Goal: Task Accomplishment & Management: Manage account settings

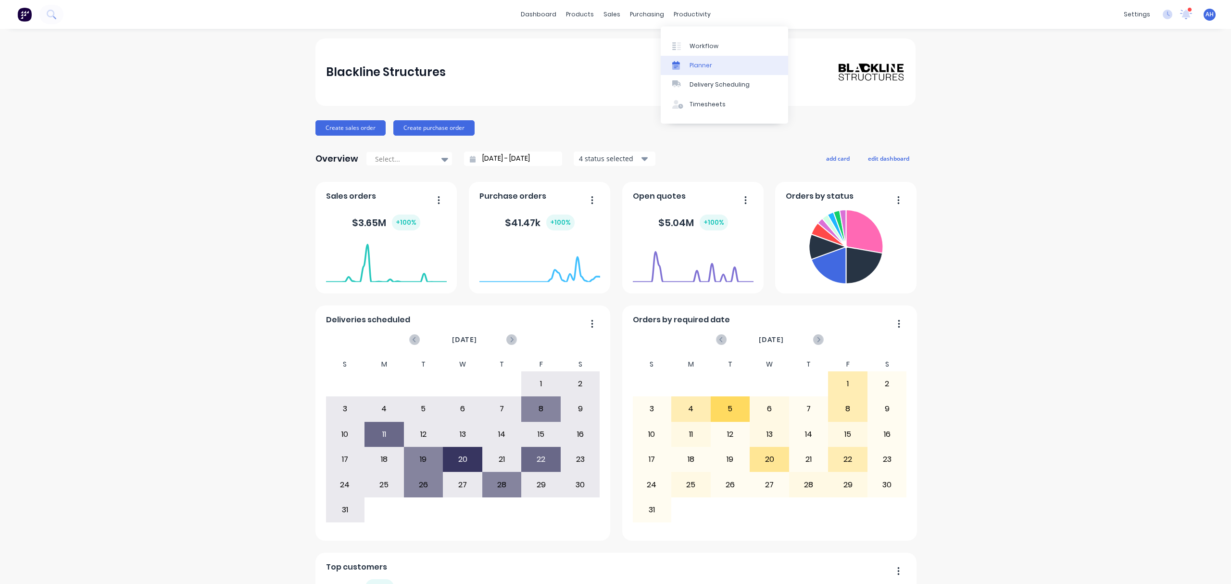
drag, startPoint x: 700, startPoint y: 67, endPoint x: 686, endPoint y: 70, distance: 15.2
click at [700, 67] on div "Planner" at bounding box center [700, 65] width 23 height 9
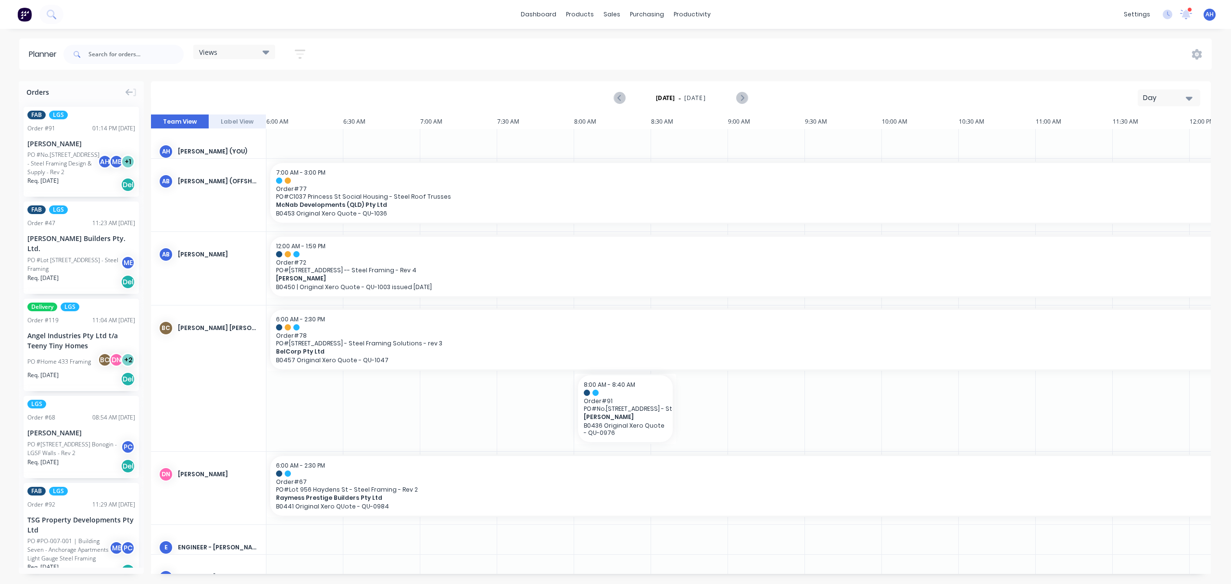
scroll to position [0, 367]
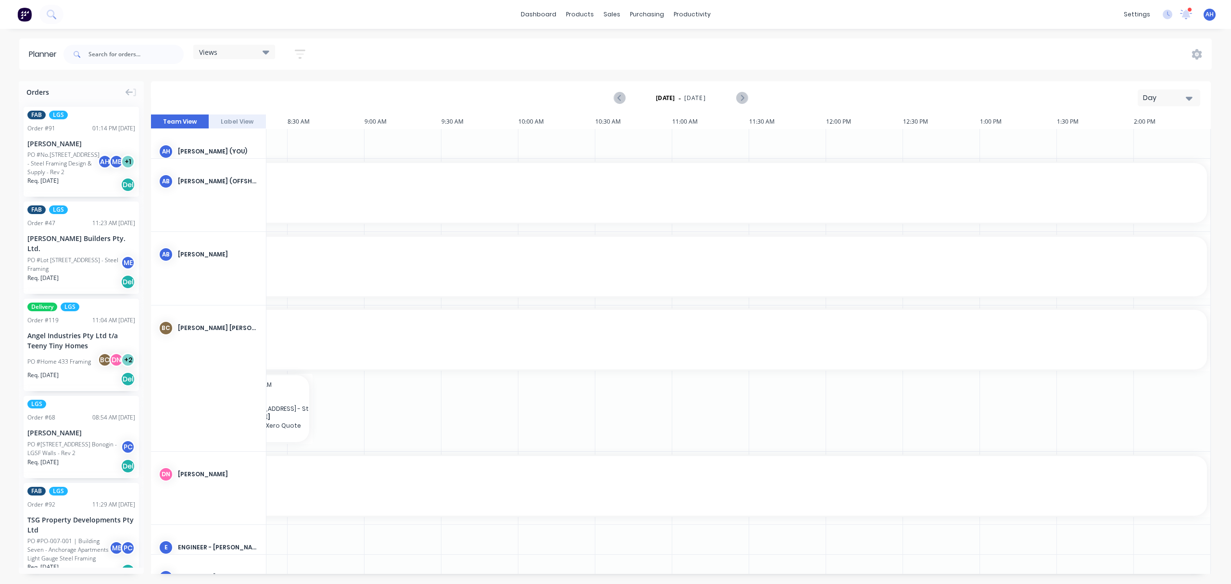
click at [267, 51] on icon at bounding box center [266, 52] width 7 height 4
click at [262, 182] on button "FACTORY PRODUCTION" at bounding box center [251, 180] width 102 height 11
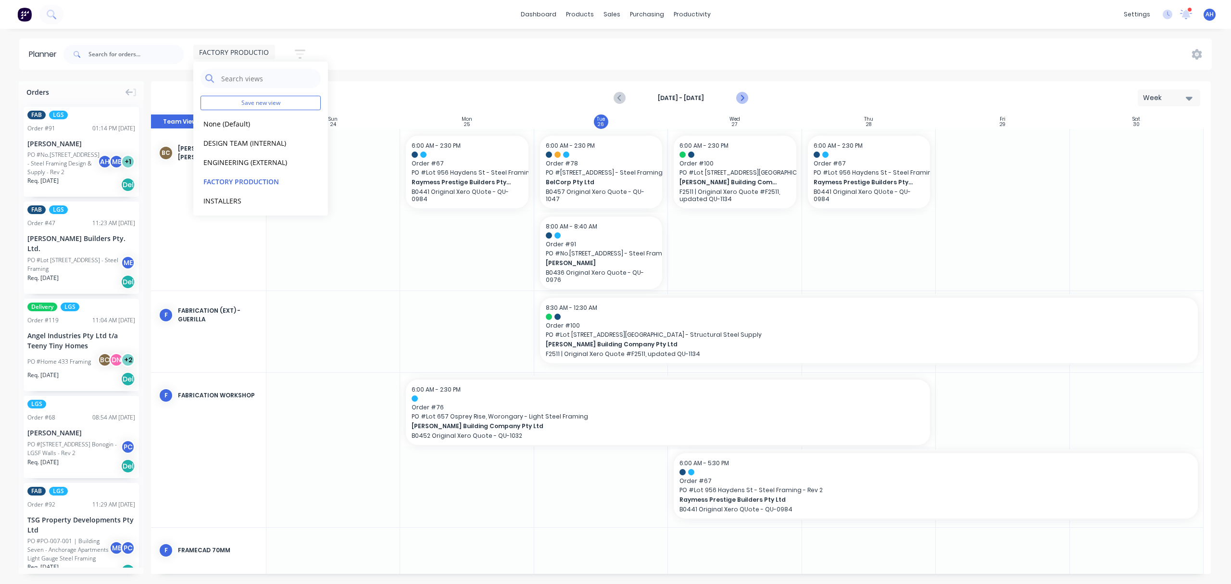
click at [743, 95] on icon "Next page" at bounding box center [742, 98] width 12 height 12
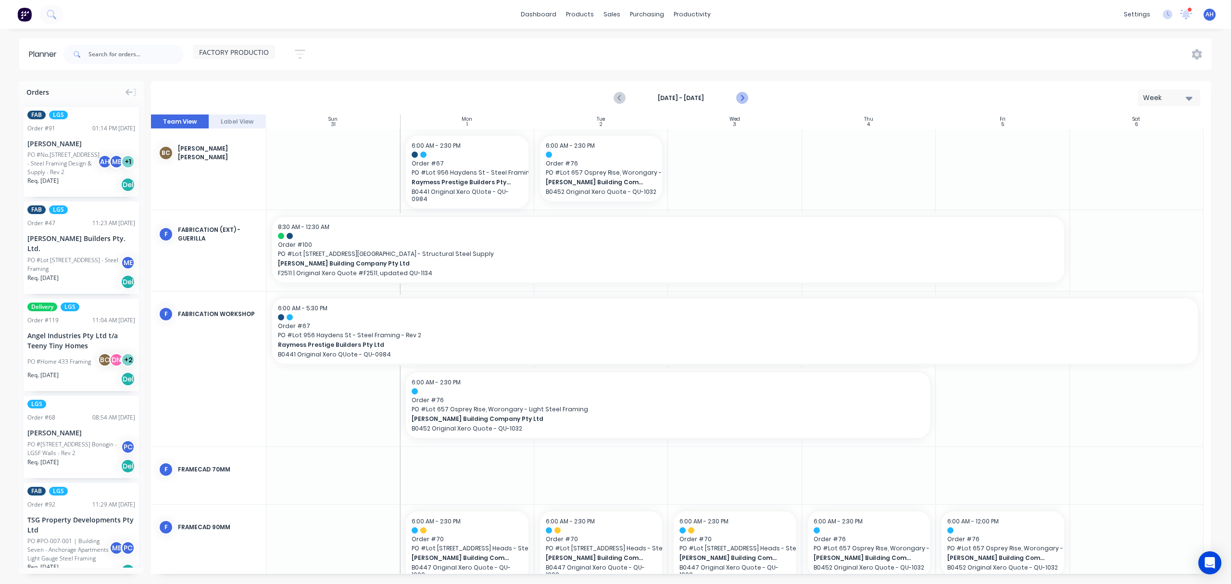
click at [741, 96] on icon "Next page" at bounding box center [741, 98] width 4 height 8
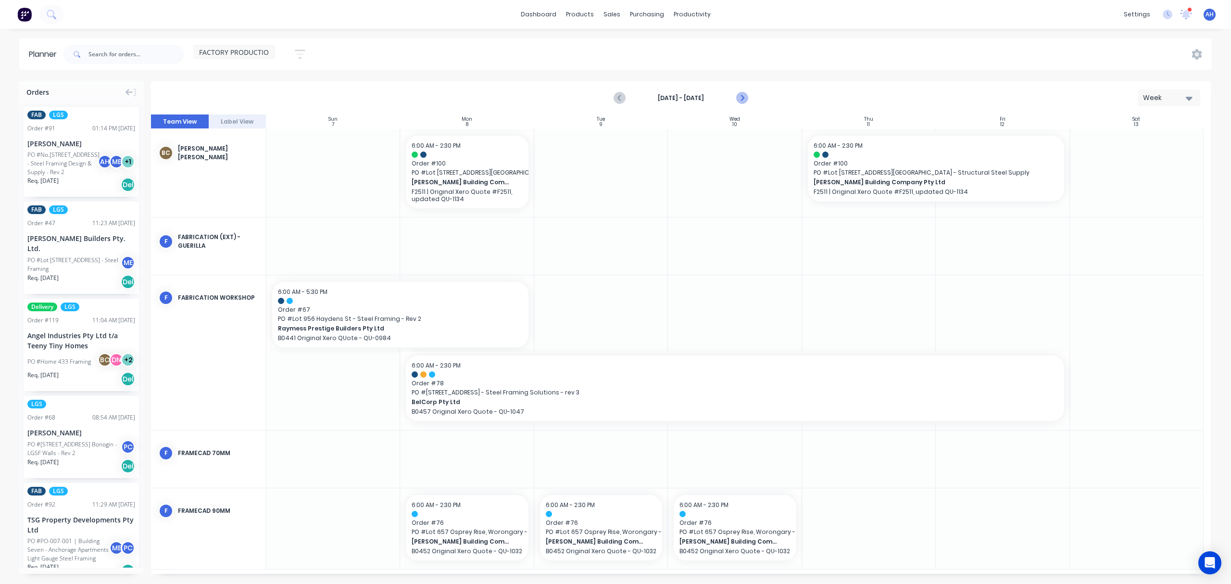
click at [741, 96] on icon "Next page" at bounding box center [741, 98] width 4 height 8
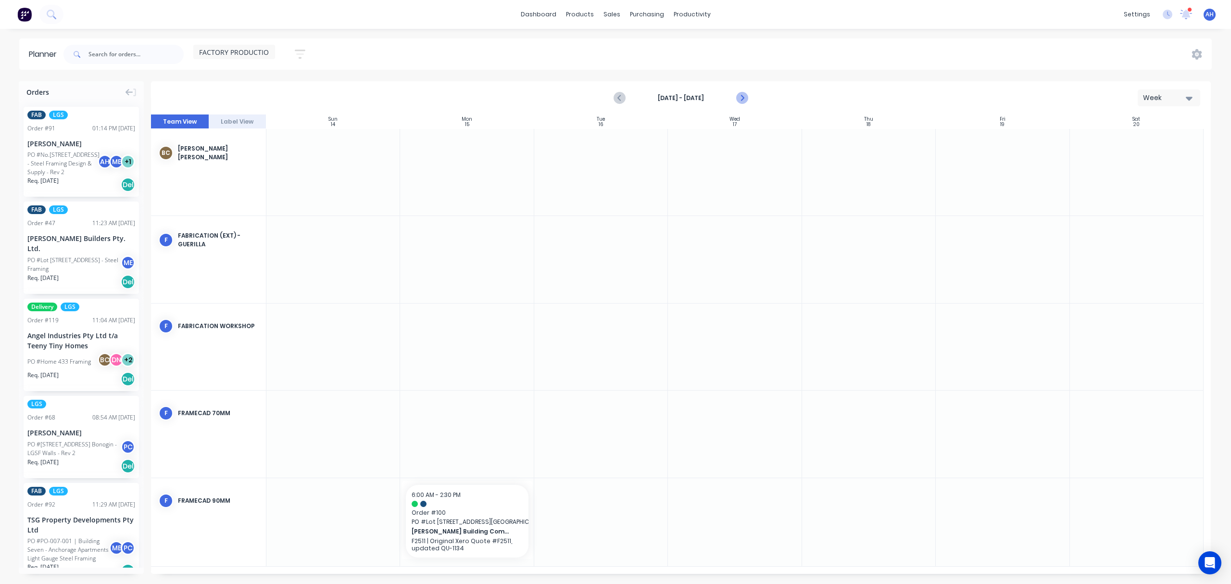
click at [741, 96] on icon "Next page" at bounding box center [741, 98] width 4 height 8
click at [138, 56] on input "text" at bounding box center [135, 54] width 95 height 19
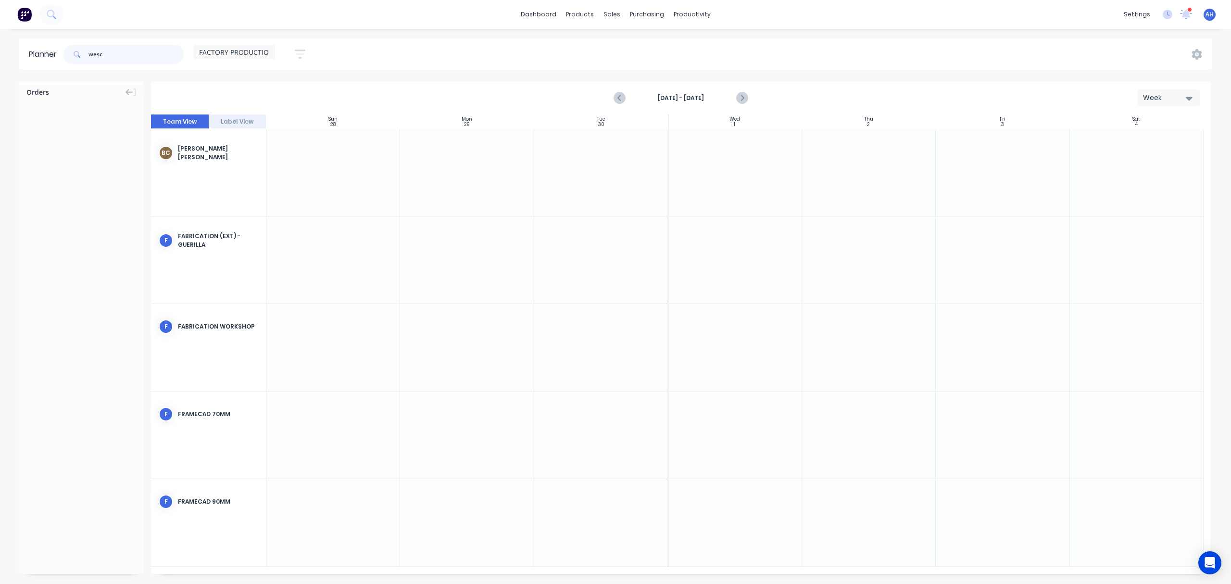
drag, startPoint x: 117, startPoint y: 52, endPoint x: 64, endPoint y: 50, distance: 52.9
click at [64, 50] on div "wesc" at bounding box center [123, 54] width 120 height 19
click at [68, 156] on div "PO #Framing Solutions -Maudsland" at bounding box center [75, 159] width 96 height 17
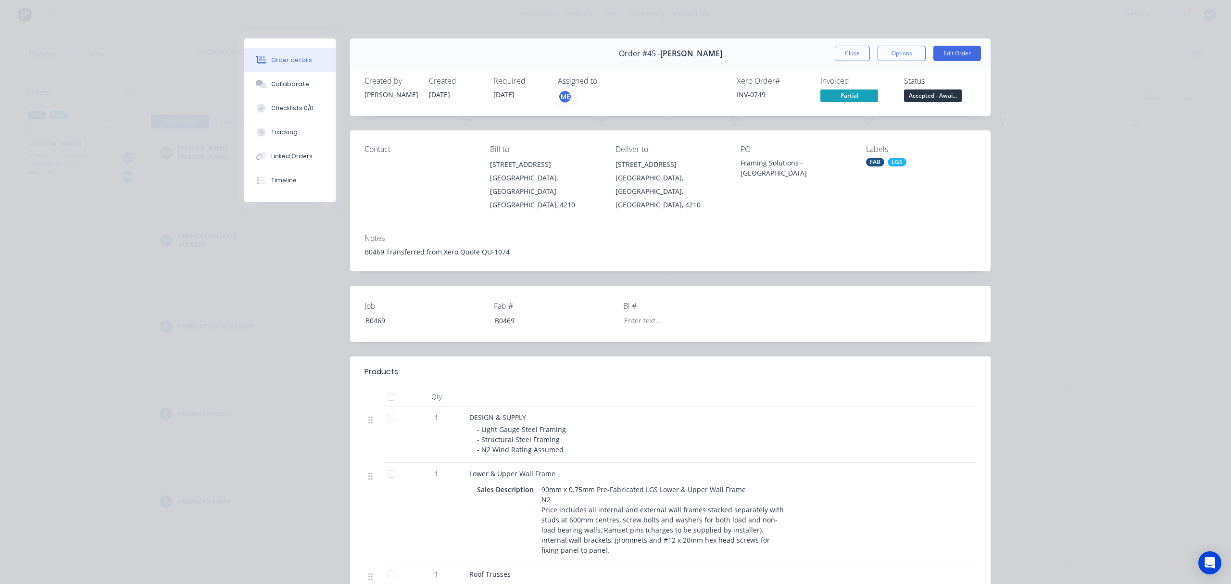
click at [848, 93] on span "Partial" at bounding box center [849, 95] width 58 height 12
click at [840, 97] on span "Partial" at bounding box center [849, 95] width 58 height 12
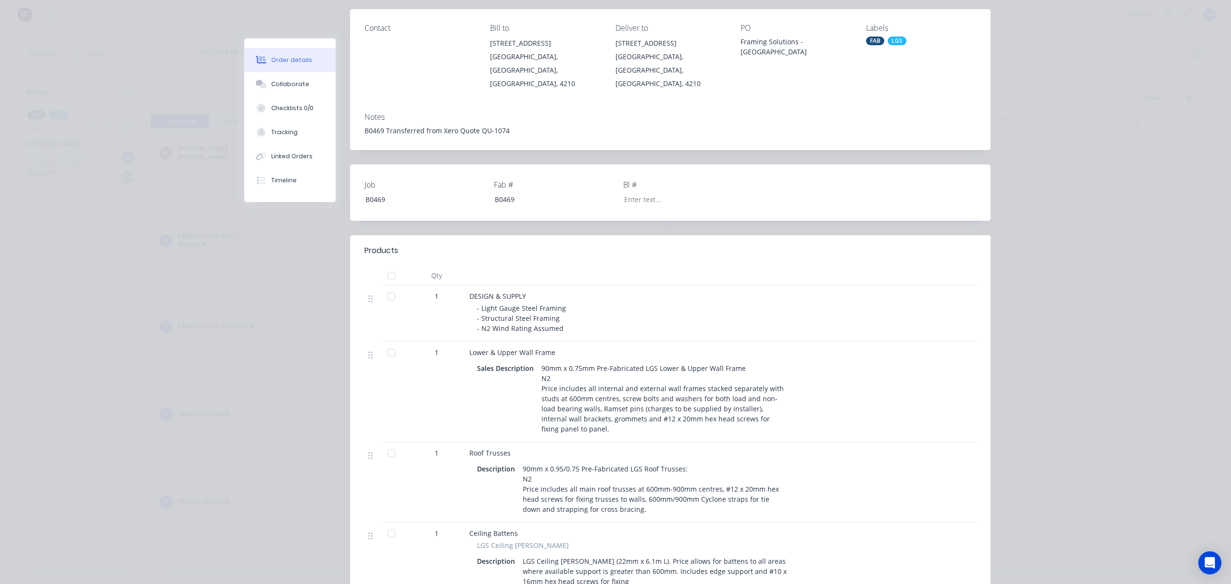
scroll to position [0, 0]
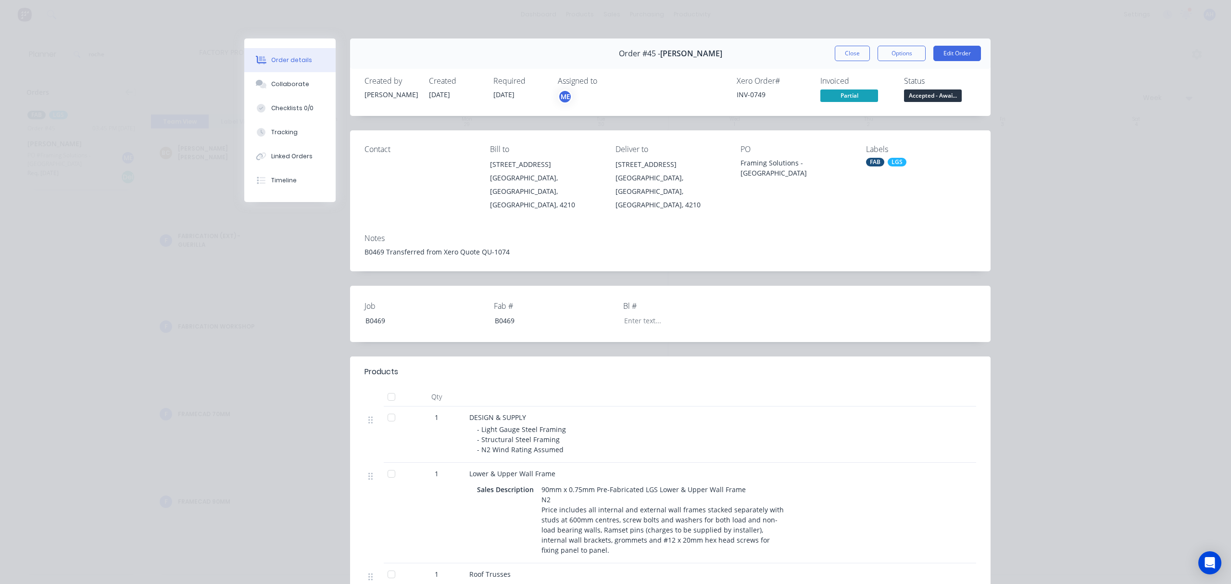
click at [838, 95] on span "Partial" at bounding box center [849, 95] width 58 height 12
click at [276, 88] on div "Collaborate" at bounding box center [290, 84] width 38 height 9
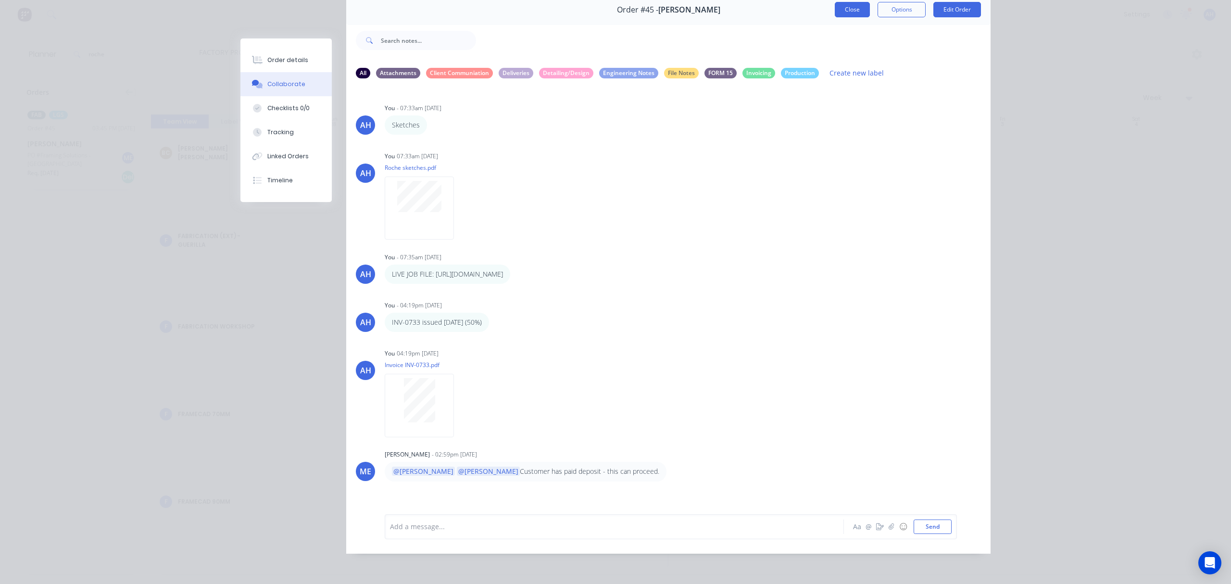
click at [842, 12] on button "Close" at bounding box center [852, 9] width 35 height 15
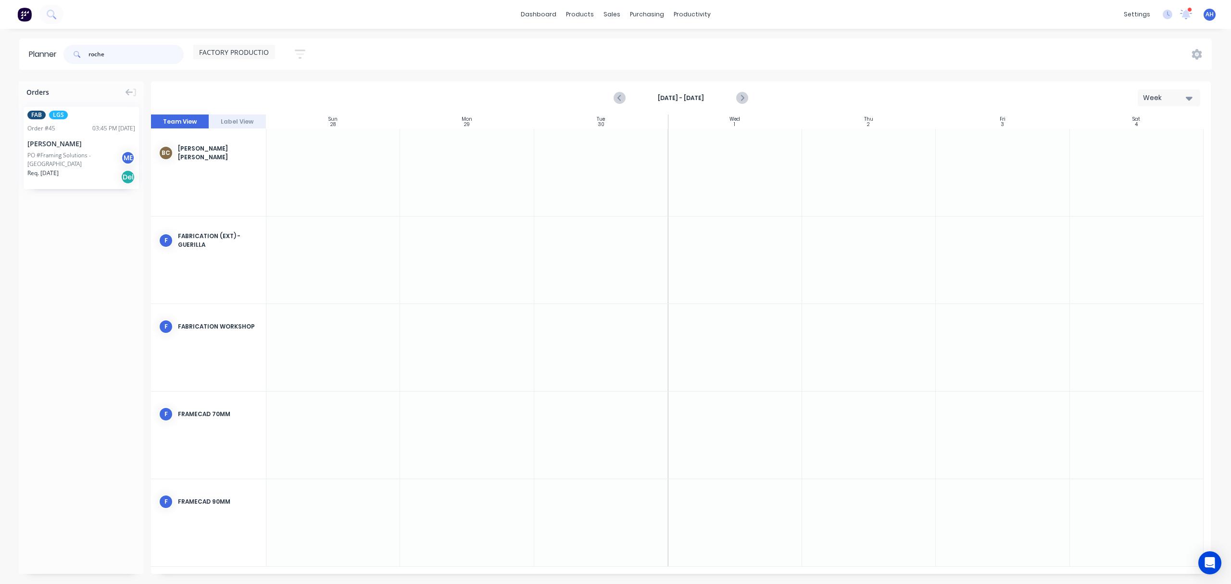
drag, startPoint x: 113, startPoint y: 56, endPoint x: 62, endPoint y: 53, distance: 51.1
click at [62, 53] on header "Planner roche FACTORY PRODUCTION Save new view None (Default) edit DESIGN TEAM …" at bounding box center [615, 53] width 1192 height 31
type input "fleming"
click at [60, 156] on div "PO #Lot 10, No 5010 Harbourview Drive, Hope Island -- Steel Framing - Rev 4" at bounding box center [69, 159] width 85 height 17
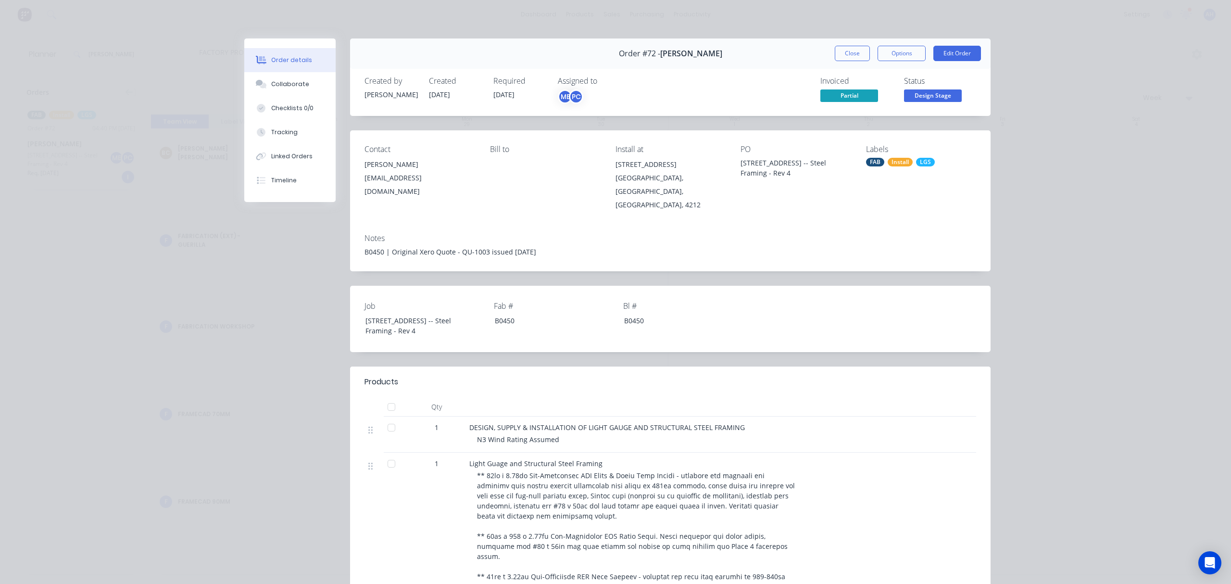
click at [845, 98] on span "Partial" at bounding box center [849, 95] width 58 height 12
click at [899, 52] on button "Options" at bounding box center [901, 53] width 48 height 15
click at [860, 52] on button "Close" at bounding box center [852, 53] width 35 height 15
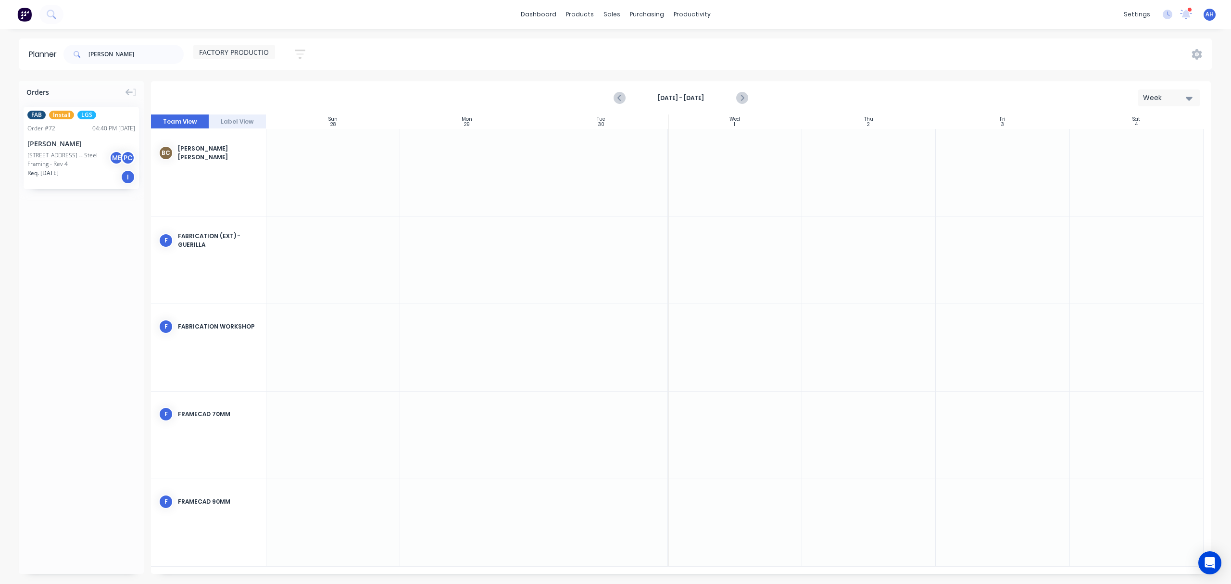
click at [59, 158] on div "PO #Lot 10, No 5010 Harbourview Drive, Hope Island -- Steel Framing - Rev 4" at bounding box center [69, 159] width 85 height 17
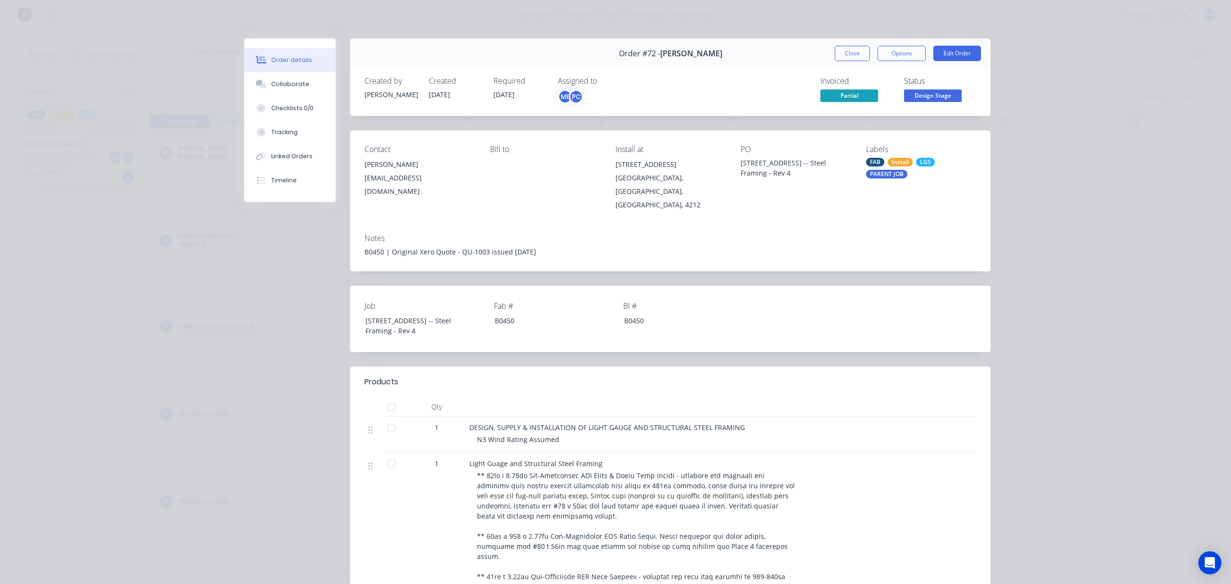
drag, startPoint x: 737, startPoint y: 161, endPoint x: 770, endPoint y: 183, distance: 40.5
click at [770, 178] on div "[STREET_ADDRESS] -- Steel Framing - Rev 4" at bounding box center [795, 168] width 110 height 20
copy div "[STREET_ADDRESS] -- Steel Framing - Rev 4"
click at [848, 51] on button "Close" at bounding box center [852, 53] width 35 height 15
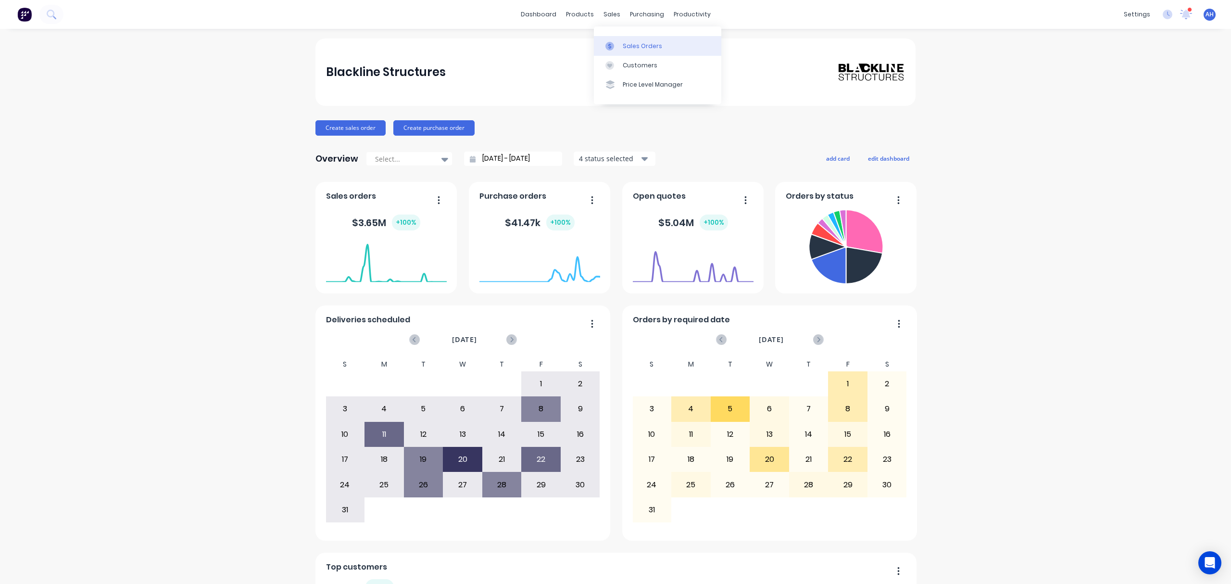
click at [620, 39] on link "Sales Orders" at bounding box center [657, 45] width 127 height 19
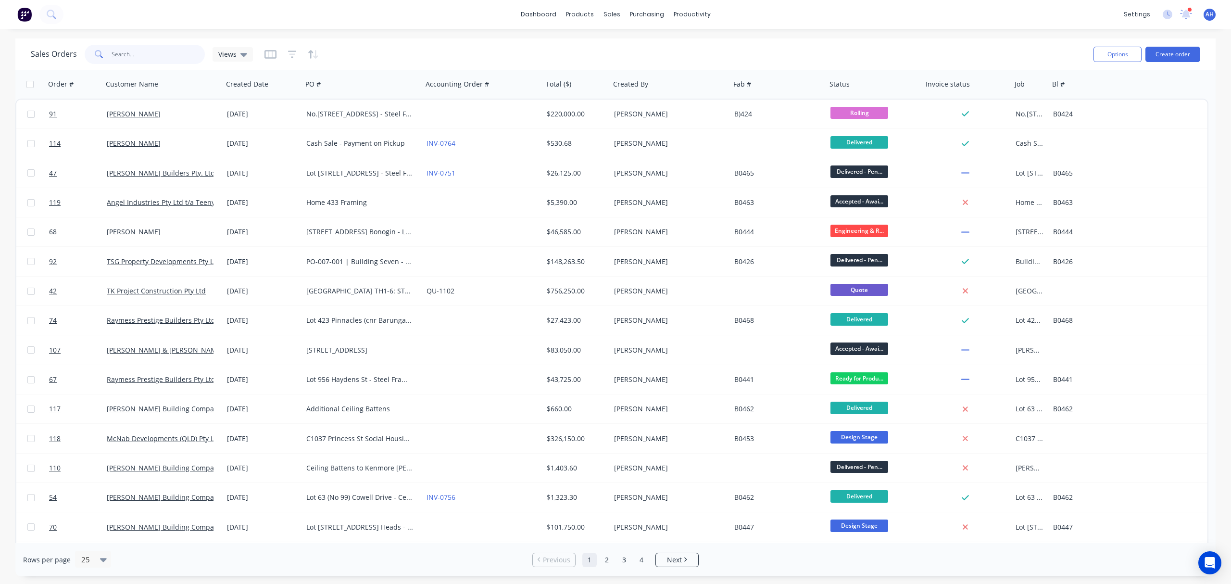
click at [165, 51] on input "text" at bounding box center [159, 54] width 94 height 19
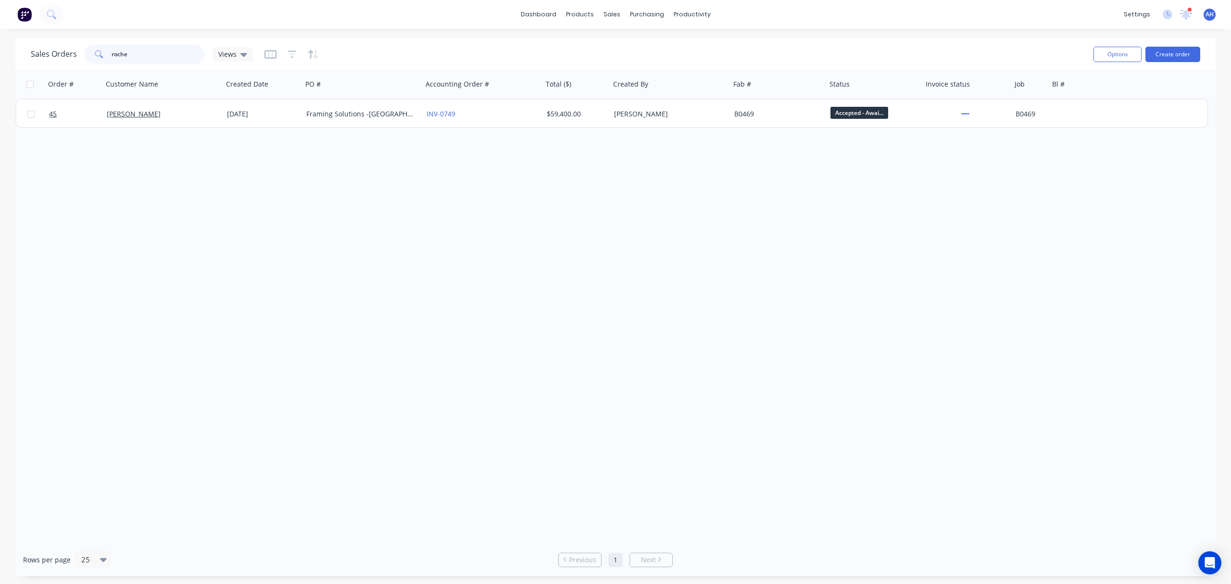
drag, startPoint x: 150, startPoint y: 56, endPoint x: 84, endPoint y: 50, distance: 67.0
click at [85, 50] on div "roche" at bounding box center [145, 54] width 120 height 19
type input "[PERSON_NAME]"
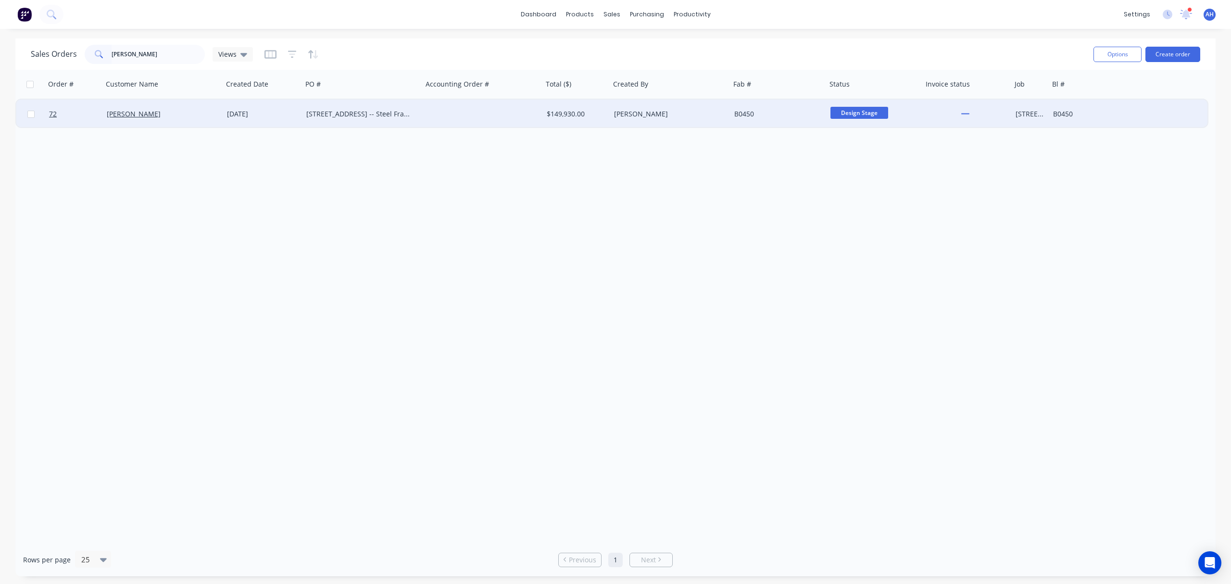
click at [377, 112] on div "[STREET_ADDRESS] -- Steel Framing - Rev 4" at bounding box center [359, 114] width 107 height 10
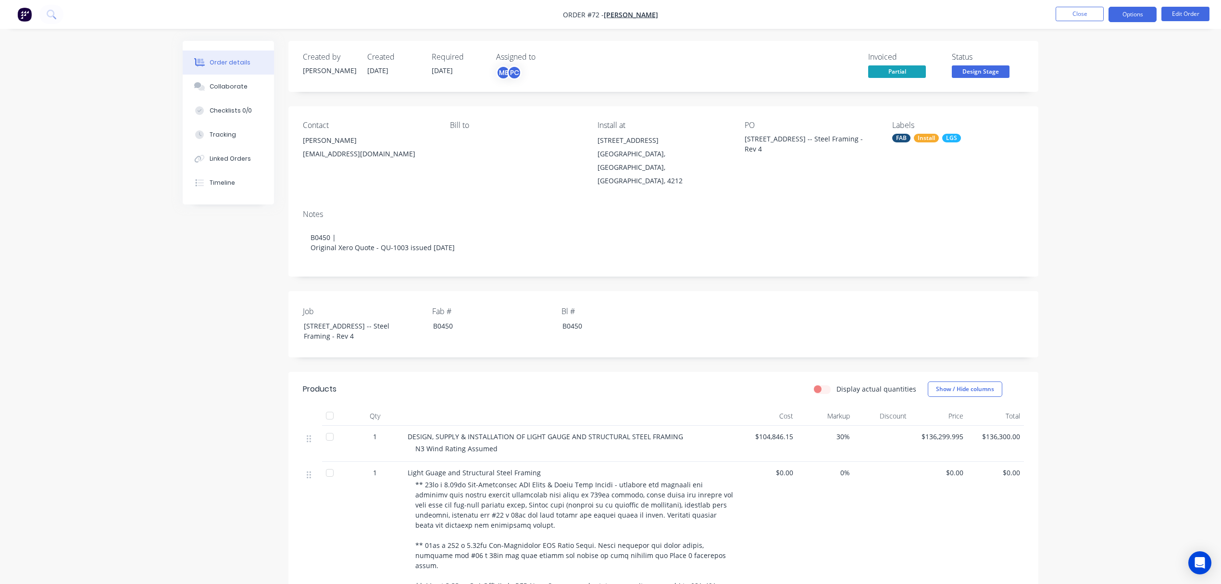
click at [1126, 21] on button "Options" at bounding box center [1133, 14] width 48 height 15
click at [1068, 194] on div "Split Order" at bounding box center [1104, 193] width 88 height 14
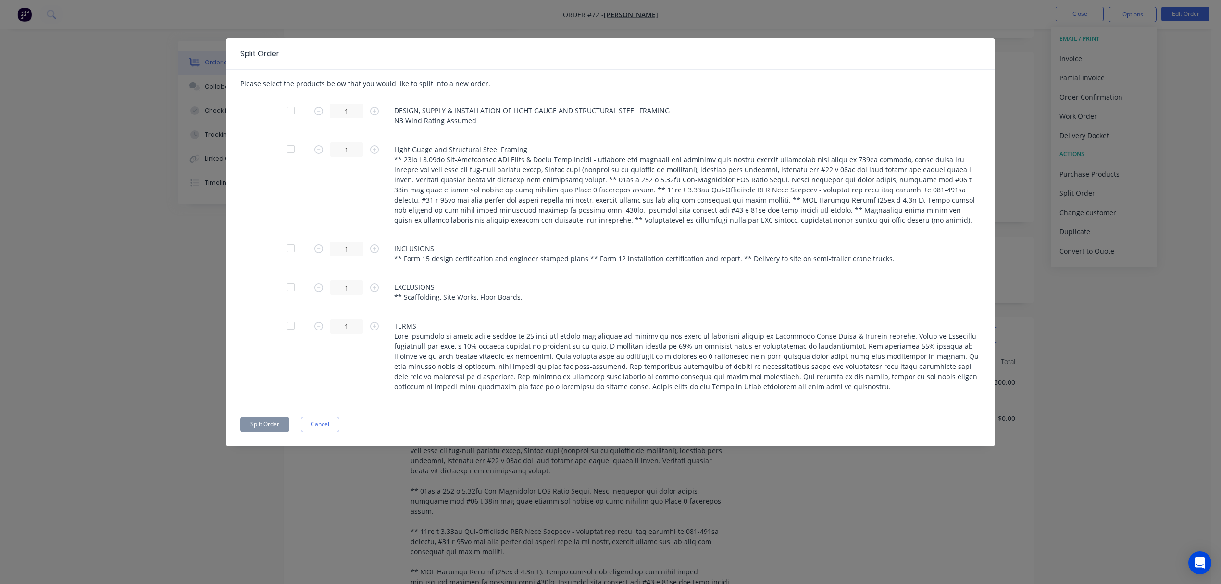
scroll to position [16, 0]
click at [331, 422] on button "Cancel" at bounding box center [320, 423] width 38 height 15
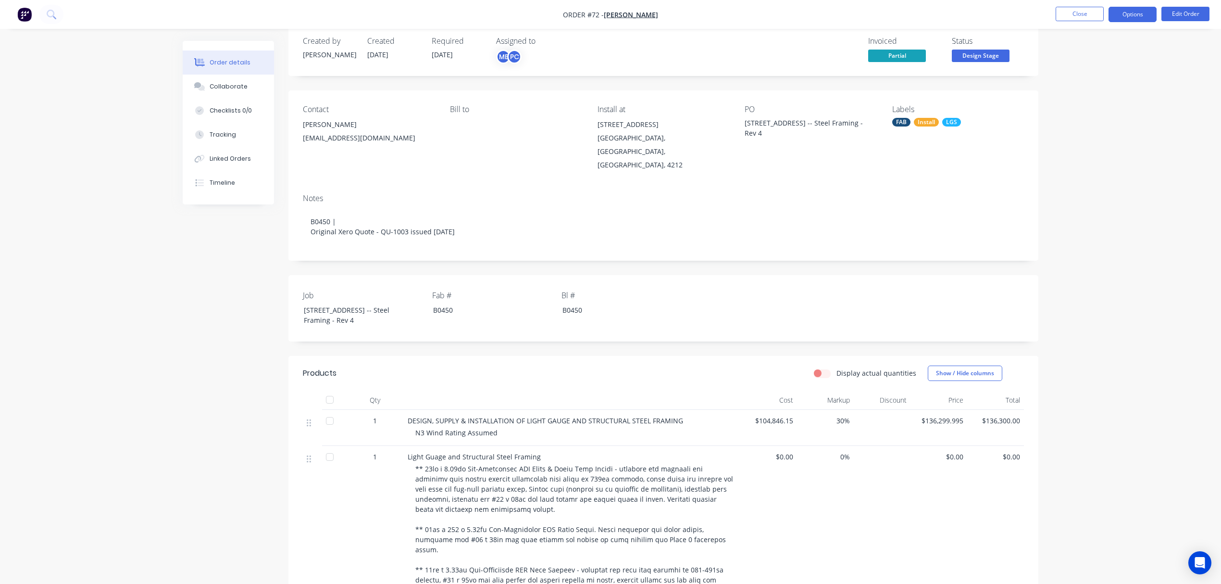
click at [1119, 20] on button "Options" at bounding box center [1133, 14] width 48 height 15
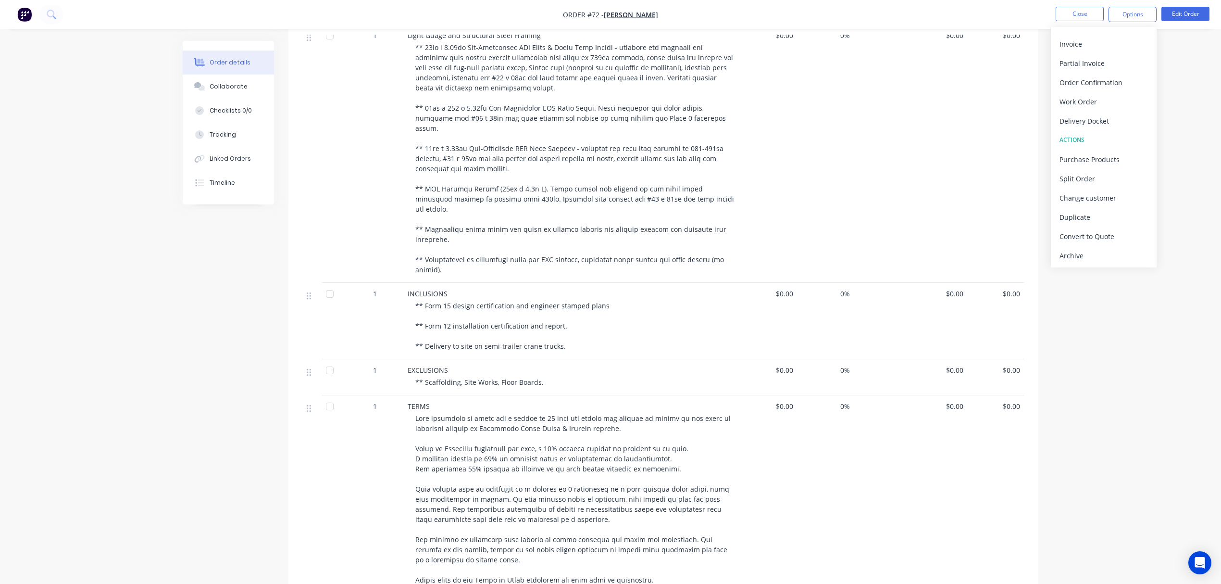
scroll to position [336, 0]
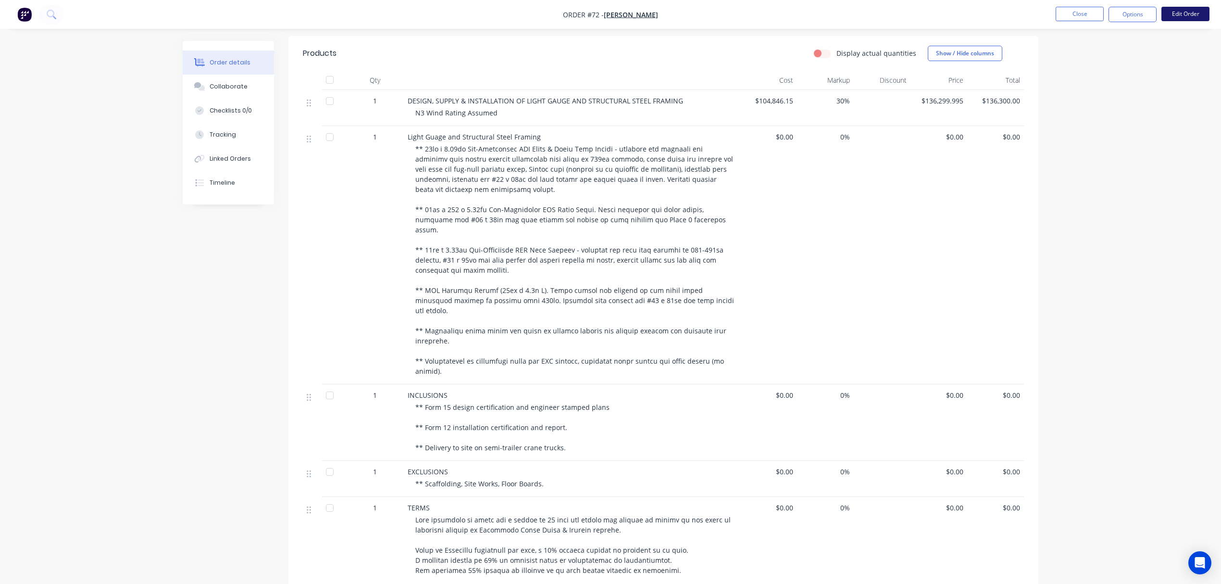
click at [1188, 13] on button "Edit Order" at bounding box center [1186, 14] width 48 height 14
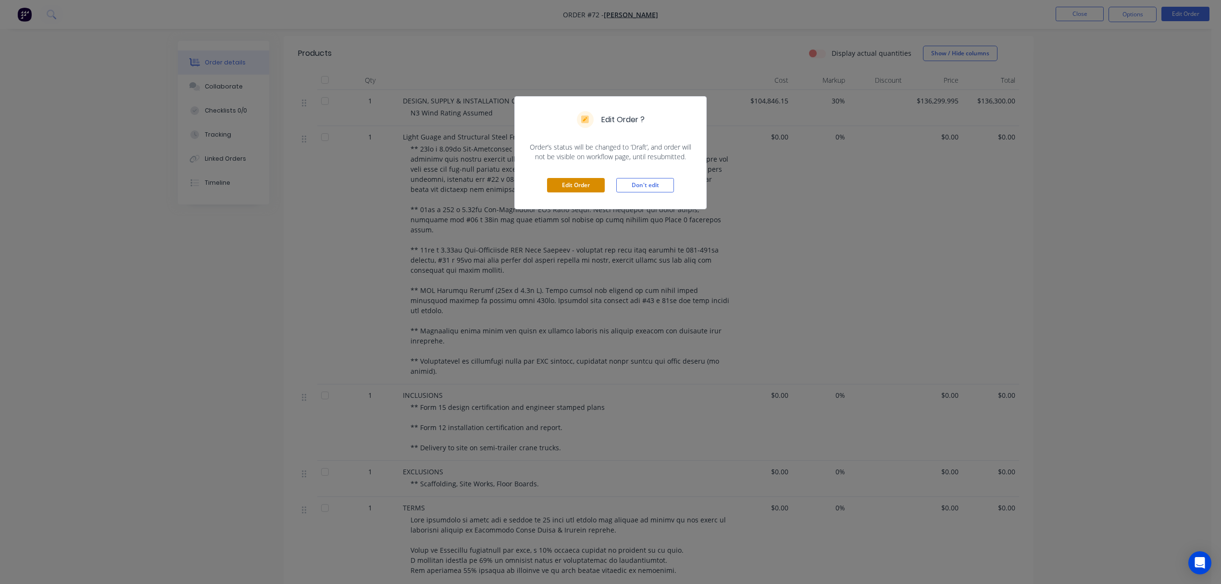
click at [583, 187] on button "Edit Order" at bounding box center [576, 185] width 58 height 14
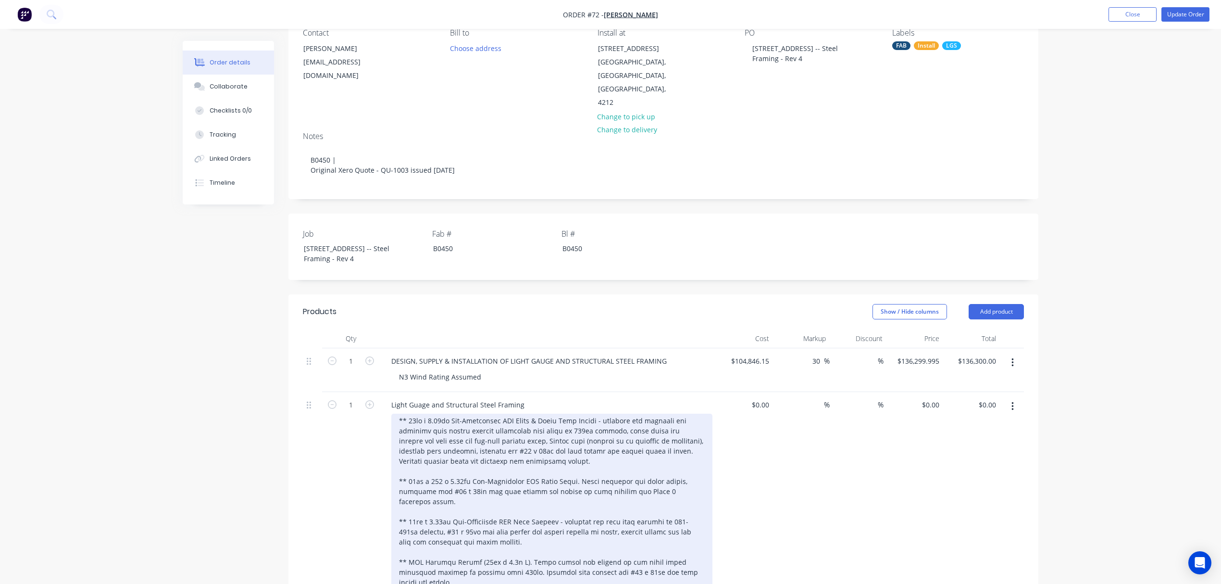
scroll to position [320, 0]
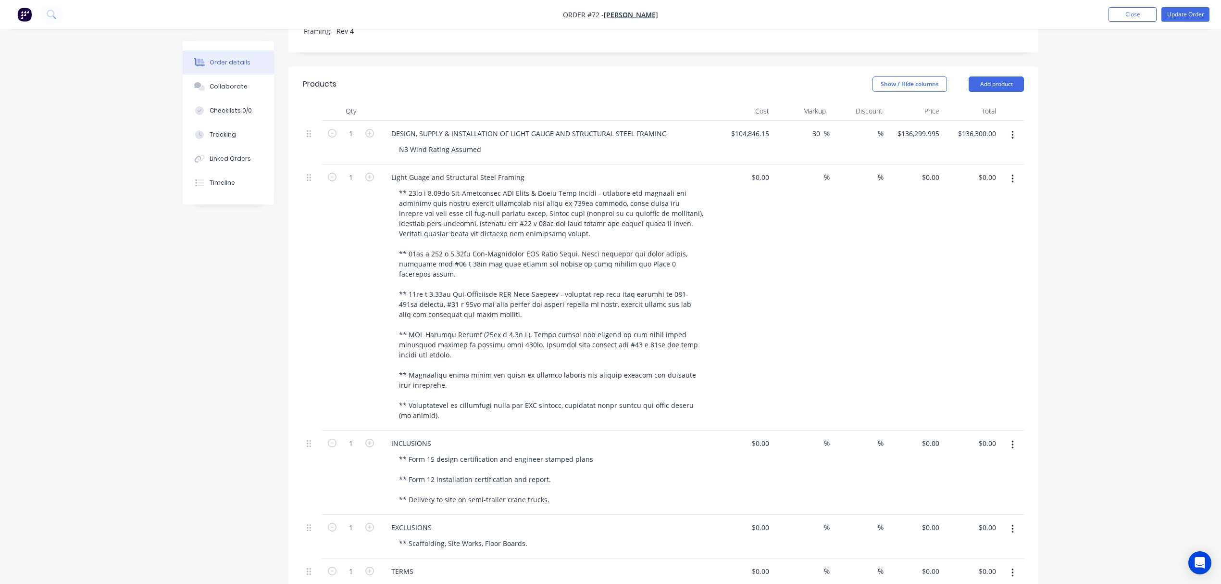
click at [1012, 449] on icon "button" at bounding box center [1013, 444] width 2 height 11
drag, startPoint x: 1094, startPoint y: 458, endPoint x: 1094, endPoint y: 452, distance: 5.8
click at [1095, 458] on div "Order details Collaborate Checklists 0/0 Tracking Linked Orders Timeline Order …" at bounding box center [610, 360] width 1221 height 1360
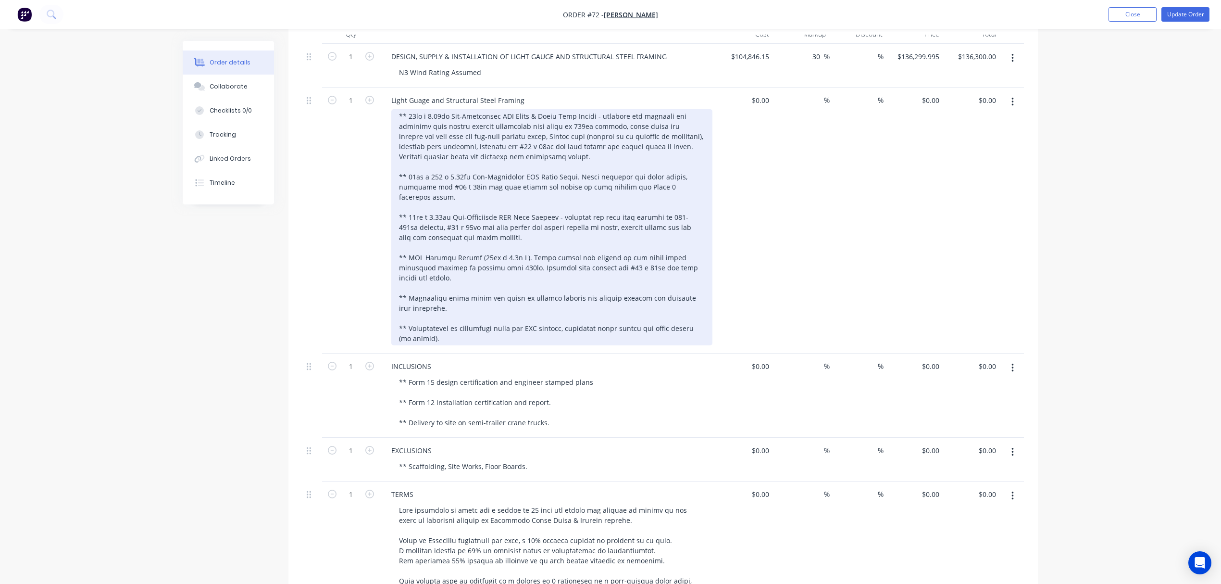
scroll to position [416, 0]
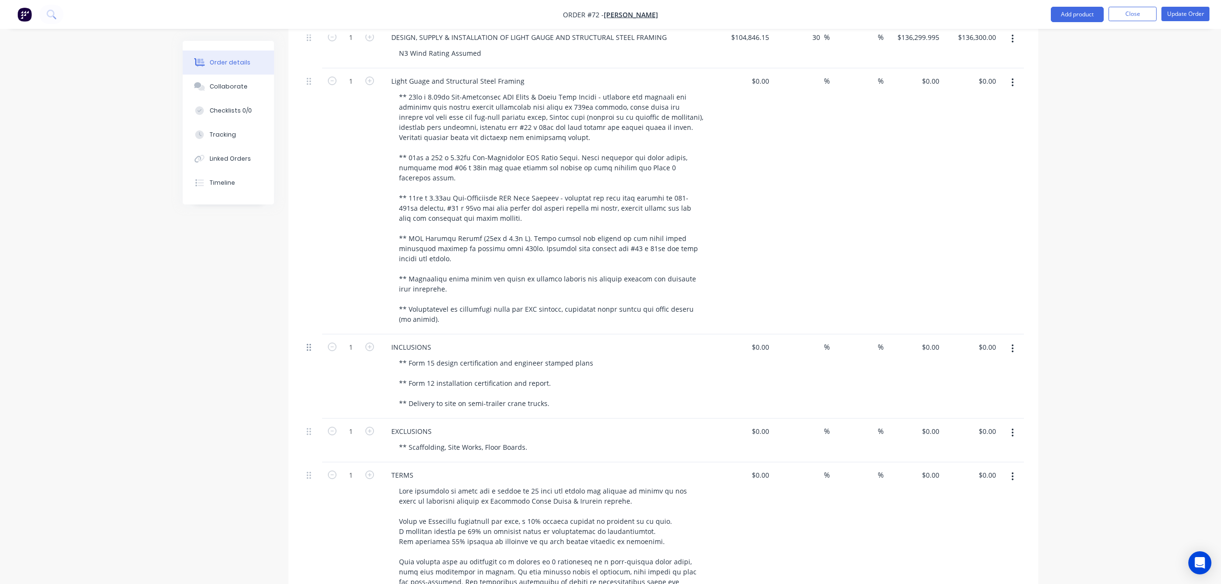
click at [308, 350] on icon at bounding box center [309, 347] width 4 height 9
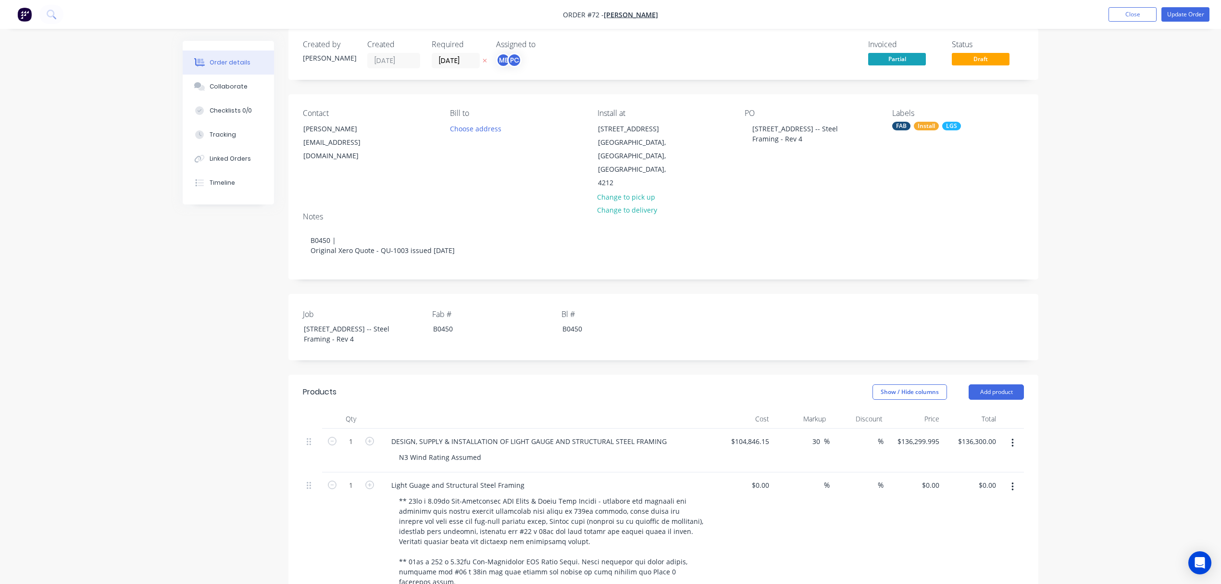
scroll to position [0, 0]
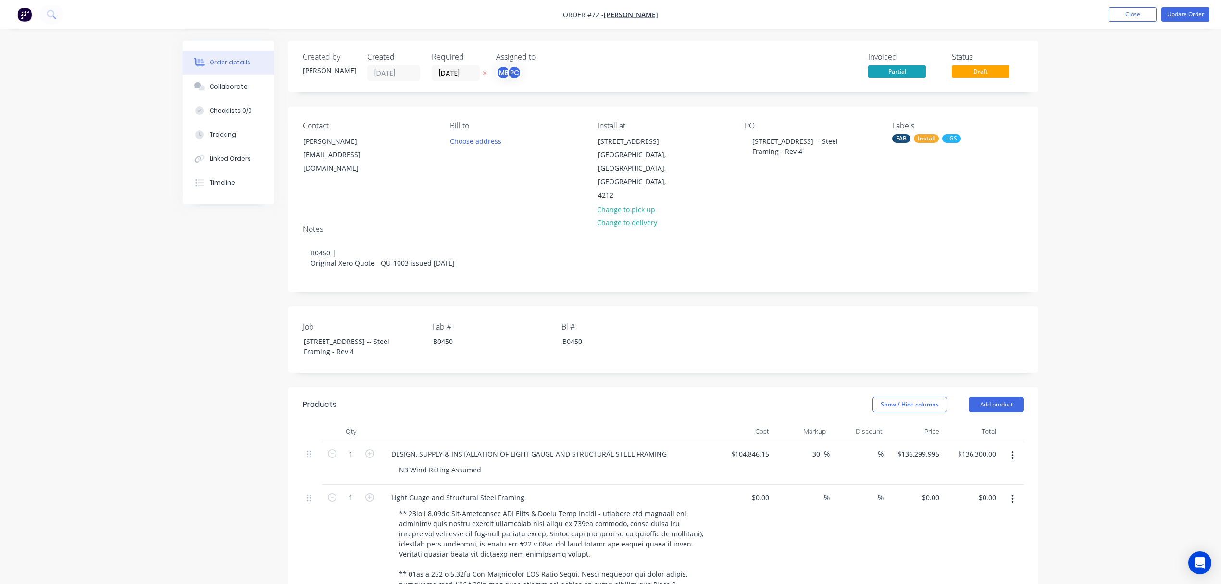
click at [961, 136] on div "FAB Install LGS" at bounding box center [958, 138] width 132 height 9
click at [945, 191] on button "Create new label" at bounding box center [964, 194] width 125 height 14
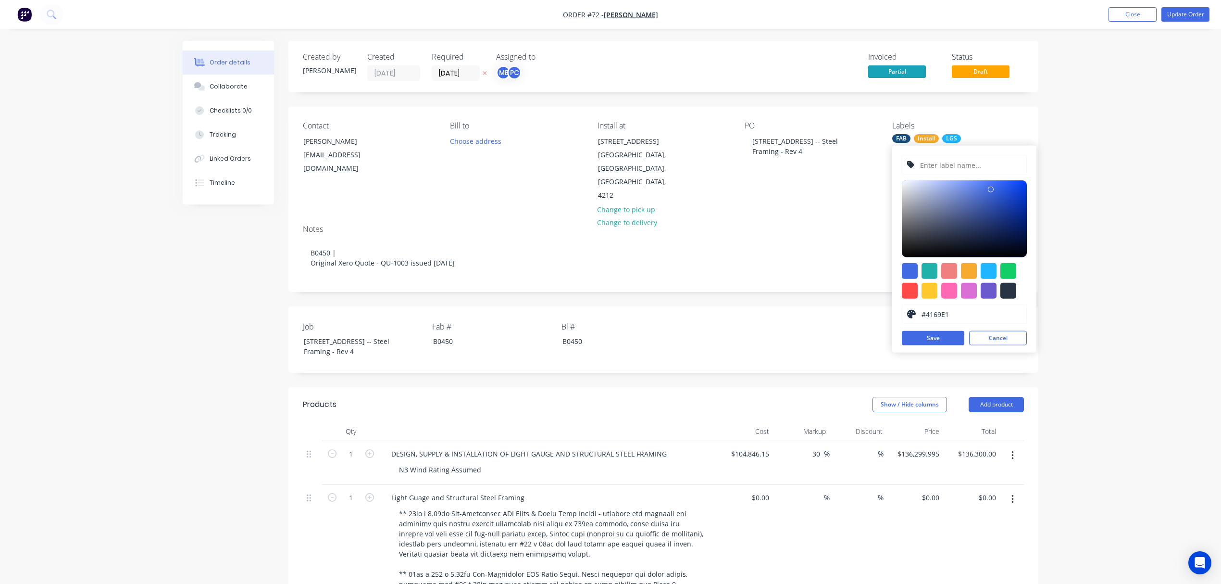
click at [952, 165] on input "text" at bounding box center [970, 165] width 102 height 18
type input "PARENT JOB"
click at [926, 338] on button "Save" at bounding box center [933, 338] width 63 height 14
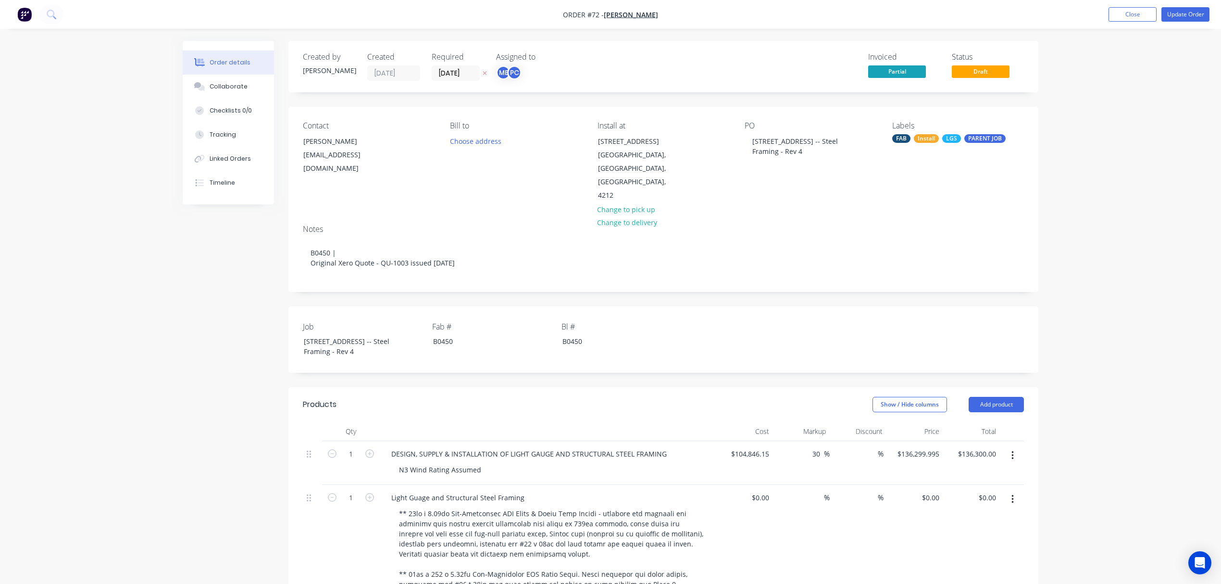
click at [846, 220] on div "Notes B0450 | Original Xero Quote - QU-1003 issued 02/06/2025" at bounding box center [663, 254] width 750 height 75
click at [954, 125] on div "Labels" at bounding box center [958, 125] width 132 height 9
click at [1187, 18] on button "Update Order" at bounding box center [1186, 14] width 48 height 14
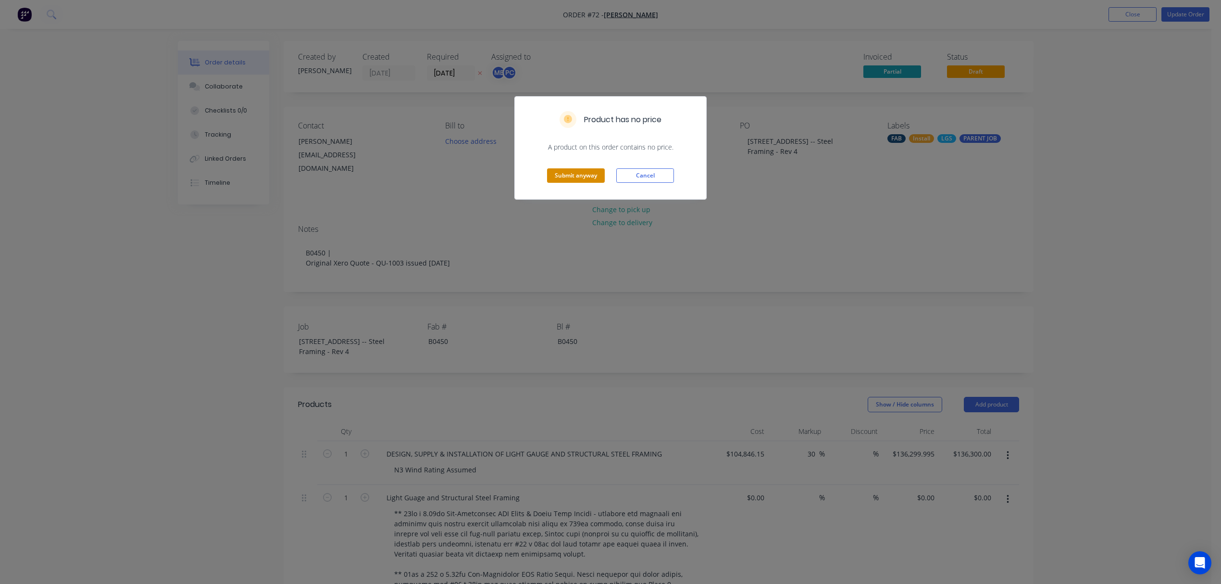
click at [564, 175] on button "Submit anyway" at bounding box center [576, 175] width 58 height 14
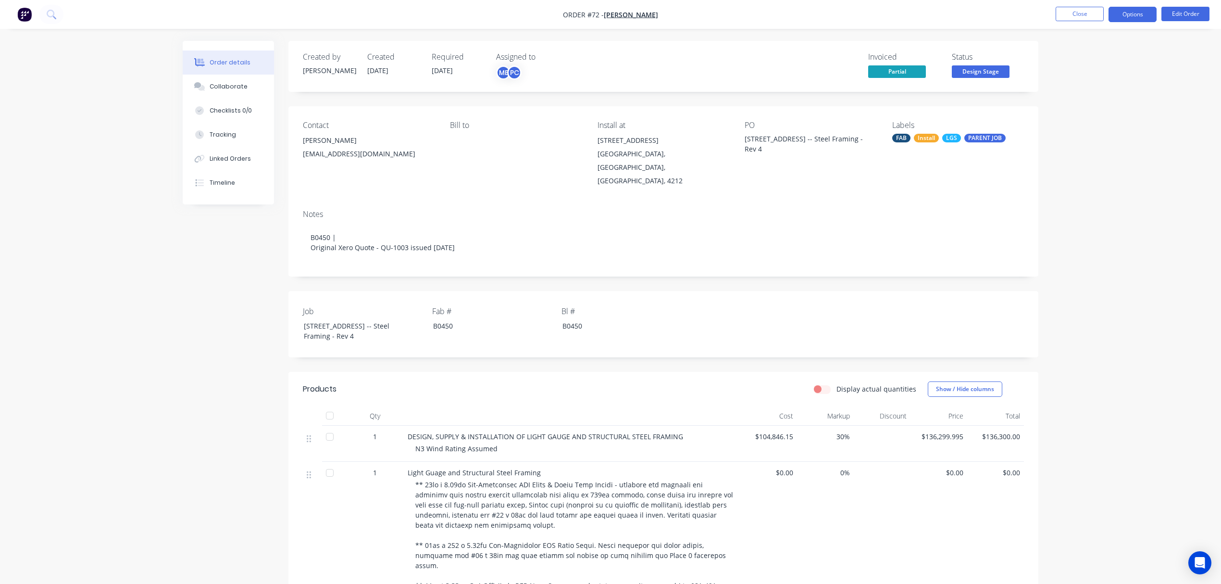
click at [1131, 18] on button "Options" at bounding box center [1133, 14] width 48 height 15
click at [1090, 228] on div "Duplicate" at bounding box center [1104, 232] width 88 height 14
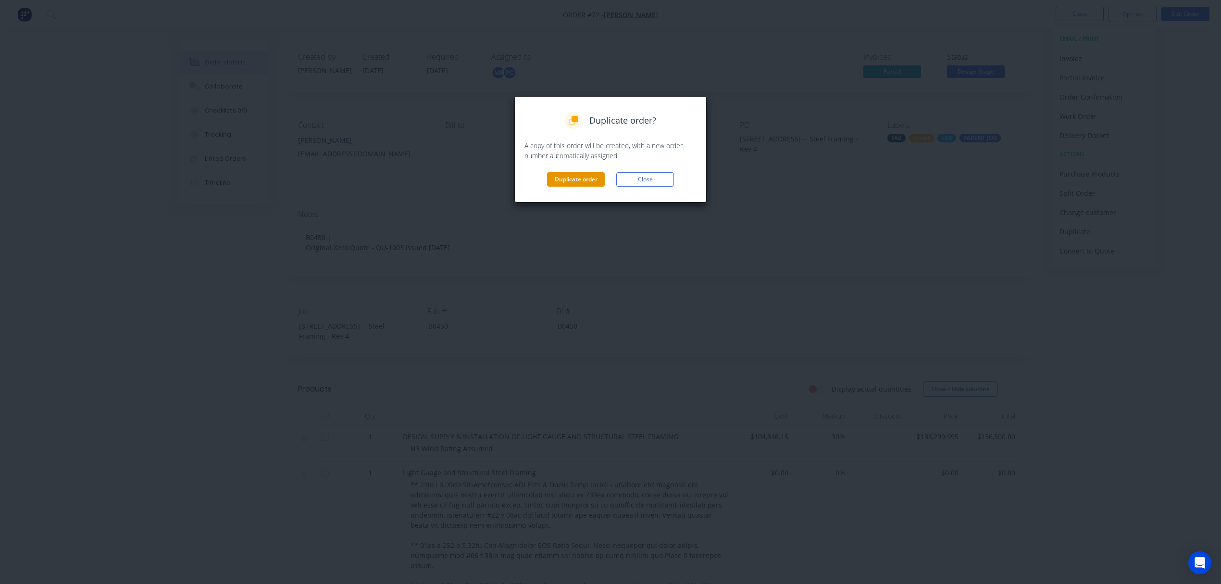
click at [572, 175] on button "Duplicate order" at bounding box center [576, 179] width 58 height 14
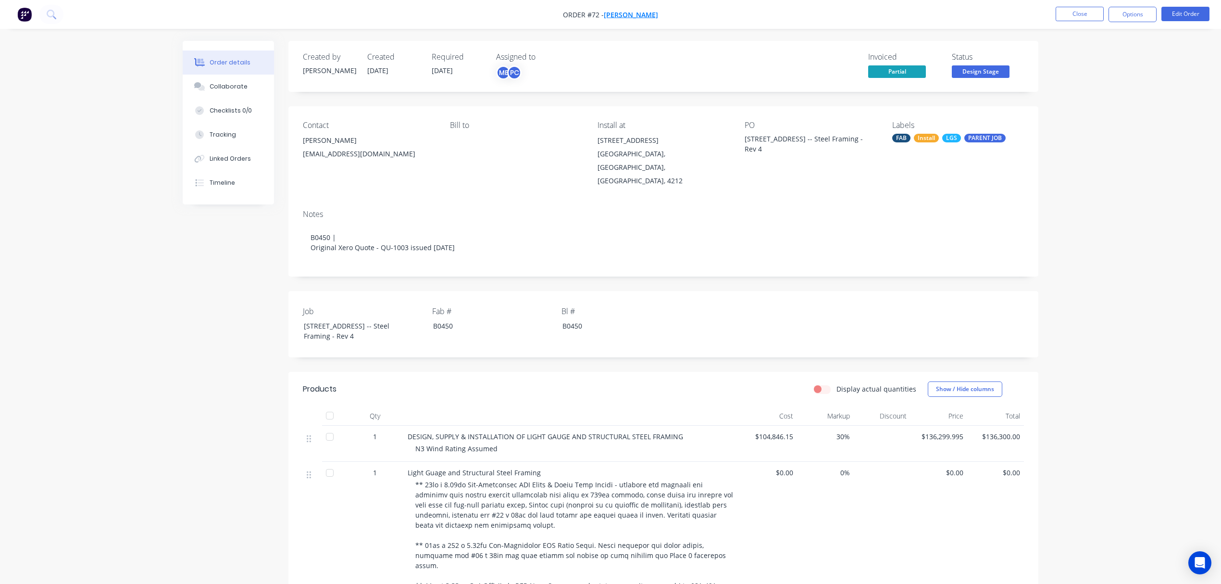
click at [632, 12] on span "[PERSON_NAME]" at bounding box center [631, 14] width 54 height 9
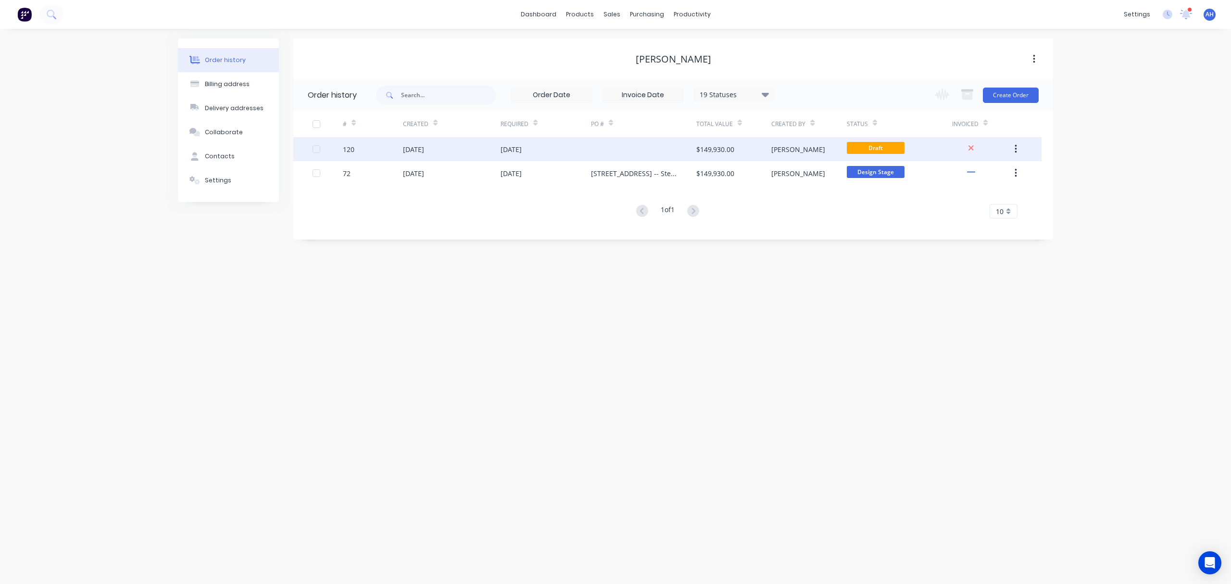
click at [515, 150] on div "26 Aug 2025" at bounding box center [510, 149] width 21 height 10
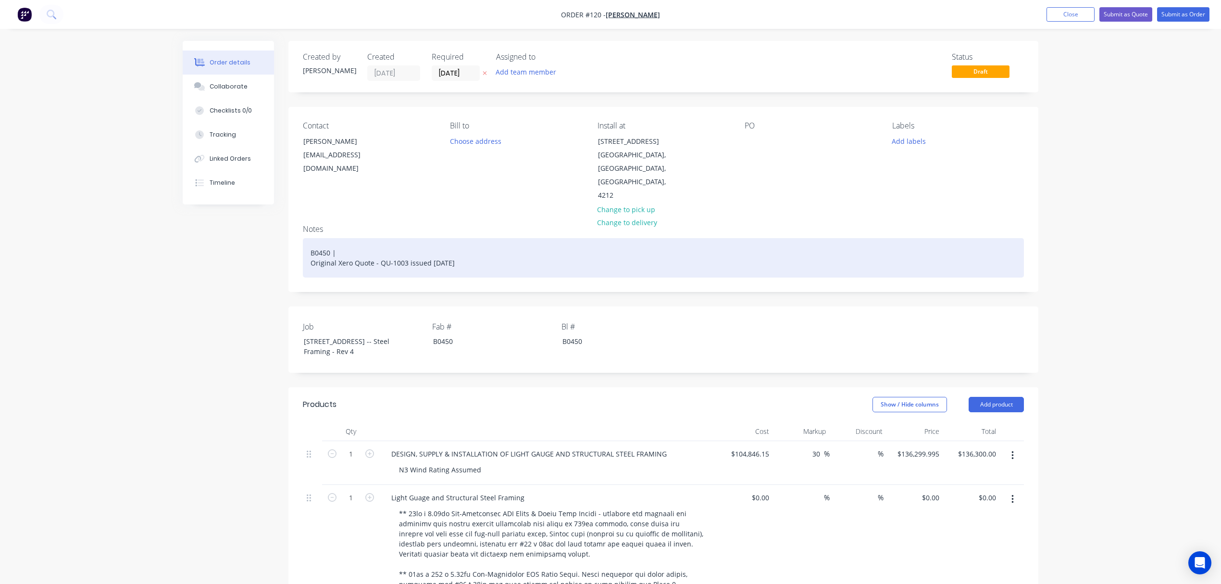
click at [463, 263] on div "B0450 | Original Xero Quote - QU-1003 issued 02/06/2025" at bounding box center [663, 257] width 721 height 39
drag, startPoint x: 496, startPoint y: 260, endPoint x: 279, endPoint y: 249, distance: 217.6
click at [308, 252] on div "B0450 | Original Xero Quote - QU-1003 issued 02/06/2025" at bounding box center [663, 257] width 721 height 39
click at [307, 252] on div "CARD 1 of 5 PARENT JOB: Order #72" at bounding box center [663, 257] width 721 height 39
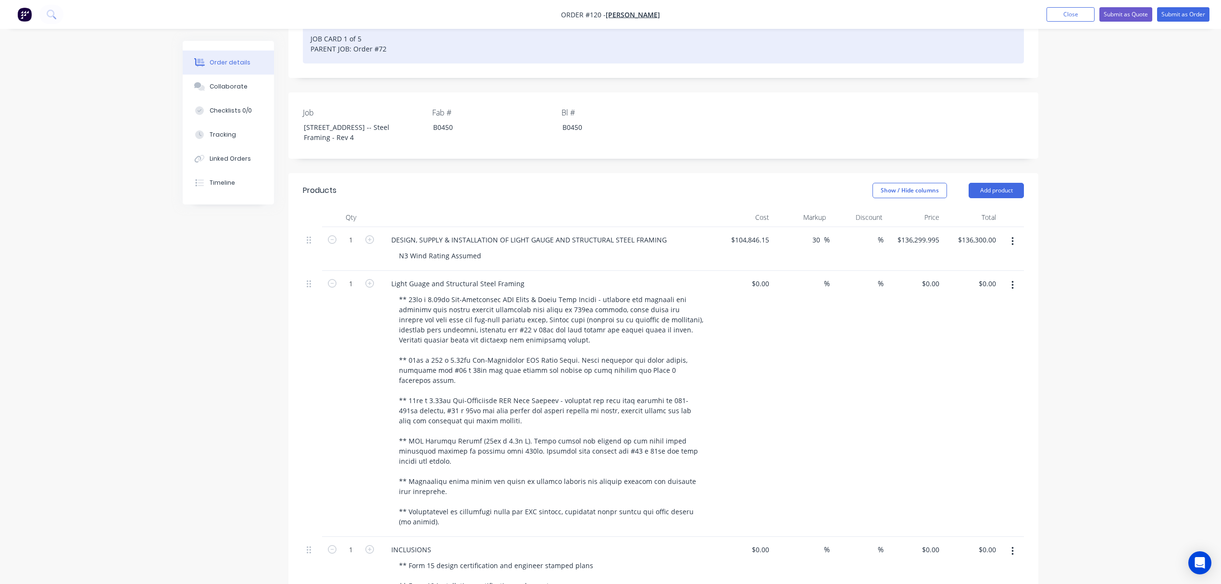
scroll to position [224, 0]
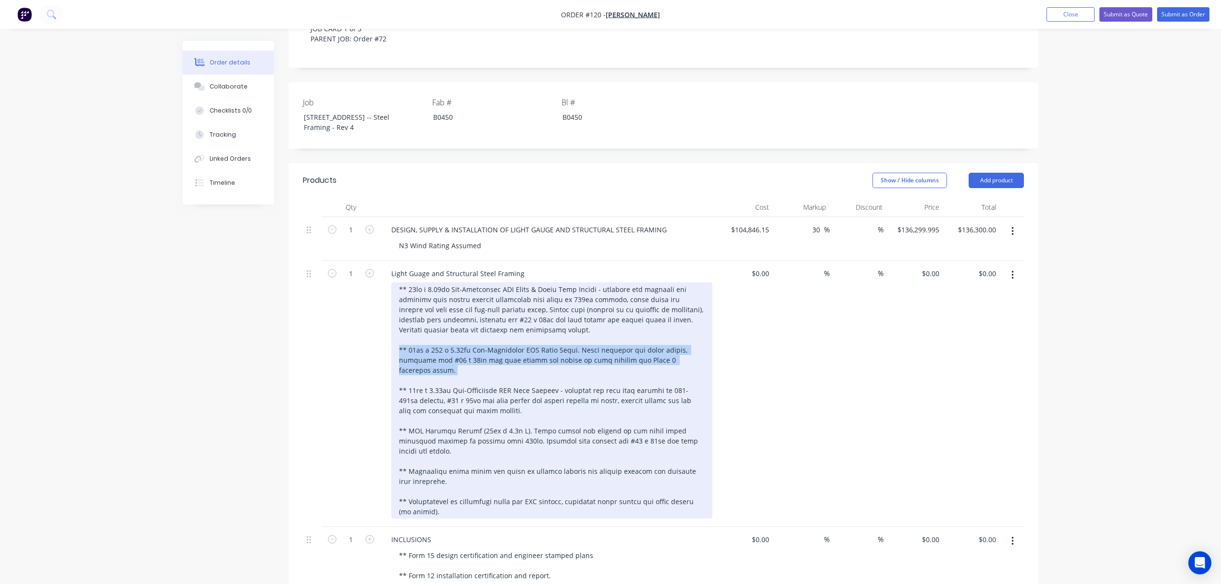
drag, startPoint x: 399, startPoint y: 355, endPoint x: 516, endPoint y: 511, distance: 194.7
click at [516, 511] on div at bounding box center [551, 400] width 321 height 236
click at [425, 507] on div at bounding box center [551, 400] width 321 height 236
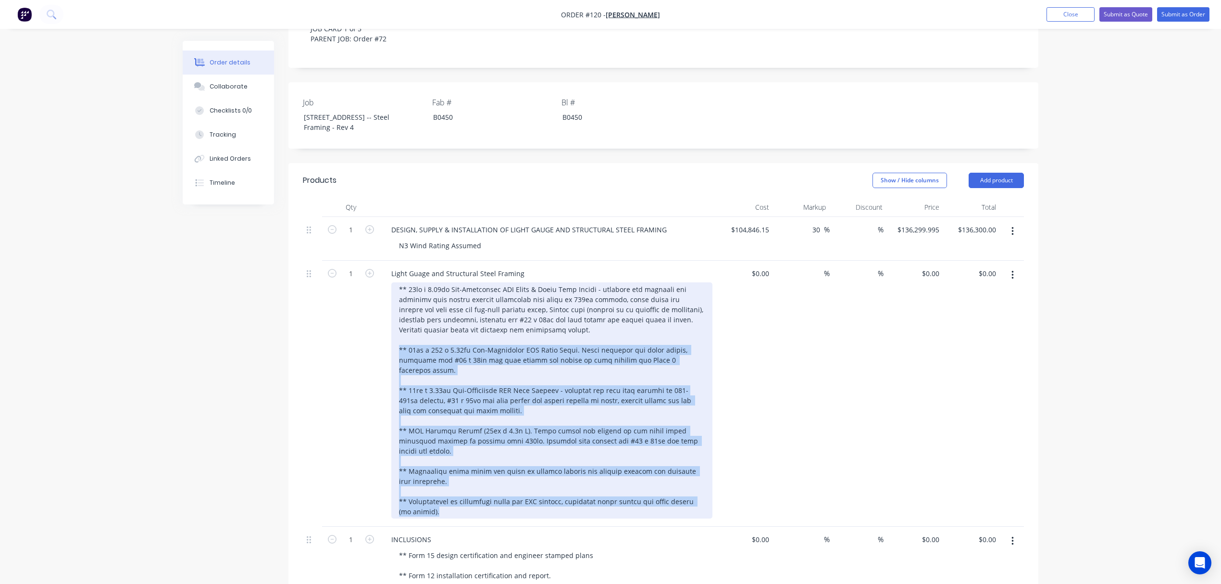
drag, startPoint x: 425, startPoint y: 499, endPoint x: 395, endPoint y: 361, distance: 141.6
click at [395, 361] on div at bounding box center [551, 400] width 321 height 236
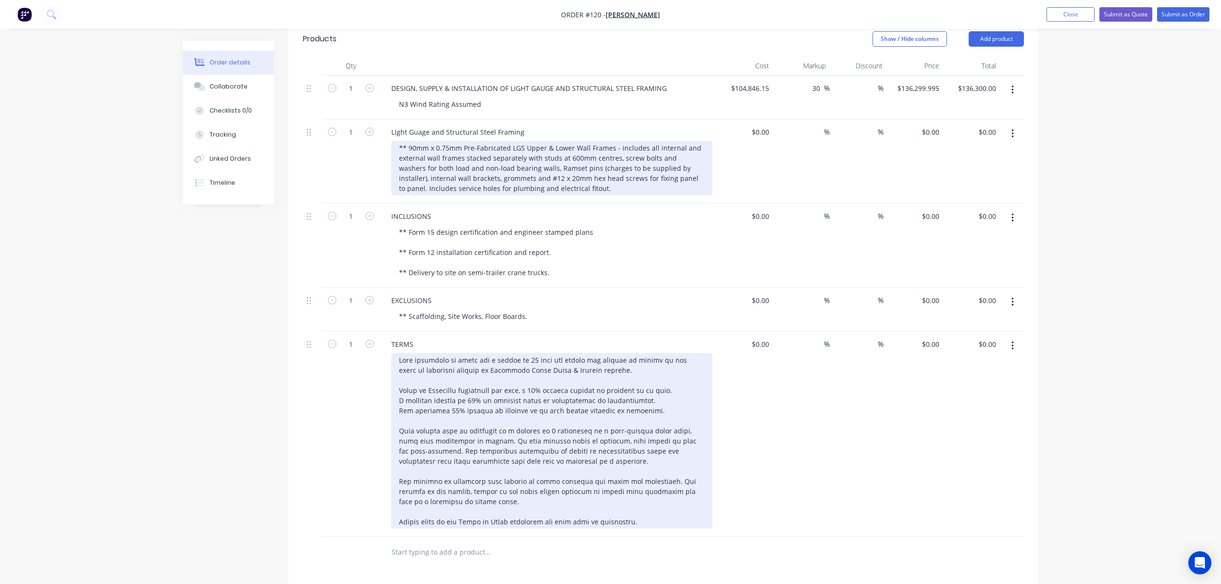
scroll to position [464, 0]
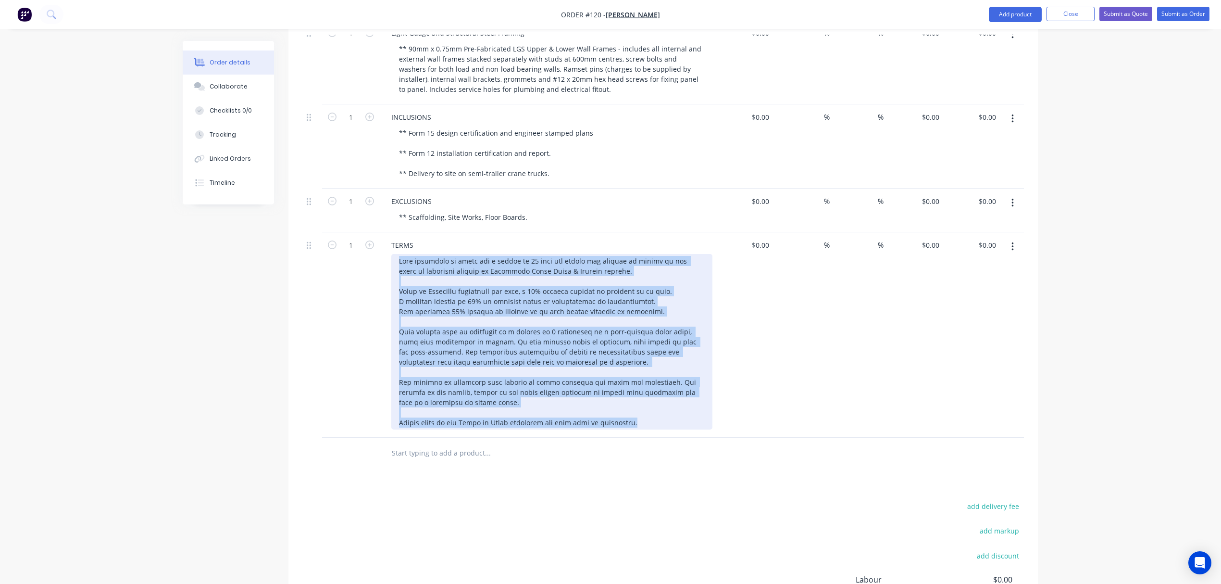
drag, startPoint x: 641, startPoint y: 434, endPoint x: 366, endPoint y: 270, distance: 319.5
click at [366, 270] on div "1 TERMS $0.00 $0.00 % % $0.00 $0.00 $0.00 $0.00" at bounding box center [663, 334] width 721 height 205
copy div "This quotation is valid for a period of 30 days and prices are subject to chang…"
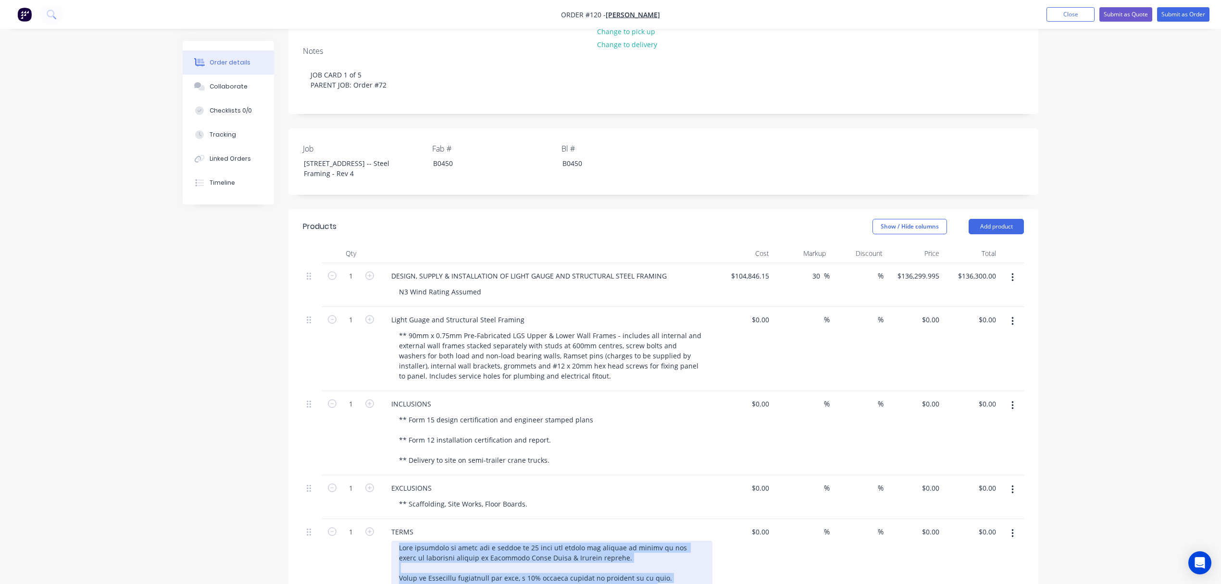
scroll to position [160, 0]
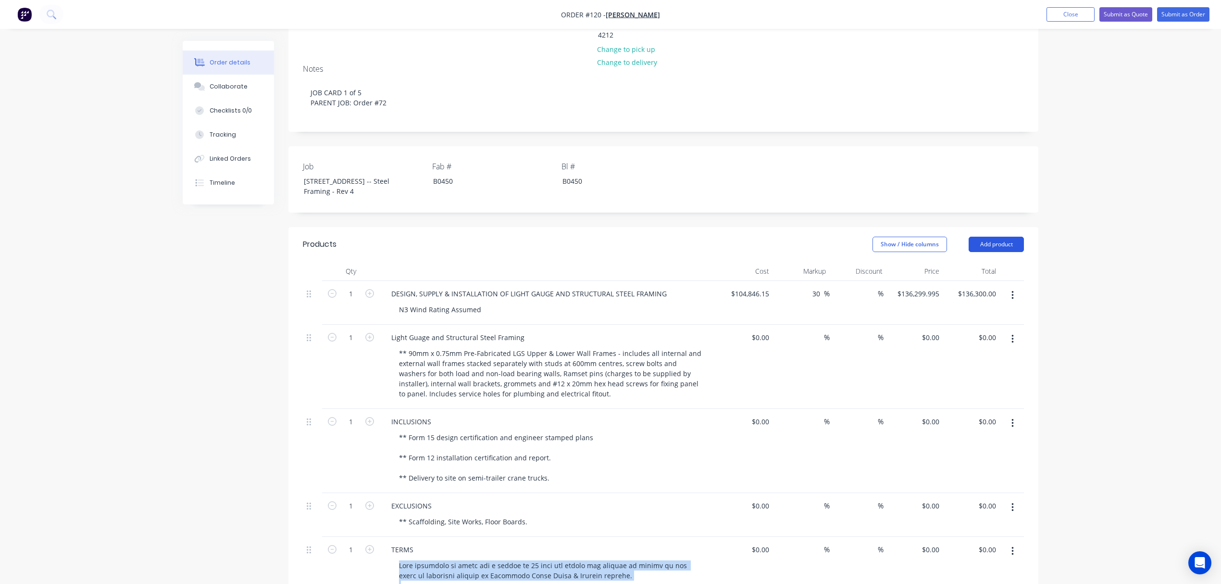
click at [994, 252] on button "Add product" at bounding box center [996, 244] width 55 height 15
click at [966, 391] on div "Notes (Internal)" at bounding box center [978, 384] width 74 height 14
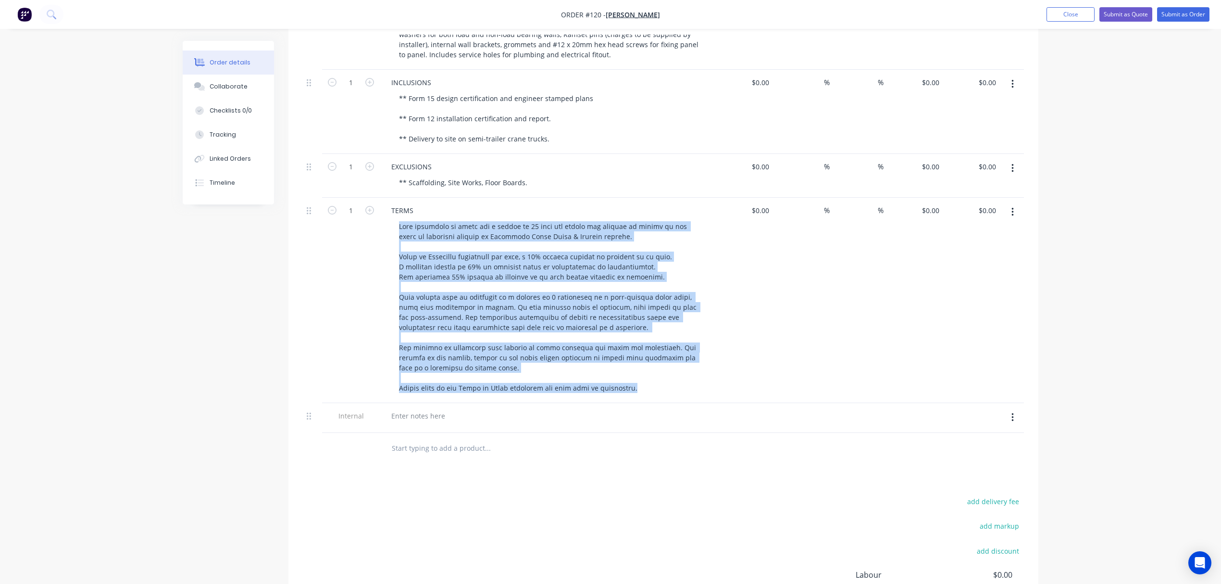
scroll to position [561, 0]
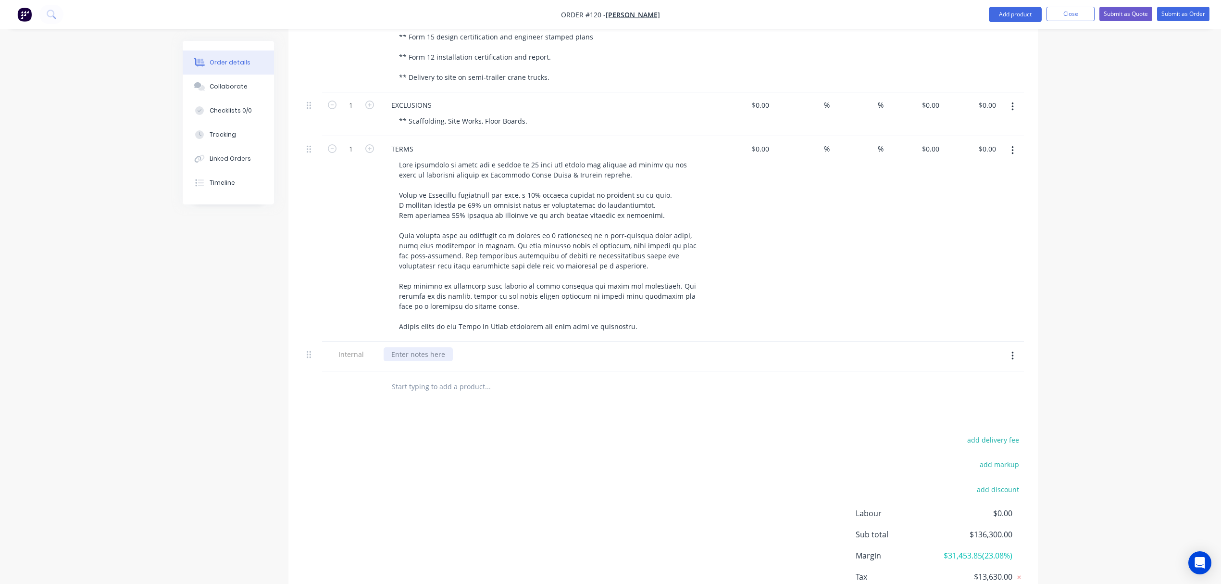
click at [408, 361] on div at bounding box center [418, 354] width 69 height 14
paste div
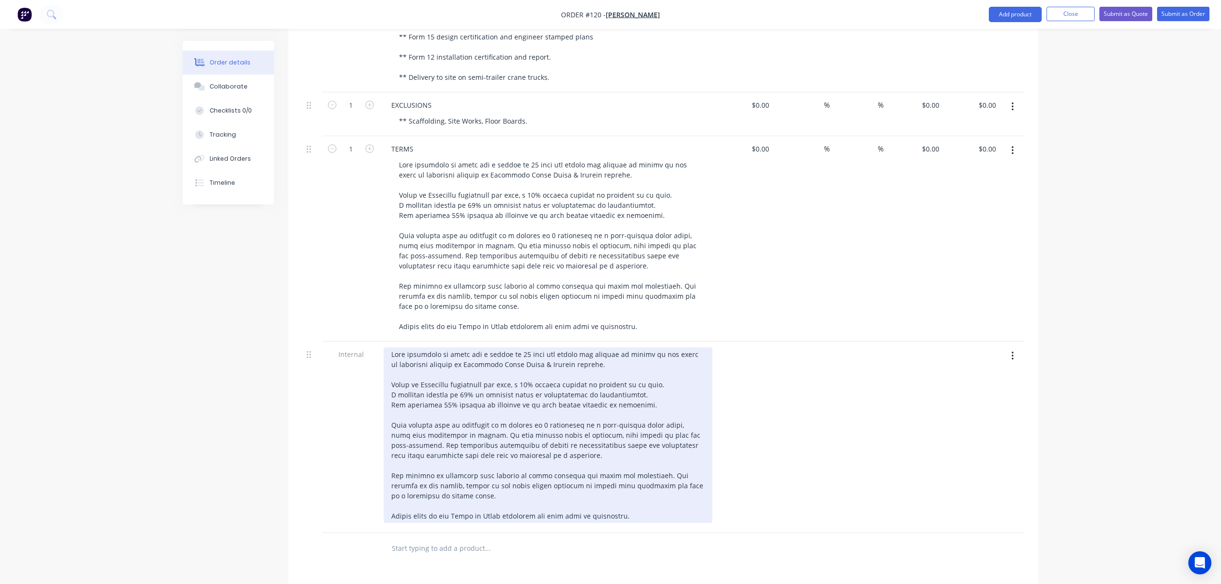
click at [392, 362] on div at bounding box center [548, 434] width 329 height 175
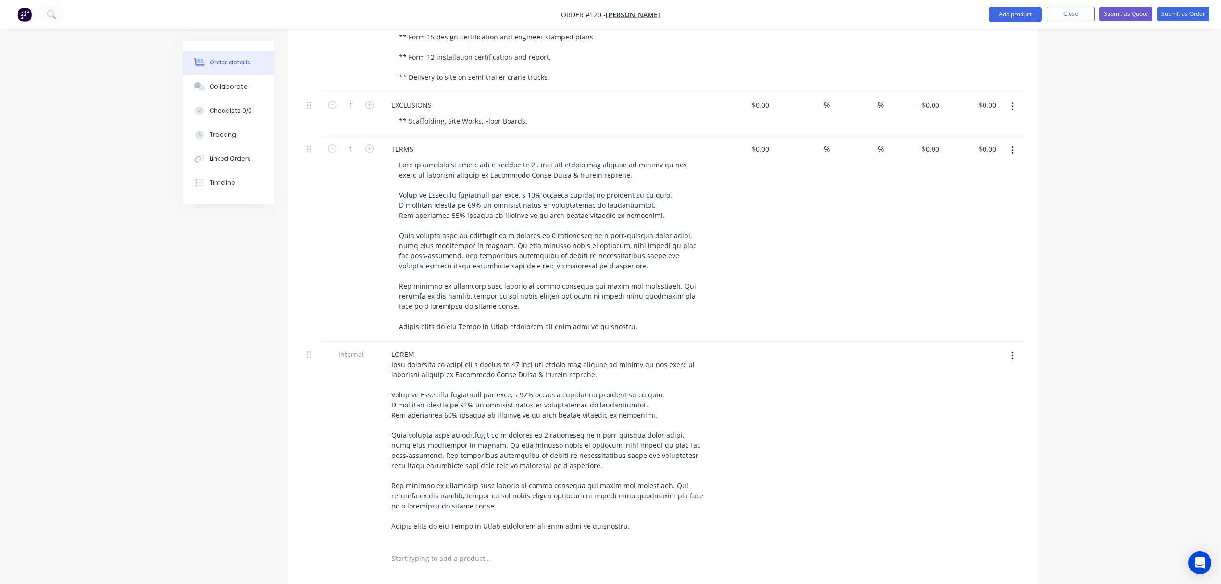
click at [1014, 159] on button "button" at bounding box center [1012, 150] width 23 height 17
click at [964, 240] on div "Delete" at bounding box center [978, 233] width 74 height 14
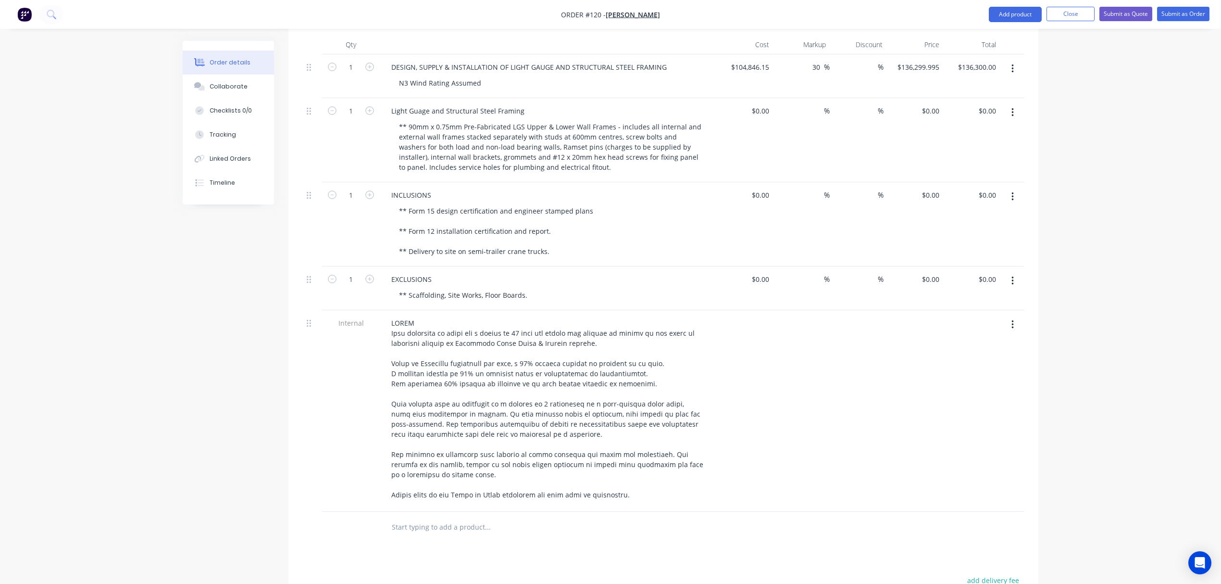
scroll to position [320, 0]
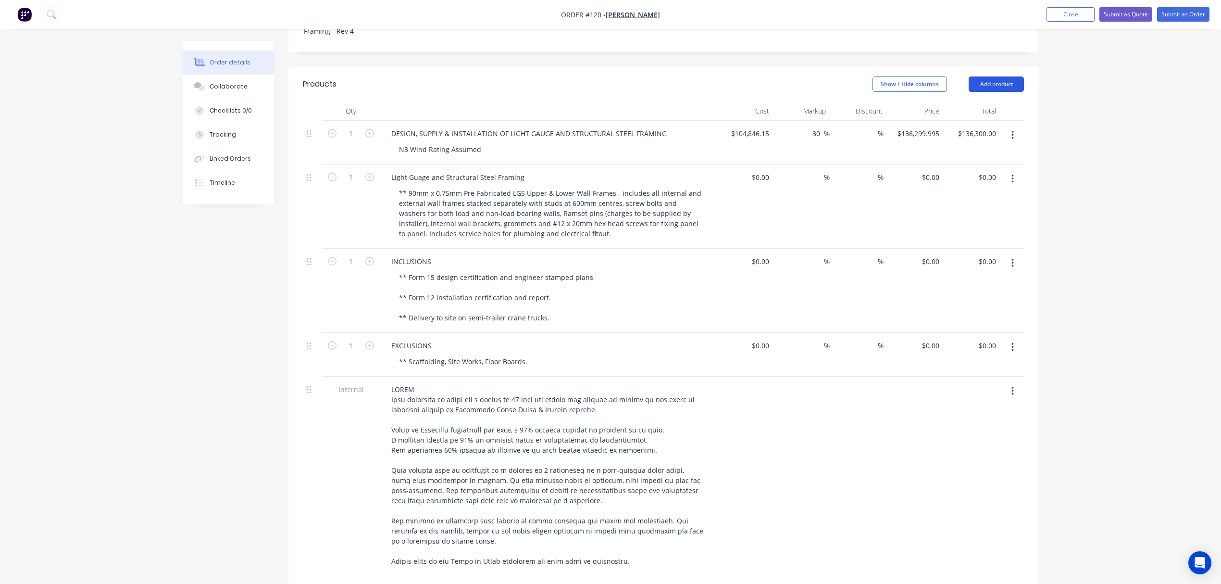
click at [1003, 88] on button "Add product" at bounding box center [996, 83] width 55 height 15
click at [981, 231] on div "Notes (Internal)" at bounding box center [978, 224] width 74 height 14
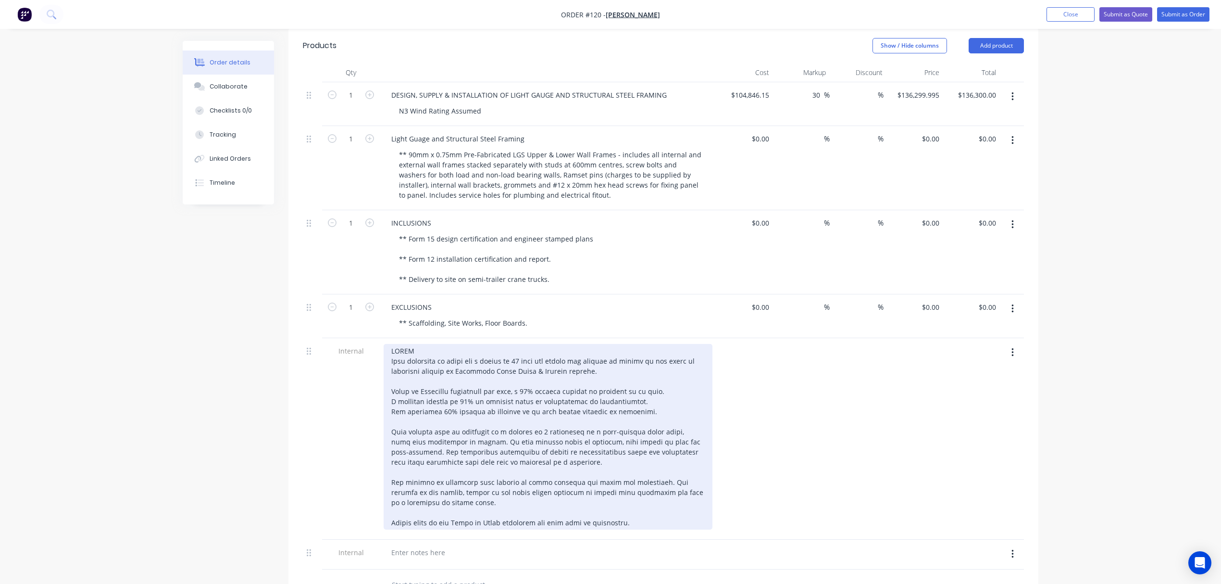
scroll to position [513, 0]
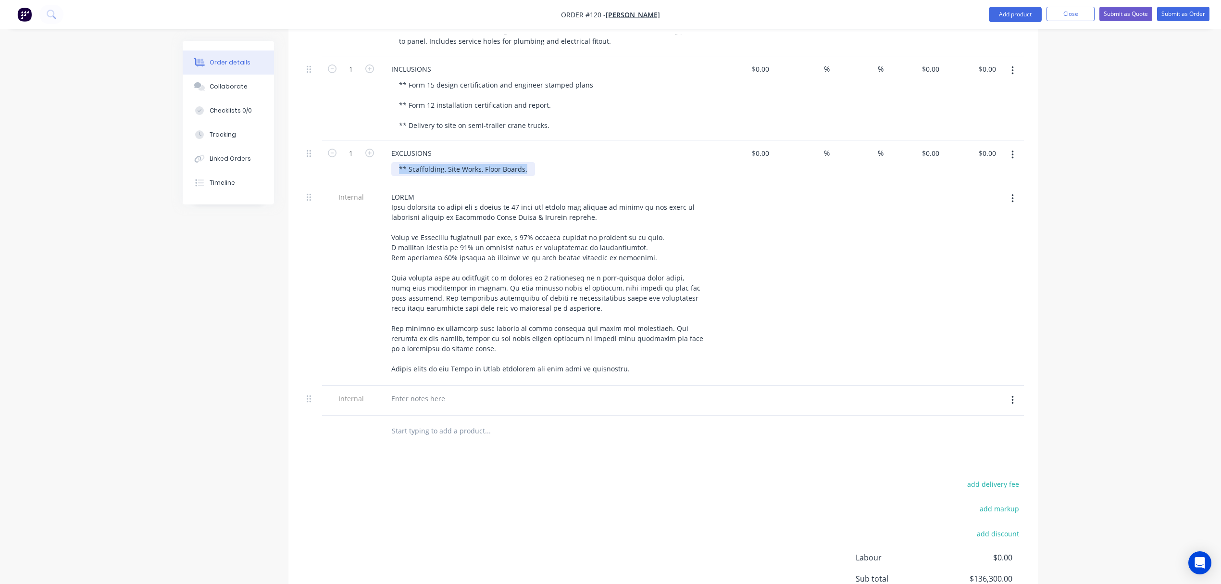
drag, startPoint x: 525, startPoint y: 179, endPoint x: 366, endPoint y: 186, distance: 158.8
click at [367, 184] on div "1 EXCLUSIONS ** Scaffolding, Site Works, Floor Boards. $0.00 $0.00 % % $0.00 $0…" at bounding box center [663, 162] width 721 height 44
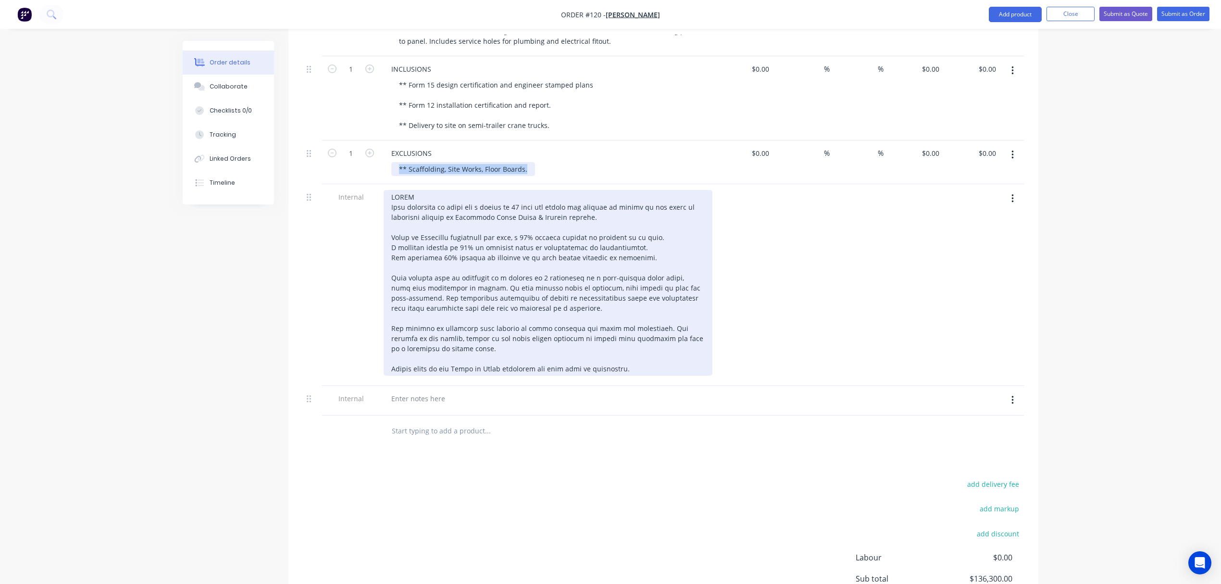
copy div "** Scaffolding, Site Works, Floor Boards."
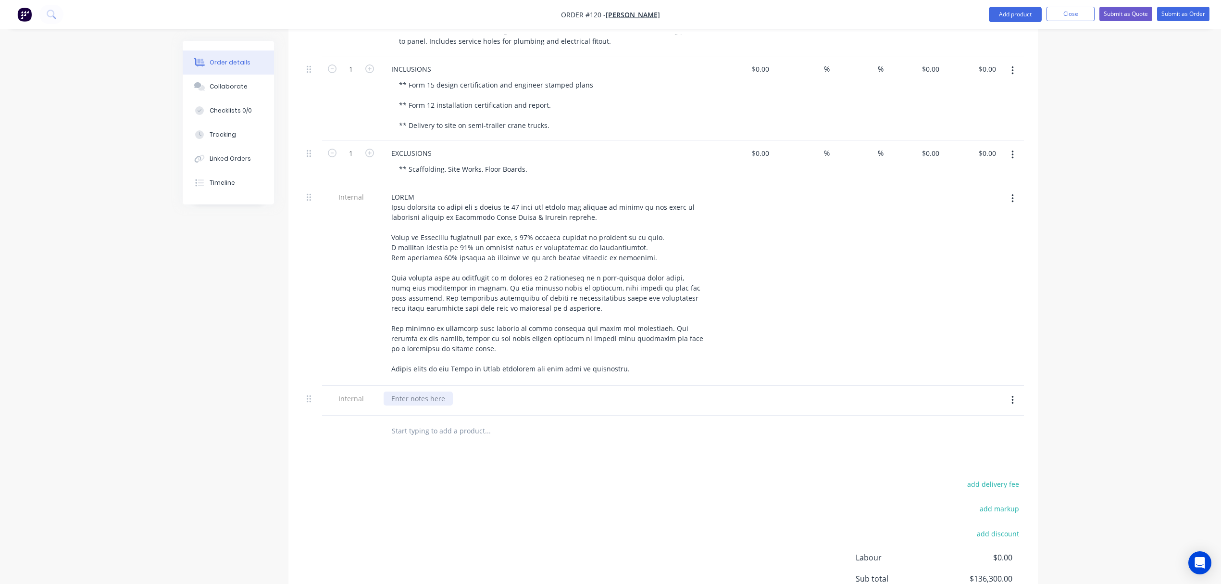
click at [420, 405] on div at bounding box center [418, 398] width 69 height 14
click at [461, 490] on div "Products Show / Hide columns Add product Qty Cost Markup Discount Price Total 1…" at bounding box center [663, 281] width 750 height 813
click at [1012, 160] on icon "button" at bounding box center [1013, 155] width 2 height 11
click at [967, 245] on div "Delete" at bounding box center [978, 238] width 74 height 14
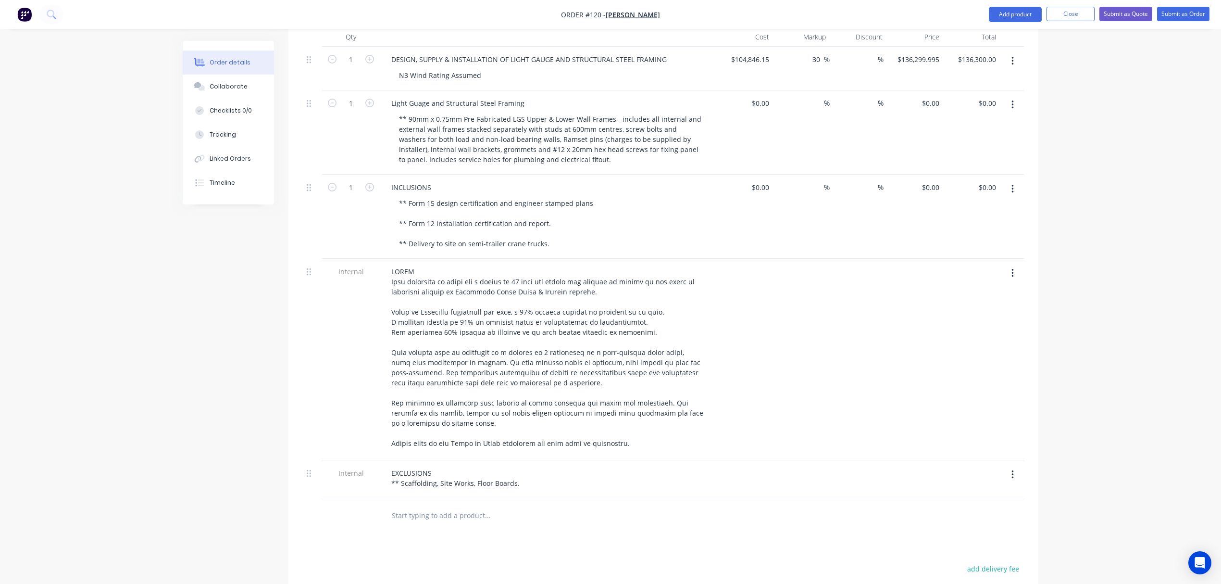
scroll to position [368, 0]
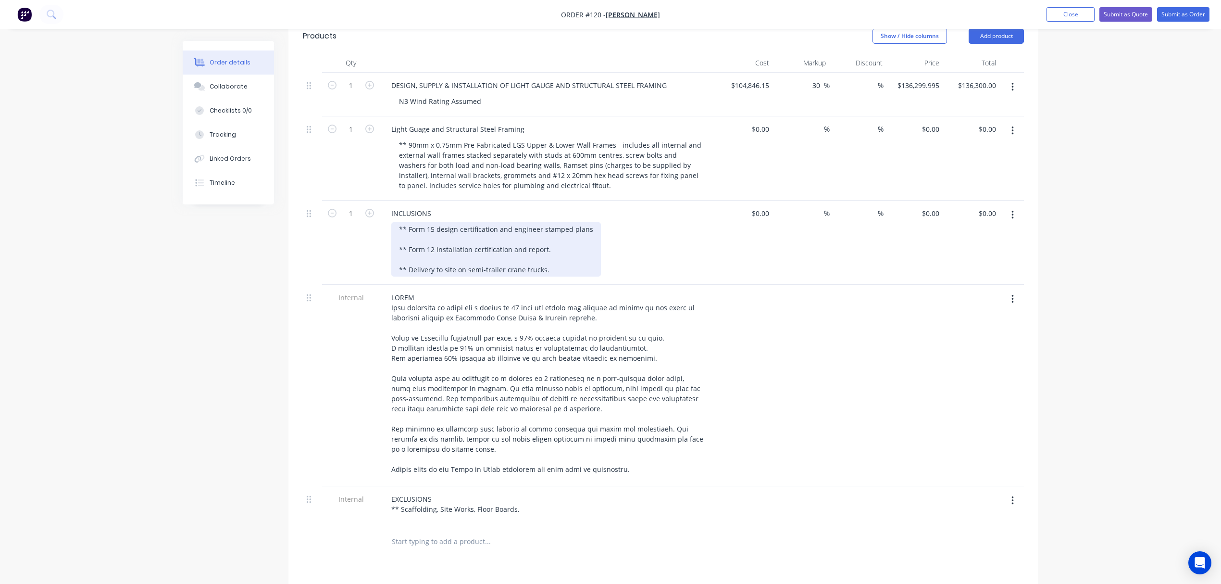
click at [544, 276] on div "** Form 15 design certification and engineer stamped plans ** Form 12 installat…" at bounding box center [496, 249] width 210 height 54
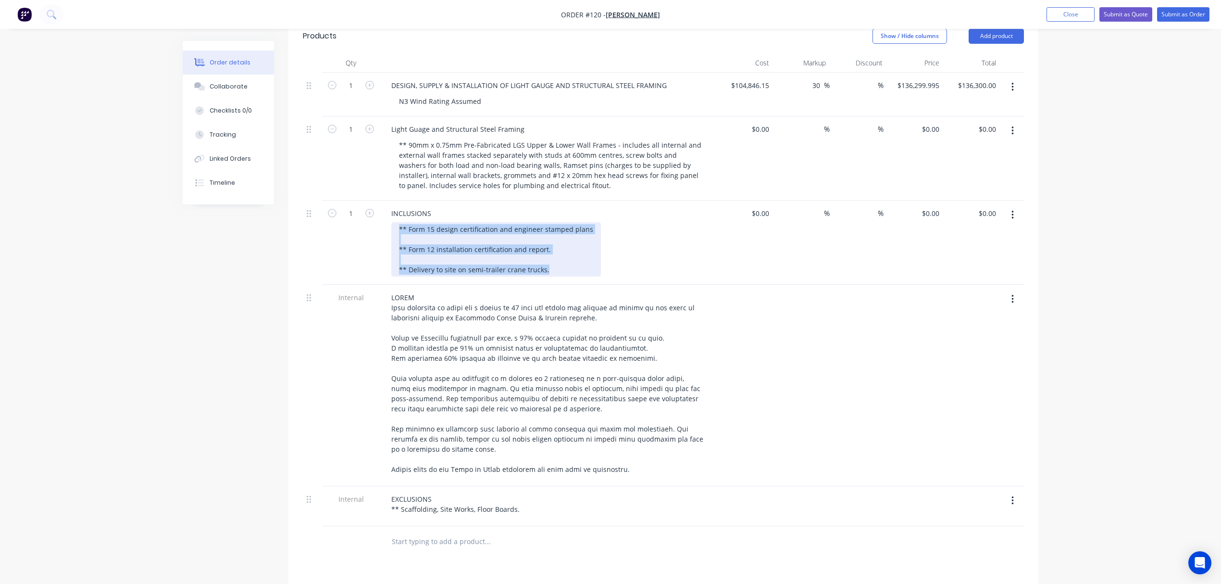
drag, startPoint x: 563, startPoint y: 283, endPoint x: 388, endPoint y: 241, distance: 180.0
click at [388, 241] on div "INCLUSIONS ** Form 15 design certification and engineer stamped plans ** Form 1…" at bounding box center [548, 242] width 337 height 84
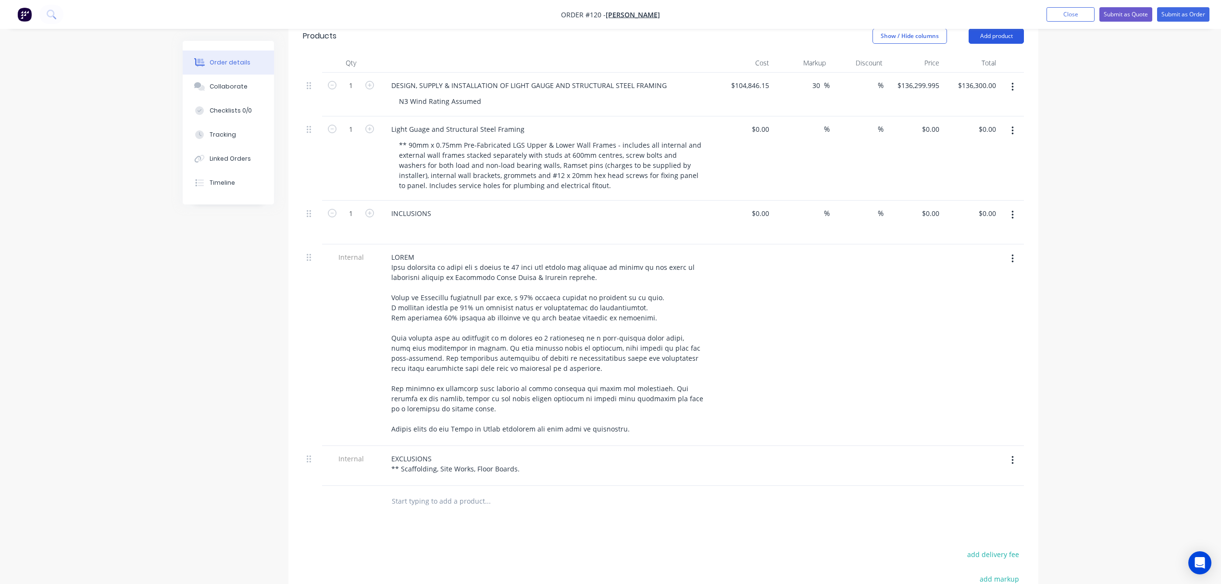
click at [993, 41] on button "Add product" at bounding box center [996, 35] width 55 height 15
click at [988, 183] on div "Notes (Internal)" at bounding box center [978, 176] width 74 height 14
click at [420, 505] on div at bounding box center [418, 498] width 69 height 14
paste div
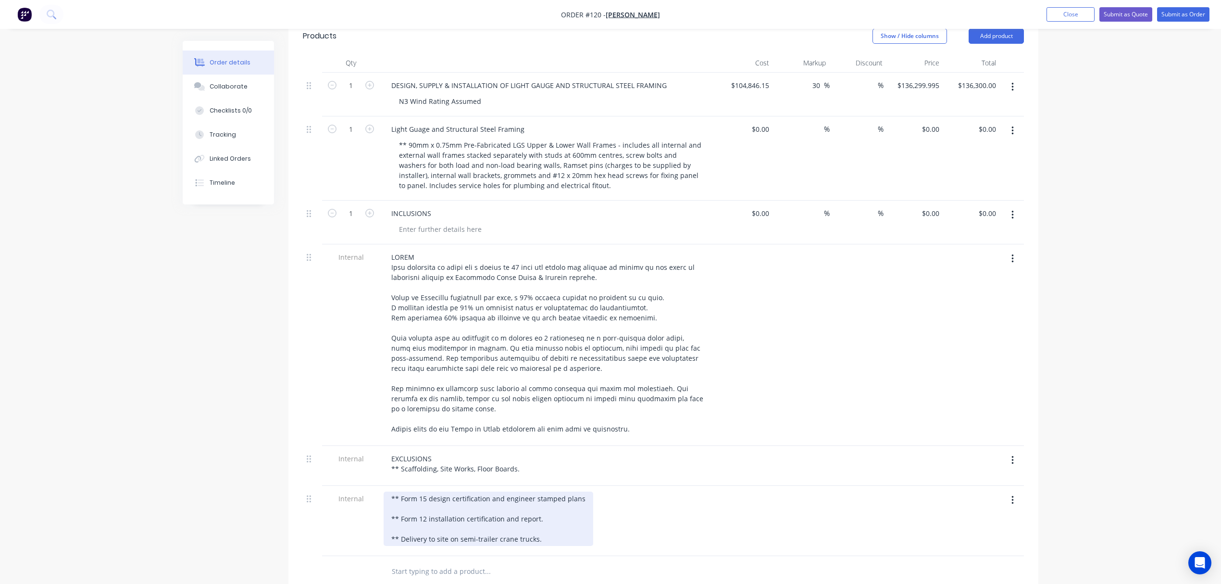
click at [389, 510] on div "** Form 15 design certification and engineer stamped plans ** Form 12 installat…" at bounding box center [489, 518] width 210 height 54
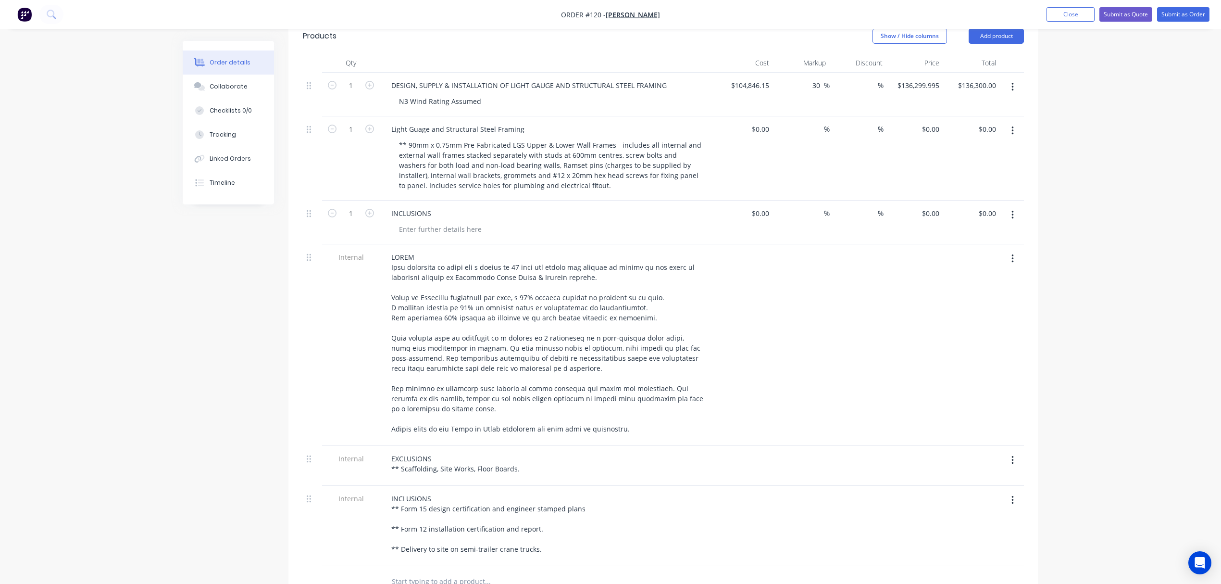
drag, startPoint x: 822, startPoint y: 339, endPoint x: 876, endPoint y: 297, distance: 67.8
click at [823, 339] on div at bounding box center [801, 344] width 57 height 201
click at [1011, 224] on button "button" at bounding box center [1012, 214] width 23 height 17
drag, startPoint x: 964, startPoint y: 308, endPoint x: 945, endPoint y: 304, distance: 19.6
click at [964, 305] on div "Delete" at bounding box center [978, 298] width 74 height 14
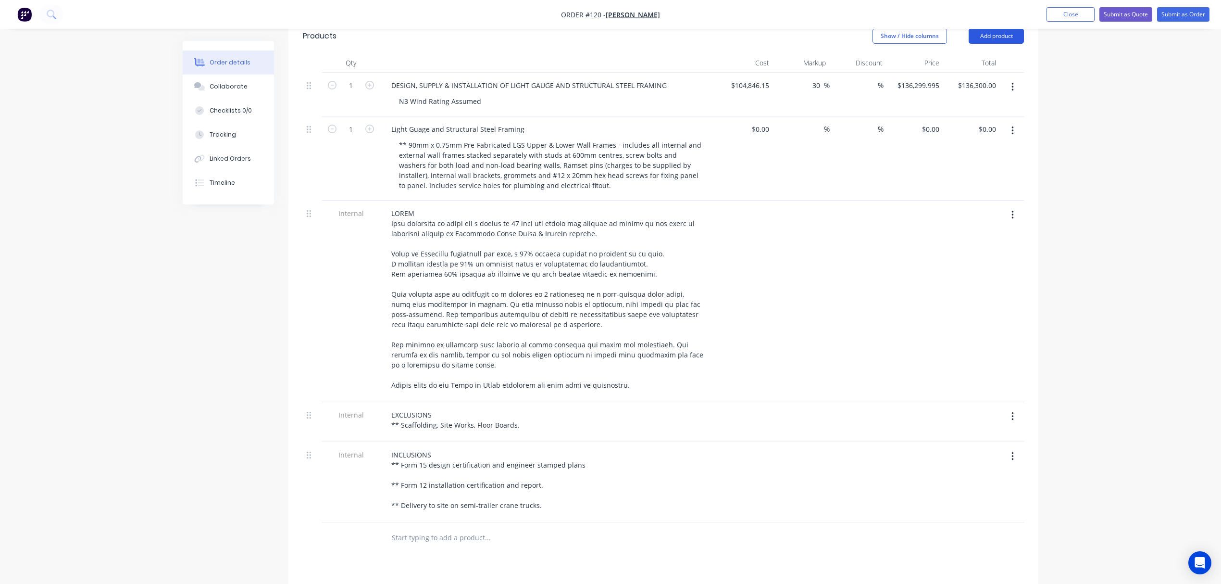
click at [998, 43] on button "Add product" at bounding box center [996, 35] width 55 height 15
click at [980, 183] on div "Notes (Internal)" at bounding box center [978, 176] width 74 height 14
click at [471, 108] on div "N3 Wind Rating Assumed" at bounding box center [440, 101] width 98 height 14
click at [606, 92] on div "DESIGN, SUPPLY & INSTALLATION OF LIGHT GAUGE AND STRUCTURAL STEEL FRAMING" at bounding box center [529, 85] width 291 height 14
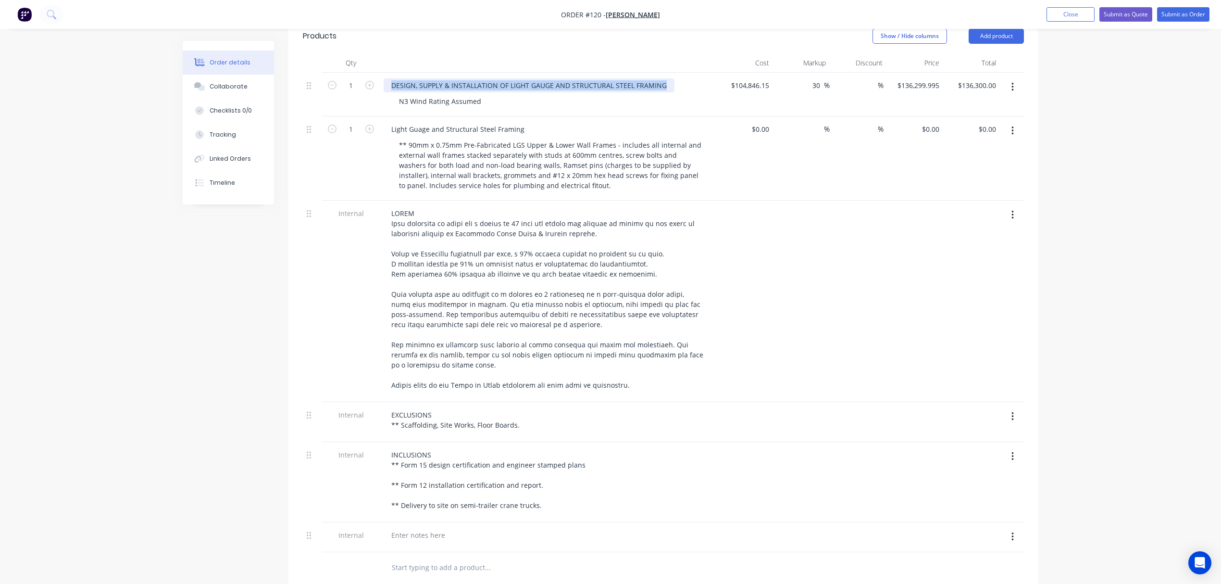
drag, startPoint x: 389, startPoint y: 97, endPoint x: 704, endPoint y: 85, distance: 315.6
click at [704, 85] on div "DESIGN, SUPPLY & INSTALLATION OF LIGHT GAUGE AND STRUCTURAL STEEL FRAMING N3 Wi…" at bounding box center [548, 95] width 337 height 44
copy div "DESIGN, SUPPLY & INSTALLATION OF LIGHT GAUGE AND STRUCTURAL STEEL FRAMING"
click at [437, 542] on div at bounding box center [418, 535] width 69 height 14
click at [426, 542] on div at bounding box center [418, 535] width 69 height 14
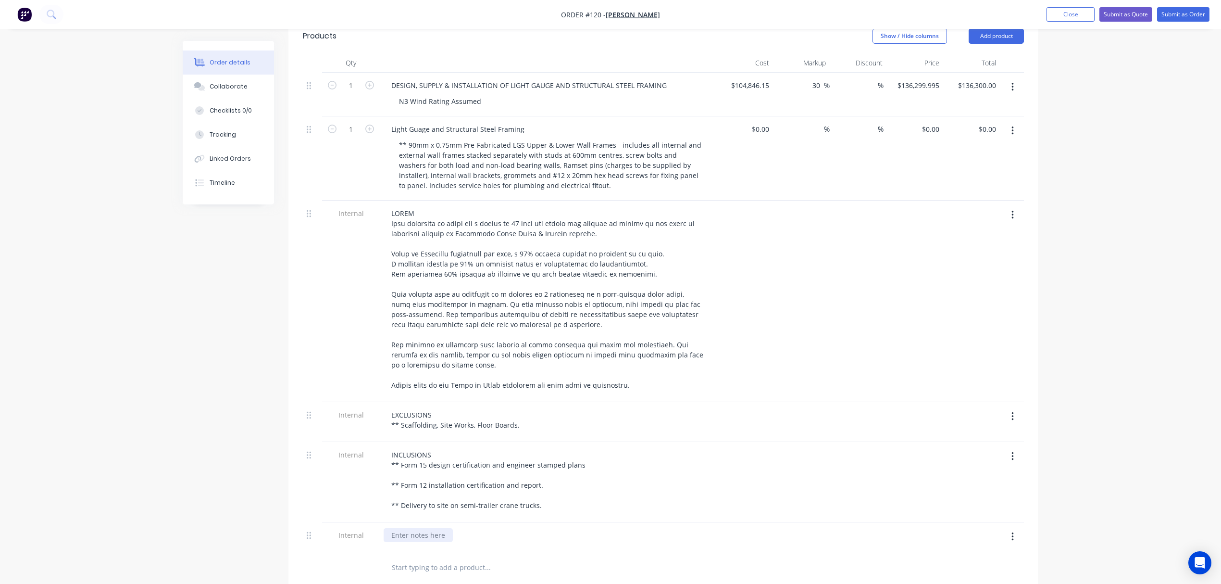
paste div
drag, startPoint x: 398, startPoint y: 113, endPoint x: 511, endPoint y: 111, distance: 112.5
click at [511, 108] on div "N3 Wind Rating Assumed" at bounding box center [551, 101] width 321 height 14
click at [481, 542] on div "DESIGN, SUPPLY & INSTALLATION OF LIGHT GAUGE AND STRUCTURAL STEEL FRAMING" at bounding box center [529, 535] width 291 height 14
click at [662, 542] on div "DESIGN, SUPPLY & INSTALLATION OF LIGHT GAUGE AND STRUCTURAL STEEL FRAMING" at bounding box center [529, 535] width 291 height 14
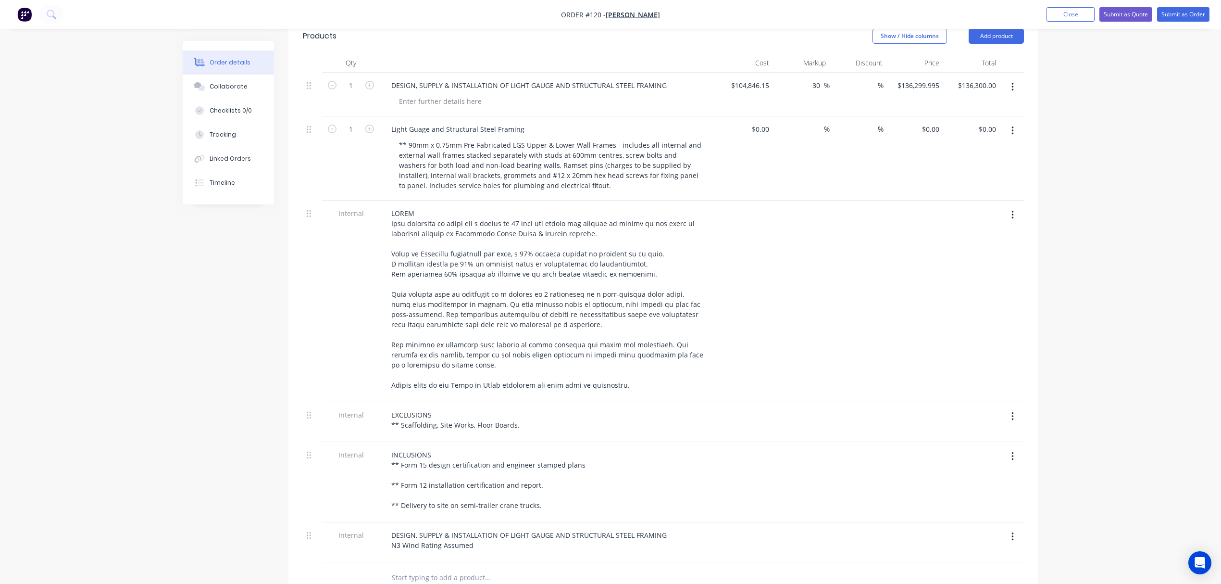
click at [1013, 91] on icon "button" at bounding box center [1013, 87] width 2 height 9
drag, startPoint x: 964, startPoint y: 174, endPoint x: 960, endPoint y: 177, distance: 5.2
click at [964, 175] on div "Delete" at bounding box center [978, 170] width 74 height 14
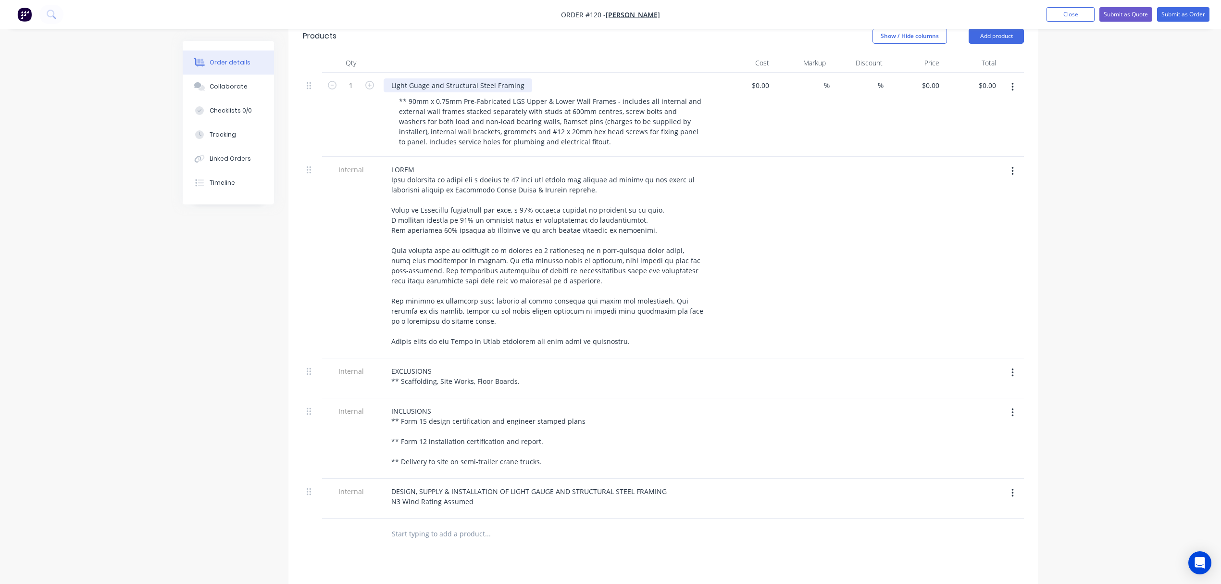
click at [392, 91] on div "Light Guage and Structural Steel Framing" at bounding box center [458, 85] width 149 height 14
copy div "Light Guage and Structural Steel Framing"
drag, startPoint x: 924, startPoint y: 258, endPoint x: 933, endPoint y: 260, distance: 8.9
click at [926, 258] on div at bounding box center [915, 257] width 57 height 201
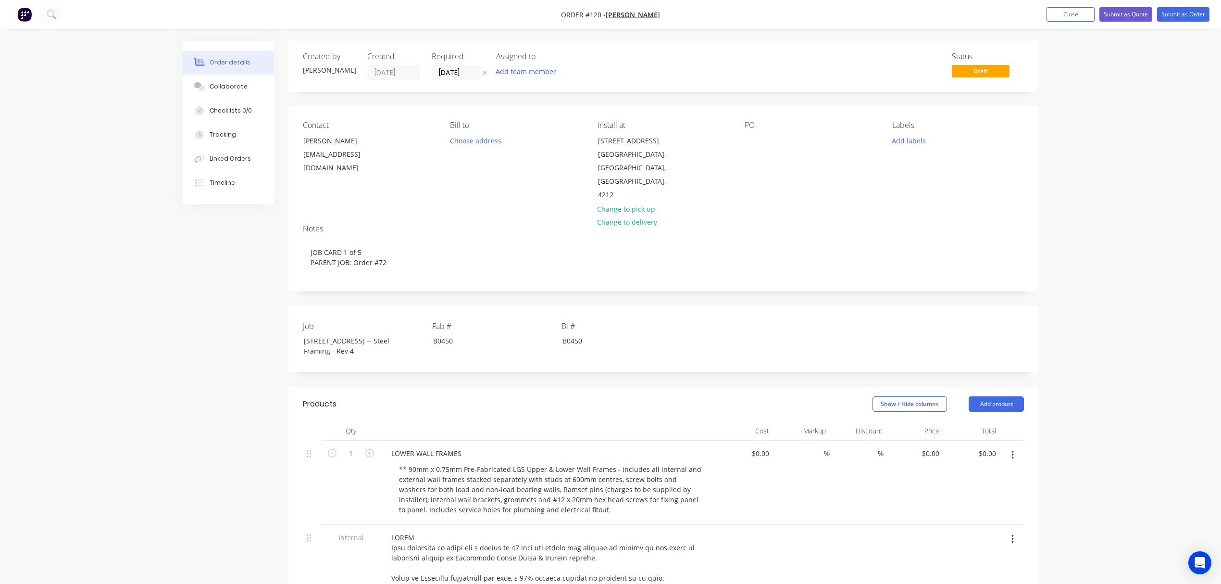
scroll to position [0, 0]
click at [910, 146] on button "Add labels" at bounding box center [909, 140] width 44 height 13
click at [927, 193] on div "Delivery" at bounding box center [933, 195] width 30 height 11
click at [924, 191] on div "Delivery" at bounding box center [933, 191] width 30 height 11
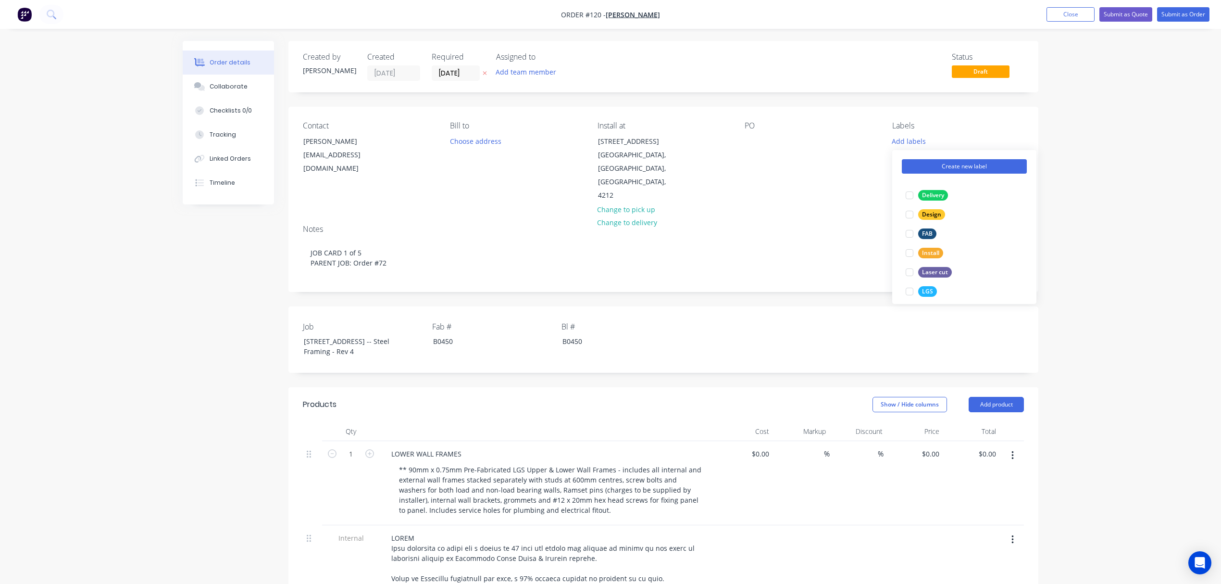
click at [950, 162] on button "Create new label" at bounding box center [964, 166] width 125 height 14
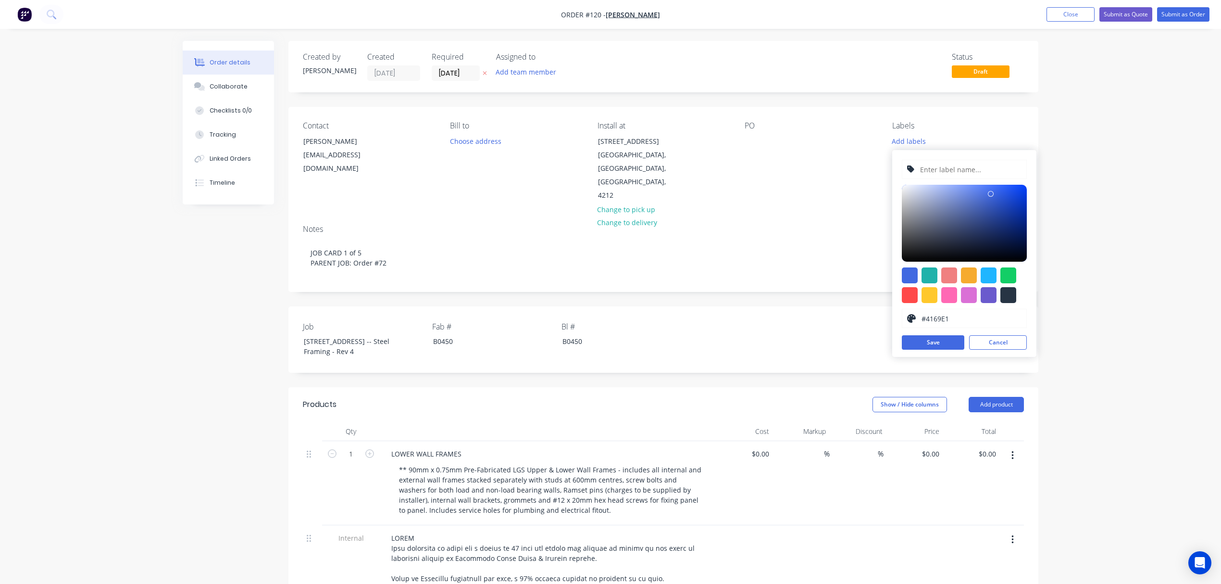
drag, startPoint x: 937, startPoint y: 166, endPoint x: 924, endPoint y: 167, distance: 12.6
click at [937, 166] on input "text" at bounding box center [970, 169] width 102 height 18
type input "CHILD JOB"
click at [951, 318] on input "#4169E1" at bounding box center [971, 318] width 101 height 18
click at [909, 318] on icon at bounding box center [911, 318] width 9 height 9
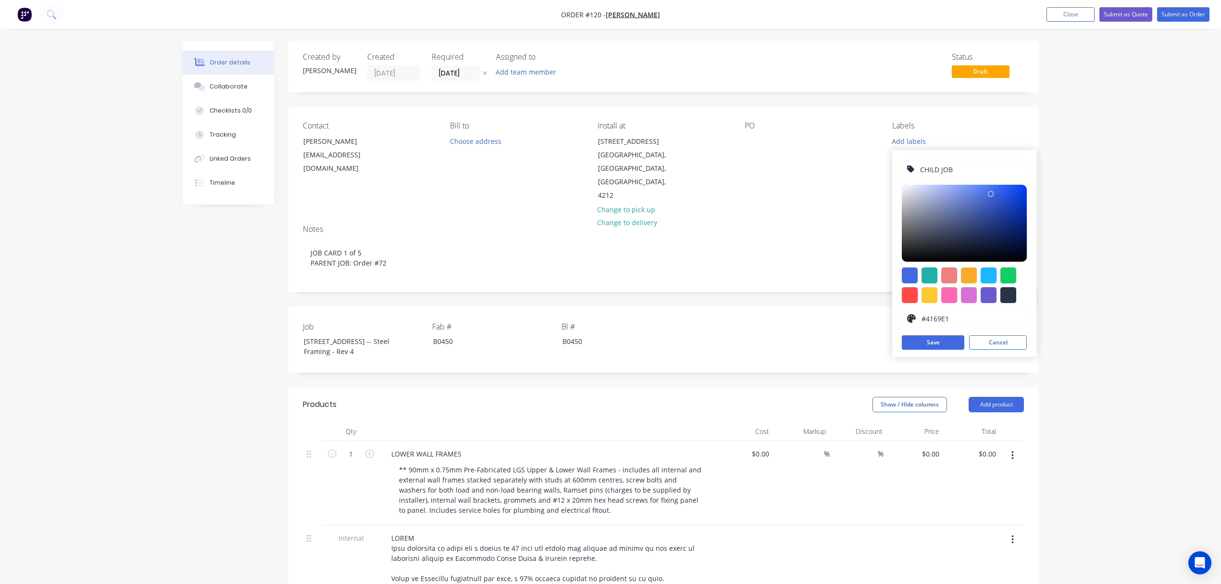
click at [912, 318] on icon at bounding box center [911, 318] width 9 height 9
click at [943, 318] on input "#4169E1" at bounding box center [971, 318] width 101 height 18
click at [963, 317] on input "#4169E1" at bounding box center [971, 318] width 101 height 18
type input "#6486E0"
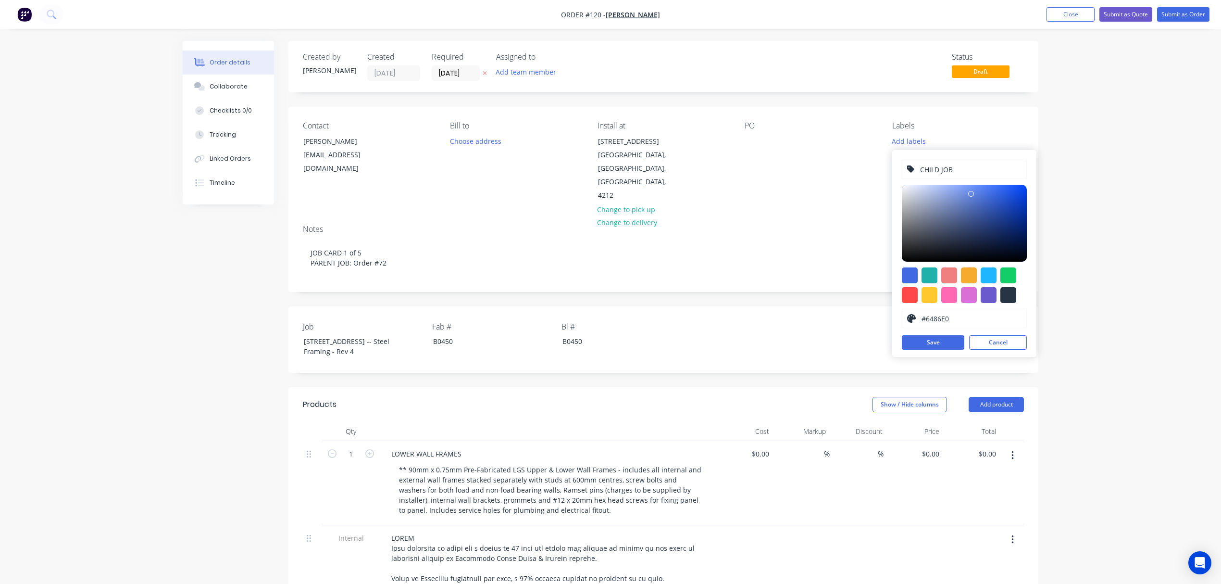
drag, startPoint x: 991, startPoint y: 194, endPoint x: 971, endPoint y: 194, distance: 19.7
click at [971, 194] on div at bounding box center [971, 194] width 6 height 6
click at [938, 338] on button "Save" at bounding box center [933, 342] width 63 height 14
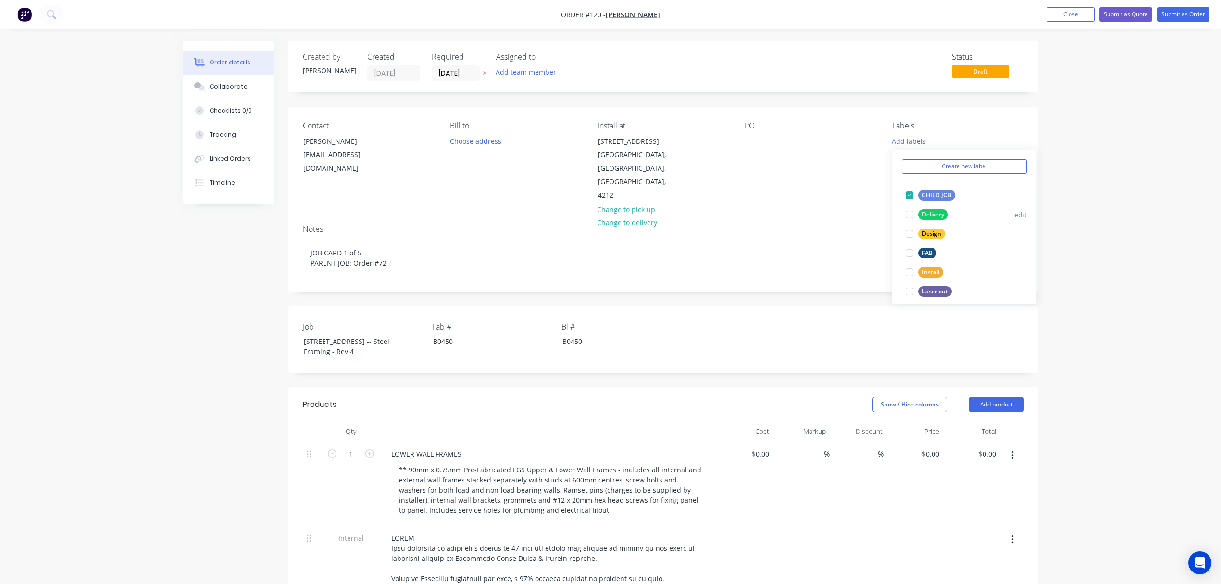
click at [910, 224] on div at bounding box center [909, 214] width 19 height 19
click at [910, 258] on div at bounding box center [909, 260] width 19 height 19
click at [910, 243] on div at bounding box center [909, 241] width 19 height 19
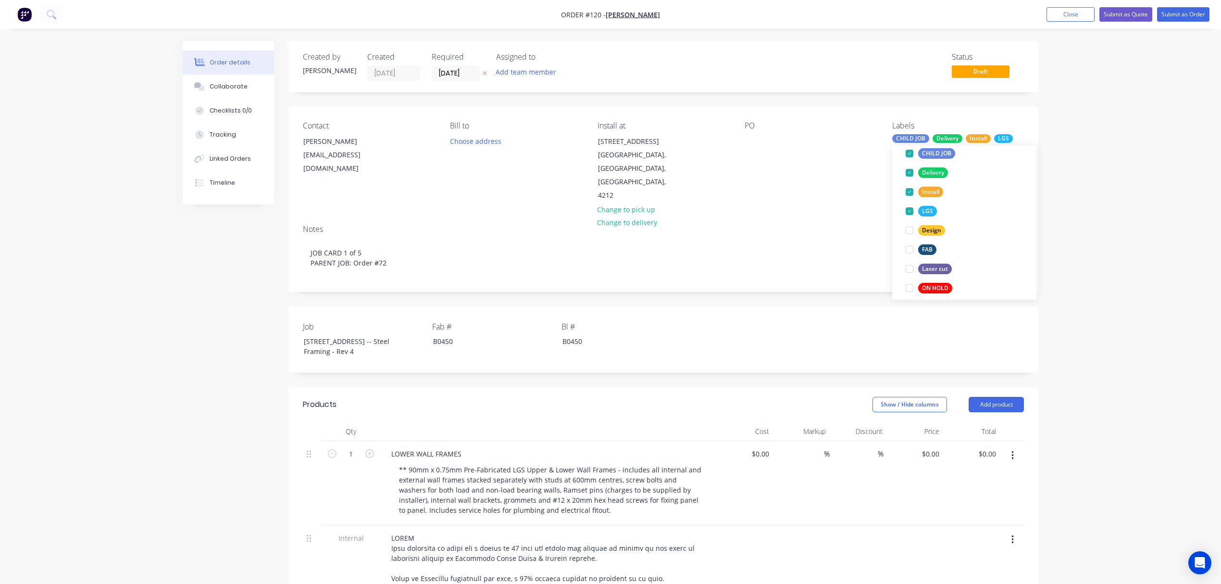
scroll to position [0, 0]
click at [855, 209] on div "Contact Lee Fleming leefleming417@gmail.com Bill to Choose address Install at L…" at bounding box center [663, 162] width 750 height 110
drag, startPoint x: 766, startPoint y: 144, endPoint x: 759, endPoint y: 141, distance: 8.2
click at [766, 144] on div "PO" at bounding box center [811, 161] width 132 height 81
click at [754, 141] on div at bounding box center [752, 141] width 15 height 14
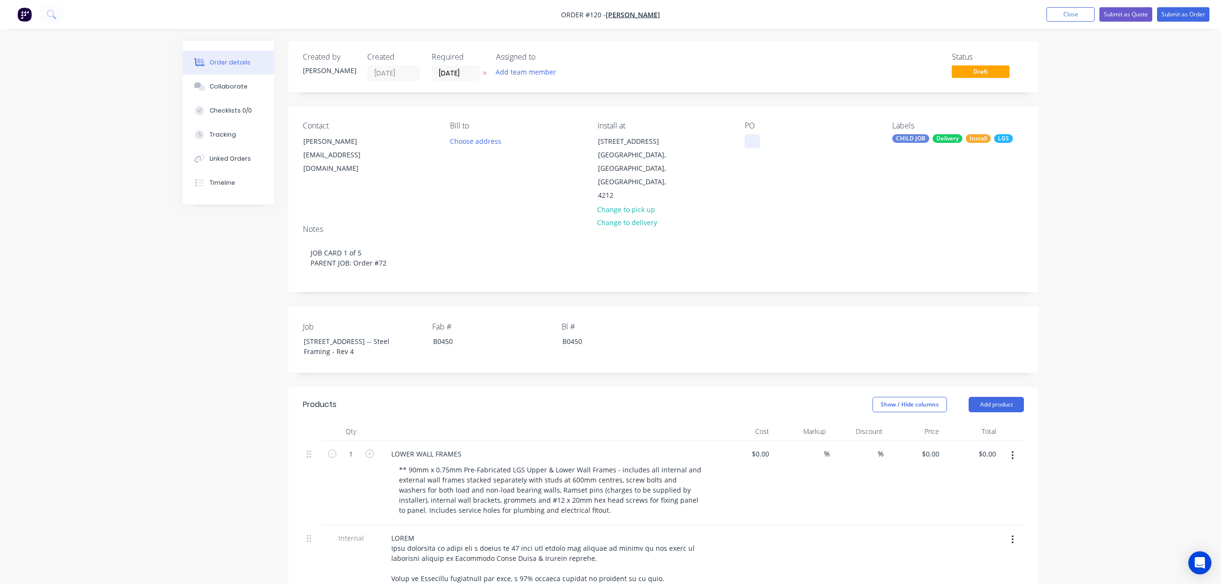
paste div
click at [539, 71] on button "Add team member" at bounding box center [526, 71] width 71 height 13
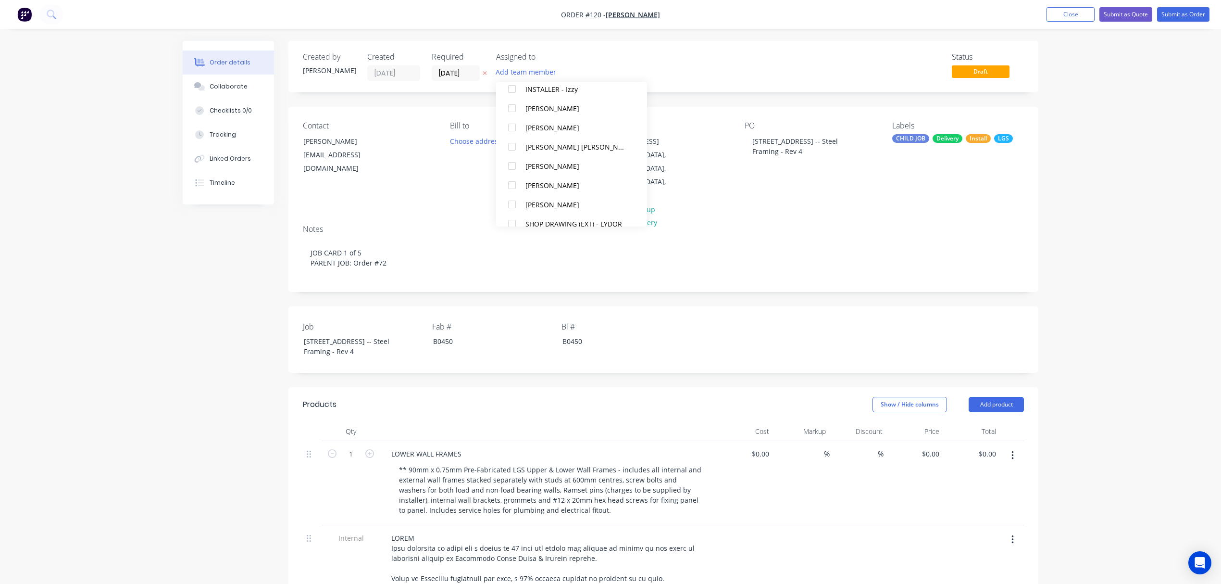
scroll to position [317, 0]
click at [514, 170] on div at bounding box center [511, 173] width 19 height 19
click at [513, 154] on div at bounding box center [511, 154] width 19 height 19
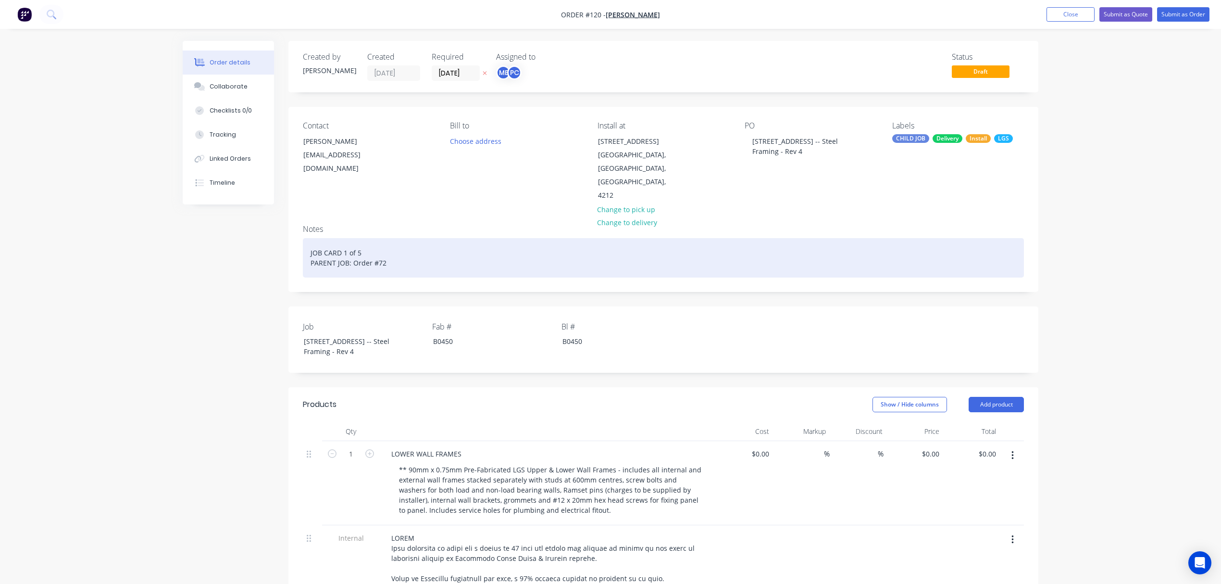
click at [772, 252] on div "JOB CARD 1 of 5 PARENT JOB: Order #72" at bounding box center [663, 257] width 721 height 39
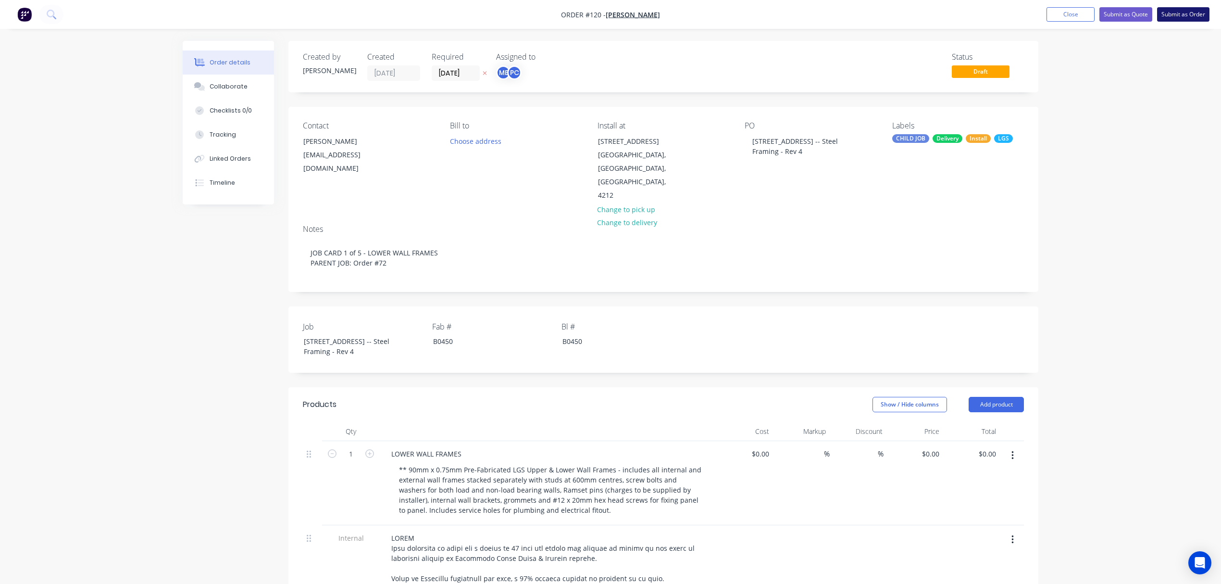
click at [1180, 17] on button "Submit as Order" at bounding box center [1183, 14] width 52 height 14
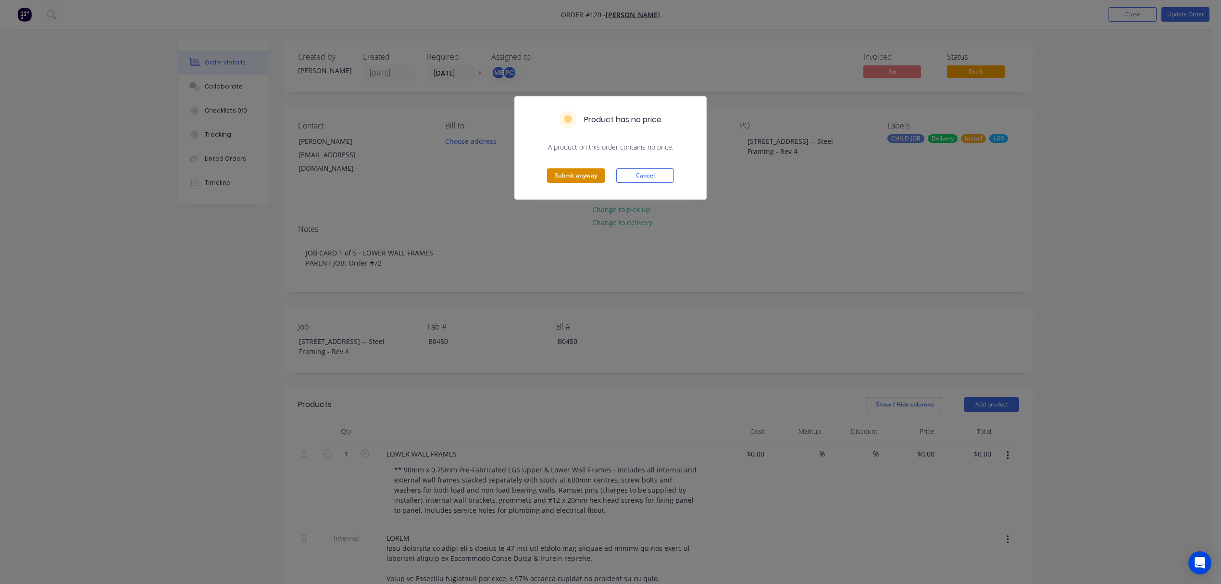
click at [594, 175] on button "Submit anyway" at bounding box center [576, 175] width 58 height 14
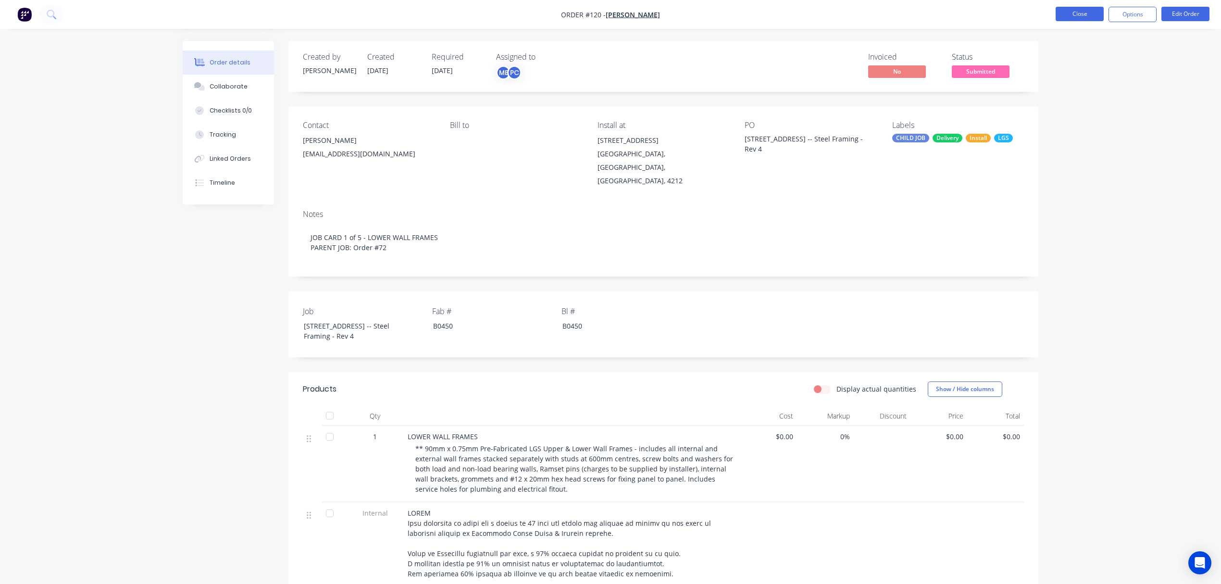
click at [1077, 17] on button "Close" at bounding box center [1080, 14] width 48 height 14
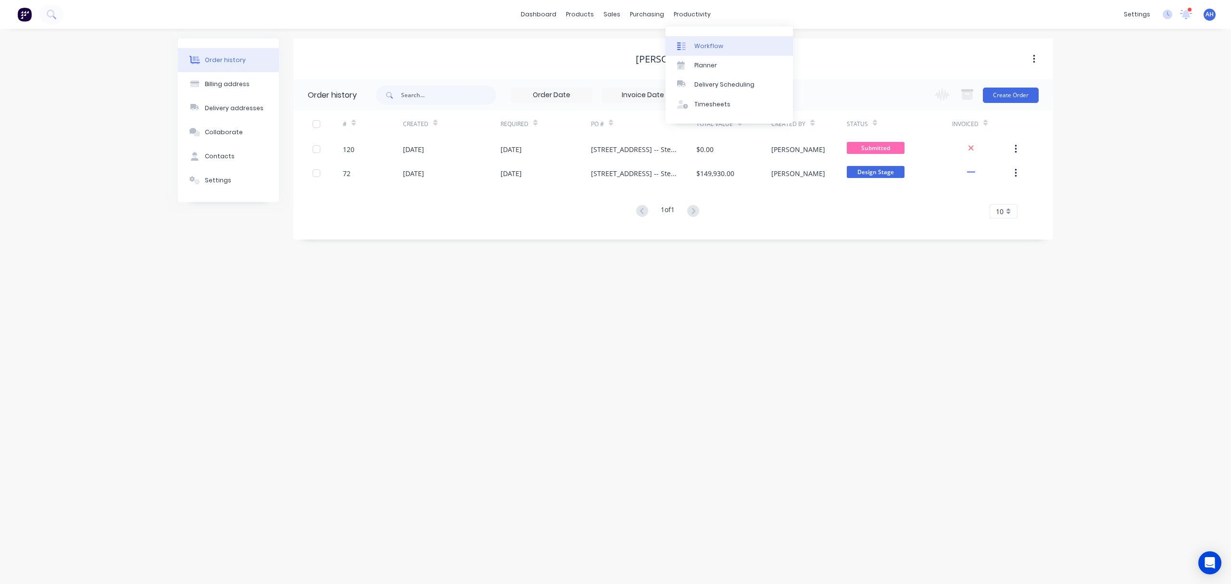
click at [703, 42] on div "Workflow" at bounding box center [708, 46] width 29 height 9
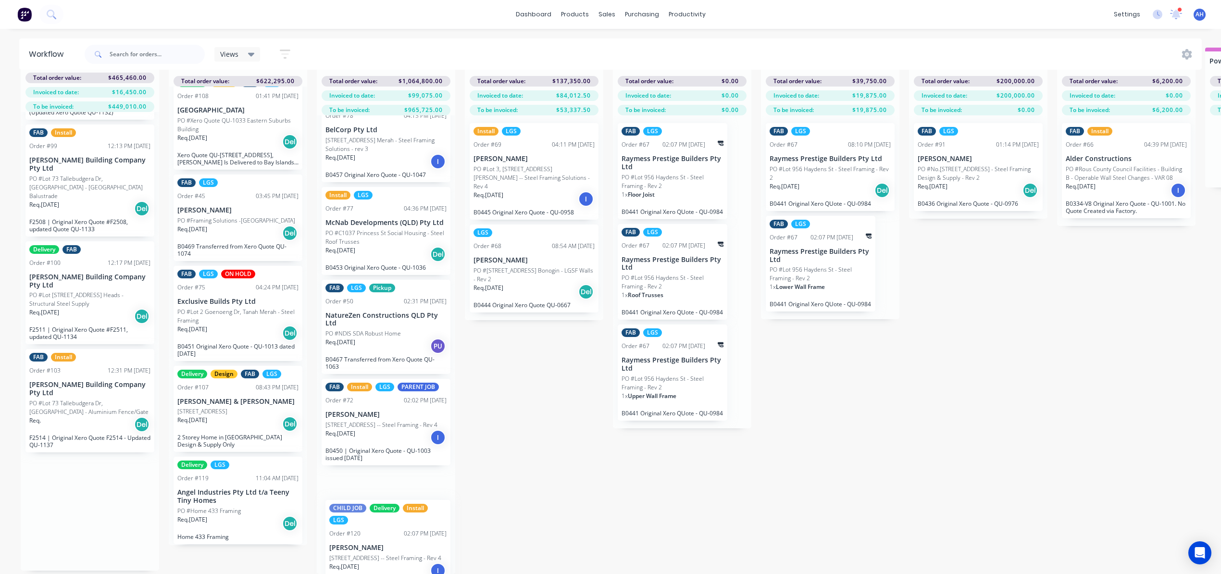
scroll to position [324, 0]
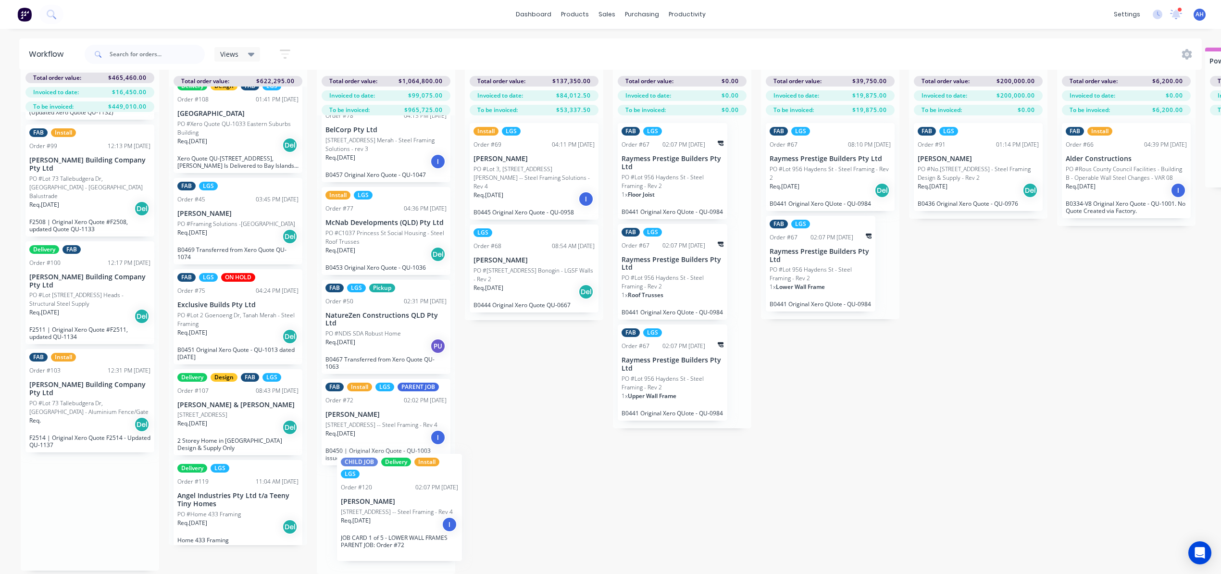
drag, startPoint x: 120, startPoint y: 502, endPoint x: 394, endPoint y: 497, distance: 274.1
click at [394, 497] on div "Submitted 11 Status colour #FF69B4 hex #FF69B4 Save Cancel Summaries Total orde…" at bounding box center [1004, 311] width 2022 height 526
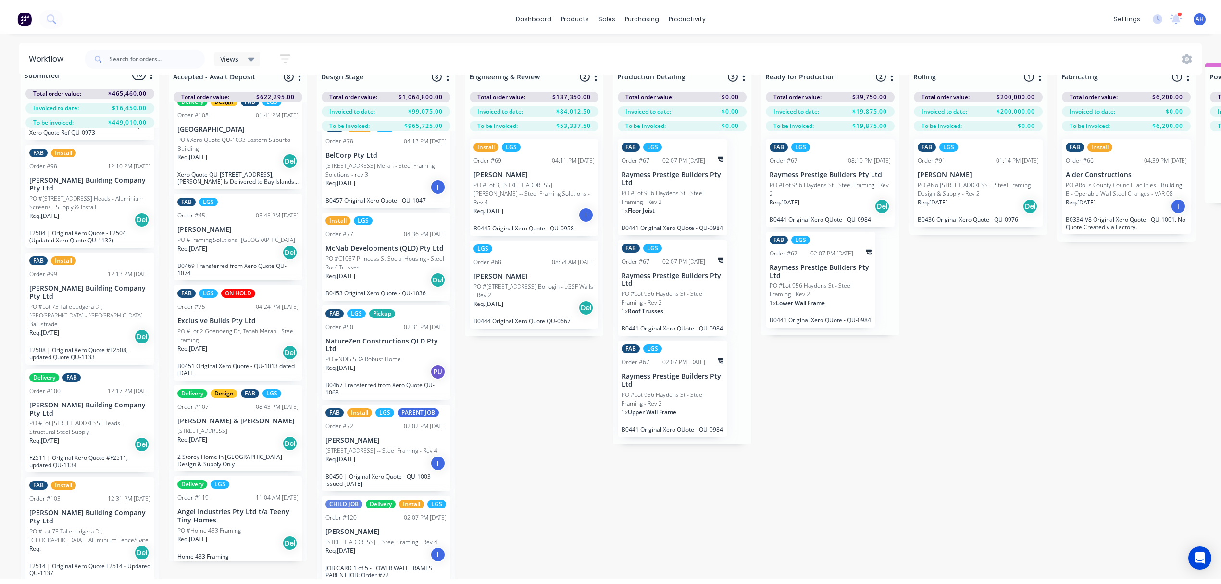
scroll to position [0, 0]
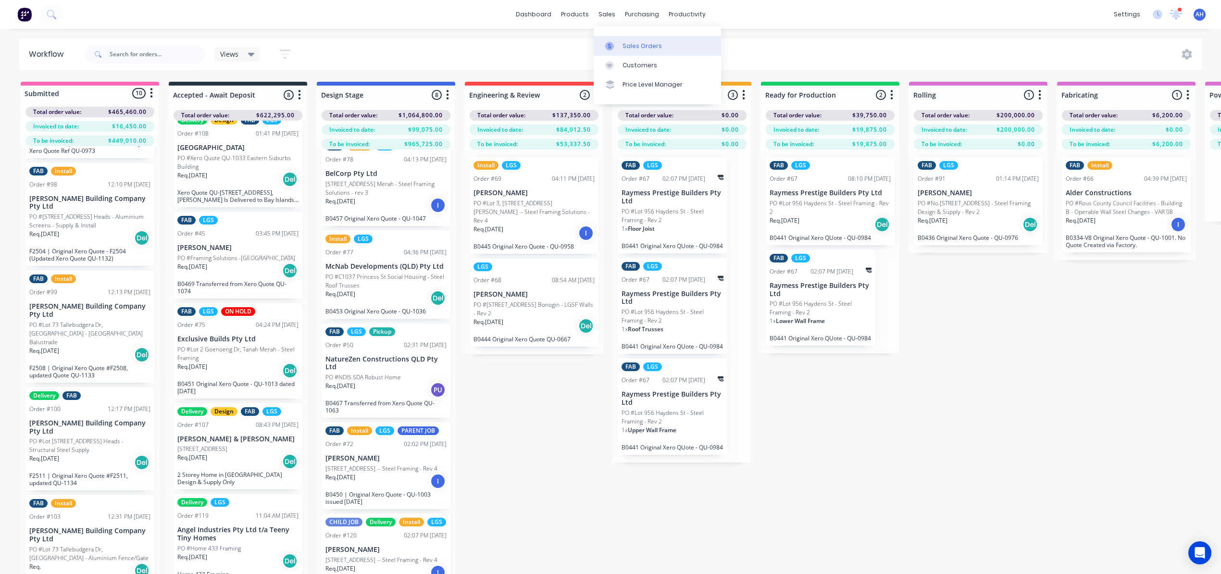
click at [633, 45] on div "Sales Orders" at bounding box center [642, 46] width 39 height 9
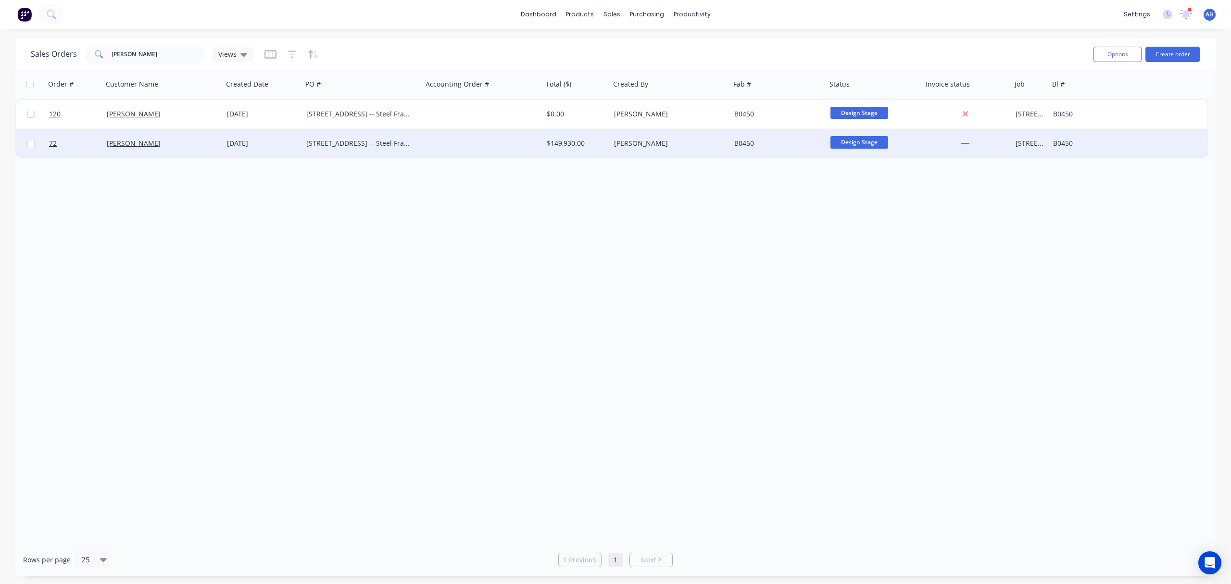
click at [381, 137] on div "[STREET_ADDRESS] -- Steel Framing - Rev 4" at bounding box center [362, 143] width 120 height 29
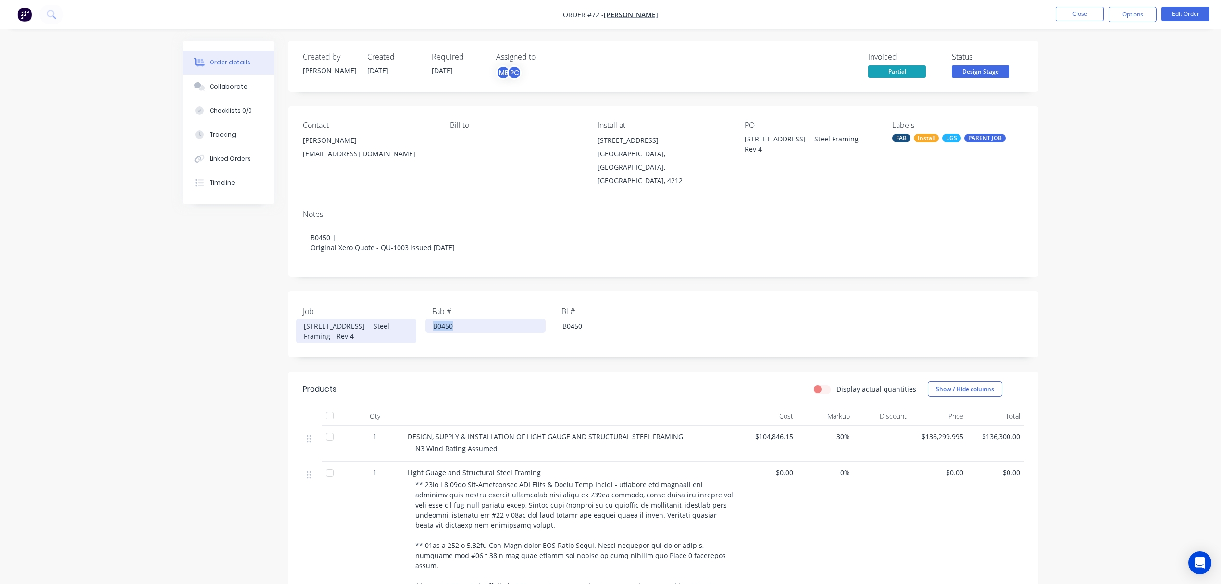
drag, startPoint x: 462, startPoint y: 303, endPoint x: 402, endPoint y: 306, distance: 60.2
click at [402, 306] on div "Job Lot 10, No 5010 Harbourview Drive, Hope Island -- Steel Framing - Rev 4 Fab…" at bounding box center [663, 324] width 750 height 66
click at [1087, 12] on button "Close" at bounding box center [1080, 14] width 48 height 14
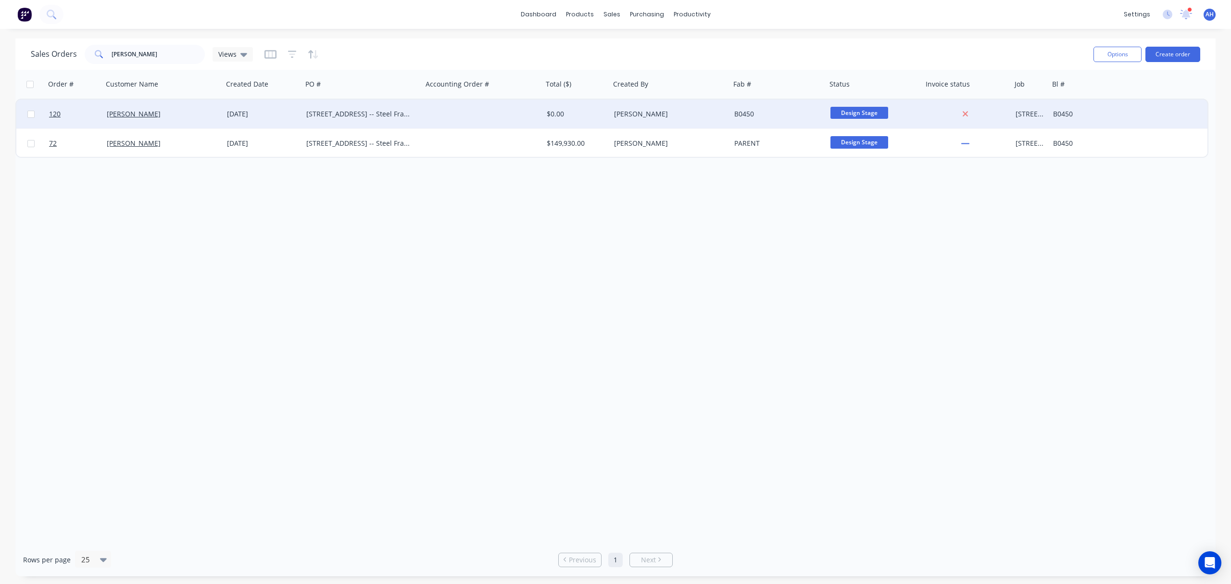
click at [540, 113] on div at bounding box center [483, 114] width 120 height 29
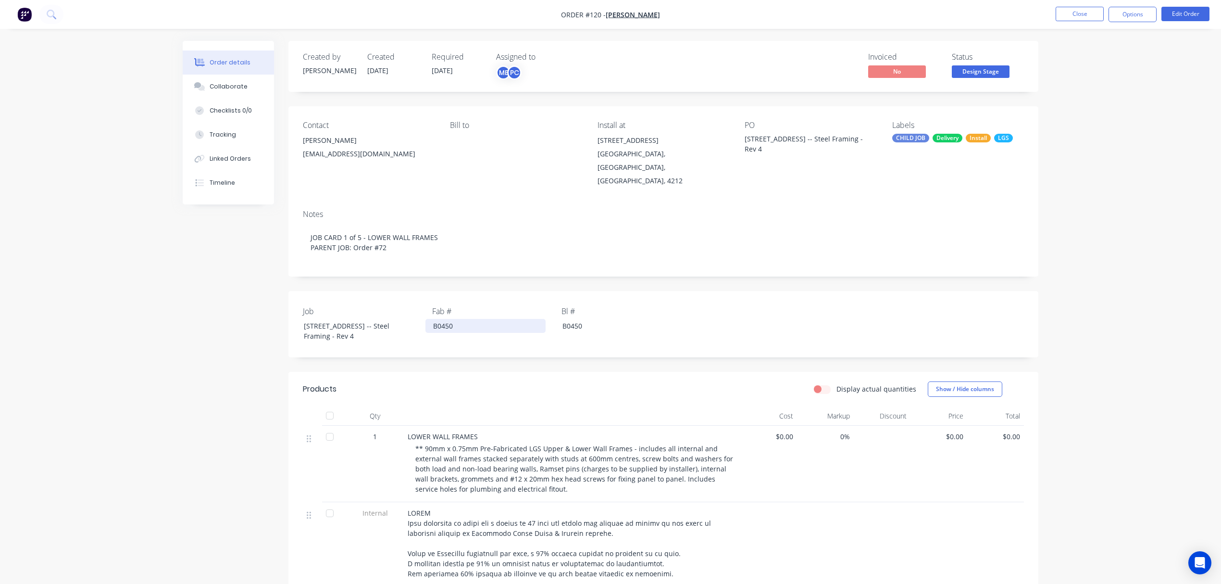
click at [445, 319] on div "B0450" at bounding box center [485, 326] width 120 height 14
drag, startPoint x: 462, startPoint y: 302, endPoint x: 398, endPoint y: 303, distance: 63.9
click at [398, 303] on div "Job Lot 10, No 5010 Harbourview Drive, Hope Island -- Steel Framing - Rev 4 Fab…" at bounding box center [663, 324] width 750 height 66
click at [1093, 11] on button "Close" at bounding box center [1080, 14] width 48 height 14
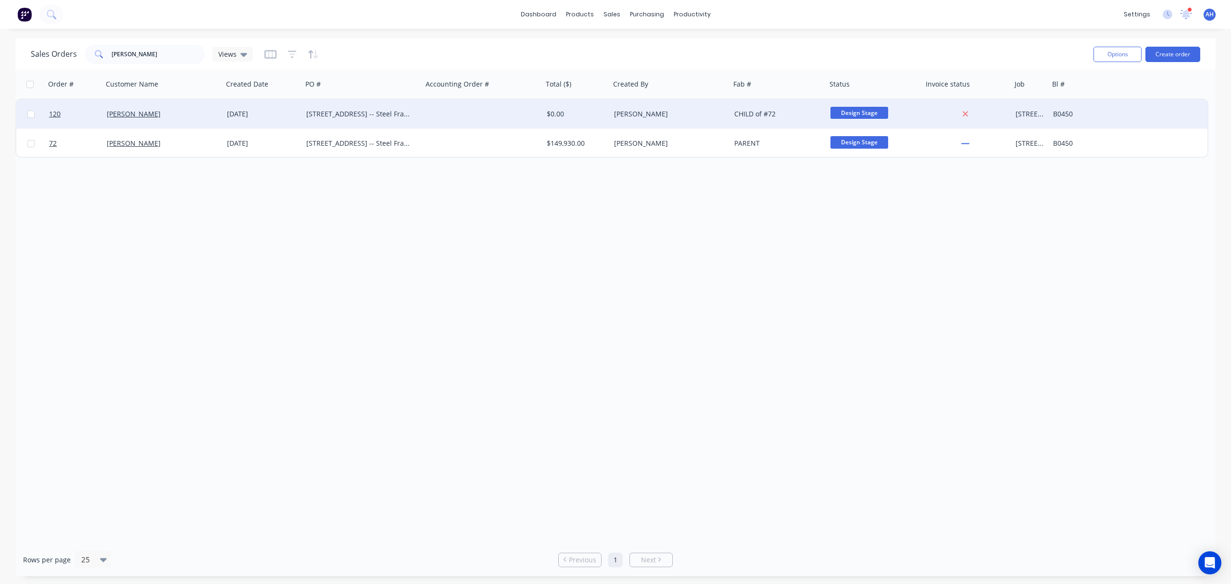
click at [752, 112] on div "CHILD of #72" at bounding box center [776, 114] width 84 height 10
click at [761, 107] on div "CHILD of #72" at bounding box center [778, 106] width 94 height 13
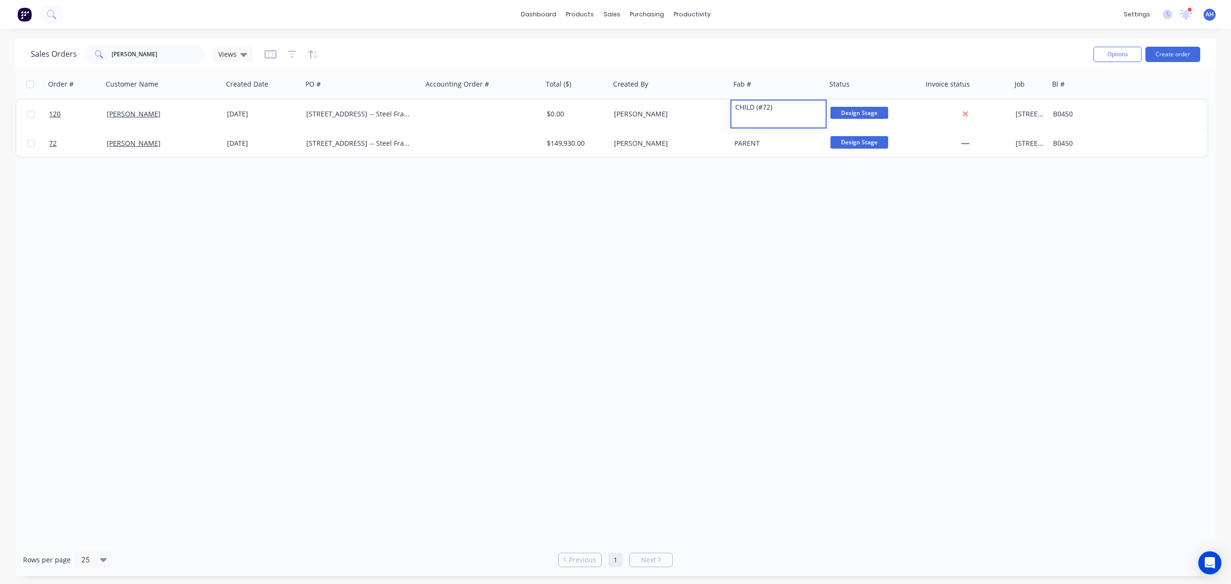
drag, startPoint x: 776, startPoint y: 236, endPoint x: 774, endPoint y: 229, distance: 7.0
click at [776, 233] on div "Order # Customer Name Created Date PO # Accounting Order # Total ($) Created By…" at bounding box center [615, 306] width 1200 height 473
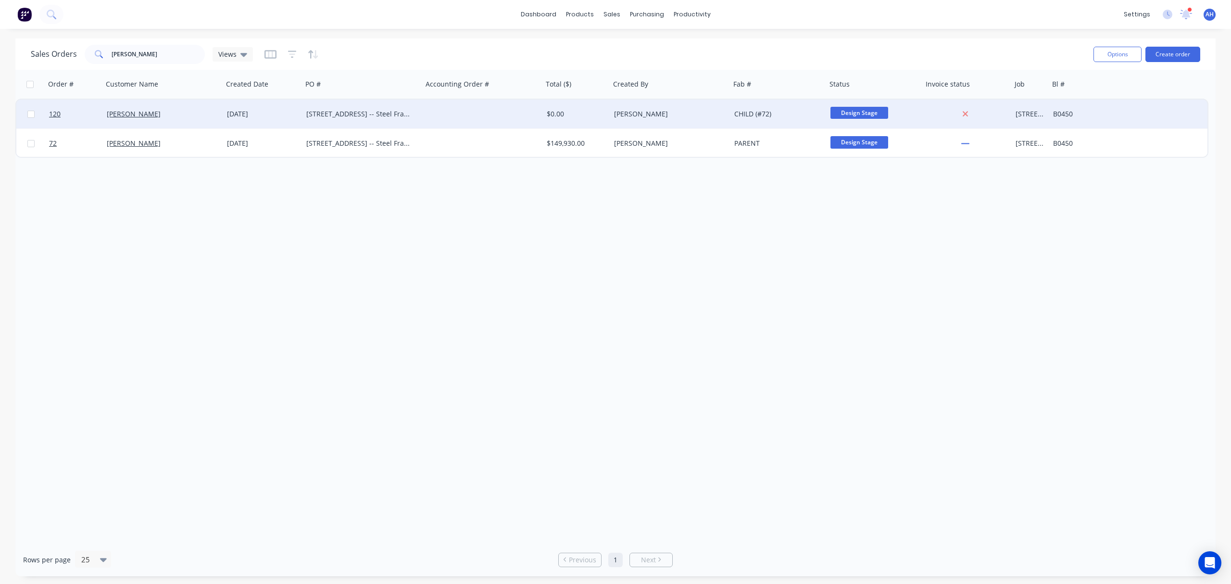
click at [750, 114] on div "CHILD (#72)" at bounding box center [776, 114] width 84 height 10
click at [756, 105] on div "CHILD (#72)" at bounding box center [778, 106] width 94 height 13
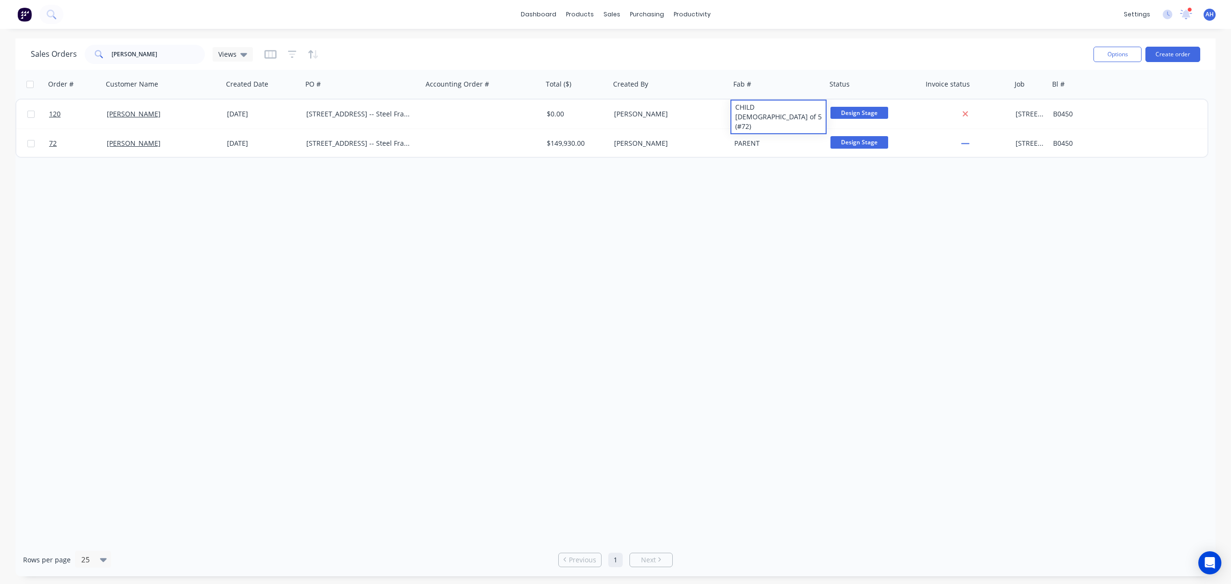
click at [760, 210] on div "Order # Customer Name Created Date PO # Accounting Order # Total ($) Created By…" at bounding box center [615, 306] width 1200 height 473
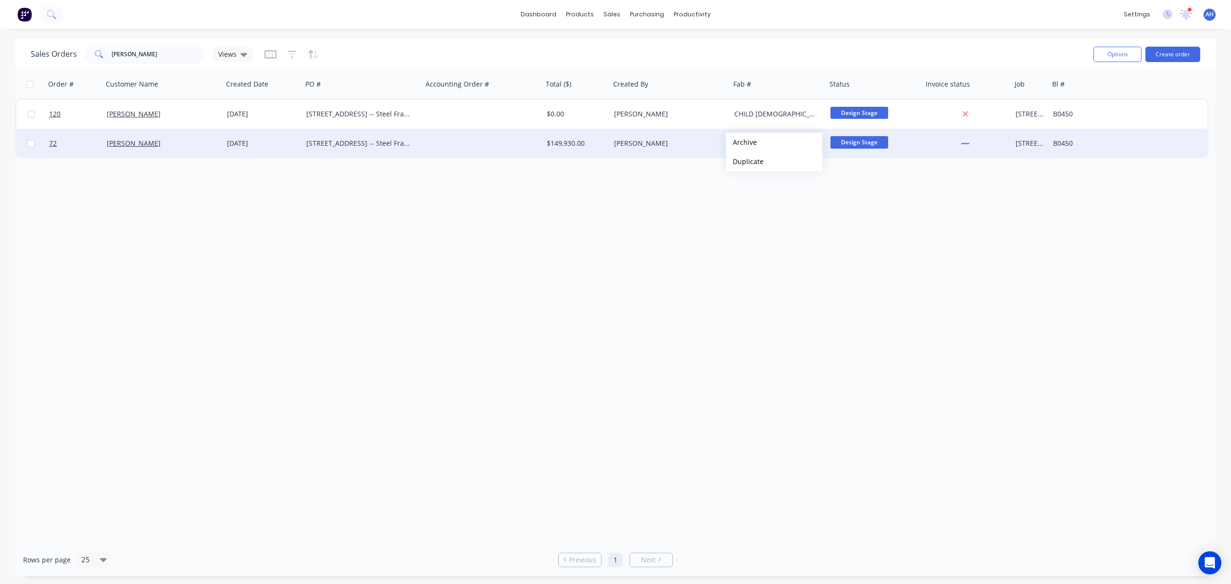
click at [433, 148] on div at bounding box center [483, 143] width 120 height 29
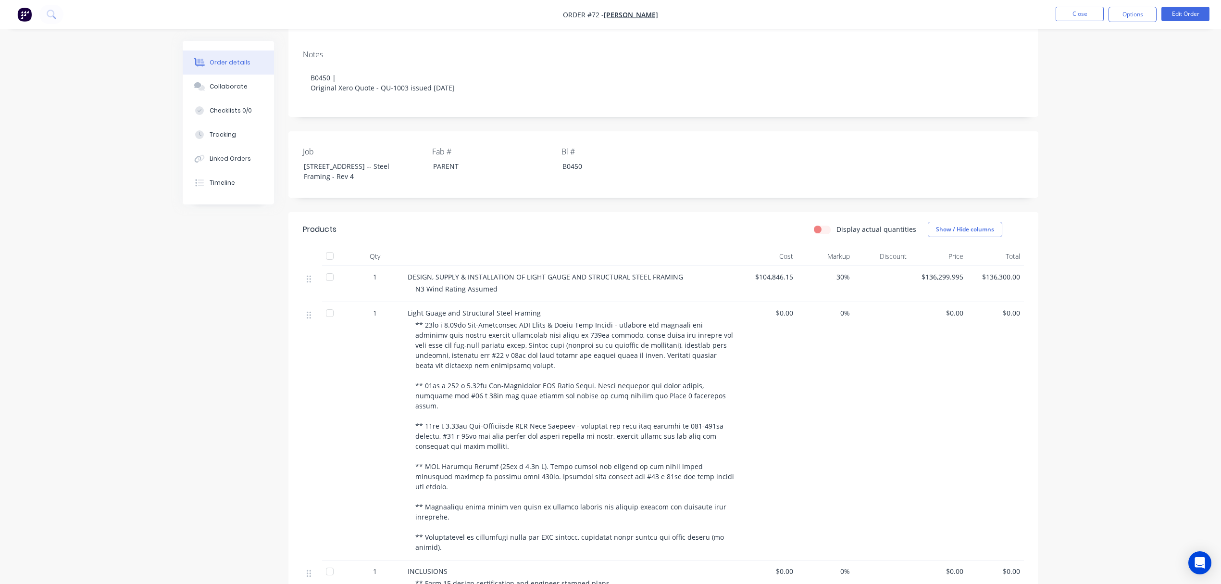
scroll to position [160, 0]
click at [534, 384] on span at bounding box center [575, 435] width 321 height 231
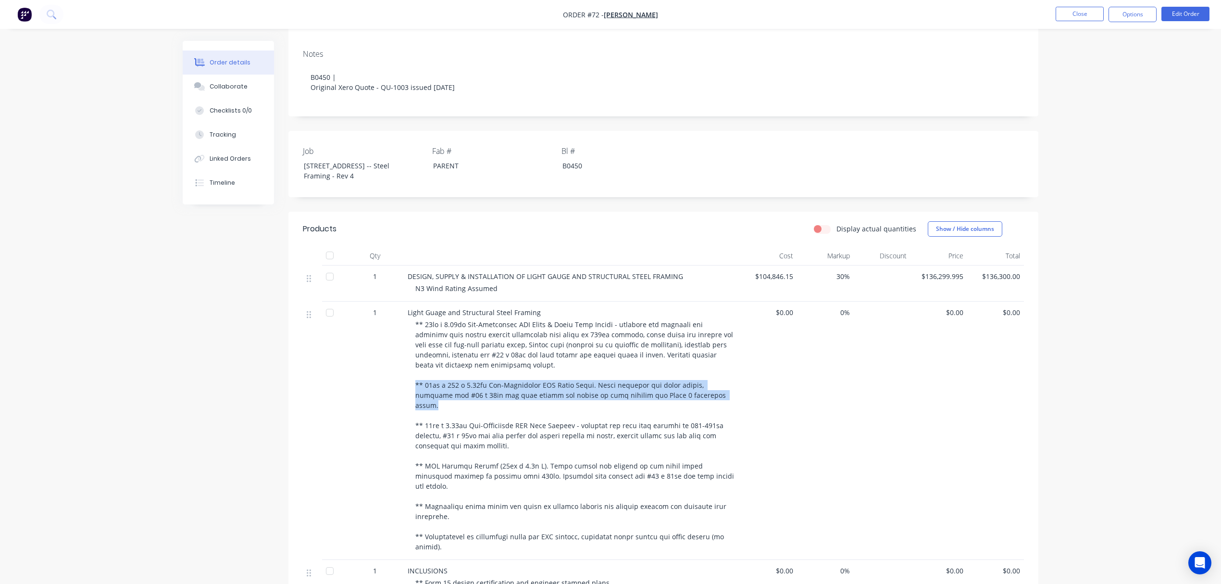
drag, startPoint x: 681, startPoint y: 383, endPoint x: 408, endPoint y: 374, distance: 272.8
click at [408, 374] on div "Light Guage and Structural Steel Framing" at bounding box center [572, 430] width 337 height 258
copy span "** 90mm x 400 x 0.95mm Pre-Fabricated LGS Floor Joist. Price includes all floor…"
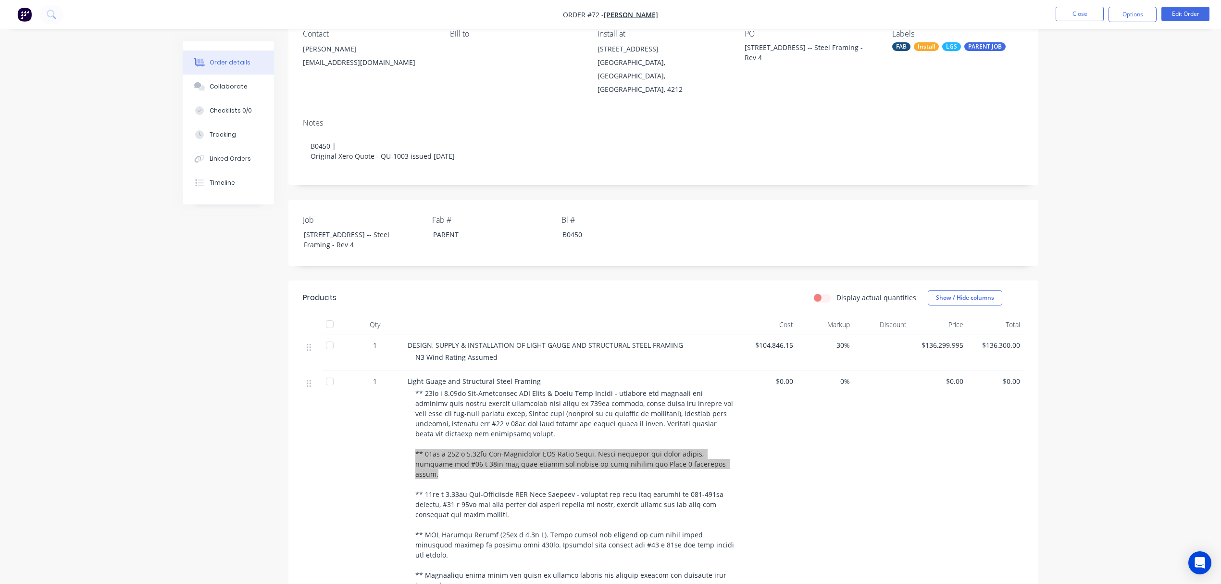
scroll to position [0, 0]
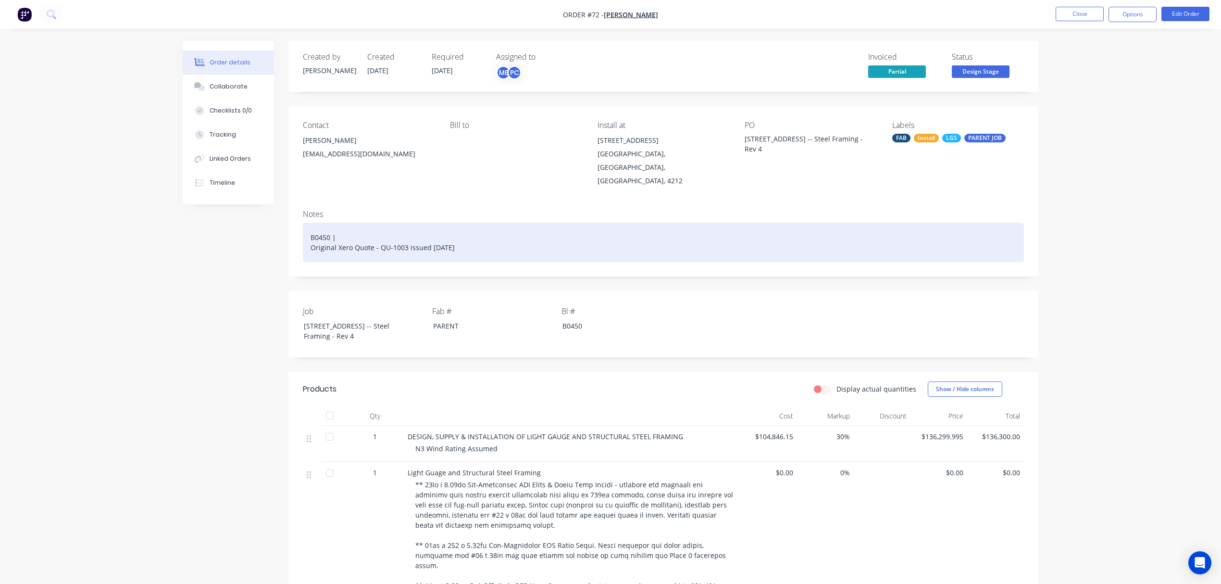
click at [308, 223] on div "B0450 | Original Xero Quote - QU-1003 issued 02/06/2025" at bounding box center [663, 242] width 721 height 39
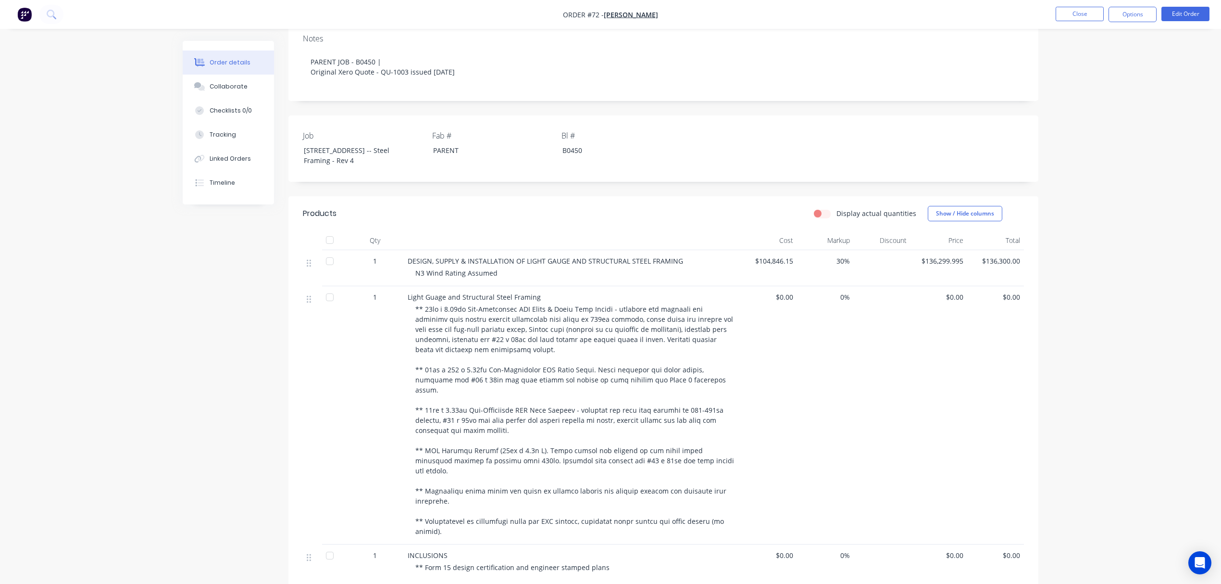
scroll to position [176, 0]
click at [481, 397] on span at bounding box center [575, 419] width 321 height 231
drag, startPoint x: 736, startPoint y: 457, endPoint x: 658, endPoint y: 456, distance: 77.9
click at [658, 456] on div at bounding box center [575, 419] width 321 height 232
click at [636, 471] on div at bounding box center [575, 419] width 321 height 232
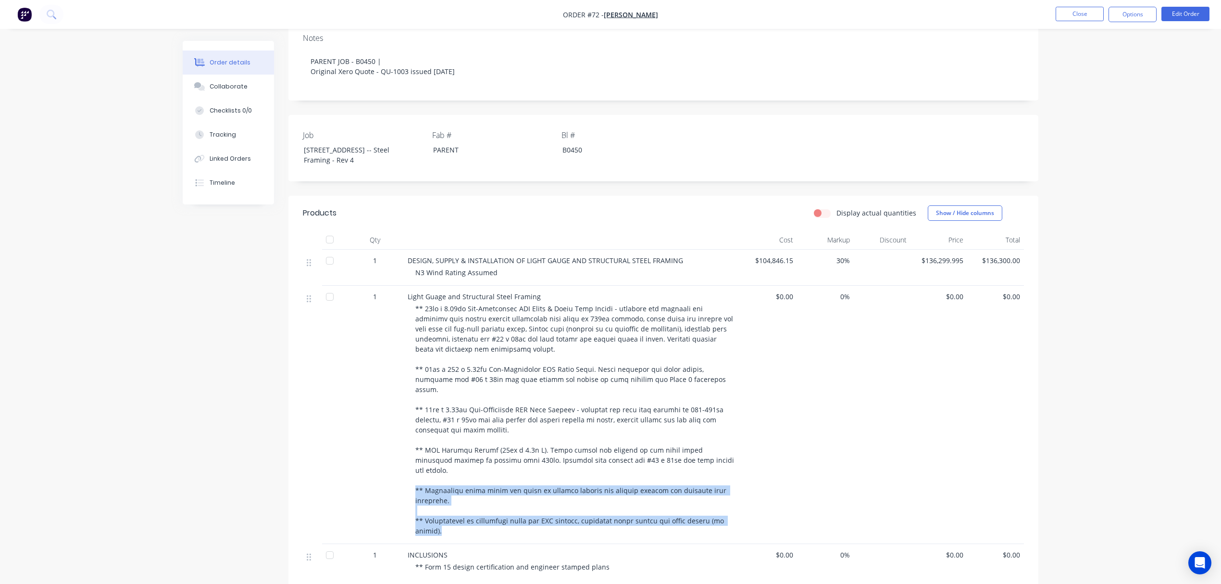
drag, startPoint x: 735, startPoint y: 478, endPoint x: 415, endPoint y: 456, distance: 320.0
click at [415, 456] on span at bounding box center [575, 419] width 321 height 231
copy span "** Structural steel beams and posts to support framing and provide bracing and …"
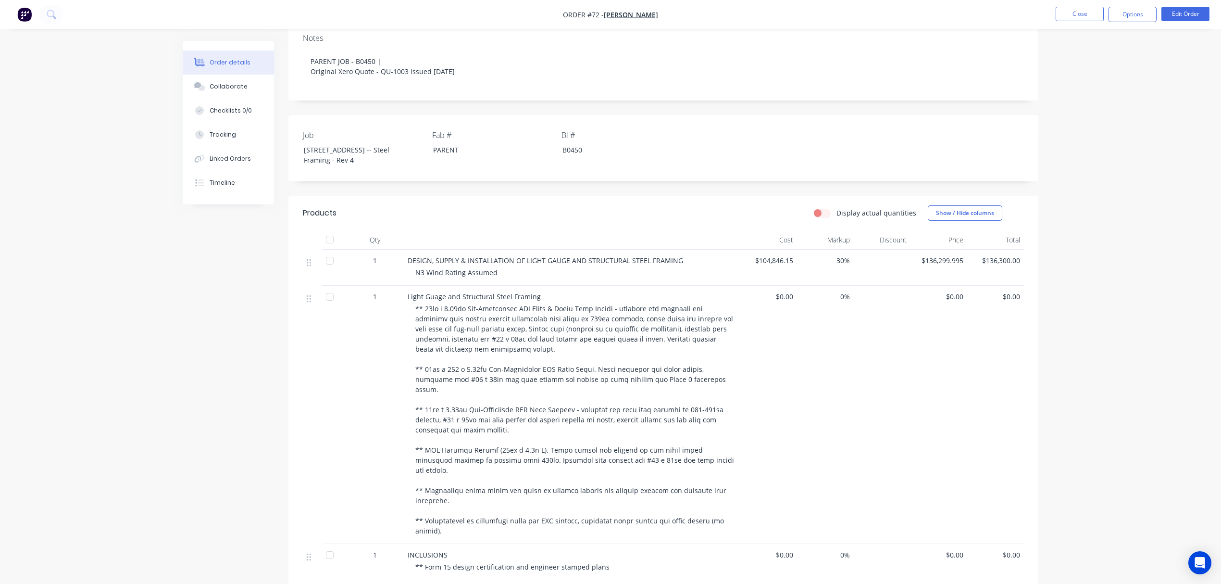
click at [437, 311] on span at bounding box center [575, 419] width 321 height 231
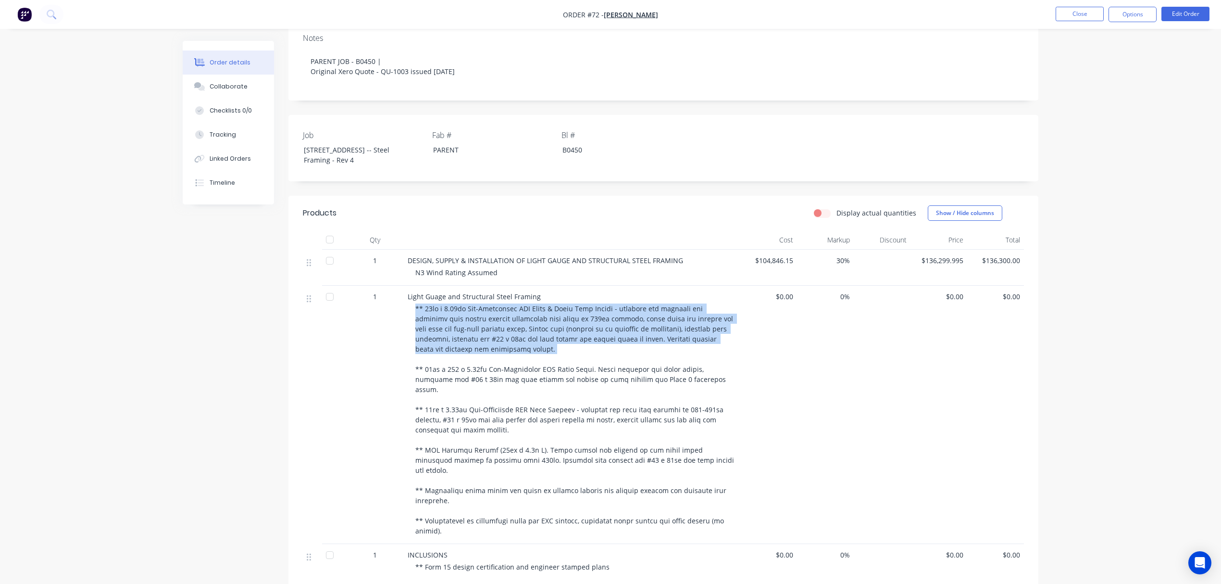
drag, startPoint x: 525, startPoint y: 339, endPoint x: 411, endPoint y: 293, distance: 123.2
click at [411, 293] on div "Light Guage and Structural Steel Framing" at bounding box center [572, 415] width 337 height 258
copy span "** 90mm x 0.75mm Pre-Fabricated LGS Upper & Lower Wall Frames - includes all in…"
click at [231, 158] on div "Linked Orders" at bounding box center [230, 158] width 41 height 9
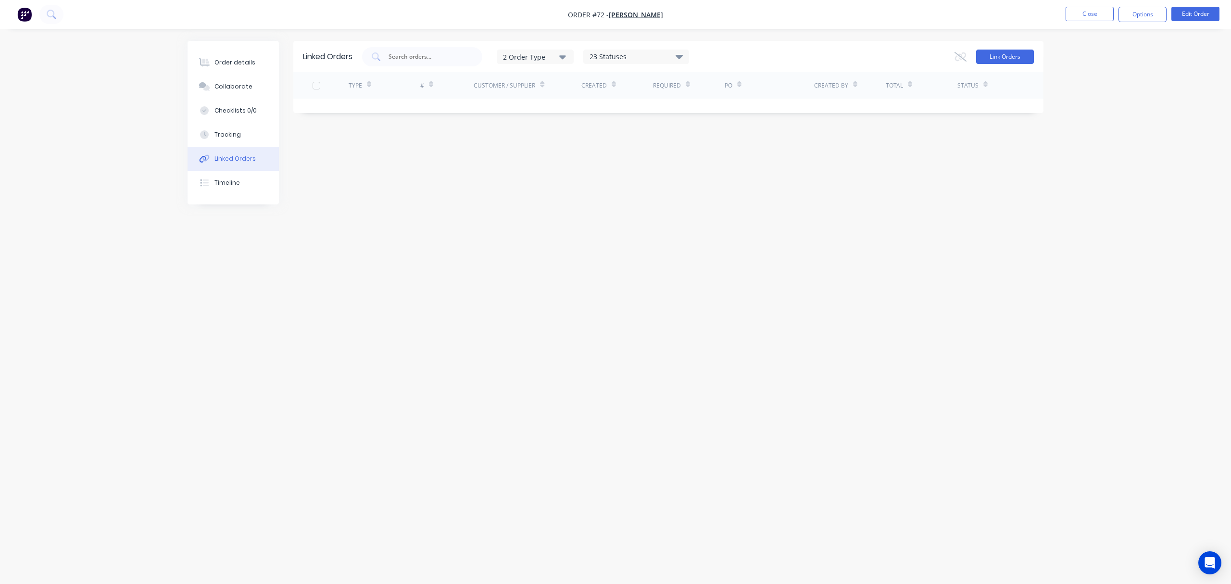
click at [995, 54] on button "Link Orders" at bounding box center [1005, 57] width 58 height 14
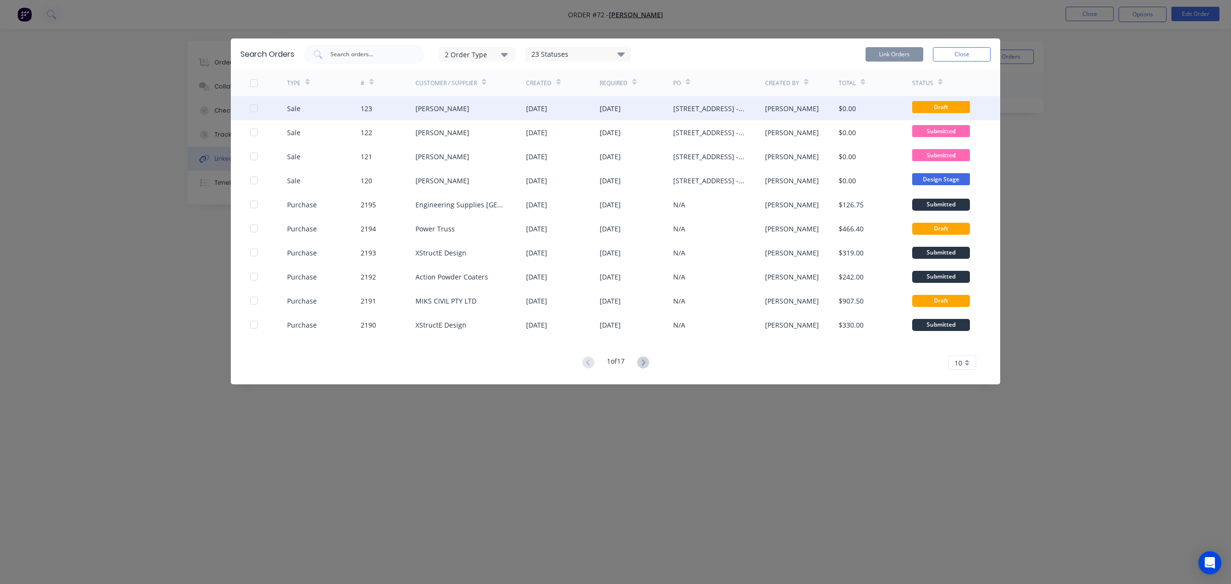
click at [255, 104] on div at bounding box center [253, 108] width 19 height 19
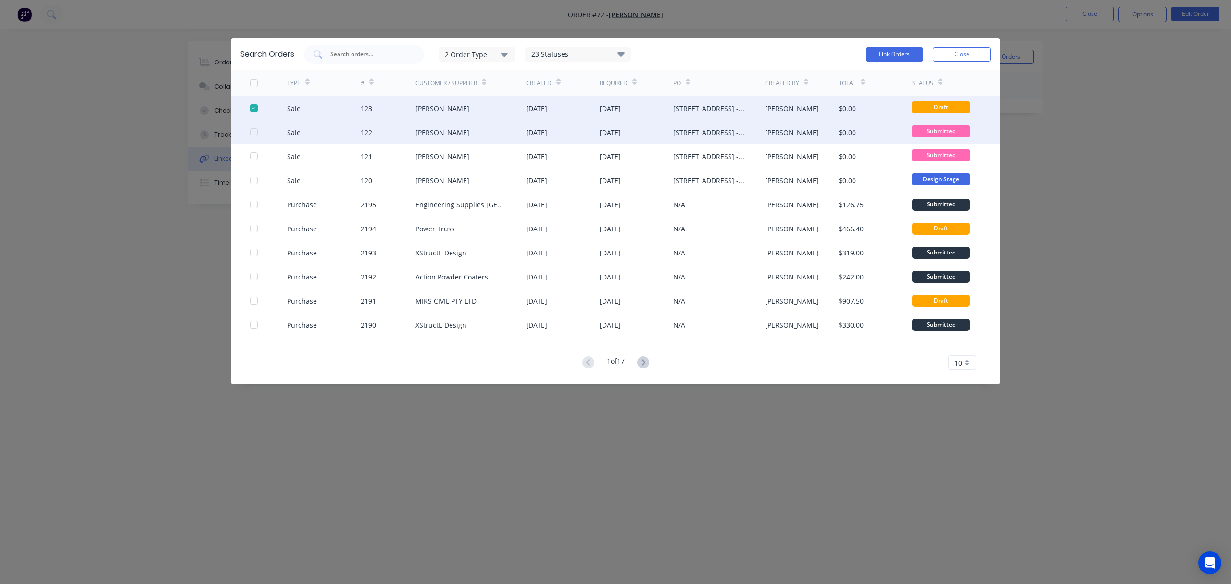
click at [257, 126] on div at bounding box center [268, 132] width 37 height 24
click at [255, 135] on div at bounding box center [253, 132] width 19 height 19
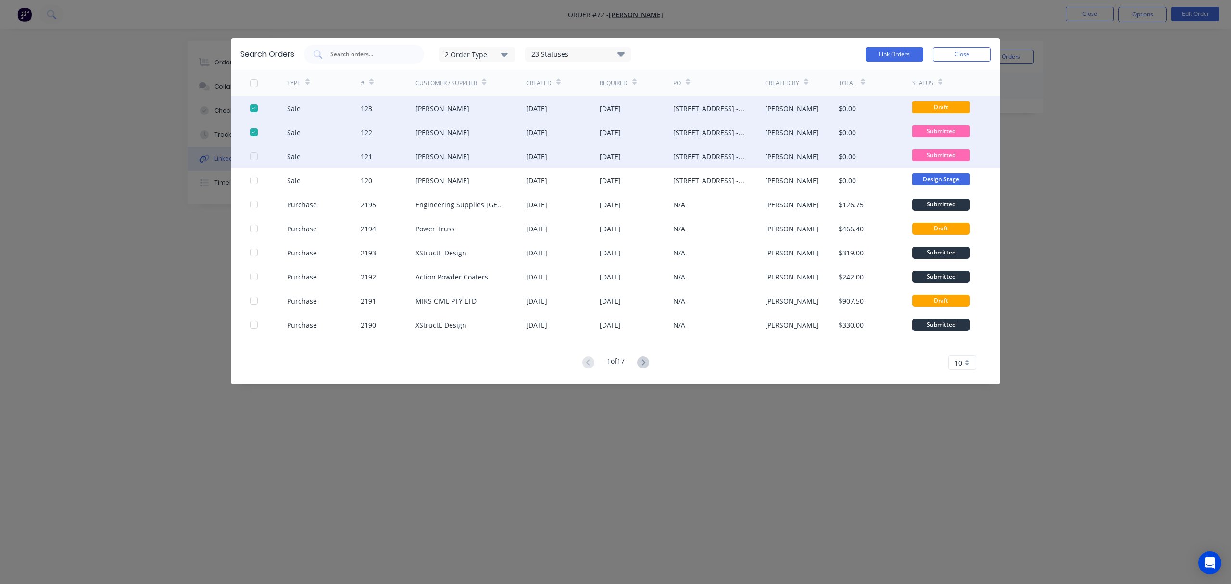
click at [254, 156] on div at bounding box center [253, 156] width 19 height 19
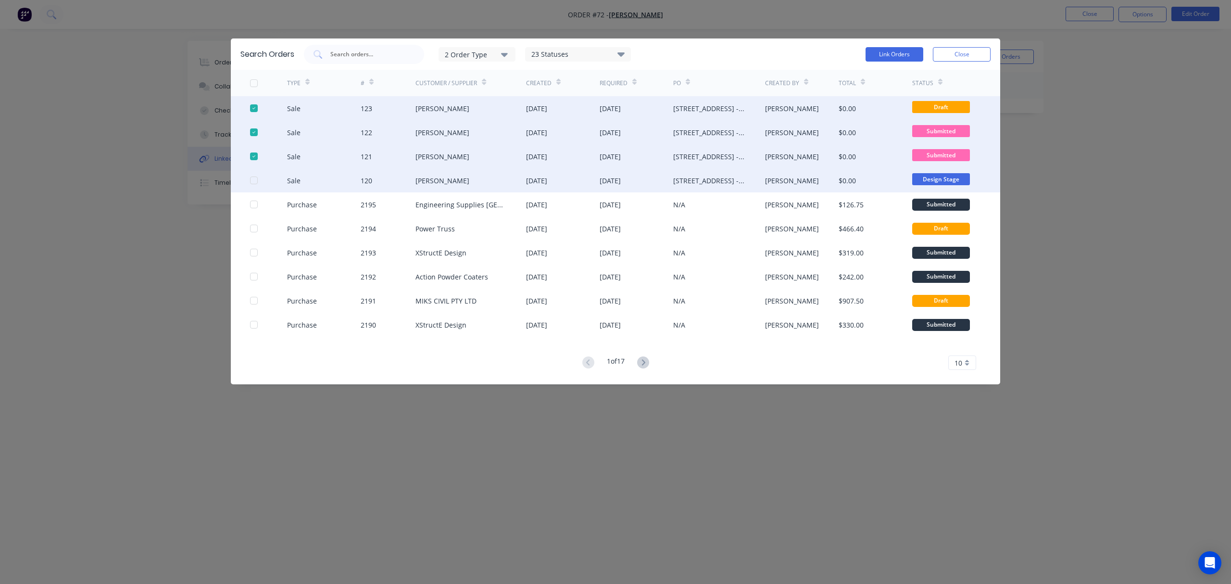
click at [256, 181] on div at bounding box center [253, 180] width 19 height 19
click at [899, 52] on button "Link Orders" at bounding box center [894, 54] width 58 height 14
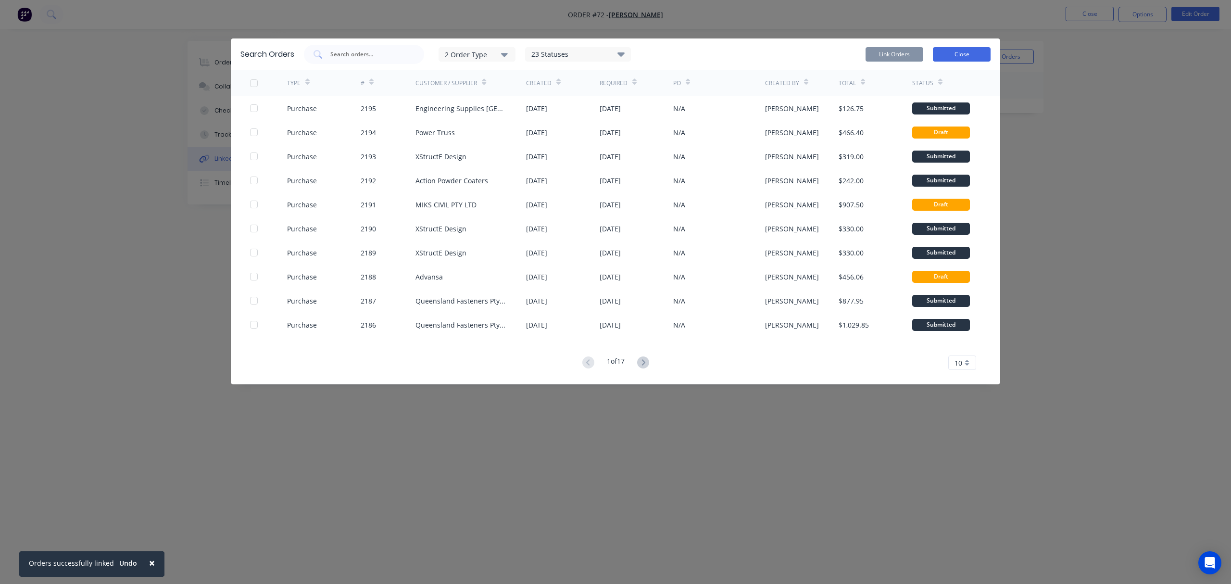
click at [963, 48] on button "Close" at bounding box center [962, 54] width 58 height 14
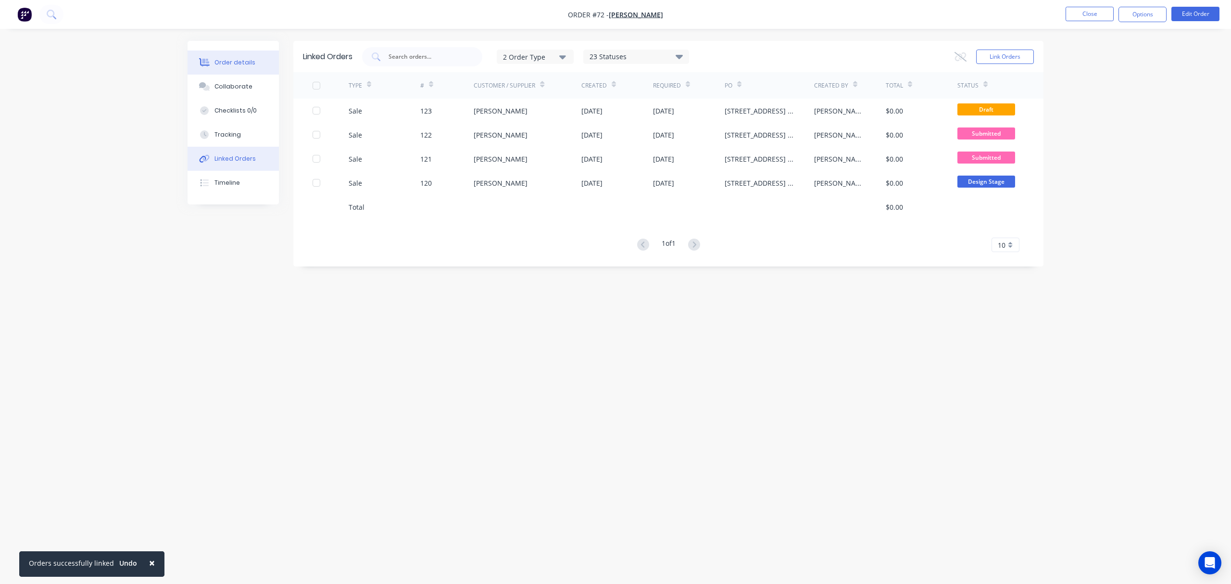
drag, startPoint x: 225, startPoint y: 59, endPoint x: 220, endPoint y: 59, distance: 5.8
click at [225, 59] on div "Order details" at bounding box center [234, 62] width 41 height 9
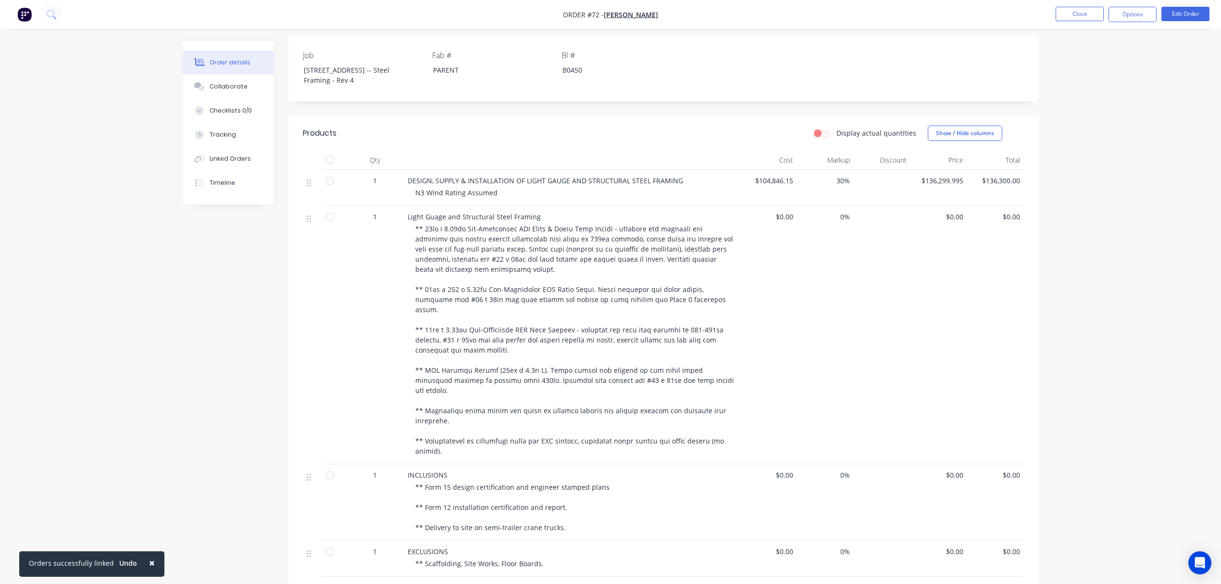
scroll to position [256, 0]
click at [603, 355] on span at bounding box center [575, 339] width 321 height 231
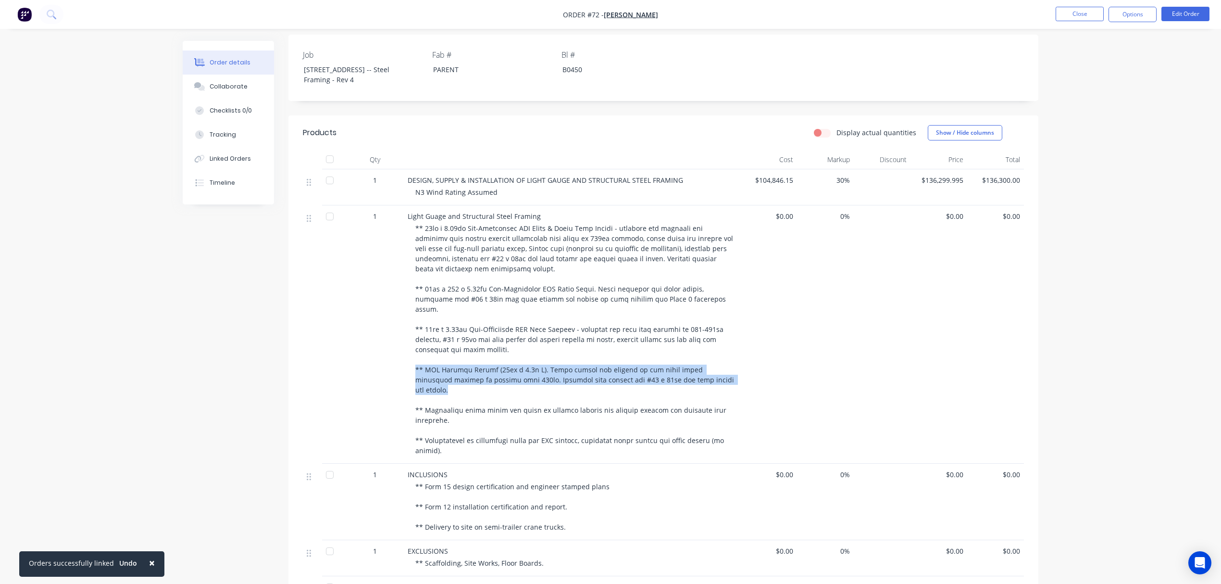
drag, startPoint x: 541, startPoint y: 349, endPoint x: 408, endPoint y: 345, distance: 132.8
click at [408, 345] on div "Light Guage and Structural Steel Framing" at bounding box center [572, 334] width 337 height 258
copy span "** LGS Ceiling [PERSON_NAME] (22mm x 6.1m L). Price allows for battens to all a…"
click at [544, 326] on div at bounding box center [575, 339] width 321 height 232
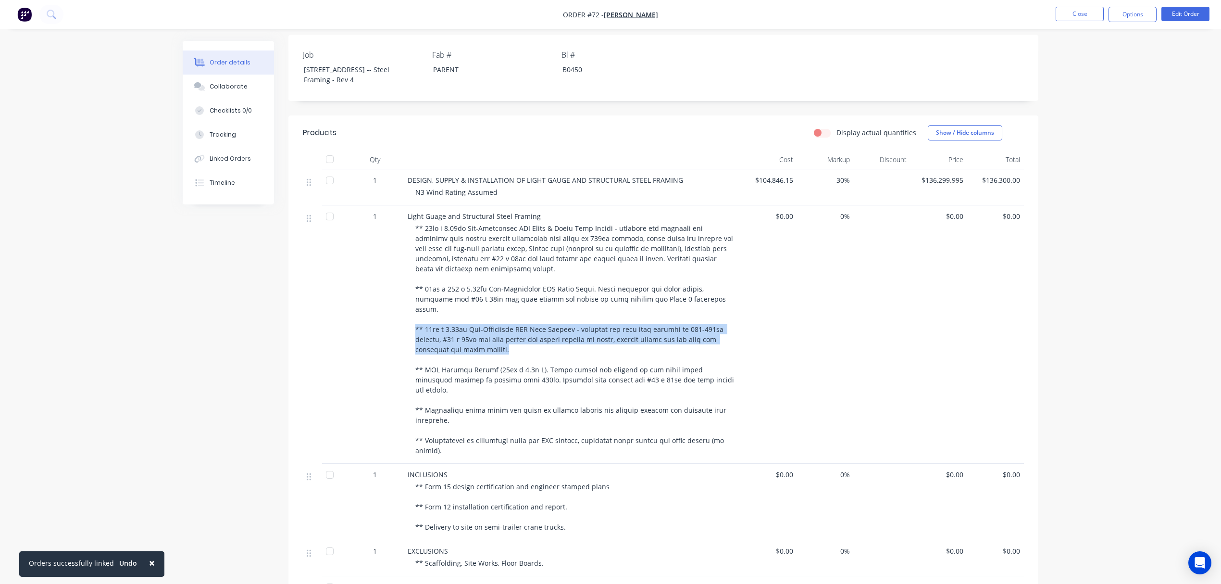
drag, startPoint x: 509, startPoint y: 329, endPoint x: 407, endPoint y: 308, distance: 104.1
click at [407, 308] on div "Light Guage and Structural Steel Framing" at bounding box center [572, 334] width 337 height 258
copy span "** 90mm x 0.95mm Pre-Fabricated LGS Roof Trusses - includes all main roof truss…"
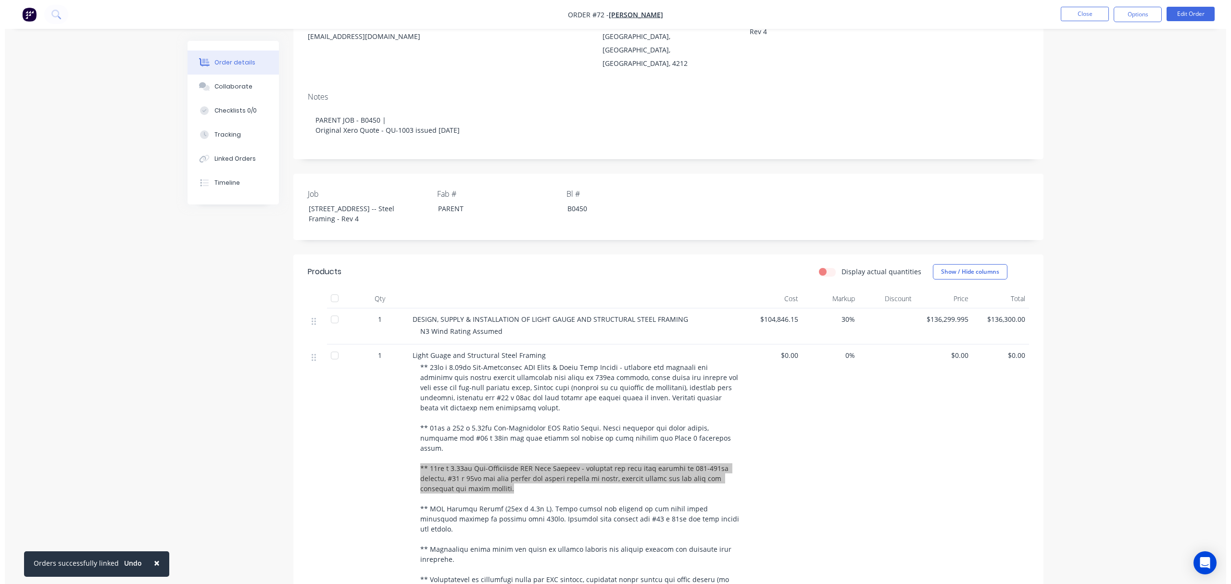
scroll to position [0, 0]
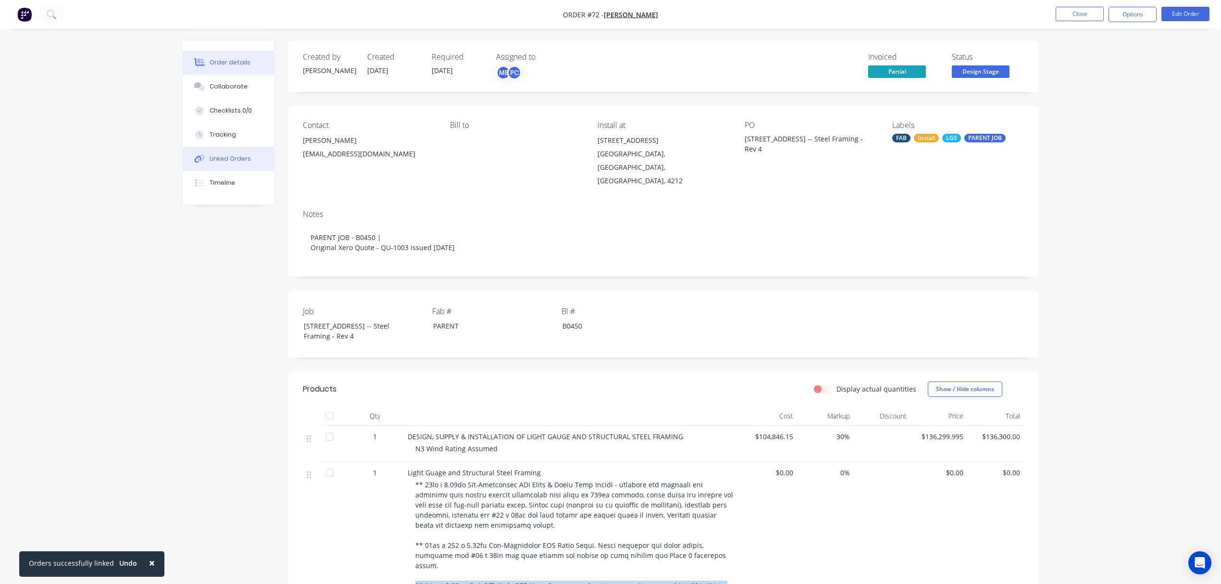
drag, startPoint x: 233, startPoint y: 162, endPoint x: 233, endPoint y: 152, distance: 9.1
click at [233, 162] on div "Linked Orders" at bounding box center [230, 158] width 41 height 9
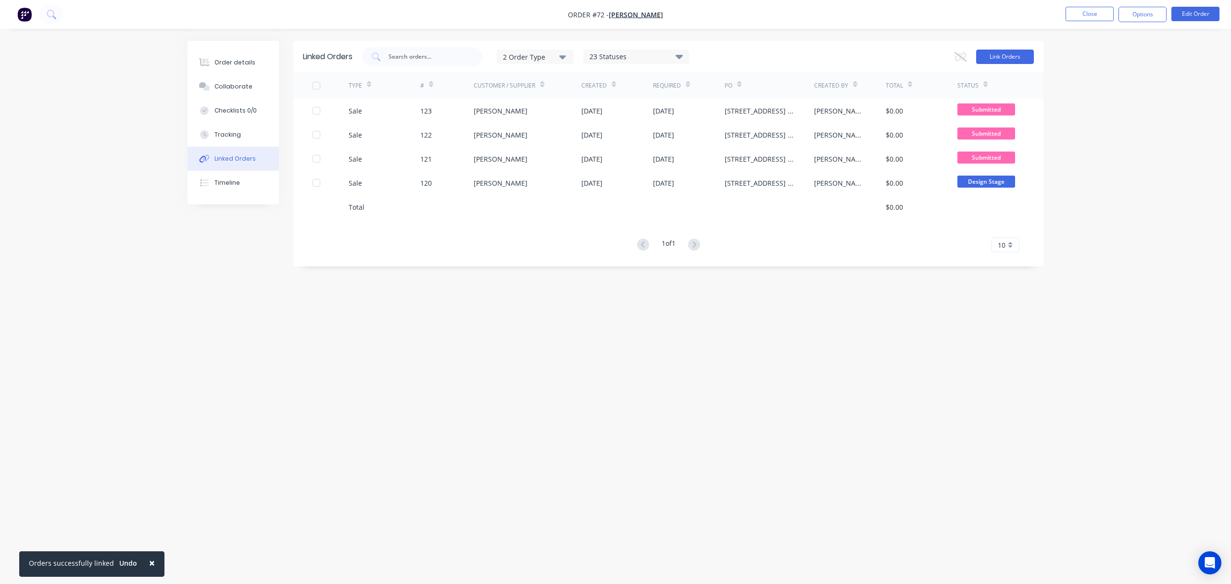
click at [1001, 57] on button "Link Orders" at bounding box center [1005, 57] width 58 height 14
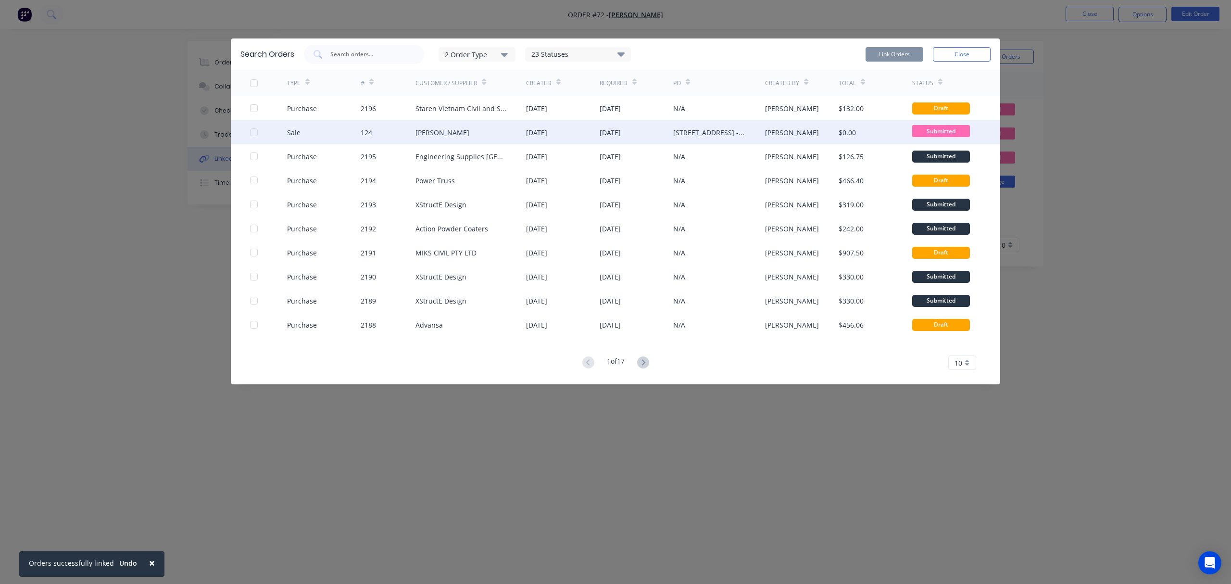
click at [252, 132] on div at bounding box center [253, 132] width 19 height 19
click at [901, 50] on button "Link Orders" at bounding box center [894, 54] width 58 height 14
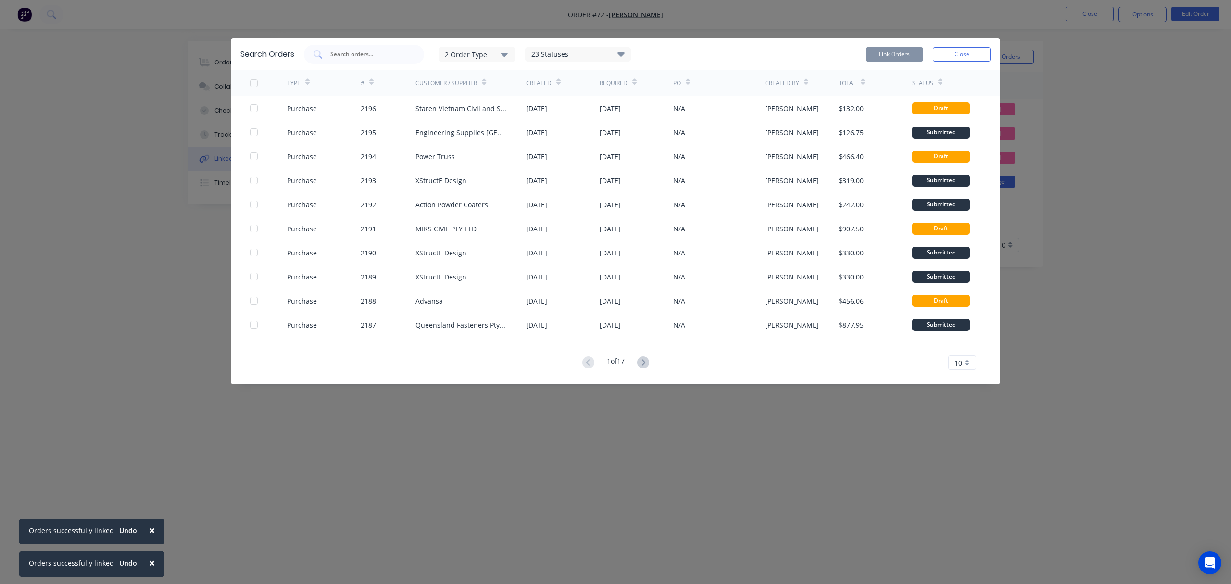
click at [1128, 253] on div "Search Orders 2 Order Type 23 Statuses Sales Order Status All Archived Draft Qu…" at bounding box center [615, 292] width 1231 height 584
click at [977, 54] on button "Close" at bounding box center [962, 54] width 58 height 14
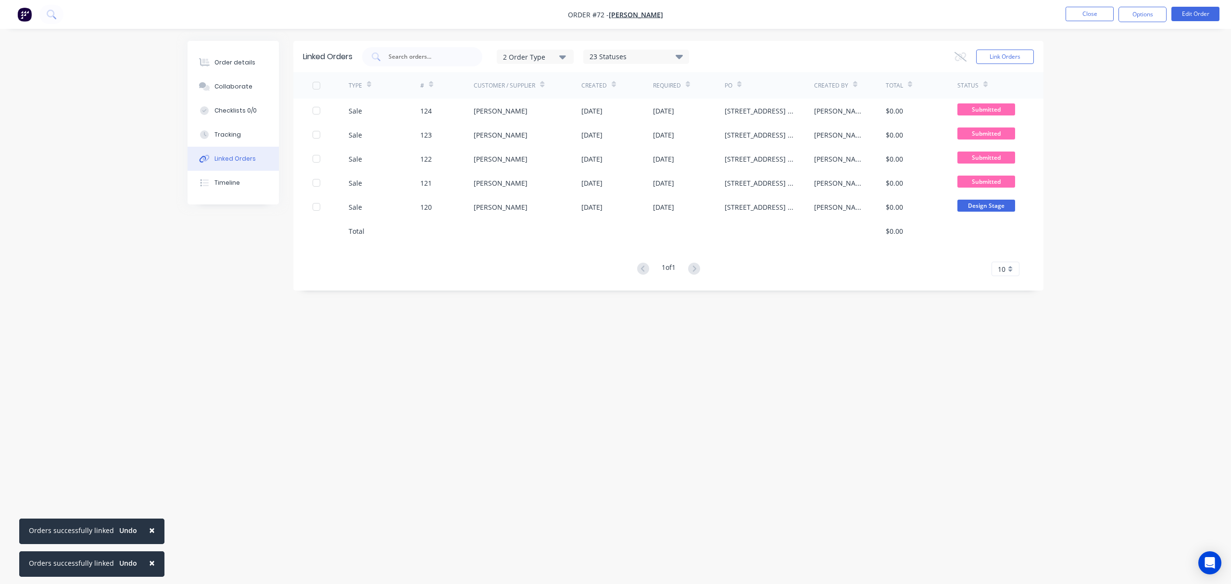
click at [645, 59] on div "23 Statuses" at bounding box center [636, 56] width 105 height 11
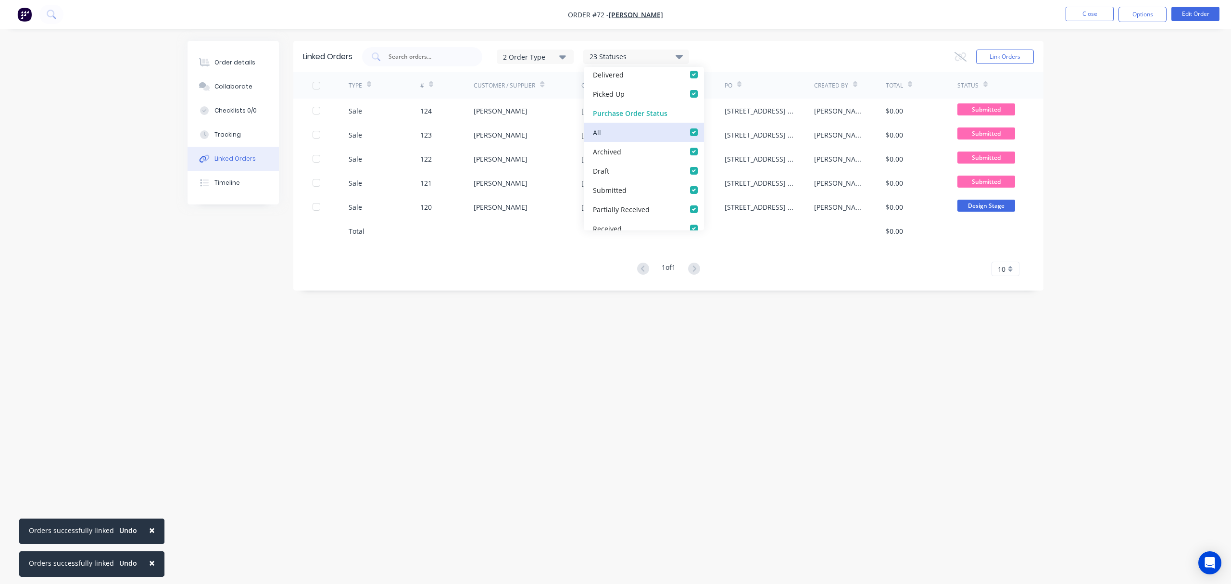
scroll to position [356, 0]
click at [572, 370] on div "Linked Orders 2 Order Type 23 Statuses Sales Order Status All Archived Draft Qu…" at bounding box center [616, 273] width 856 height 465
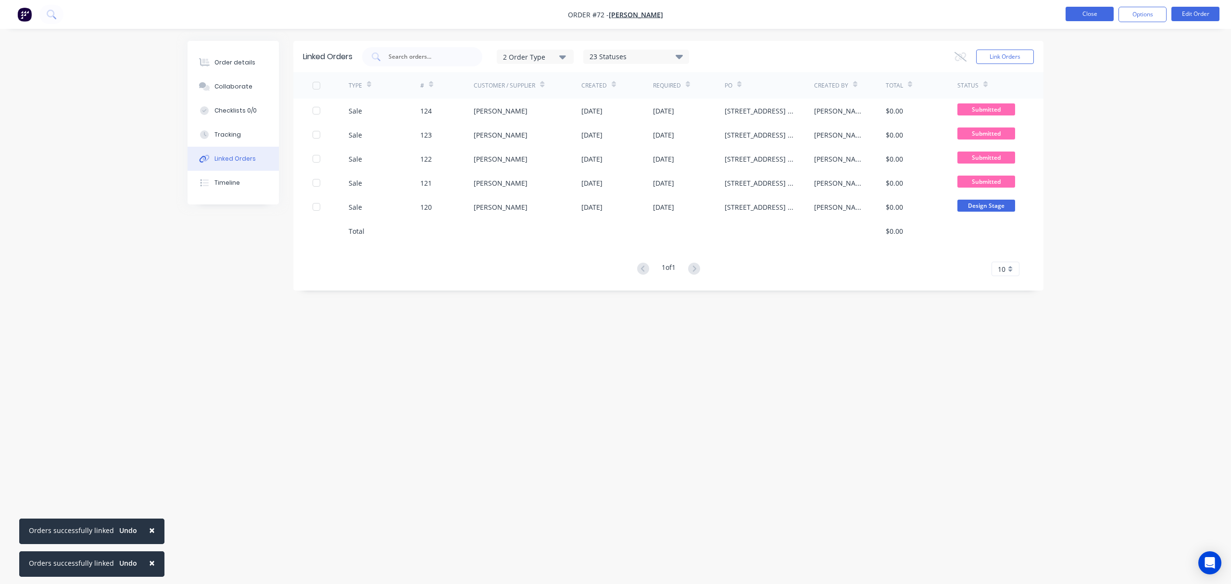
click at [1076, 16] on button "Close" at bounding box center [1089, 14] width 48 height 14
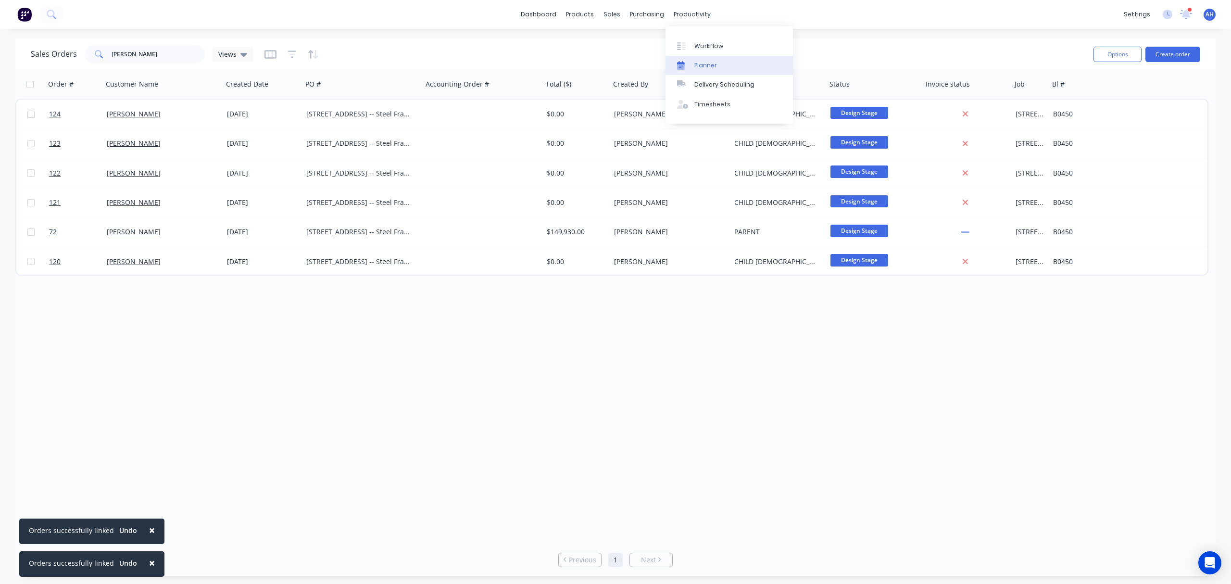
click at [711, 61] on div "Planner" at bounding box center [705, 65] width 23 height 9
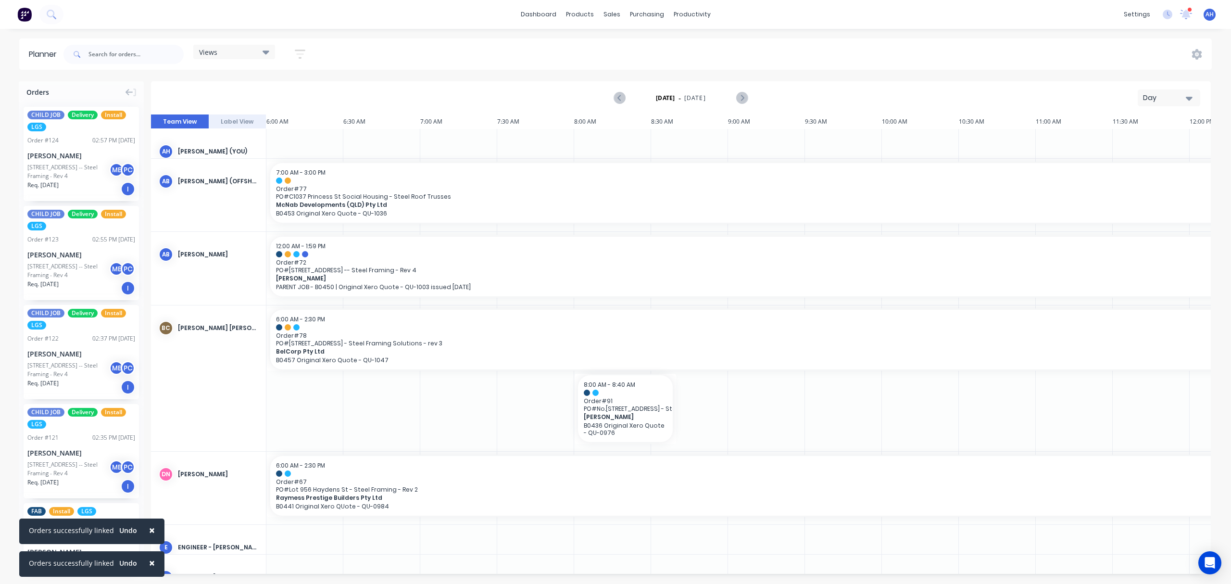
scroll to position [0, 367]
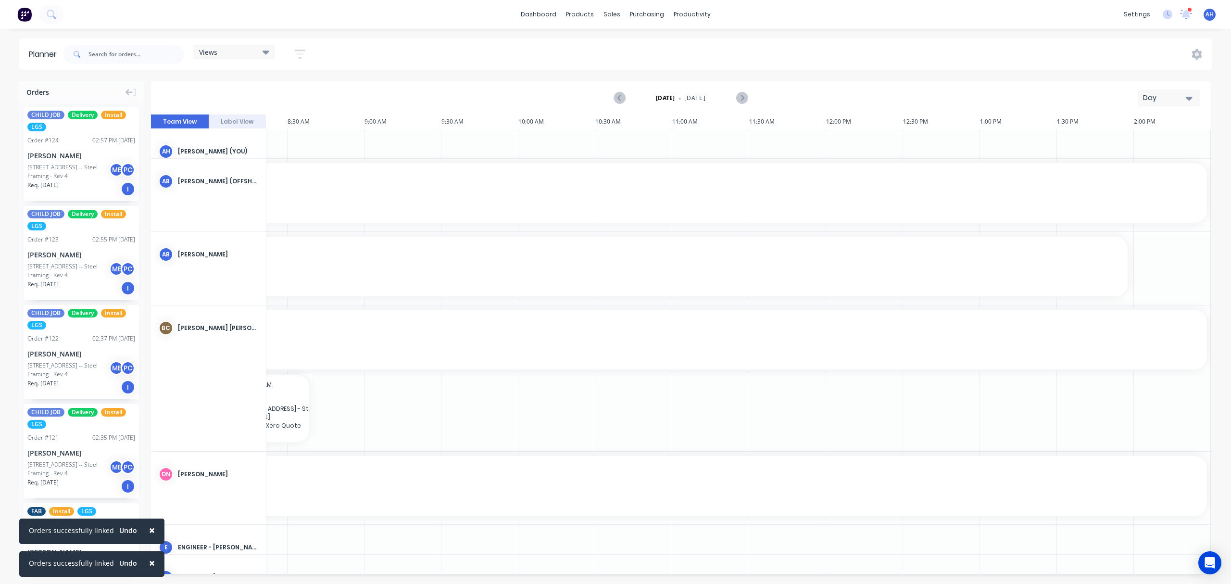
click at [253, 47] on div "Views" at bounding box center [234, 52] width 82 height 14
click at [238, 179] on button "FACTORY PRODUCTION" at bounding box center [251, 180] width 102 height 11
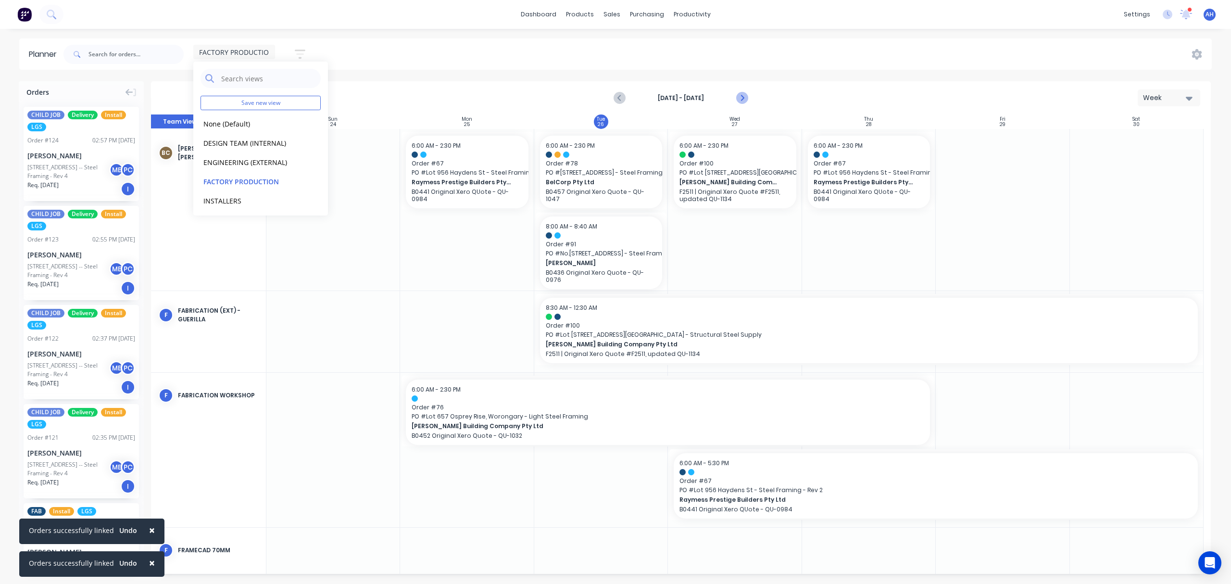
click at [739, 96] on icon "Next page" at bounding box center [742, 98] width 12 height 12
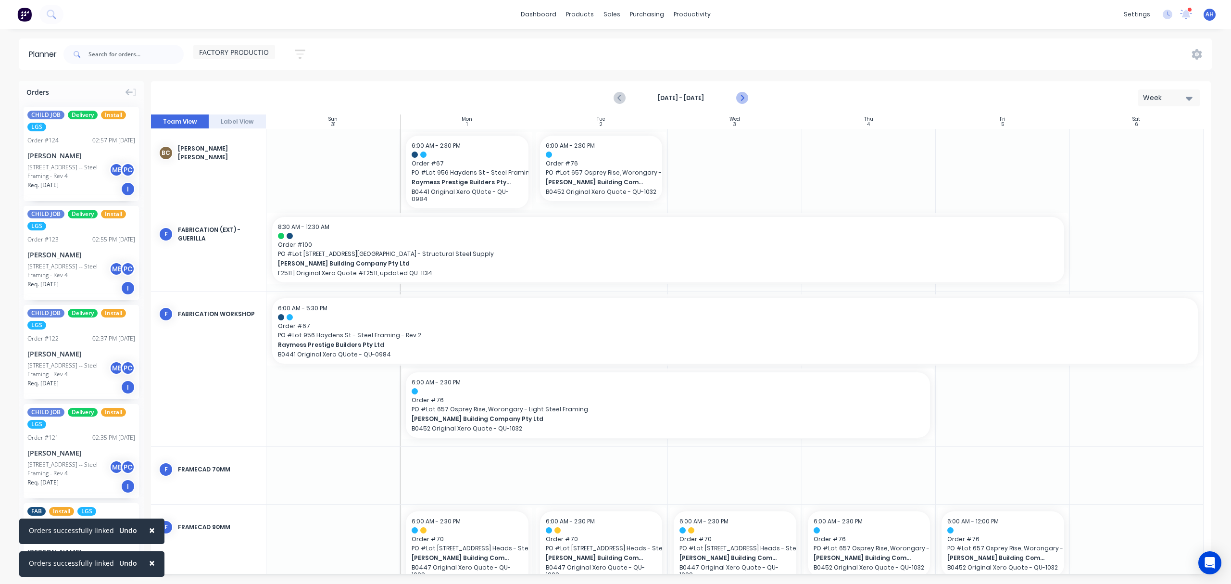
click at [741, 96] on icon "Next page" at bounding box center [741, 98] width 4 height 8
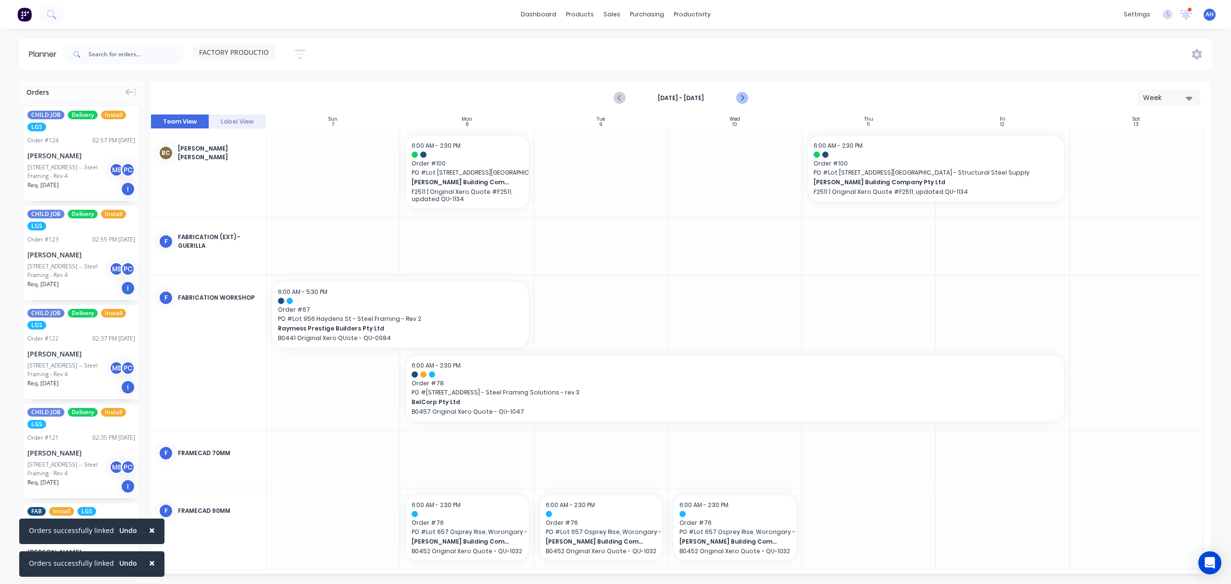
click at [741, 96] on icon "Next page" at bounding box center [741, 98] width 4 height 8
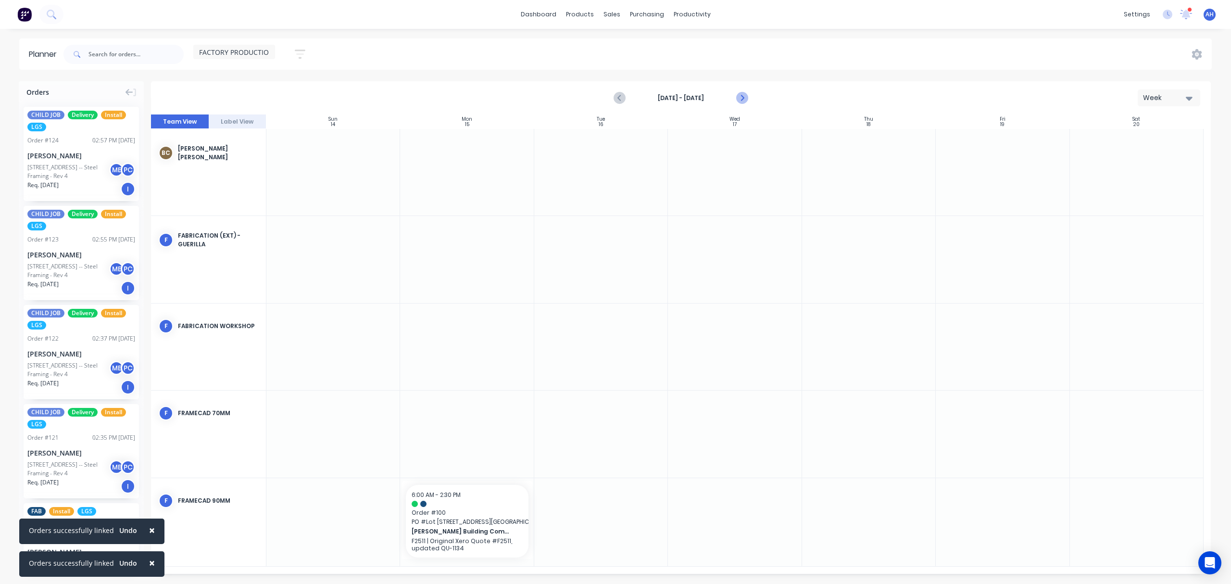
click at [741, 97] on icon "Next page" at bounding box center [742, 98] width 12 height 12
click at [620, 99] on icon "Previous page" at bounding box center [620, 98] width 4 height 8
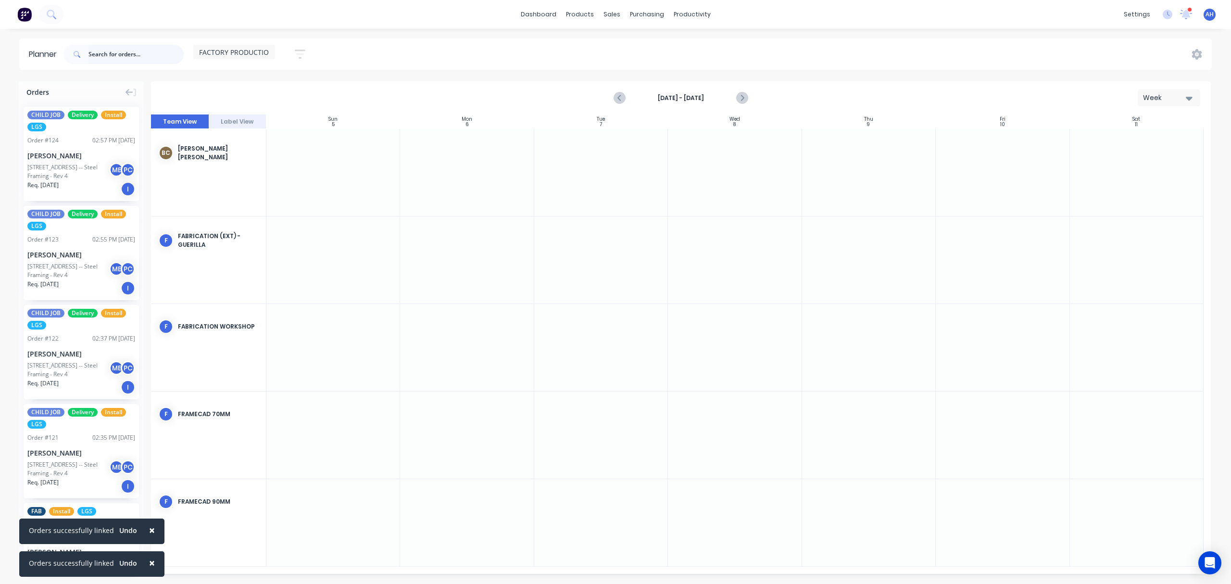
click at [102, 49] on input "text" at bounding box center [135, 54] width 95 height 19
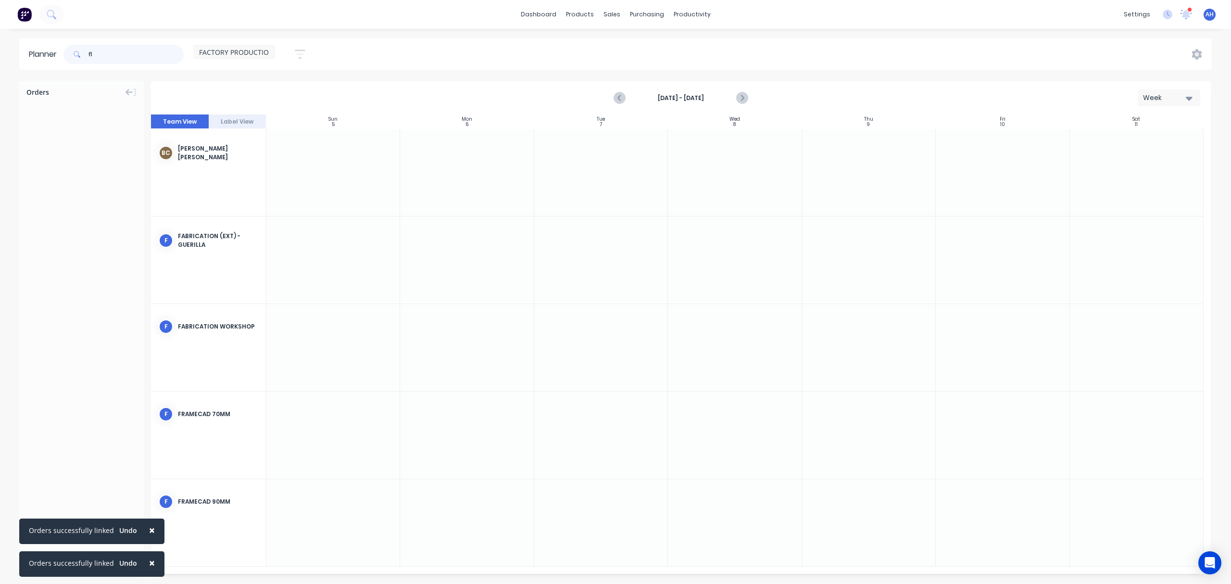
type input "f"
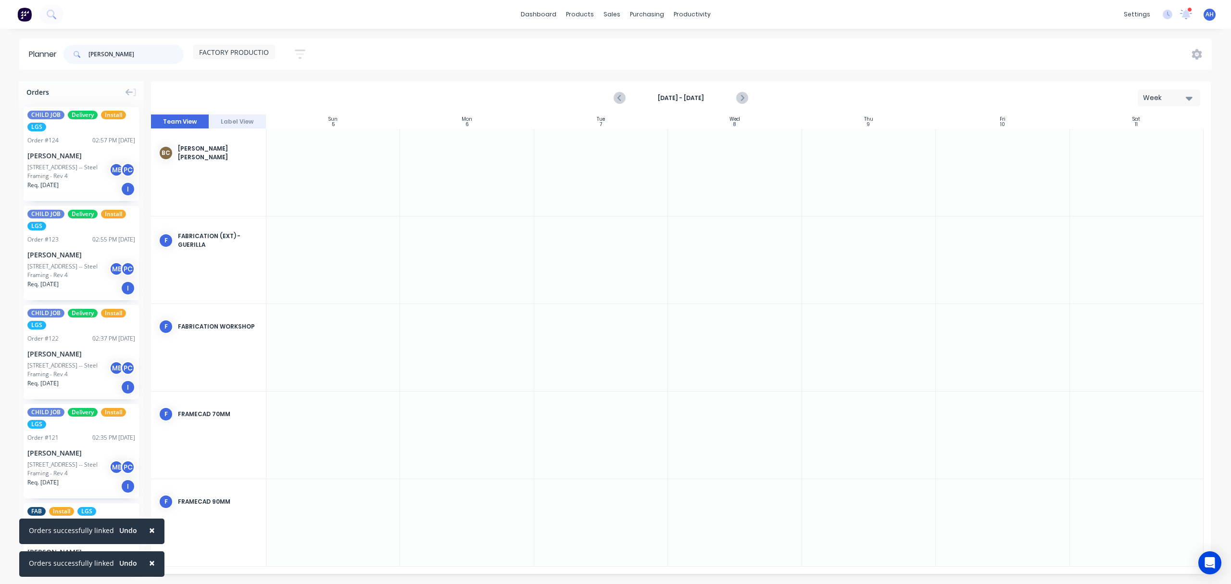
type input "[PERSON_NAME]"
click at [1199, 56] on icon at bounding box center [1197, 54] width 10 height 11
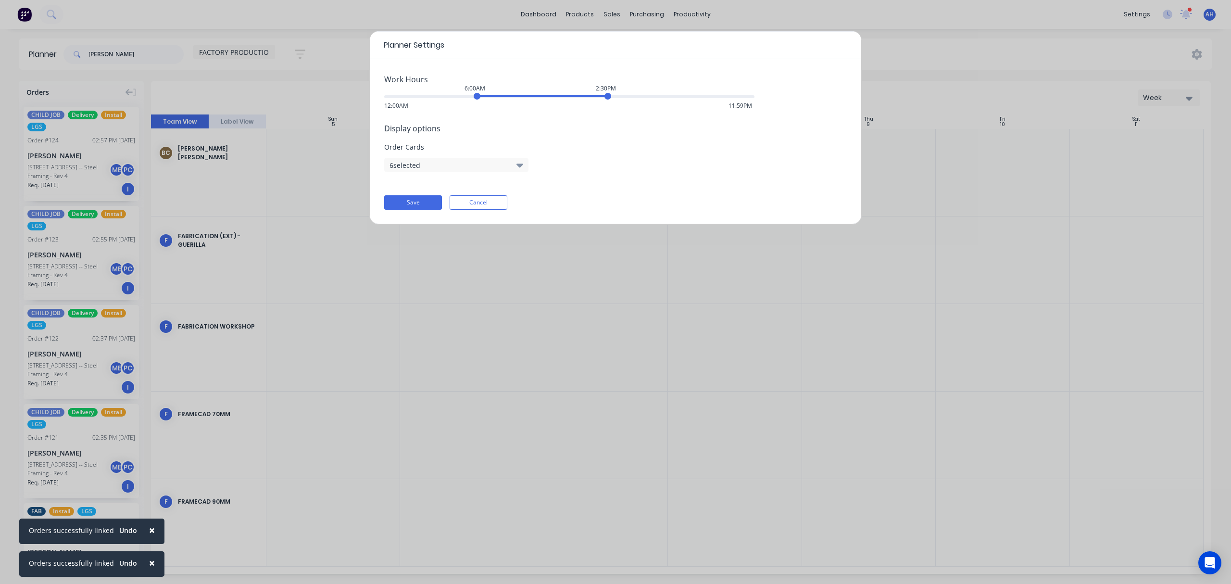
click at [500, 164] on button "6 selected" at bounding box center [456, 165] width 144 height 14
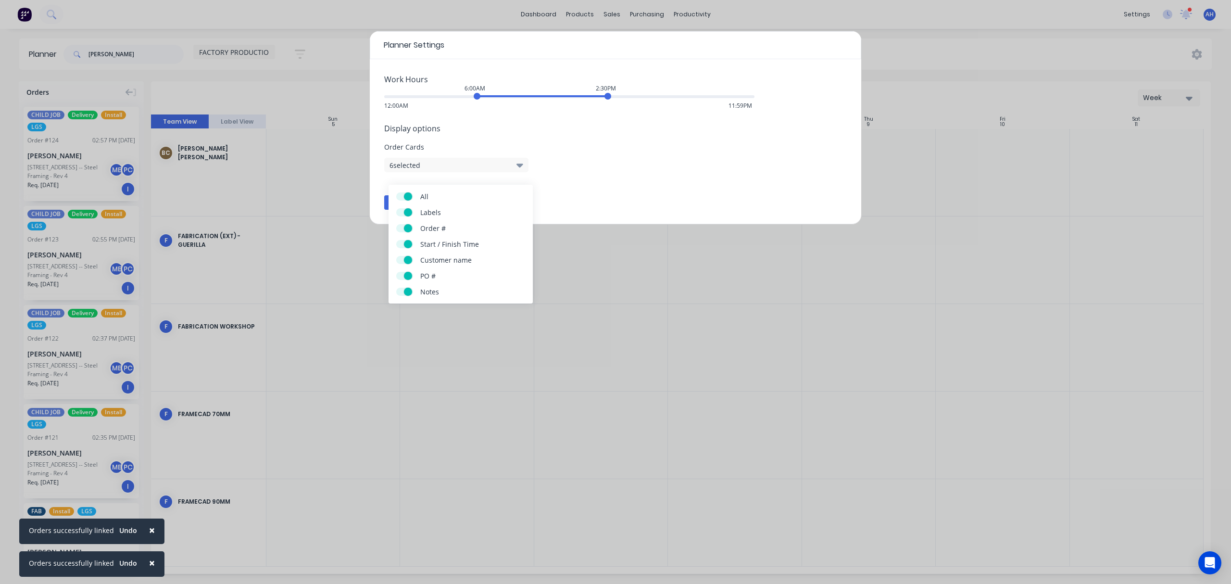
click at [145, 172] on div "Planner Settings Work Hours 6:00AM 2:30PM 12:00AM 11:59PM Display options Order…" at bounding box center [615, 292] width 1231 height 584
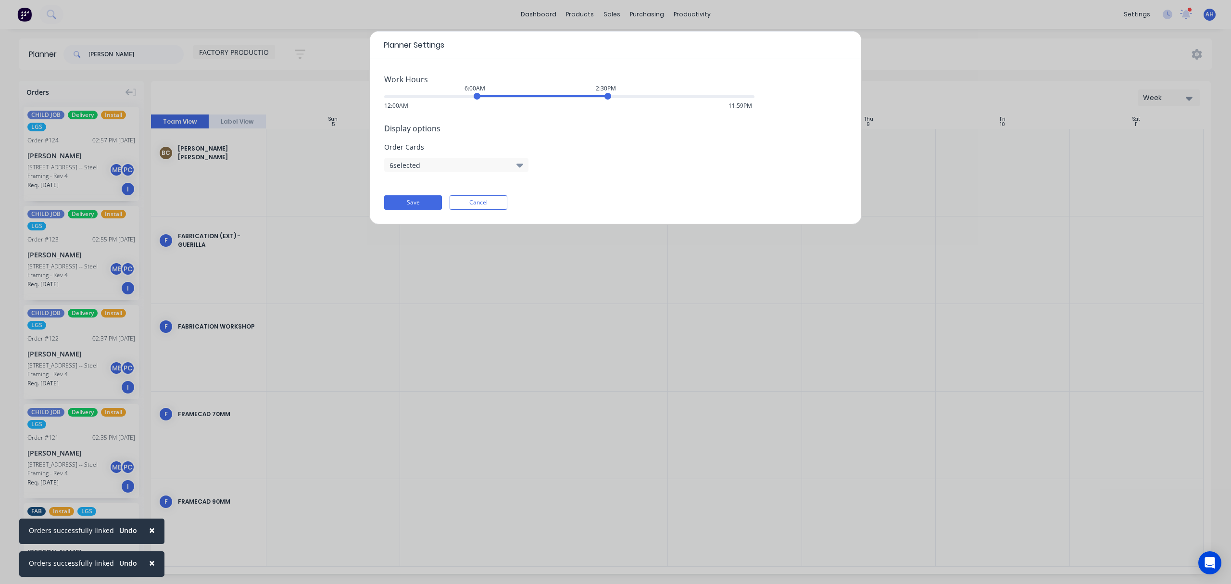
click at [205, 79] on div "Planner Settings Work Hours 6:00AM 2:30PM 12:00AM 11:59PM Display options Order…" at bounding box center [615, 292] width 1231 height 584
click at [359, 54] on div "Planner Settings Work Hours 6:00AM 2:30PM 12:00AM 11:59PM Display options Order…" at bounding box center [615, 292] width 1231 height 584
click at [482, 204] on button "Cancel" at bounding box center [479, 202] width 58 height 14
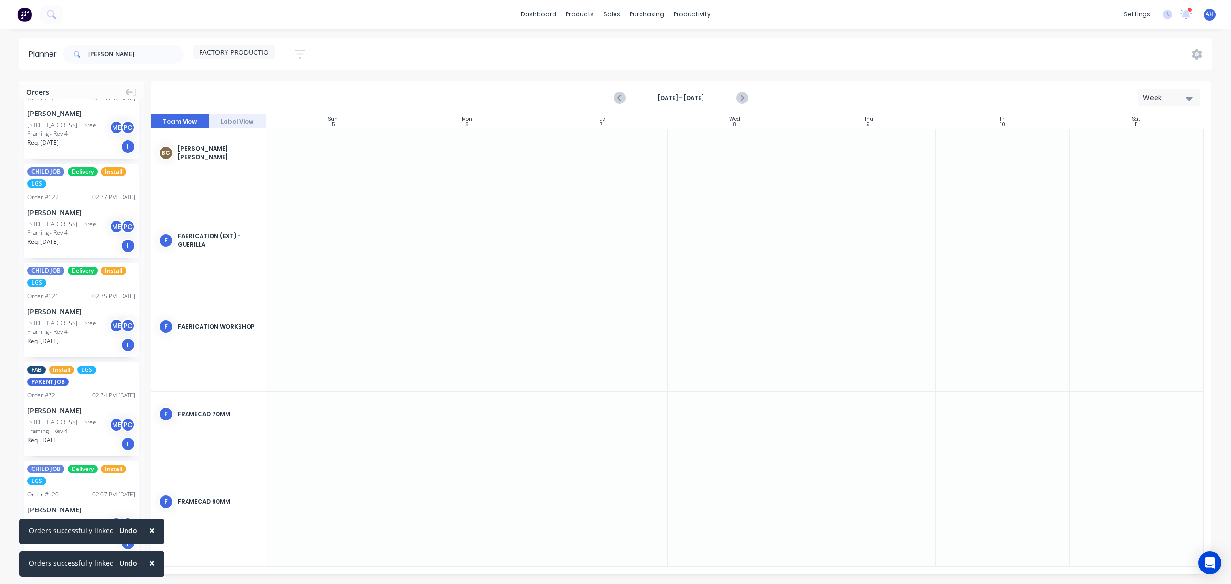
scroll to position [187, 0]
drag, startPoint x: 58, startPoint y: 491, endPoint x: 334, endPoint y: 504, distance: 275.8
drag, startPoint x: 397, startPoint y: 520, endPoint x: 423, endPoint y: 517, distance: 26.1
drag, startPoint x: 68, startPoint y: 280, endPoint x: 594, endPoint y: 516, distance: 577.2
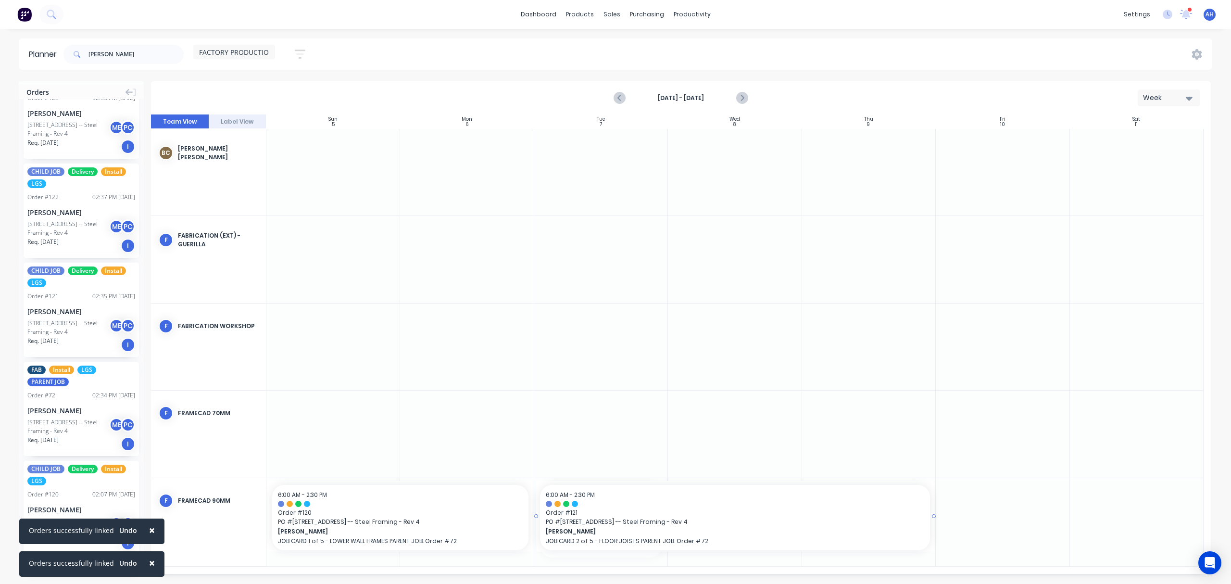
drag, startPoint x: 667, startPoint y: 519, endPoint x: 888, endPoint y: 516, distance: 221.2
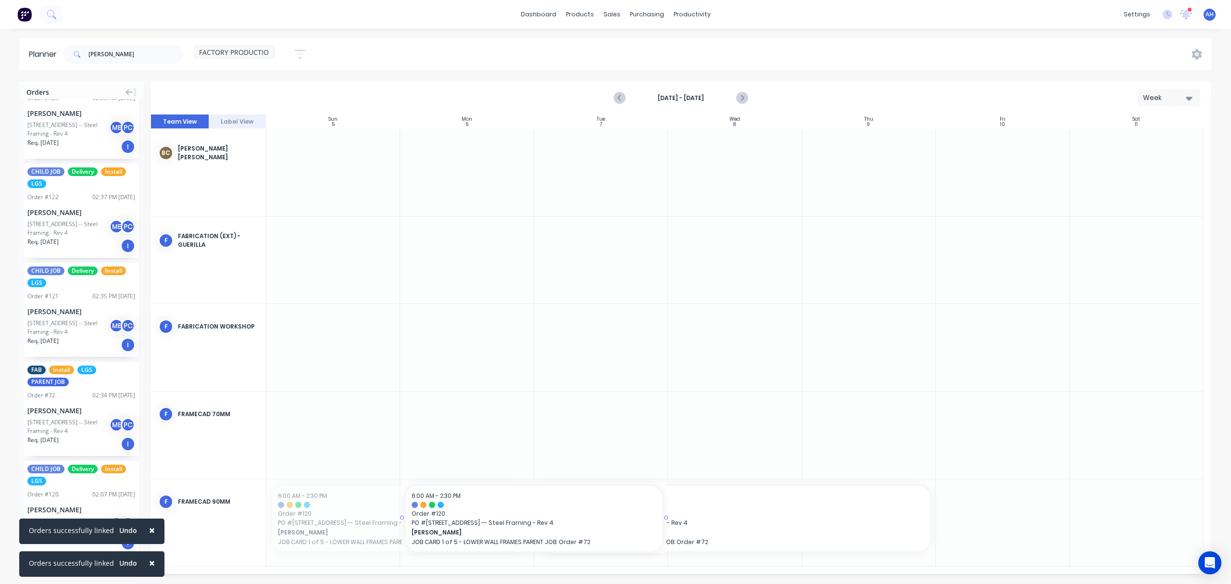
drag, startPoint x: 391, startPoint y: 528, endPoint x: 507, endPoint y: 523, distance: 116.0
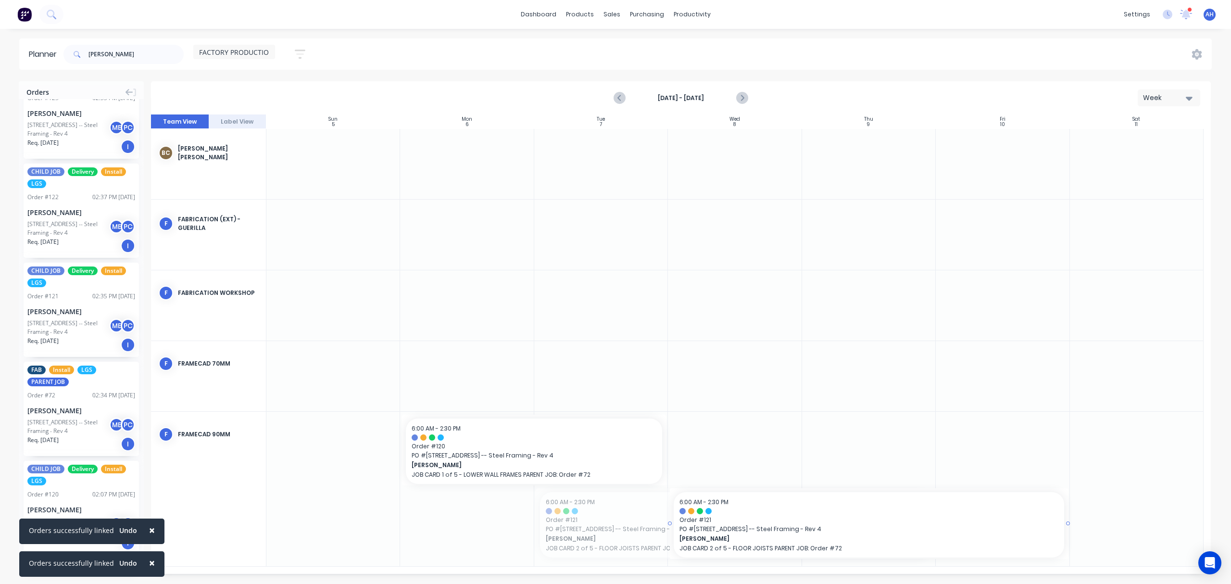
drag, startPoint x: 731, startPoint y: 524, endPoint x: 835, endPoint y: 521, distance: 104.4
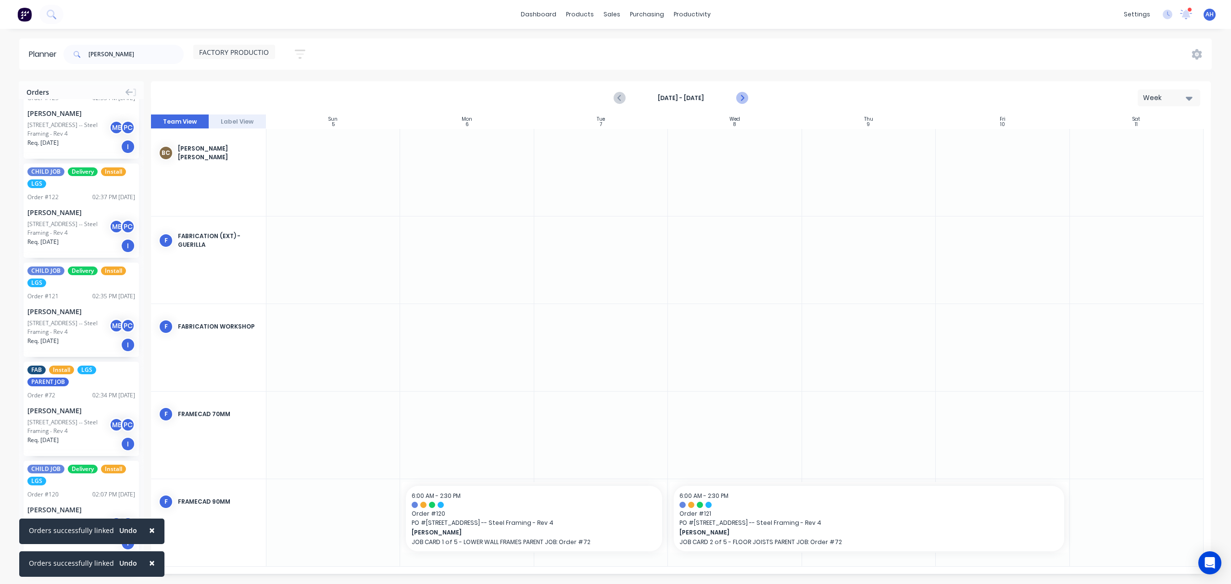
click at [741, 97] on icon "Next page" at bounding box center [742, 98] width 12 height 12
drag, startPoint x: 64, startPoint y: 194, endPoint x: 460, endPoint y: 506, distance: 503.2
drag, startPoint x: 533, startPoint y: 520, endPoint x: 563, endPoint y: 519, distance: 30.3
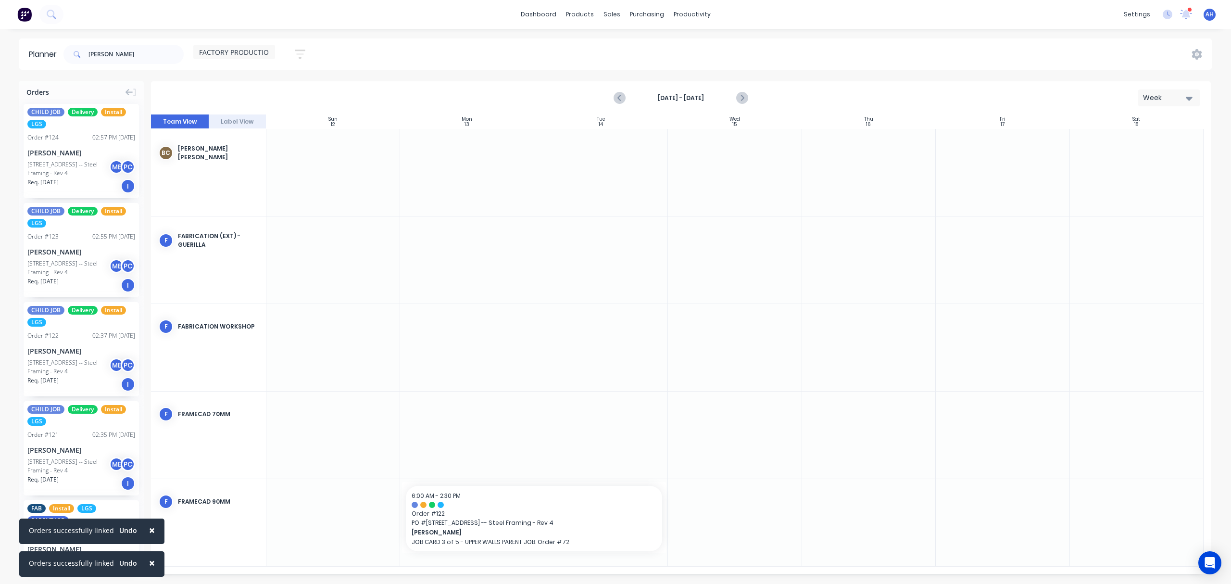
scroll to position [0, 0]
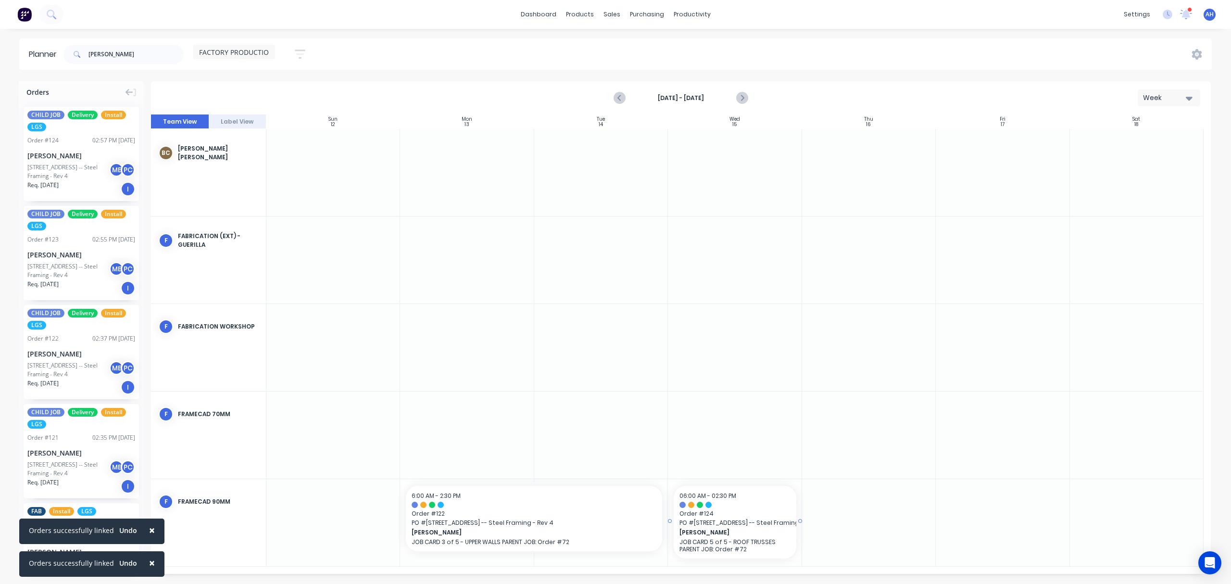
drag, startPoint x: 60, startPoint y: 176, endPoint x: 733, endPoint y: 510, distance: 751.3
drag, startPoint x: 800, startPoint y: 519, endPoint x: 875, endPoint y: 518, distance: 74.5
click at [622, 98] on icon "Previous page" at bounding box center [620, 98] width 12 height 12
click at [622, 96] on icon "Previous page" at bounding box center [620, 98] width 12 height 12
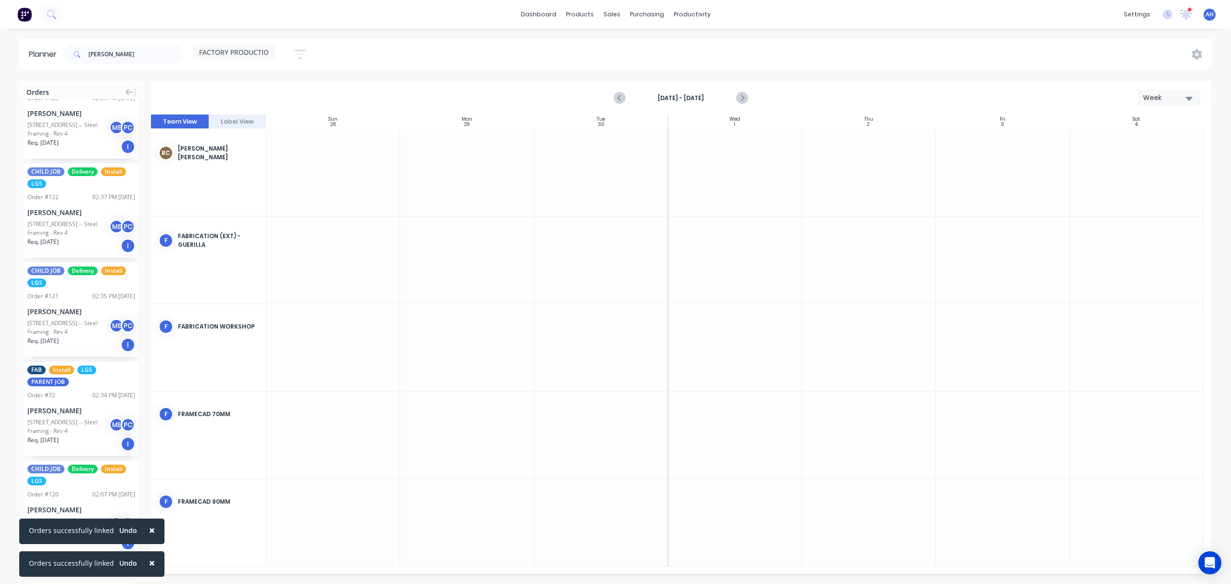
scroll to position [187, 0]
drag, startPoint x: 77, startPoint y: 491, endPoint x: 860, endPoint y: 166, distance: 847.7
drag, startPoint x: 61, startPoint y: 306, endPoint x: 904, endPoint y: 179, distance: 852.7
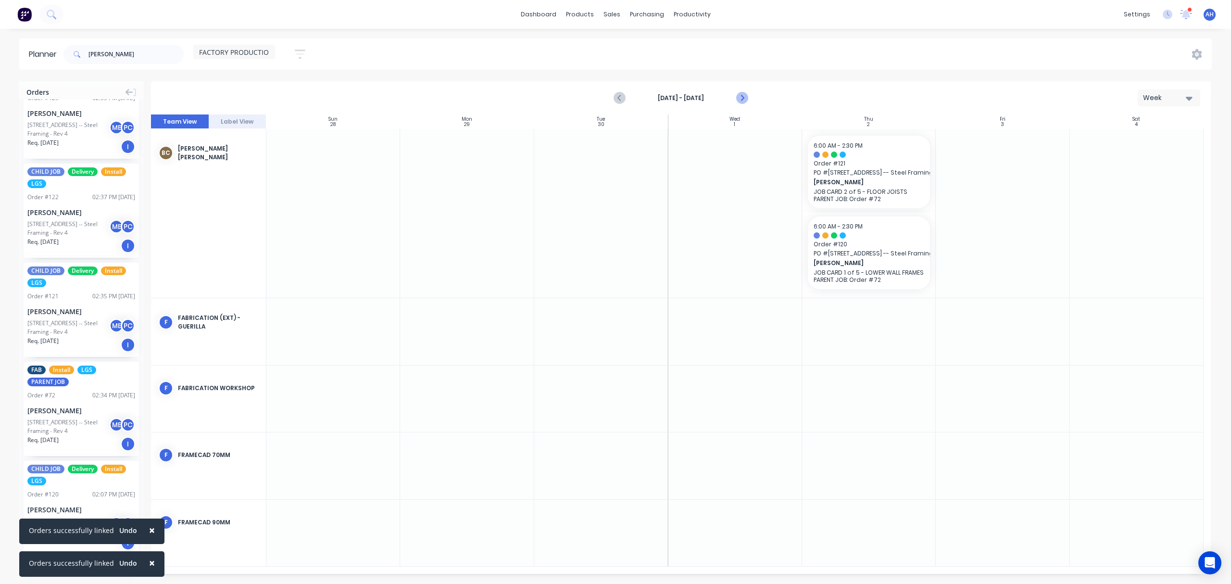
click at [740, 99] on icon "Next page" at bounding box center [742, 98] width 12 height 12
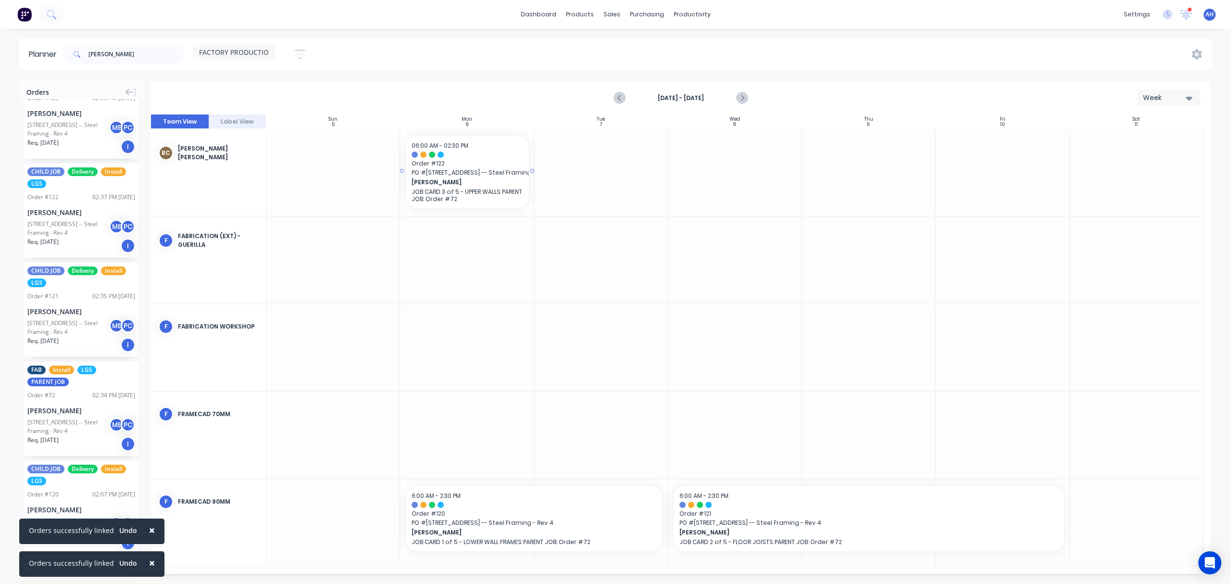
drag, startPoint x: 73, startPoint y: 200, endPoint x: 481, endPoint y: 168, distance: 409.4
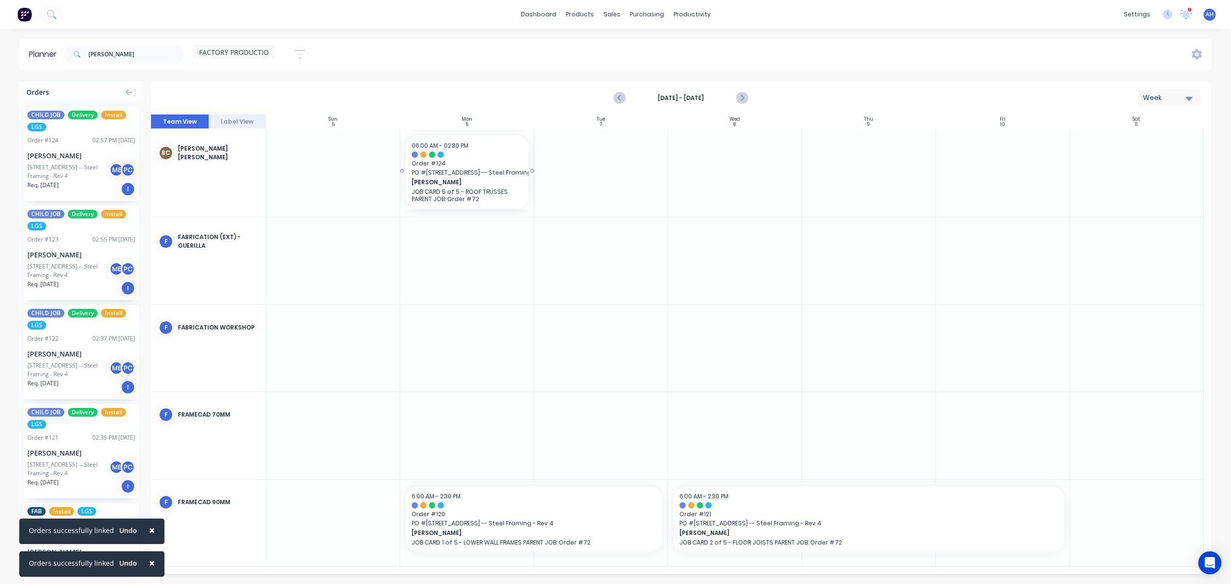
drag, startPoint x: 70, startPoint y: 170, endPoint x: 491, endPoint y: 192, distance: 421.3
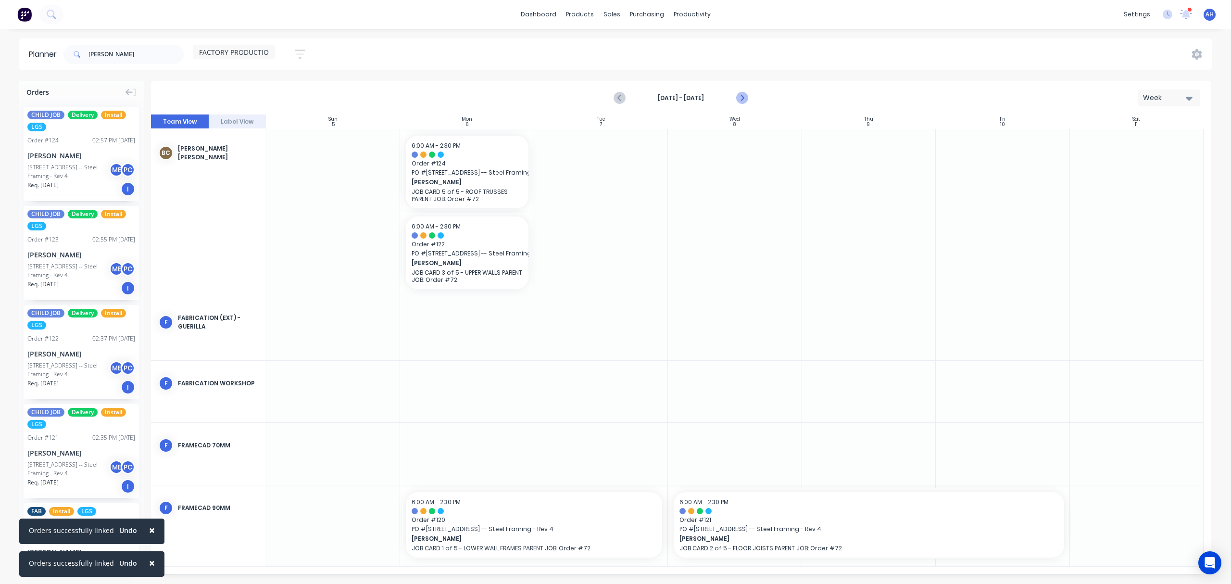
click at [741, 99] on icon "Next page" at bounding box center [741, 98] width 4 height 8
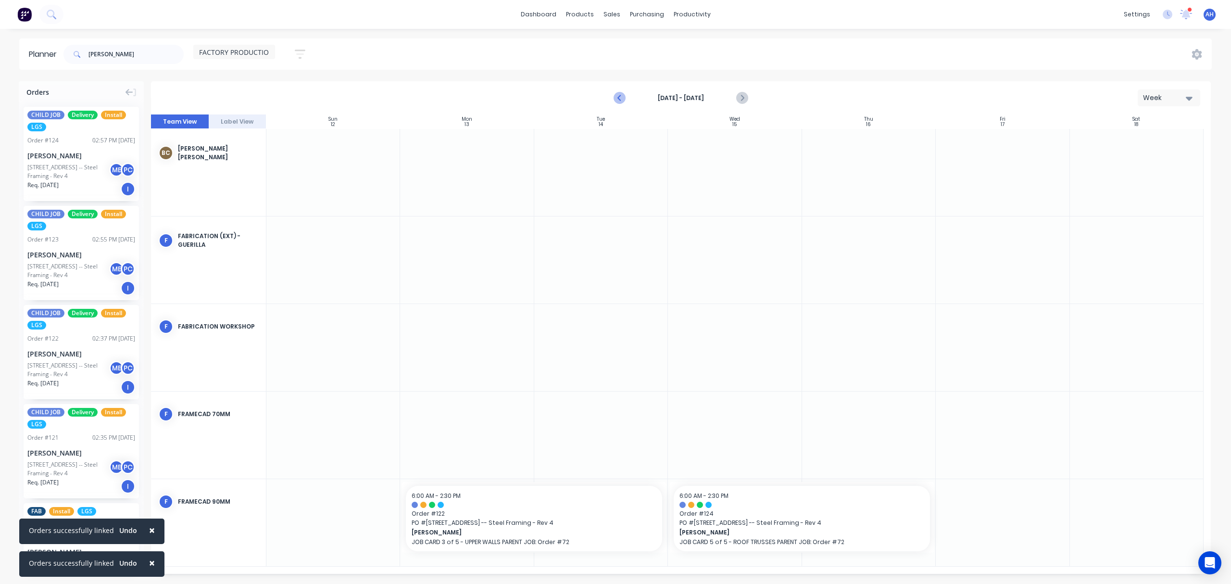
click at [618, 99] on icon "Previous page" at bounding box center [620, 98] width 12 height 12
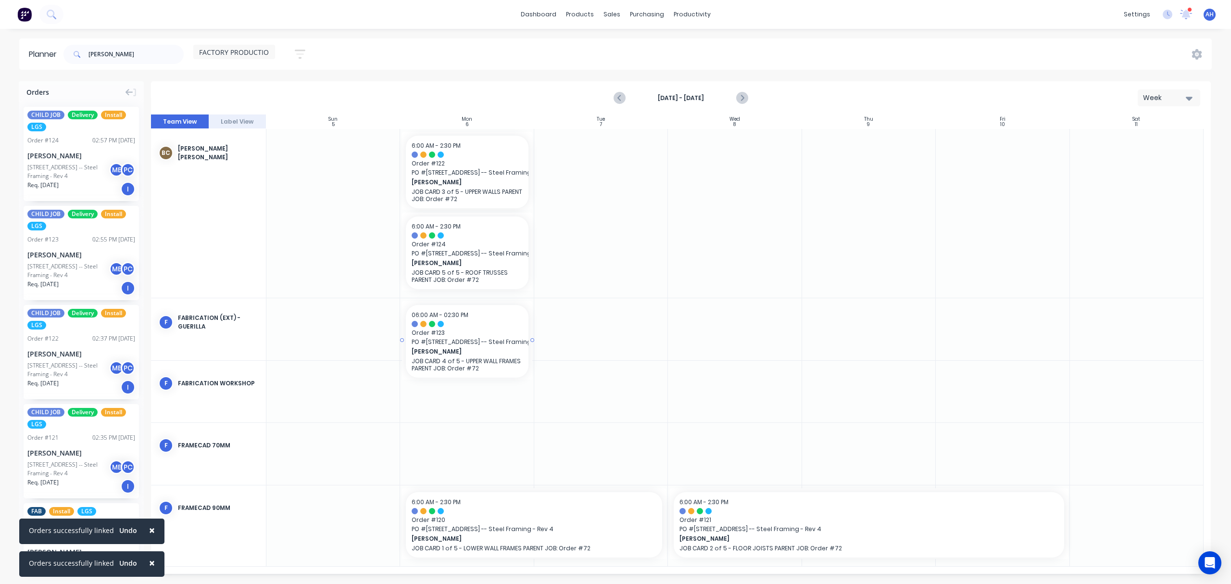
drag, startPoint x: 76, startPoint y: 264, endPoint x: 454, endPoint y: 302, distance: 379.8
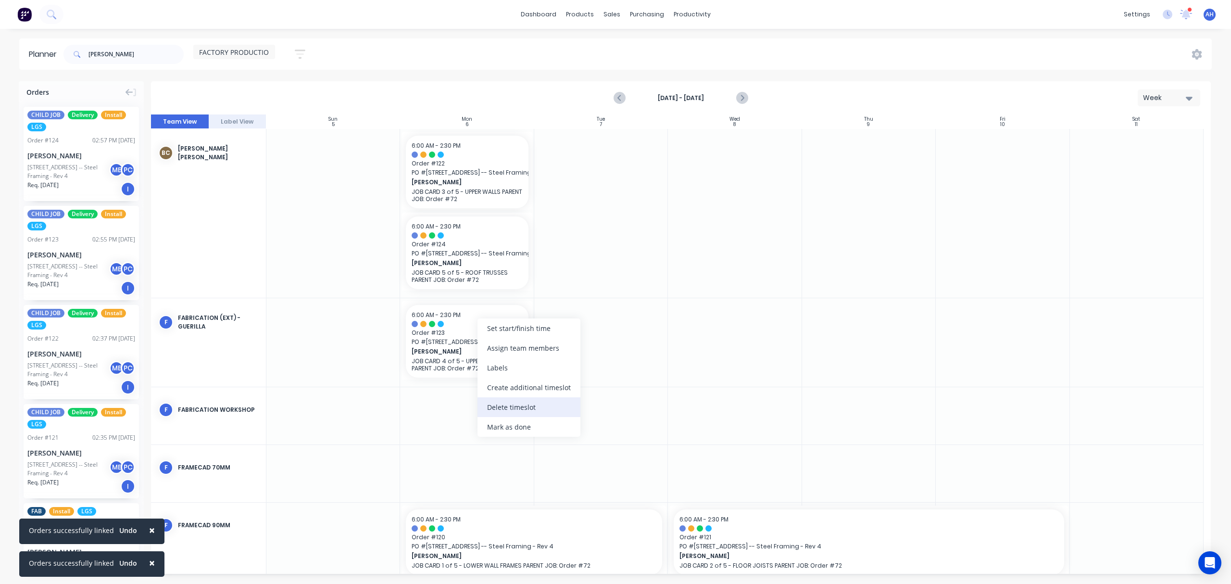
click at [524, 406] on div "Delete timeslot" at bounding box center [528, 407] width 103 height 20
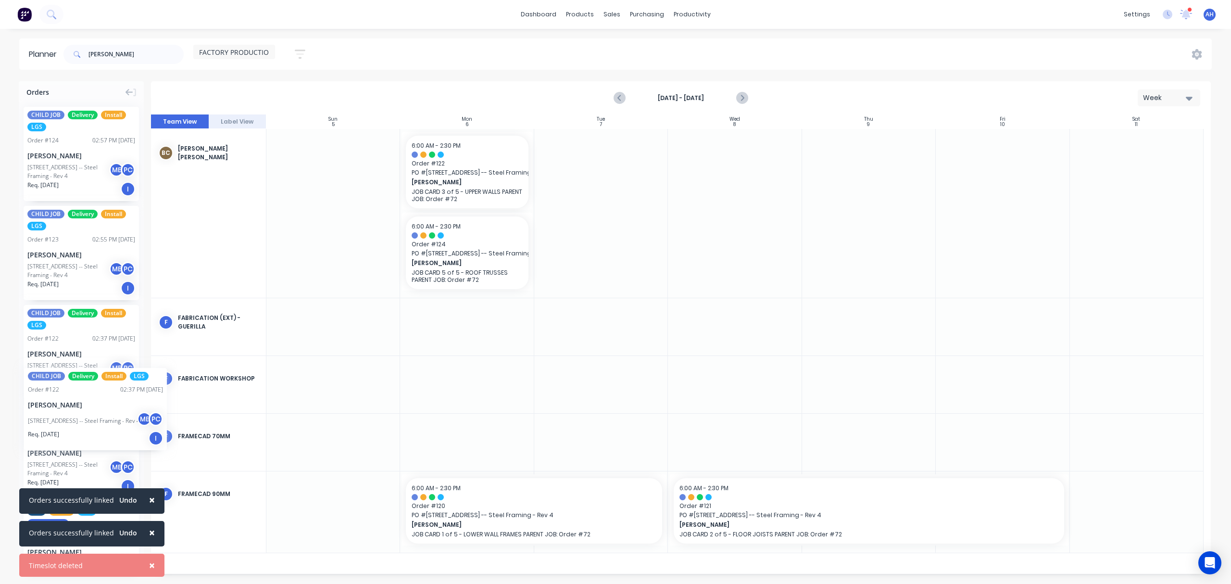
drag, startPoint x: 69, startPoint y: 392, endPoint x: 24, endPoint y: 361, distance: 55.2
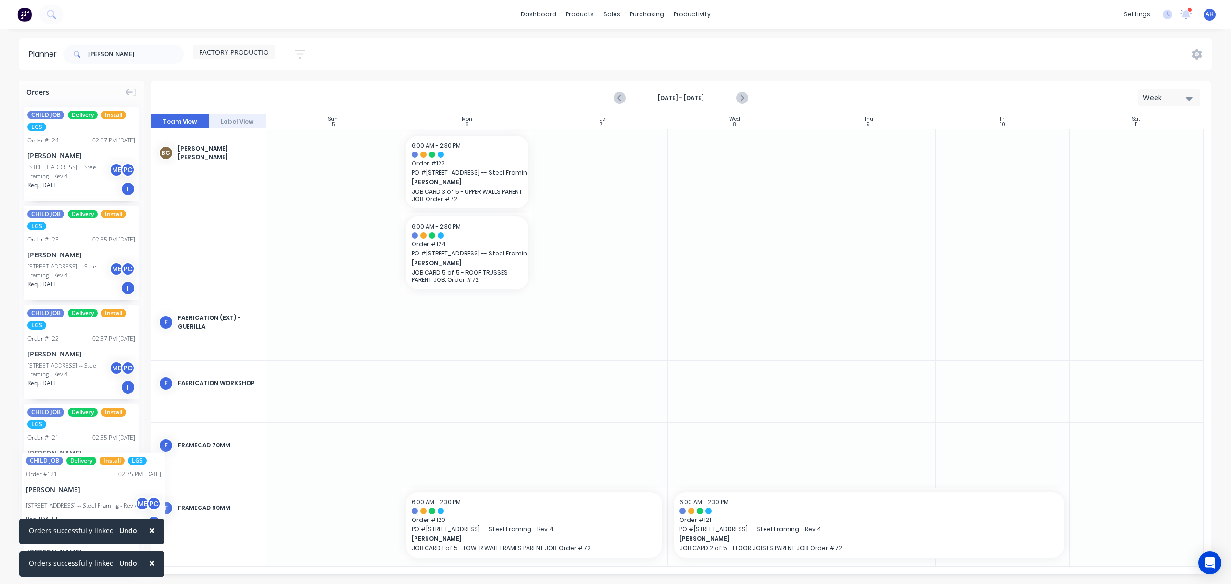
drag, startPoint x: 75, startPoint y: 478, endPoint x: 22, endPoint y: 445, distance: 63.0
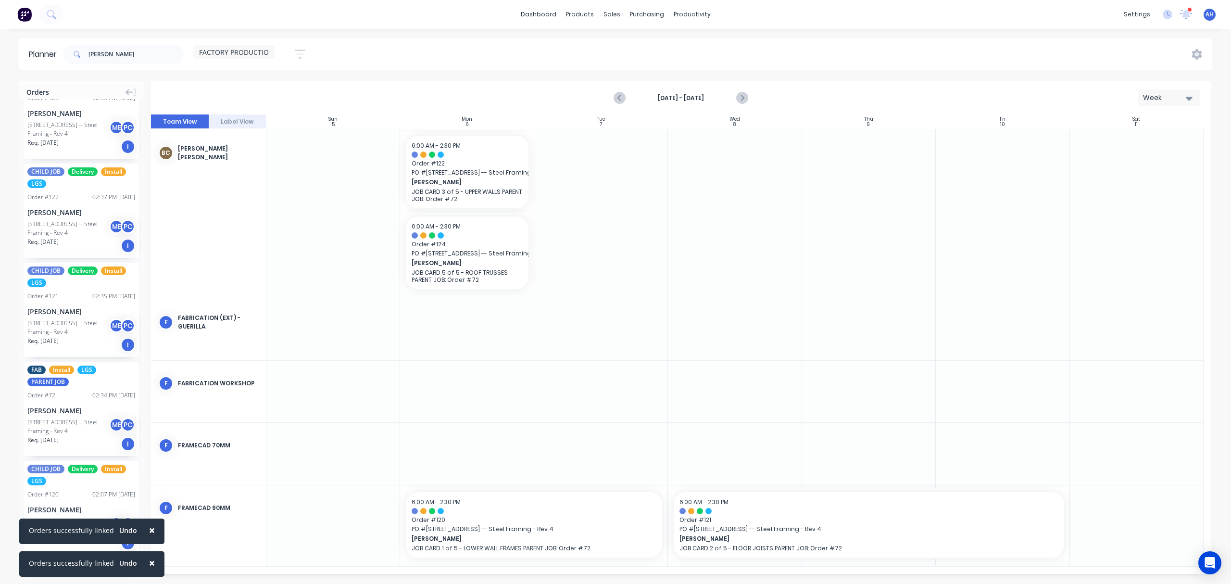
scroll to position [187, 0]
drag, startPoint x: 60, startPoint y: 202, endPoint x: 33, endPoint y: 138, distance: 69.4
drag, startPoint x: 62, startPoint y: 191, endPoint x: 508, endPoint y: 348, distance: 473.1
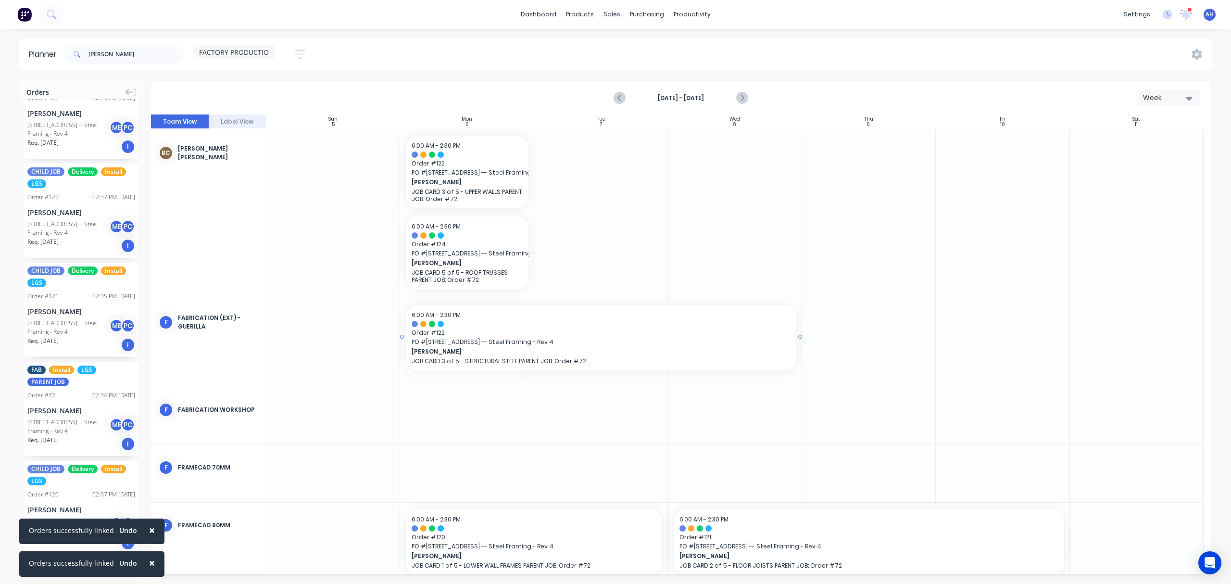
drag, startPoint x: 533, startPoint y: 342, endPoint x: 706, endPoint y: 330, distance: 174.0
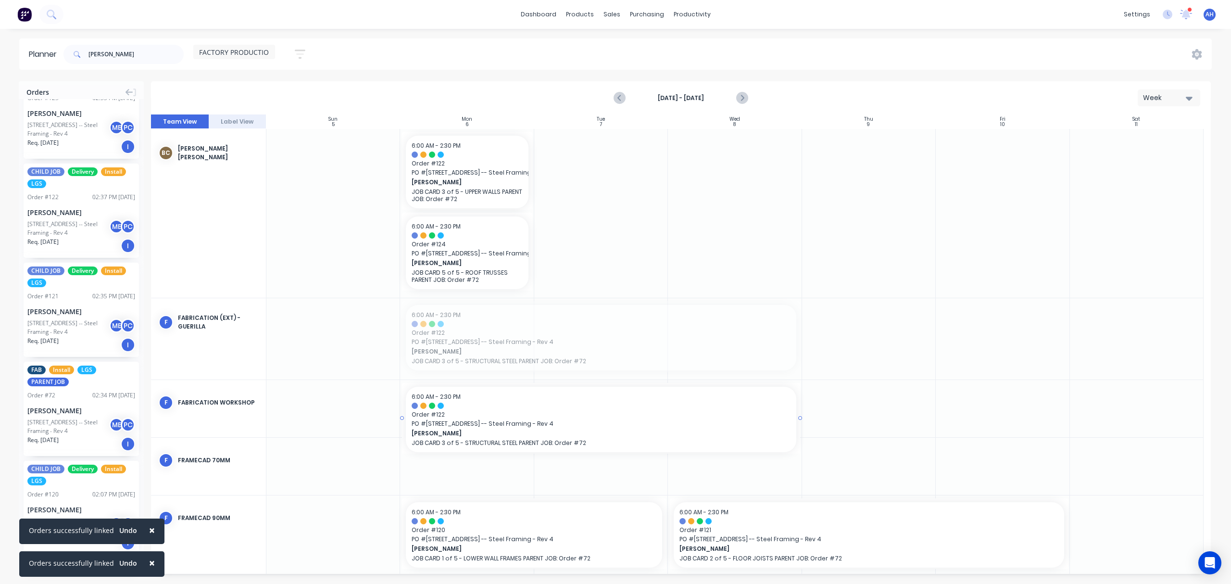
drag, startPoint x: 526, startPoint y: 339, endPoint x: 533, endPoint y: 391, distance: 52.4
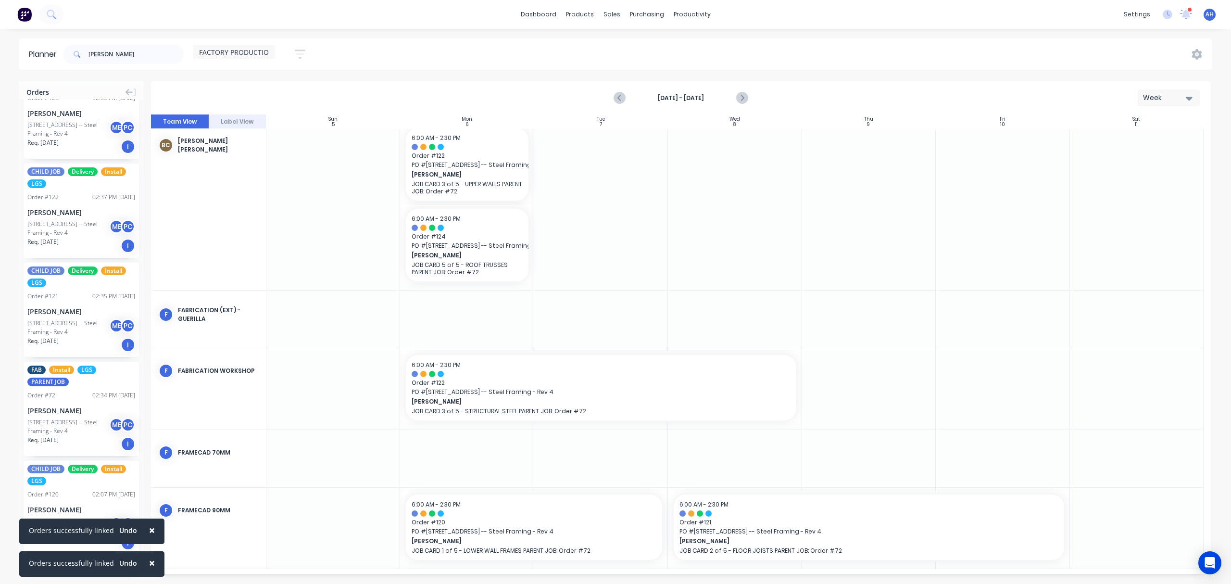
scroll to position [10, 0]
drag, startPoint x: 795, startPoint y: 383, endPoint x: 656, endPoint y: 385, distance: 139.4
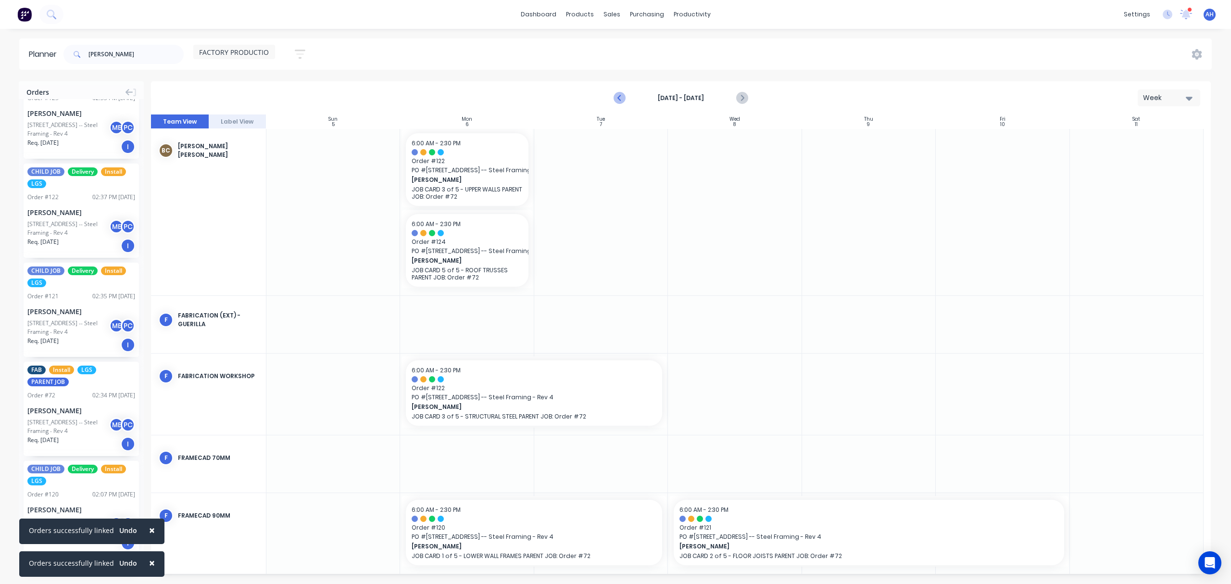
click at [621, 100] on icon "Previous page" at bounding box center [620, 98] width 4 height 8
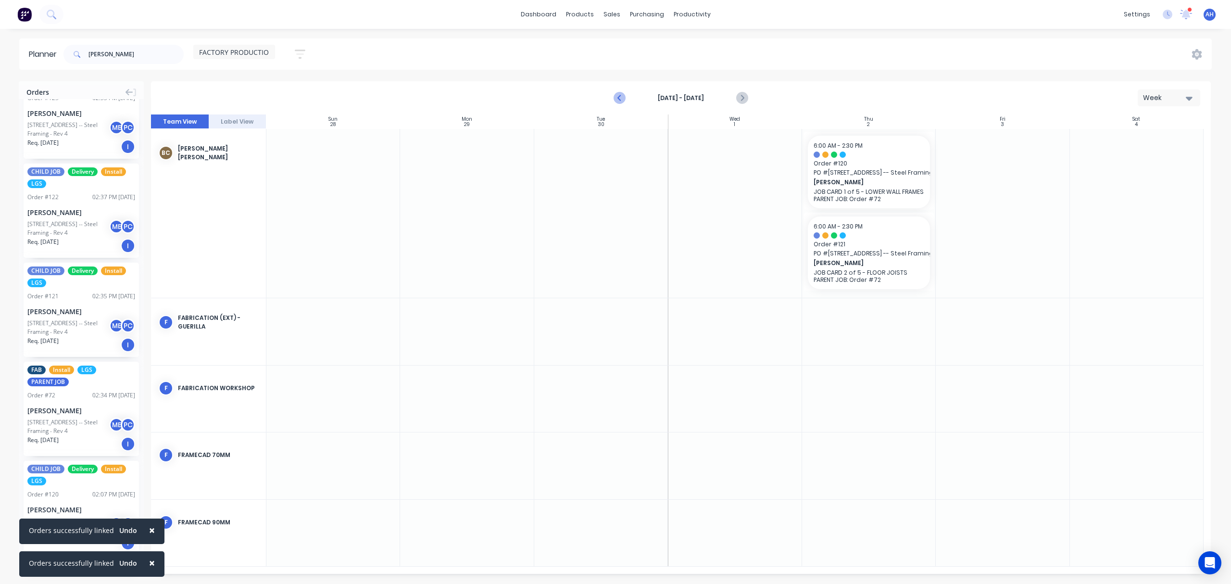
click at [622, 97] on icon "Previous page" at bounding box center [620, 98] width 12 height 12
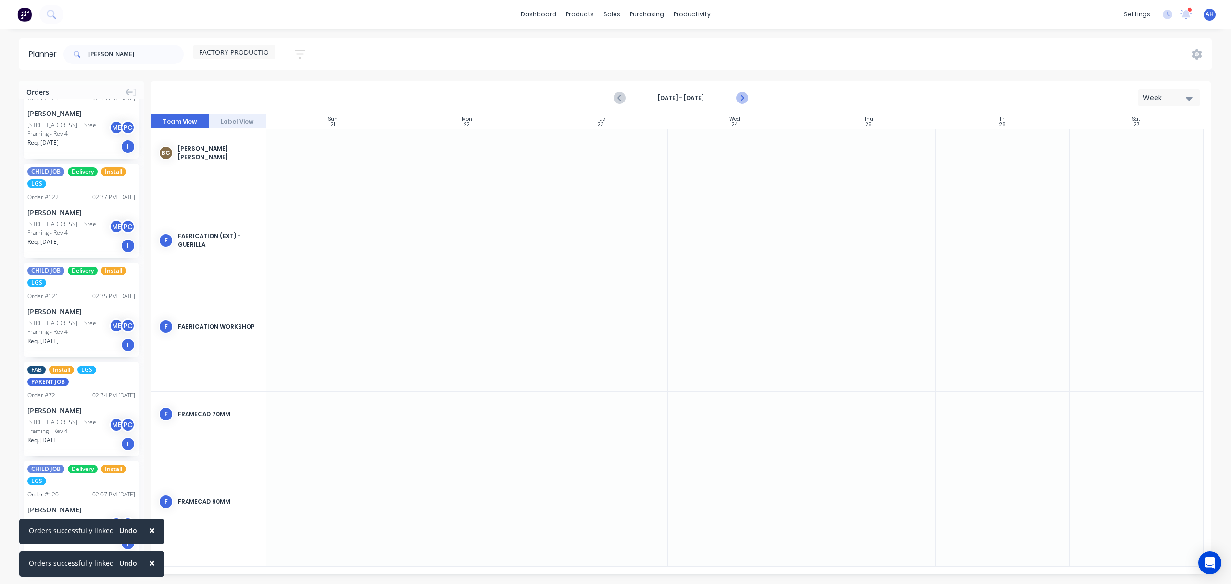
click at [745, 93] on icon "Next page" at bounding box center [742, 98] width 12 height 12
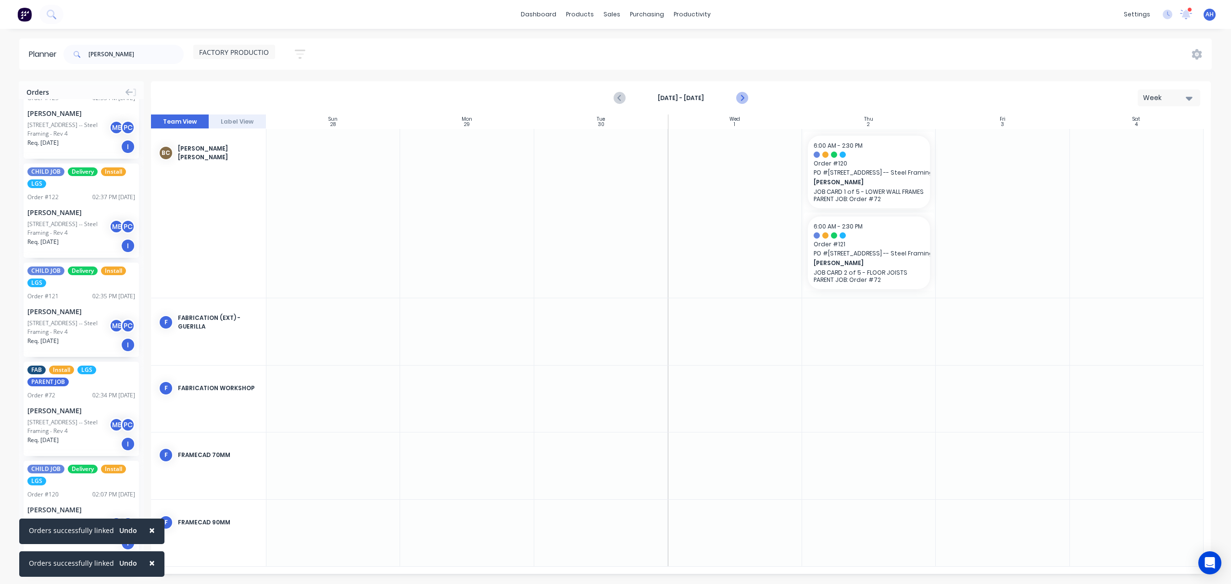
click at [741, 103] on icon "Next page" at bounding box center [742, 98] width 12 height 12
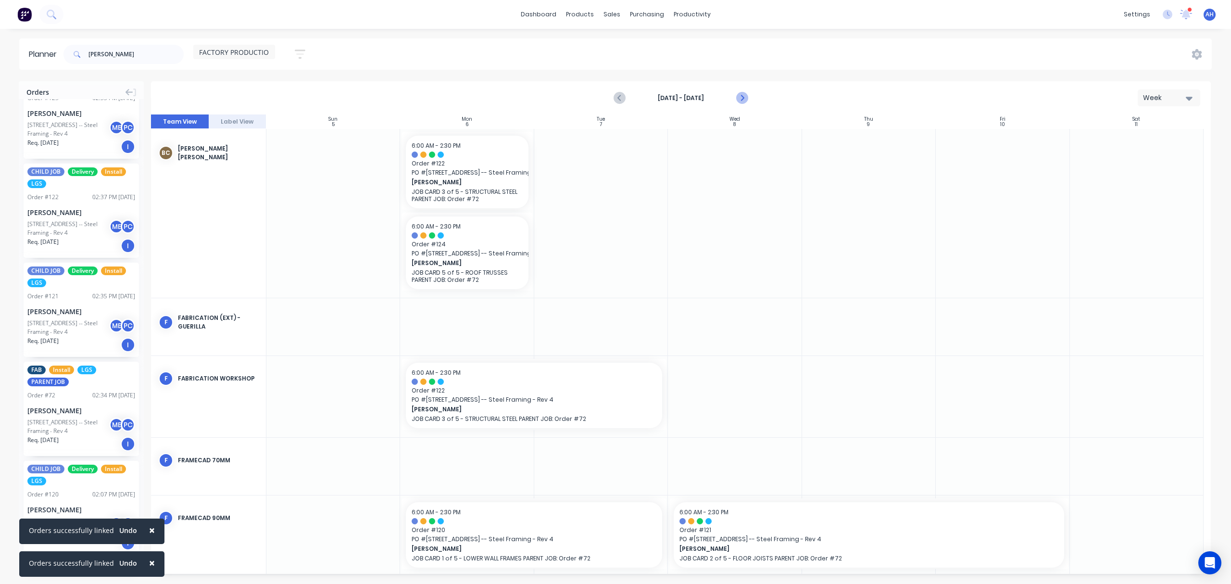
drag, startPoint x: 741, startPoint y: 99, endPoint x: 741, endPoint y: 104, distance: 5.8
click at [741, 99] on icon "Next page" at bounding box center [741, 98] width 4 height 8
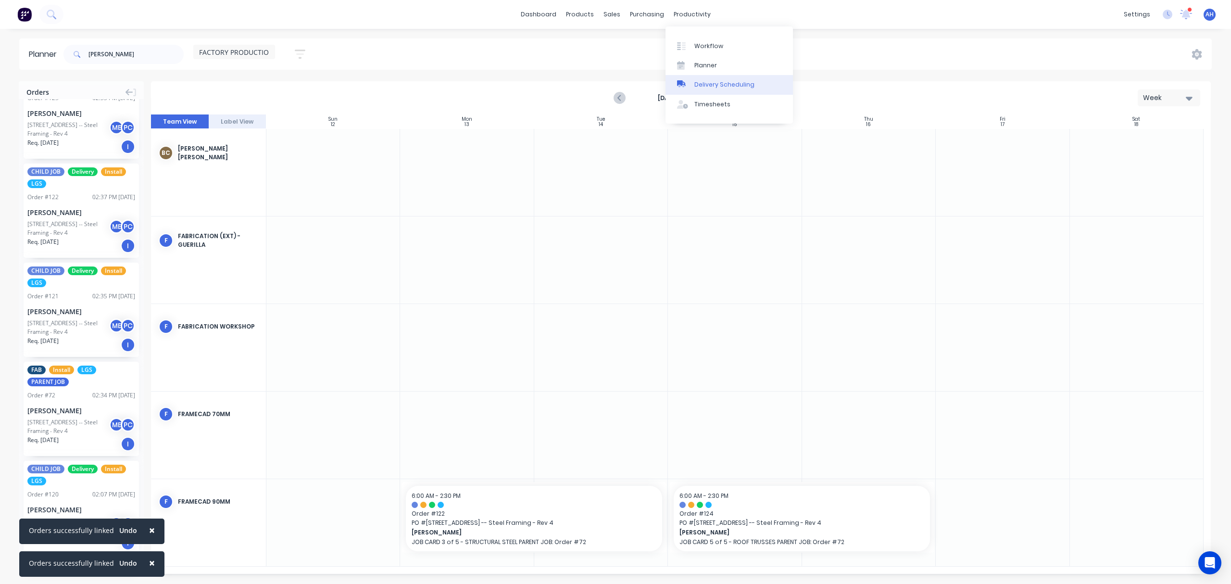
drag, startPoint x: 712, startPoint y: 89, endPoint x: 708, endPoint y: 83, distance: 7.3
click at [712, 89] on link "Delivery Scheduling" at bounding box center [728, 84] width 127 height 19
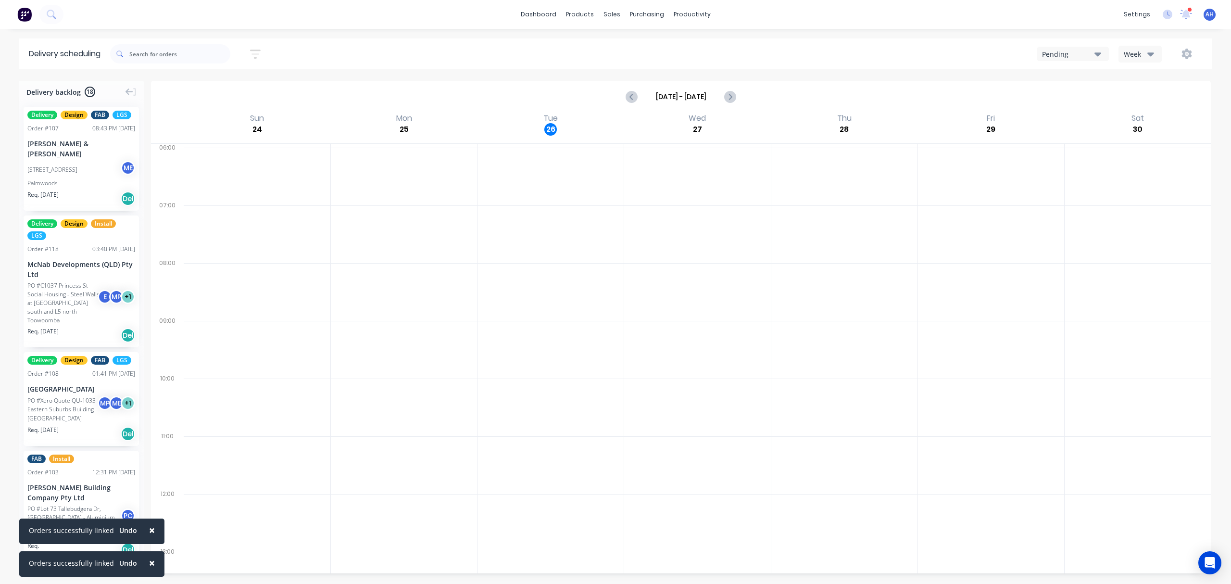
click at [1149, 55] on icon "button" at bounding box center [1150, 54] width 7 height 4
click at [1158, 77] on div "Week" at bounding box center [1166, 79] width 95 height 19
click at [728, 101] on icon "Next page" at bounding box center [730, 97] width 12 height 12
type input "Aug 31 - Sep 6"
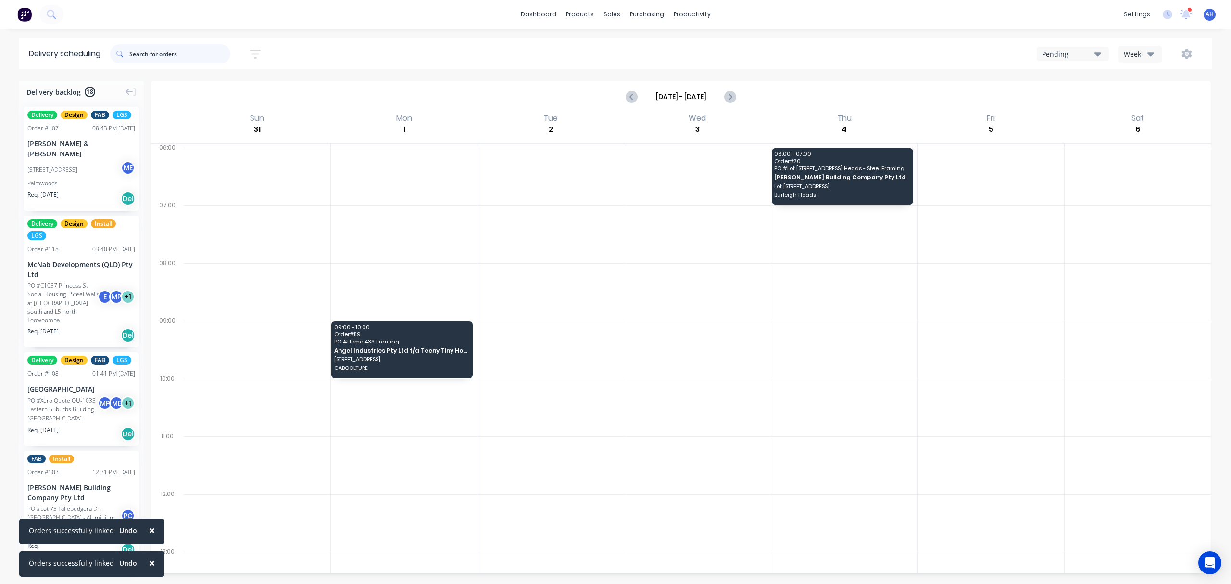
click at [163, 51] on input "text" at bounding box center [179, 53] width 101 height 19
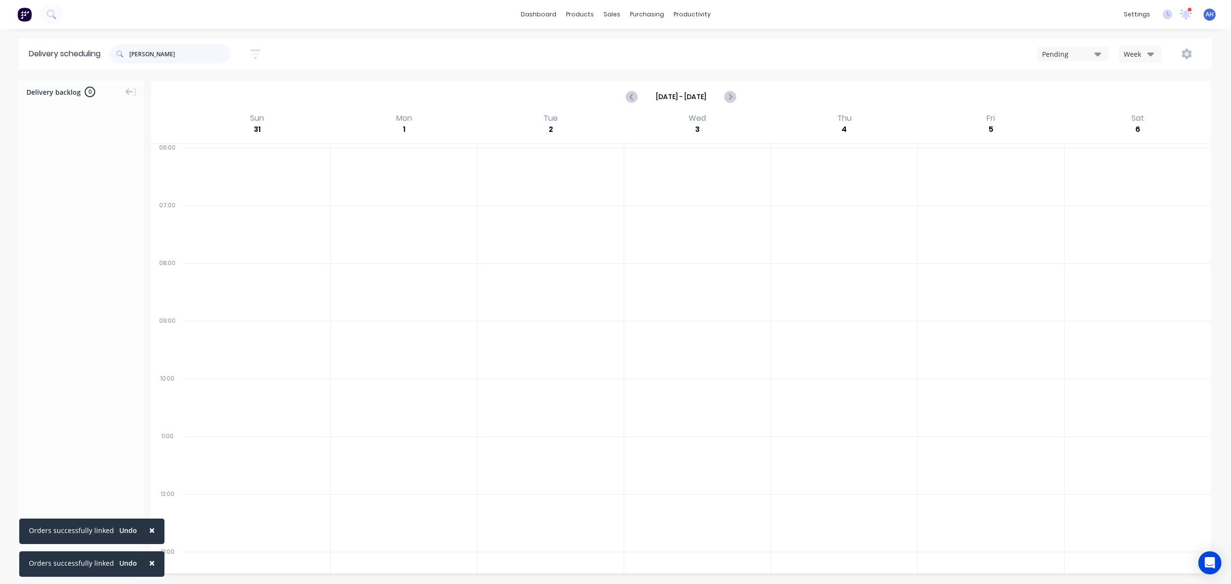
click at [172, 55] on input "[PERSON_NAME]" at bounding box center [179, 53] width 101 height 19
drag, startPoint x: 177, startPoint y: 56, endPoint x: 113, endPoint y: 54, distance: 64.9
click at [113, 54] on div "[PERSON_NAME]" at bounding box center [170, 53] width 120 height 19
type input "[PERSON_NAME]"
click at [86, 312] on div at bounding box center [81, 333] width 125 height 468
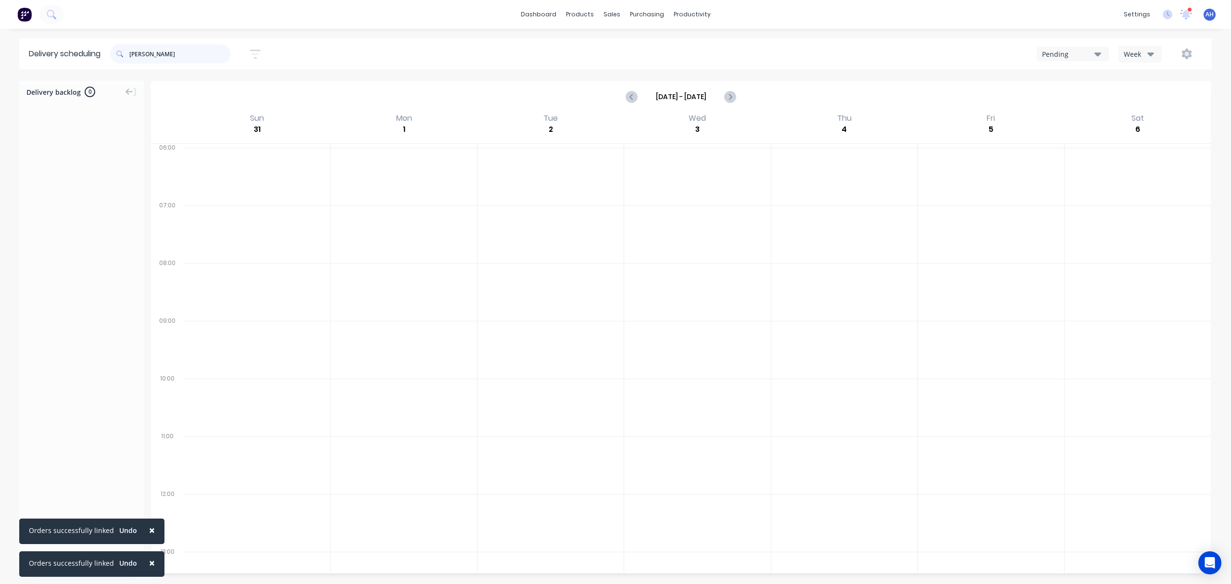
drag, startPoint x: 170, startPoint y: 54, endPoint x: 118, endPoint y: 52, distance: 51.9
click at [118, 52] on div "[PERSON_NAME]" at bounding box center [170, 53] width 120 height 19
click at [1062, 56] on div "Pending" at bounding box center [1068, 54] width 52 height 10
click at [1079, 51] on div "Pending" at bounding box center [1068, 54] width 52 height 10
click at [1076, 51] on div "Pending" at bounding box center [1068, 54] width 52 height 10
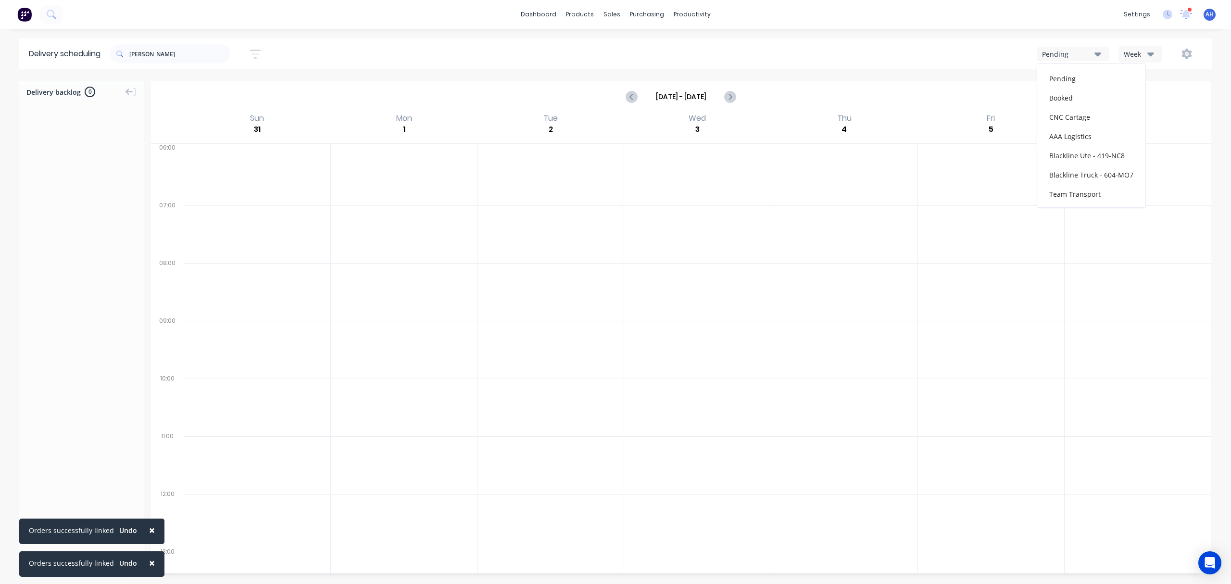
click at [1137, 52] on div "Week" at bounding box center [1138, 54] width 28 height 10
click at [1145, 94] on div "Vehicle" at bounding box center [1166, 98] width 95 height 19
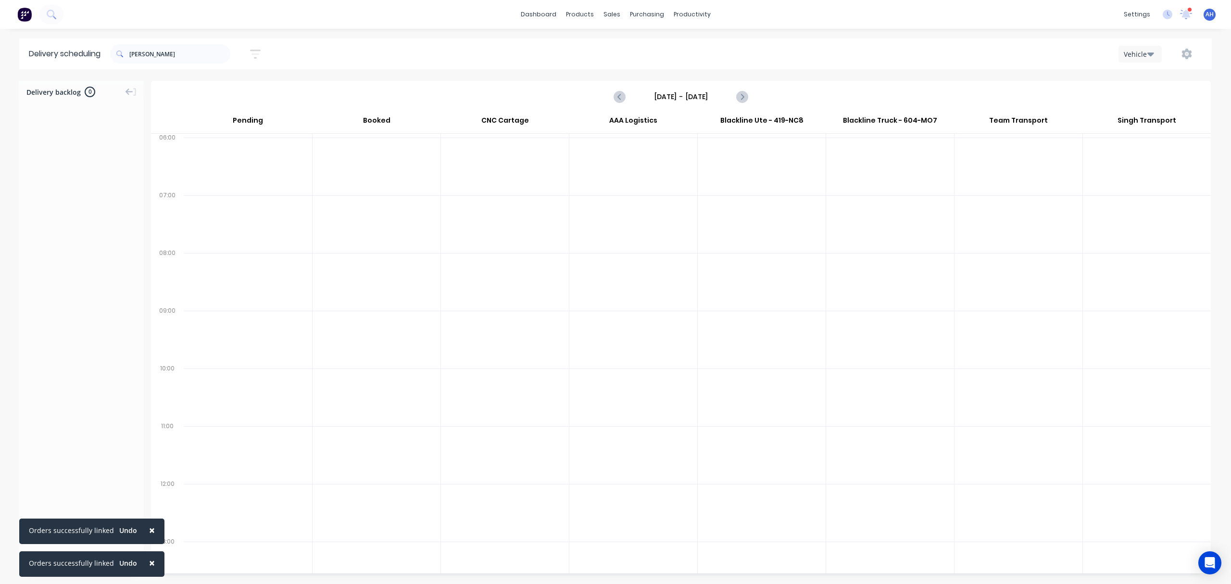
click at [149, 529] on span "×" at bounding box center [152, 529] width 6 height 13
click at [149, 561] on span "×" at bounding box center [152, 562] width 6 height 13
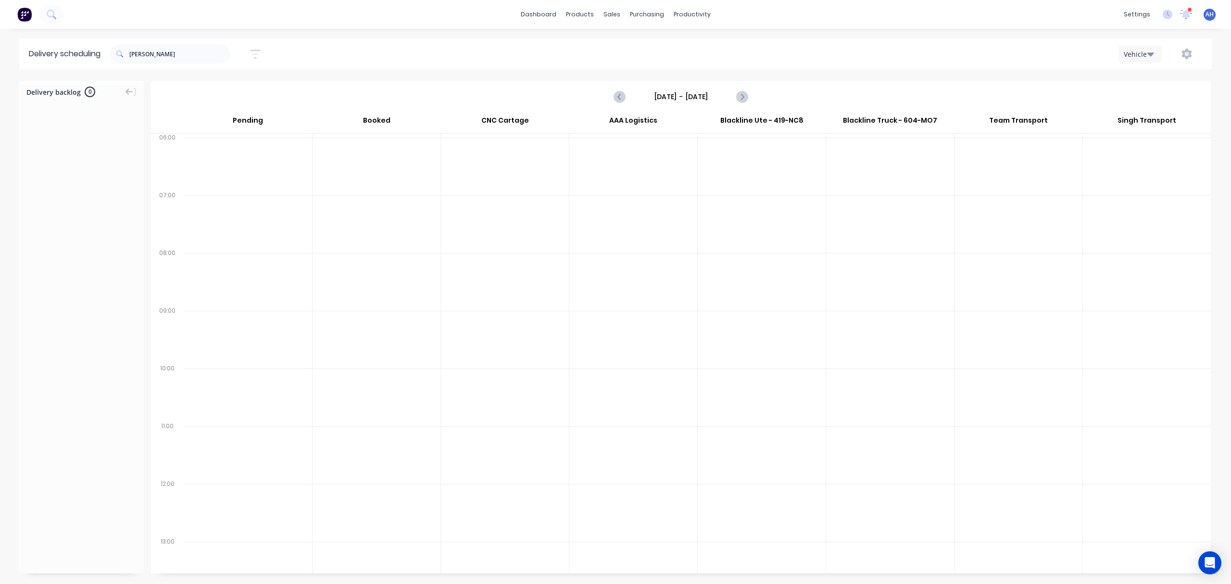
click at [54, 94] on span "Delivery backlog" at bounding box center [53, 92] width 54 height 10
click at [150, 60] on input "[PERSON_NAME]" at bounding box center [179, 53] width 101 height 19
drag, startPoint x: 174, startPoint y: 52, endPoint x: 71, endPoint y: 50, distance: 102.9
click at [71, 50] on header "Delivery scheduling fleming Sort by Most recent Created date Required date Orde…" at bounding box center [615, 53] width 1192 height 31
type input "1"
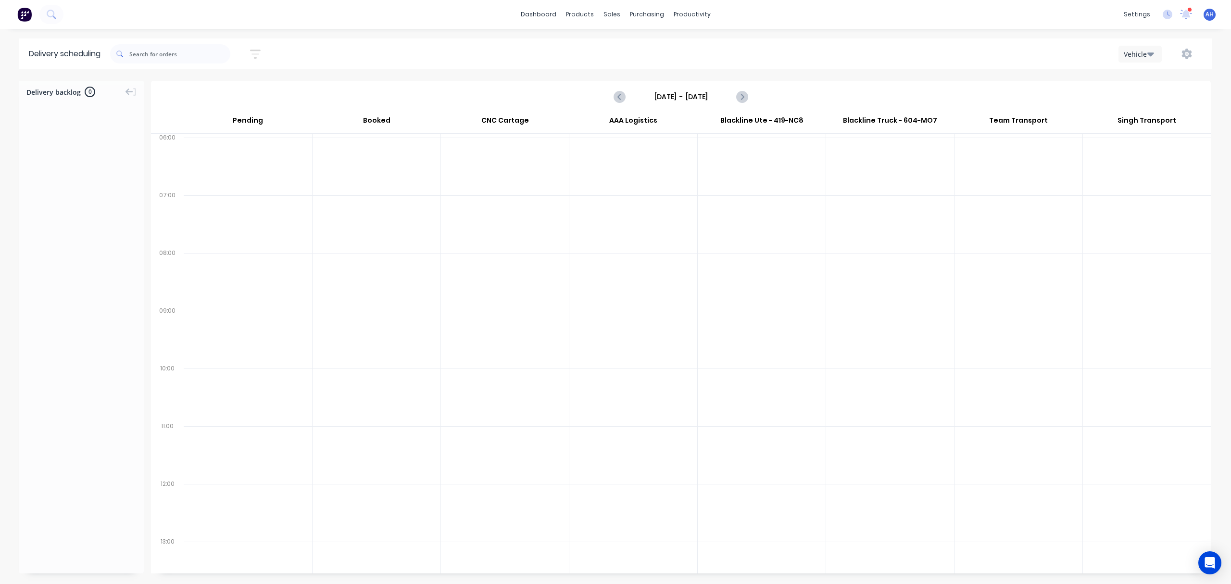
click at [260, 56] on icon "button" at bounding box center [255, 54] width 11 height 12
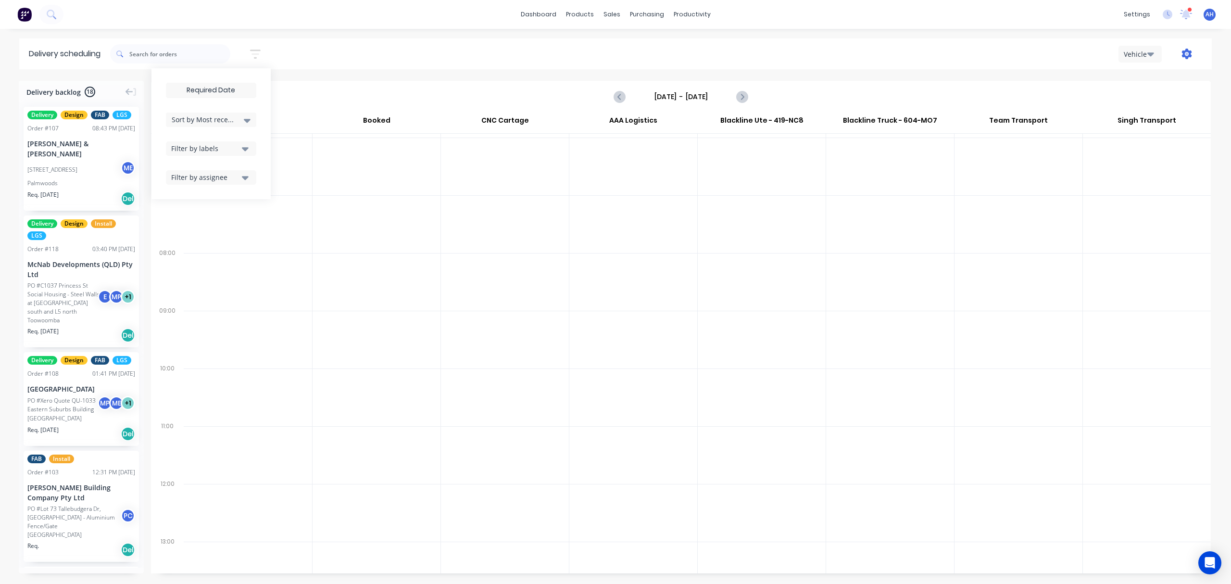
click at [1189, 53] on icon "button" at bounding box center [1187, 54] width 10 height 11
click at [1155, 96] on div "Settings" at bounding box center [1156, 99] width 74 height 14
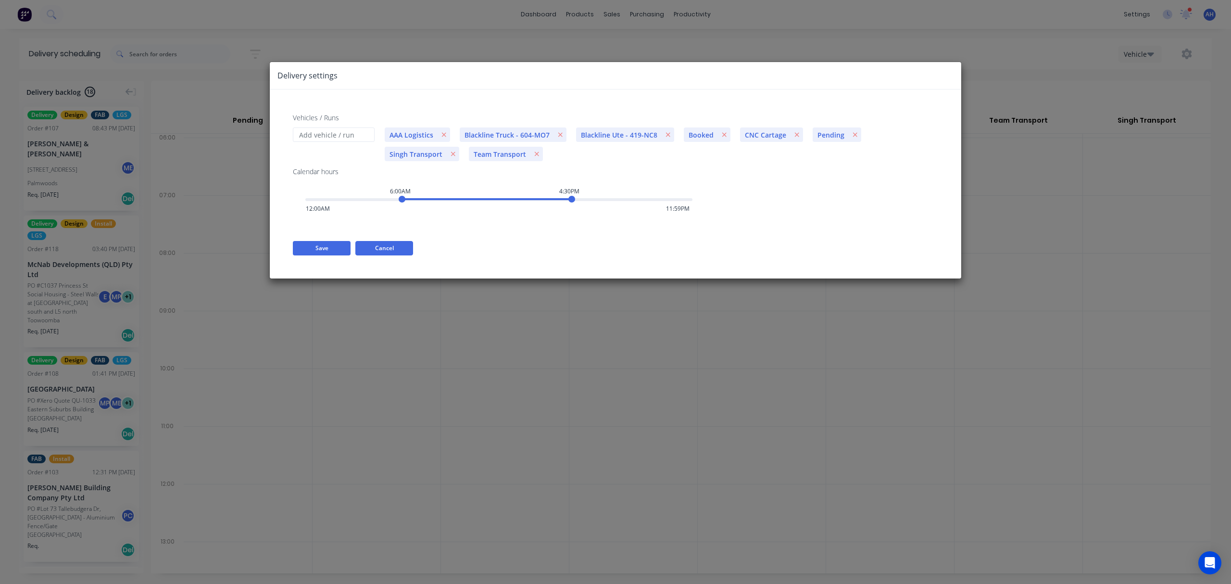
drag, startPoint x: 378, startPoint y: 251, endPoint x: 388, endPoint y: 237, distance: 17.5
click at [379, 251] on button "Cancel" at bounding box center [384, 248] width 58 height 14
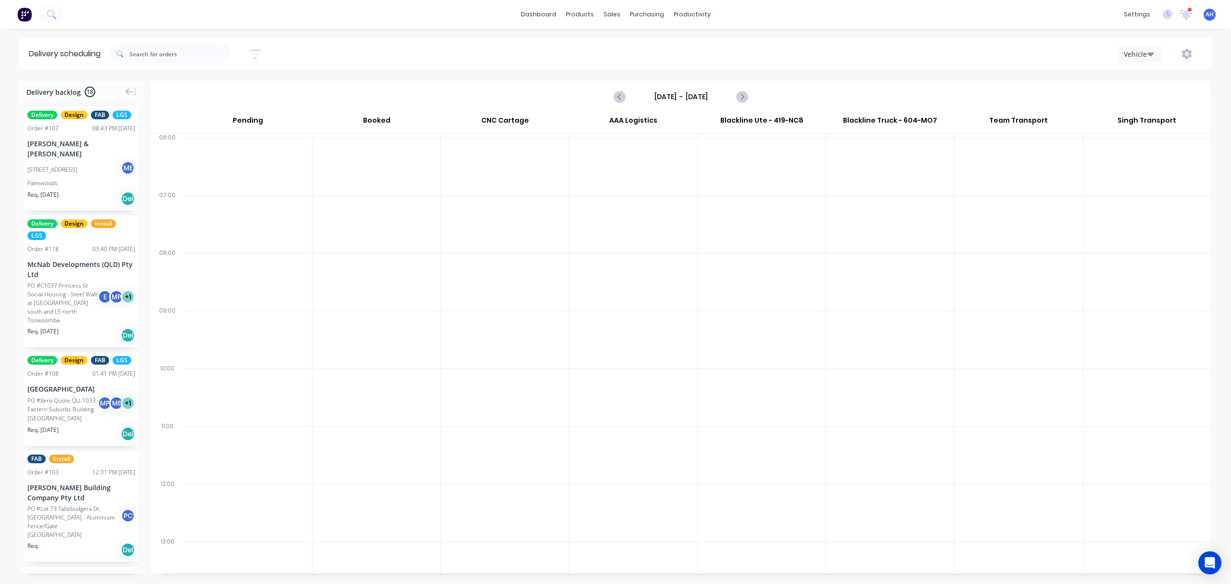
click at [93, 93] on span "18" at bounding box center [90, 92] width 11 height 11
click at [72, 88] on span "Delivery backlog" at bounding box center [53, 92] width 54 height 10
click at [88, 89] on span "18" at bounding box center [90, 92] width 11 height 11
click at [80, 54] on div "Delivery scheduling" at bounding box center [64, 53] width 91 height 31
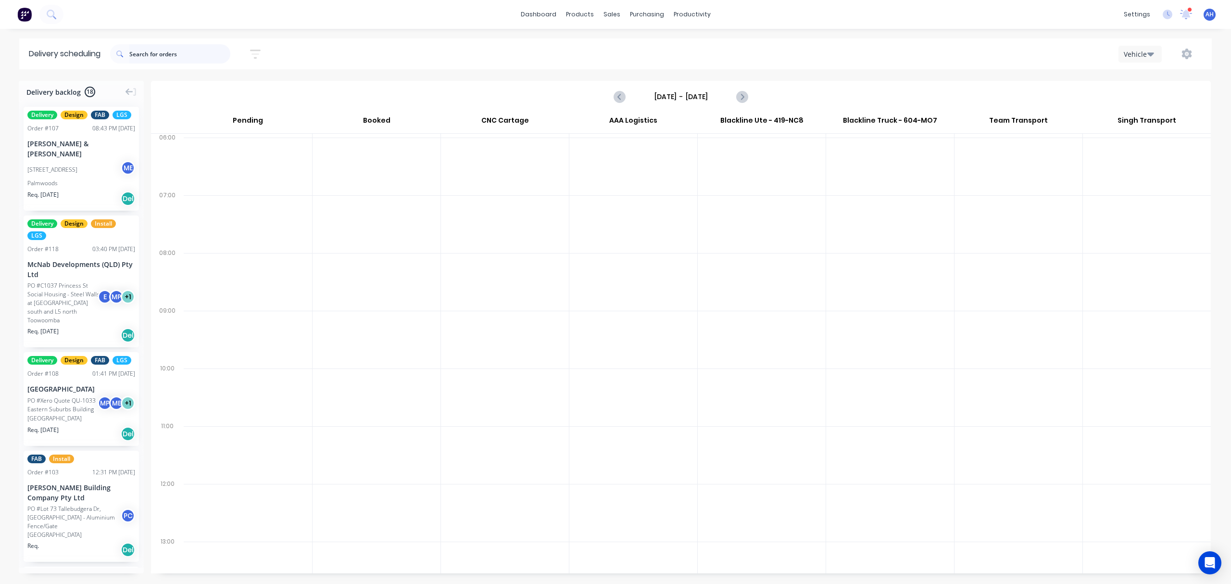
click at [183, 54] on input "text" at bounding box center [179, 53] width 101 height 19
click at [260, 51] on icon "button" at bounding box center [255, 54] width 11 height 12
click at [248, 118] on icon at bounding box center [247, 120] width 7 height 11
click at [219, 191] on div "Customer name" at bounding box center [211, 192] width 90 height 17
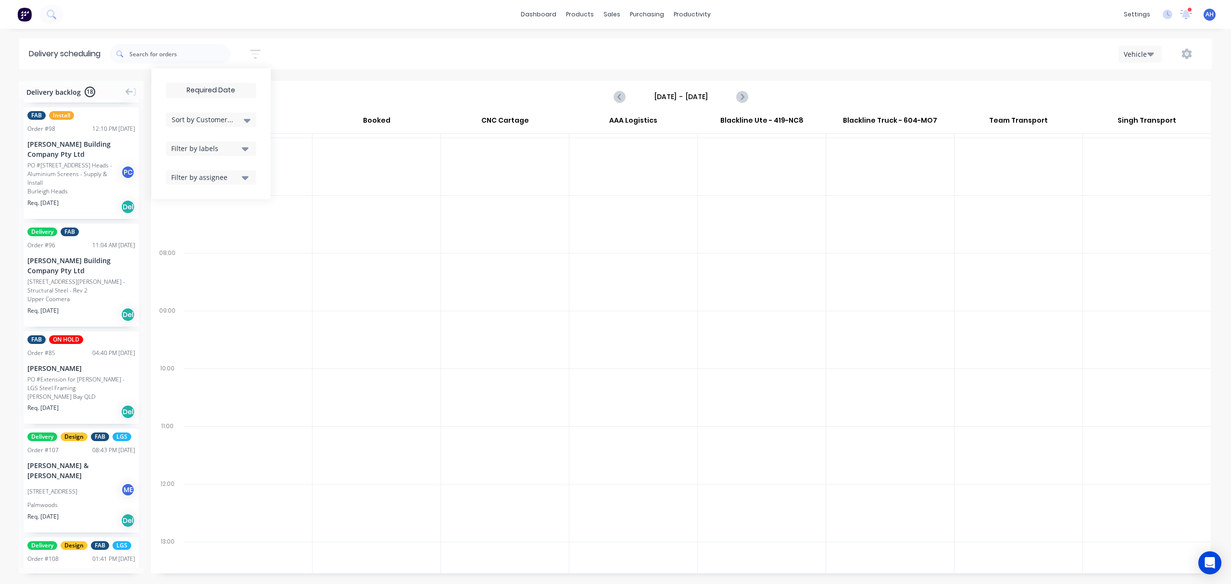
scroll to position [322, 0]
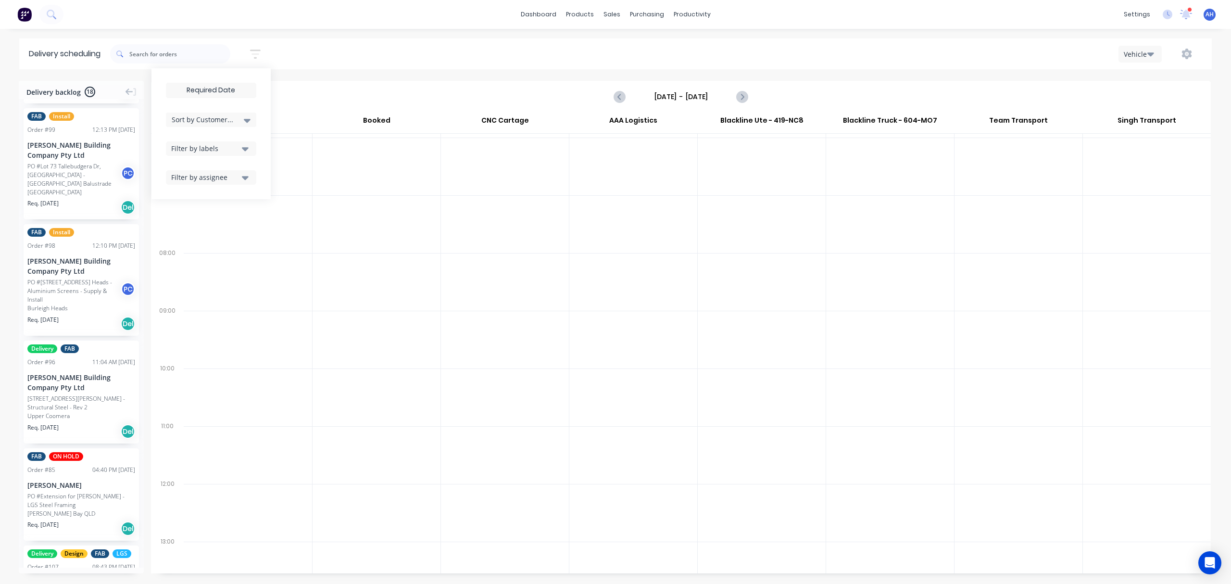
click at [243, 119] on div "Sort by Customer name" at bounding box center [211, 120] width 79 height 12
click at [247, 151] on icon "button" at bounding box center [245, 148] width 7 height 11
click at [262, 79] on div "Sort by Customer name Created date Required date Order number Customer name Mos…" at bounding box center [210, 133] width 119 height 131
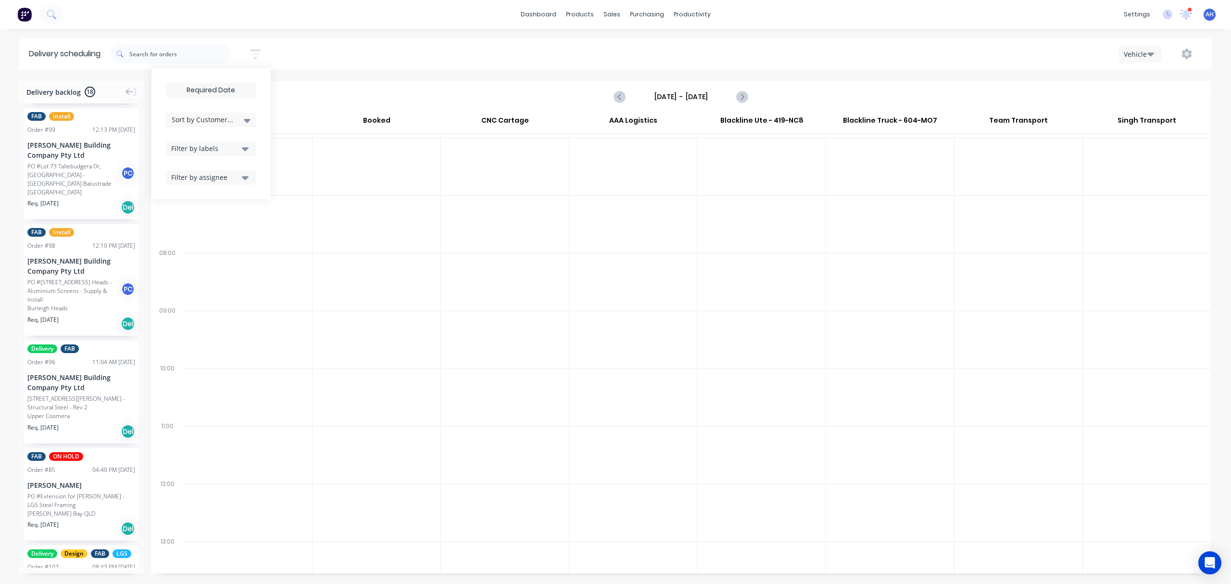
click at [254, 47] on button "button" at bounding box center [255, 54] width 31 height 19
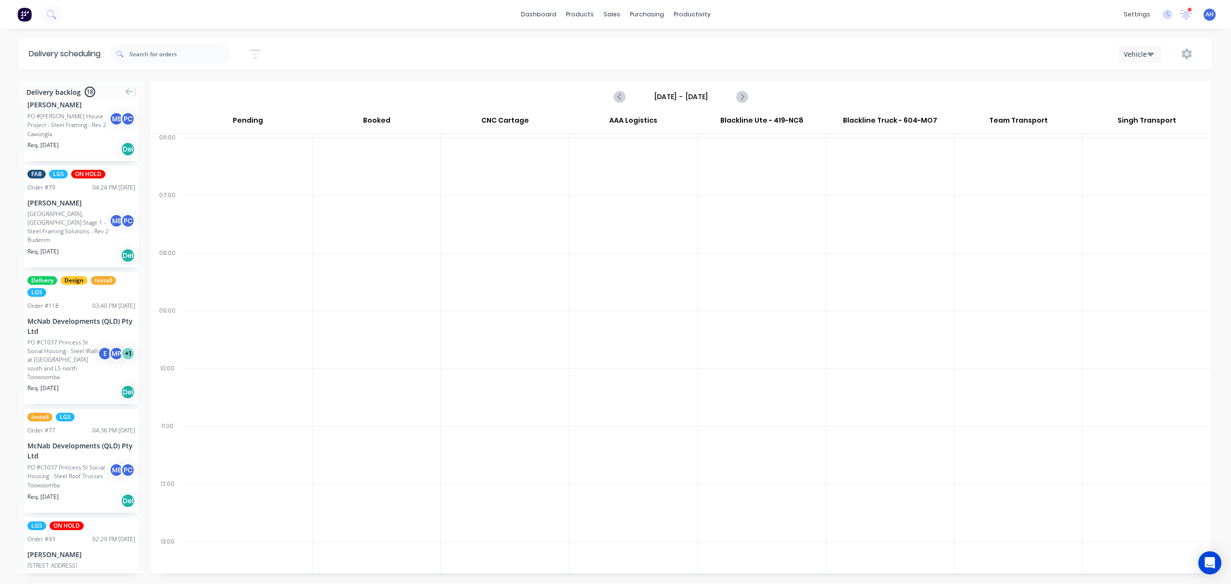
click at [1188, 8] on div at bounding box center [1189, 9] width 5 height 5
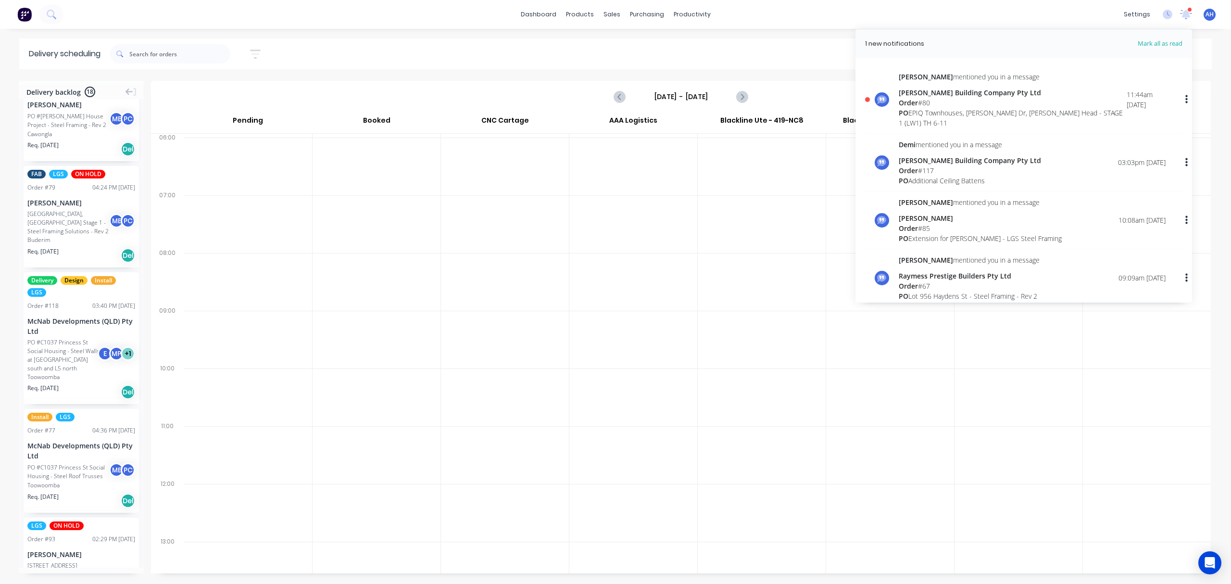
click at [979, 105] on div "Order # 80" at bounding box center [1013, 103] width 228 height 10
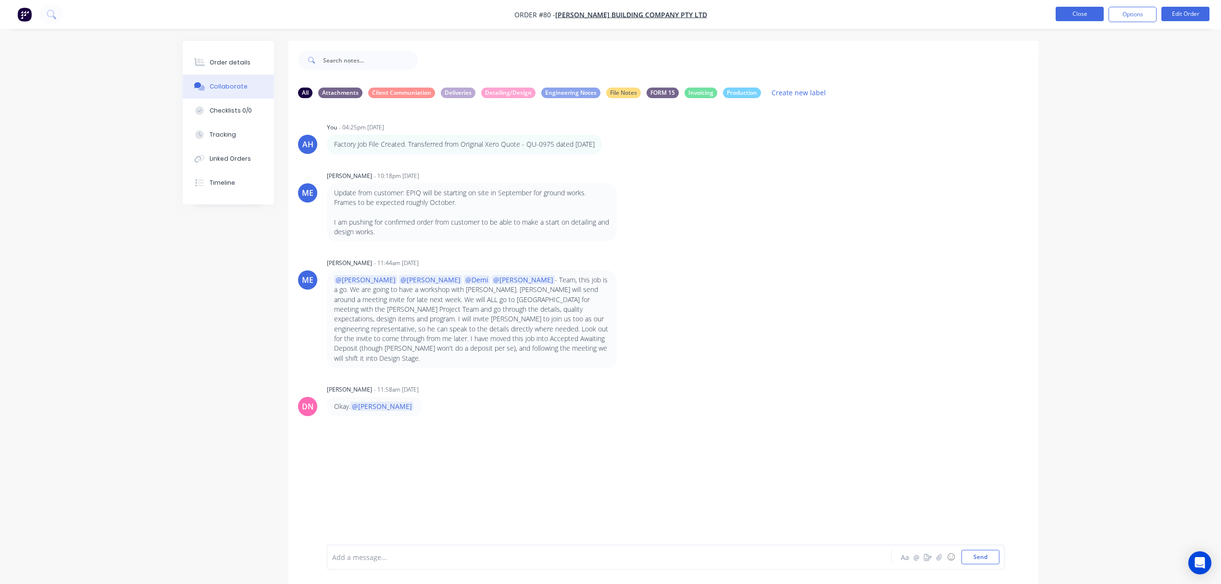
click at [1085, 16] on button "Close" at bounding box center [1080, 14] width 48 height 14
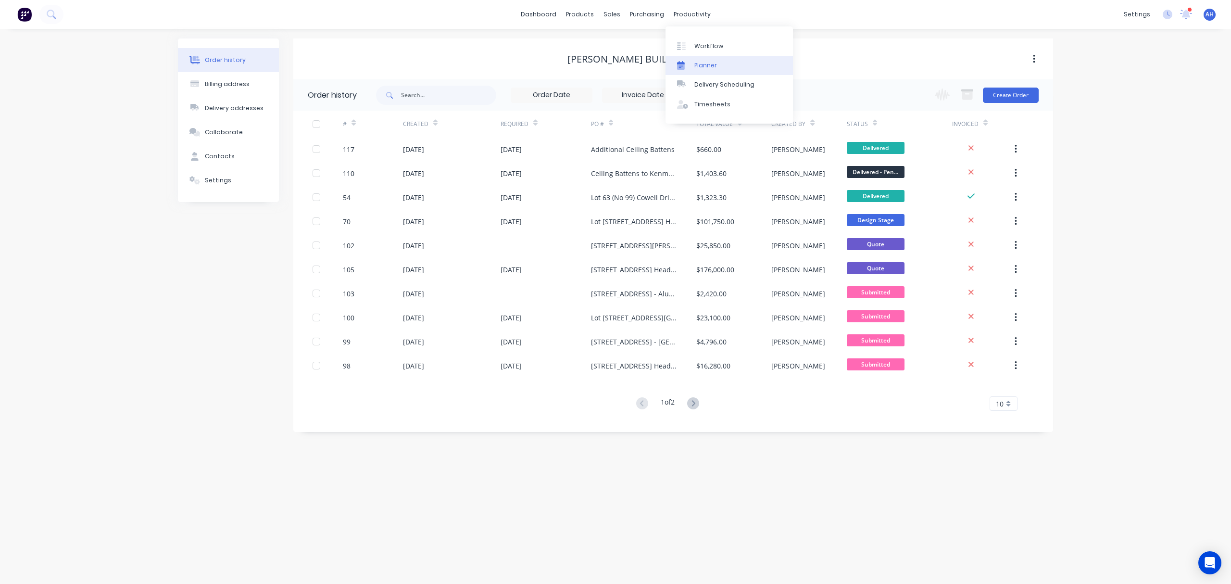
click at [722, 67] on link "Planner" at bounding box center [728, 65] width 127 height 19
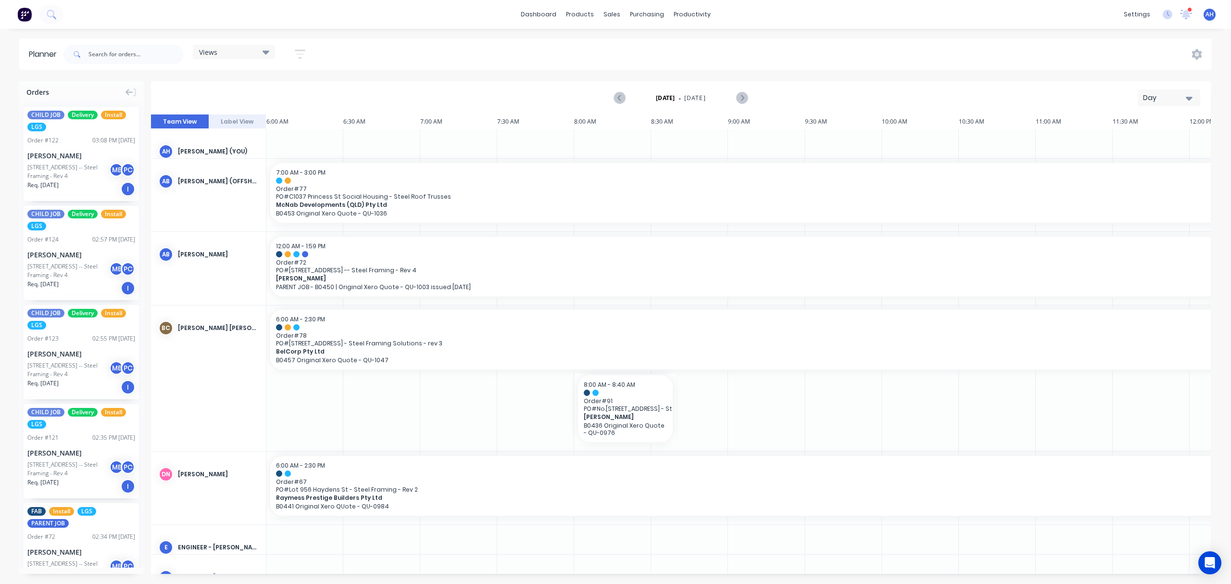
scroll to position [0, 367]
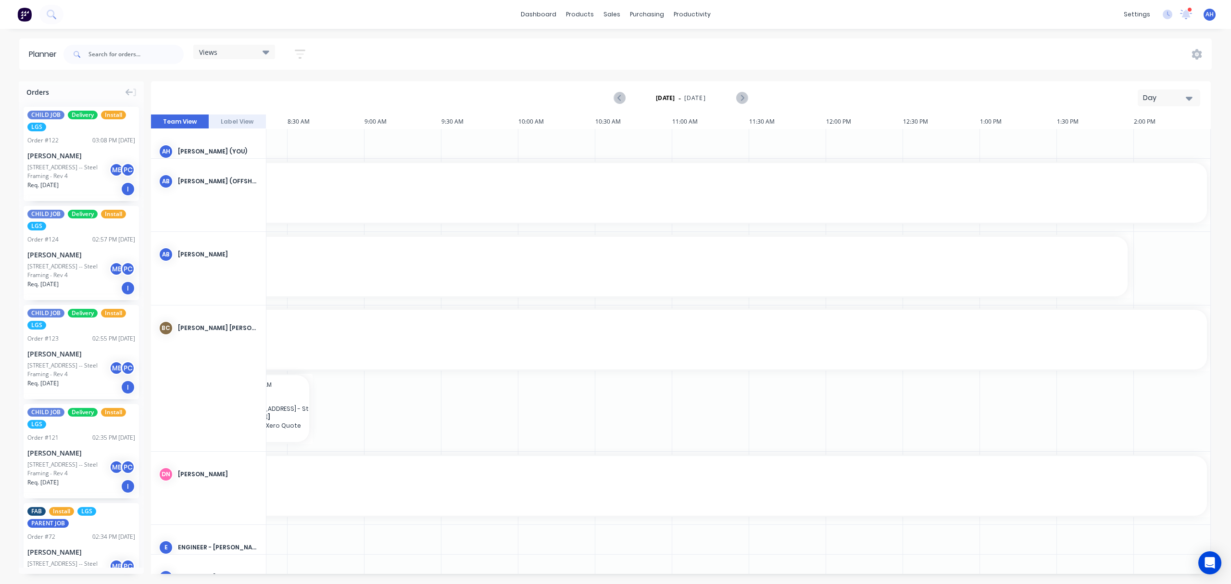
click at [242, 56] on div "Views" at bounding box center [234, 52] width 82 height 14
click at [259, 175] on button "FACTORY PRODUCTION" at bounding box center [251, 180] width 102 height 11
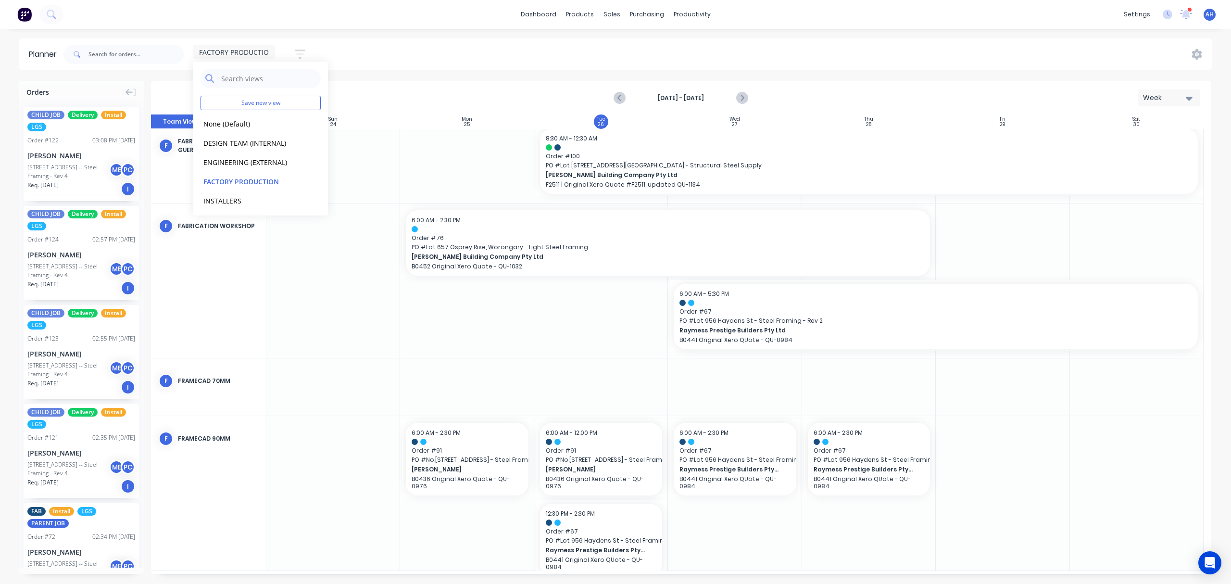
scroll to position [173, 0]
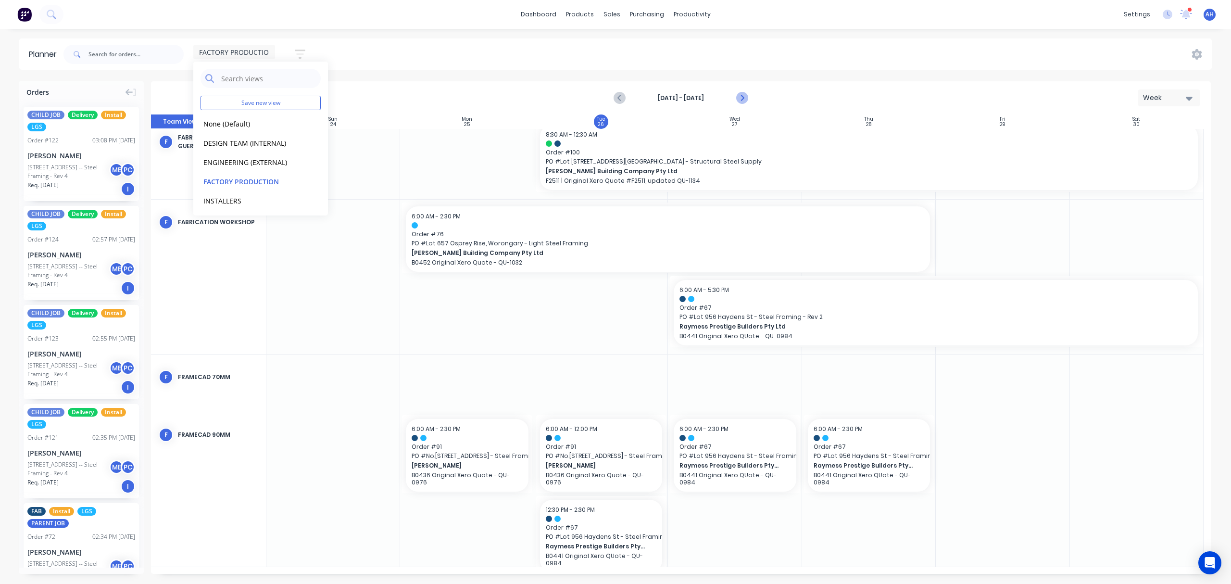
click at [743, 96] on icon "Next page" at bounding box center [742, 98] width 12 height 12
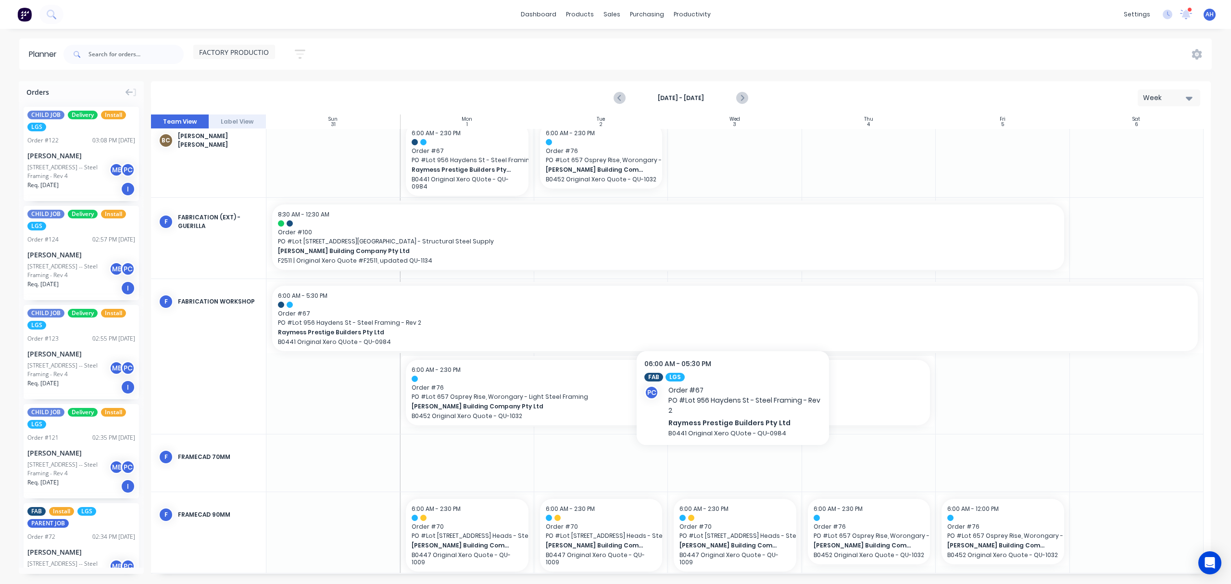
scroll to position [18, 0]
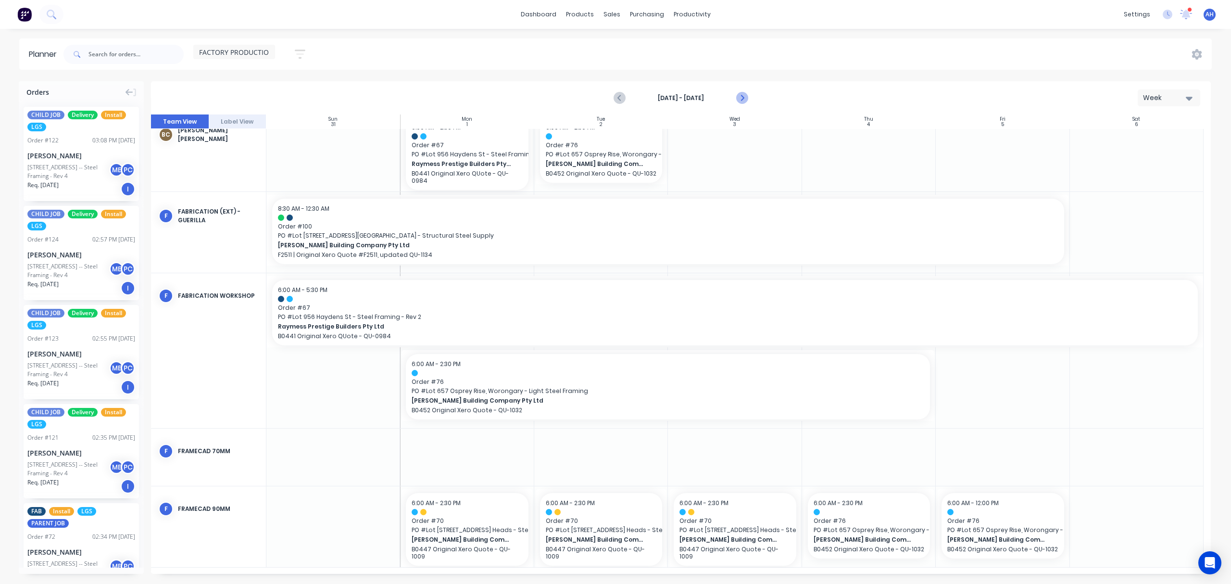
click at [742, 100] on icon "Next page" at bounding box center [742, 98] width 12 height 12
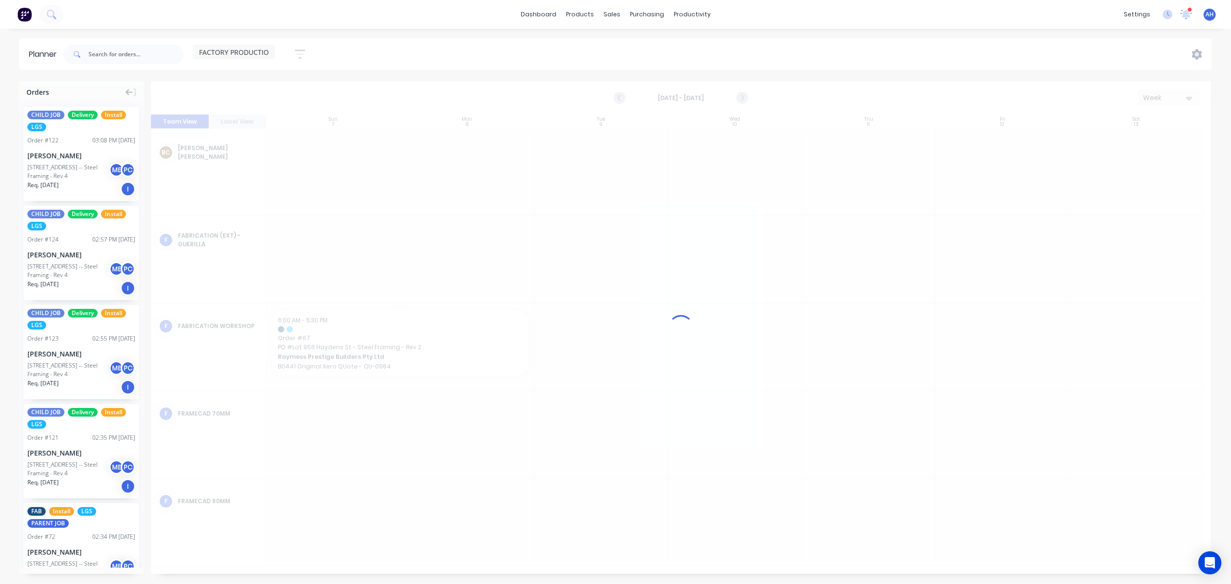
scroll to position [0, 0]
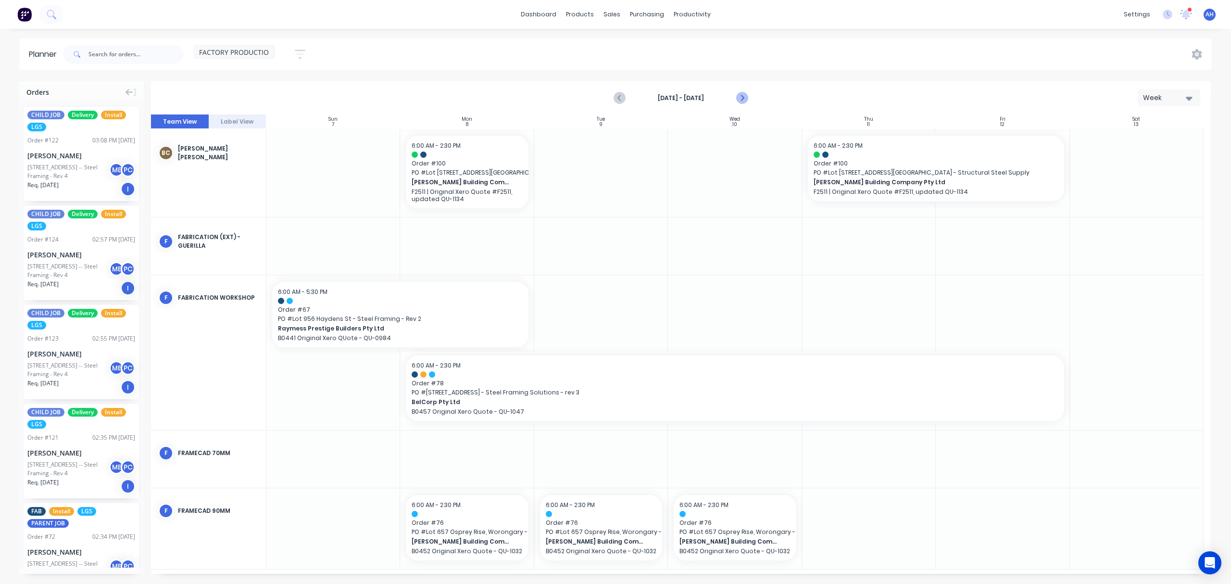
click at [747, 97] on icon "Next page" at bounding box center [742, 98] width 12 height 12
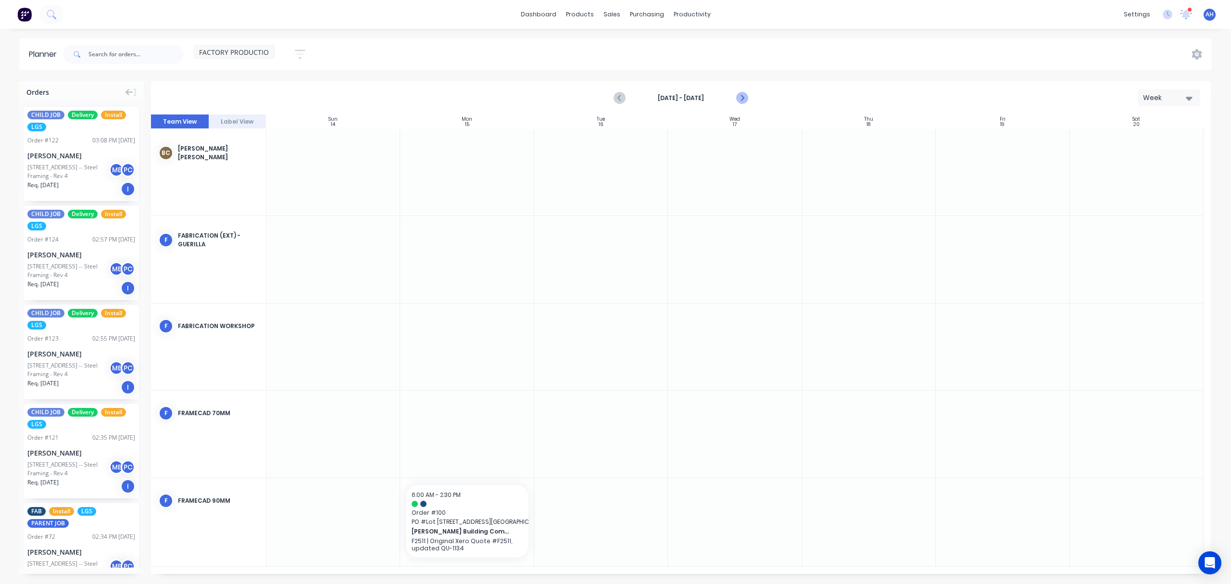
click at [741, 95] on icon "Next page" at bounding box center [742, 98] width 12 height 12
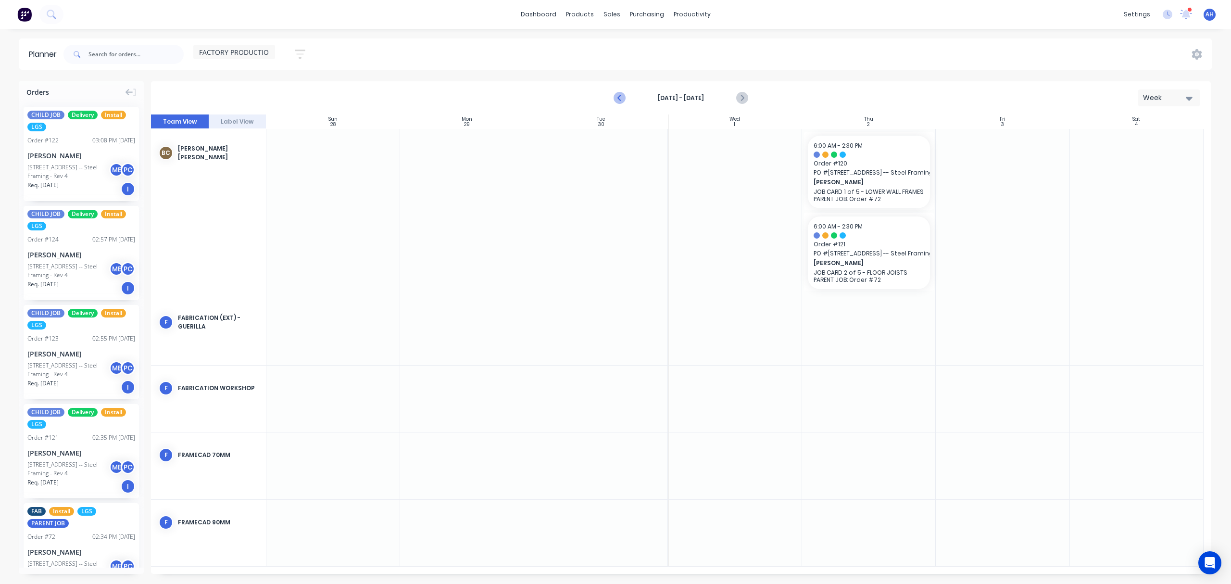
click at [617, 97] on icon "Previous page" at bounding box center [620, 98] width 12 height 12
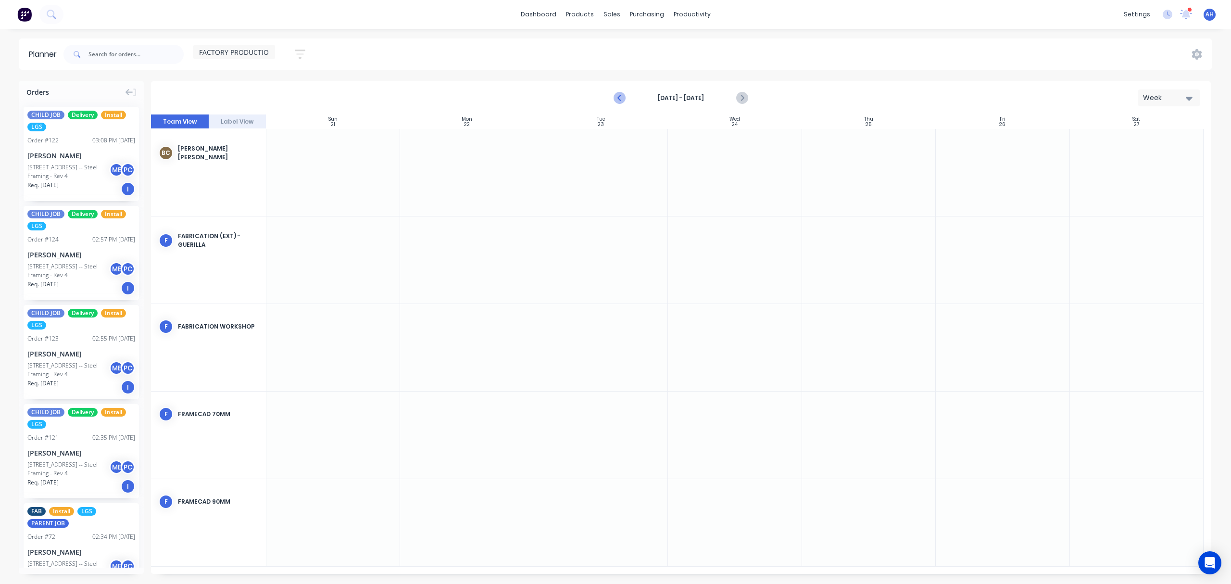
click at [617, 97] on icon "Previous page" at bounding box center [620, 98] width 12 height 12
click at [624, 96] on icon "Previous page" at bounding box center [620, 98] width 12 height 12
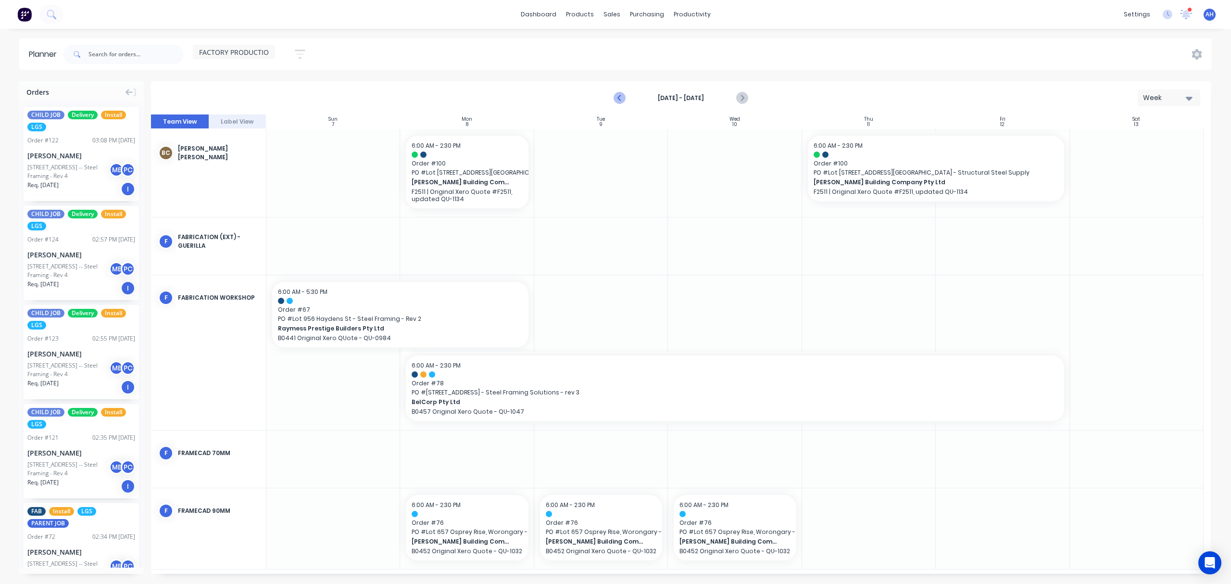
click at [624, 96] on icon "Previous page" at bounding box center [620, 98] width 12 height 12
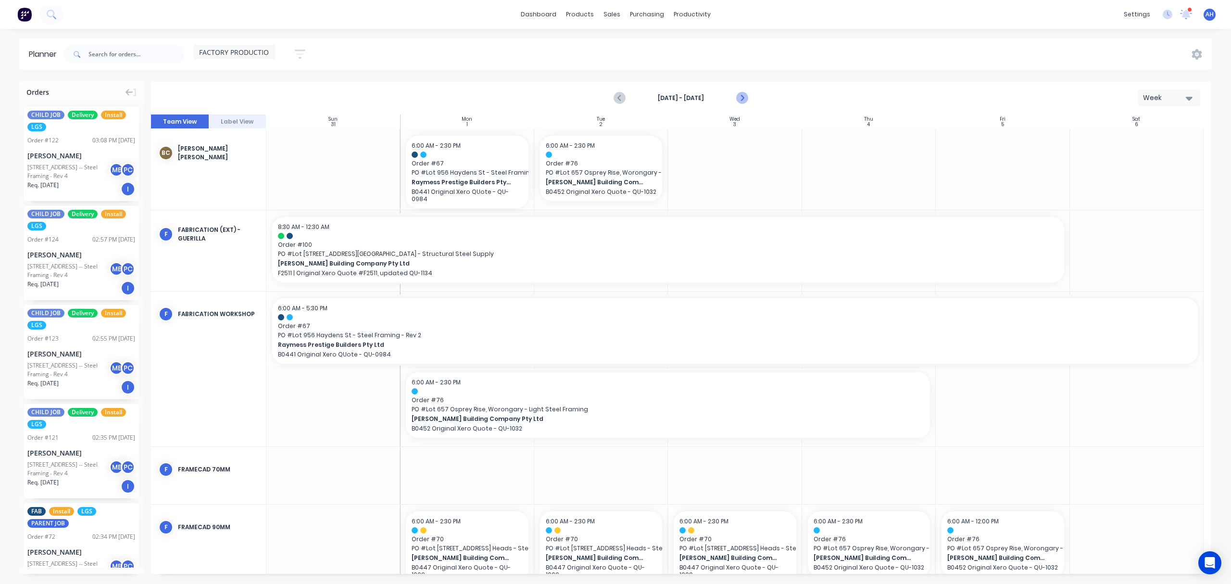
click at [743, 95] on icon "Next page" at bounding box center [742, 98] width 12 height 12
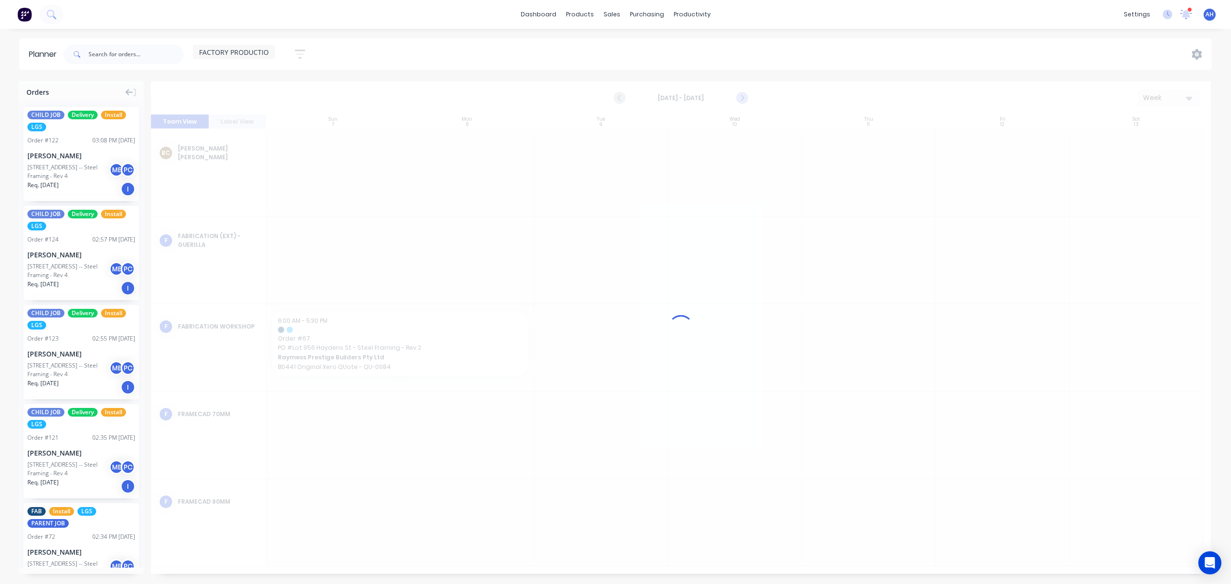
click at [743, 95] on icon "Next page" at bounding box center [742, 98] width 12 height 12
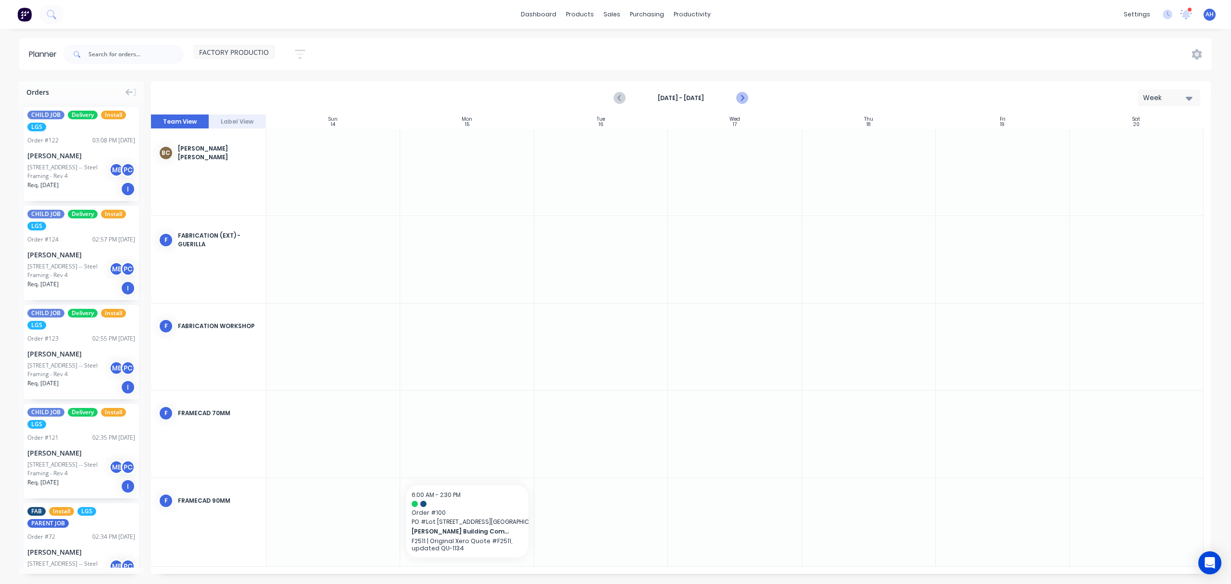
click at [743, 95] on icon "Next page" at bounding box center [742, 98] width 12 height 12
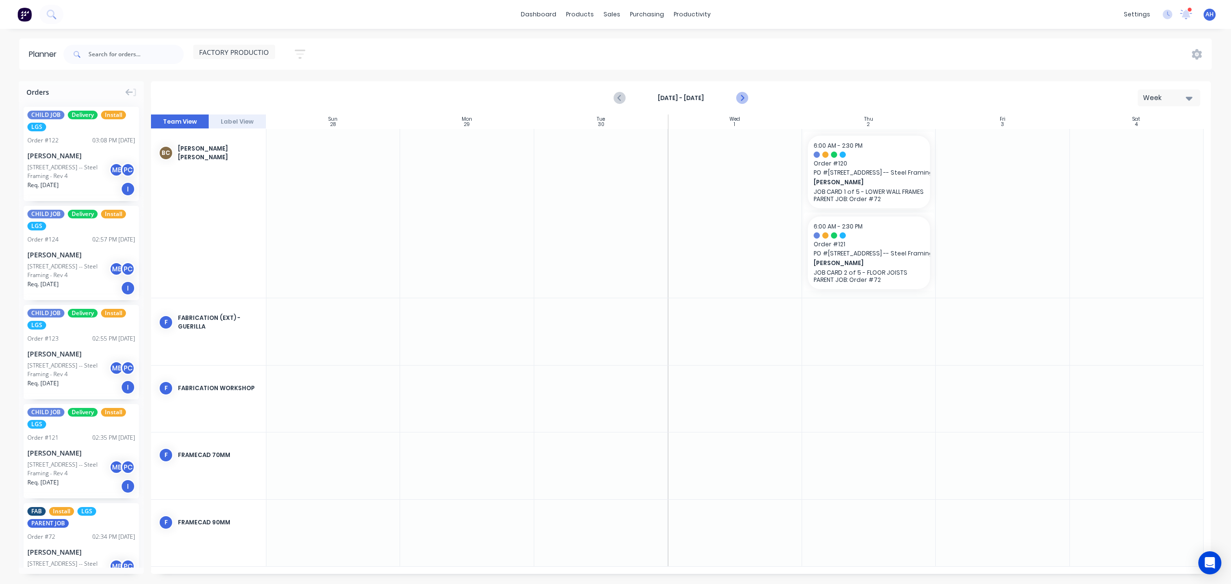
click at [743, 95] on icon "Next page" at bounding box center [742, 98] width 12 height 12
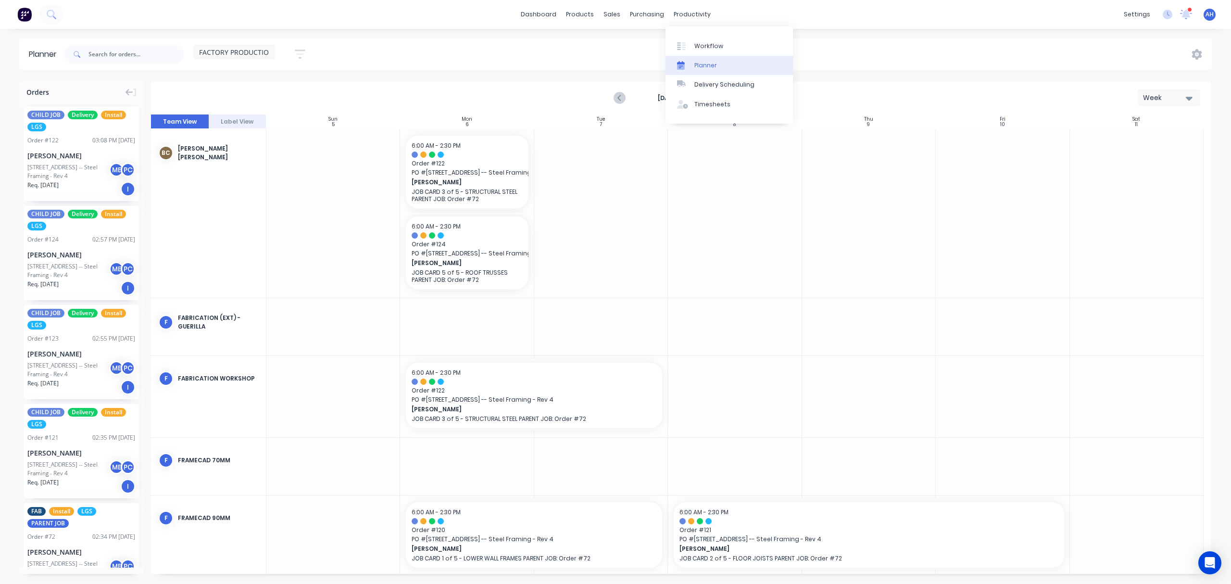
click at [703, 66] on div "Planner" at bounding box center [705, 65] width 23 height 9
click at [110, 53] on input "text" at bounding box center [135, 54] width 95 height 19
click at [246, 54] on span "FACTORY PRODUCTION" at bounding box center [236, 52] width 75 height 10
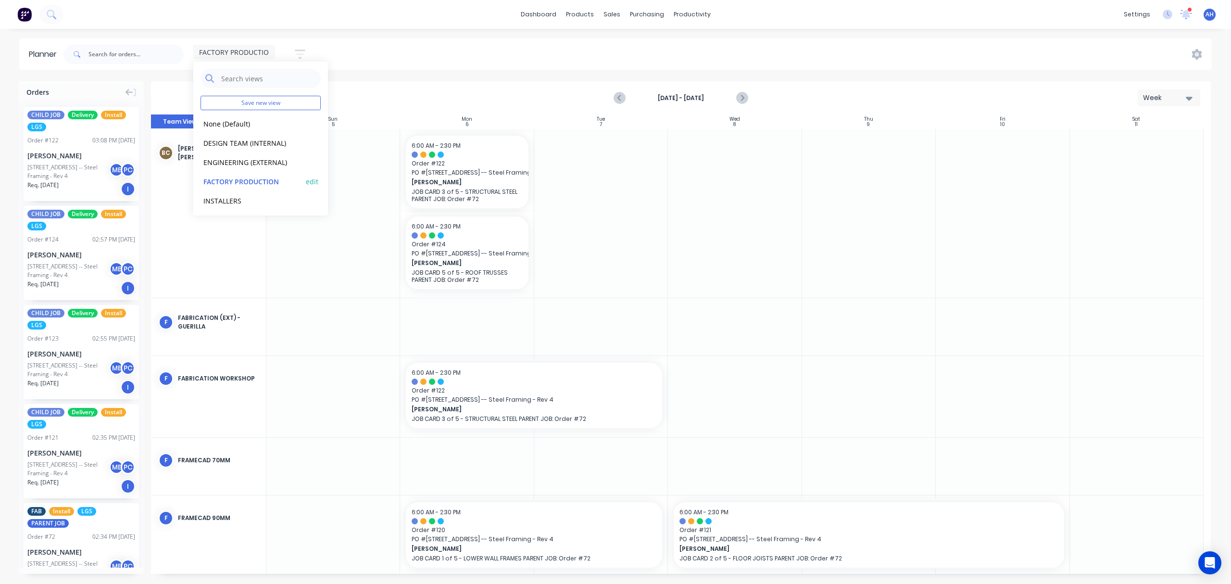
click at [236, 180] on button "FACTORY PRODUCTION" at bounding box center [251, 180] width 102 height 11
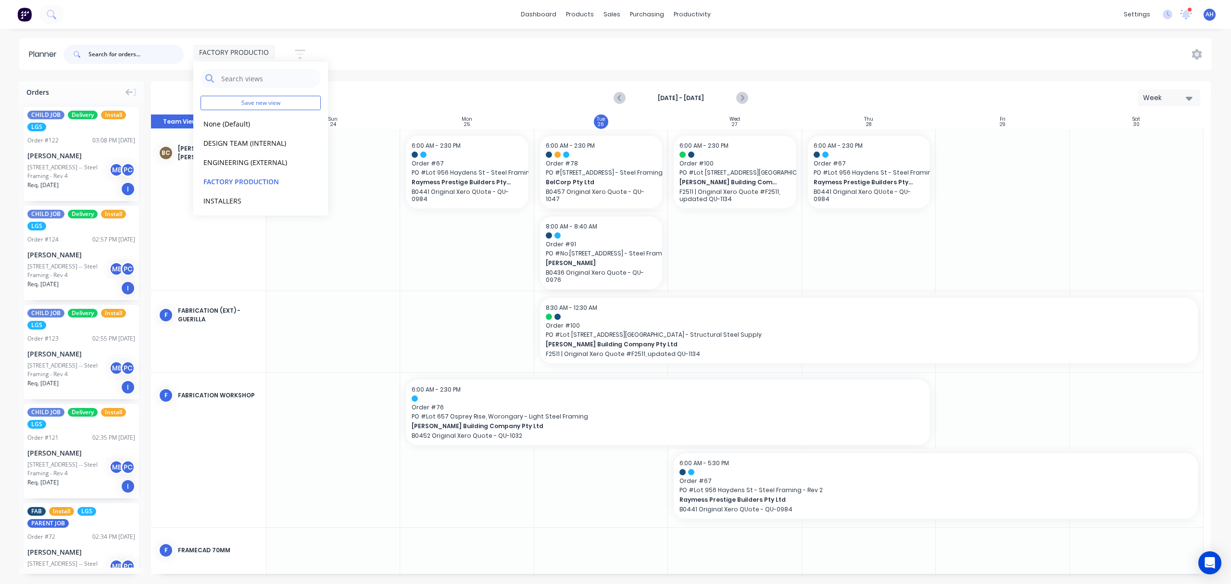
click at [113, 56] on input "text" at bounding box center [135, 54] width 95 height 19
click at [743, 98] on icon "Next page" at bounding box center [741, 98] width 4 height 8
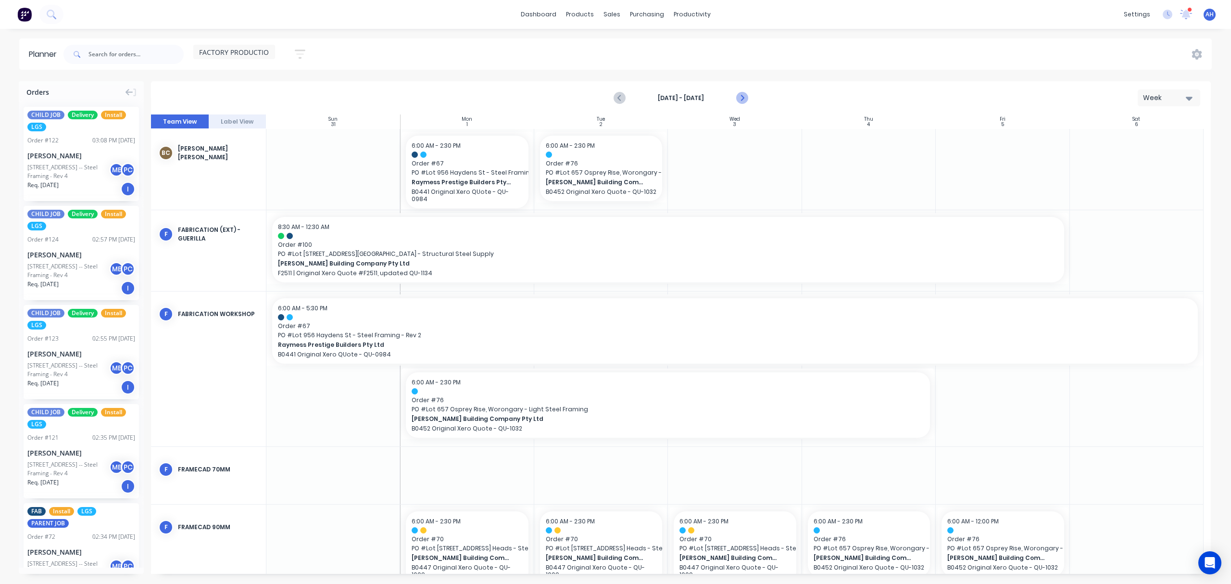
click at [743, 98] on icon "Next page" at bounding box center [741, 98] width 4 height 8
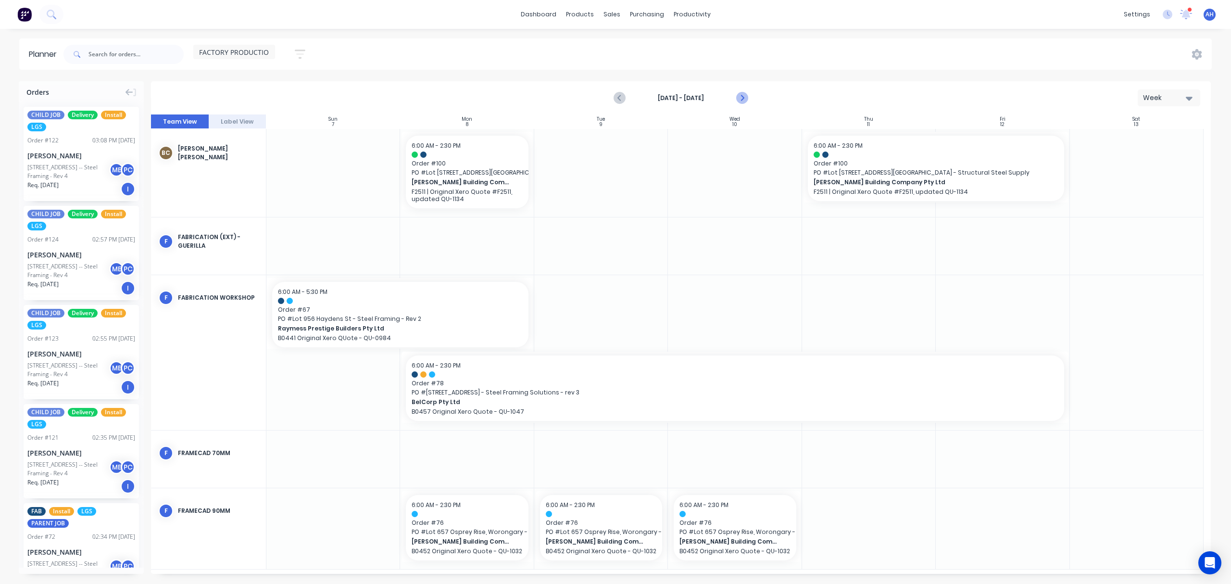
click at [743, 98] on icon "Next page" at bounding box center [741, 98] width 4 height 8
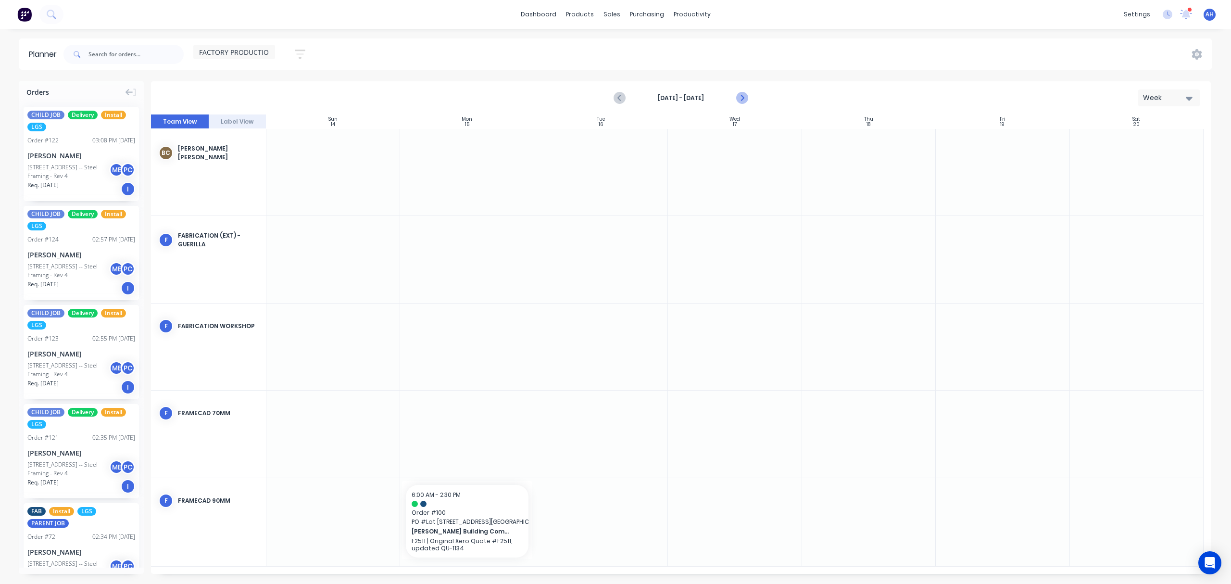
click at [743, 98] on icon "Next page" at bounding box center [741, 98] width 4 height 8
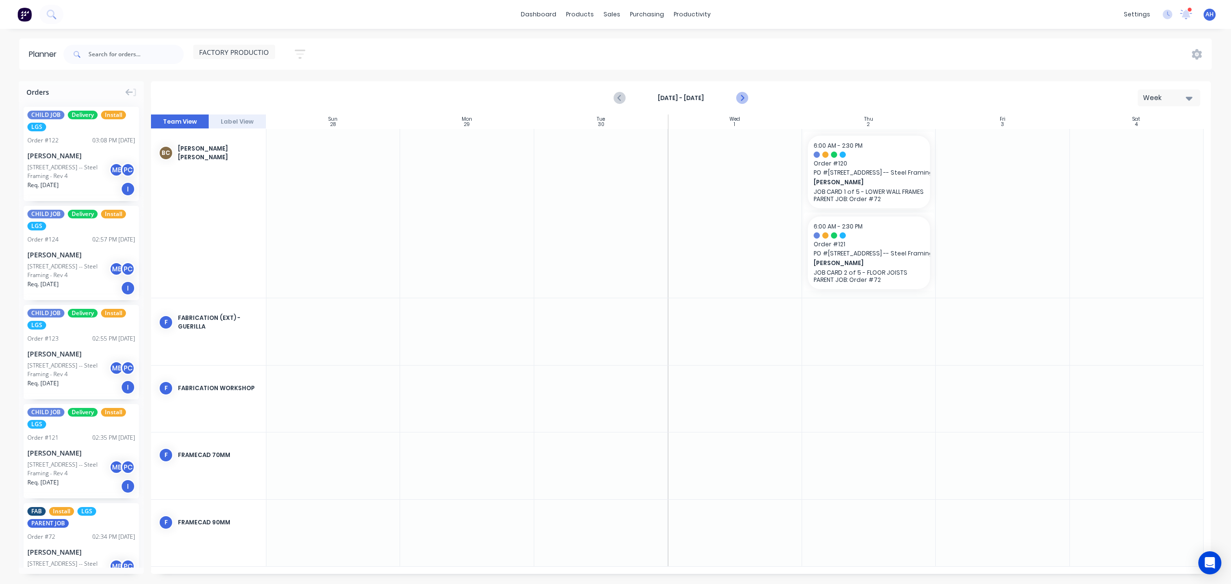
click at [740, 98] on icon "Next page" at bounding box center [742, 98] width 12 height 12
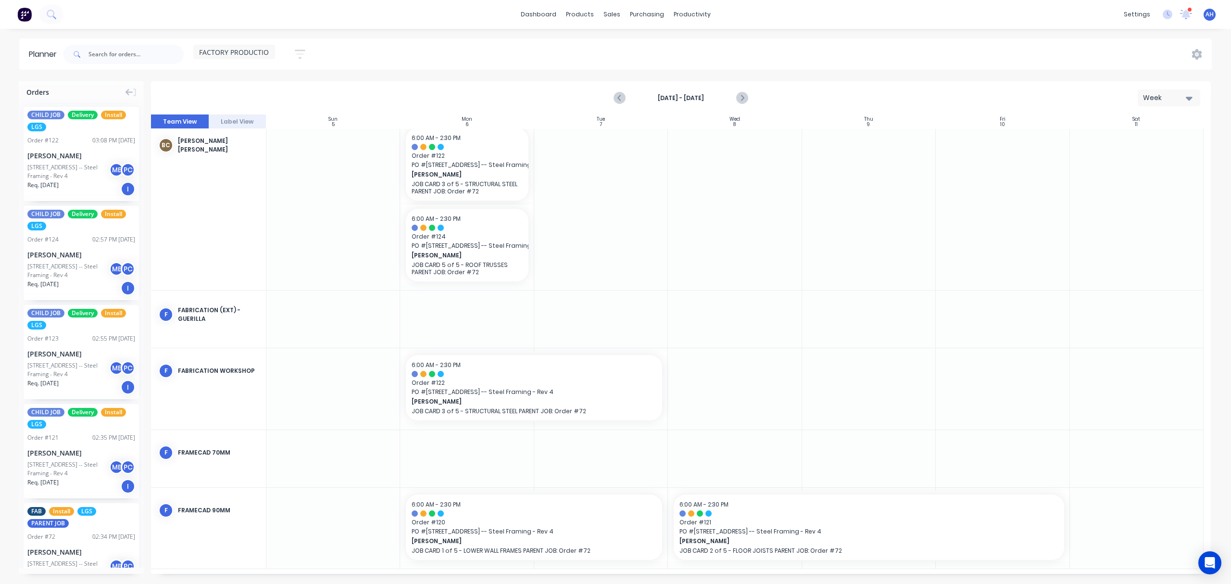
scroll to position [10, 0]
click at [740, 93] on icon "Next page" at bounding box center [742, 98] width 12 height 12
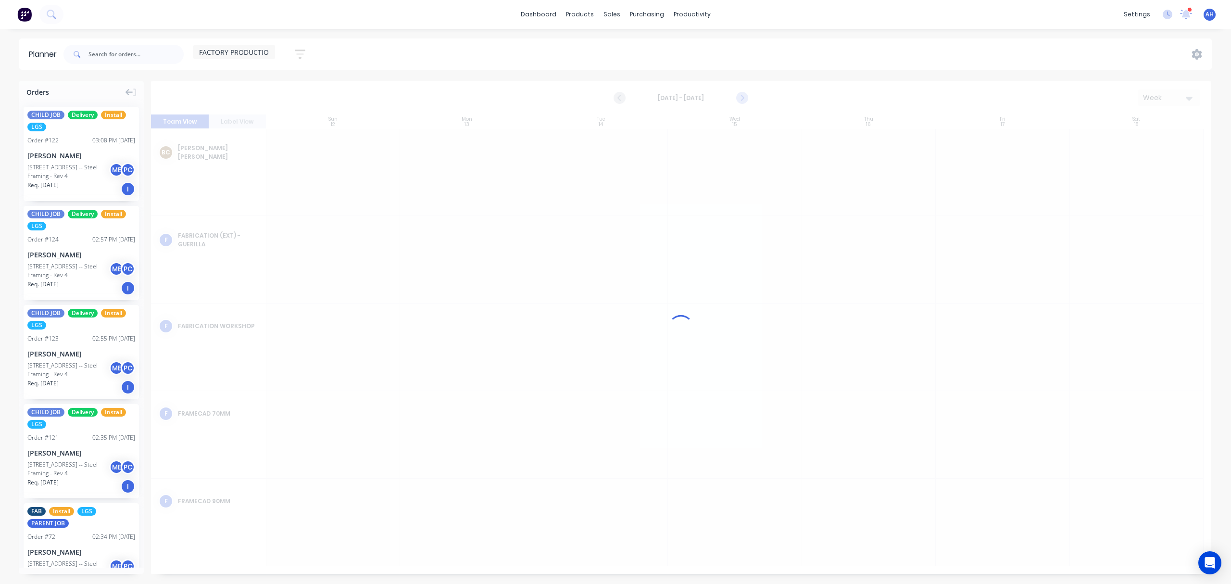
scroll to position [0, 0]
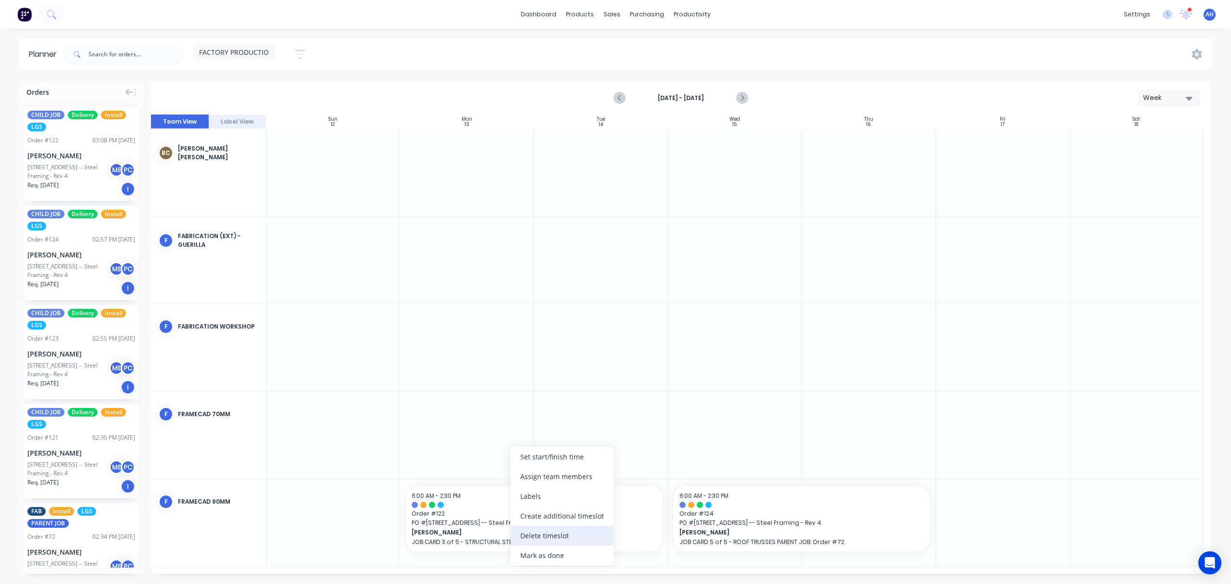
click at [545, 537] on div "Delete timeslot" at bounding box center [562, 535] width 103 height 20
drag, startPoint x: 64, startPoint y: 367, endPoint x: 481, endPoint y: 531, distance: 447.7
drag, startPoint x: 532, startPoint y: 519, endPoint x: 607, endPoint y: 519, distance: 75.0
click at [1143, 493] on div at bounding box center [1137, 522] width 134 height 87
click at [1139, 502] on div at bounding box center [1137, 522] width 134 height 87
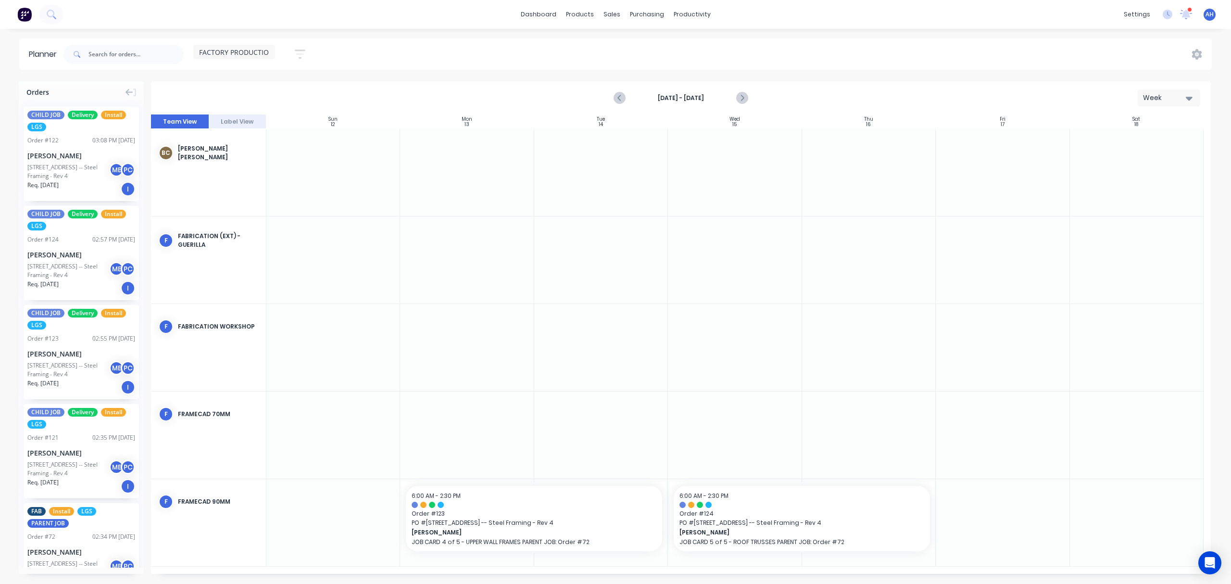
click at [979, 504] on div at bounding box center [1003, 522] width 134 height 87
click at [713, 85] on div "Delivery Scheduling" at bounding box center [724, 84] width 60 height 9
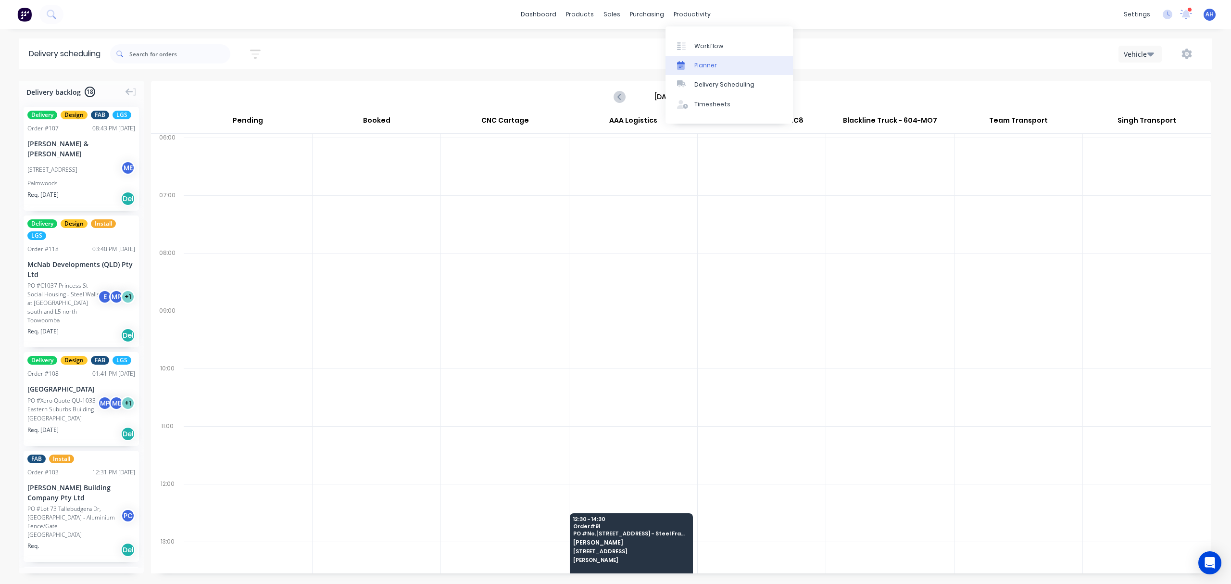
click at [716, 64] on link "Planner" at bounding box center [728, 65] width 127 height 19
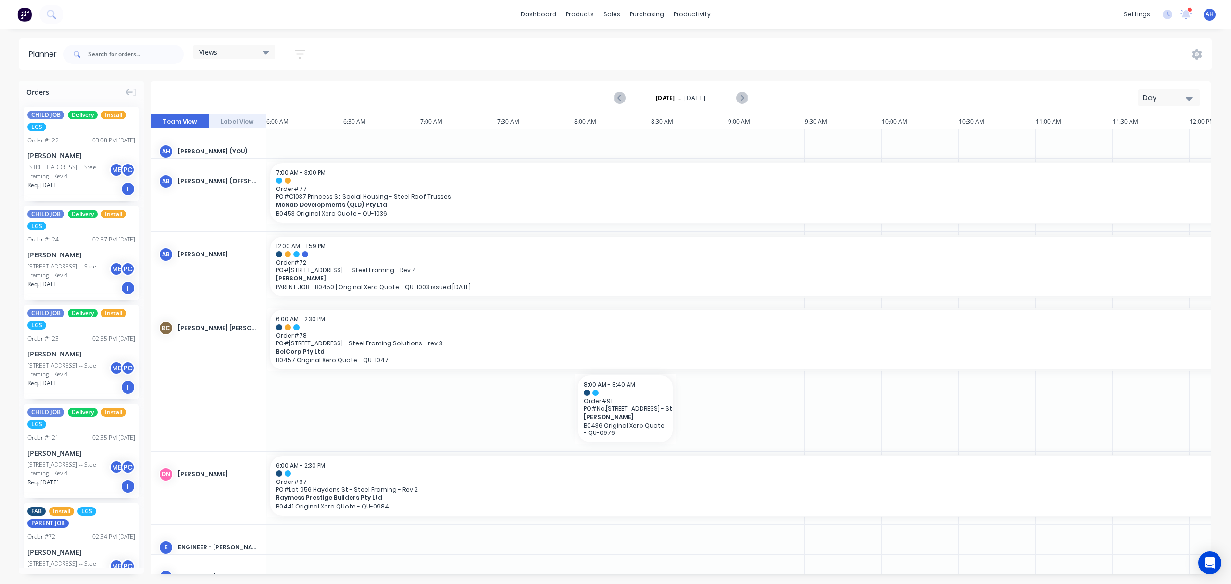
scroll to position [0, 367]
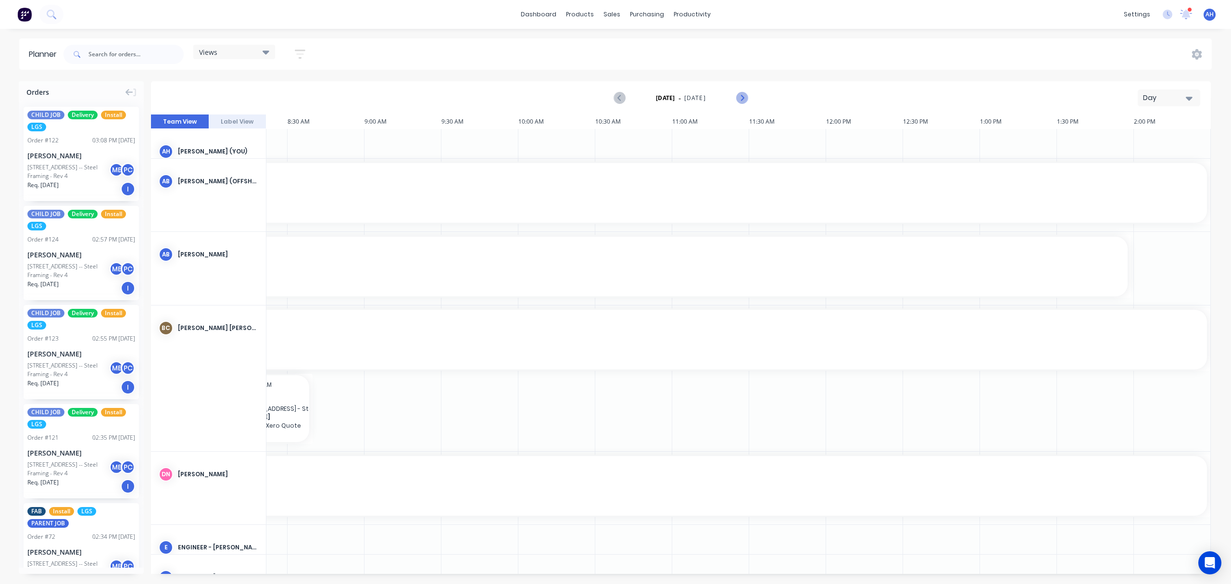
click at [739, 97] on icon "Next page" at bounding box center [742, 98] width 12 height 12
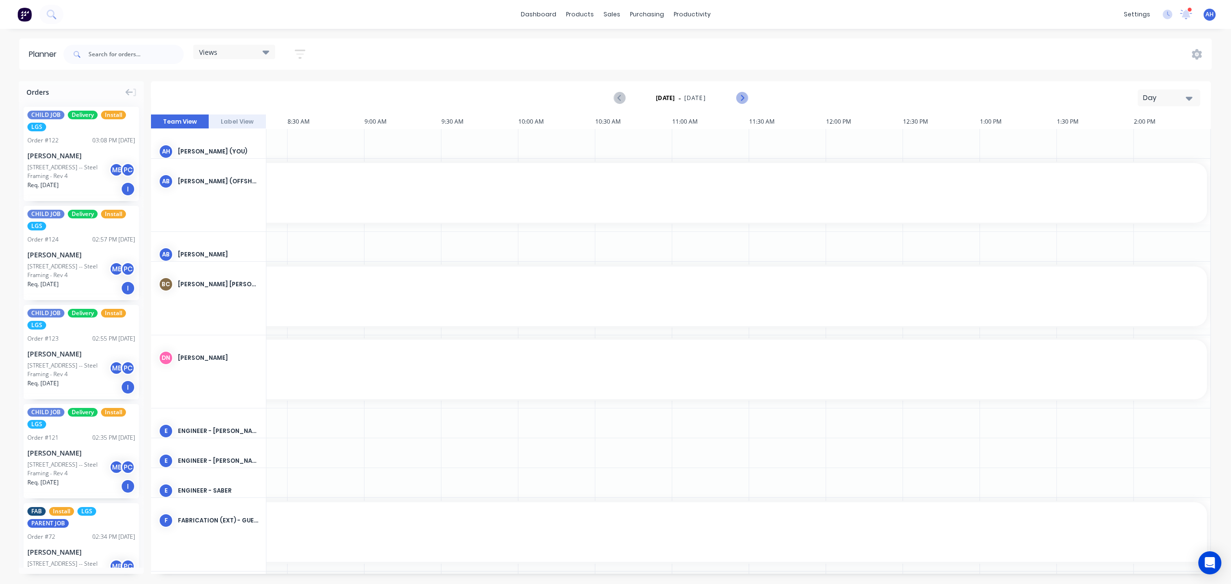
click at [739, 97] on icon "Next page" at bounding box center [742, 98] width 12 height 12
click at [740, 97] on icon "Next page" at bounding box center [742, 98] width 12 height 12
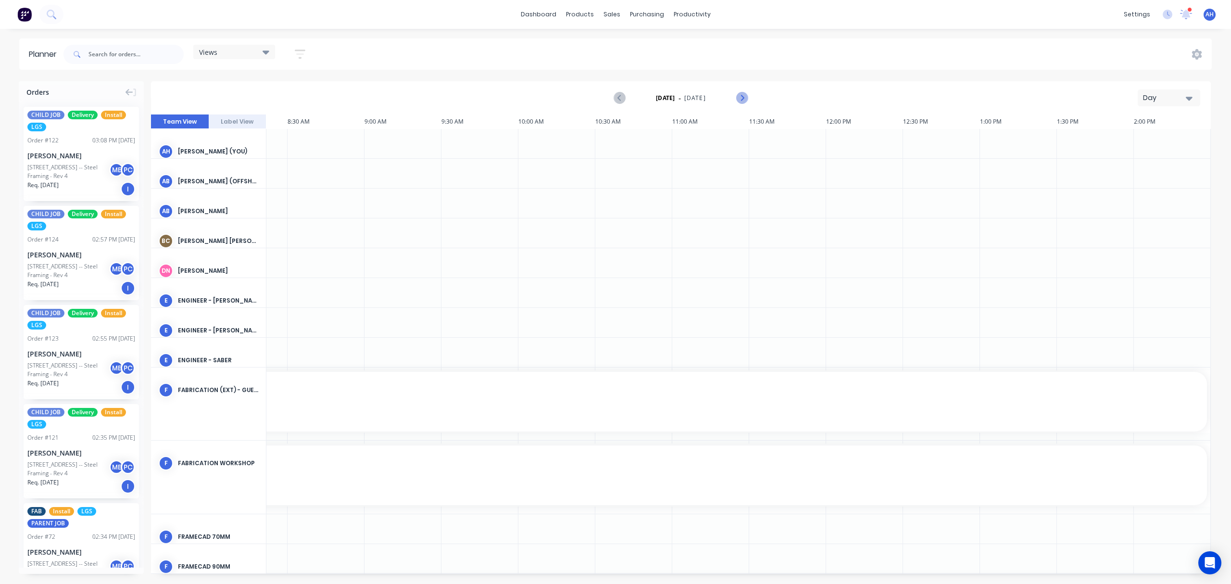
click at [740, 97] on icon "Next page" at bounding box center [742, 98] width 12 height 12
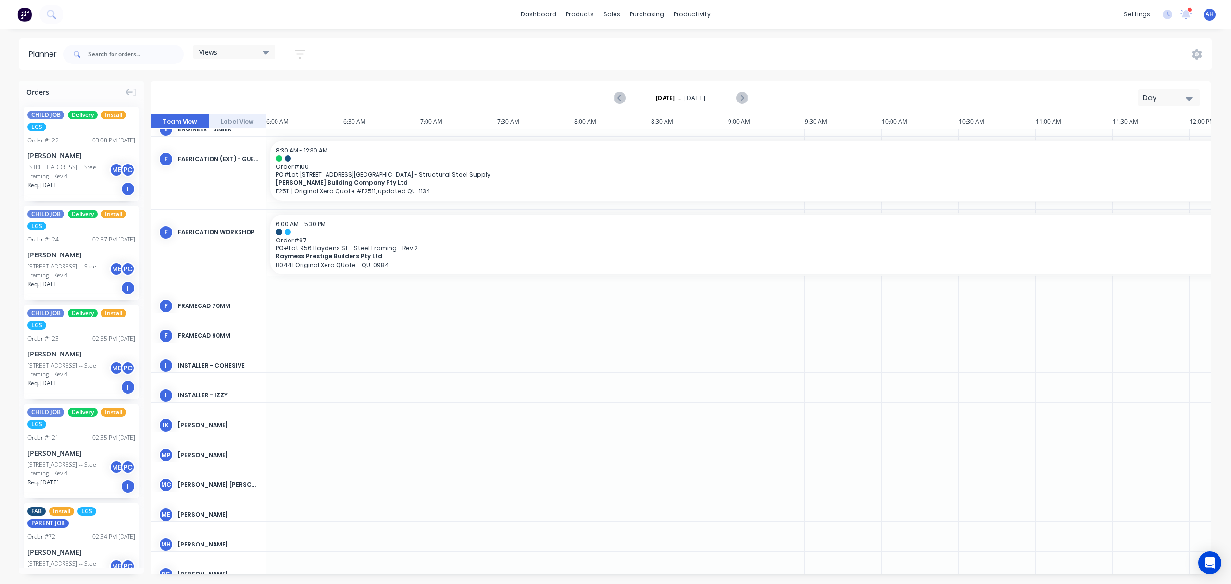
scroll to position [224, 0]
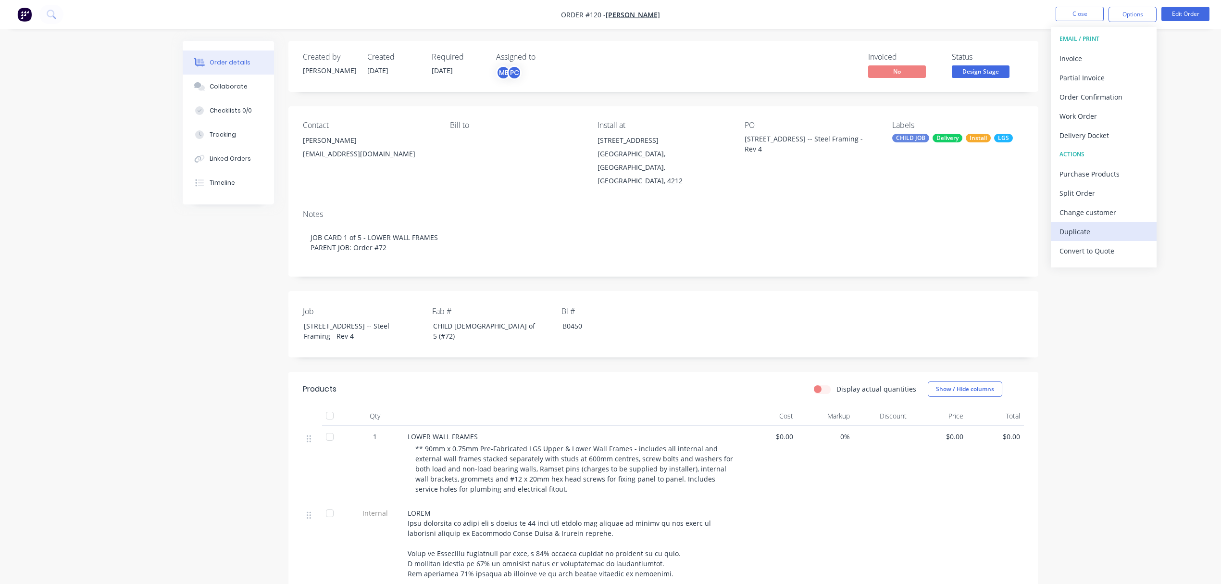
click at [1090, 229] on div "Duplicate" at bounding box center [1104, 232] width 88 height 14
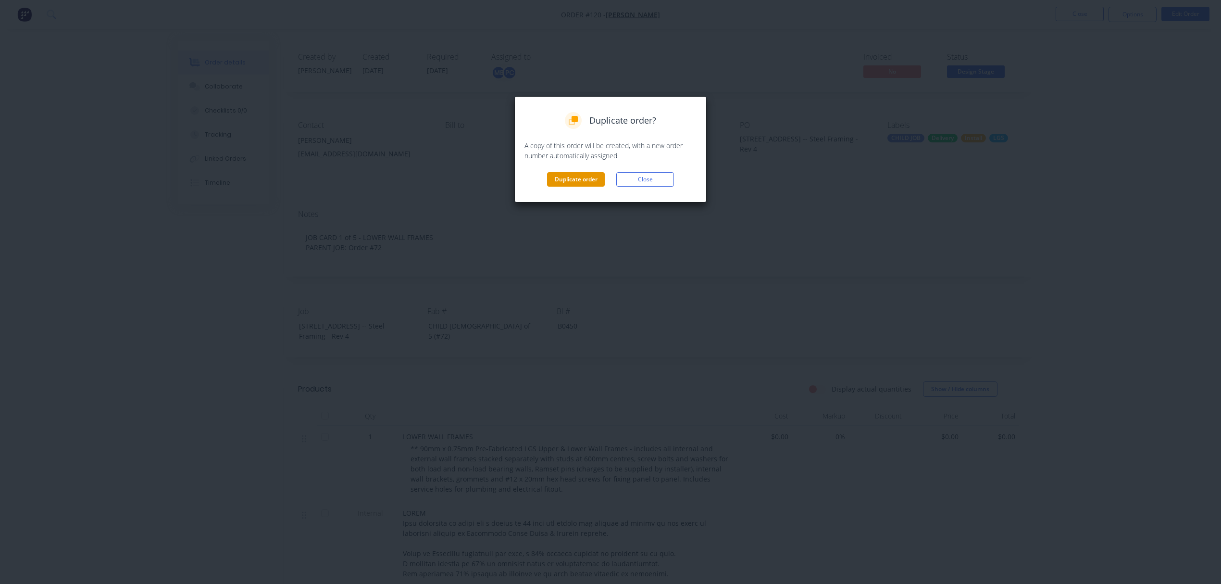
click at [595, 178] on button "Duplicate order" at bounding box center [576, 179] width 58 height 14
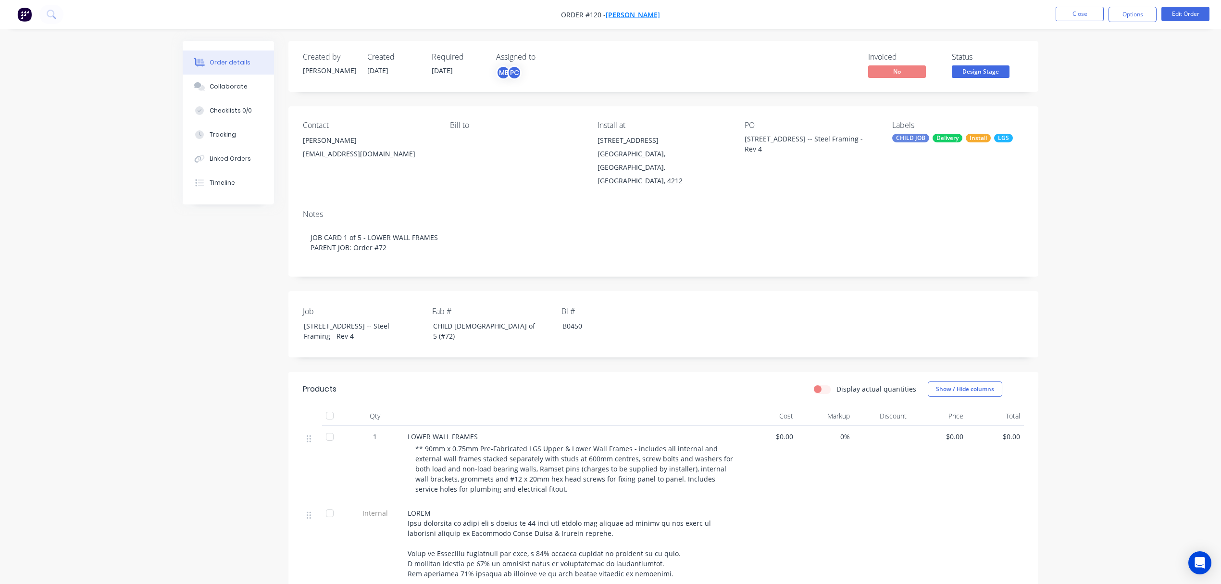
click at [635, 14] on span "[PERSON_NAME]" at bounding box center [633, 14] width 54 height 9
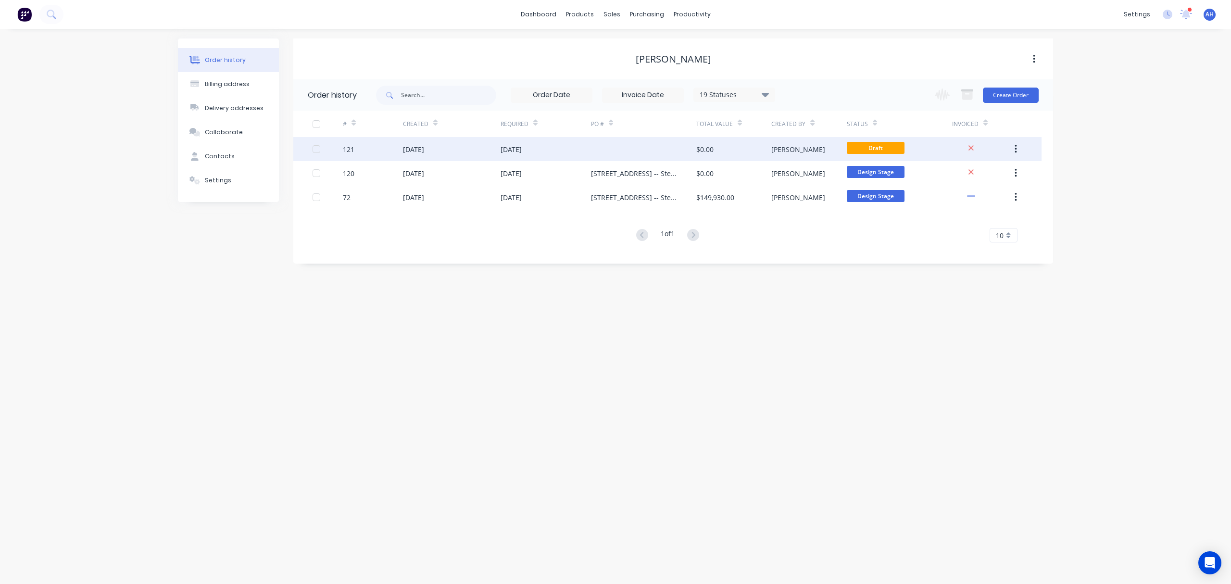
click at [521, 147] on div "[DATE]" at bounding box center [510, 149] width 21 height 10
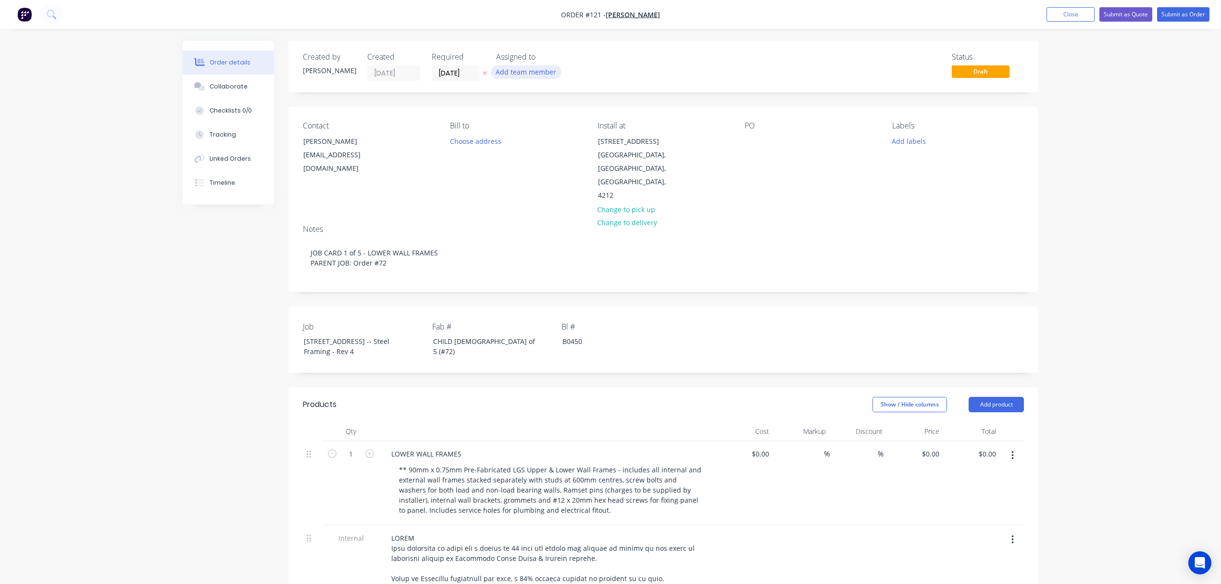
click at [527, 73] on button "Add team member" at bounding box center [526, 71] width 71 height 13
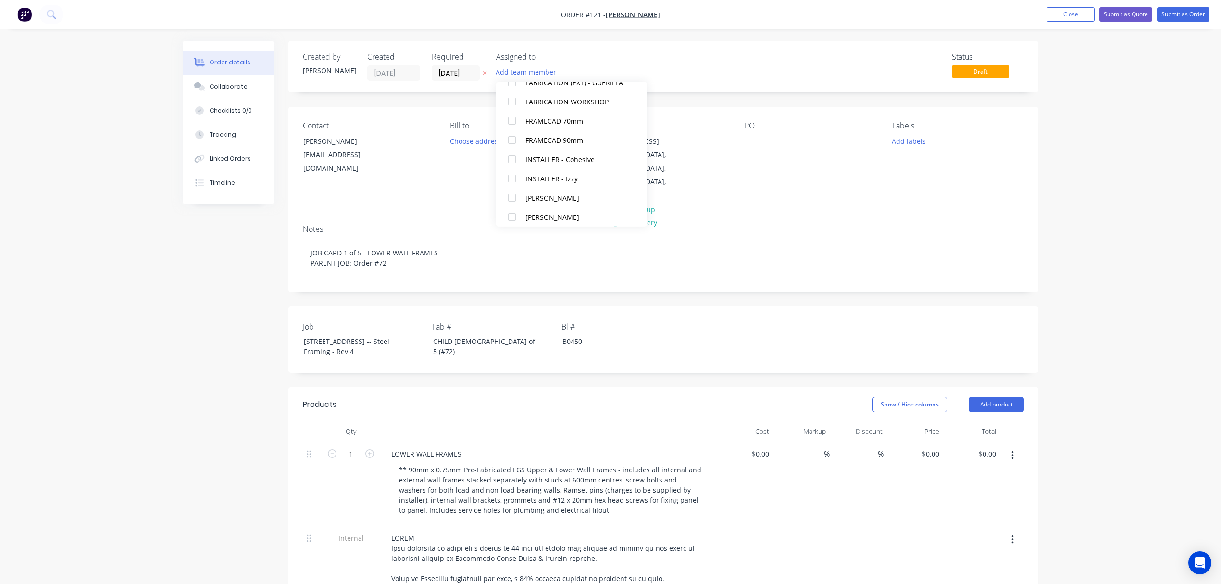
scroll to position [240, 0]
click at [513, 208] on div at bounding box center [511, 211] width 19 height 19
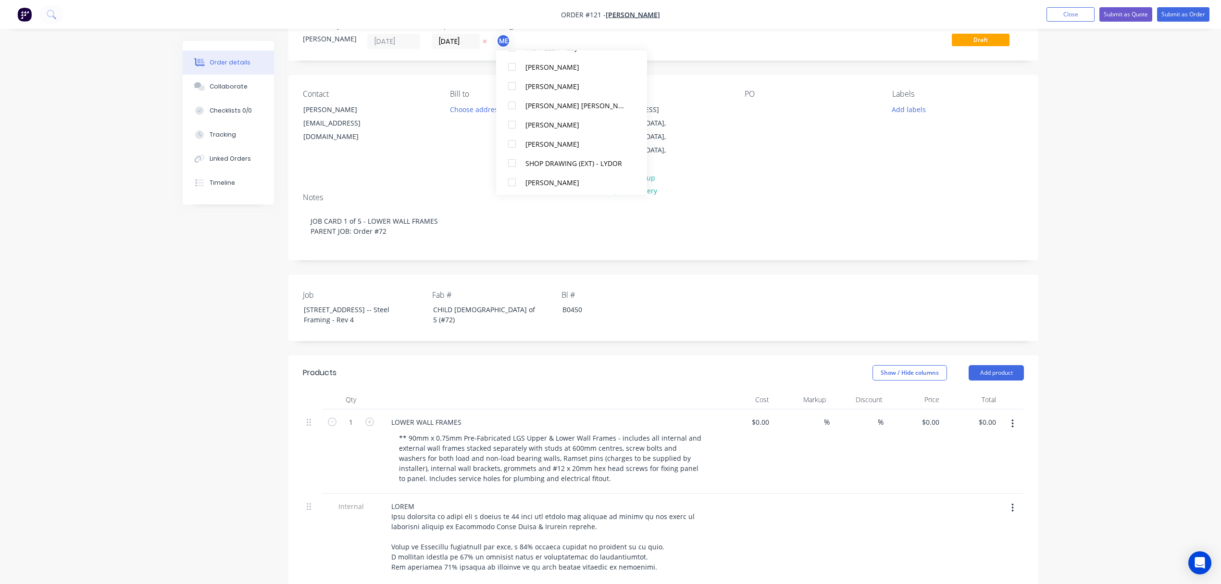
scroll to position [317, 0]
click at [514, 139] on div at bounding box center [511, 141] width 19 height 19
click at [845, 168] on div "PO" at bounding box center [811, 129] width 132 height 81
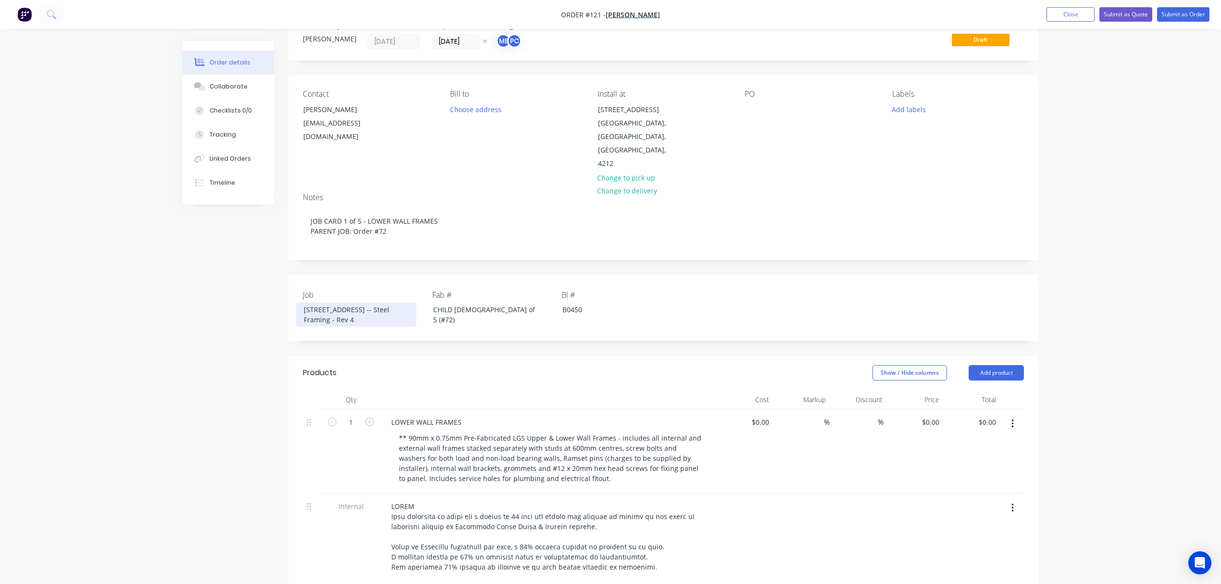
drag, startPoint x: 358, startPoint y: 330, endPoint x: 291, endPoint y: 308, distance: 70.8
click at [291, 308] on div "Job Lot 10, No 5010 Harbourview Drive, Hope Island -- Steel Framing - Rev 4 Fab…" at bounding box center [663, 308] width 750 height 66
copy div "[STREET_ADDRESS] -- Steel Framing - Rev 4"
click at [750, 108] on div at bounding box center [752, 109] width 15 height 14
paste div
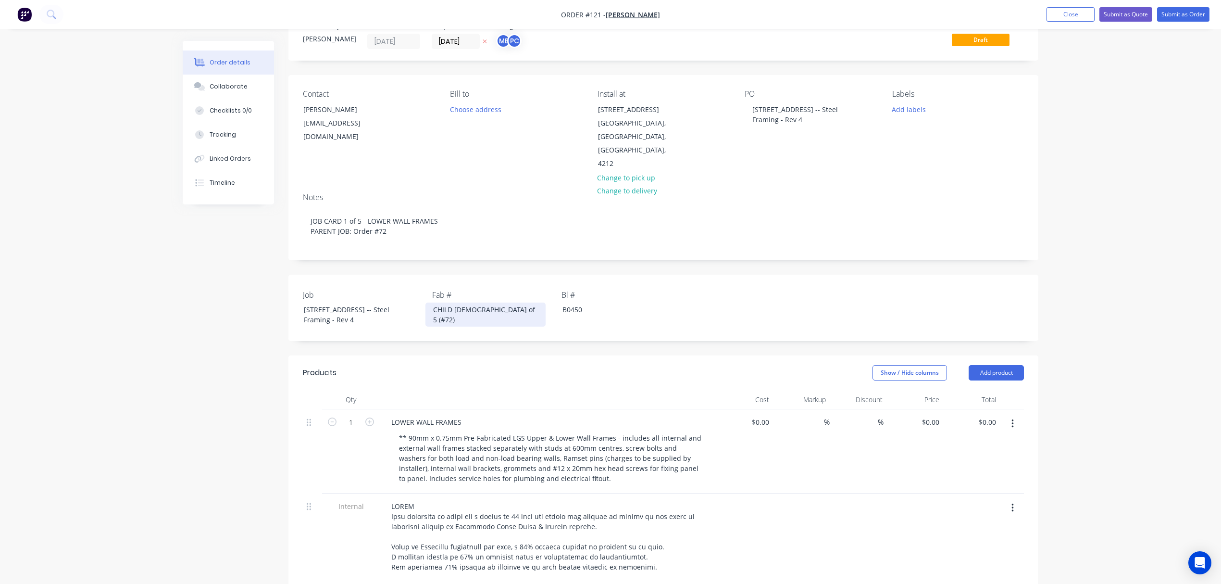
click at [457, 305] on div "CHILD [DEMOGRAPHIC_DATA] of 5 (#72)" at bounding box center [485, 314] width 120 height 24
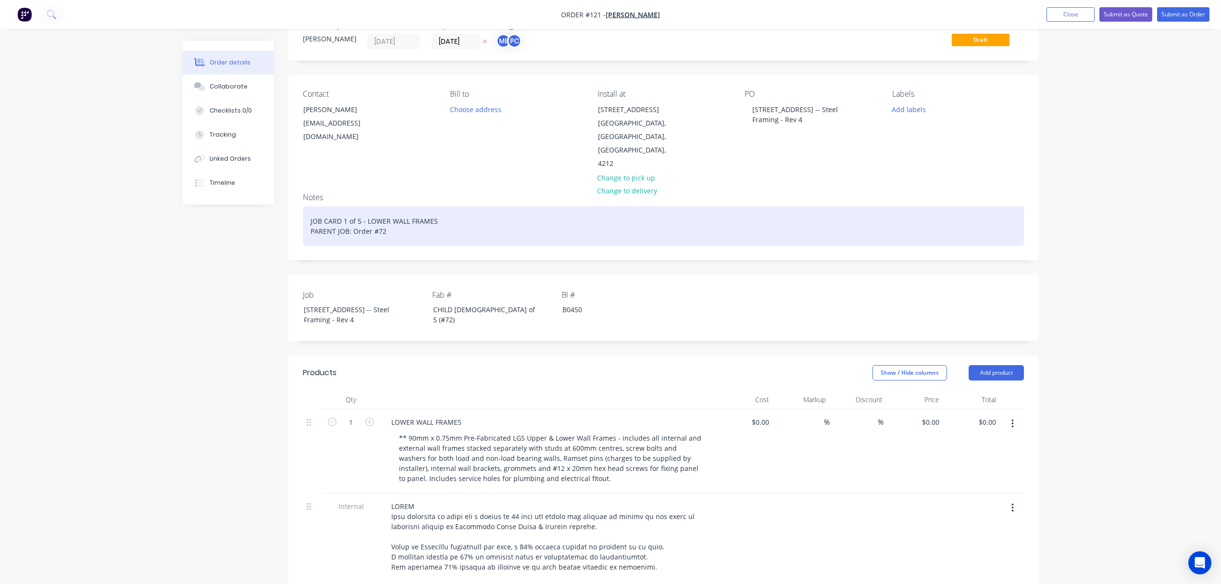
click at [345, 220] on div "JOB CARD 1 of 5 - LOWER WALL FRAMES PARENT JOB: Order #72" at bounding box center [663, 225] width 721 height 39
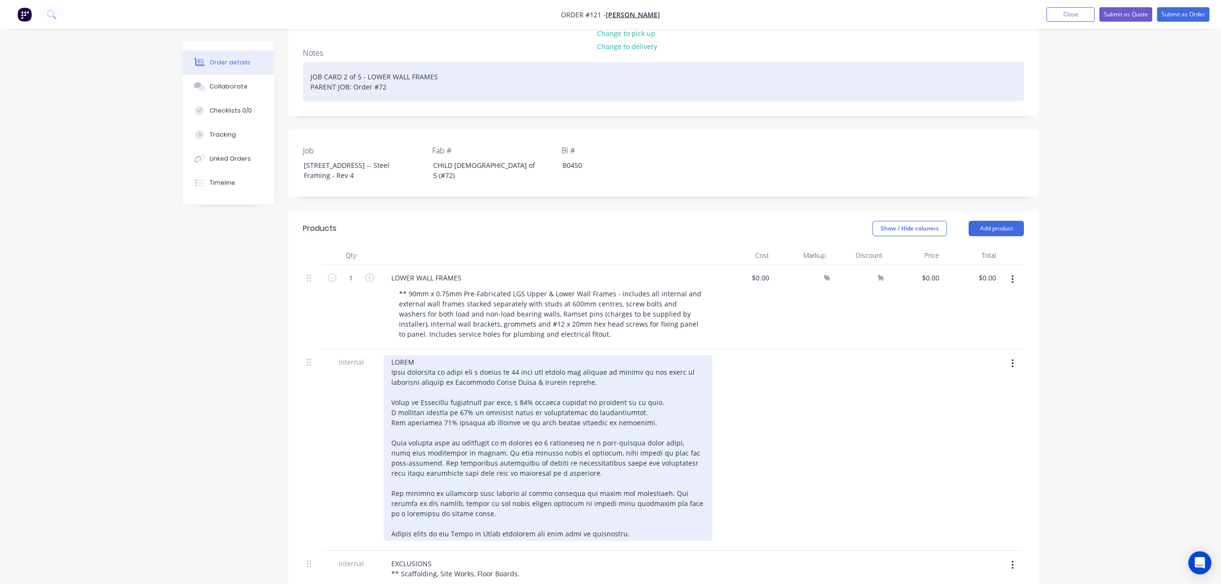
scroll to position [240, 0]
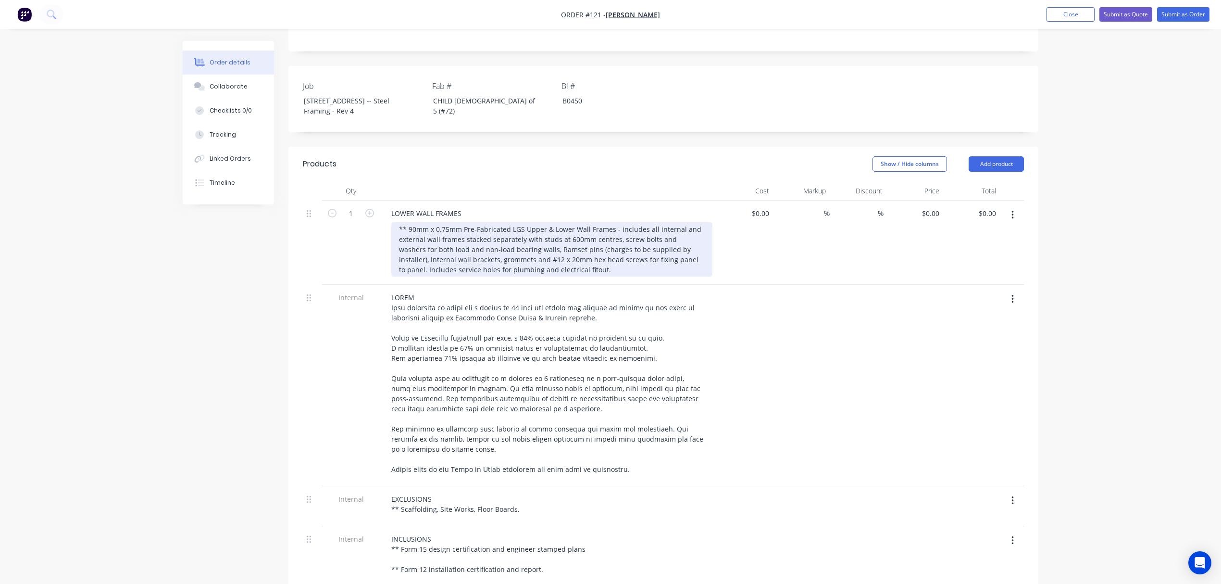
click at [488, 256] on div "** 90mm x 0.75mm Pre-Fabricated LGS Upper & Lower Wall Frames - includes all in…" at bounding box center [551, 249] width 321 height 54
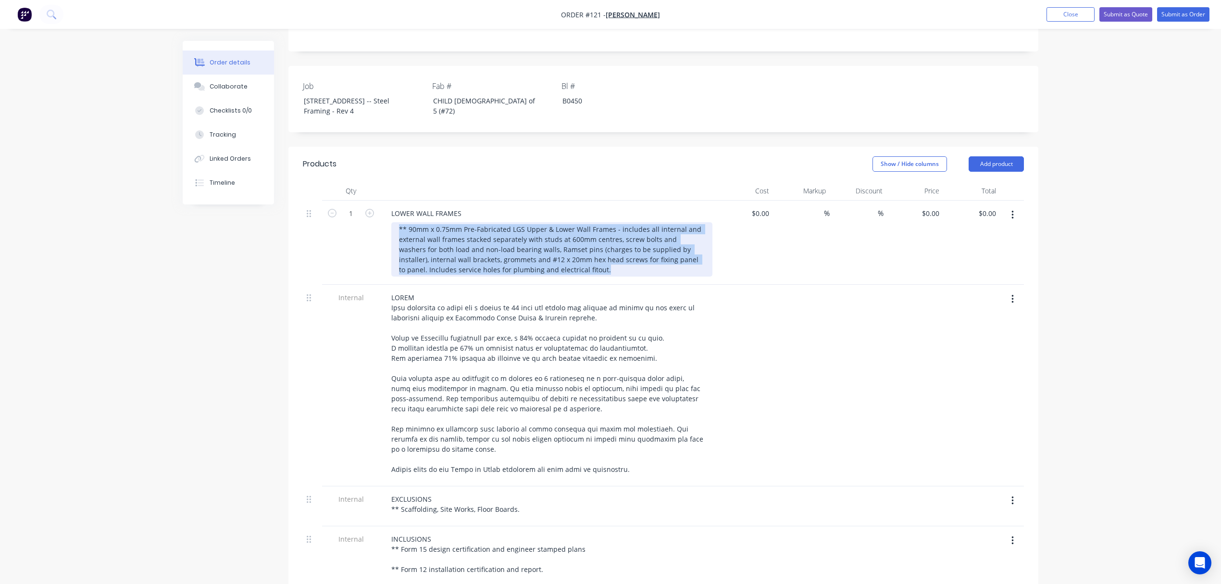
drag, startPoint x: 567, startPoint y: 282, endPoint x: 389, endPoint y: 240, distance: 182.6
click at [389, 240] on div "LOWER WALL FRAMES ** 90mm x 0.75mm Pre-Fabricated LGS Upper & Lower Wall Frames…" at bounding box center [548, 242] width 337 height 84
paste div
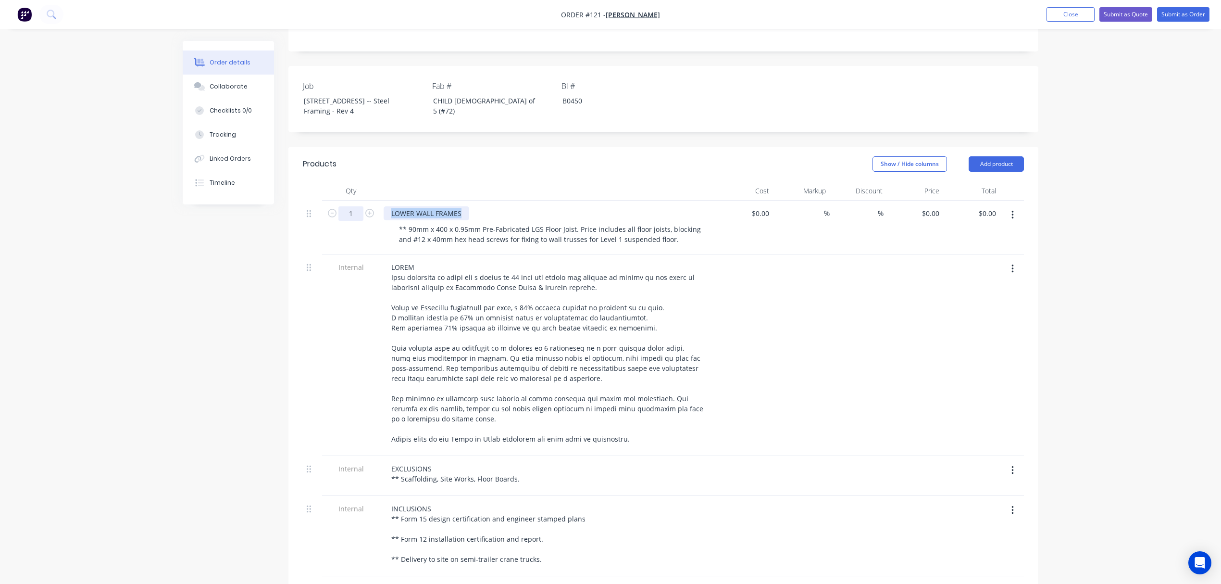
drag, startPoint x: 462, startPoint y: 222, endPoint x: 358, endPoint y: 224, distance: 103.9
click at [358, 224] on div "1 LOWER WALL FRAMES ** 90mm x 400 x 0.95mm Pre-Fabricated LGS Floor Joist. Pric…" at bounding box center [663, 227] width 721 height 54
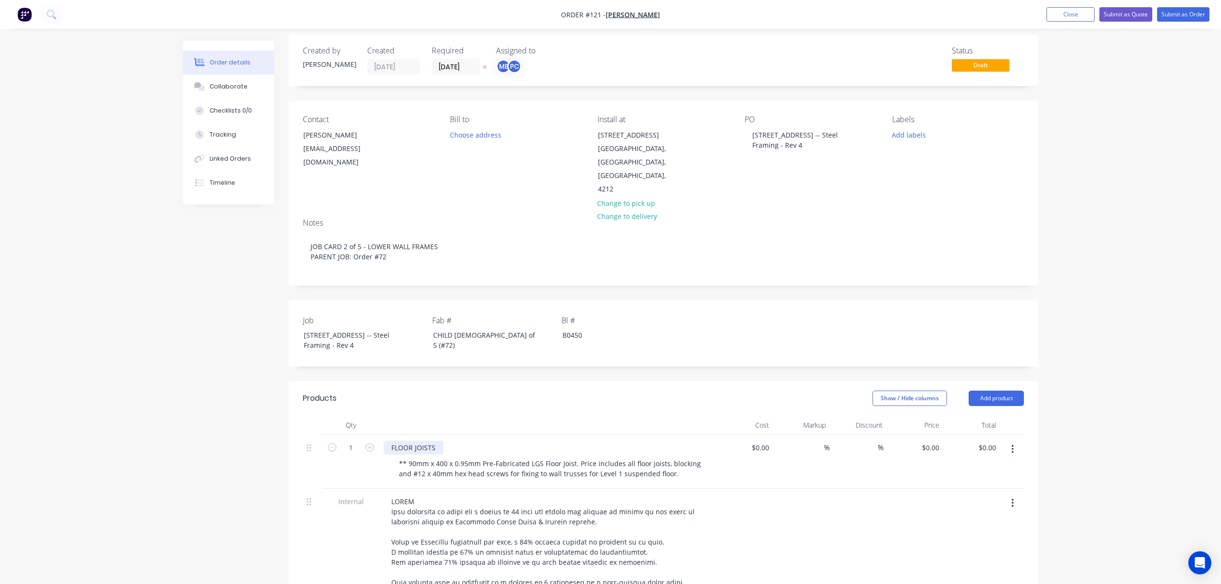
scroll to position [0, 0]
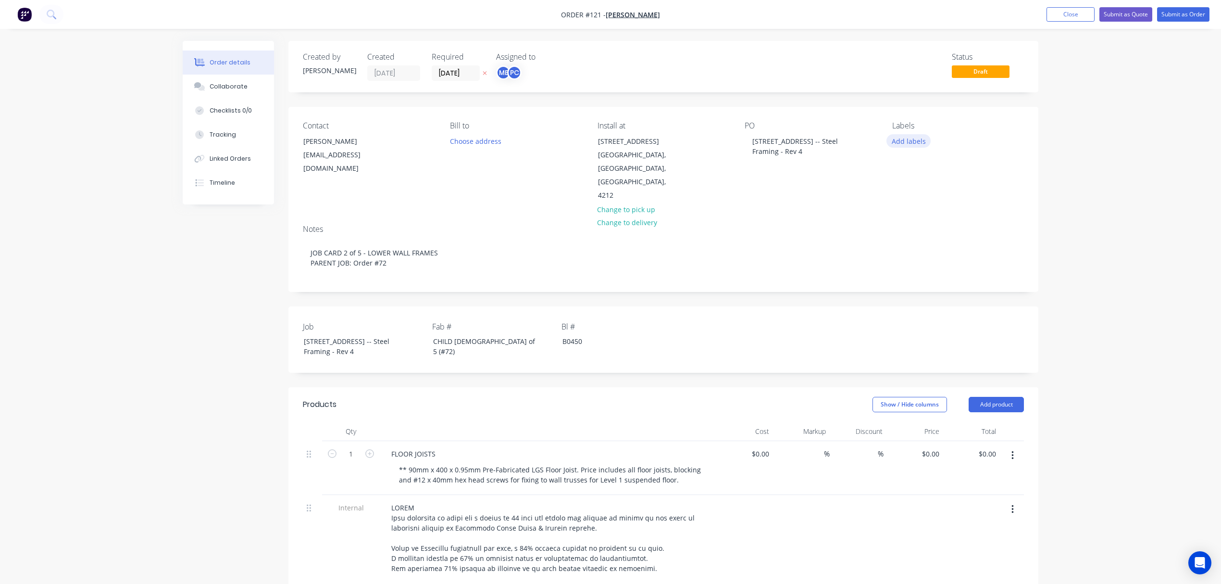
click at [918, 140] on button "Add labels" at bounding box center [909, 140] width 44 height 13
click at [911, 227] on div at bounding box center [909, 226] width 19 height 19
click at [910, 238] on div at bounding box center [909, 241] width 19 height 19
click at [911, 273] on div at bounding box center [909, 273] width 19 height 19
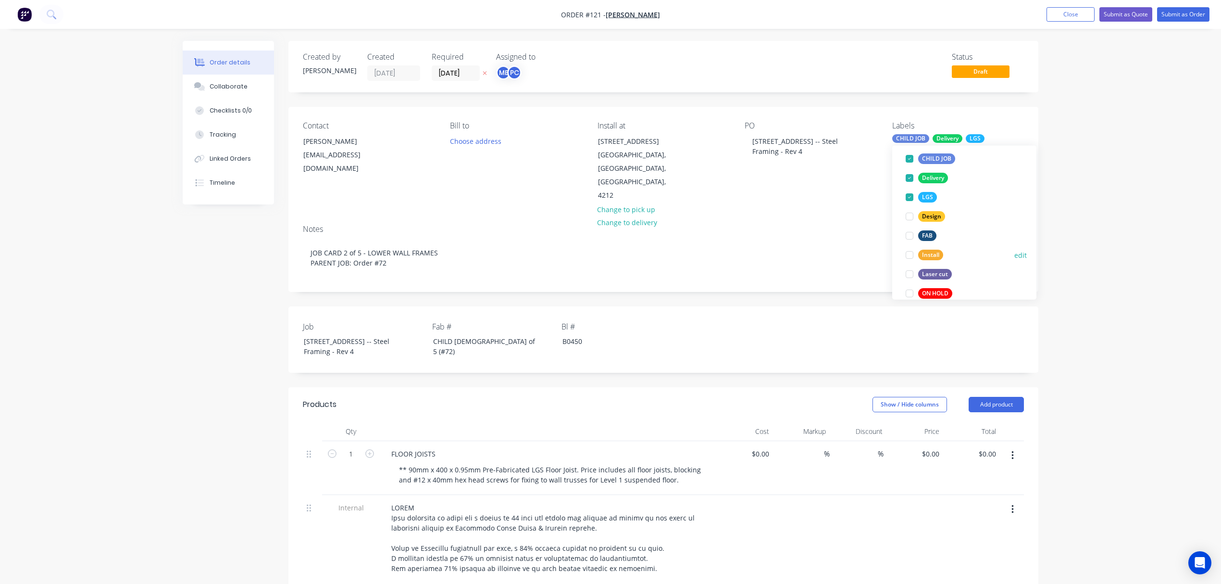
click at [910, 257] on div at bounding box center [909, 254] width 19 height 19
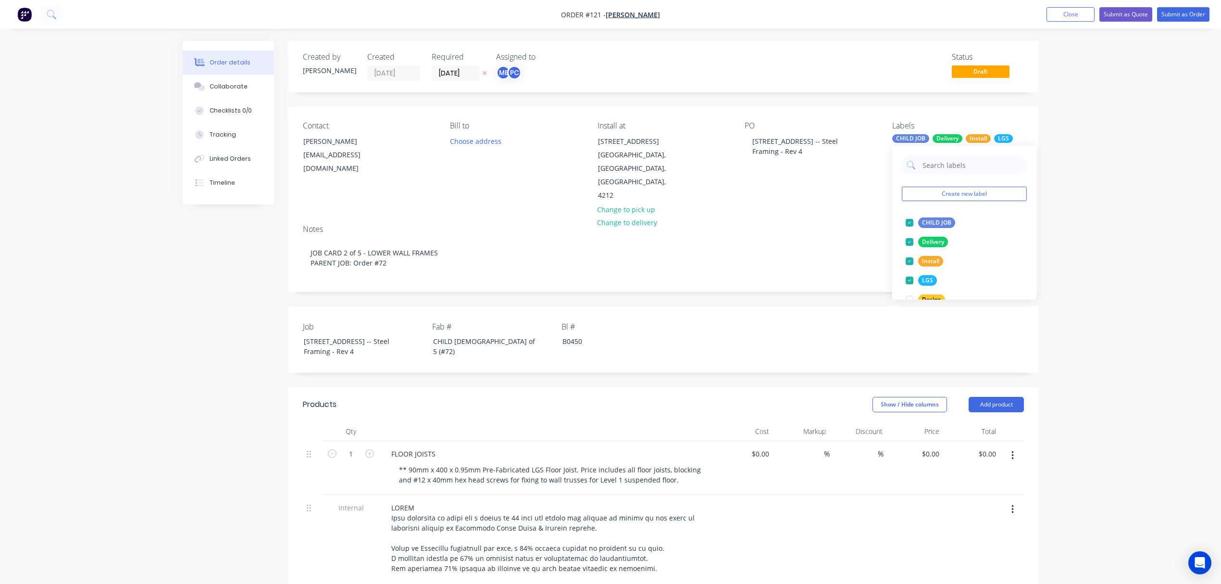
click at [1162, 276] on div "Order details Collaborate Checklists 0/0 Tracking Linked Orders Timeline Order …" at bounding box center [610, 566] width 1221 height 1133
click at [1184, 15] on button "Submit as Order" at bounding box center [1183, 14] width 52 height 14
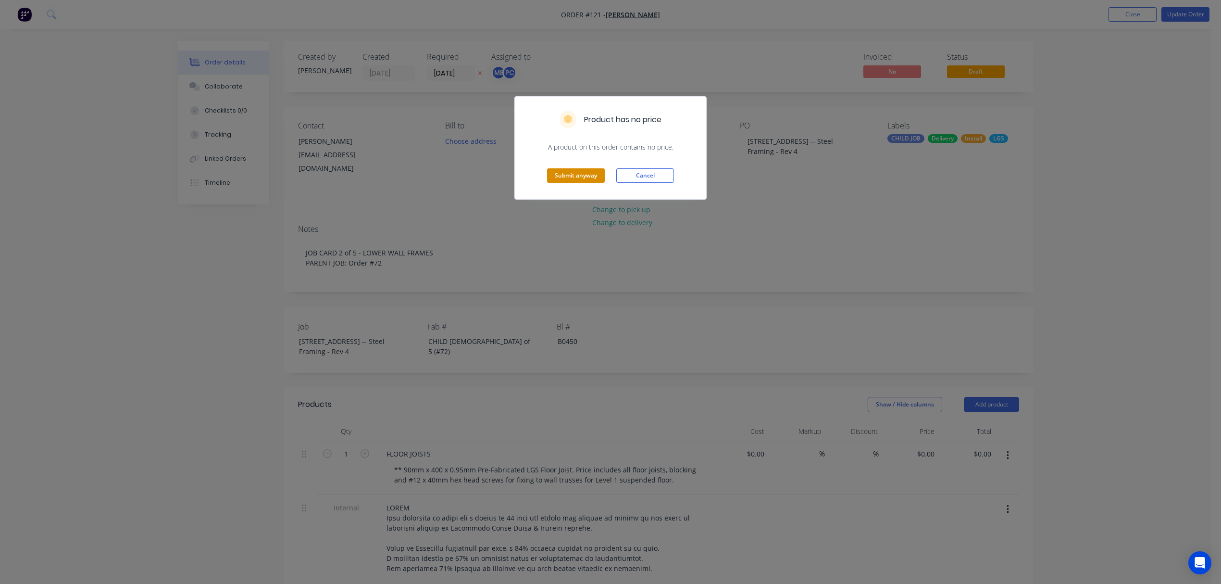
click at [583, 176] on button "Submit anyway" at bounding box center [576, 175] width 58 height 14
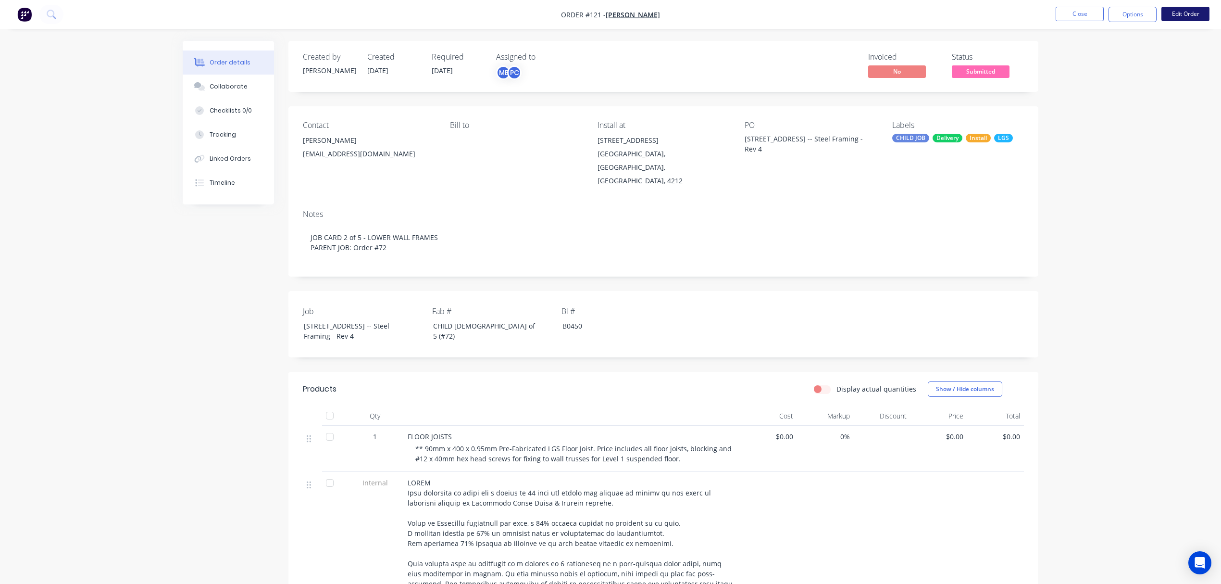
click at [1187, 12] on button "Edit Order" at bounding box center [1186, 14] width 48 height 14
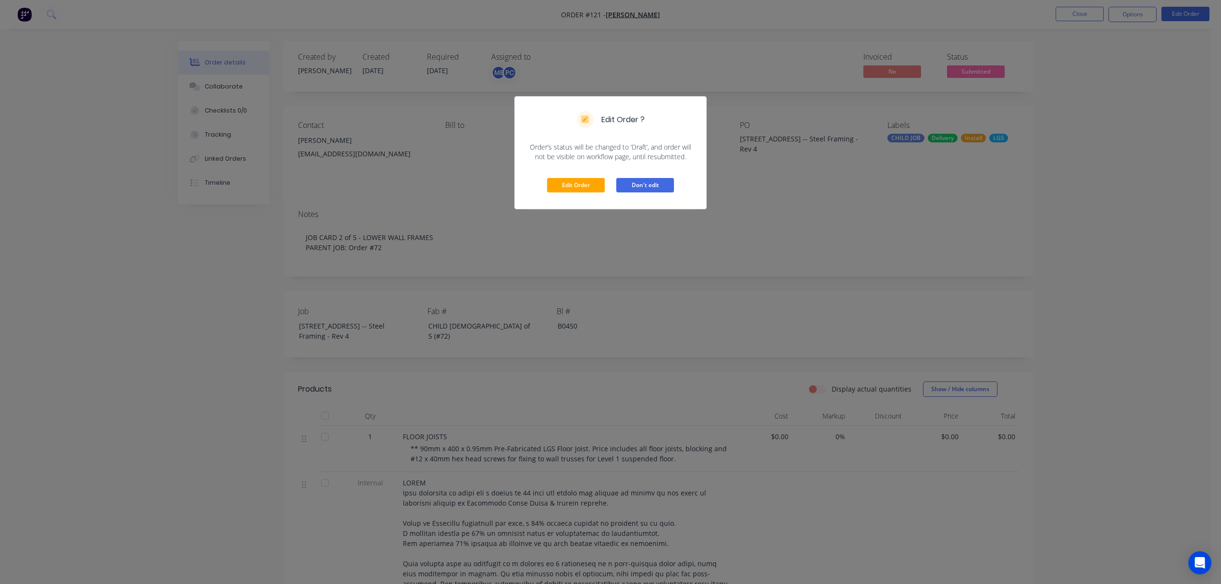
click at [628, 186] on button "Don't edit" at bounding box center [645, 185] width 58 height 14
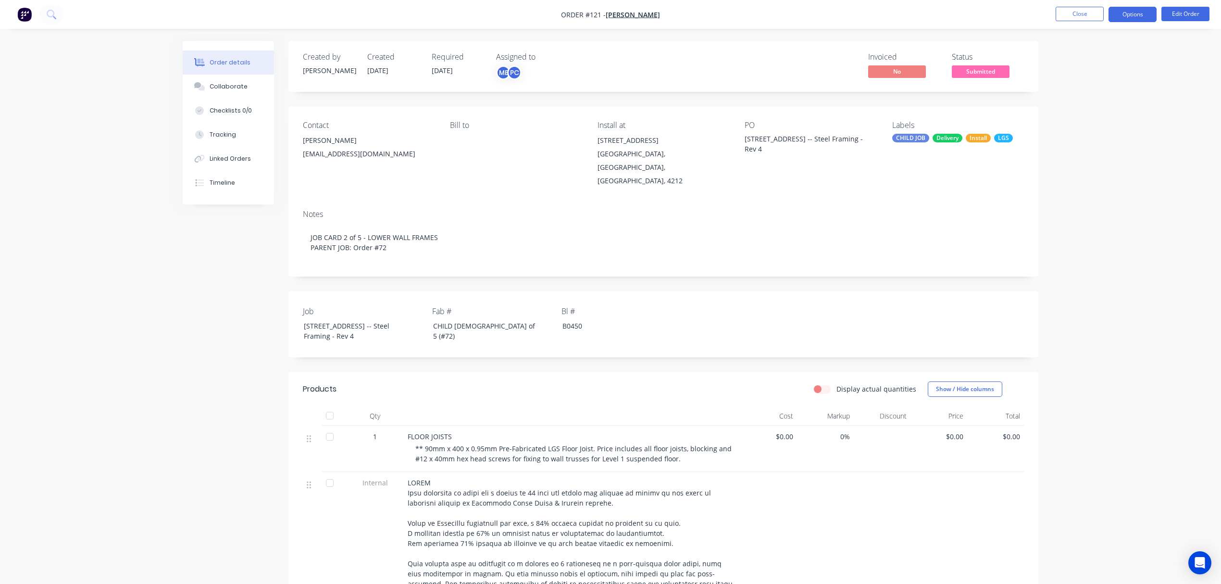
click at [1116, 14] on button "Options" at bounding box center [1133, 14] width 48 height 15
click at [1107, 233] on div "Duplicate" at bounding box center [1104, 232] width 88 height 14
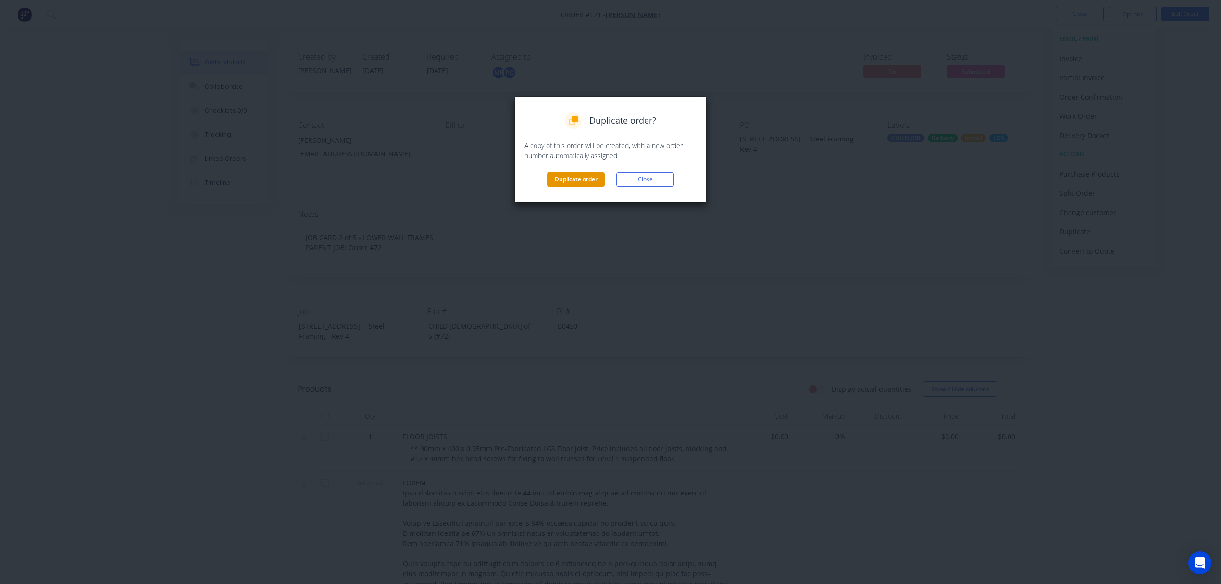
click at [567, 179] on button "Duplicate order" at bounding box center [576, 179] width 58 height 14
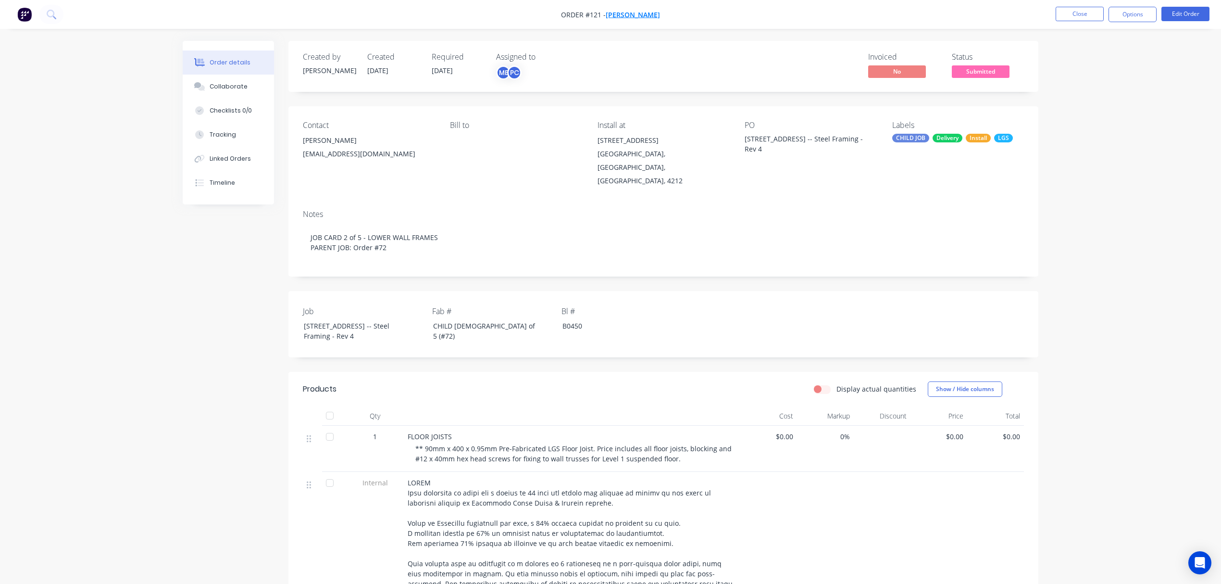
click at [624, 11] on span "[PERSON_NAME]" at bounding box center [633, 14] width 54 height 9
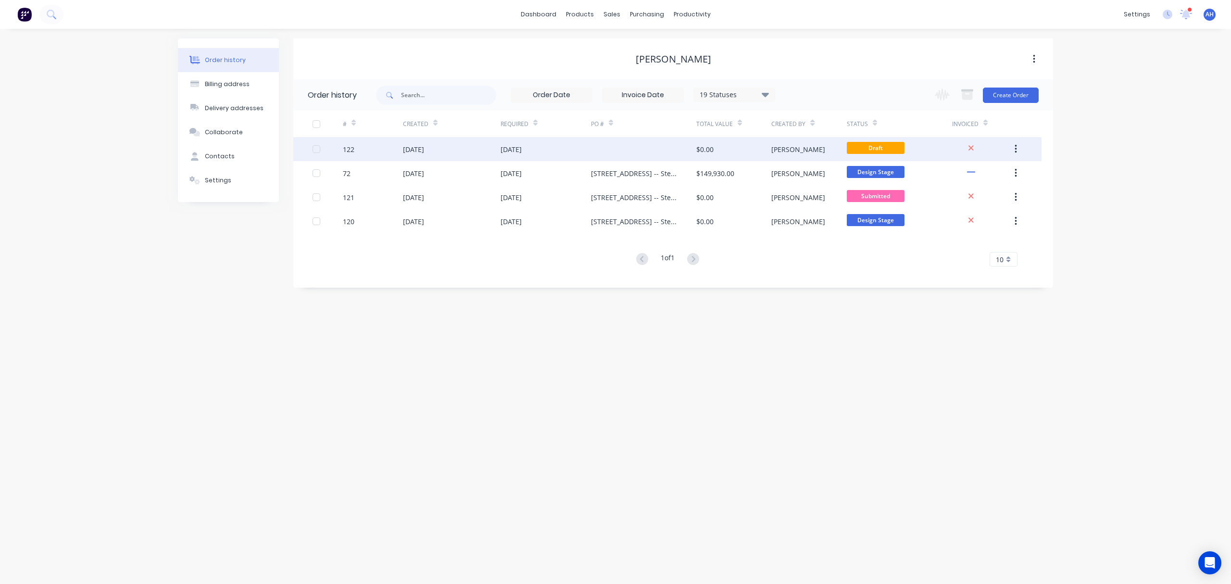
click at [424, 146] on div "26 Aug 2025" at bounding box center [413, 149] width 21 height 10
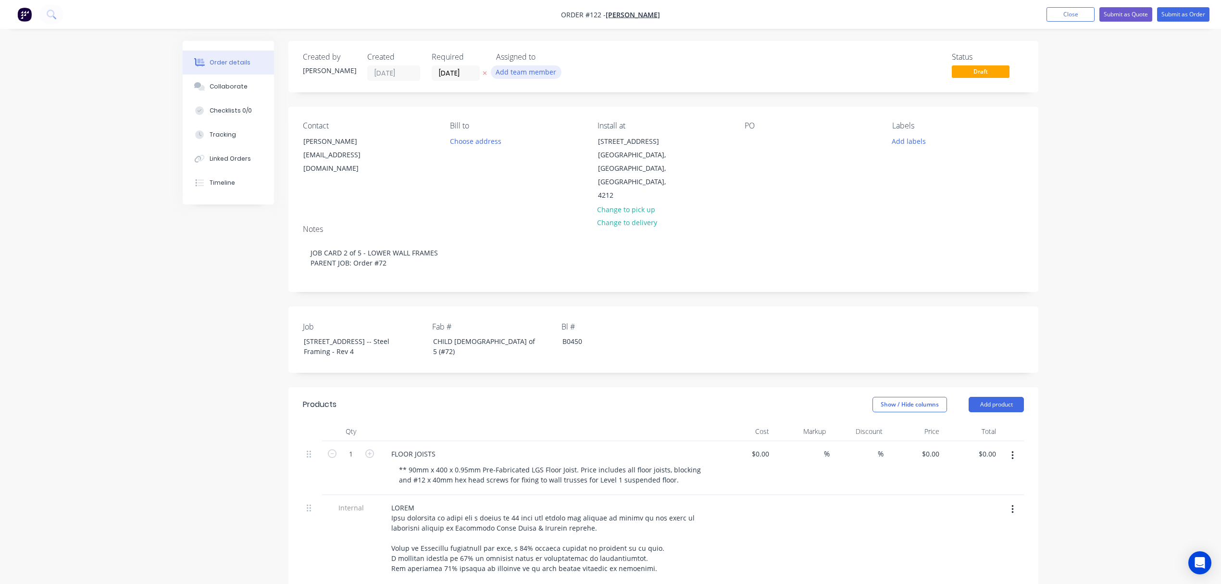
click at [531, 72] on button "Add team member" at bounding box center [526, 71] width 71 height 13
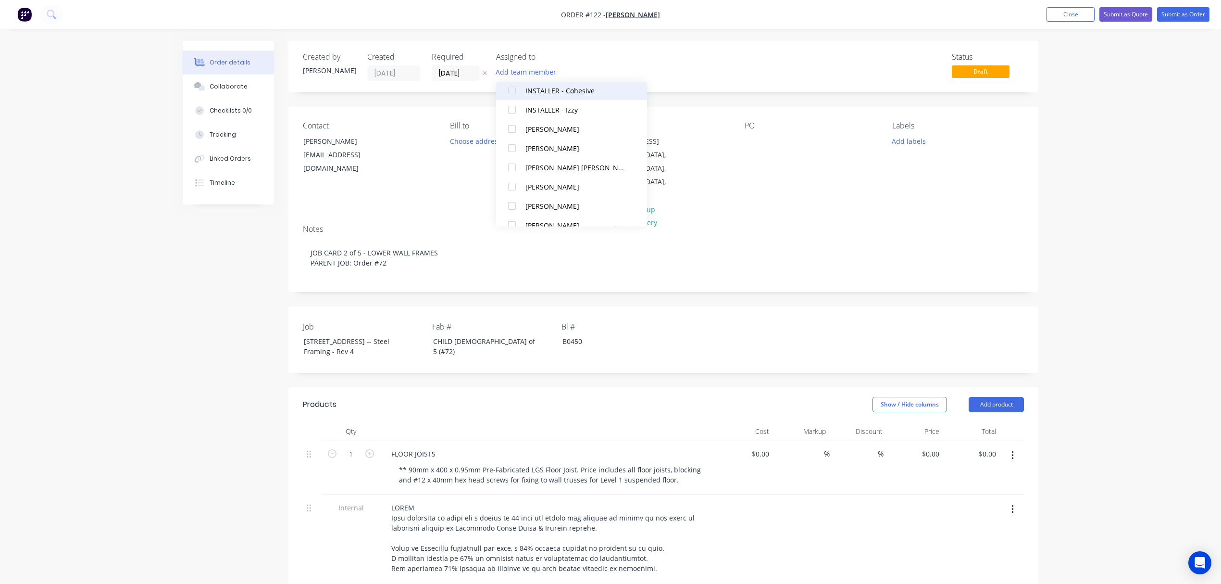
scroll to position [288, 0]
click at [508, 163] on div at bounding box center [511, 163] width 19 height 19
click at [515, 174] on div at bounding box center [511, 173] width 19 height 19
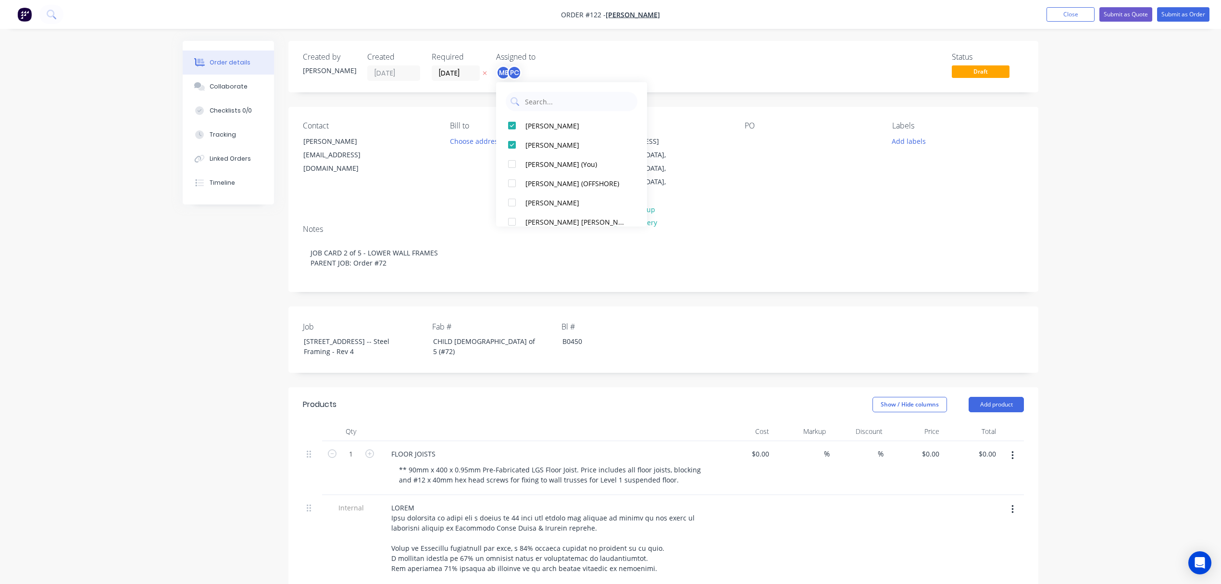
click at [765, 141] on div "PO" at bounding box center [811, 161] width 132 height 81
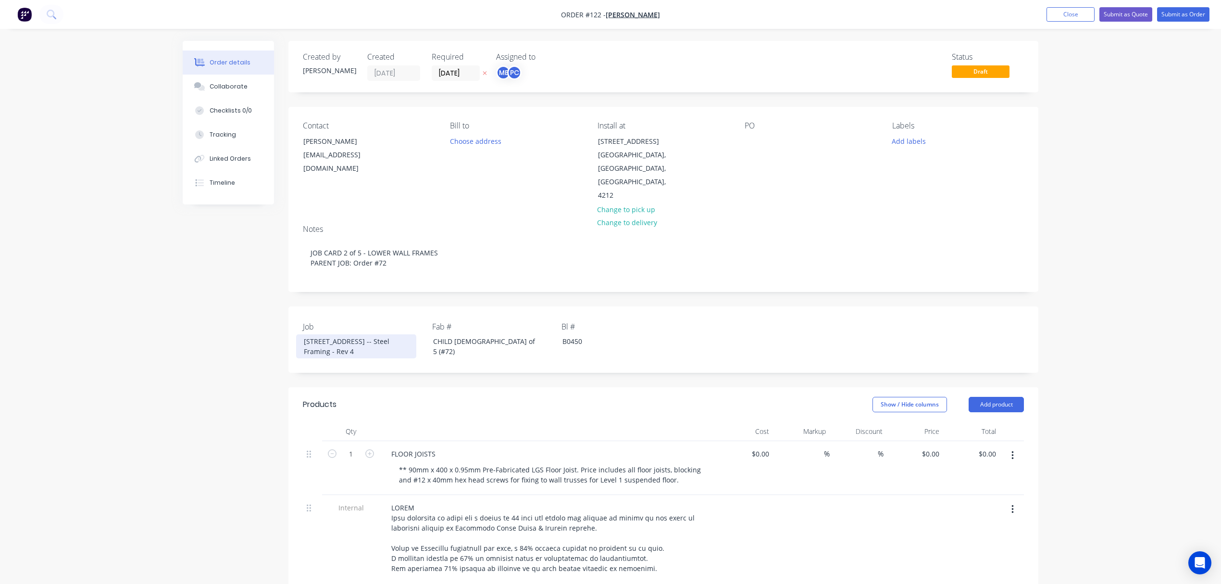
drag, startPoint x: 360, startPoint y: 366, endPoint x: 293, endPoint y: 339, distance: 72.0
click at [293, 339] on div "Job Lot 10, No 5010 Harbourview Drive, Hope Island -- Steel Framing - Rev 4 Fab…" at bounding box center [663, 339] width 750 height 66
copy div "[STREET_ADDRESS] -- Steel Framing - Rev 4"
click at [749, 146] on div at bounding box center [752, 141] width 15 height 14
paste div
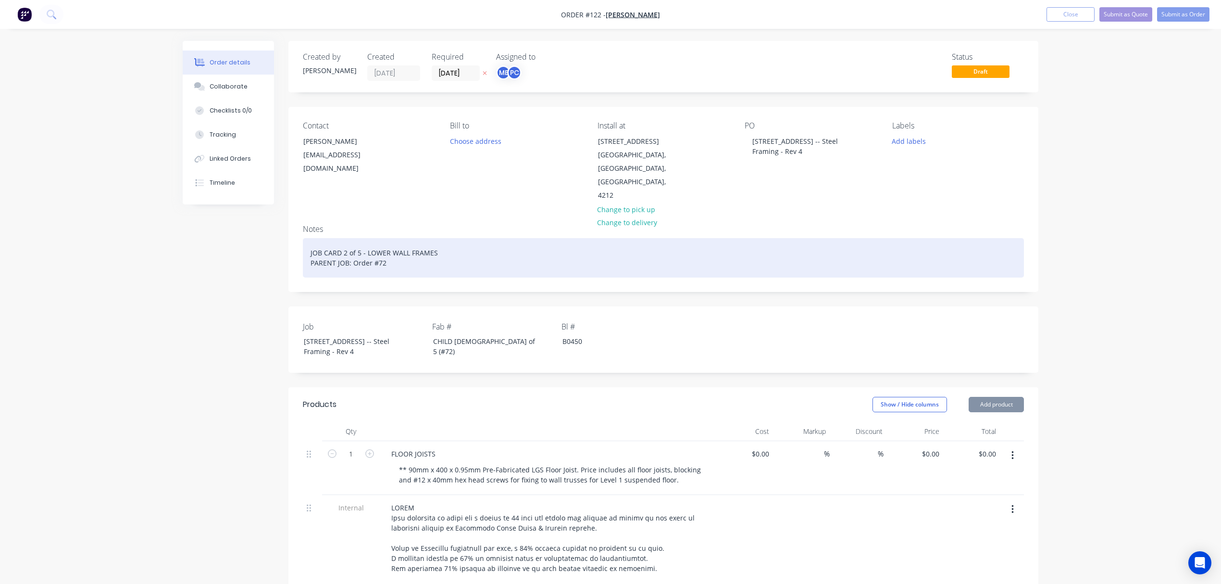
click at [320, 254] on div "JOB CARD 2 of 5 - LOWER WALL FRAMES PARENT JOB: Order #72" at bounding box center [663, 257] width 721 height 39
drag, startPoint x: 342, startPoint y: 249, endPoint x: 352, endPoint y: 249, distance: 10.1
click at [343, 250] on div "JOB CARD 2 of 5 - LOWER WALL FRAMES PARENT JOB: Order #72" at bounding box center [663, 257] width 721 height 39
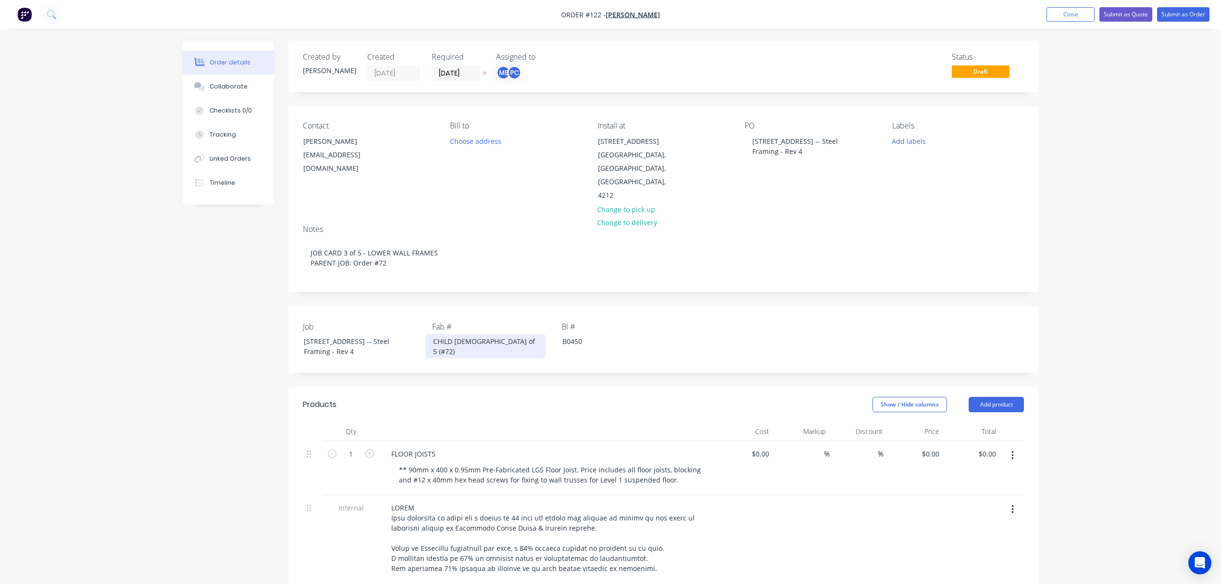
click at [455, 341] on div "CHILD [DEMOGRAPHIC_DATA] of 5 (#72)" at bounding box center [485, 346] width 120 height 24
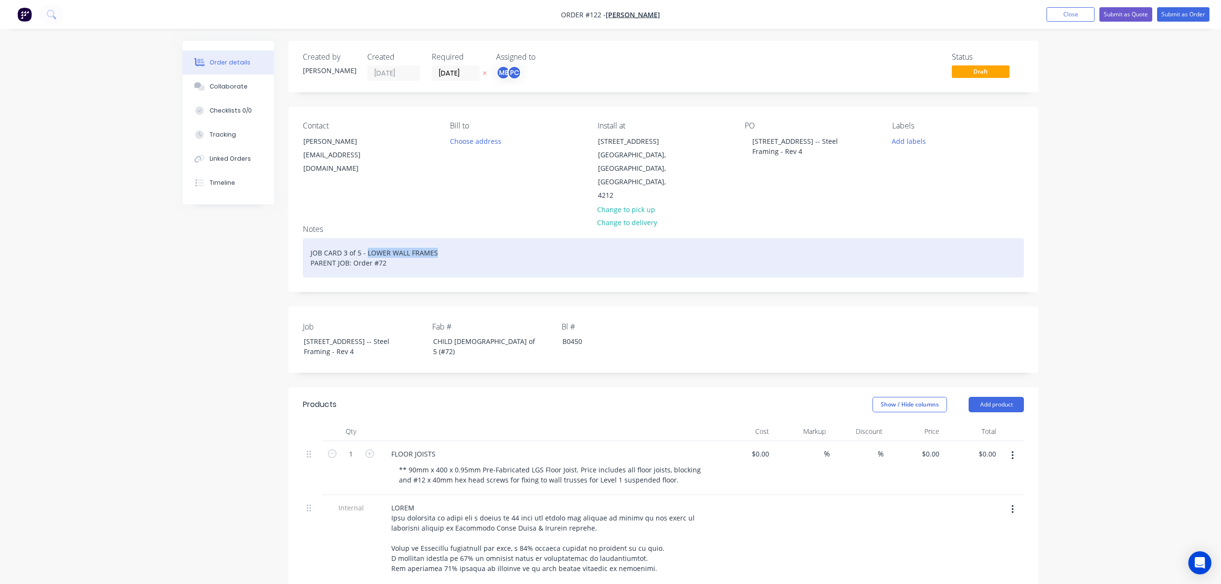
drag, startPoint x: 443, startPoint y: 248, endPoint x: 368, endPoint y: 255, distance: 75.3
click at [368, 255] on div "JOB CARD 3 of 5 - LOWER WALL FRAMES PARENT JOB: Order #72" at bounding box center [663, 257] width 721 height 39
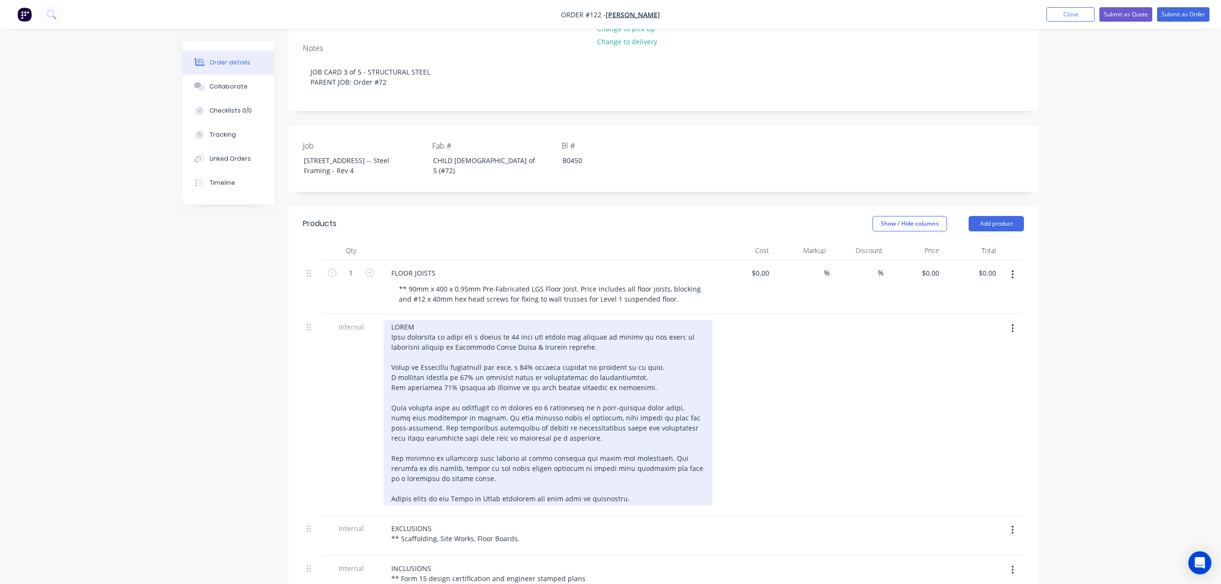
scroll to position [192, 0]
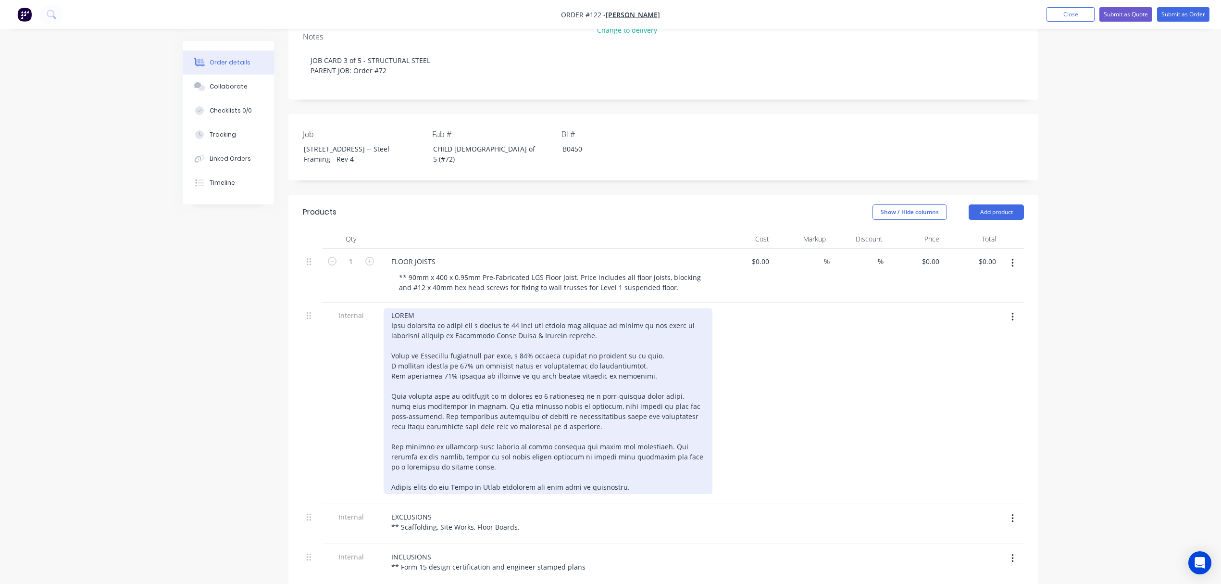
click at [451, 402] on div at bounding box center [548, 401] width 329 height 186
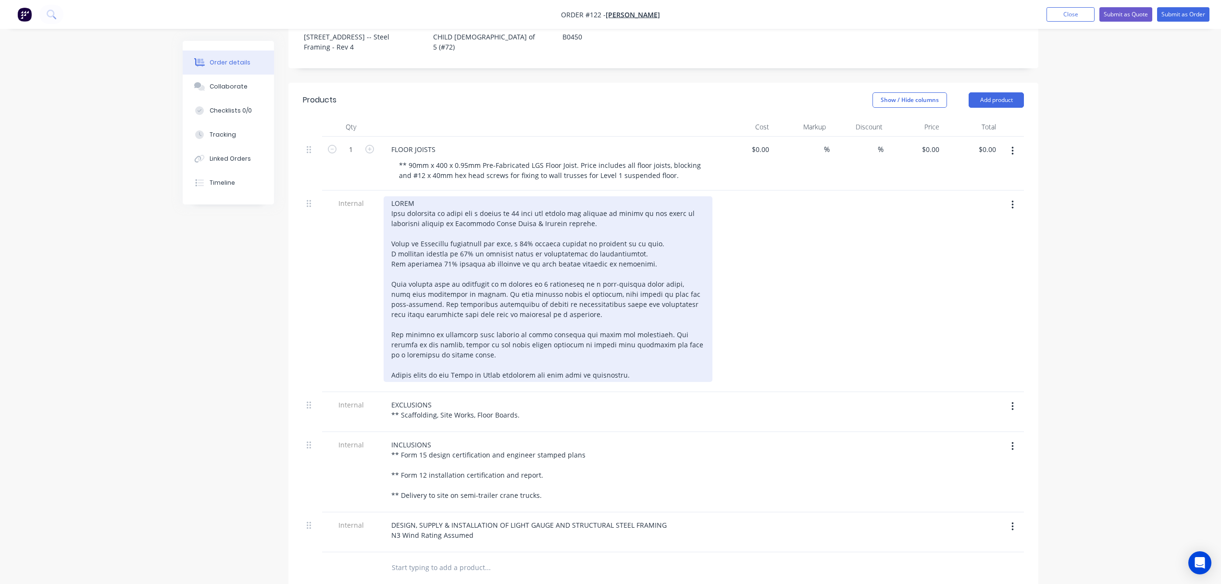
scroll to position [320, 0]
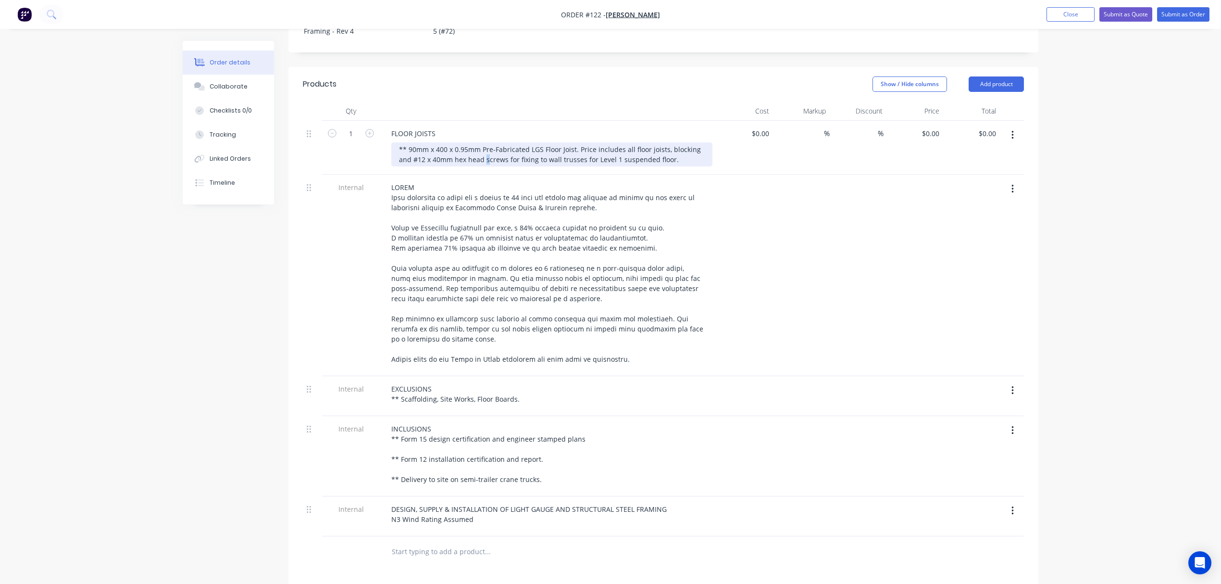
click at [487, 166] on div "** 90mm x 400 x 0.95mm Pre-Fabricated LGS Floor Joist. Price includes all floor…" at bounding box center [551, 154] width 321 height 24
drag, startPoint x: 672, startPoint y: 171, endPoint x: 391, endPoint y: 155, distance: 281.3
click at [392, 155] on div "** 90mm x 400 x 0.95mm Pre-Fabricated LGS Floor Joist. Price includes all floor…" at bounding box center [551, 154] width 321 height 24
paste div
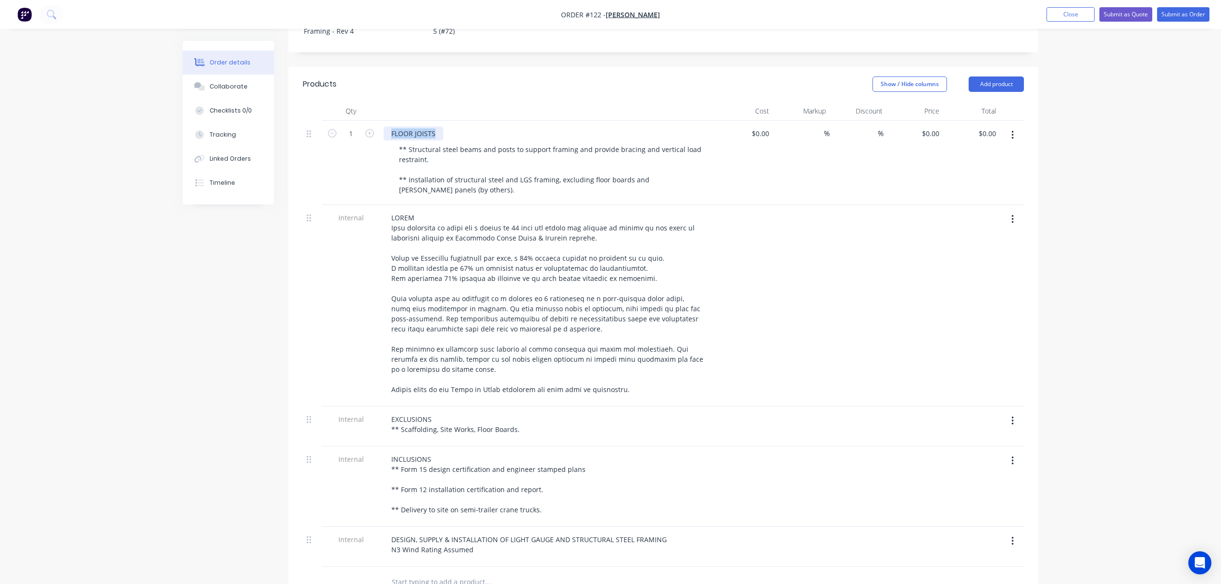
drag, startPoint x: 435, startPoint y: 145, endPoint x: 373, endPoint y: 148, distance: 61.6
click at [373, 148] on div "1 FLOOR JOISTS ** Structural steel beams and posts to support framing and provi…" at bounding box center [663, 163] width 721 height 84
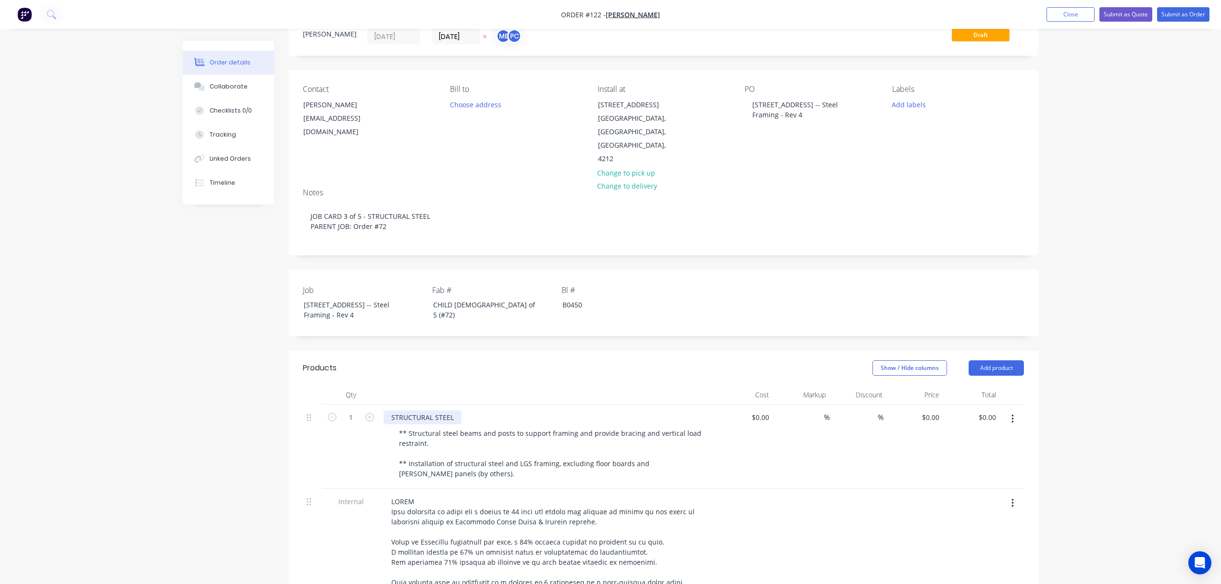
scroll to position [0, 0]
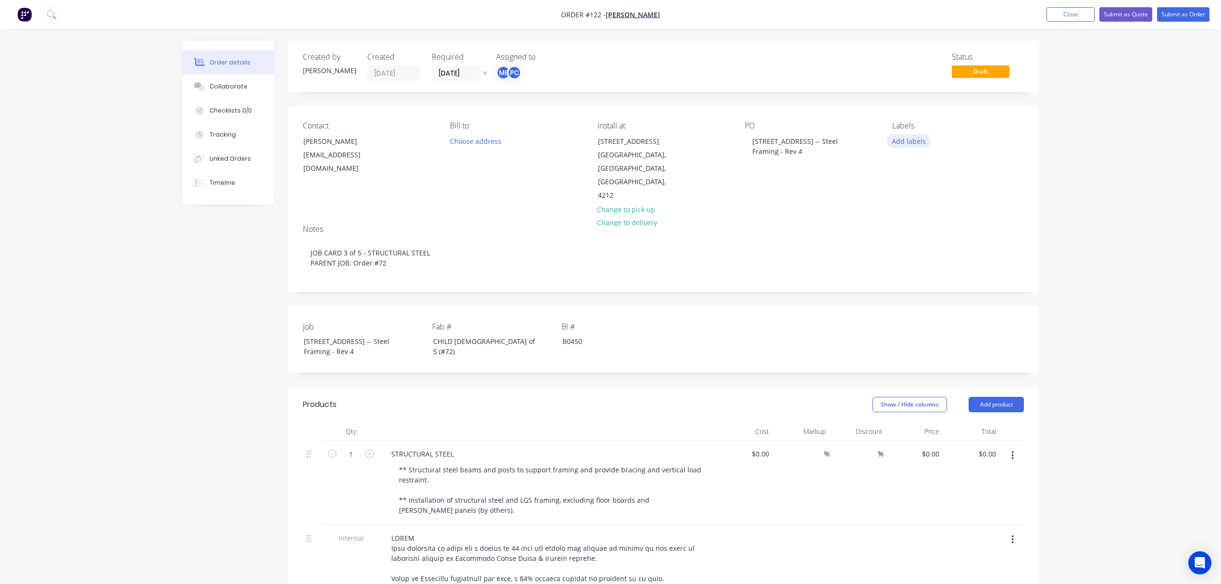
click at [910, 139] on button "Add labels" at bounding box center [909, 140] width 44 height 13
click at [926, 224] on div "CHILD JOB" at bounding box center [936, 227] width 37 height 11
click at [927, 241] on div "Delivery" at bounding box center [933, 242] width 30 height 11
click at [926, 273] on div "LGS" at bounding box center [927, 274] width 19 height 11
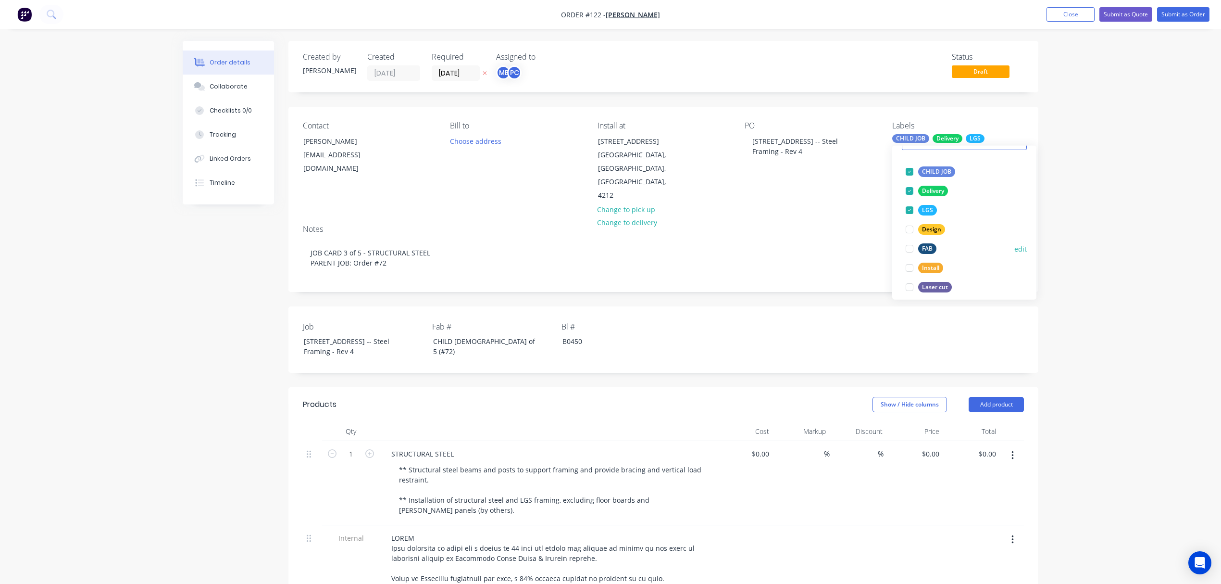
scroll to position [48, 0]
click at [931, 270] on div "Install" at bounding box center [930, 270] width 25 height 11
click at [1074, 205] on div "Order details Collaborate Checklists 0/0 Tracking Linked Orders Timeline Order …" at bounding box center [610, 581] width 1221 height 1163
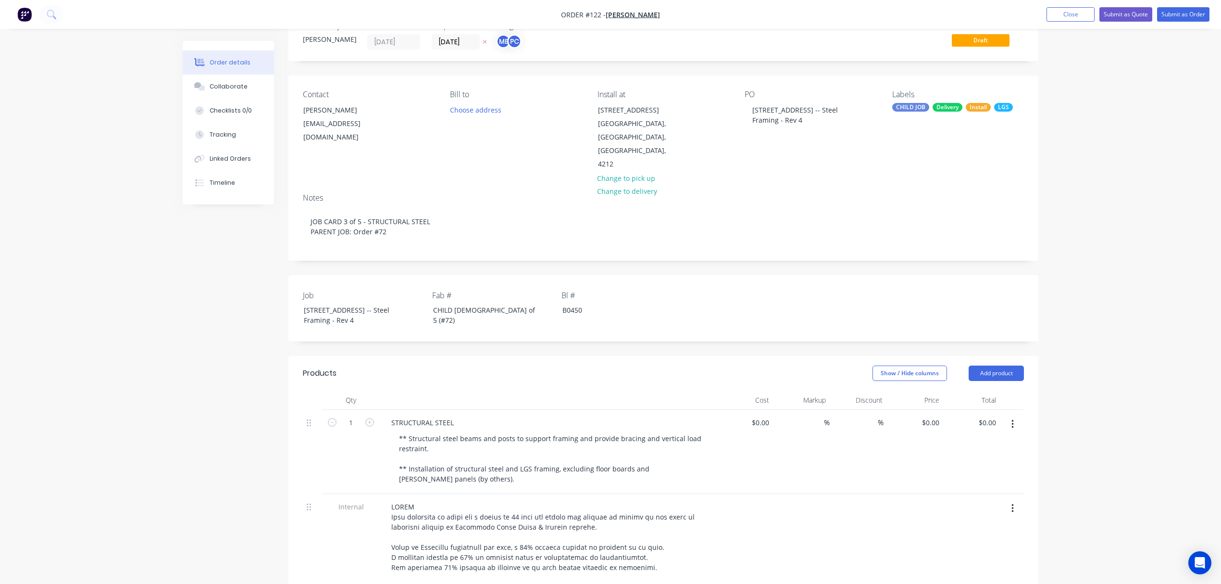
scroll to position [0, 0]
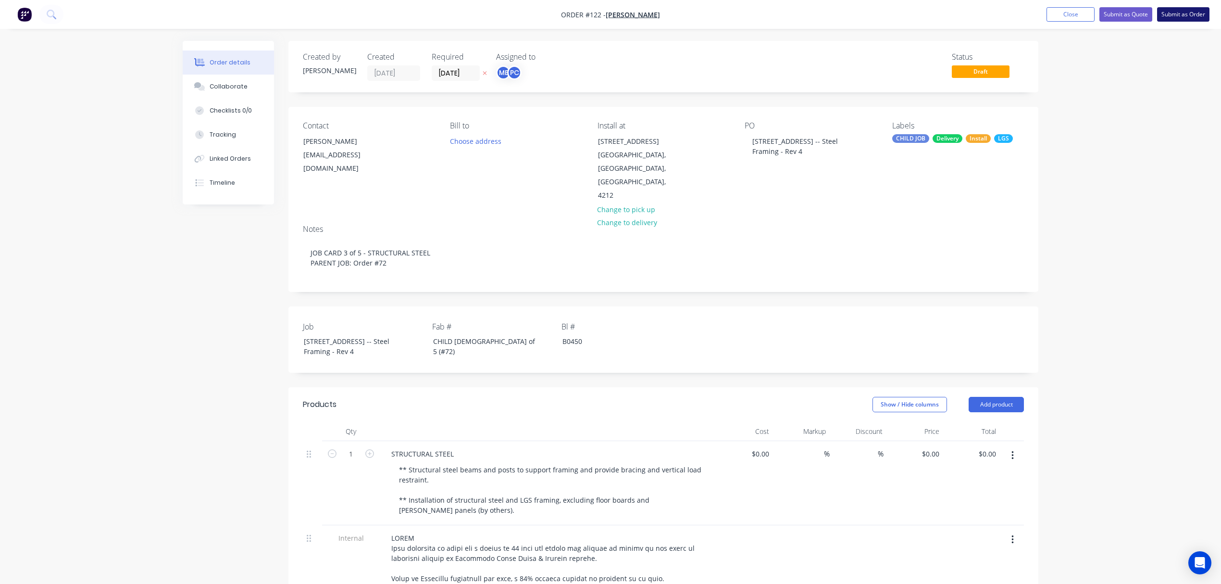
click at [1188, 11] on button "Submit as Order" at bounding box center [1183, 14] width 52 height 14
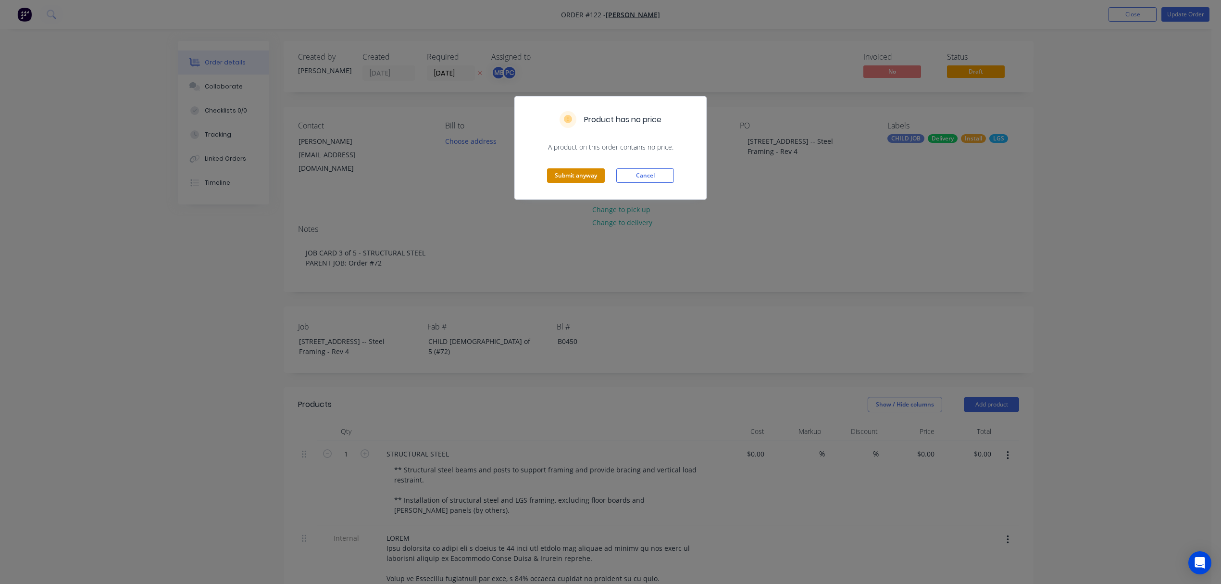
click at [583, 177] on button "Submit anyway" at bounding box center [576, 175] width 58 height 14
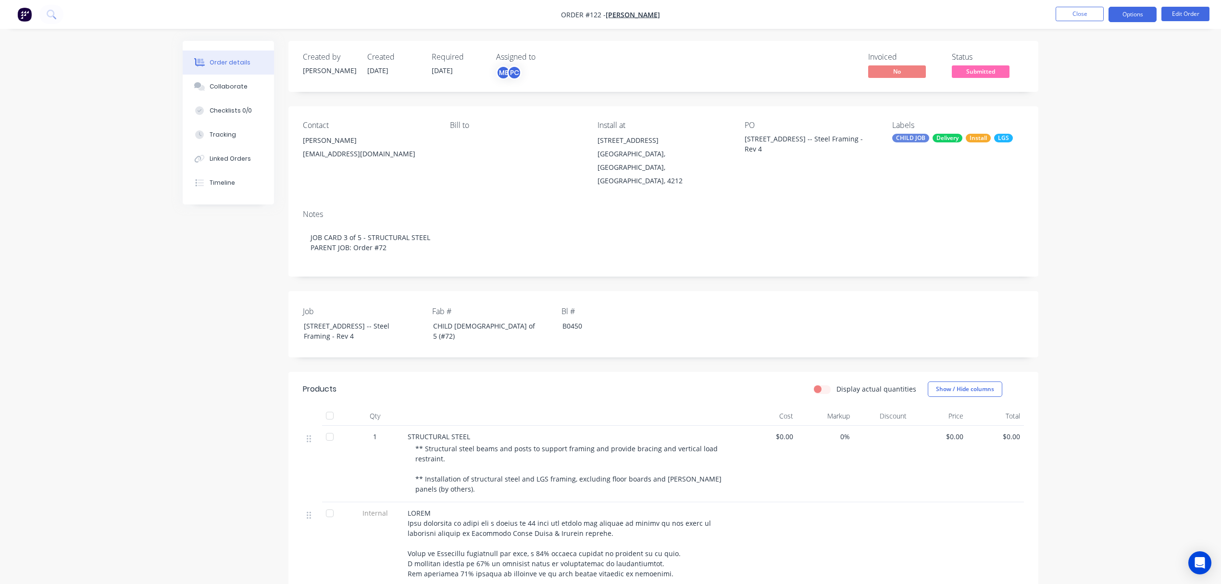
click at [1140, 16] on button "Options" at bounding box center [1133, 14] width 48 height 15
click at [1098, 233] on div "Duplicate" at bounding box center [1104, 232] width 88 height 14
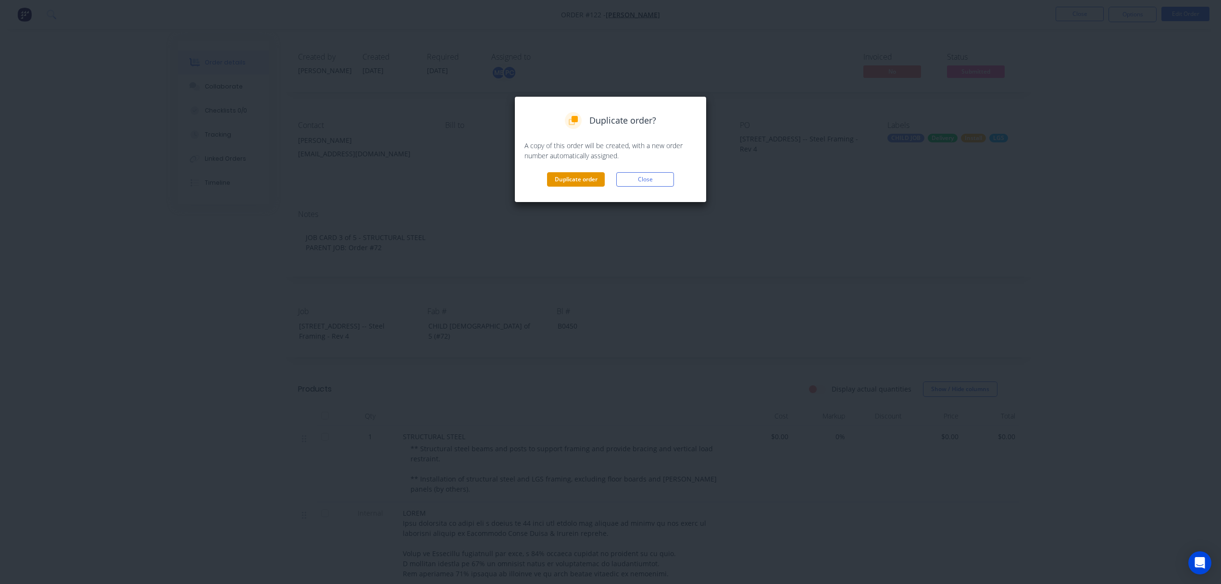
click at [566, 177] on button "Duplicate order" at bounding box center [576, 179] width 58 height 14
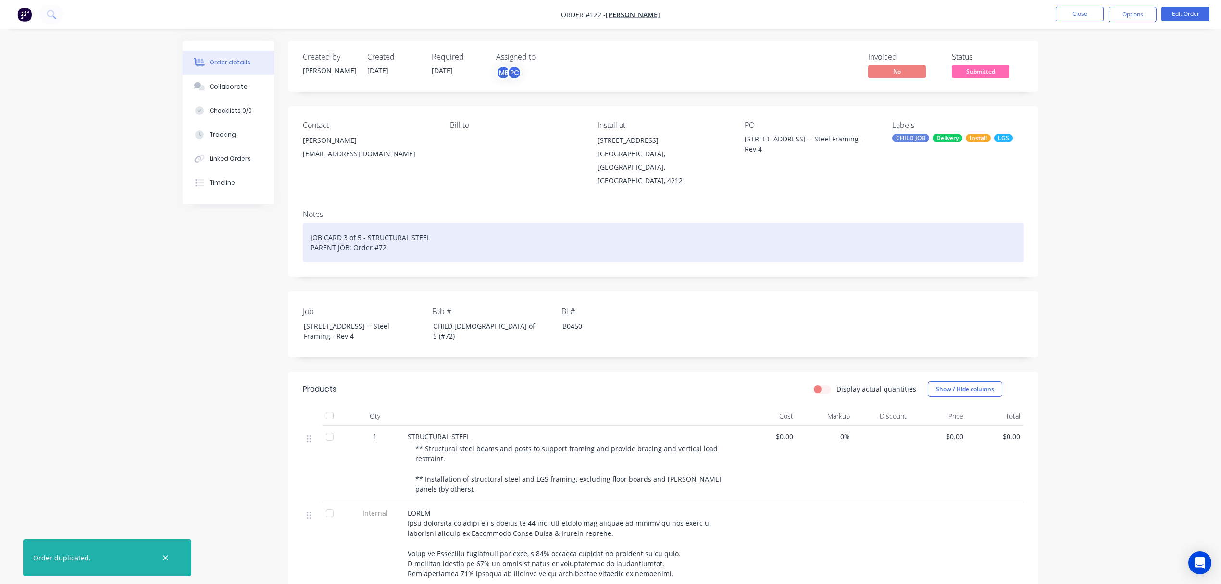
click at [404, 223] on div "JOB CARD 3 of 5 - STRUCTURAL STEEL PARENT JOB: Order #72" at bounding box center [663, 242] width 721 height 39
drag, startPoint x: 424, startPoint y: 212, endPoint x: 367, endPoint y: 213, distance: 56.3
click at [366, 223] on div "JOB CARD 3 of 5 - STRUCTURAL STEEL PARENT JOB: Order #72" at bounding box center [663, 242] width 721 height 39
click at [345, 223] on div "JOB CARD 3 of 5 - UPPER WALLS PARENT JOB: Order #72" at bounding box center [663, 242] width 721 height 39
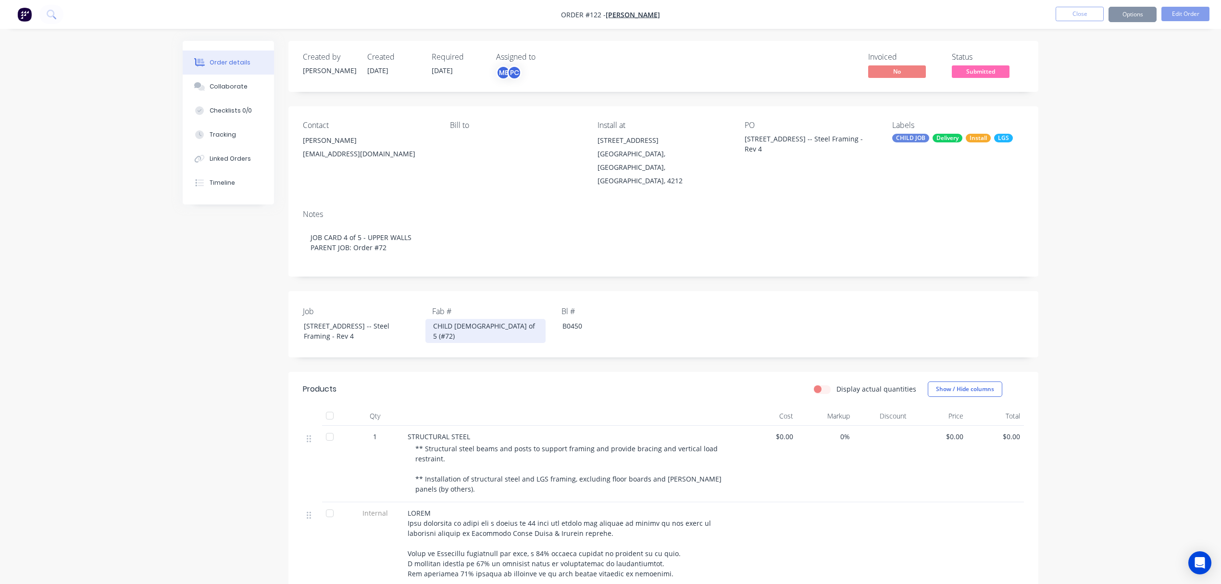
click at [456, 319] on div "CHILD 3 of 5 (#72)" at bounding box center [485, 331] width 120 height 24
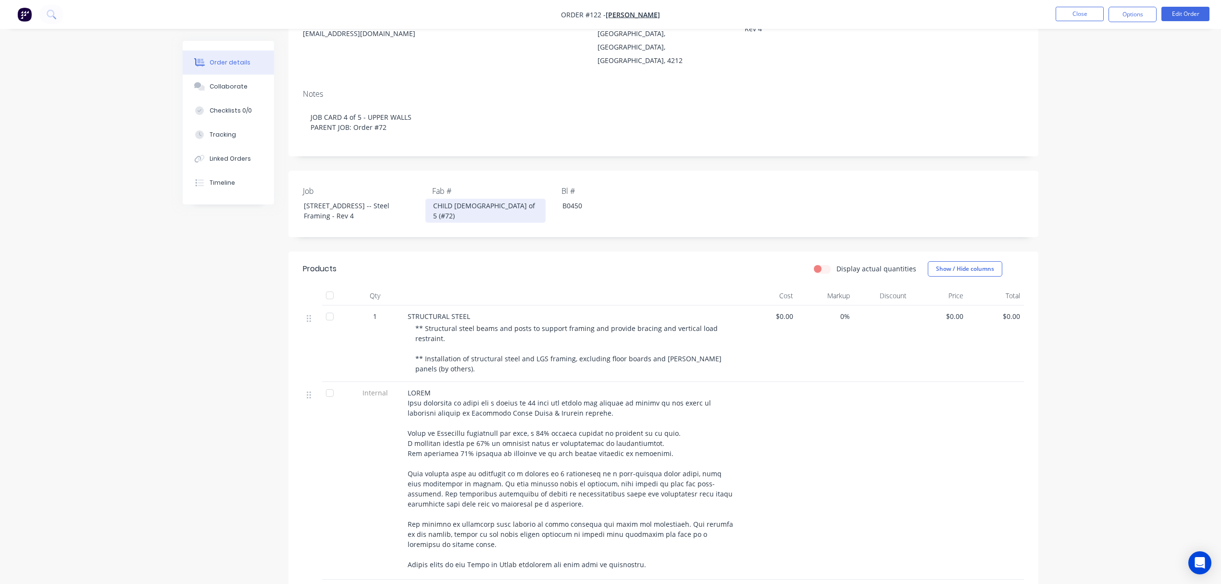
scroll to position [176, 0]
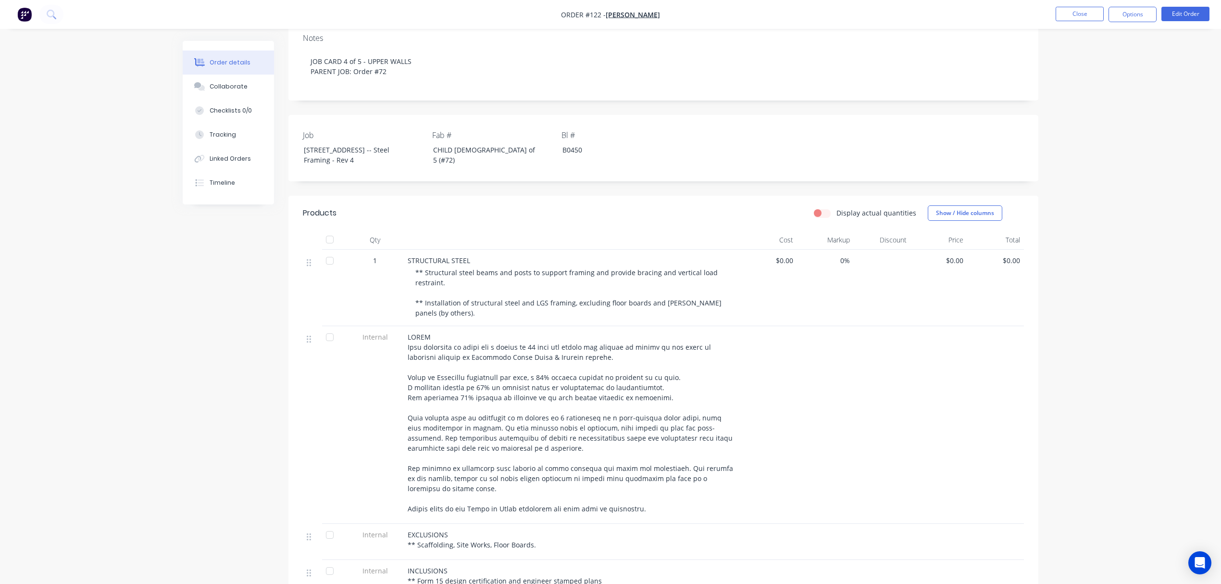
drag, startPoint x: 572, startPoint y: 281, endPoint x: 629, endPoint y: 280, distance: 57.2
click at [572, 281] on span "** Structural steel beams and posts to support framing and provide bracing and …" at bounding box center [569, 293] width 308 height 50
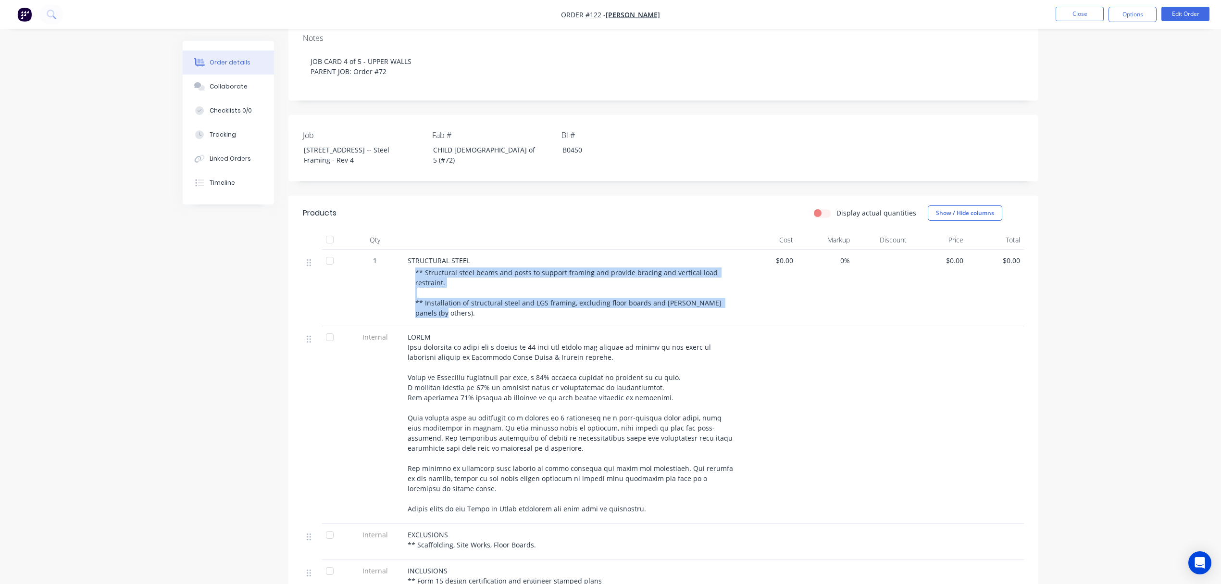
drag, startPoint x: 733, startPoint y: 279, endPoint x: 410, endPoint y: 260, distance: 324.1
click at [410, 260] on div "STRUCTURAL STEEL ** Structural steel beams and posts to support framing and pro…" at bounding box center [572, 288] width 337 height 76
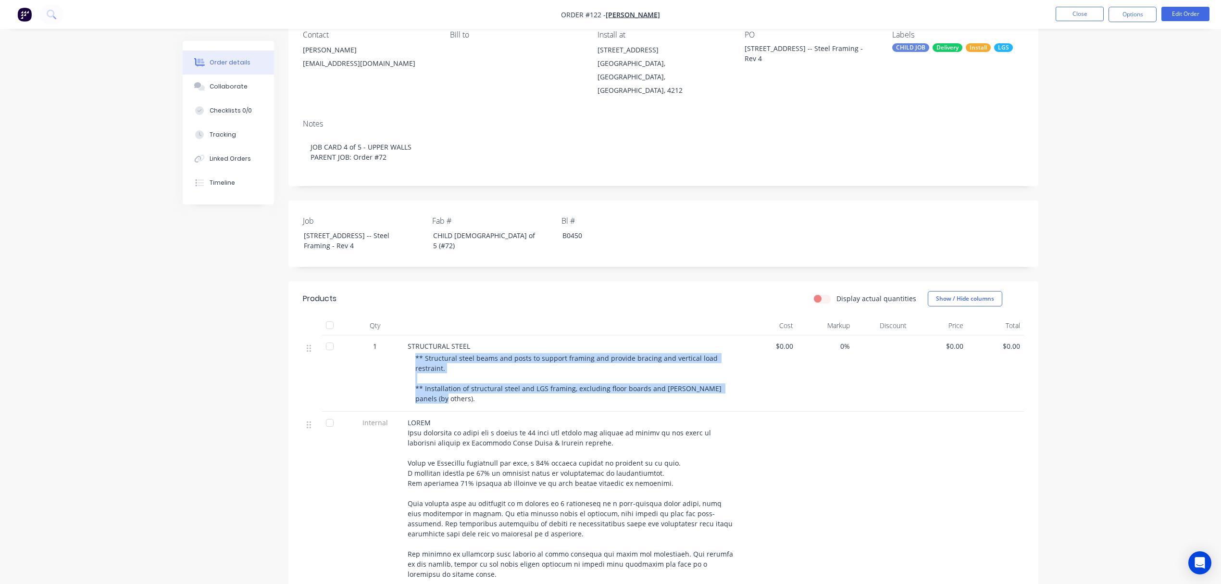
scroll to position [0, 0]
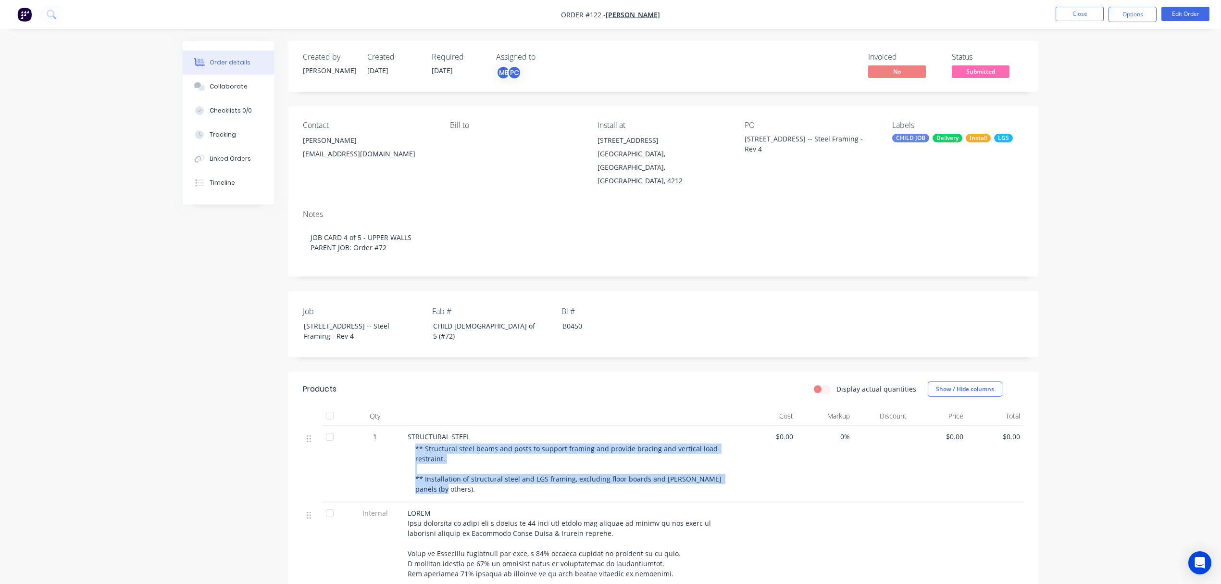
click at [474, 444] on span "** Structural steel beams and posts to support framing and provide bracing and …" at bounding box center [569, 469] width 308 height 50
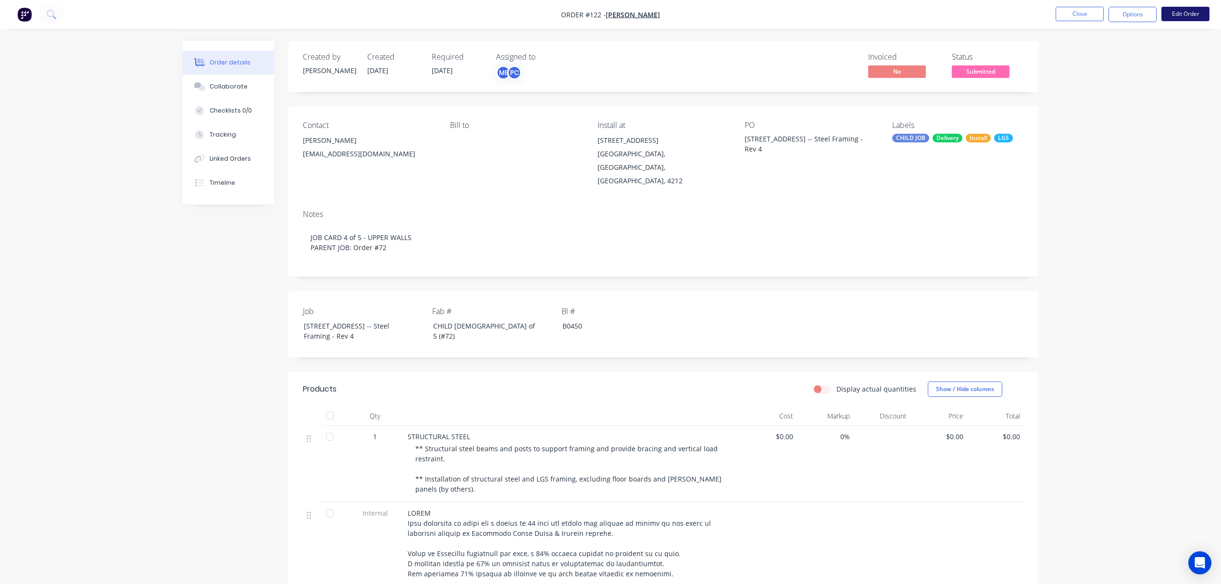
click at [1181, 12] on button "Edit Order" at bounding box center [1186, 14] width 48 height 14
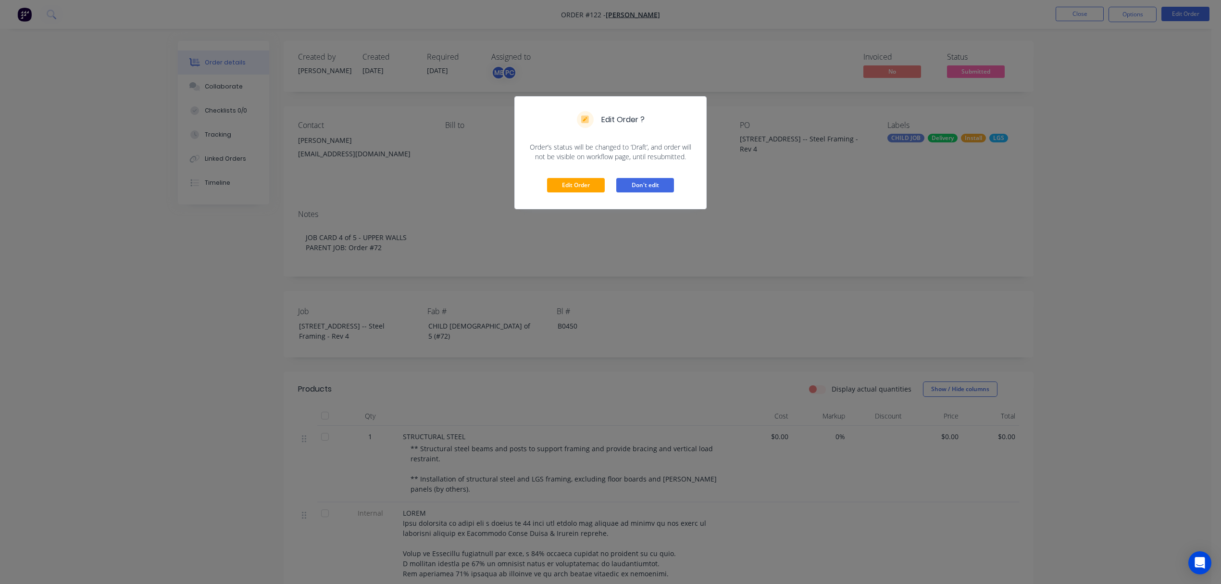
click at [631, 188] on button "Don't edit" at bounding box center [645, 185] width 58 height 14
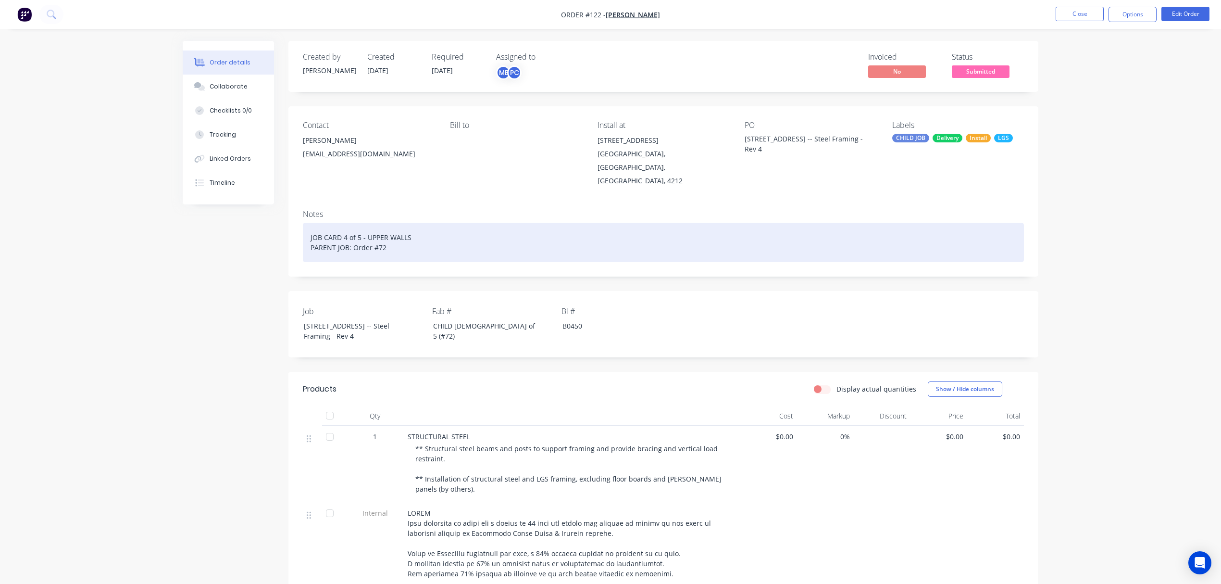
click at [345, 223] on div "JOB CARD 4 of 5 - UPPER WALLS PARENT JOB: Order #72" at bounding box center [663, 242] width 721 height 39
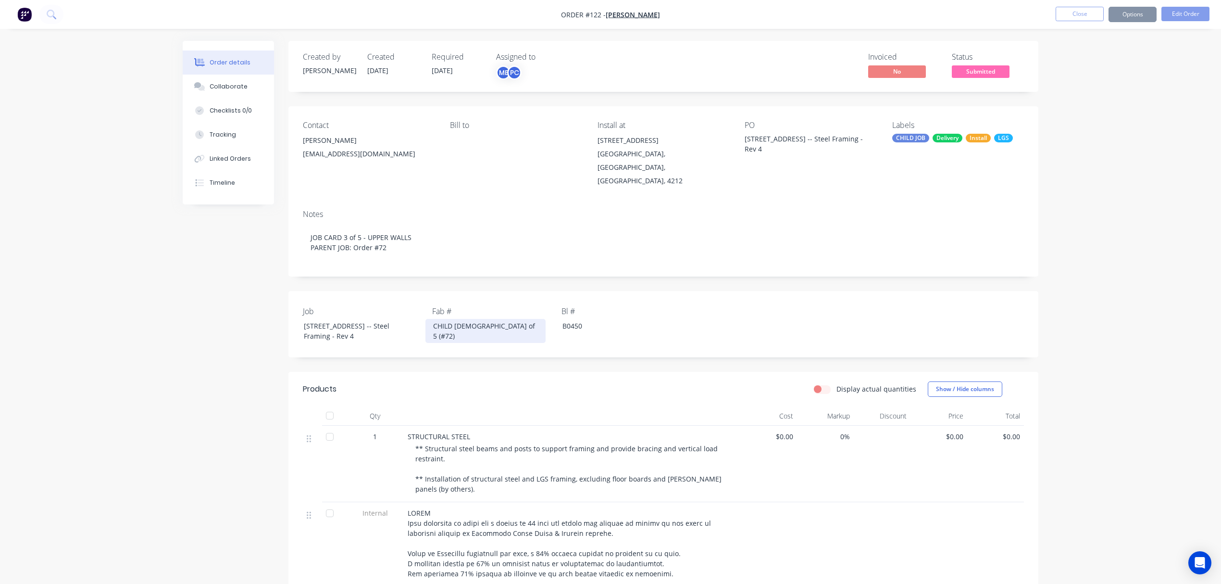
click at [458, 319] on div "CHILD 4 of 5 (#72)" at bounding box center [485, 331] width 120 height 24
click at [633, 13] on span "[PERSON_NAME]" at bounding box center [633, 14] width 54 height 9
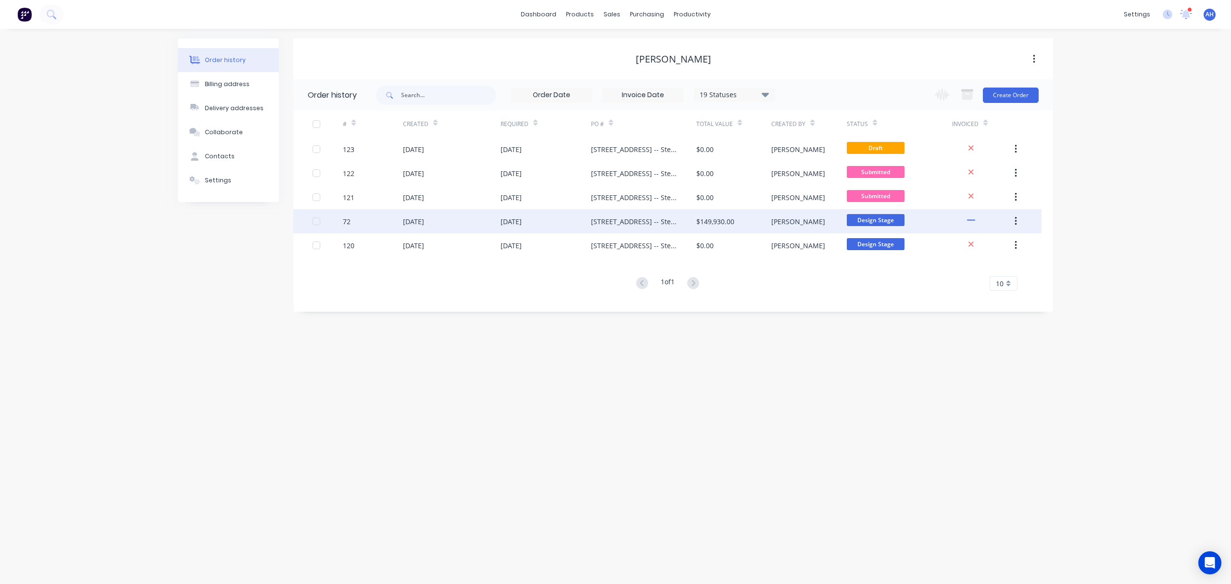
click at [610, 219] on div "[STREET_ADDRESS] -- Steel Framing - Rev 4" at bounding box center [634, 221] width 86 height 10
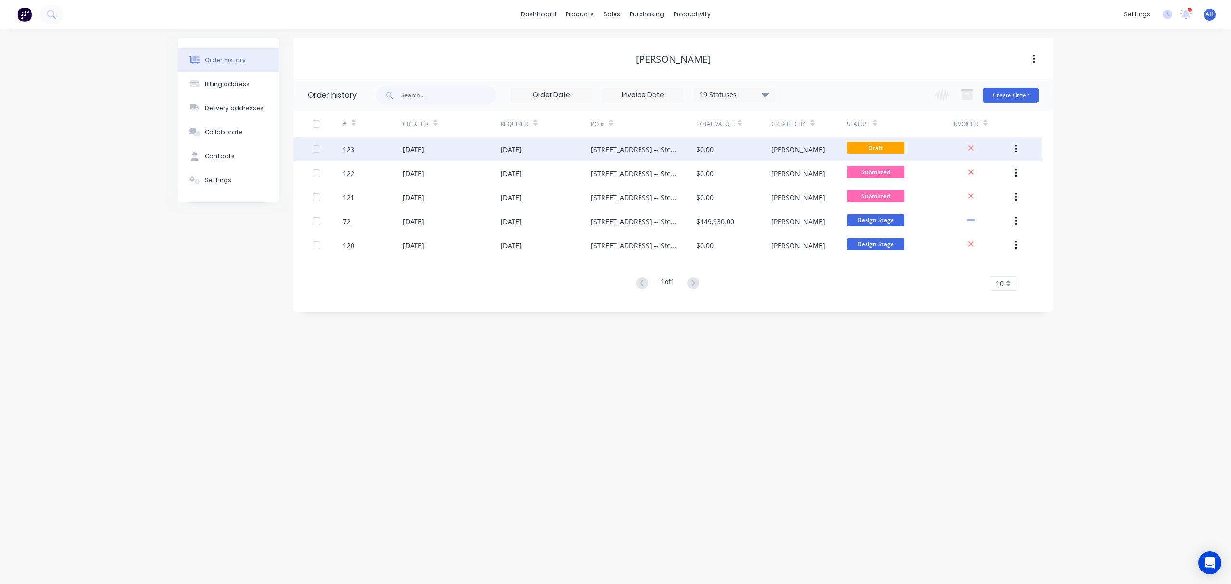
click at [703, 147] on div "$0.00" at bounding box center [704, 149] width 17 height 10
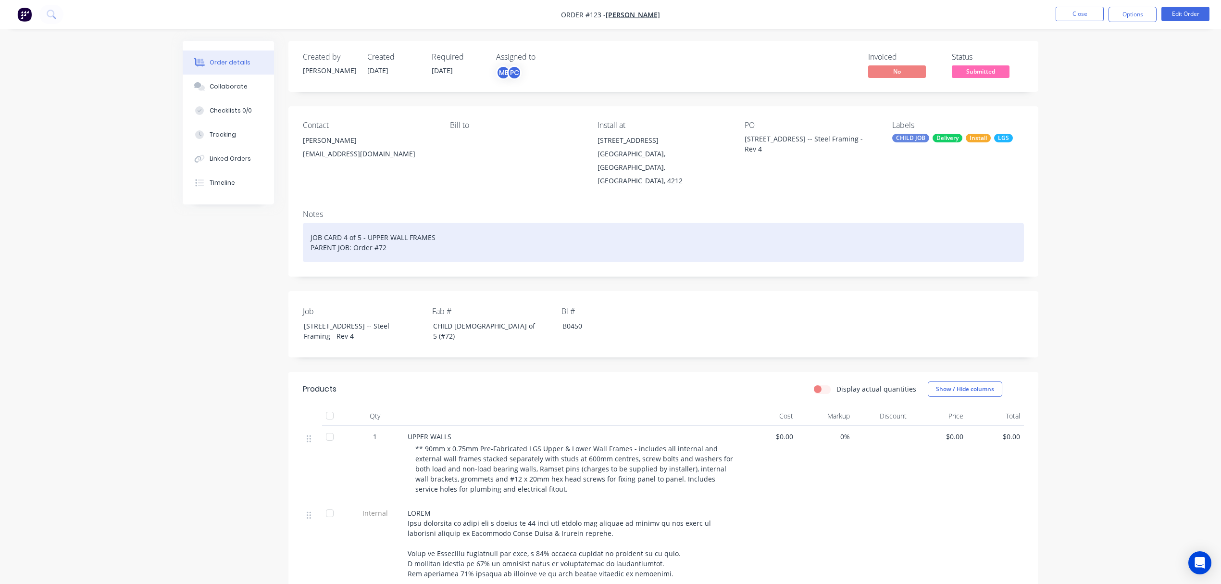
click at [347, 223] on div "JOB CARD 4 of 5 - UPPER WALL FRAMES PARENT JOB: Order #72" at bounding box center [663, 242] width 721 height 39
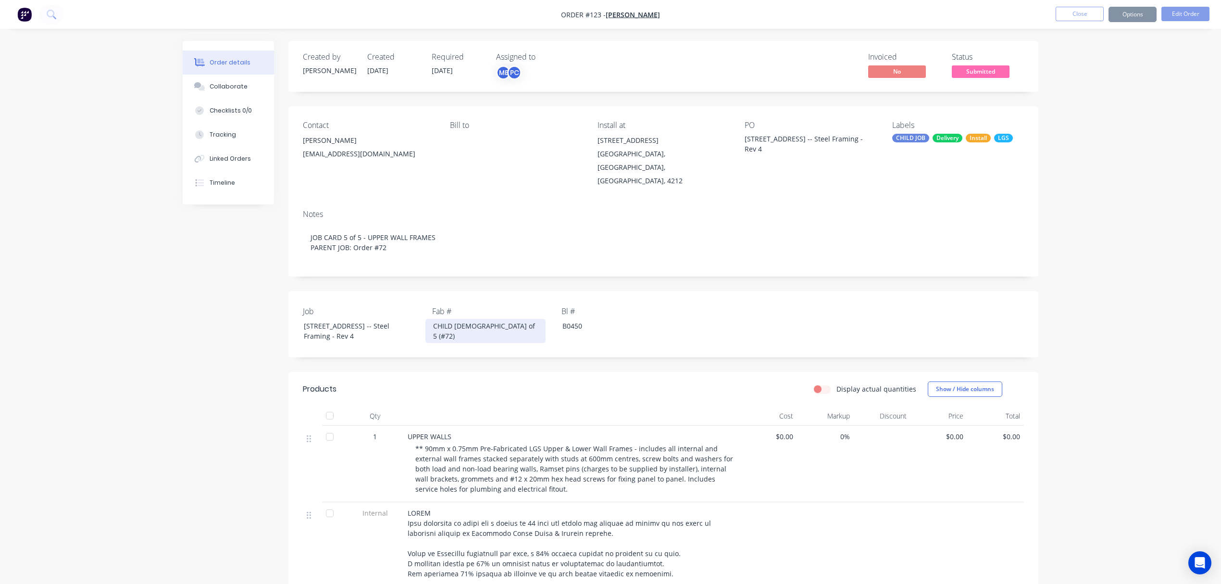
click at [456, 319] on div "CHILD 4 of 5 (#72)" at bounding box center [485, 331] width 120 height 24
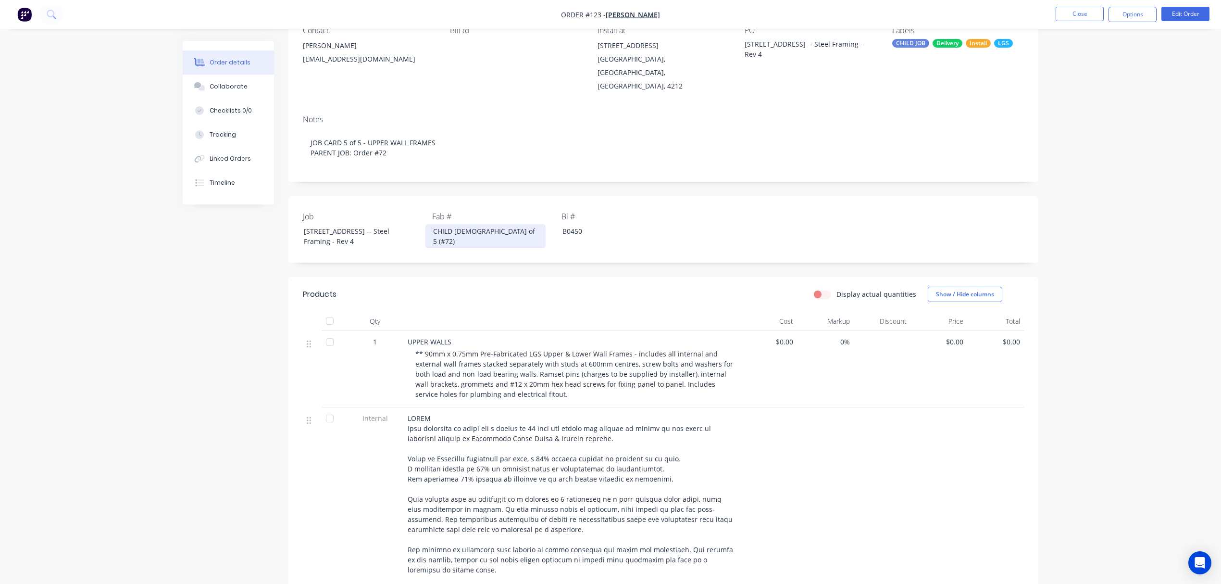
scroll to position [96, 0]
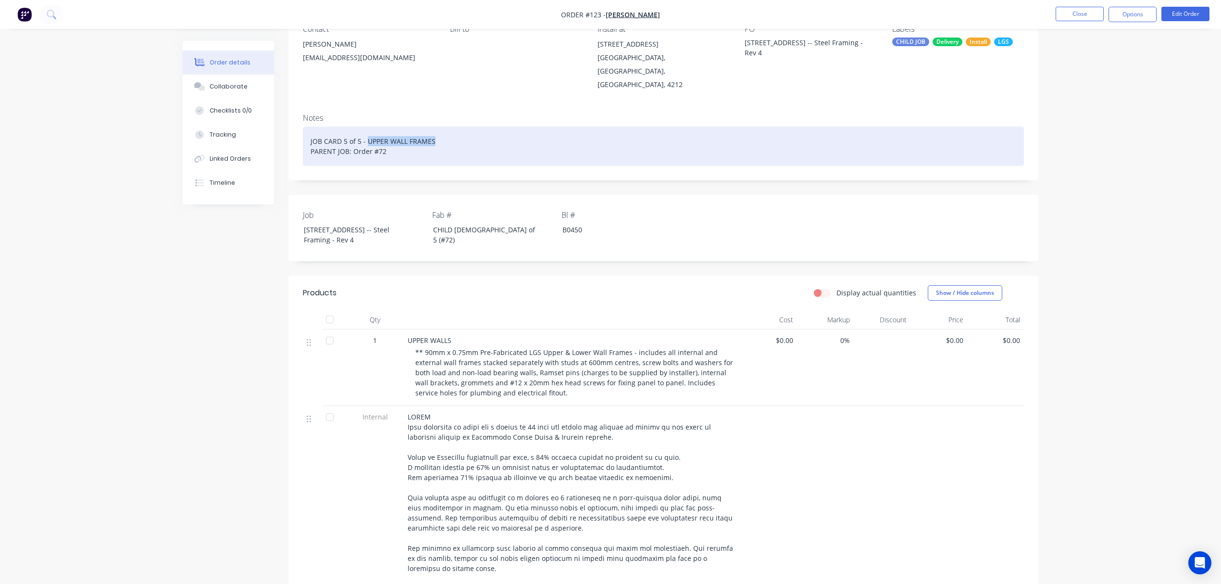
drag, startPoint x: 437, startPoint y: 117, endPoint x: 366, endPoint y: 120, distance: 70.2
click at [366, 126] on div "JOB CARD 5 of 5 - UPPER WALL FRAMES PARENT JOB: Order #72" at bounding box center [663, 145] width 721 height 39
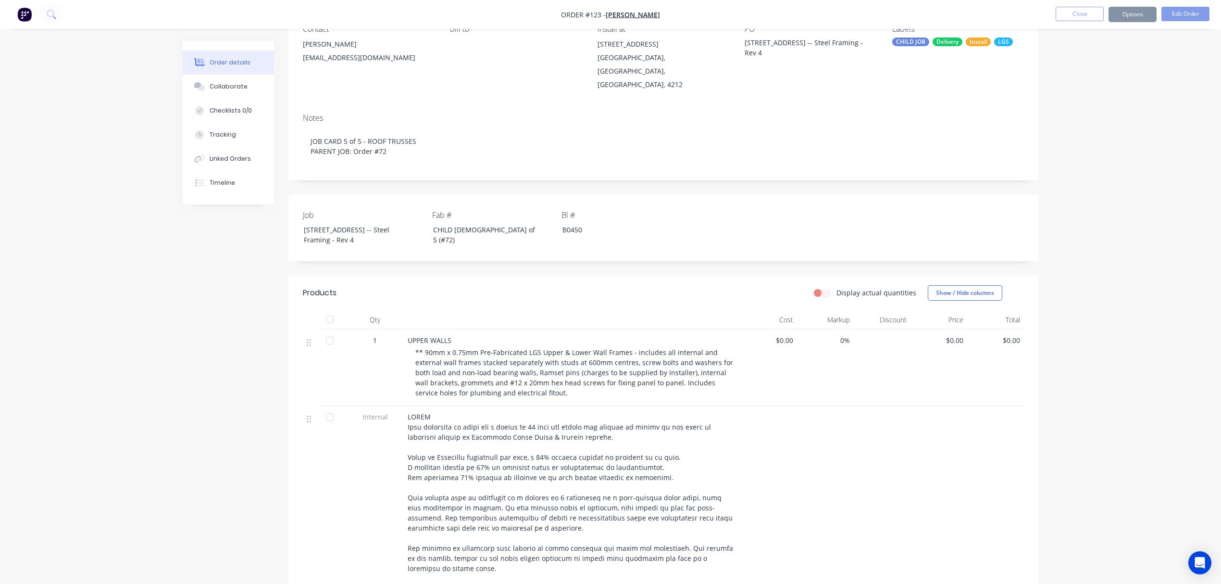
click at [447, 336] on span "UPPER WALLS" at bounding box center [430, 340] width 44 height 9
drag, startPoint x: 452, startPoint y: 327, endPoint x: 445, endPoint y: 326, distance: 7.3
click at [445, 335] on div "UPPER WALLS" at bounding box center [572, 340] width 329 height 10
click at [453, 335] on div "UPPER WALLS" at bounding box center [572, 340] width 329 height 10
drag, startPoint x: 450, startPoint y: 327, endPoint x: 397, endPoint y: 323, distance: 53.5
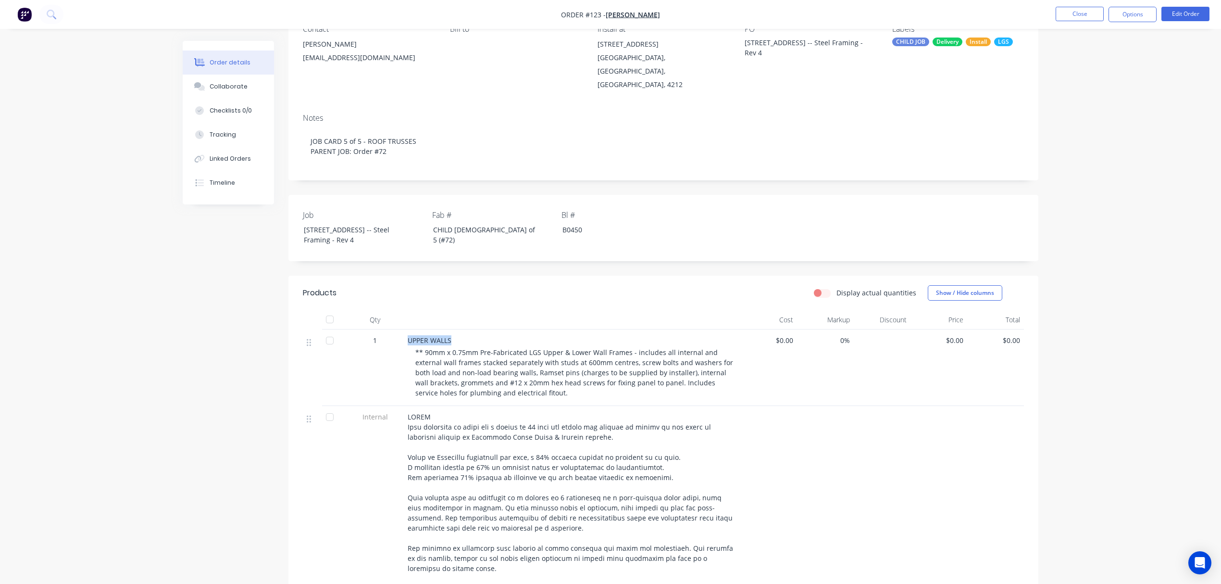
click at [390, 331] on div "1 UPPER WALLS ** 90mm x 0.75mm Pre-Fabricated LGS Upper & Lower Wall Frames - i…" at bounding box center [663, 367] width 721 height 76
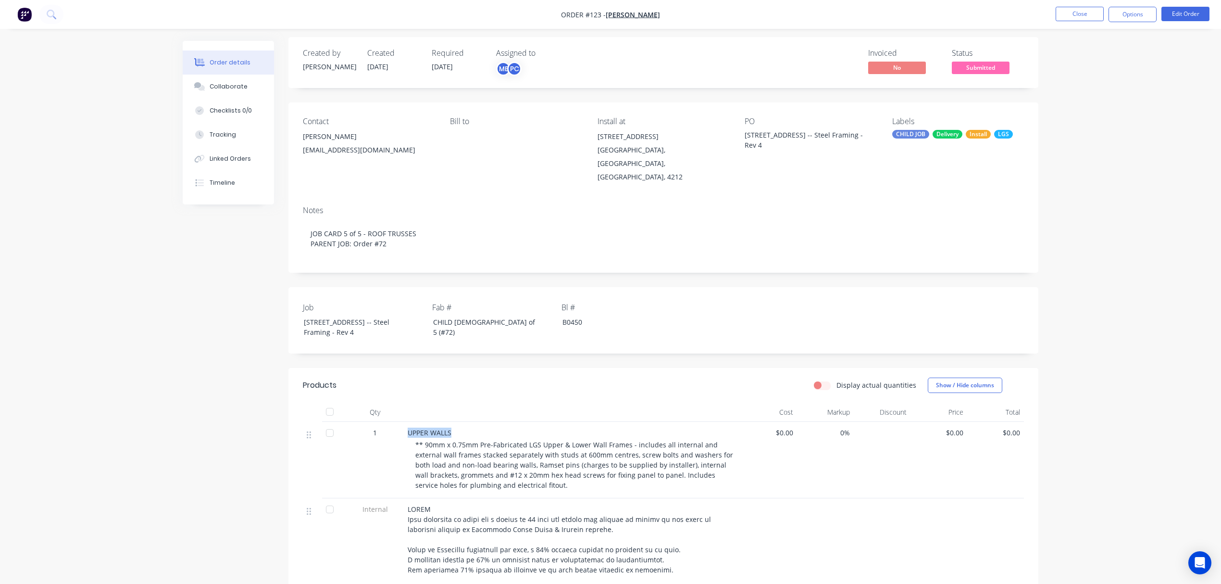
scroll to position [0, 0]
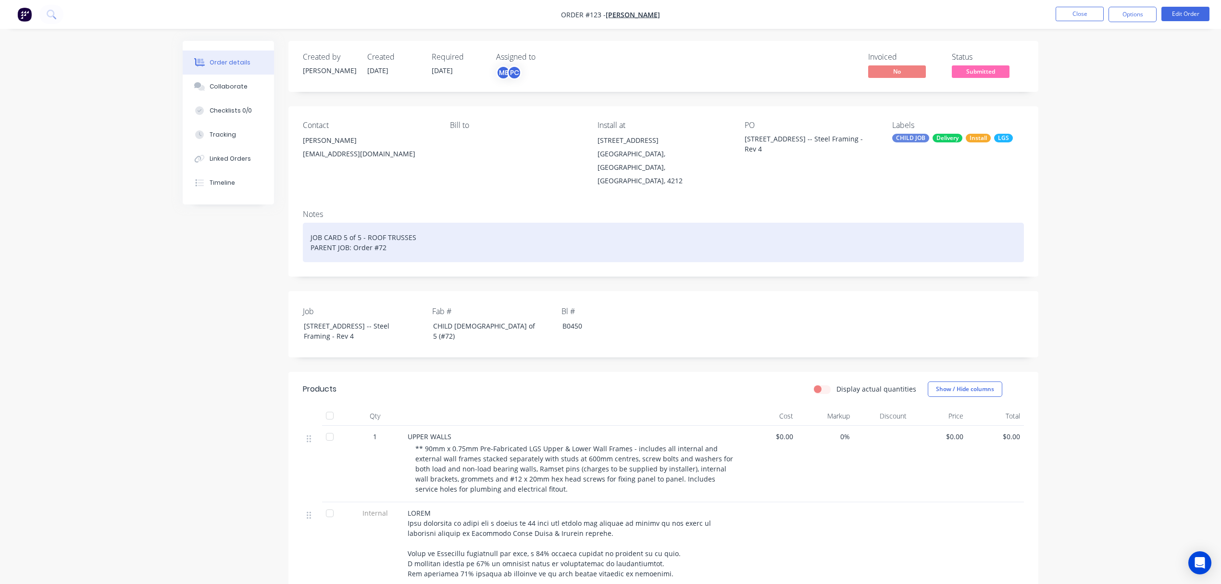
click at [344, 223] on div "JOB CARD 5 of 5 - ROOF TRUSSES PARENT JOB: Order #72" at bounding box center [663, 242] width 721 height 39
drag, startPoint x: 365, startPoint y: 213, endPoint x: 463, endPoint y: 216, distance: 97.2
click at [450, 223] on div "JOB CARD 4 of 5 - ROOF TRUSSES PARENT JOB: Order #72" at bounding box center [663, 242] width 721 height 39
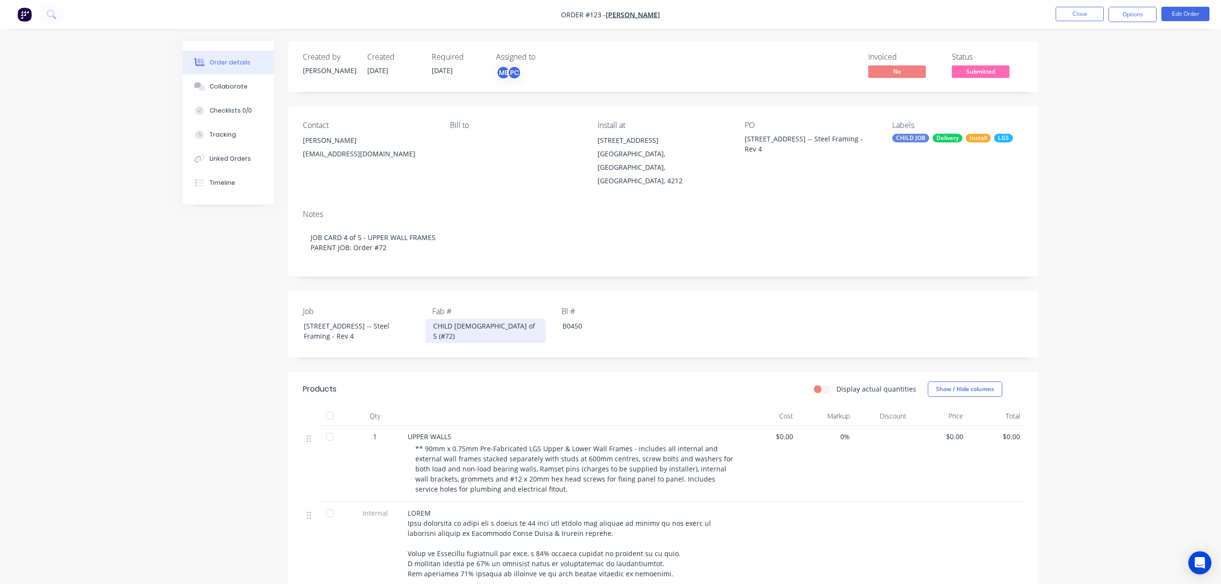
click at [456, 319] on div "CHILD [DEMOGRAPHIC_DATA] of 5 (#72)" at bounding box center [485, 331] width 120 height 24
click at [1083, 15] on button "Close" at bounding box center [1080, 14] width 48 height 14
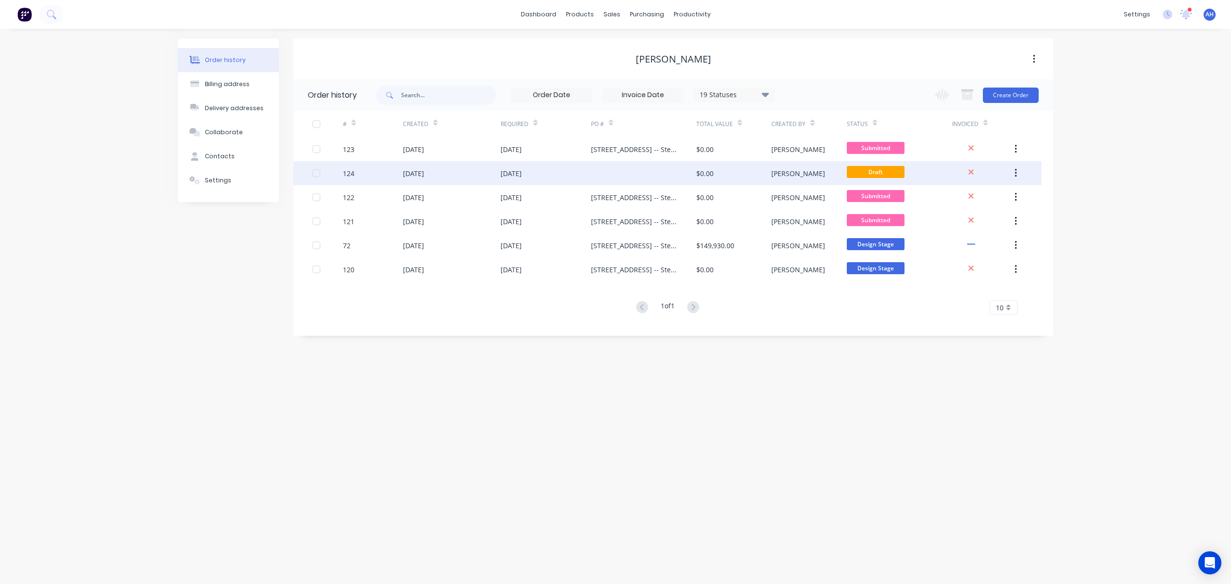
click at [539, 174] on div "[DATE]" at bounding box center [545, 173] width 90 height 24
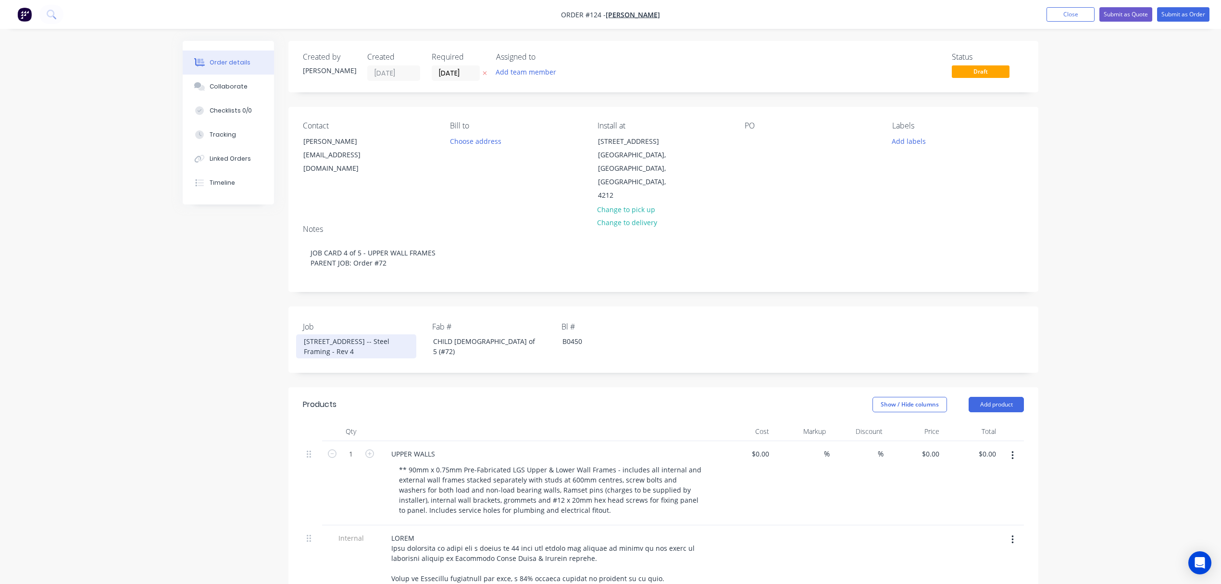
drag, startPoint x: 296, startPoint y: 349, endPoint x: 268, endPoint y: 342, distance: 29.0
copy div "[STREET_ADDRESS] -- Steel Framing - Rev 4"
click at [753, 142] on div at bounding box center [752, 141] width 15 height 14
paste div
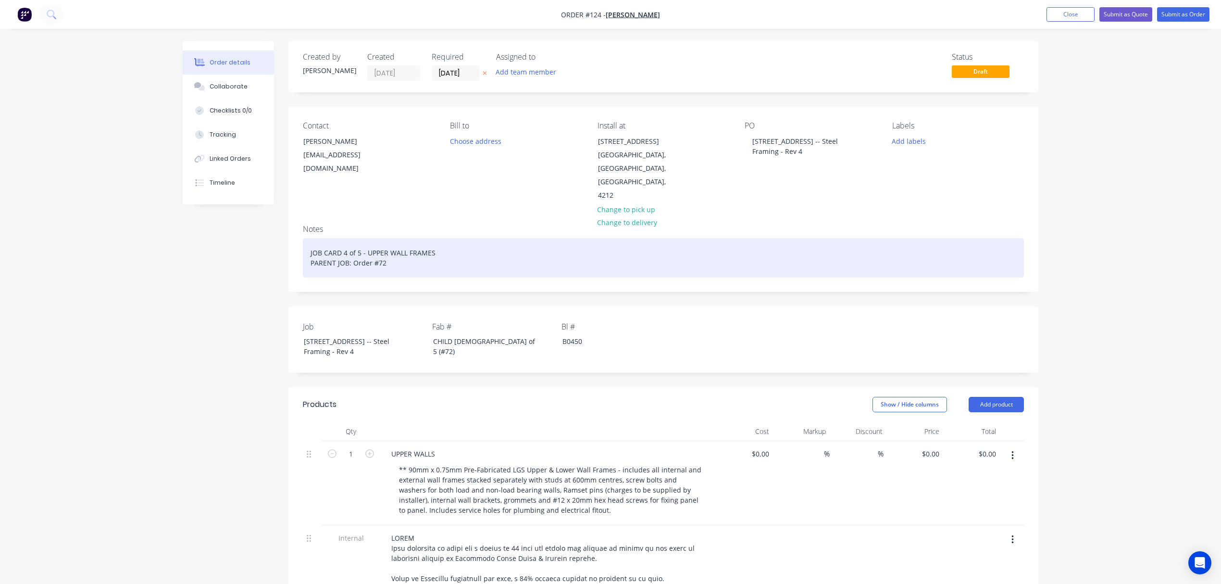
click at [345, 254] on div "JOB CARD 4 of 5 - UPPER WALL FRAMES PARENT JOB: Order #72" at bounding box center [663, 257] width 721 height 39
drag, startPoint x: 366, startPoint y: 250, endPoint x: 463, endPoint y: 248, distance: 96.7
click at [462, 250] on div "JOB CARD 5 of 5 - UPPER WALL FRAMES PARENT JOB: Order #72" at bounding box center [663, 257] width 721 height 39
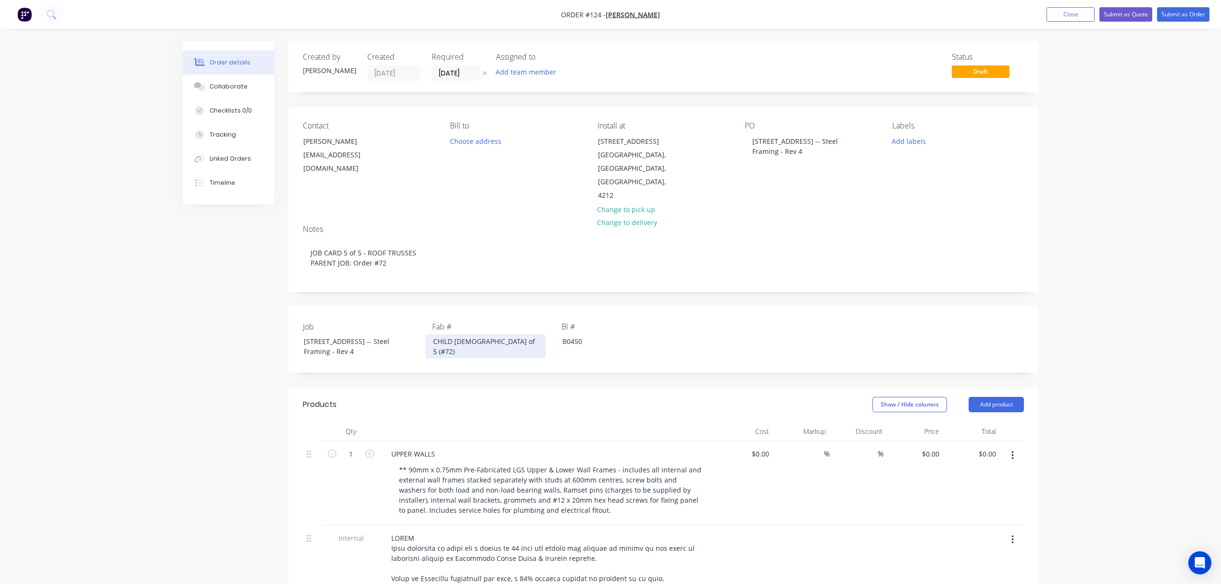
click at [456, 338] on div "CHILD [DEMOGRAPHIC_DATA] of 5 (#72)" at bounding box center [485, 346] width 120 height 24
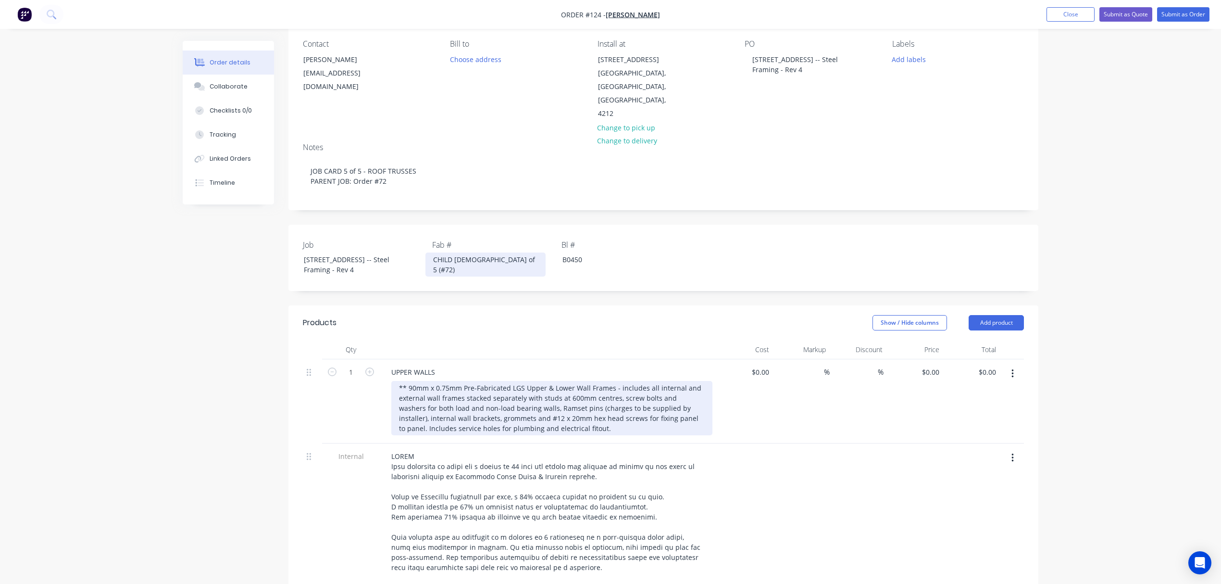
scroll to position [96, 0]
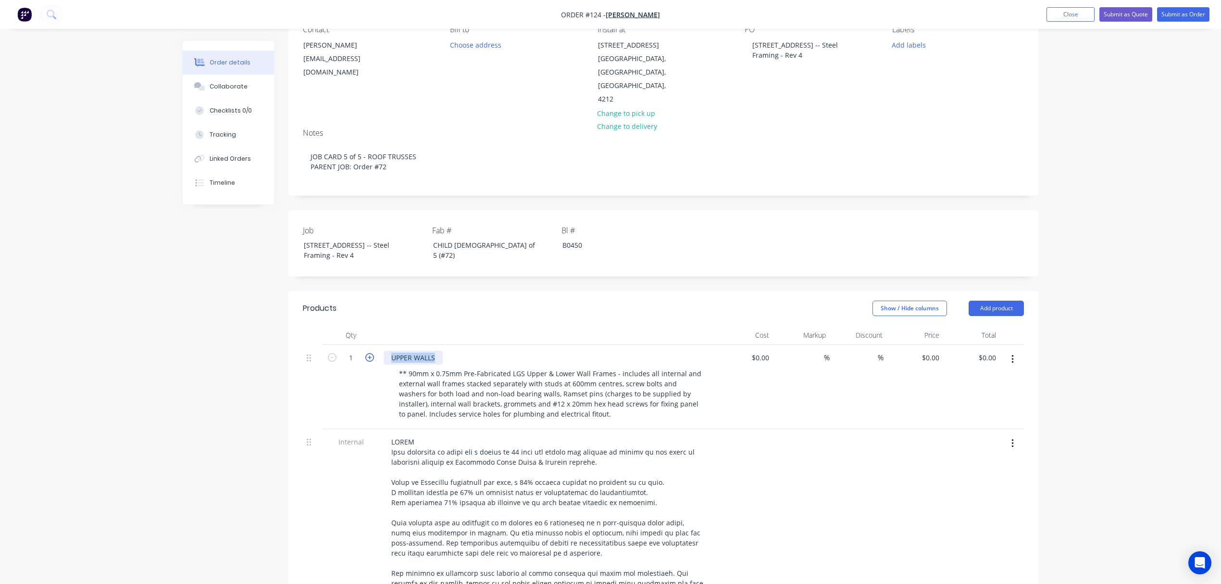
drag, startPoint x: 436, startPoint y: 368, endPoint x: 371, endPoint y: 367, distance: 64.4
click at [371, 367] on div "1 UPPER WALLS ** 90mm x 0.75mm Pre-Fabricated LGS Upper & Lower Wall Frames - i…" at bounding box center [663, 387] width 721 height 84
click at [1001, 316] on button "Add product" at bounding box center [996, 307] width 55 height 15
drag, startPoint x: 976, startPoint y: 358, endPoint x: 861, endPoint y: 377, distance: 116.4
click at [976, 359] on div "Basic product" at bounding box center [978, 352] width 74 height 14
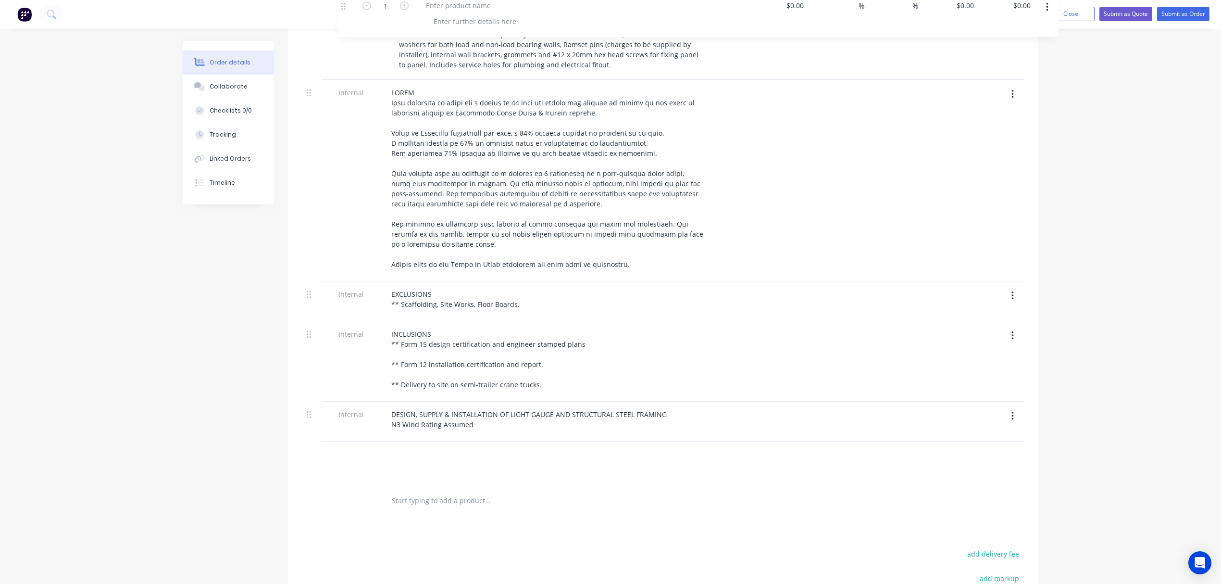
scroll to position [366, 0]
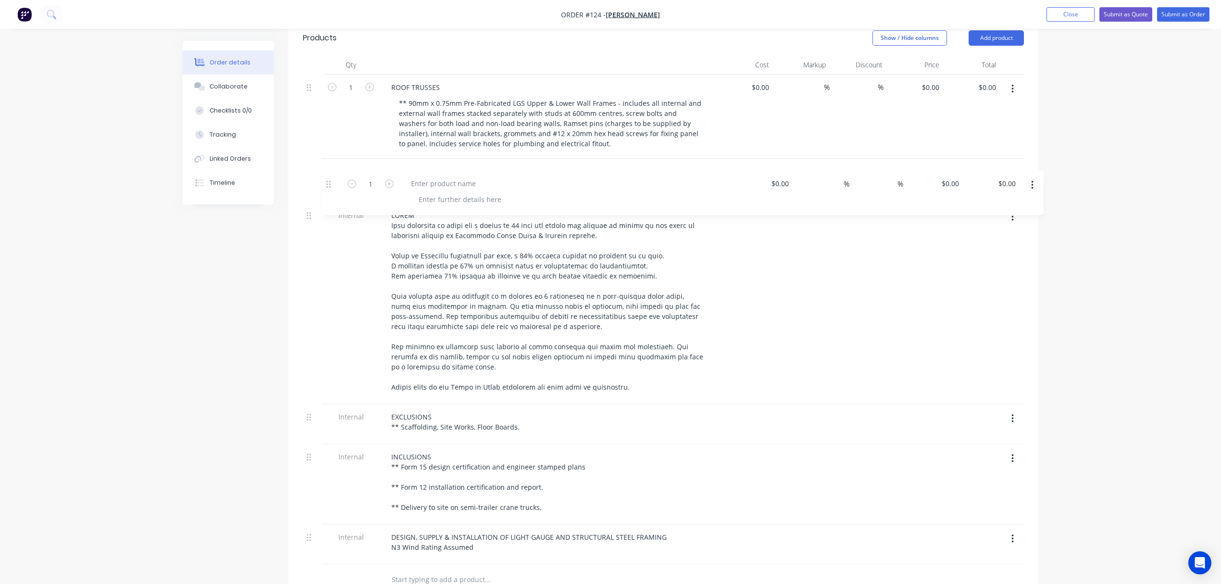
drag, startPoint x: 306, startPoint y: 277, endPoint x: 327, endPoint y: 180, distance: 99.8
click at [327, 180] on div "1 ROOF TRUSSES ** 90mm x 0.75mm Pre-Fabricated LGS Upper & Lower Wall Frames - …" at bounding box center [663, 319] width 721 height 489
click at [443, 178] on div at bounding box center [424, 171] width 80 height 14
drag, startPoint x: 424, startPoint y: 199, endPoint x: 421, endPoint y: 195, distance: 5.2
click at [424, 194] on div at bounding box center [440, 187] width 98 height 14
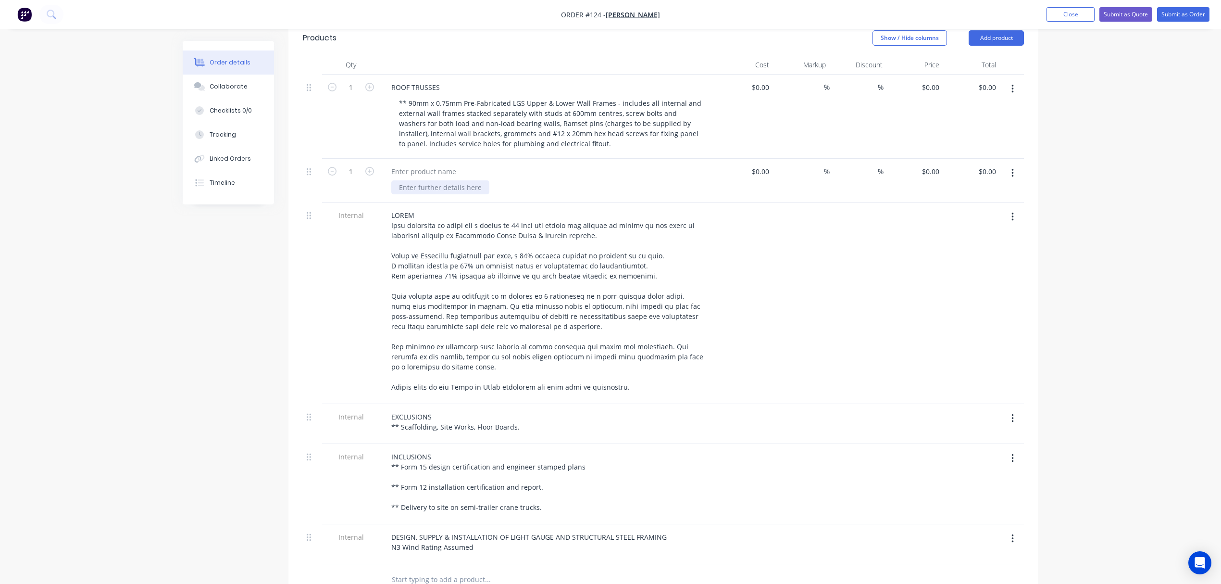
paste div
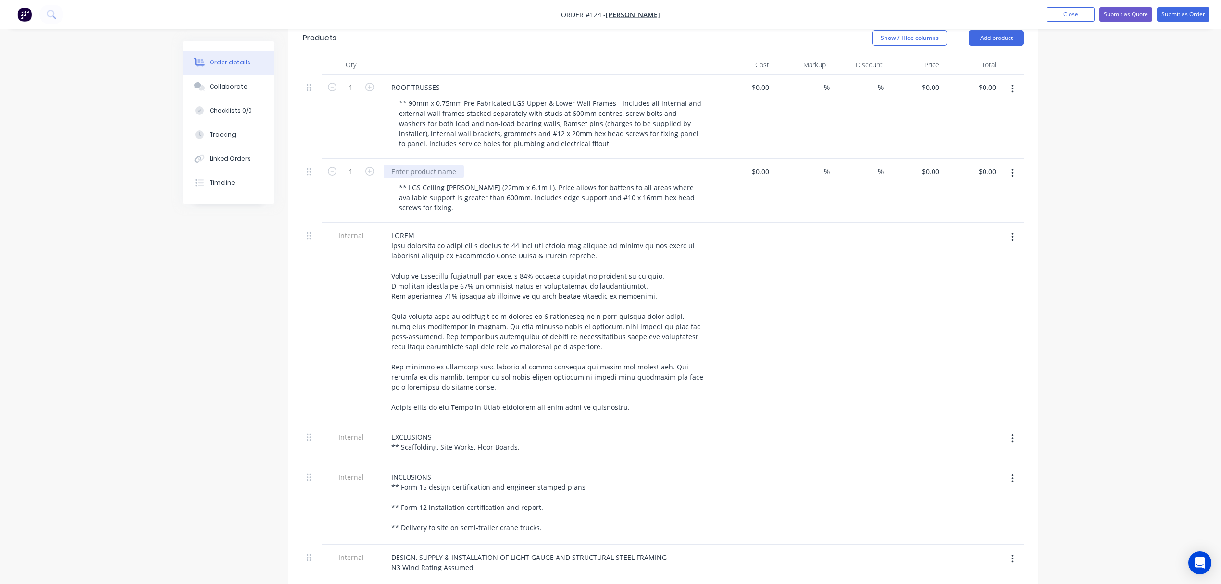
click at [420, 178] on div at bounding box center [424, 171] width 80 height 14
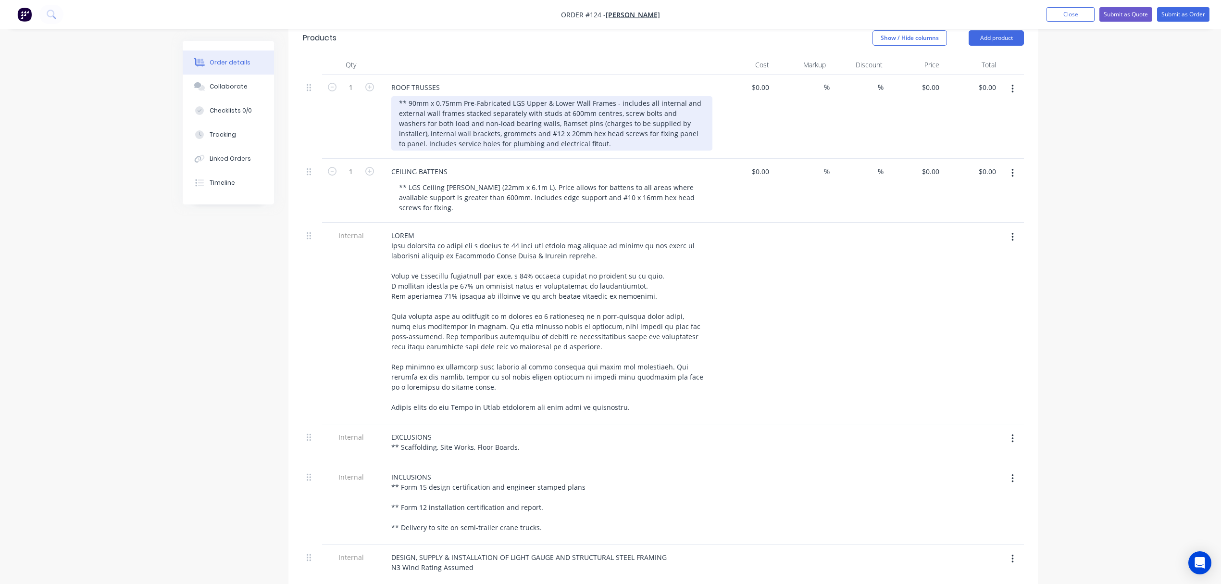
click at [558, 139] on div "** 90mm x 0.75mm Pre-Fabricated LGS Upper & Lower Wall Frames - includes all in…" at bounding box center [551, 123] width 321 height 54
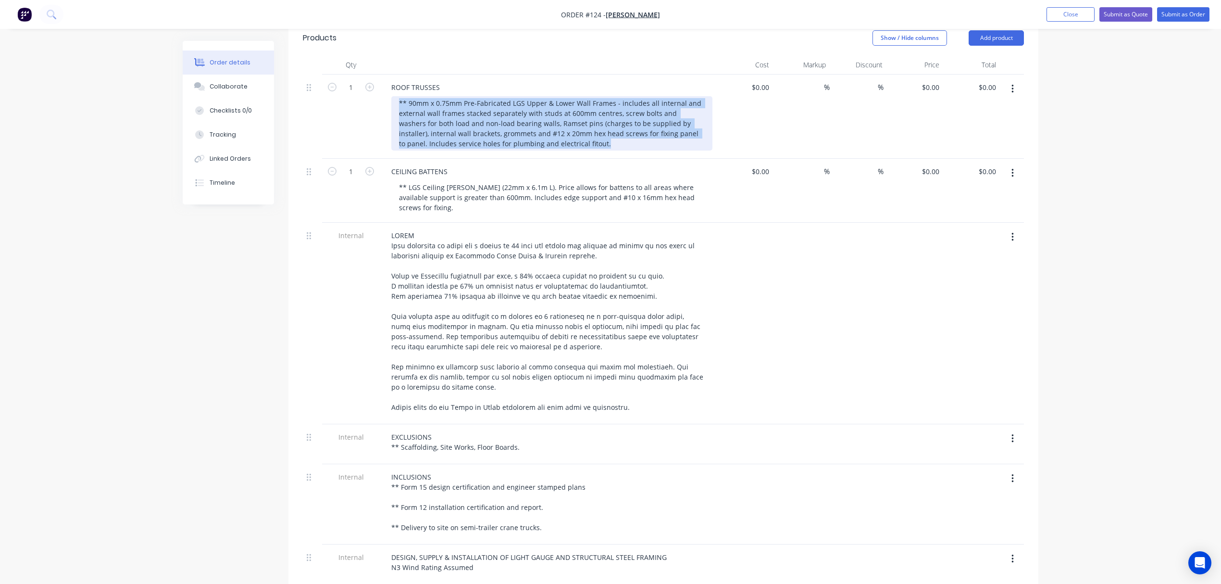
drag, startPoint x: 589, startPoint y: 154, endPoint x: 391, endPoint y: 110, distance: 203.0
click at [391, 111] on div "** 90mm x 0.75mm Pre-Fabricated LGS Upper & Lower Wall Frames - includes all in…" at bounding box center [551, 123] width 321 height 54
paste div
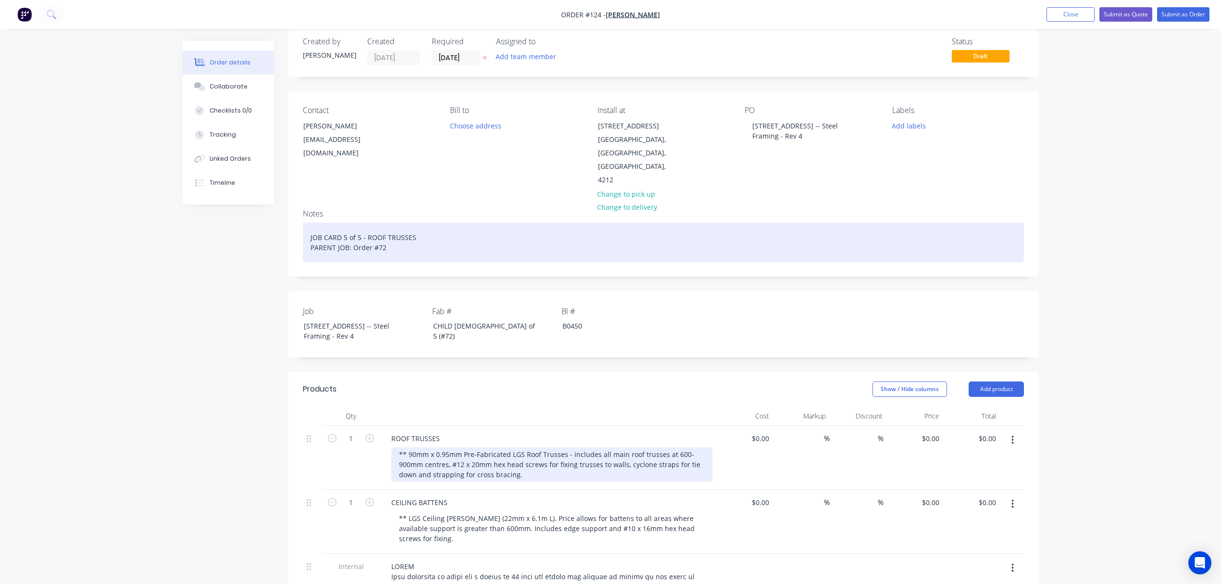
scroll to position [14, 0]
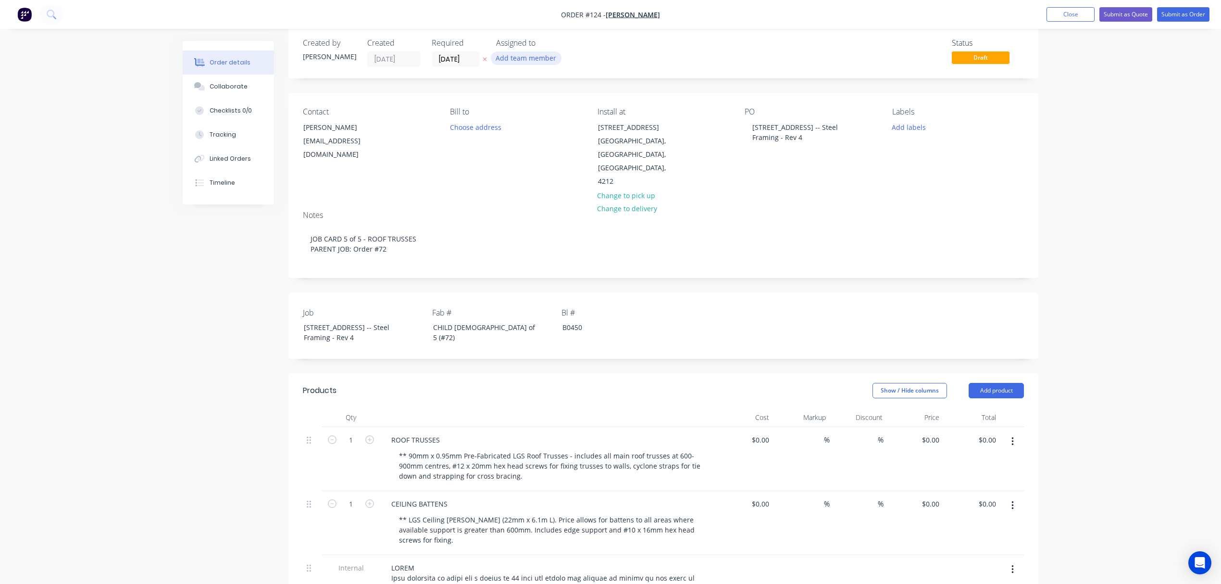
click at [512, 54] on button "Add team member" at bounding box center [526, 57] width 71 height 13
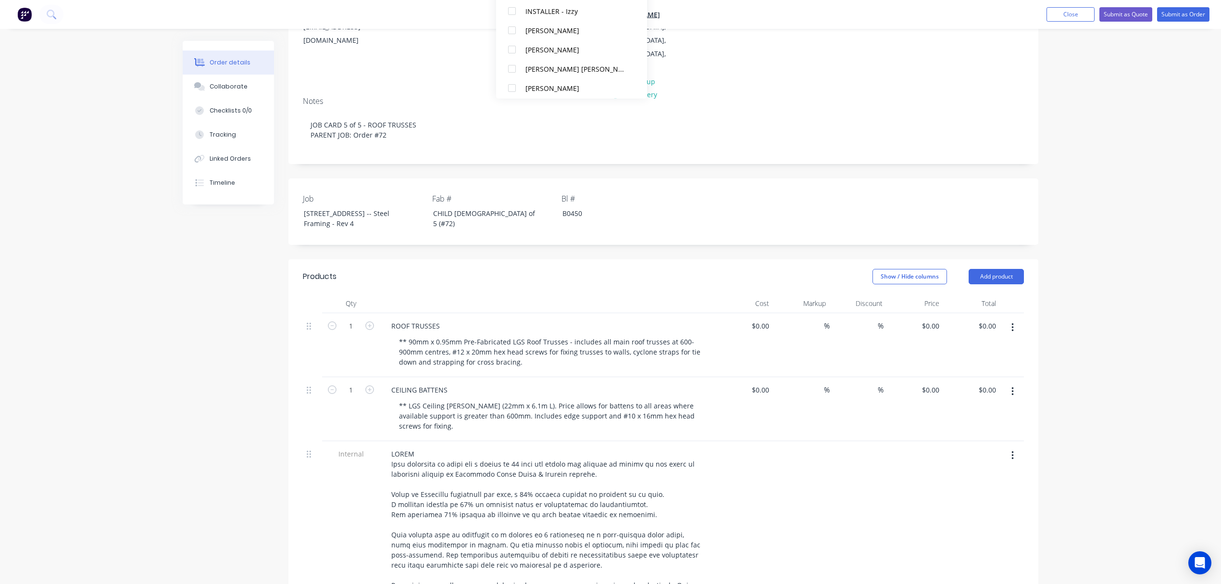
scroll to position [240, 0]
click at [513, 81] on div at bounding box center [511, 84] width 19 height 19
click at [512, 60] on div at bounding box center [511, 58] width 19 height 19
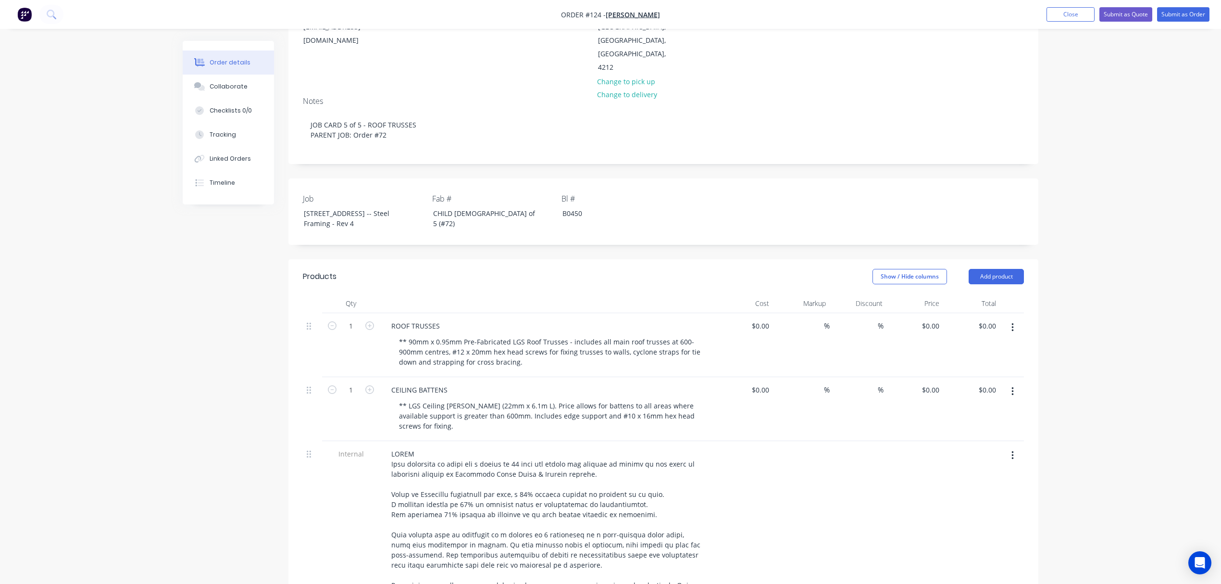
click at [799, 72] on div "PO Lot 10, No 5010 Harbourview Drive, Hope Island -- Steel Framing - Rev 4" at bounding box center [811, 33] width 132 height 81
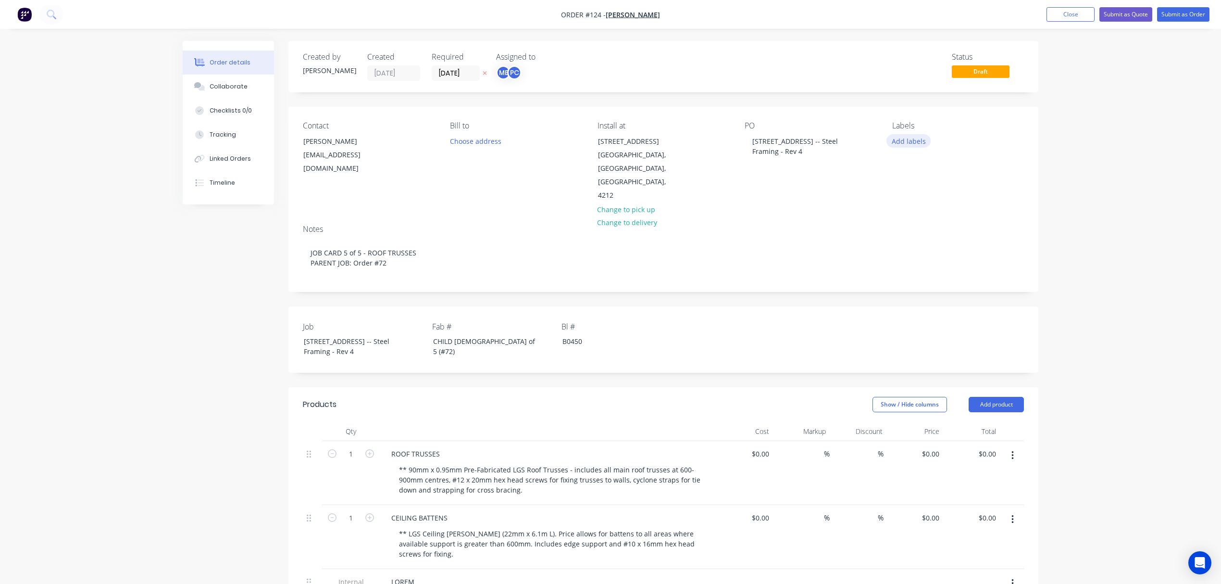
click at [903, 141] on button "Add labels" at bounding box center [909, 140] width 44 height 13
click at [926, 226] on div "CHILD JOB" at bounding box center [936, 227] width 37 height 11
click at [920, 227] on div "LGS" at bounding box center [927, 226] width 19 height 11
click at [925, 245] on div "Delivery" at bounding box center [933, 245] width 30 height 11
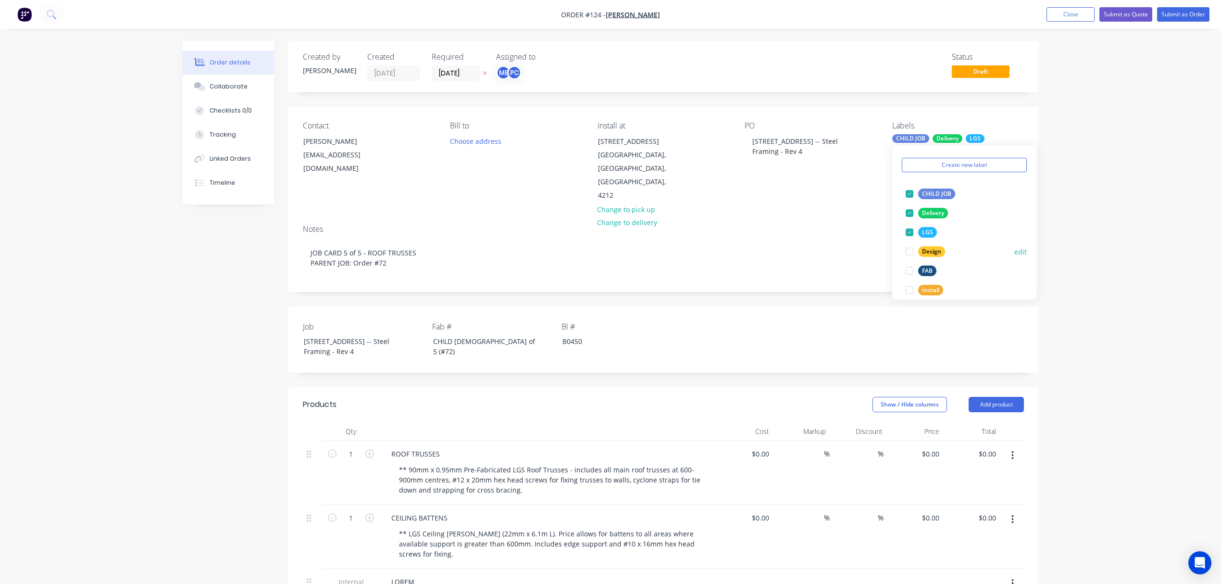
scroll to position [32, 0]
click at [929, 286] on div "Install" at bounding box center [930, 287] width 25 height 11
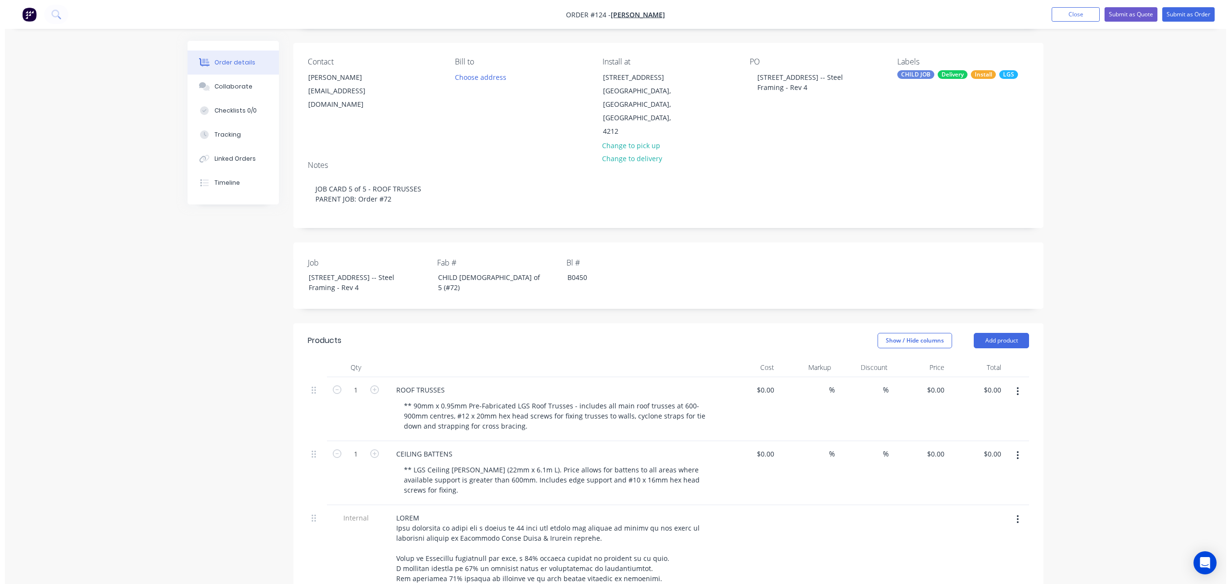
scroll to position [0, 0]
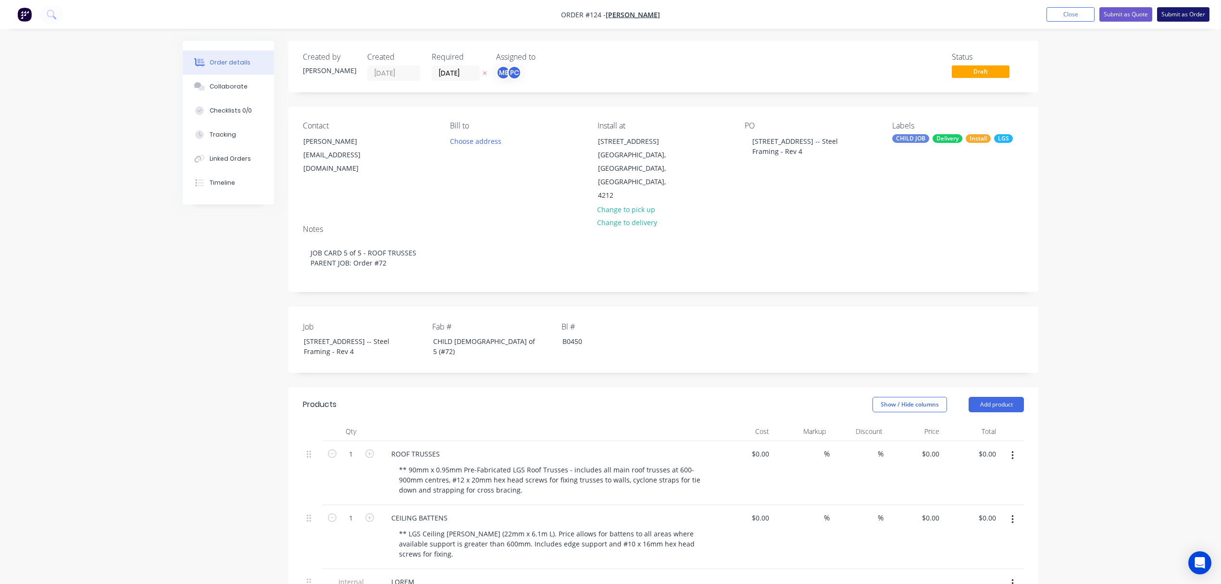
click at [1181, 11] on button "Submit as Order" at bounding box center [1183, 14] width 52 height 14
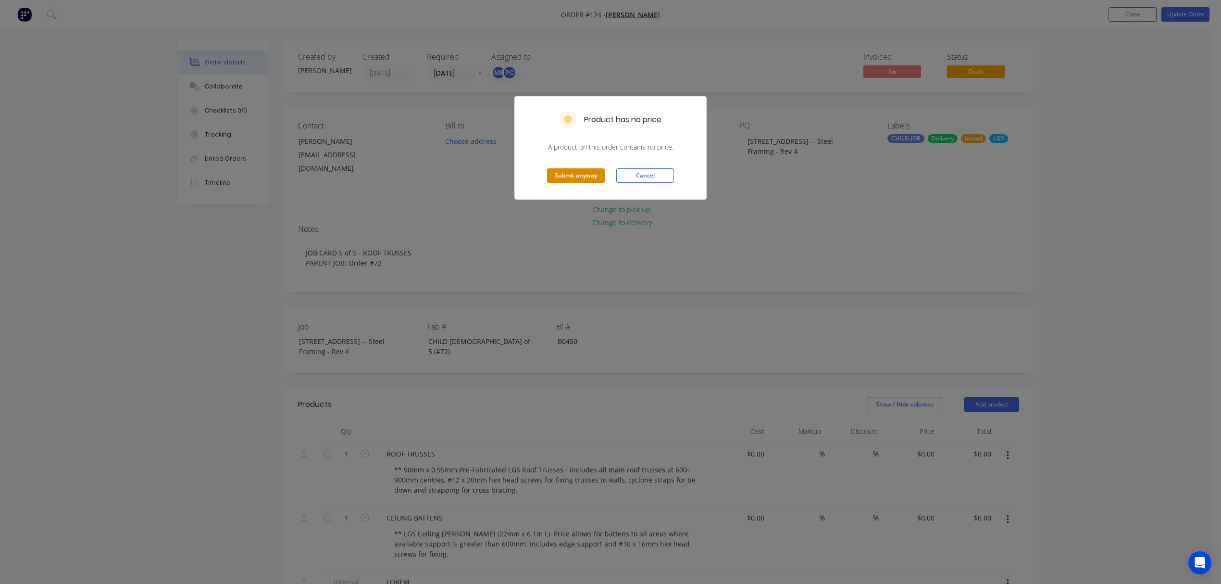
click at [574, 175] on button "Submit anyway" at bounding box center [576, 175] width 58 height 14
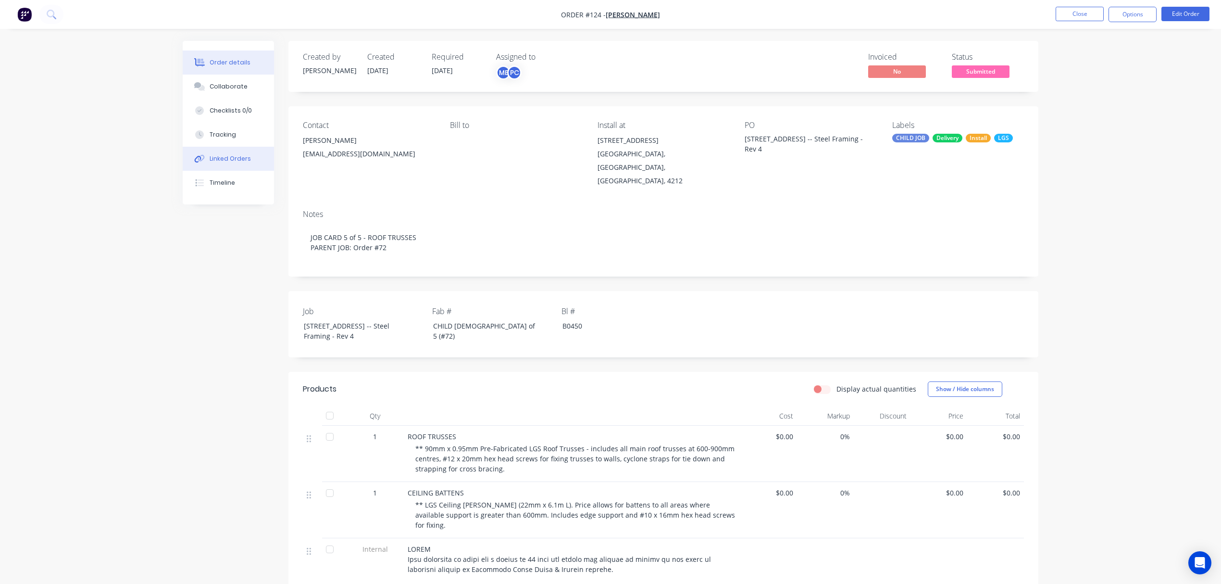
click at [235, 157] on div "Linked Orders" at bounding box center [230, 158] width 41 height 9
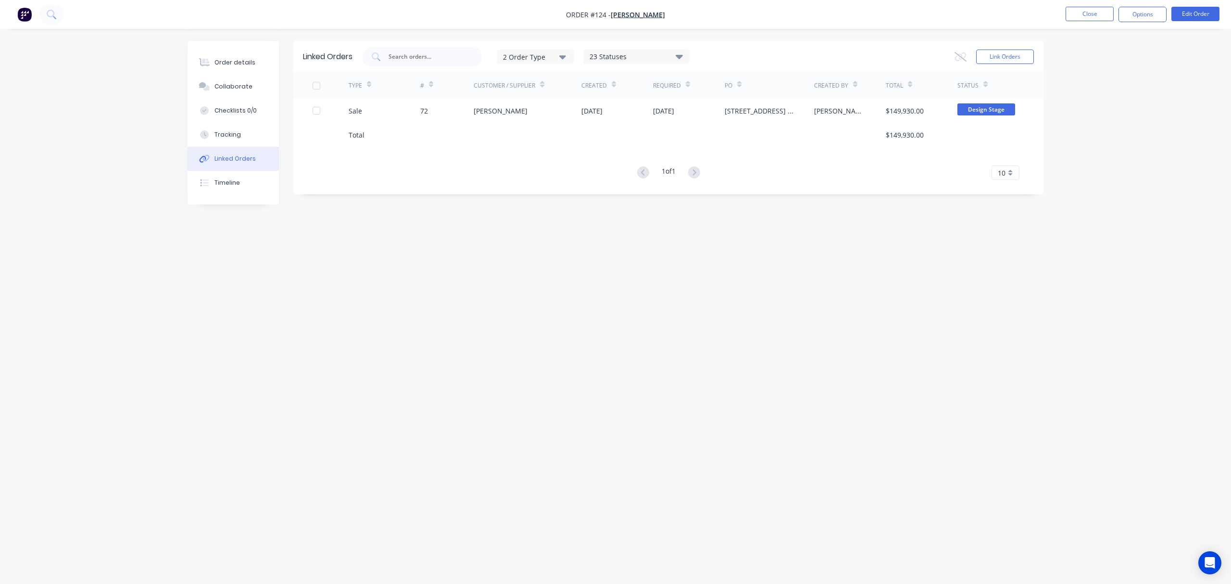
click at [579, 274] on div "Linked Orders 2 Order Type 23 Statuses Sales Order Status All Archived Draft Qu…" at bounding box center [616, 273] width 856 height 465
click at [635, 14] on span "[PERSON_NAME]" at bounding box center [638, 14] width 54 height 9
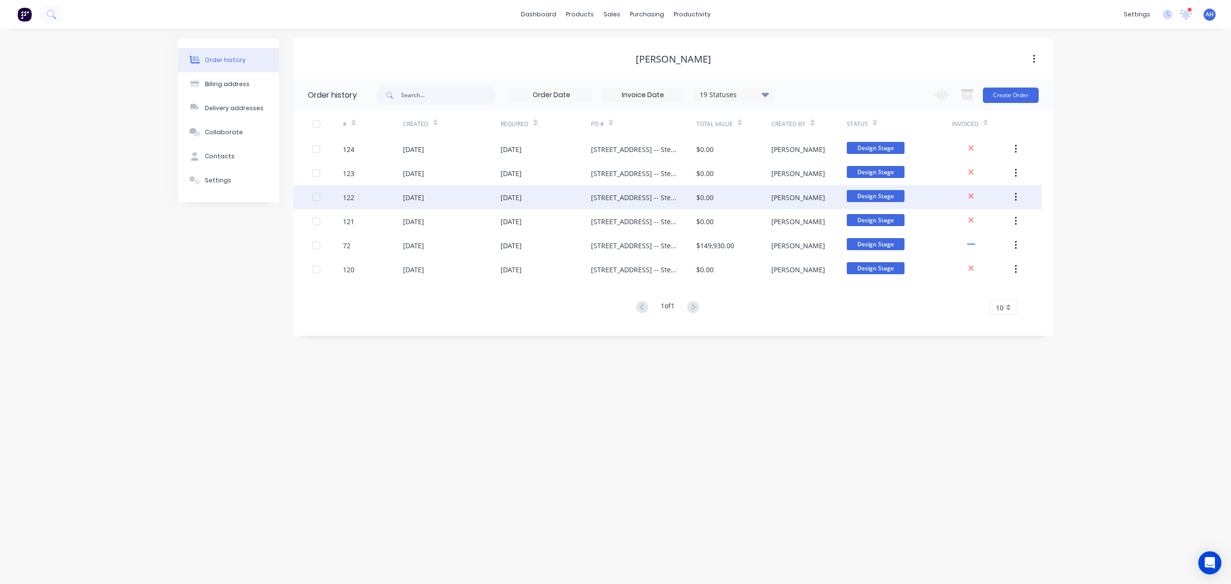
click at [417, 197] on div "[DATE]" at bounding box center [413, 197] width 21 height 10
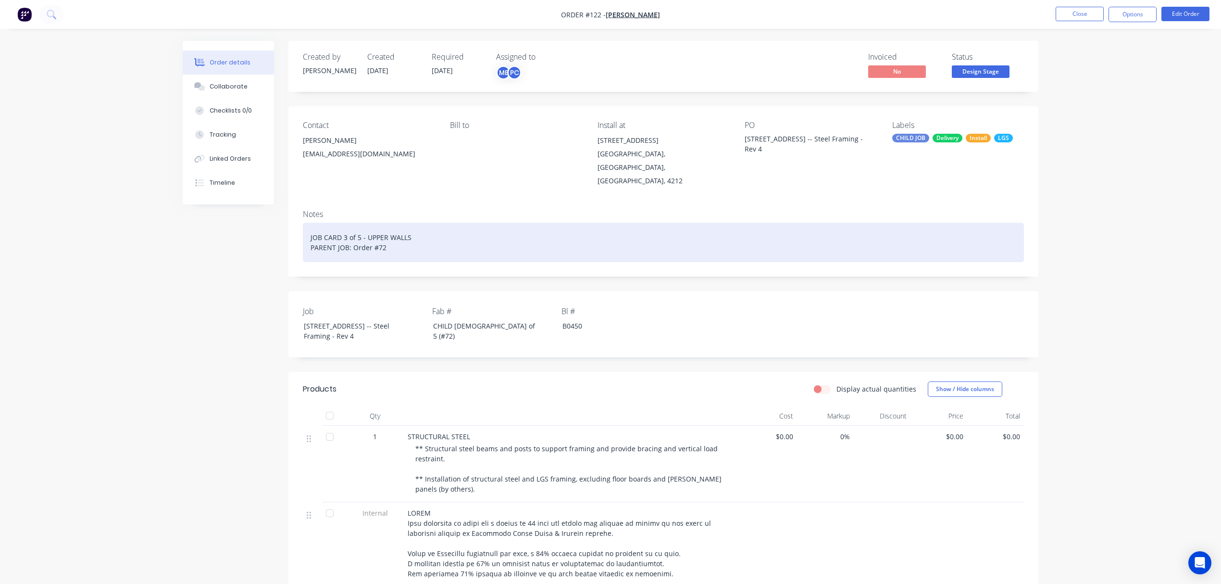
click at [397, 223] on div "JOB CARD 3 of 5 - UPPER WALLS PARENT JOB: Order #72" at bounding box center [663, 242] width 721 height 39
drag, startPoint x: 412, startPoint y: 212, endPoint x: 366, endPoint y: 213, distance: 45.2
click at [366, 223] on div "JOB CARD 3 of 5 - UPPER WALLS PARENT JOB: Order #72" at bounding box center [663, 242] width 721 height 39
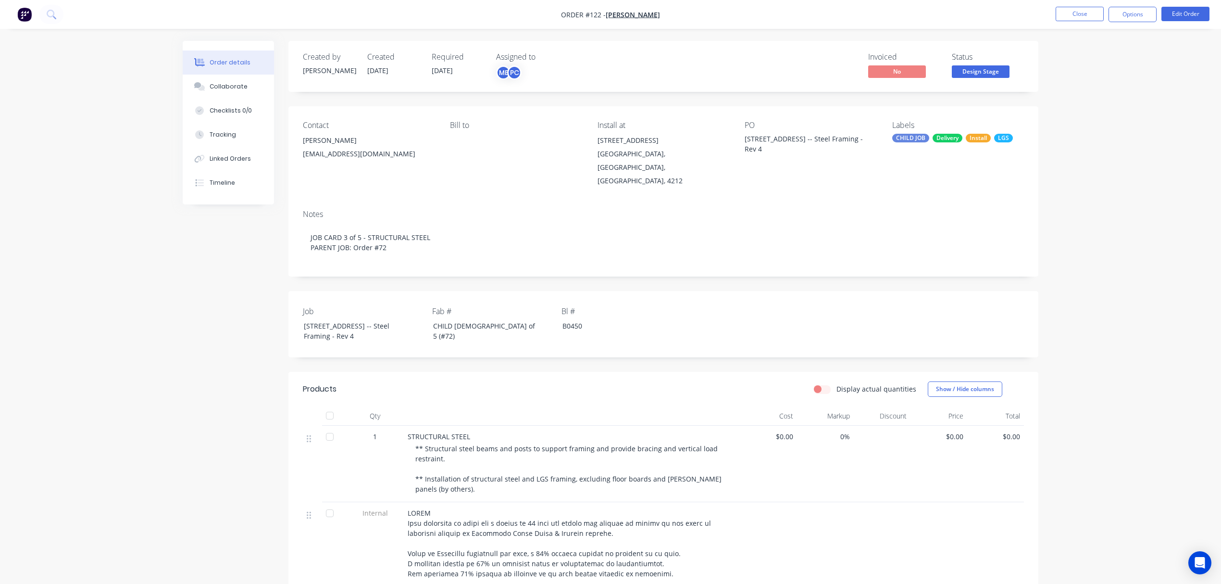
click at [1111, 272] on div "Order details Collaborate Checklists 0/0 Tracking Linked Orders Timeline Order …" at bounding box center [610, 509] width 1221 height 1019
click at [630, 14] on span "[PERSON_NAME]" at bounding box center [633, 14] width 54 height 9
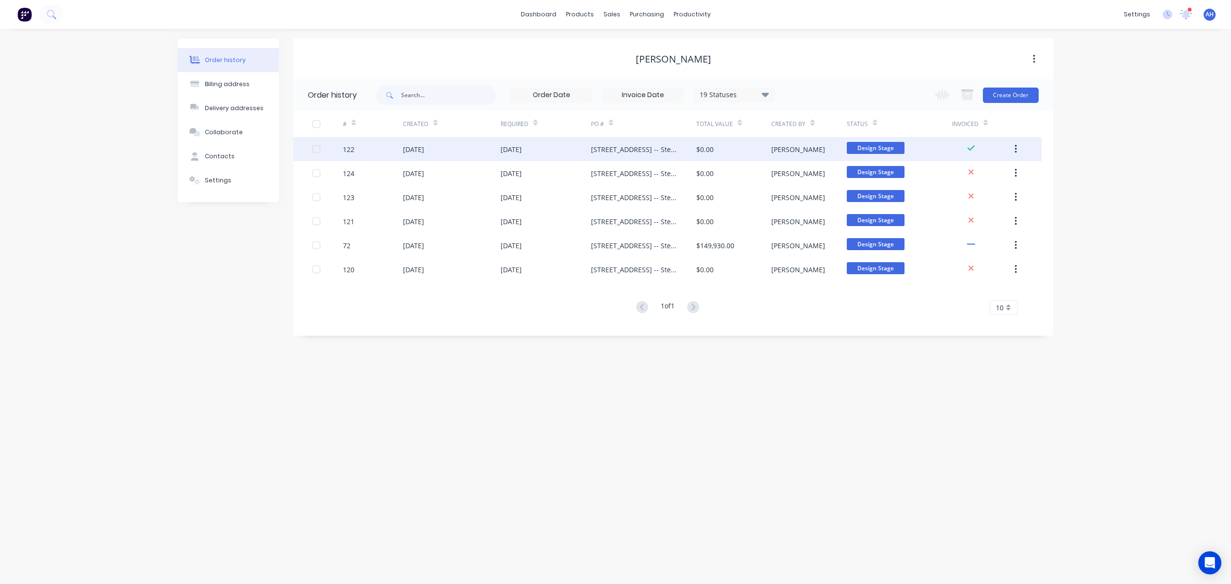
click at [1019, 143] on button "button" at bounding box center [1015, 148] width 23 height 17
click at [1018, 144] on button "button" at bounding box center [1015, 148] width 23 height 17
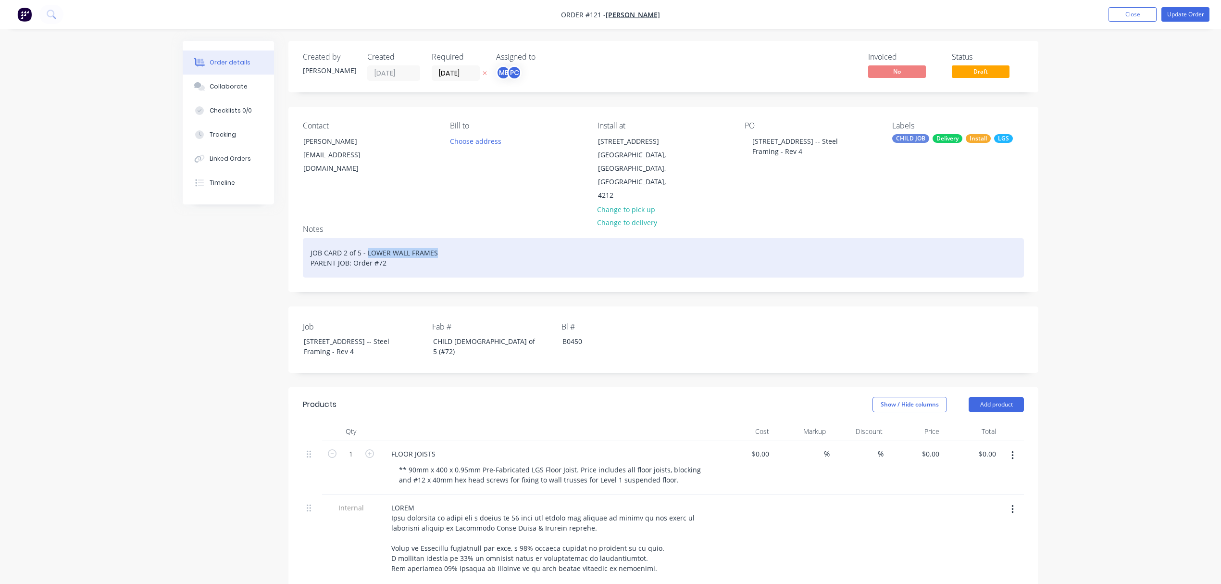
click at [366, 255] on div "JOB CARD 2 of 5 - LOWER WALL FRAMES PARENT JOB: Order #72" at bounding box center [663, 257] width 721 height 39
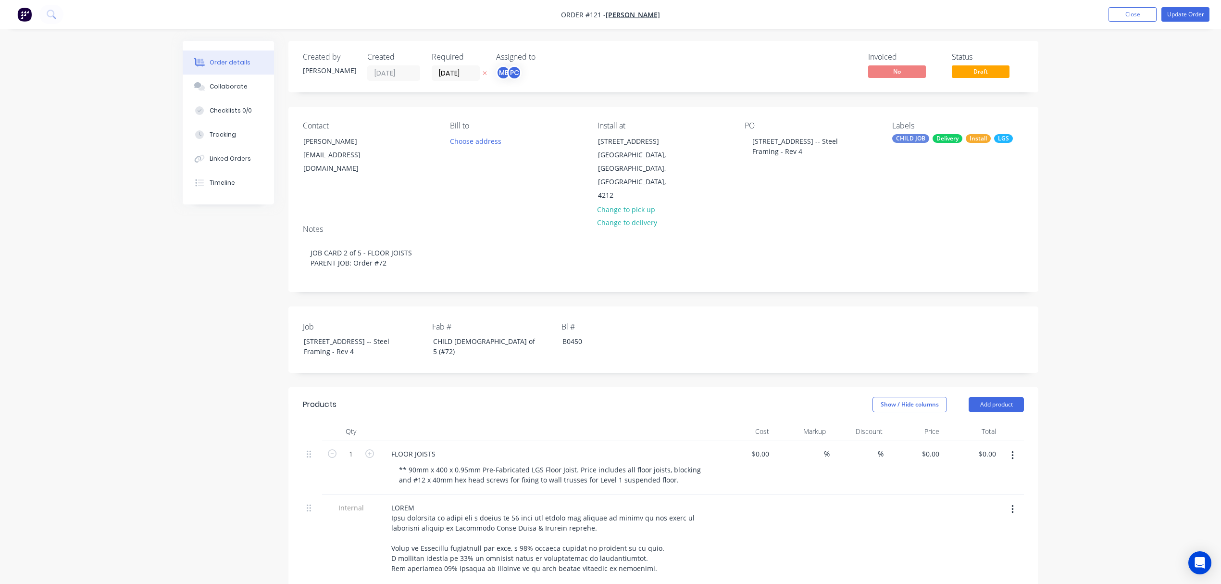
click at [1191, 5] on nav "Order #121 - [PERSON_NAME] Add product Close Update Order" at bounding box center [610, 14] width 1221 height 29
click at [1197, 14] on button "Update Order" at bounding box center [1186, 14] width 48 height 14
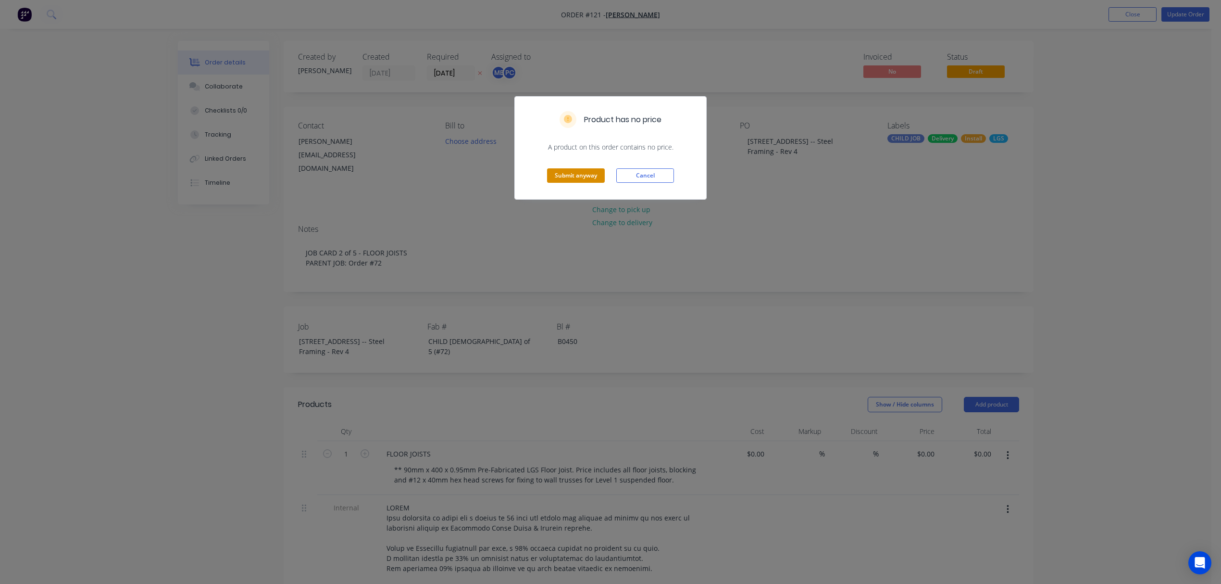
click at [574, 177] on button "Submit anyway" at bounding box center [576, 175] width 58 height 14
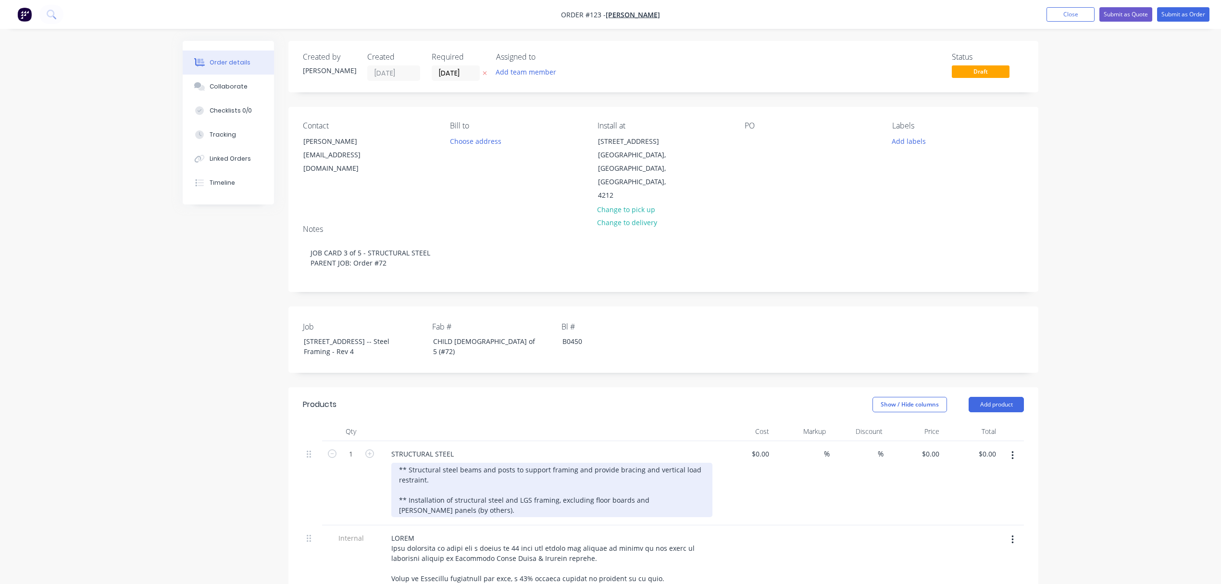
click at [428, 494] on div "** Structural steel beams and posts to support framing and provide bracing and …" at bounding box center [551, 490] width 321 height 54
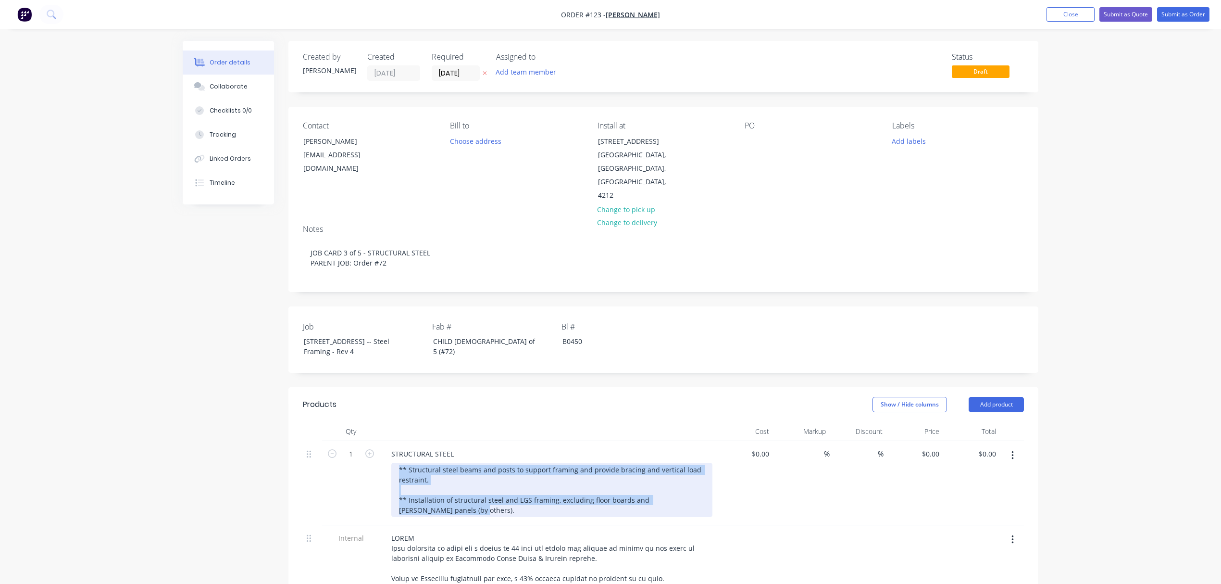
drag, startPoint x: 433, startPoint y: 524, endPoint x: 376, endPoint y: 479, distance: 72.6
click at [376, 479] on div "1 STRUCTURAL STEEL ** Structural steel beams and posts to support framing and p…" at bounding box center [663, 483] width 721 height 84
paste div
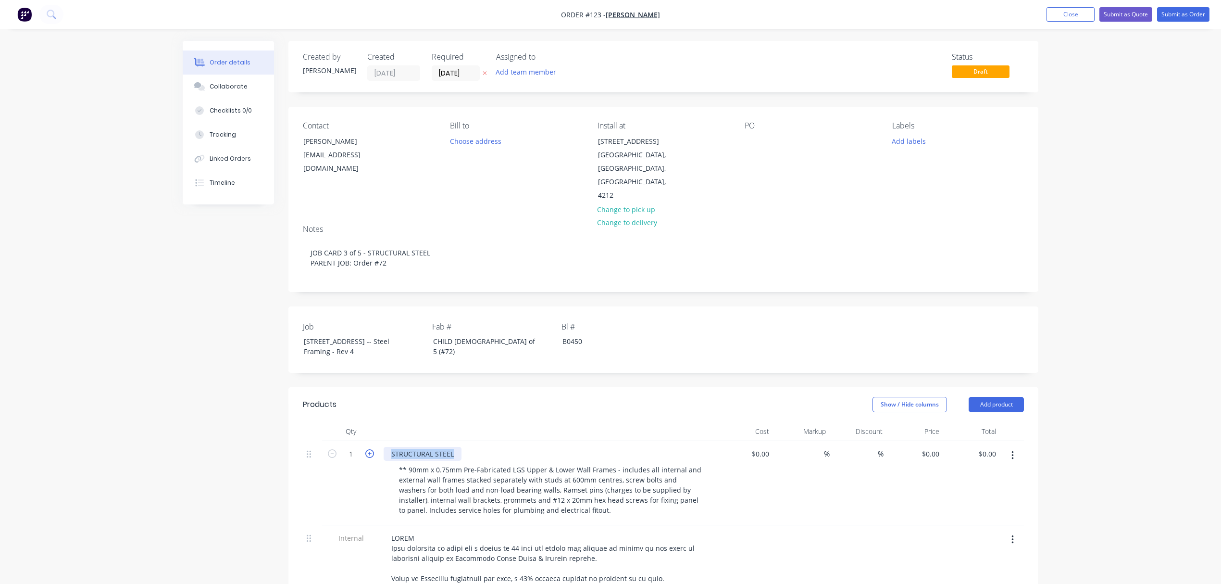
drag, startPoint x: 454, startPoint y: 461, endPoint x: 365, endPoint y: 464, distance: 88.5
click at [365, 464] on div "1 STRUCTURAL STEEL ** 90mm x 0.75mm Pre-Fabricated LGS Upper & Lower Wall Frame…" at bounding box center [663, 483] width 721 height 84
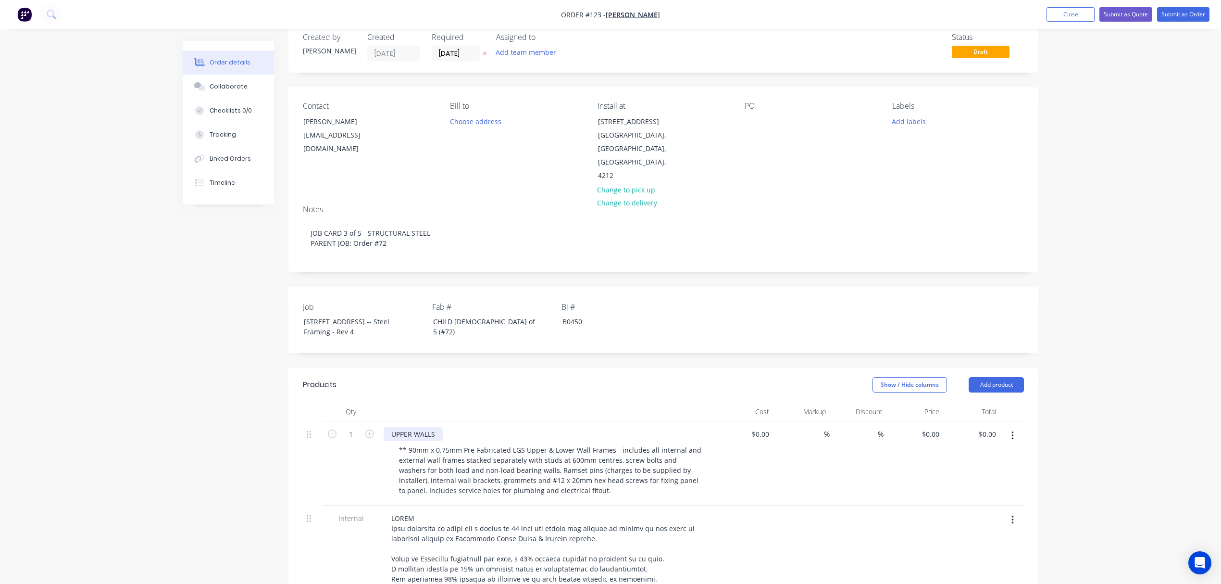
scroll to position [64, 0]
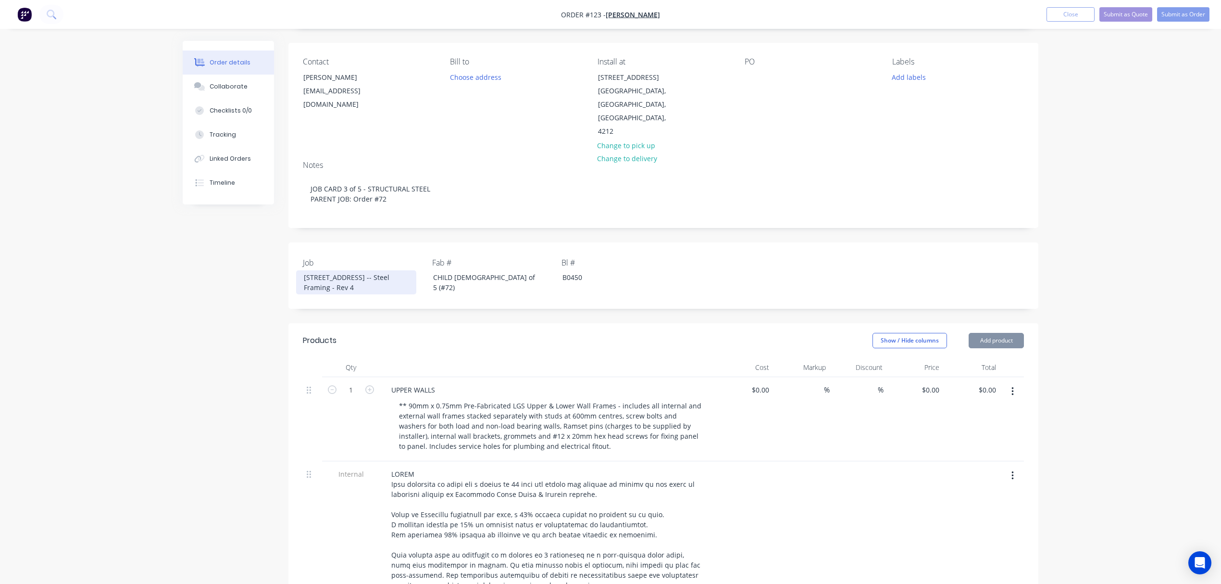
drag, startPoint x: 357, startPoint y: 301, endPoint x: 288, endPoint y: 276, distance: 73.6
click at [288, 276] on div "Created by [PERSON_NAME] Created [DATE] Required [DATE] Assigned to Add team me…" at bounding box center [611, 538] width 856 height 1122
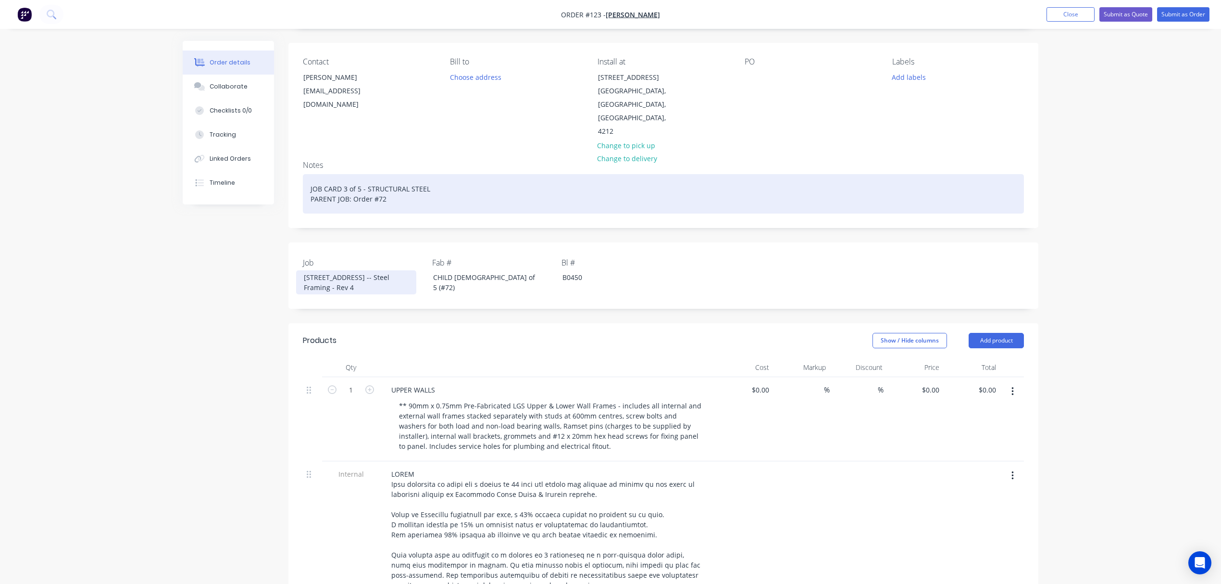
copy div "[STREET_ADDRESS] -- Steel Framing - Rev 4"
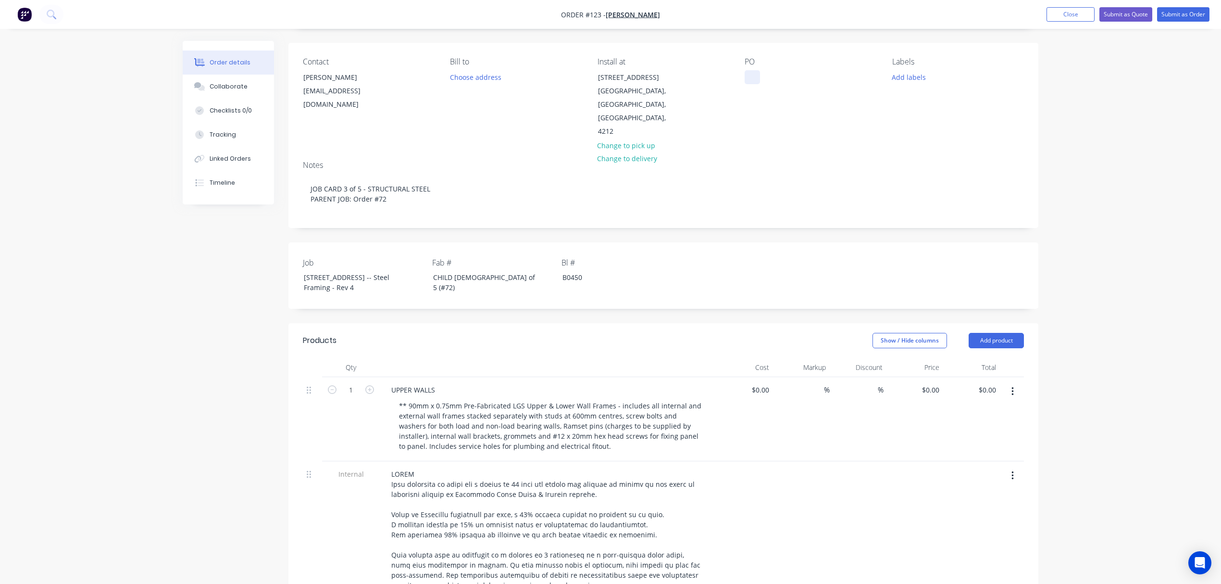
click at [752, 78] on div at bounding box center [752, 77] width 15 height 14
paste div
click at [913, 78] on button "Add labels" at bounding box center [909, 76] width 44 height 13
click at [932, 162] on div "CHILD JOB" at bounding box center [936, 163] width 37 height 11
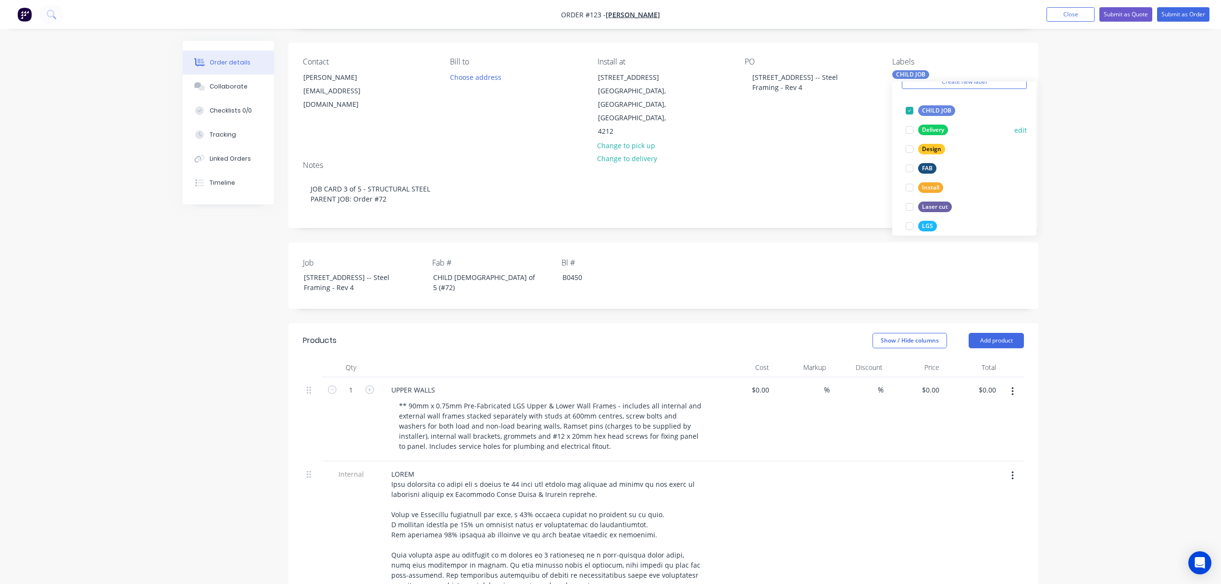
click at [922, 131] on div "Delivery" at bounding box center [933, 130] width 30 height 11
click at [929, 183] on div "Install" at bounding box center [930, 187] width 25 height 11
click at [931, 218] on div "LGS edit" at bounding box center [964, 225] width 125 height 19
click at [922, 223] on div "LGS" at bounding box center [927, 226] width 19 height 11
click at [1151, 174] on div "Order details Collaborate Checklists 0/0 Tracking Linked Orders Timeline Order …" at bounding box center [610, 517] width 1221 height 1163
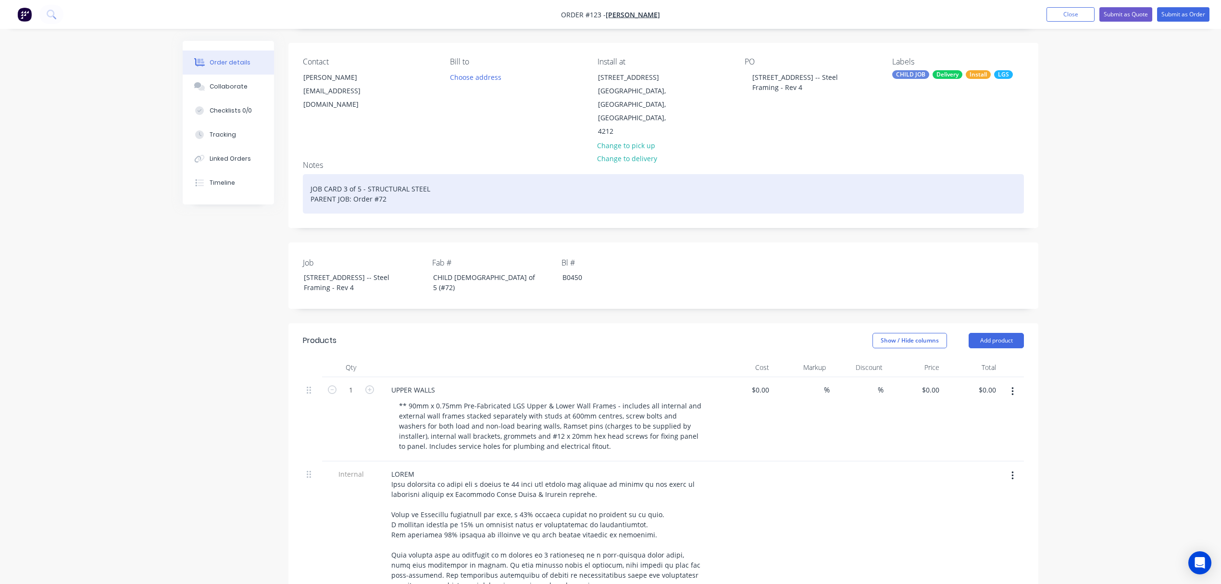
click at [345, 189] on div "JOB CARD 3 of 5 - STRUCTURAL STEEL PARENT JOB: Order #72" at bounding box center [663, 193] width 721 height 39
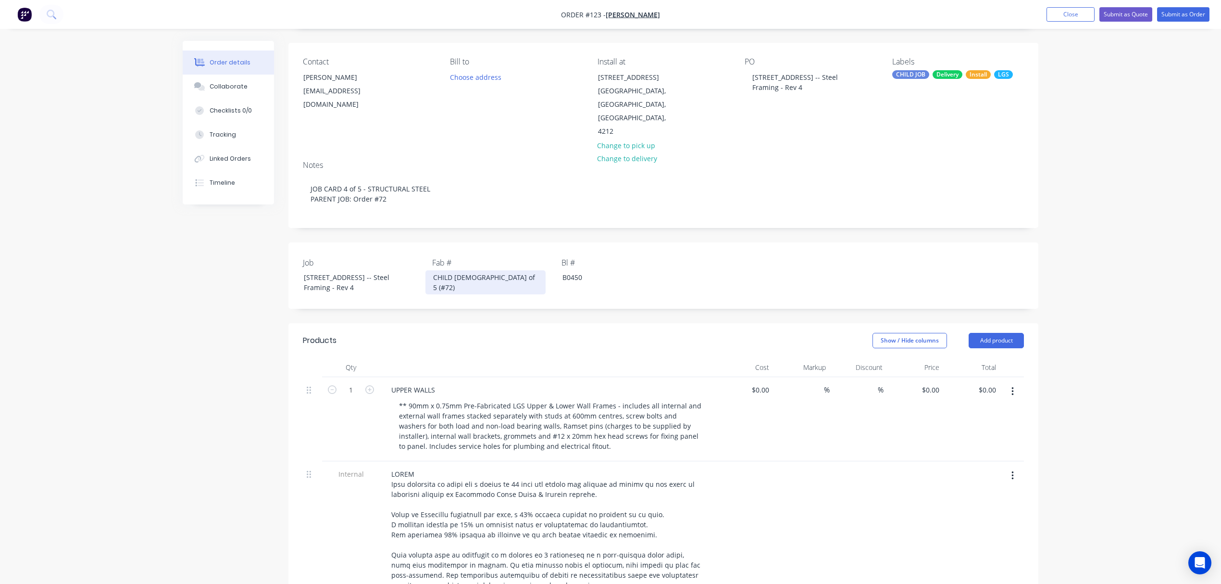
click at [456, 274] on div "CHILD [DEMOGRAPHIC_DATA] of 5 (#72)" at bounding box center [485, 282] width 120 height 24
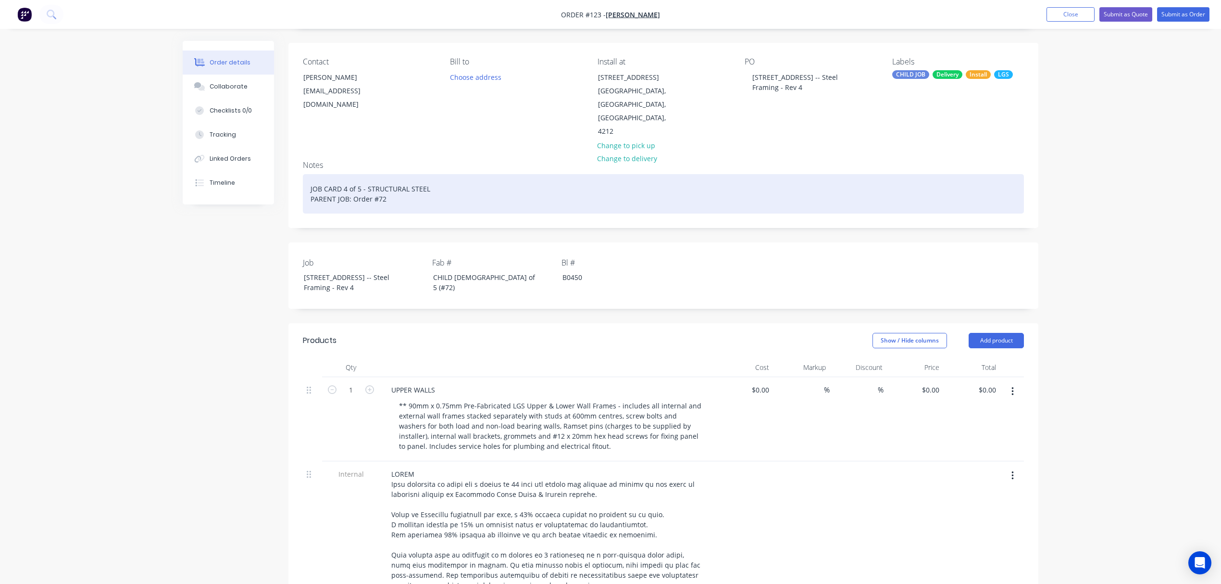
click at [426, 183] on div "JOB CARD 4 of 5 - STRUCTURAL STEEL PARENT JOB: Order #72" at bounding box center [663, 193] width 721 height 39
drag, startPoint x: 430, startPoint y: 186, endPoint x: 366, endPoint y: 187, distance: 63.5
click at [366, 187] on div "JOB CARD 4 of 5 - STRUCTURAL STEEL PARENT JOB: Order #72" at bounding box center [663, 193] width 721 height 39
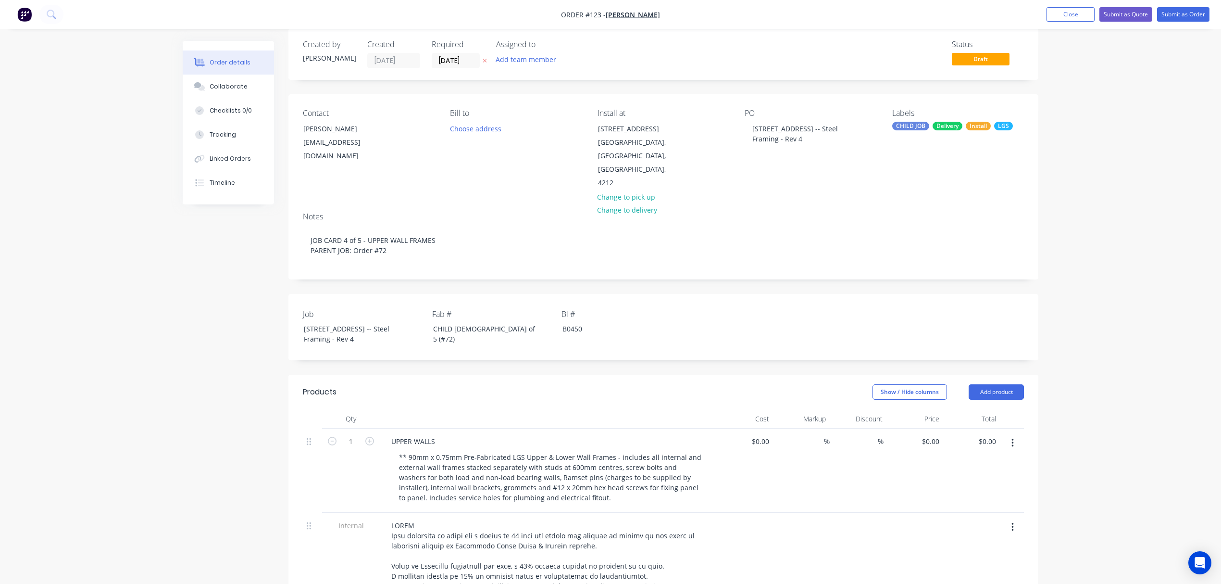
scroll to position [0, 0]
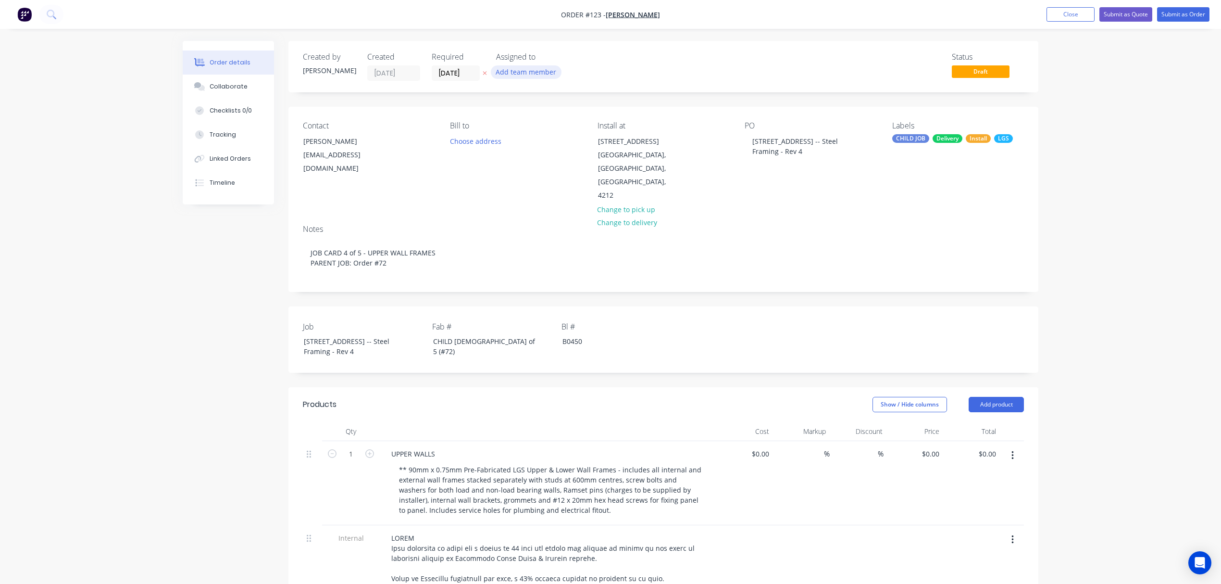
click at [534, 75] on button "Add team member" at bounding box center [526, 71] width 71 height 13
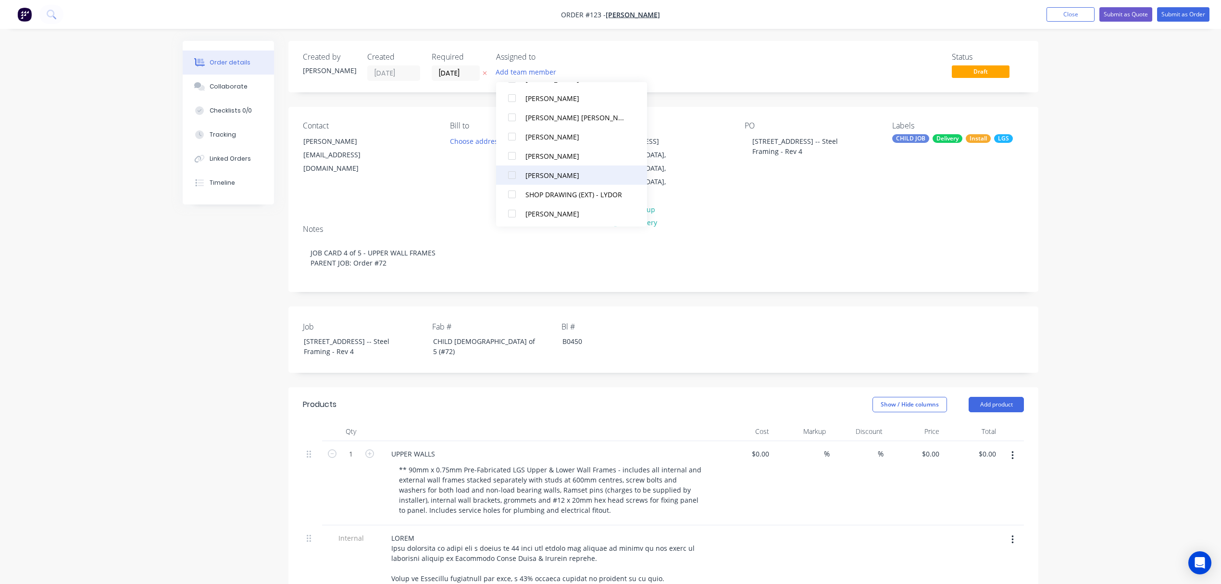
scroll to position [317, 0]
click at [514, 177] on div at bounding box center [511, 173] width 19 height 19
click at [512, 154] on div at bounding box center [511, 154] width 19 height 19
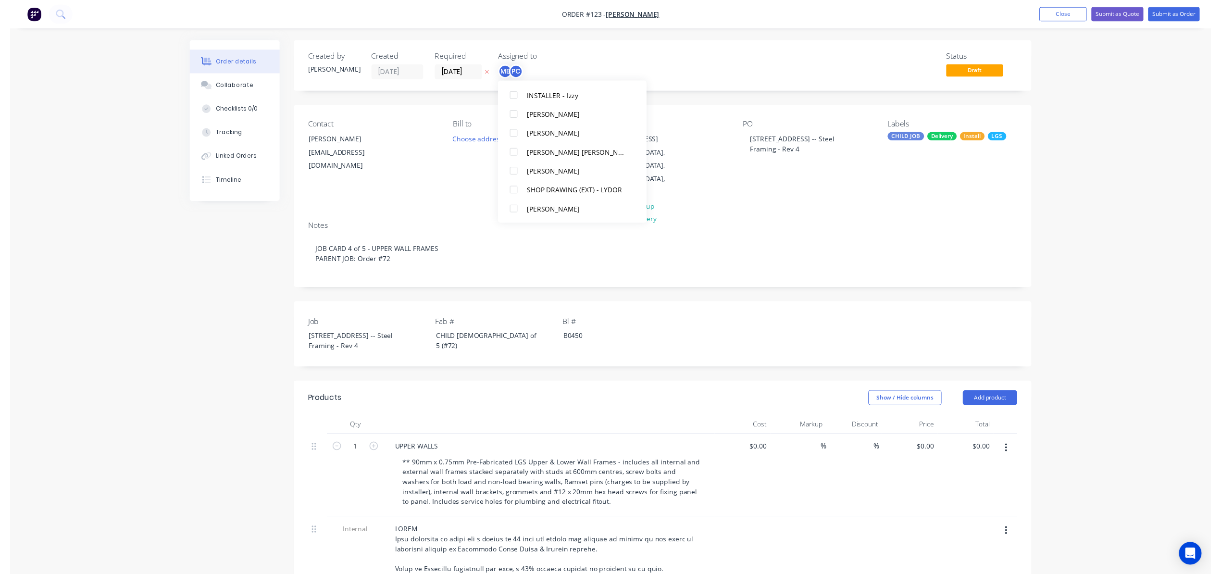
scroll to position [0, 0]
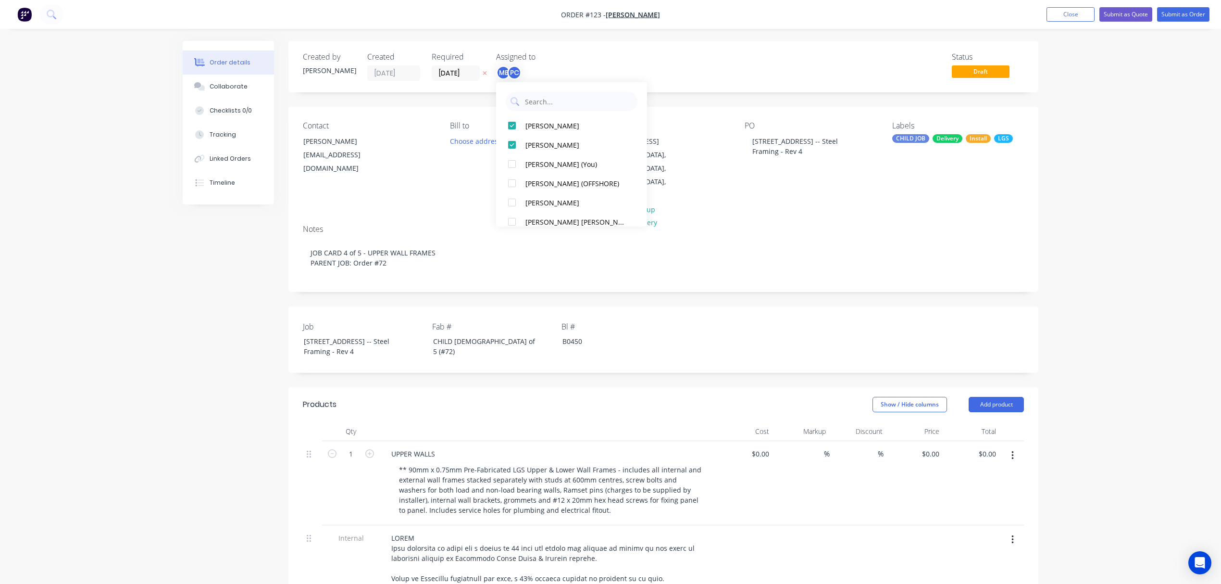
click at [1063, 194] on div "Order details Collaborate Checklists 0/0 Tracking Linked Orders Timeline Order …" at bounding box center [610, 581] width 1221 height 1163
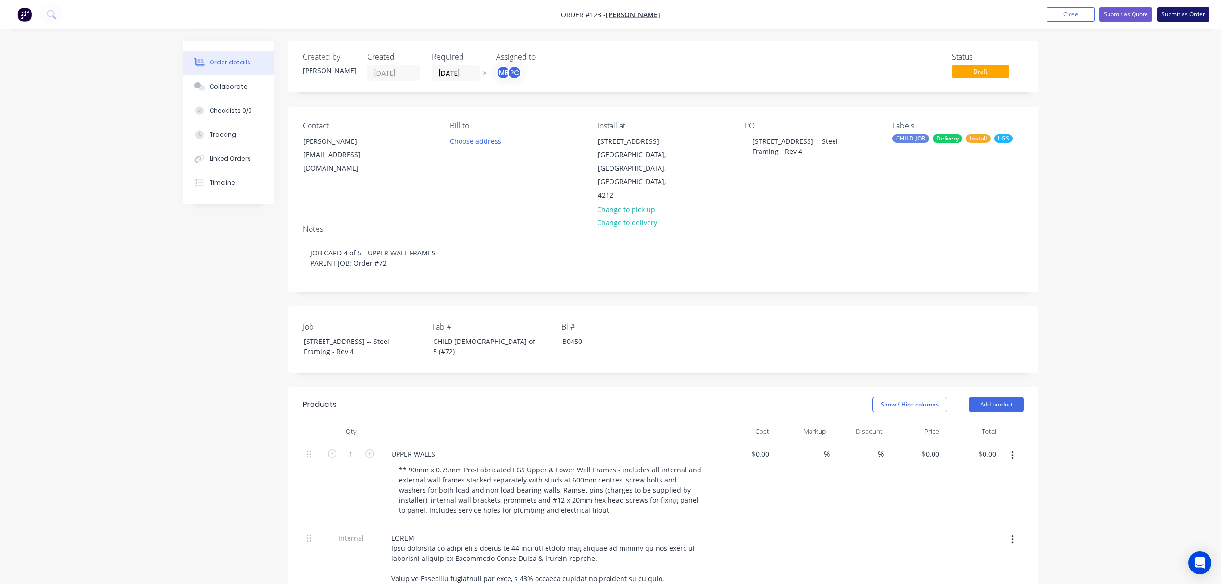
click at [1184, 14] on button "Submit as Order" at bounding box center [1183, 14] width 52 height 14
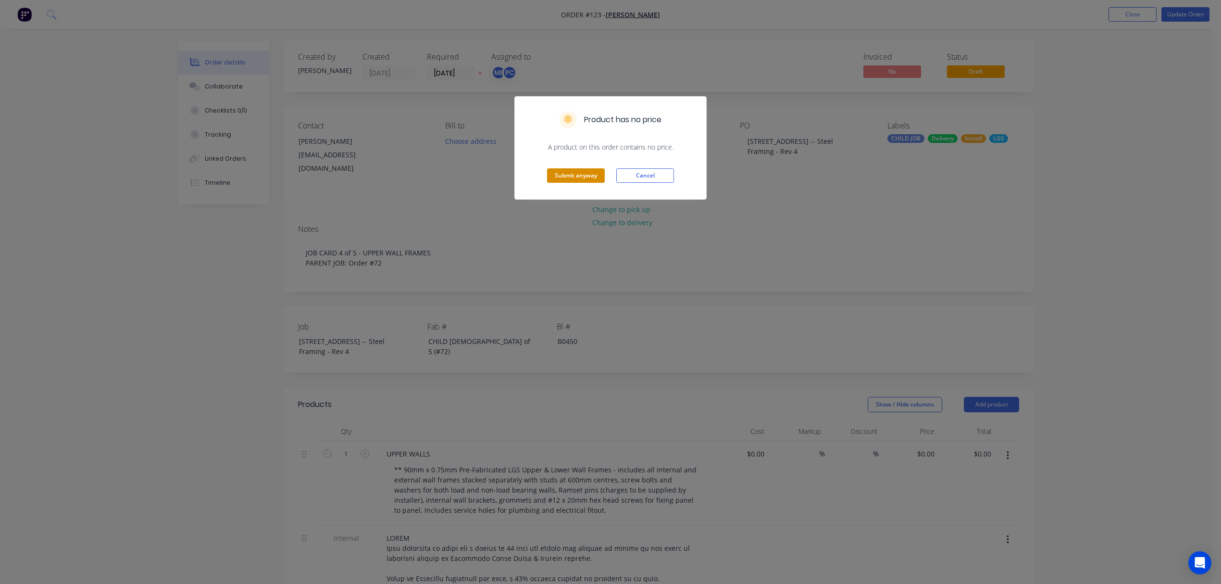
click at [570, 172] on button "Submit anyway" at bounding box center [576, 175] width 58 height 14
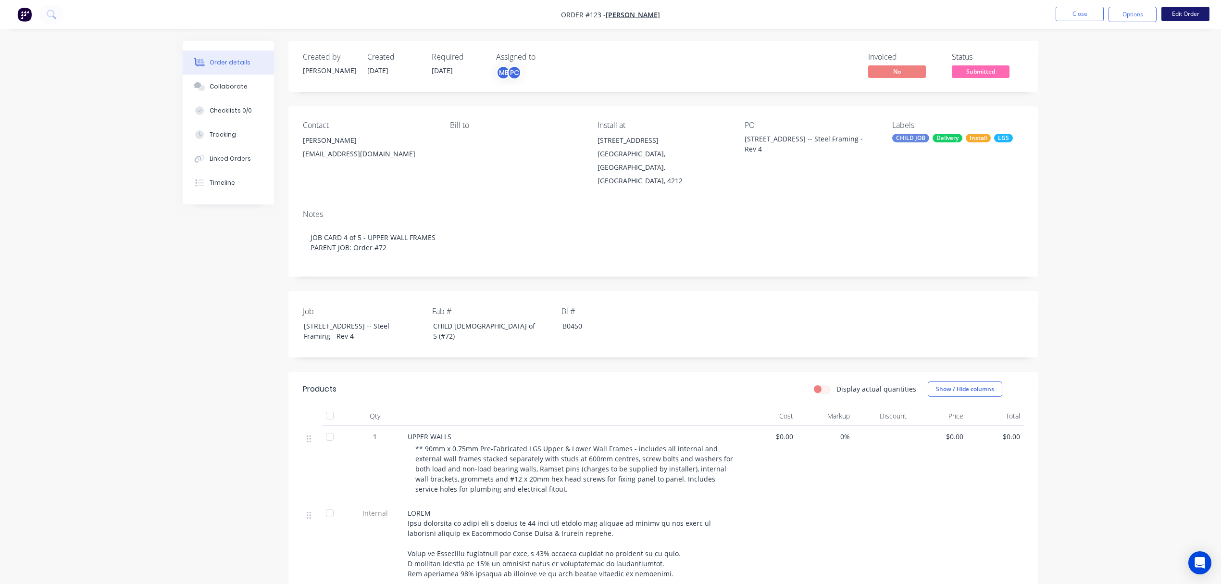
click at [1196, 14] on button "Edit Order" at bounding box center [1186, 14] width 48 height 14
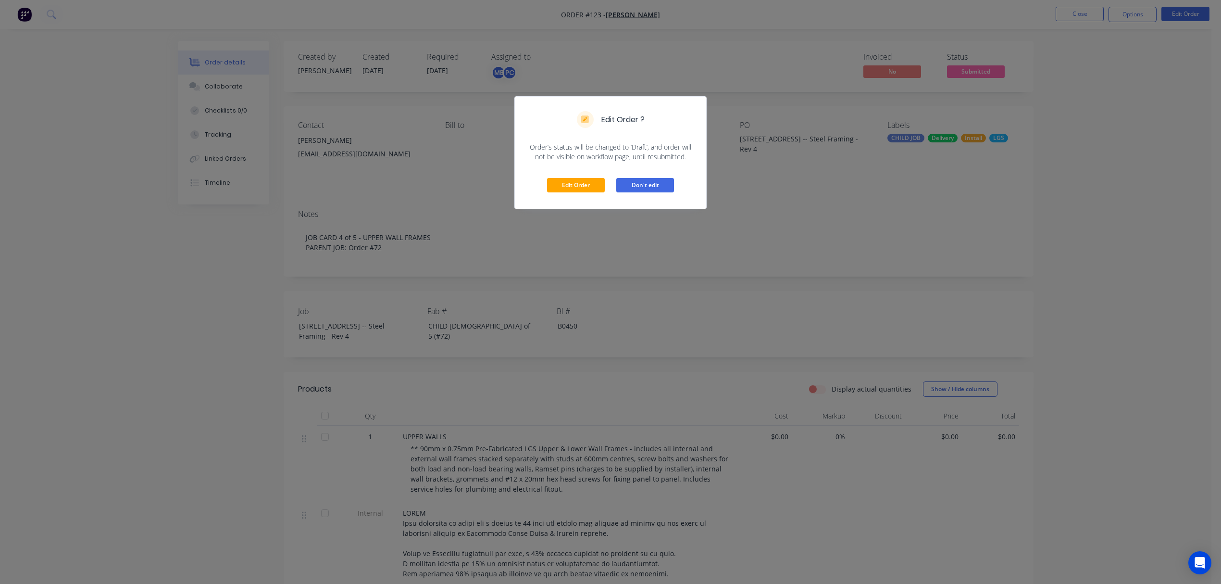
click at [638, 188] on button "Don't edit" at bounding box center [645, 185] width 58 height 14
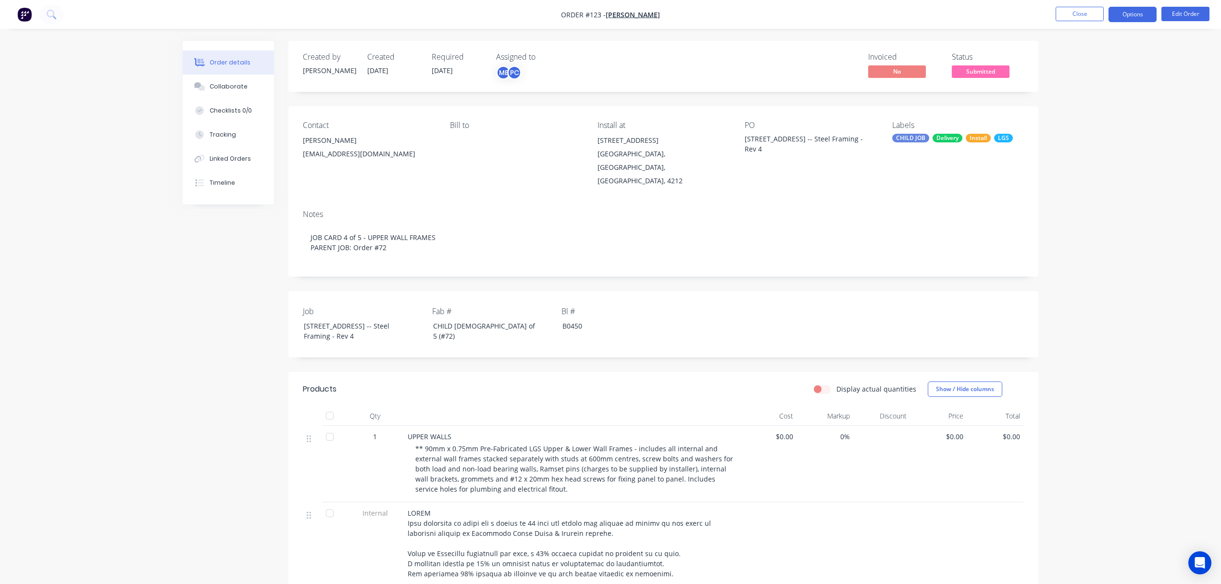
click at [1139, 19] on button "Options" at bounding box center [1133, 14] width 48 height 15
click at [1091, 227] on div "Duplicate" at bounding box center [1104, 232] width 88 height 14
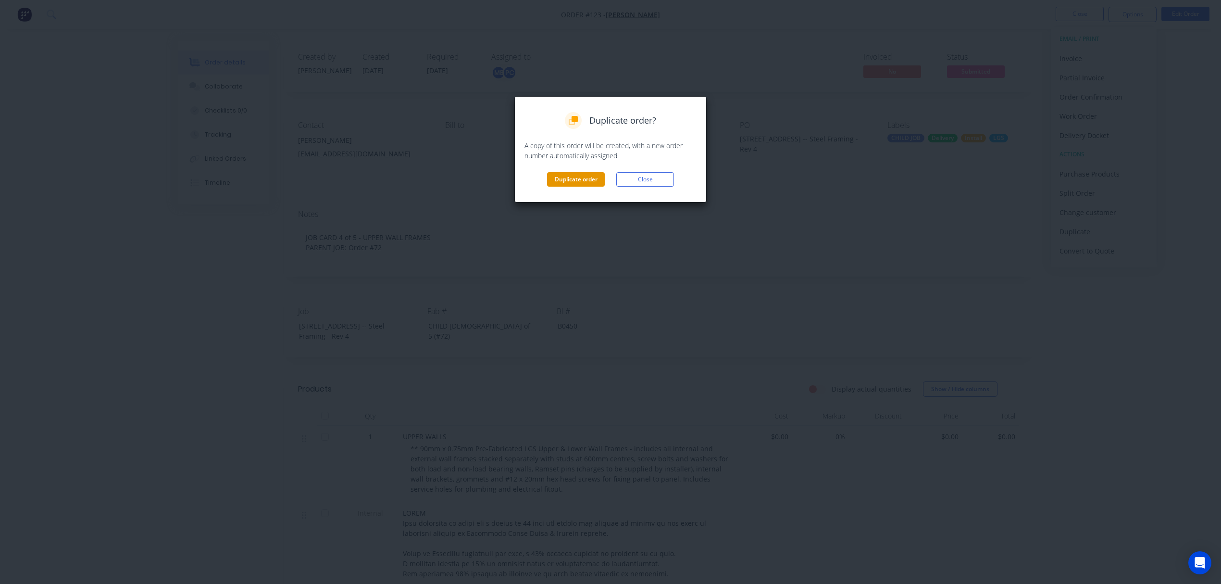
click at [583, 176] on button "Duplicate order" at bounding box center [576, 179] width 58 height 14
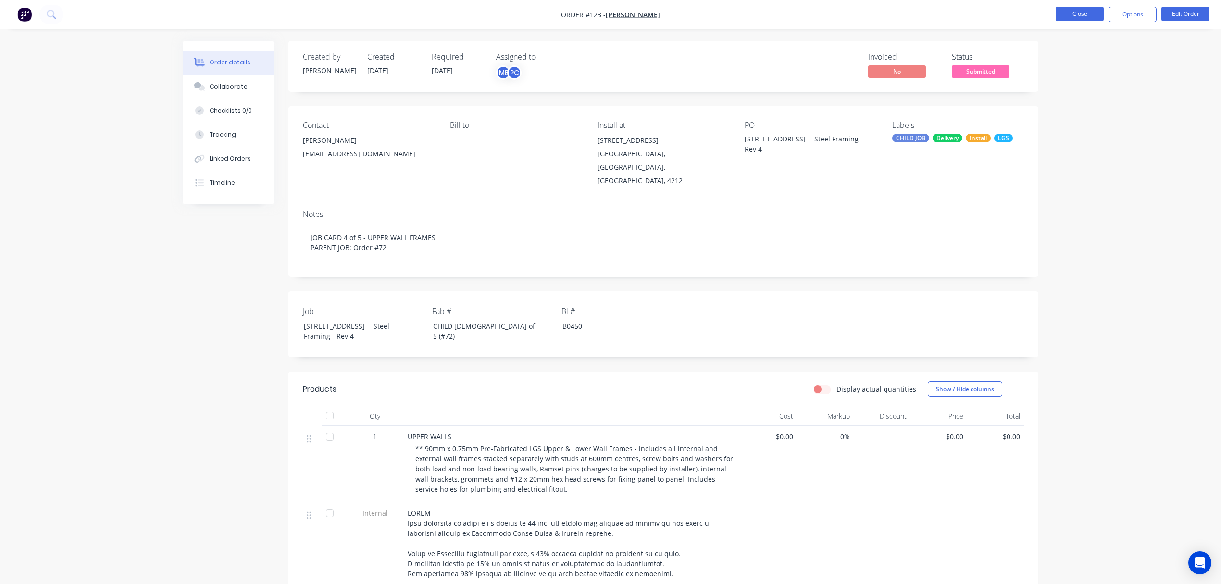
click at [1083, 16] on button "Close" at bounding box center [1080, 14] width 48 height 14
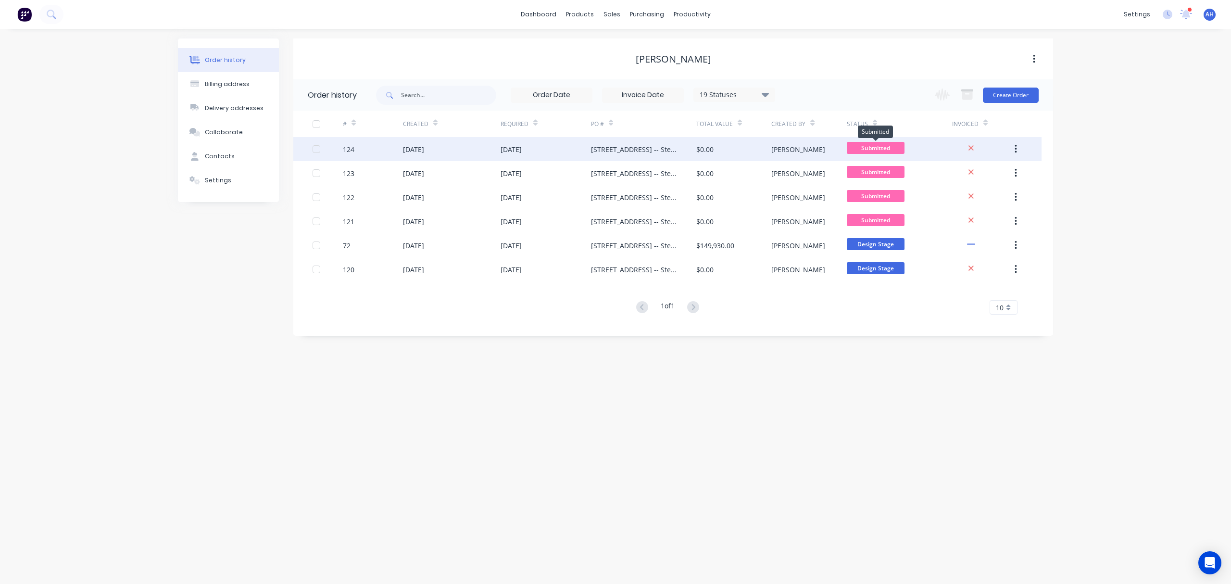
click at [885, 149] on span "Submitted" at bounding box center [876, 148] width 58 height 12
click at [1020, 145] on button "button" at bounding box center [1015, 148] width 23 height 17
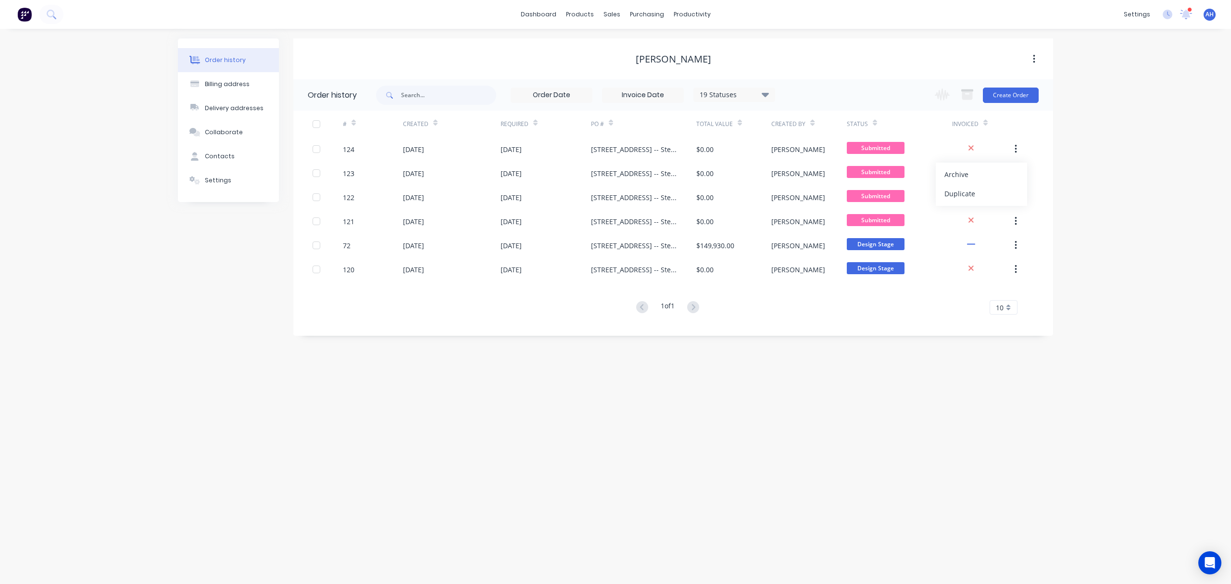
click at [1092, 164] on div "Order history Billing address Delivery addresses Collaborate Contacts Settings …" at bounding box center [615, 306] width 1231 height 555
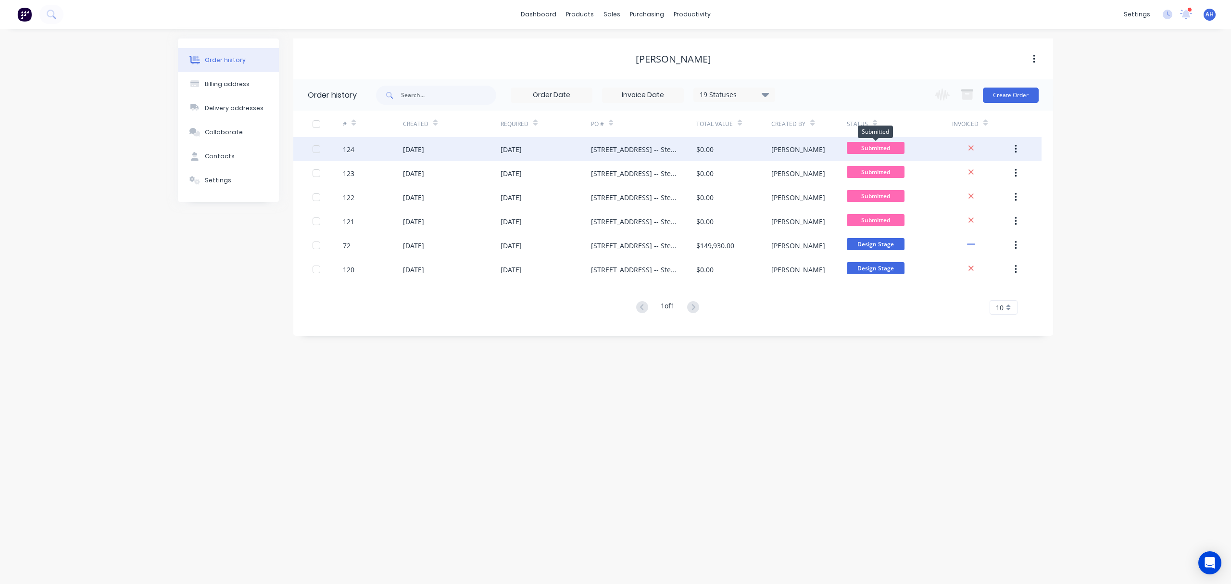
drag, startPoint x: 877, startPoint y: 143, endPoint x: 863, endPoint y: 149, distance: 16.0
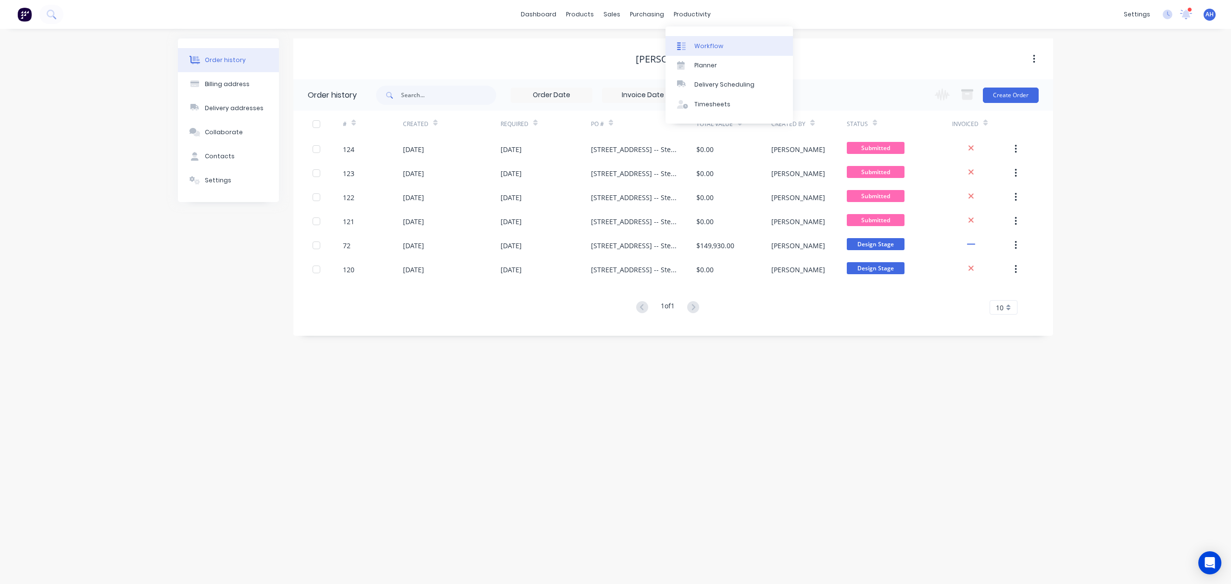
click at [692, 39] on link "Workflow" at bounding box center [728, 45] width 127 height 19
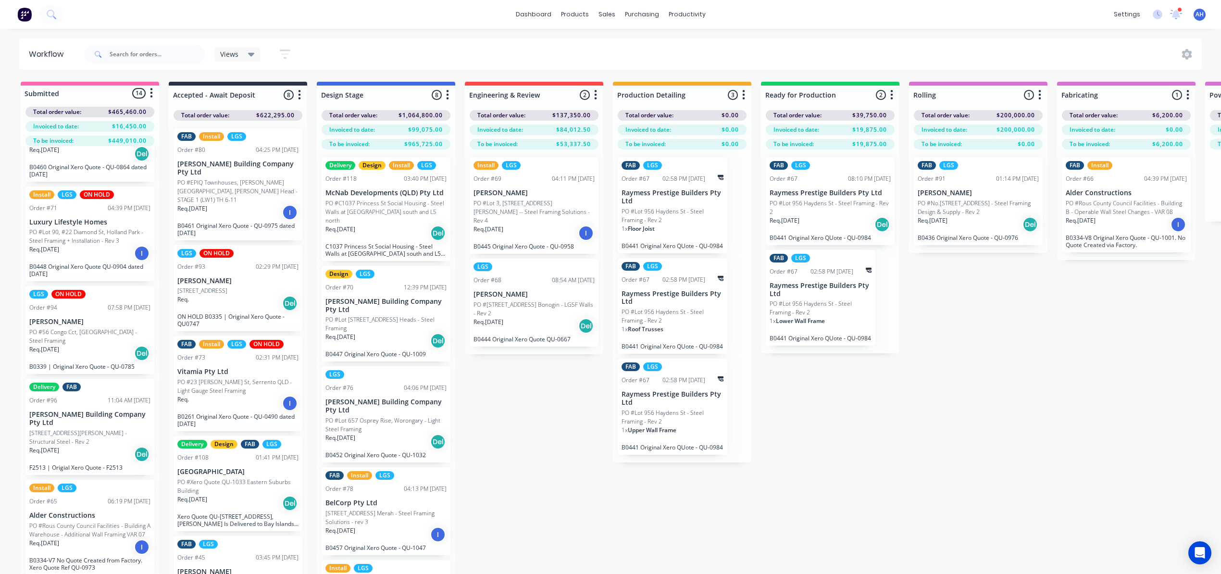
scroll to position [160, 0]
click at [146, 54] on input "text" at bounding box center [157, 54] width 95 height 19
type input "[PERSON_NAME]"
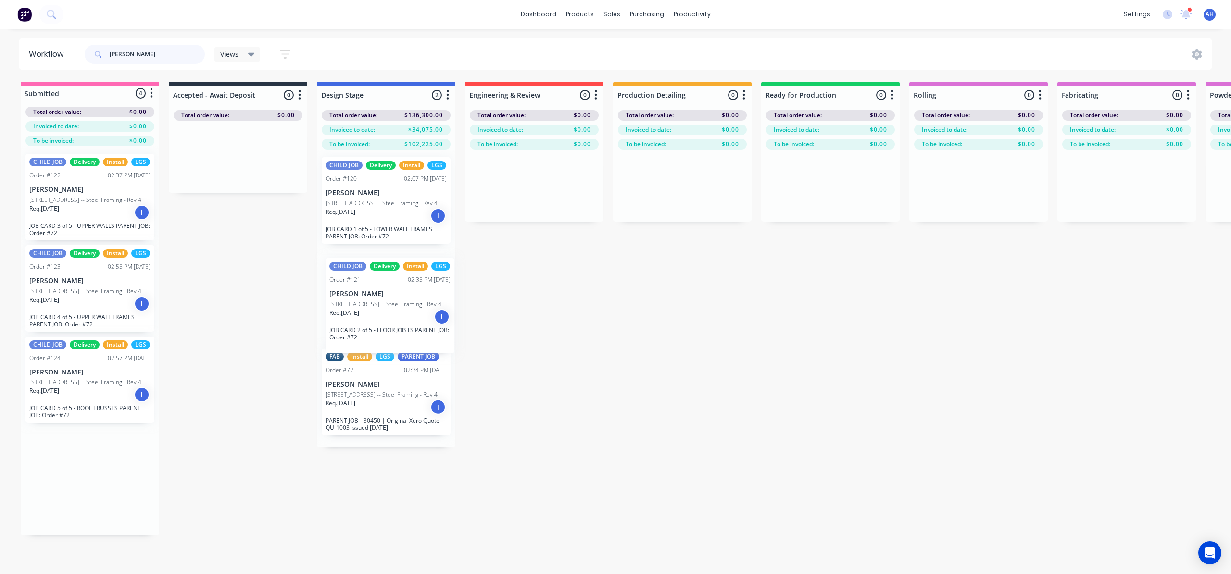
drag, startPoint x: 79, startPoint y: 197, endPoint x: 383, endPoint y: 304, distance: 322.2
click at [383, 304] on div "Submitted 4 Status colour #FF69B4 hex #FF69B4 Save Cancel Summaries Total order…" at bounding box center [1004, 308] width 2022 height 453
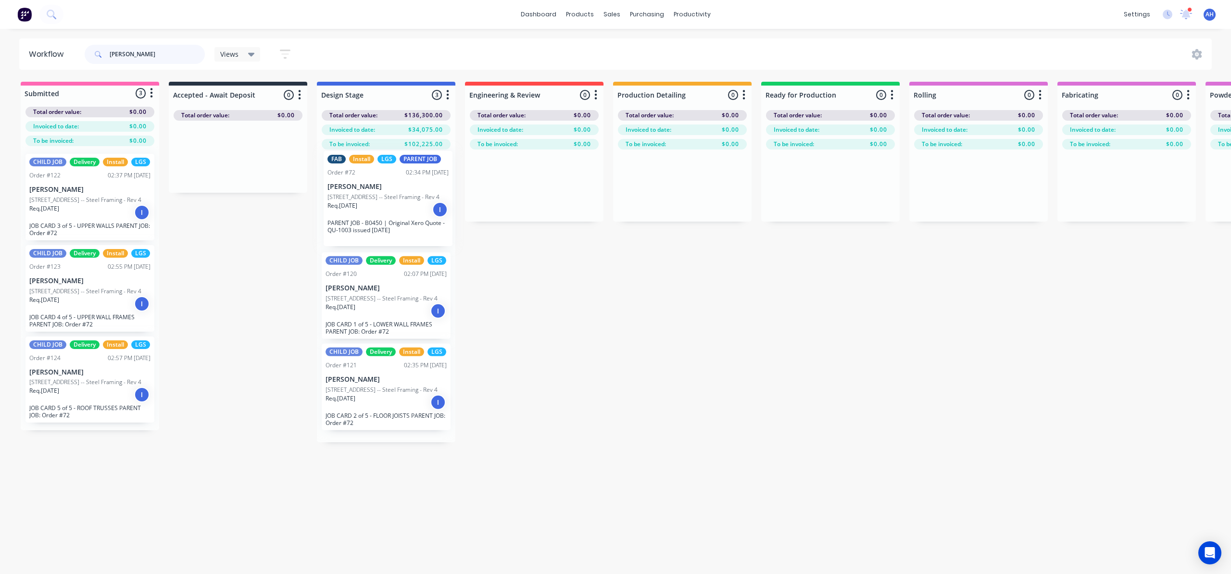
drag, startPoint x: 378, startPoint y: 400, endPoint x: 381, endPoint y: 189, distance: 211.6
click at [381, 189] on div "CHILD JOB Delivery Install LGS Order #120 02:07 PM [DATE] [PERSON_NAME] PO #Lot…" at bounding box center [386, 296] width 138 height 293
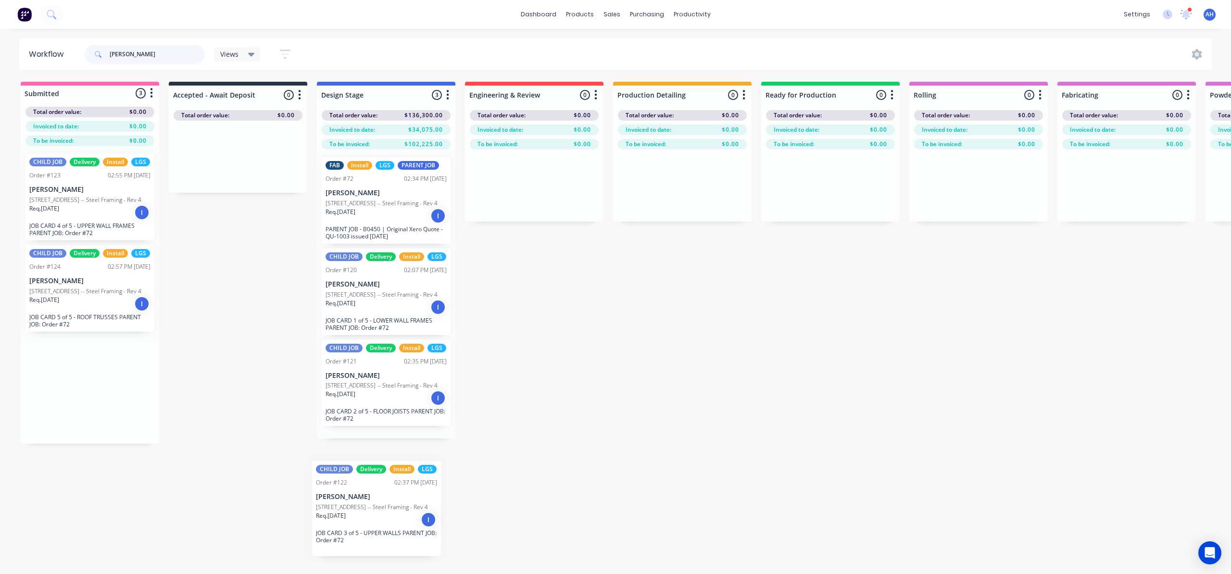
drag, startPoint x: 88, startPoint y: 208, endPoint x: 189, endPoint y: 420, distance: 234.6
click at [377, 519] on div "Workflow [PERSON_NAME] Views Save new view None (Default) edit [PERSON_NAME]'s …" at bounding box center [615, 296] width 1231 height 516
drag, startPoint x: 123, startPoint y: 238, endPoint x: 375, endPoint y: 514, distance: 374.0
click at [375, 514] on div "Submitted 3 Status colour #FF69B4 hex #FF69B4 Save Cancel Summaries Total order…" at bounding box center [1004, 310] width 2022 height 457
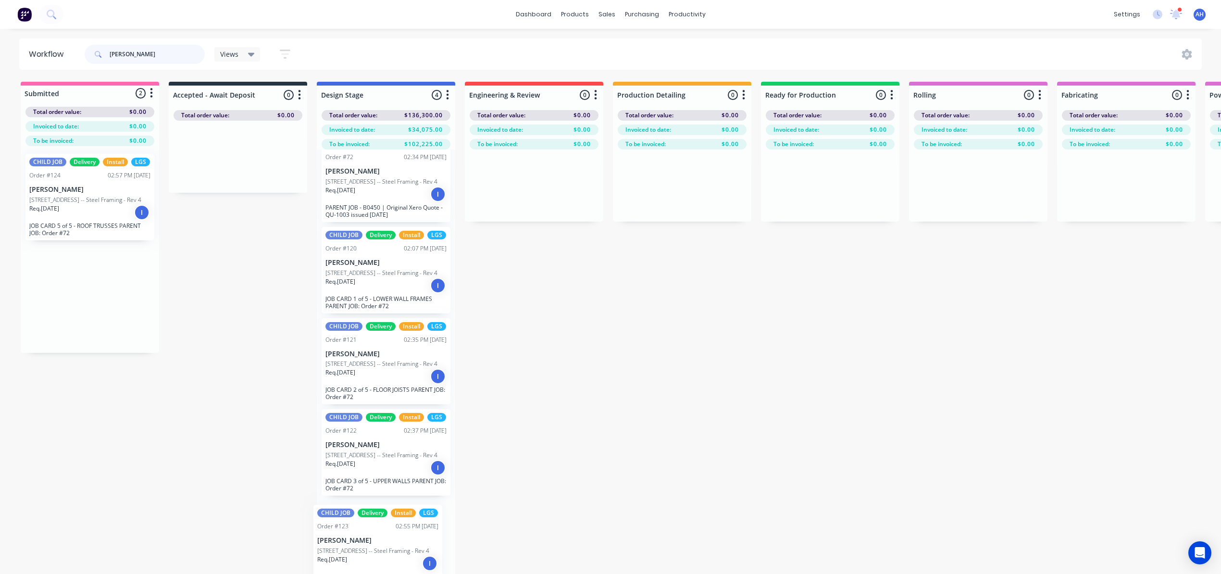
scroll to position [44, 0]
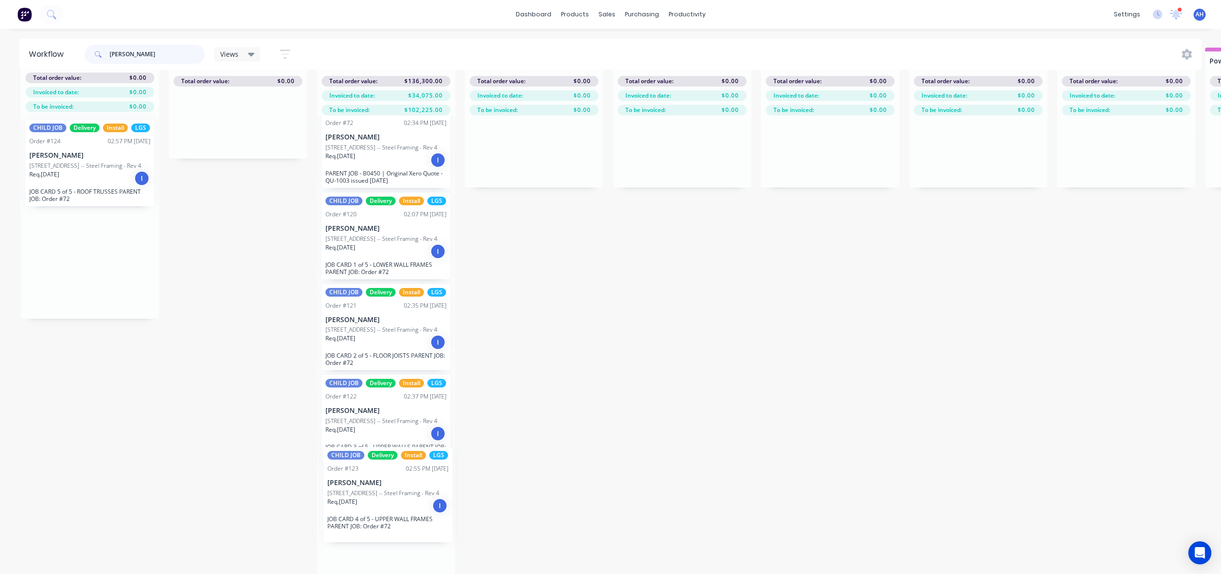
drag, startPoint x: 93, startPoint y: 222, endPoint x: 393, endPoint y: 517, distance: 421.2
click at [393, 517] on div "Submitted 2 Status colour #FF69B4 hex #FF69B4 Save Cancel Summaries Total order…" at bounding box center [1004, 311] width 2022 height 526
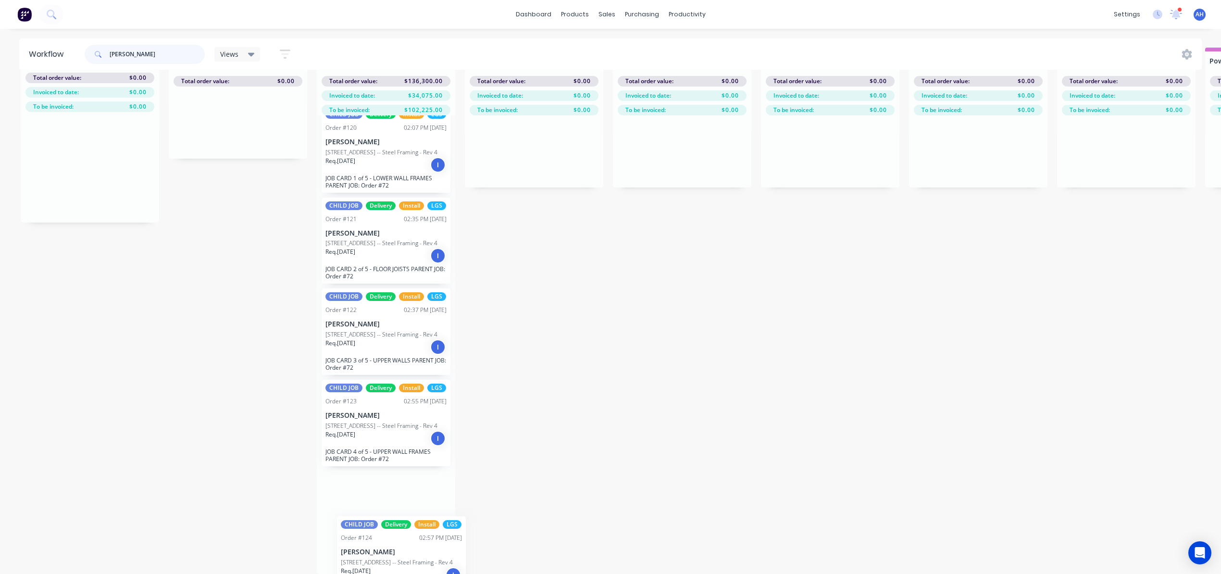
scroll to position [187, 0]
drag, startPoint x: 105, startPoint y: 192, endPoint x: 377, endPoint y: 525, distance: 429.8
click at [377, 525] on div "Submitted 1 Status colour #FF69B4 hex #FF69B4 Save Cancel Summaries Total order…" at bounding box center [1004, 311] width 2022 height 526
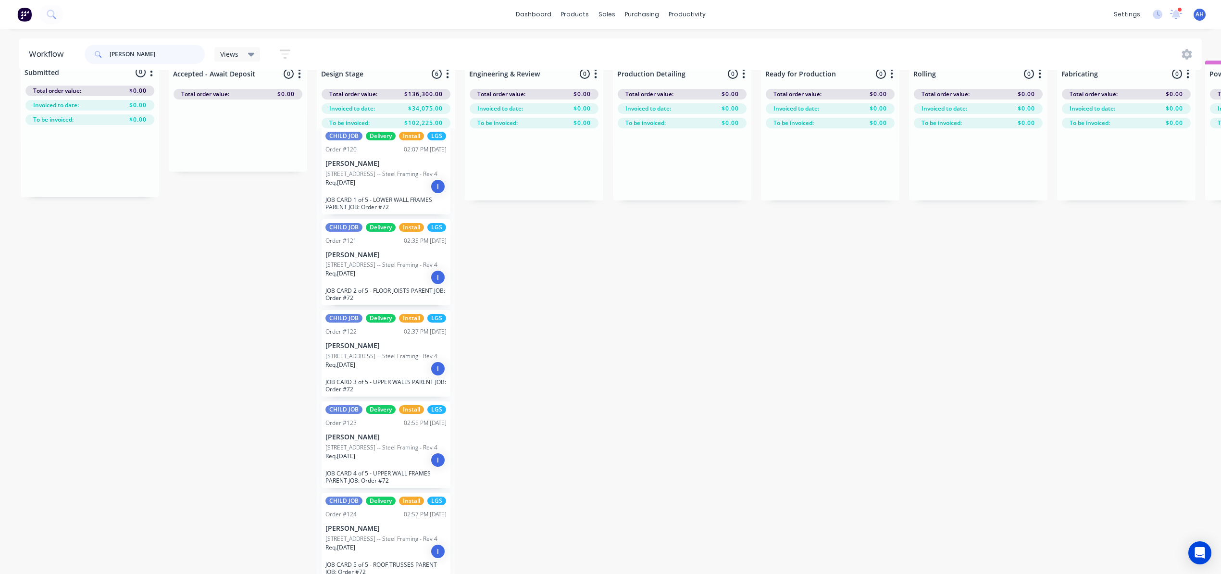
scroll to position [0, 0]
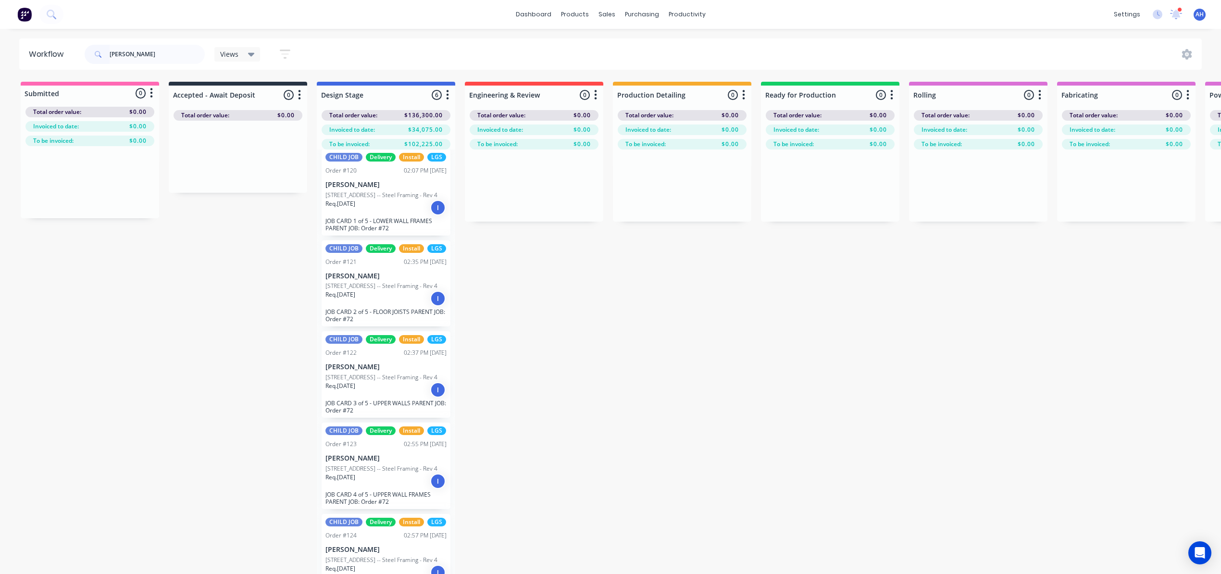
click at [186, 375] on div "Submitted 0 Status colour #FF69B4 hex #FF69B4 Save Cancel Summaries Total order…" at bounding box center [1004, 345] width 2022 height 526
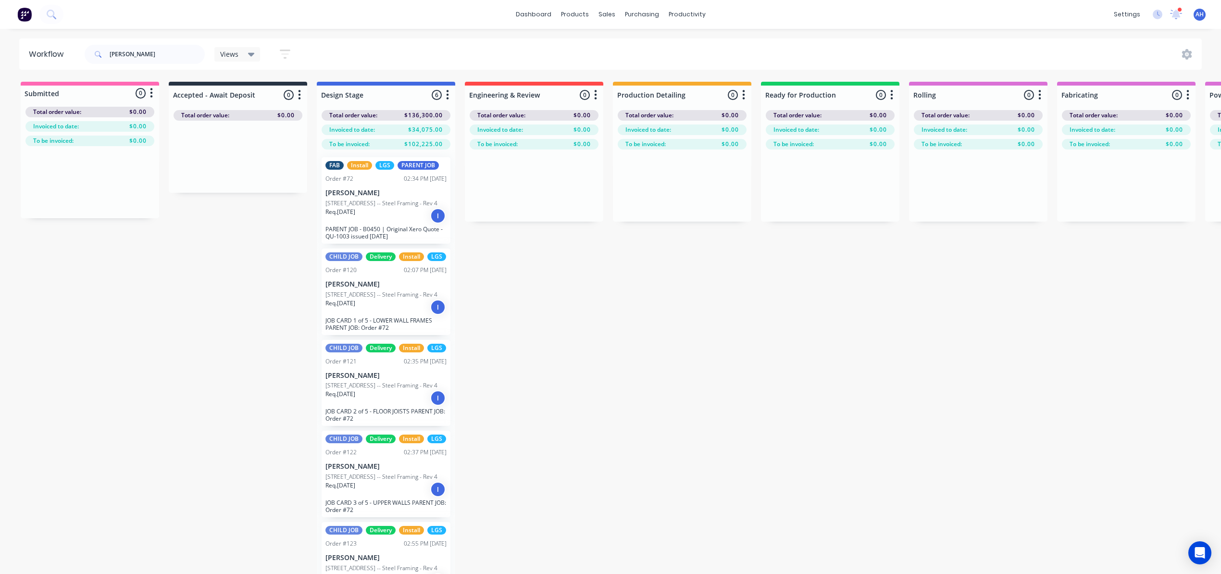
drag, startPoint x: 162, startPoint y: 43, endPoint x: 63, endPoint y: 42, distance: 99.0
click at [64, 42] on header "Workflow [PERSON_NAME] Views Save new view None (Default) edit [PERSON_NAME]'s …" at bounding box center [610, 53] width 1183 height 31
click at [151, 49] on input "[PERSON_NAME]" at bounding box center [157, 54] width 95 height 19
drag, startPoint x: 154, startPoint y: 55, endPoint x: 70, endPoint y: 58, distance: 84.7
click at [70, 58] on header "Workflow [PERSON_NAME] Views Save new view None (Default) edit [PERSON_NAME]'s …" at bounding box center [610, 53] width 1183 height 31
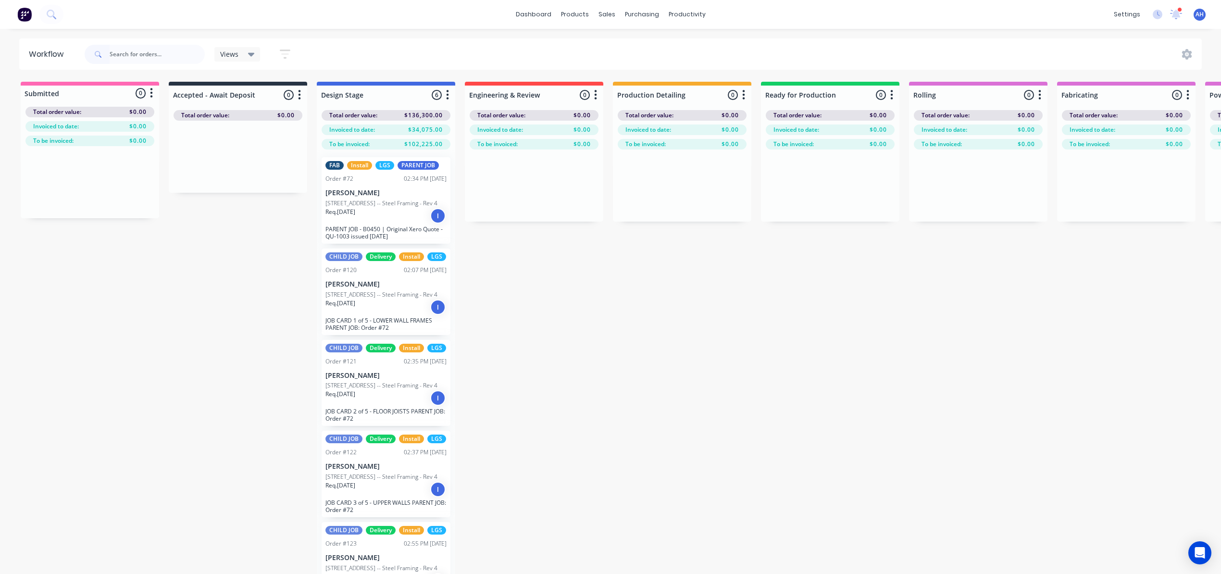
click at [771, 384] on div "Submitted 0 Status colour #FF69B4 hex #FF69B4 Save Cancel Summaries Total order…" at bounding box center [1004, 345] width 2022 height 526
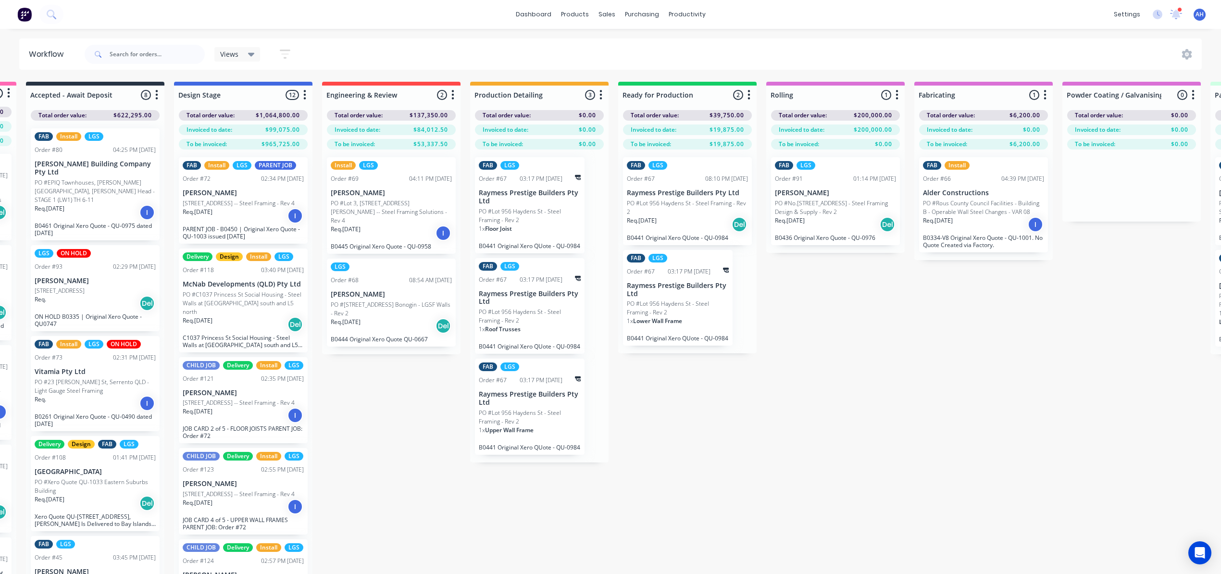
scroll to position [0, 147]
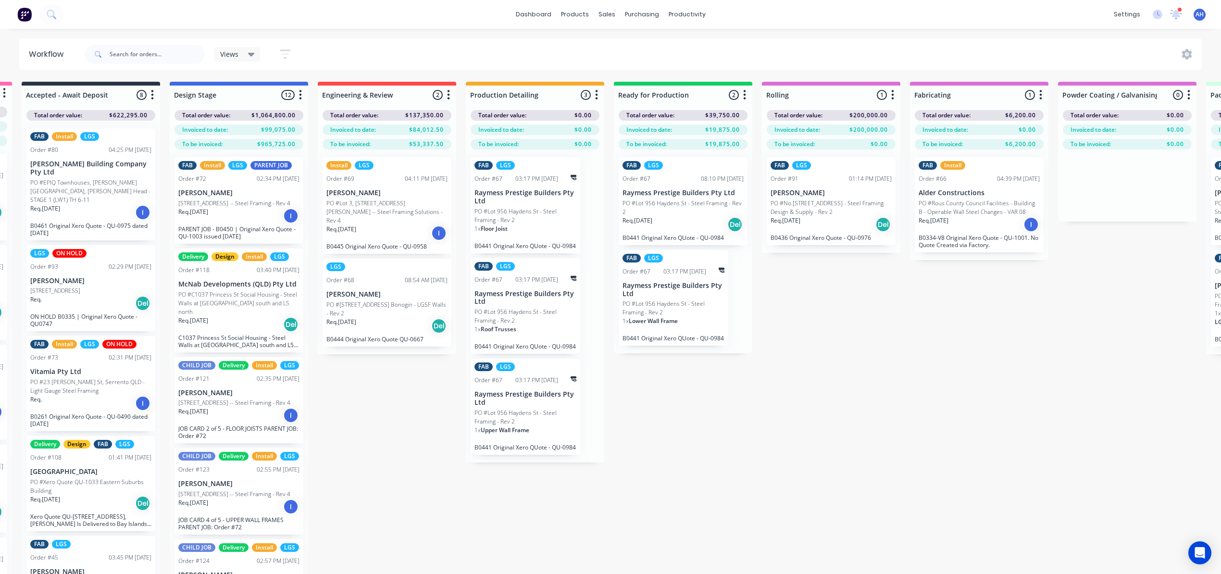
click at [301, 99] on icon "button" at bounding box center [300, 95] width 3 height 12
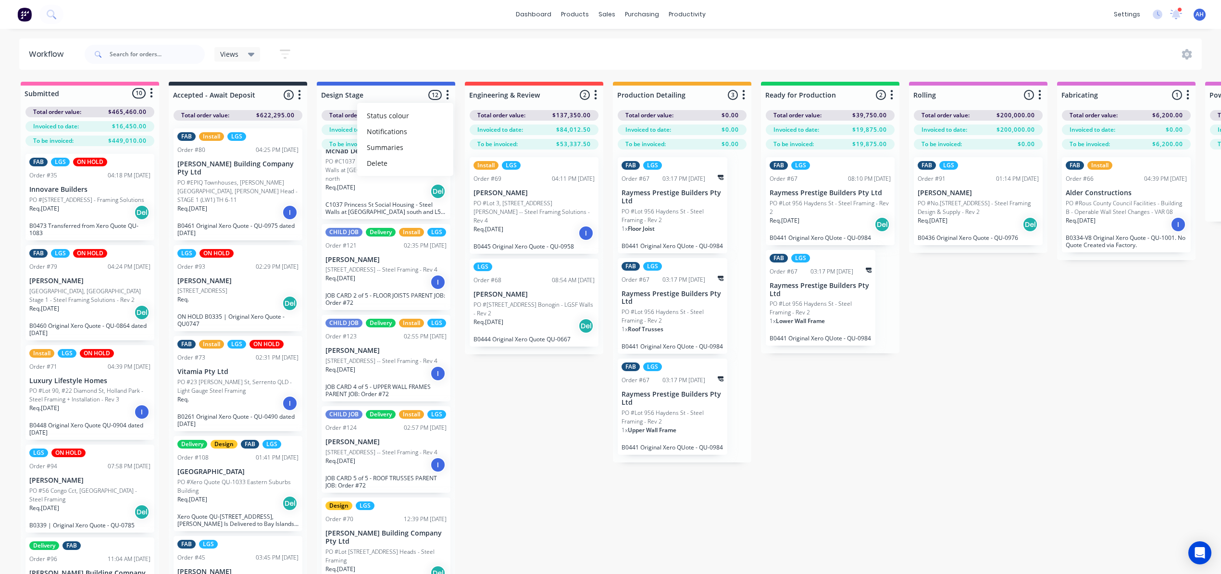
scroll to position [128, 0]
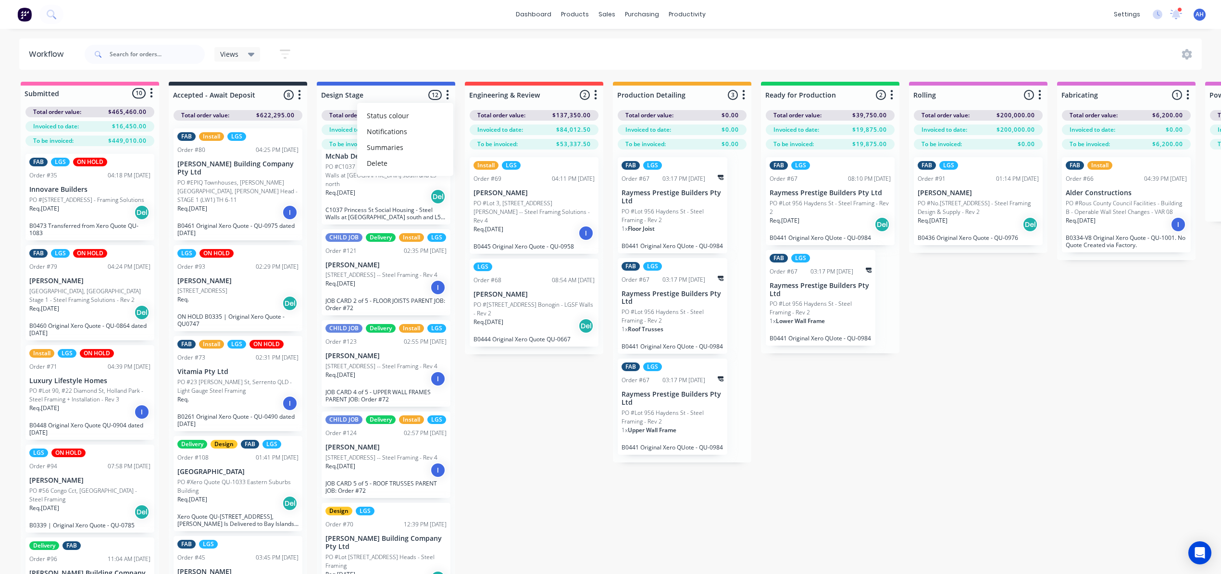
drag, startPoint x: 533, startPoint y: 476, endPoint x: 524, endPoint y: 472, distance: 9.9
click at [533, 476] on div "Submitted 10 Status colour #FF69B4 hex #FF69B4 Save Cancel Summaries Total orde…" at bounding box center [1004, 345] width 2022 height 526
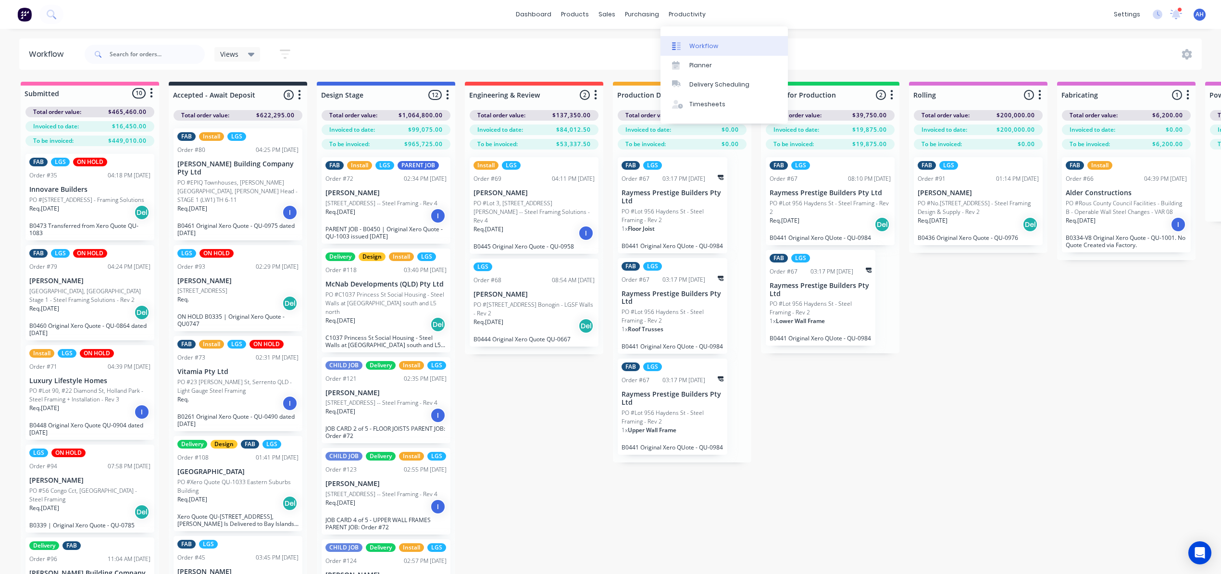
click at [702, 45] on div "Workflow" at bounding box center [703, 46] width 29 height 9
click at [159, 58] on input "text" at bounding box center [157, 54] width 95 height 19
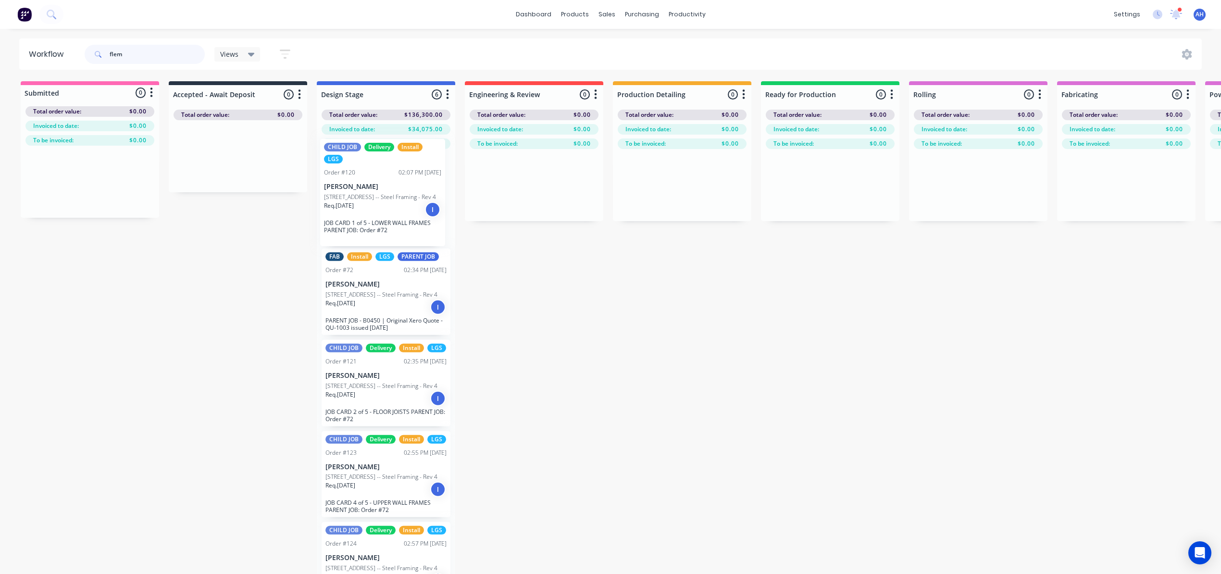
scroll to position [18, 0]
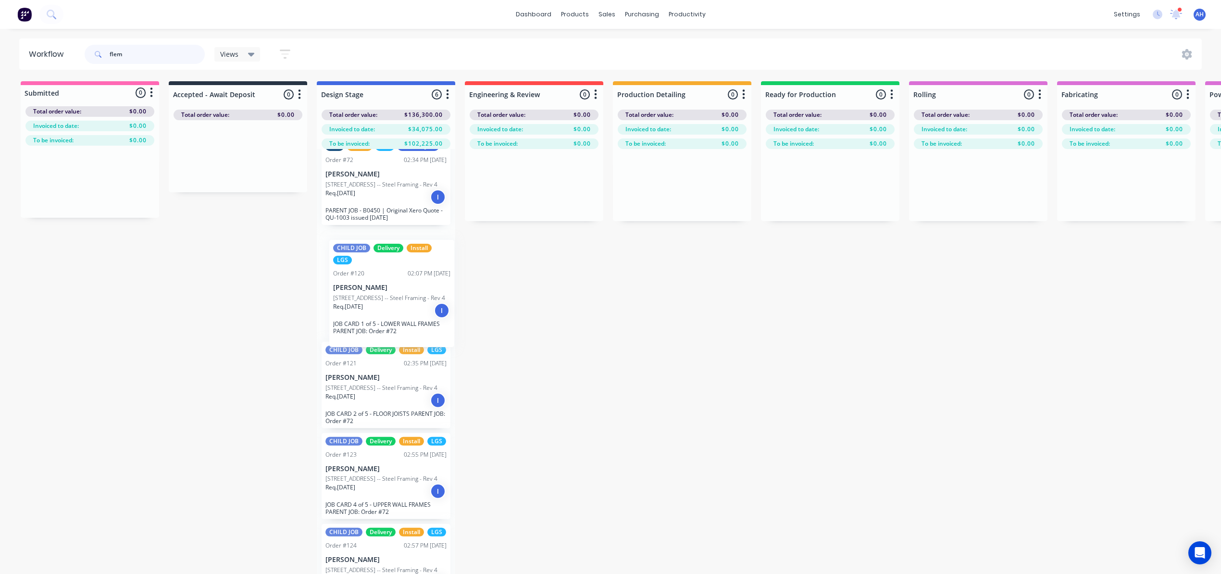
drag, startPoint x: 391, startPoint y: 456, endPoint x: 393, endPoint y: 292, distance: 164.0
click at [395, 293] on div "FAB Install LGS PARENT JOB Order #72 02:34 PM [DATE][GEOGRAPHIC_DATA][PERSON_NA…" at bounding box center [386, 378] width 138 height 459
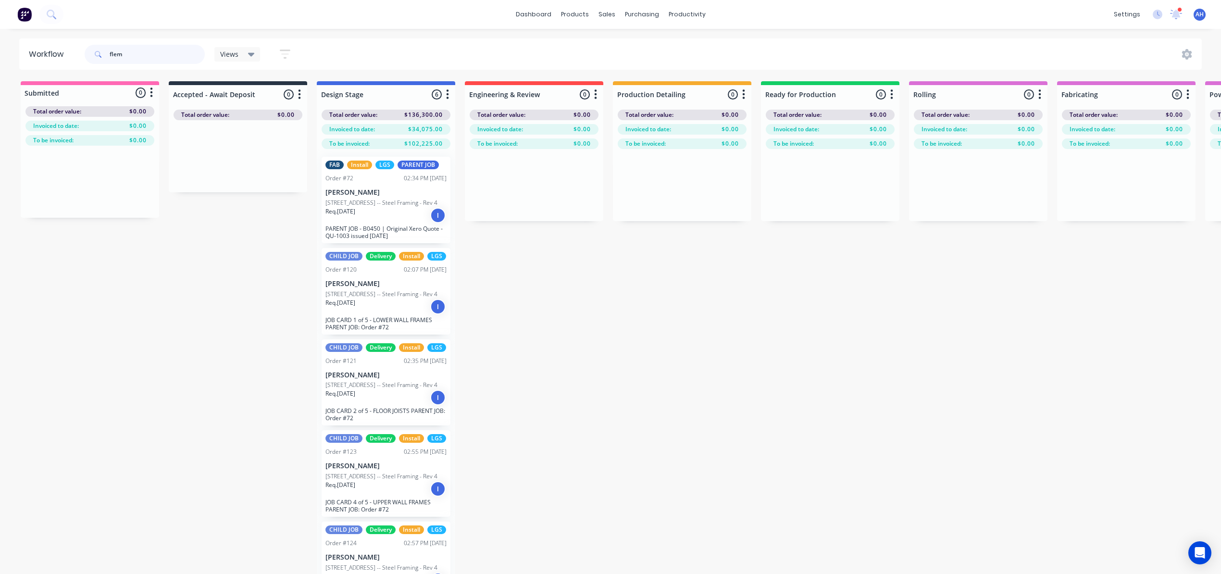
scroll to position [0, 0]
type input "flem"
click at [249, 52] on icon at bounding box center [251, 54] width 7 height 11
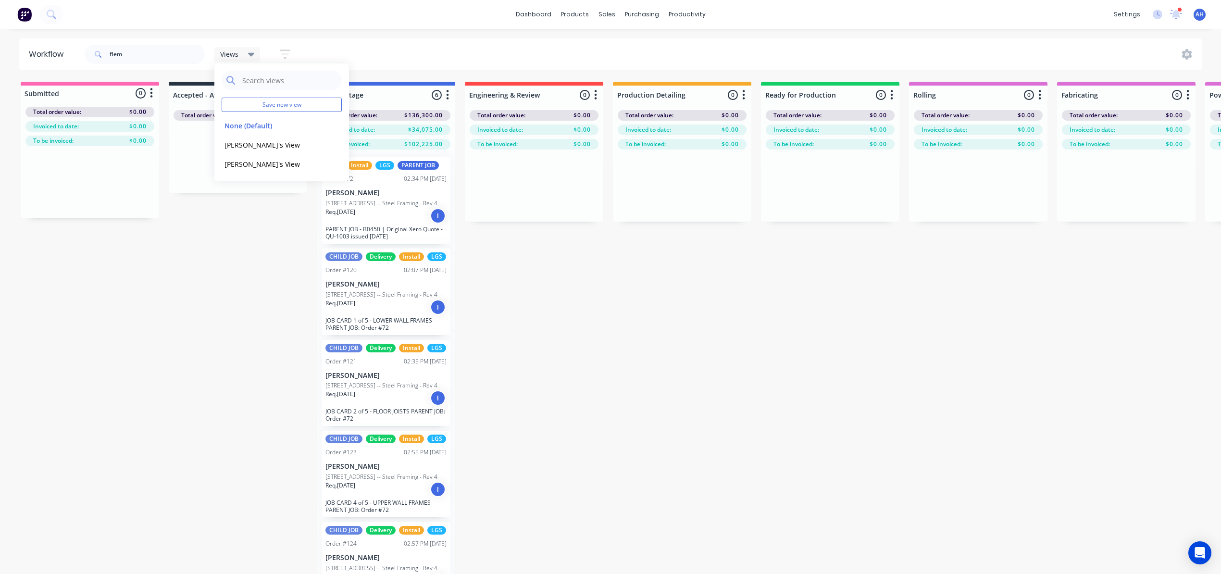
click at [566, 335] on div "Submitted 0 Status colour #FF69B4 hex #FF69B4 Save Cancel Summaries Total order…" at bounding box center [1004, 345] width 2022 height 526
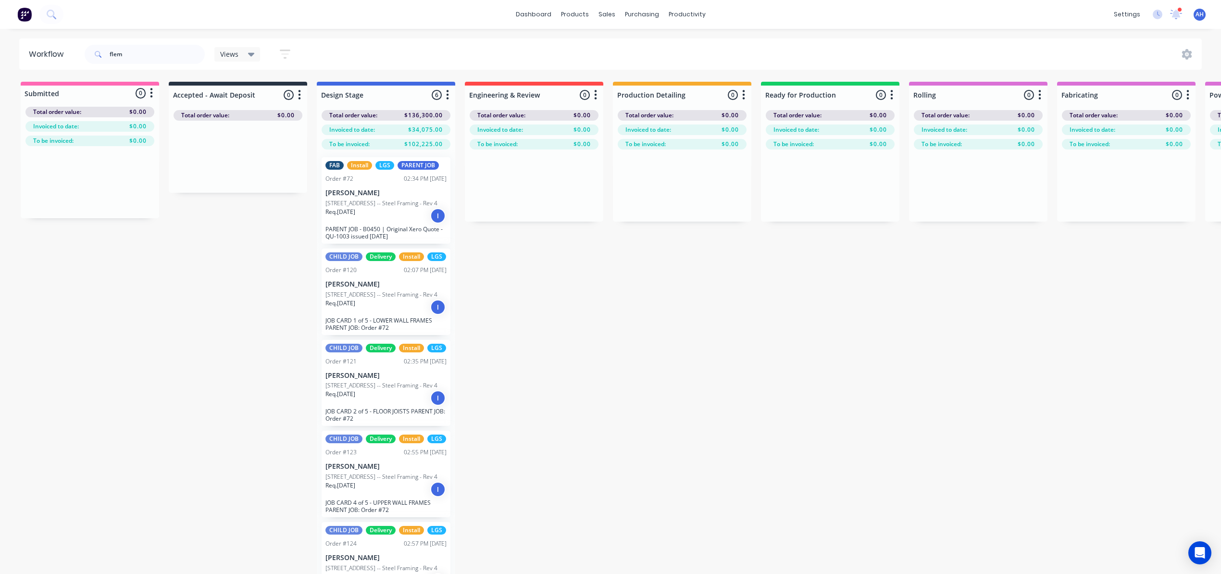
click at [1186, 47] on div "flem Views Save new view None (Default) edit [PERSON_NAME]'s View edit [PERSON_…" at bounding box center [643, 54] width 1120 height 29
click at [1188, 52] on icon at bounding box center [1187, 54] width 10 height 11
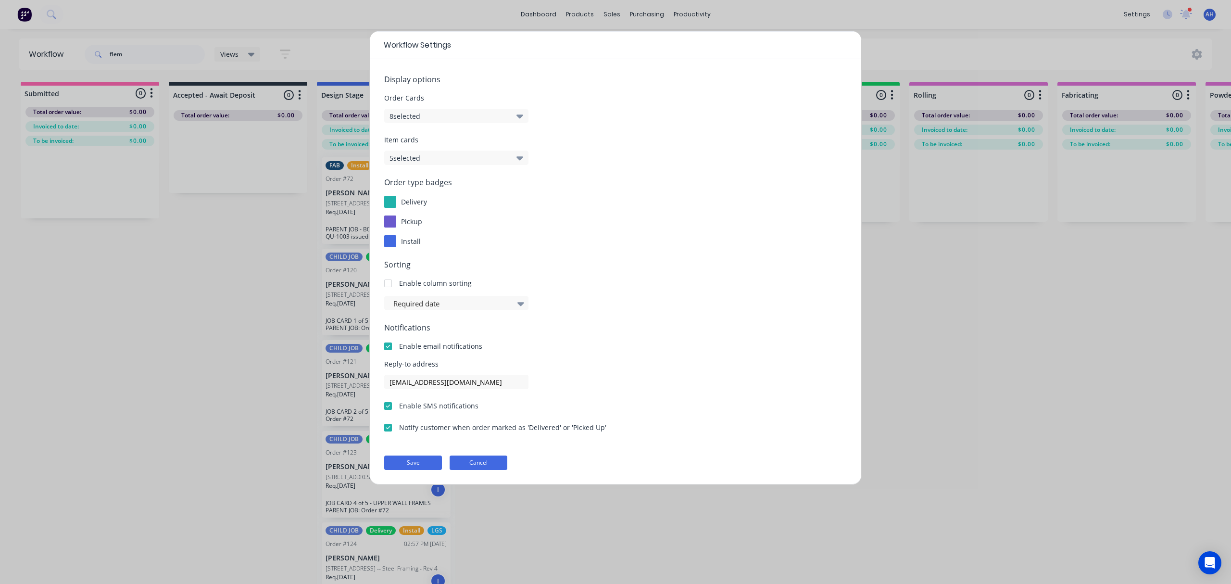
click at [479, 462] on button "Cancel" at bounding box center [479, 462] width 58 height 14
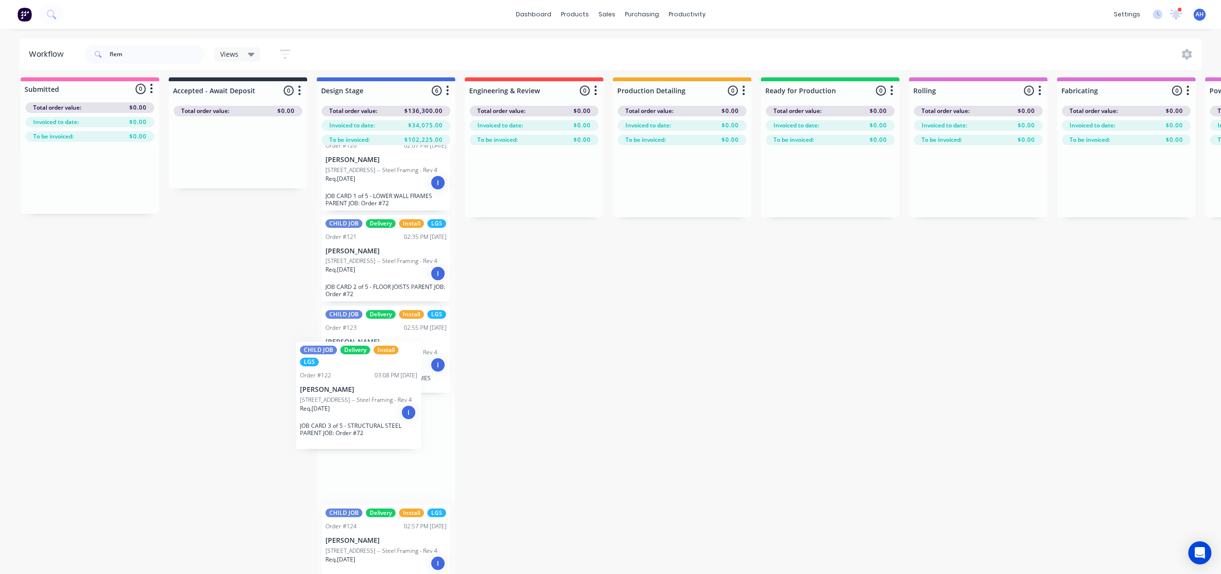
scroll to position [6, 0]
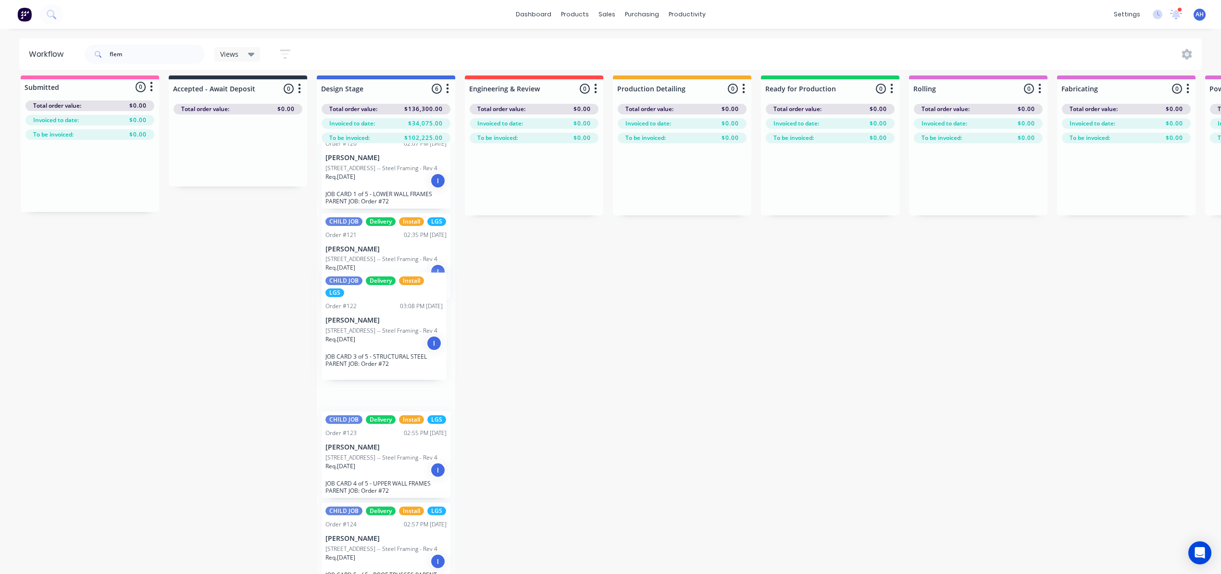
drag, startPoint x: 387, startPoint y: 539, endPoint x: 388, endPoint y: 306, distance: 233.2
click at [388, 306] on div "FAB Install LGS PARENT JOB Order #72 02:34 PM [DATE] [PERSON_NAME] PO #Lot 10, …" at bounding box center [386, 372] width 138 height 459
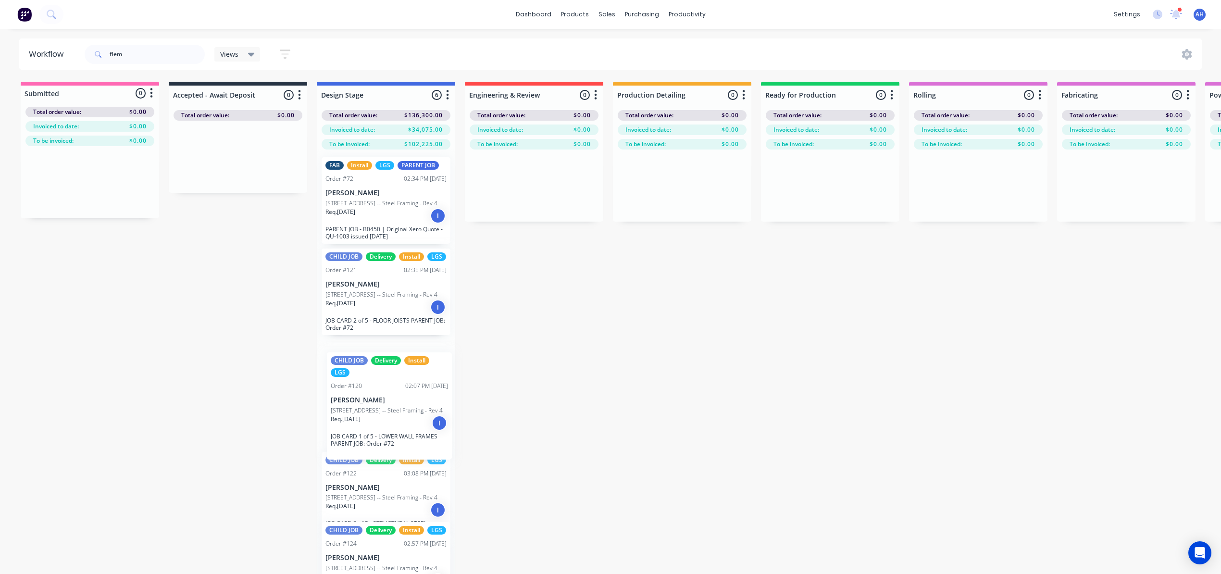
scroll to position [2, 0]
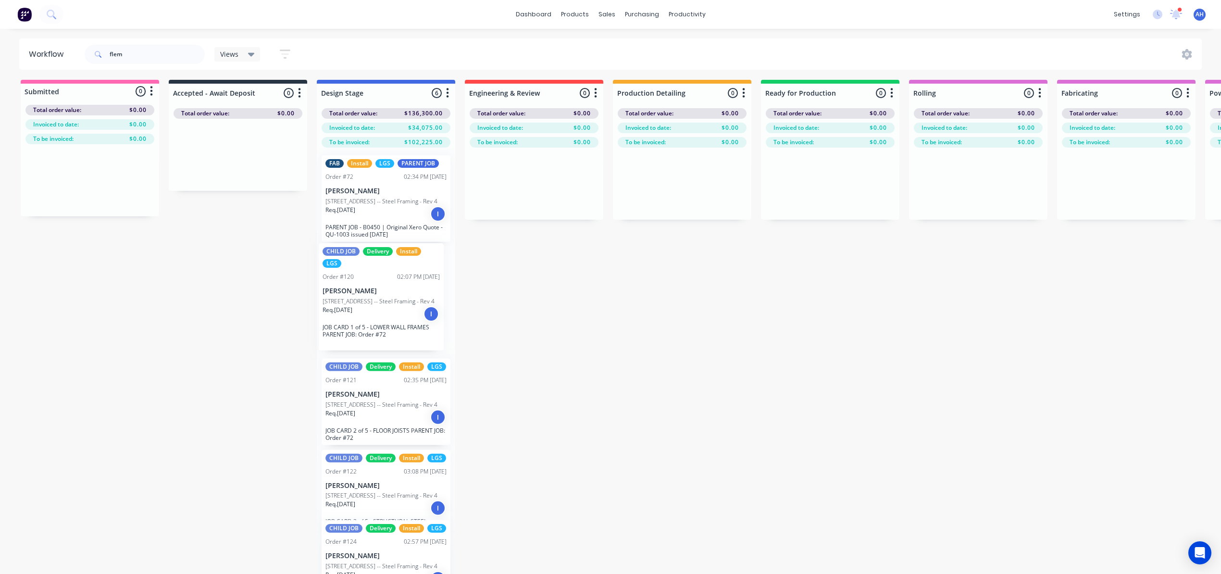
drag, startPoint x: 381, startPoint y: 365, endPoint x: 371, endPoint y: 316, distance: 50.5
click at [371, 316] on div "FAB Install LGS PARENT JOB Order #72 02:34 PM [DATE] [PERSON_NAME] PO #Lot 10, …" at bounding box center [386, 377] width 138 height 459
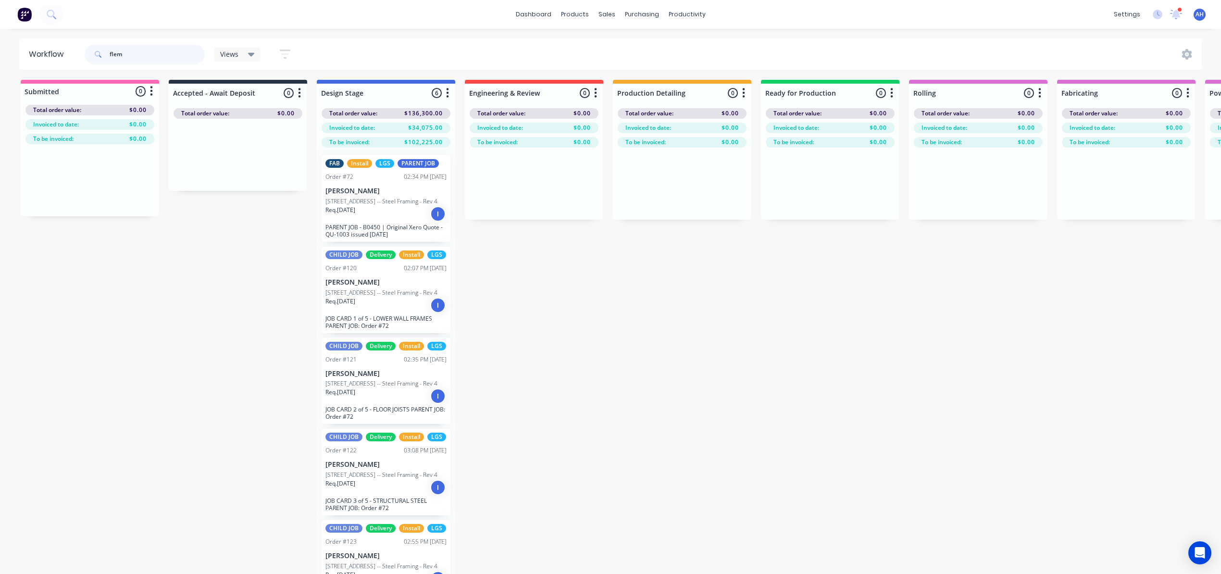
drag, startPoint x: 140, startPoint y: 55, endPoint x: 95, endPoint y: 49, distance: 46.0
click at [95, 50] on div "flem" at bounding box center [145, 54] width 120 height 19
click at [579, 417] on div "Submitted 0 Status colour #FF69B4 hex #FF69B4 Save Cancel Summaries Total order…" at bounding box center [1004, 343] width 2022 height 526
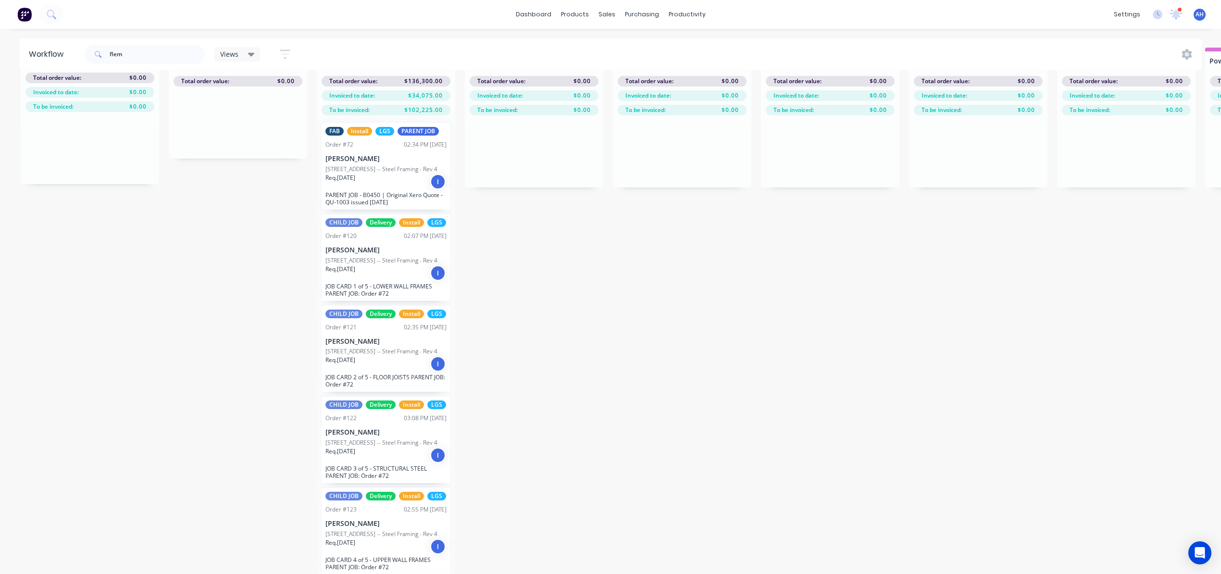
scroll to position [0, 0]
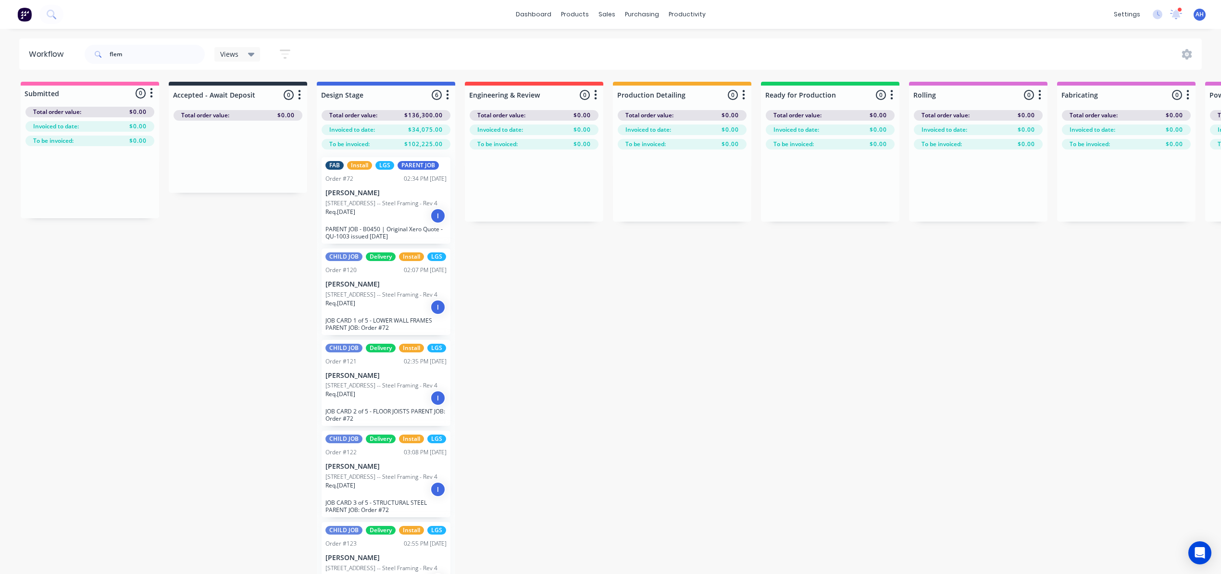
click at [374, 208] on p "[STREET_ADDRESS] -- Steel Framing - Rev 4" at bounding box center [381, 203] width 112 height 9
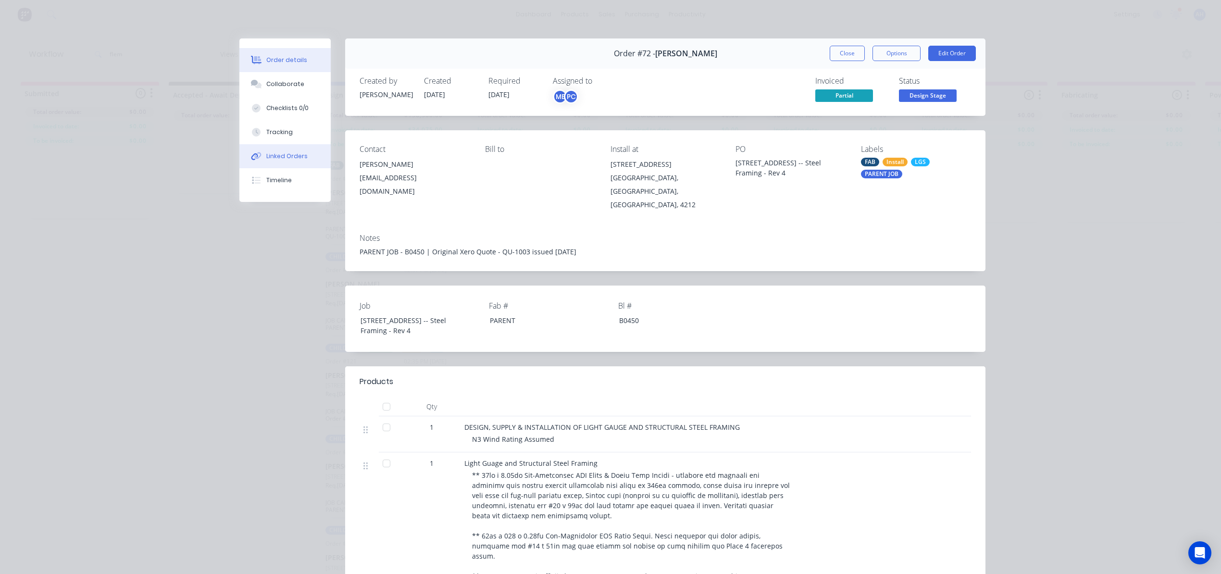
click at [288, 152] on div "Linked Orders" at bounding box center [286, 156] width 41 height 9
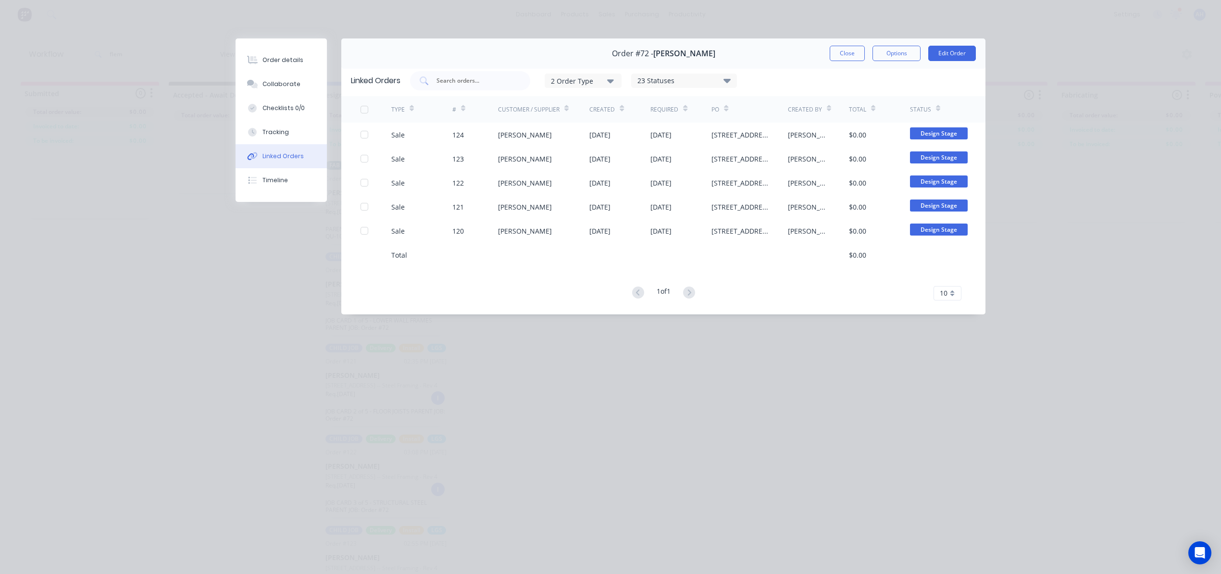
click at [719, 81] on div "23 Statuses" at bounding box center [684, 80] width 105 height 11
click at [793, 85] on div "2 Order Type 23 Statuses Sales Order Status All Archived Draft Quote Submitted …" at bounding box center [693, 80] width 566 height 19
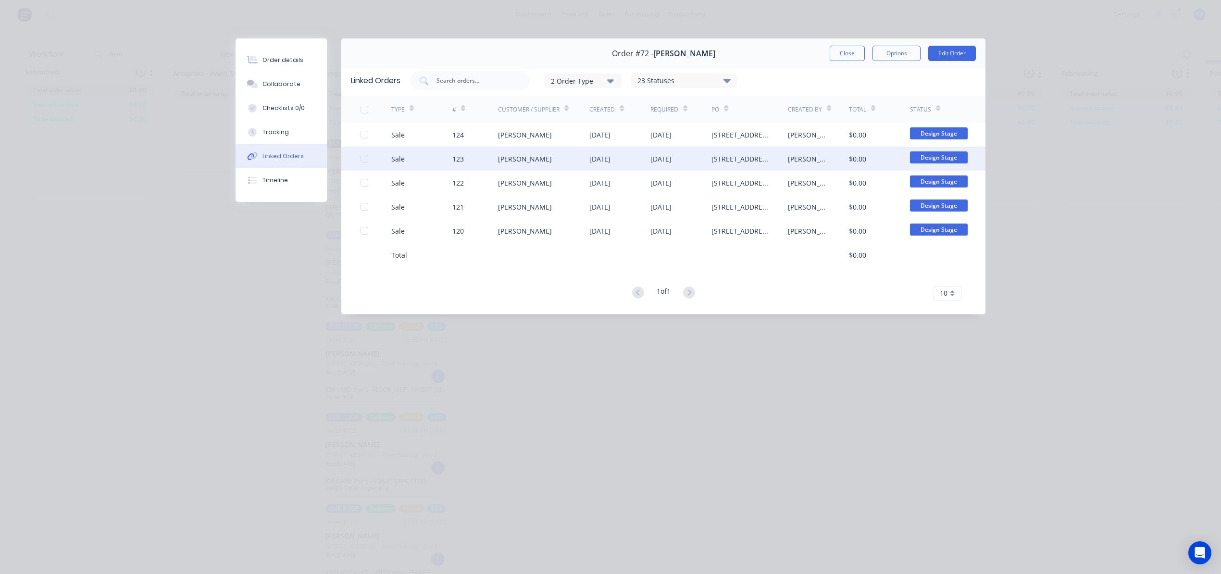
scroll to position [0, 0]
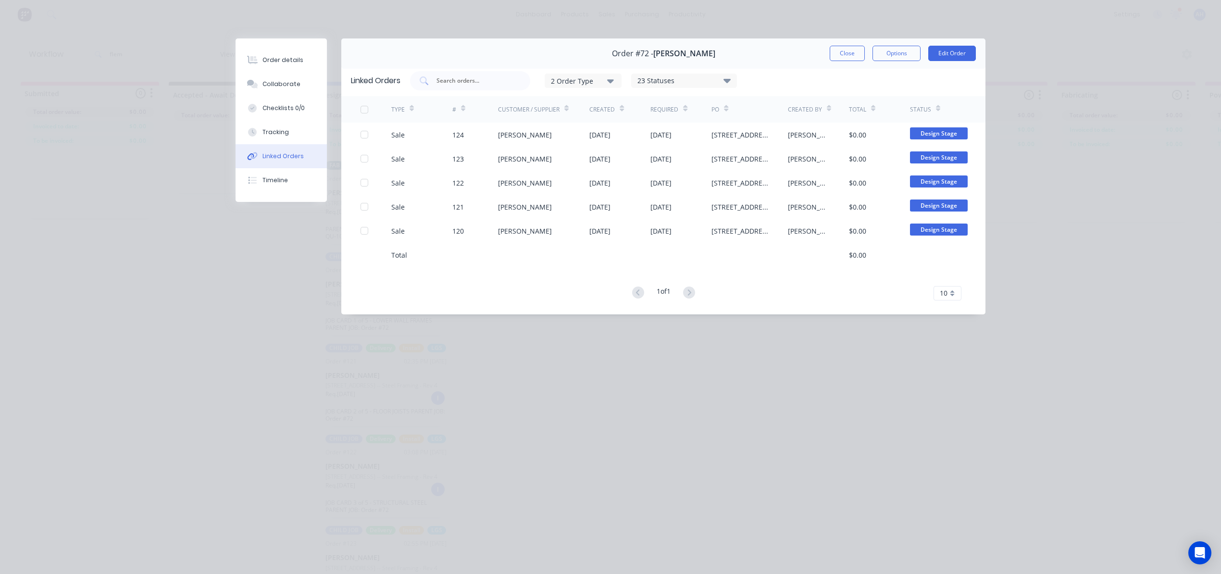
click at [730, 381] on div "Order details Collaborate Checklists 0/0 Tracking Linked Orders Timeline Order …" at bounding box center [610, 287] width 1221 height 574
click at [851, 52] on button "Close" at bounding box center [847, 53] width 35 height 15
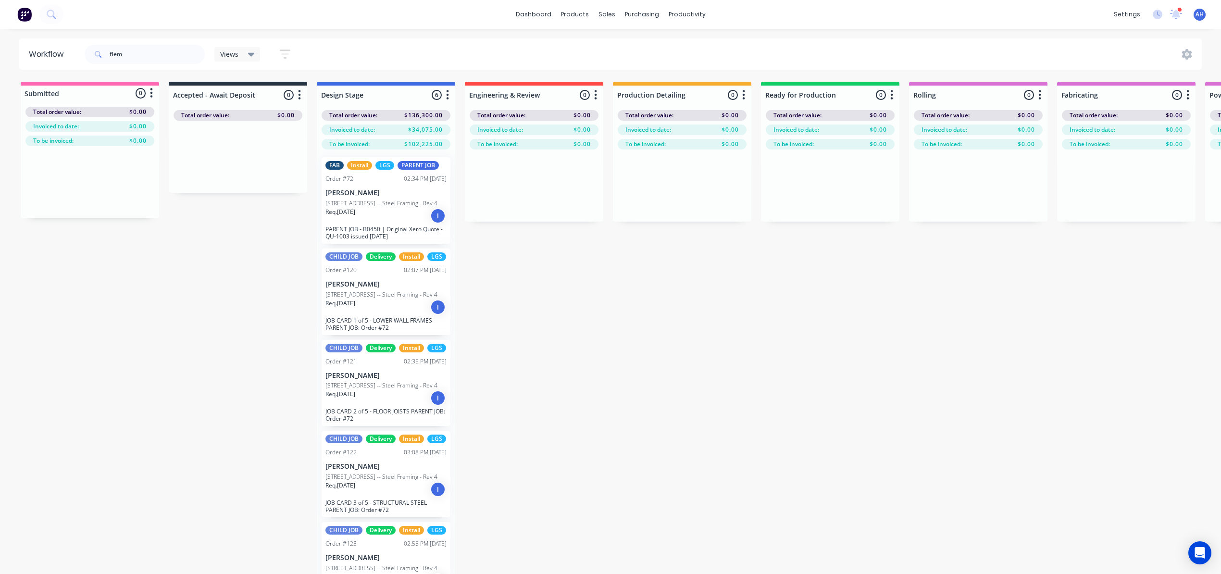
click at [378, 299] on p "[STREET_ADDRESS] -- Steel Framing - Rev 4" at bounding box center [381, 294] width 112 height 9
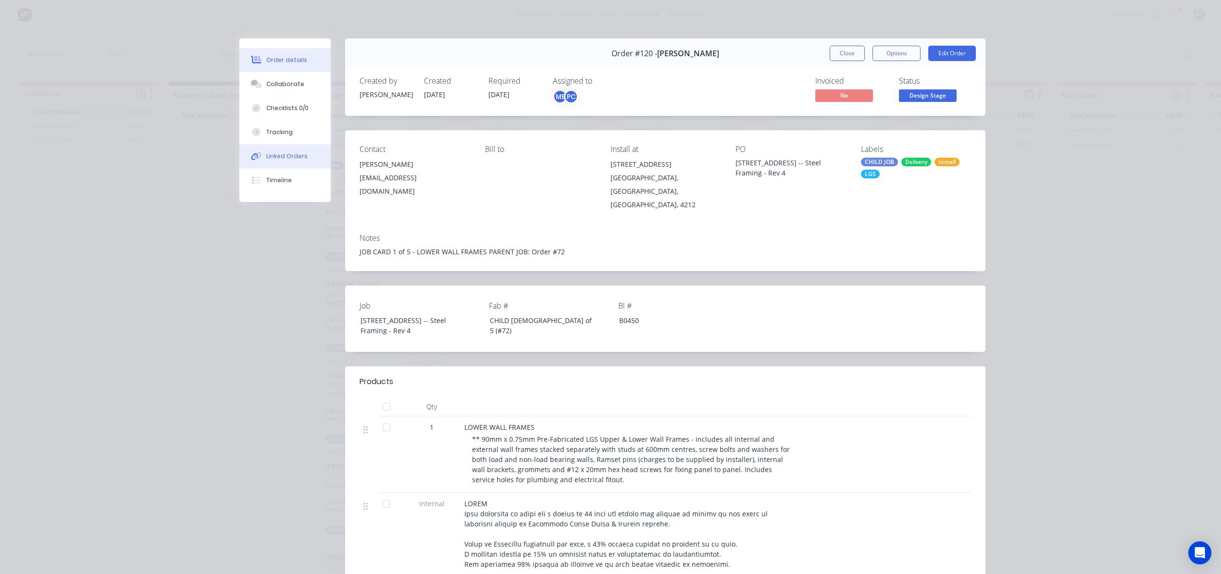
click at [290, 155] on div "Linked Orders" at bounding box center [286, 156] width 41 height 9
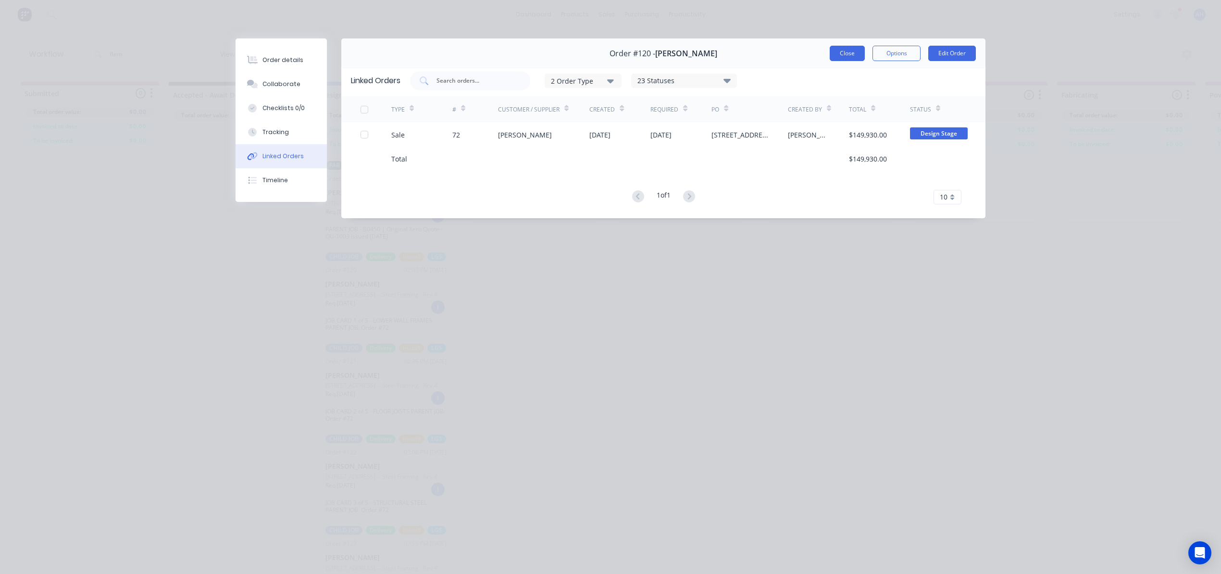
click at [849, 53] on button "Close" at bounding box center [847, 53] width 35 height 15
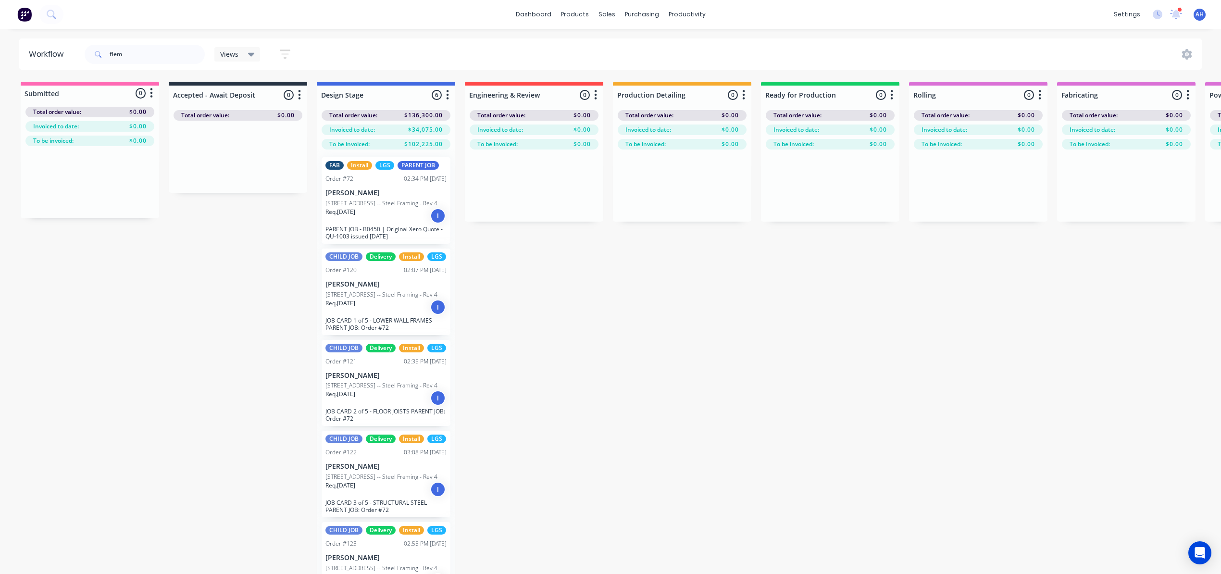
click at [374, 299] on p "[STREET_ADDRESS] -- Steel Framing - Rev 4" at bounding box center [381, 294] width 112 height 9
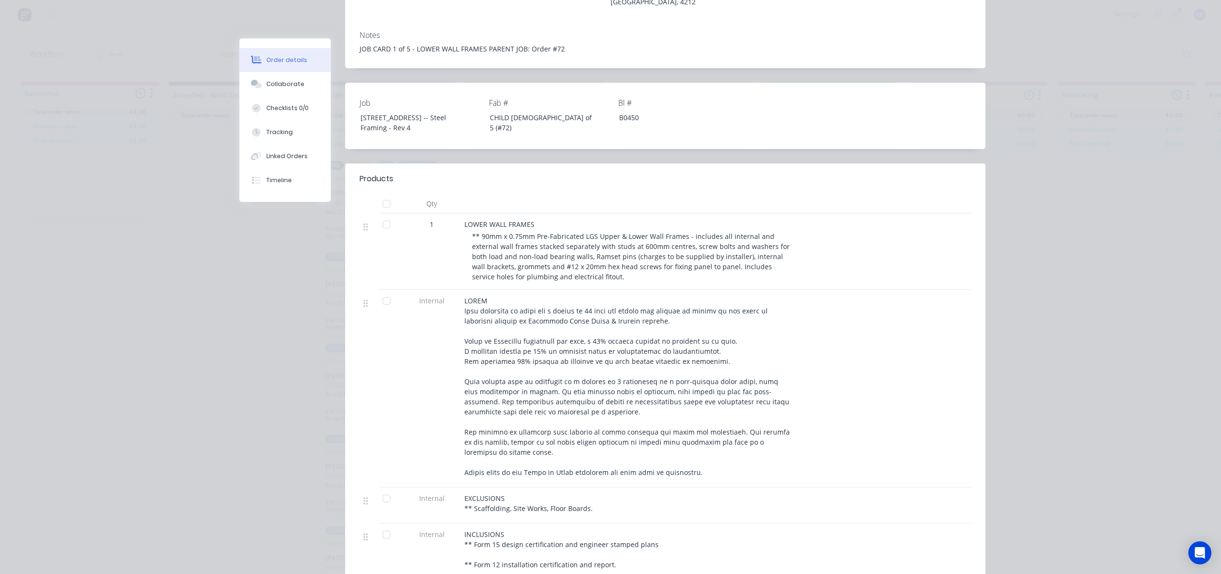
scroll to position [176, 0]
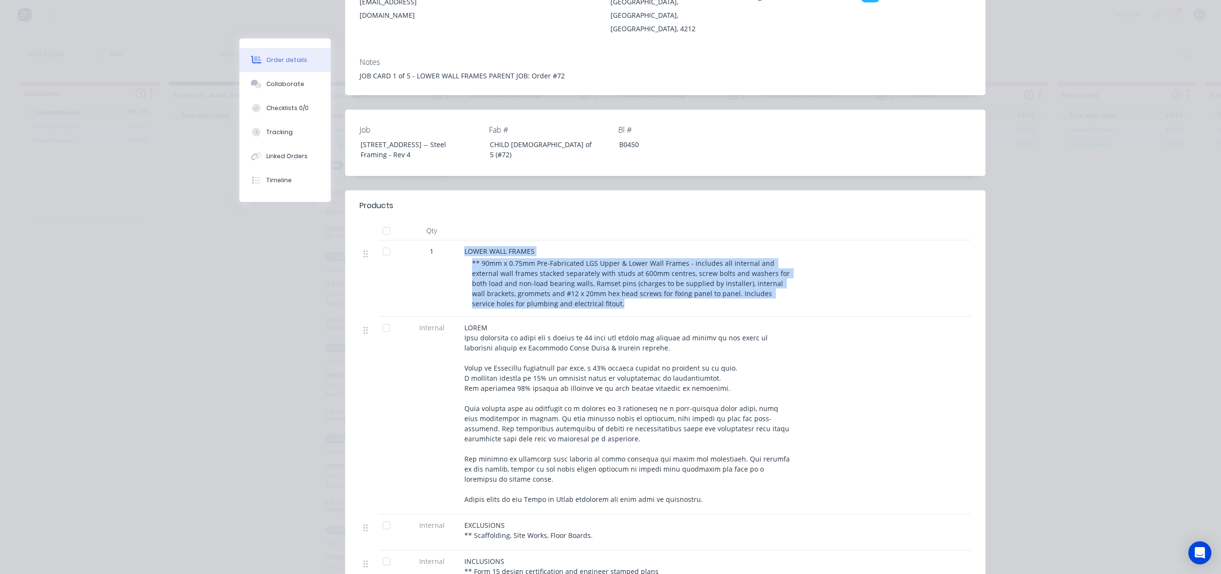
drag, startPoint x: 565, startPoint y: 302, endPoint x: 439, endPoint y: 239, distance: 141.0
click at [439, 240] on div "1 LOWER WALL FRAMES ** 90mm x 0.75mm Pre-Fabricated LGS Upper & Lower Wall Fram…" at bounding box center [666, 278] width 612 height 76
click at [573, 300] on div "** 90mm x 0.75mm Pre-Fabricated LGS Upper & Lower Wall Frames - includes all in…" at bounding box center [632, 283] width 321 height 50
drag, startPoint x: 563, startPoint y: 300, endPoint x: 457, endPoint y: 245, distance: 119.1
click at [461, 245] on div "LOWER WALL FRAMES ** 90mm x 0.75mm Pre-Fabricated LGS Upper & Lower Wall Frames…" at bounding box center [629, 278] width 337 height 76
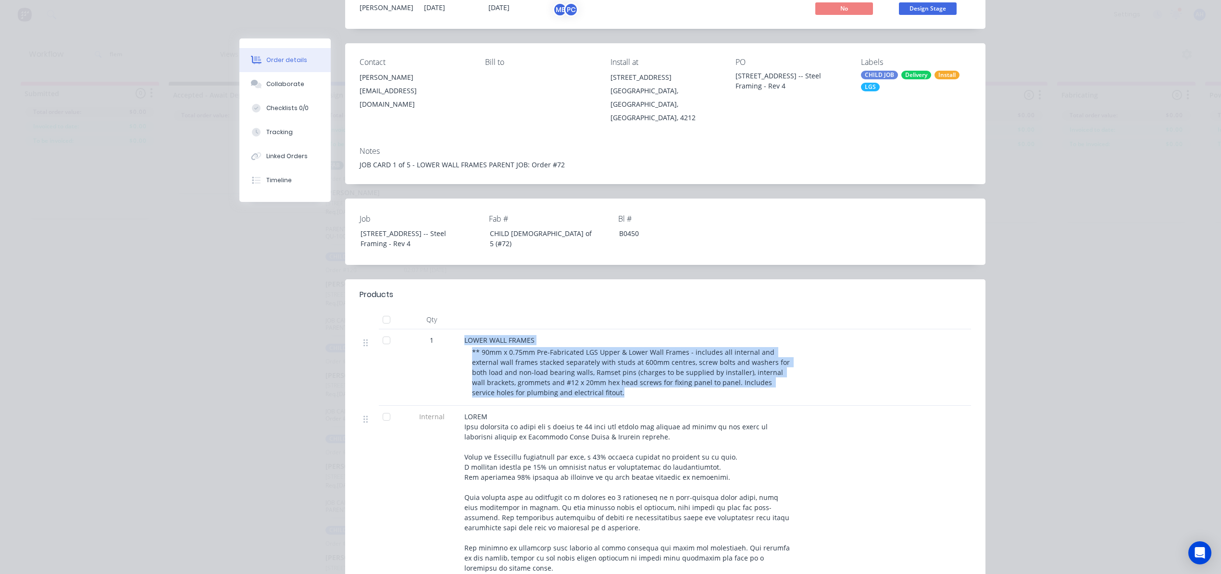
scroll to position [64, 0]
